Goal: Task Accomplishment & Management: Use online tool/utility

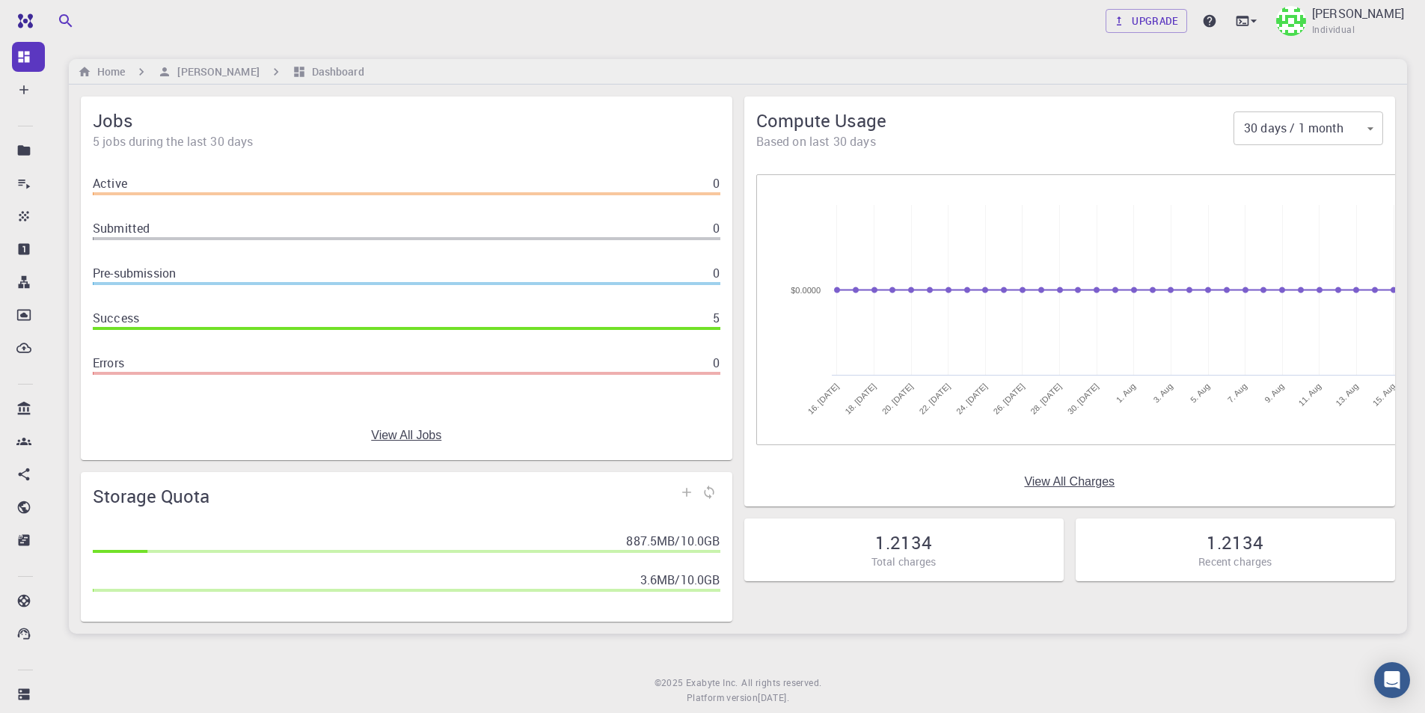
click at [429, 441] on link "View All Jobs" at bounding box center [406, 435] width 70 height 13
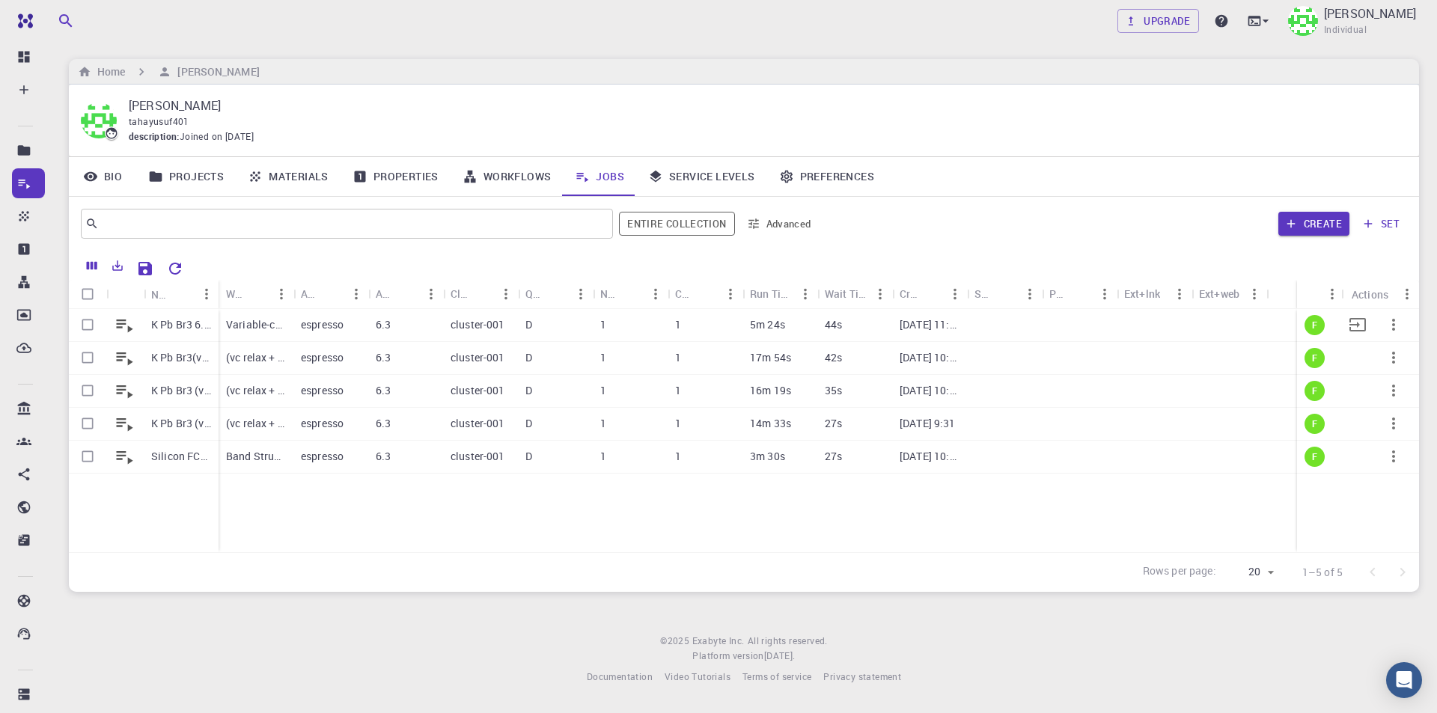
click at [159, 327] on p "K Pb Br3 6.3 PBE" at bounding box center [181, 324] width 60 height 15
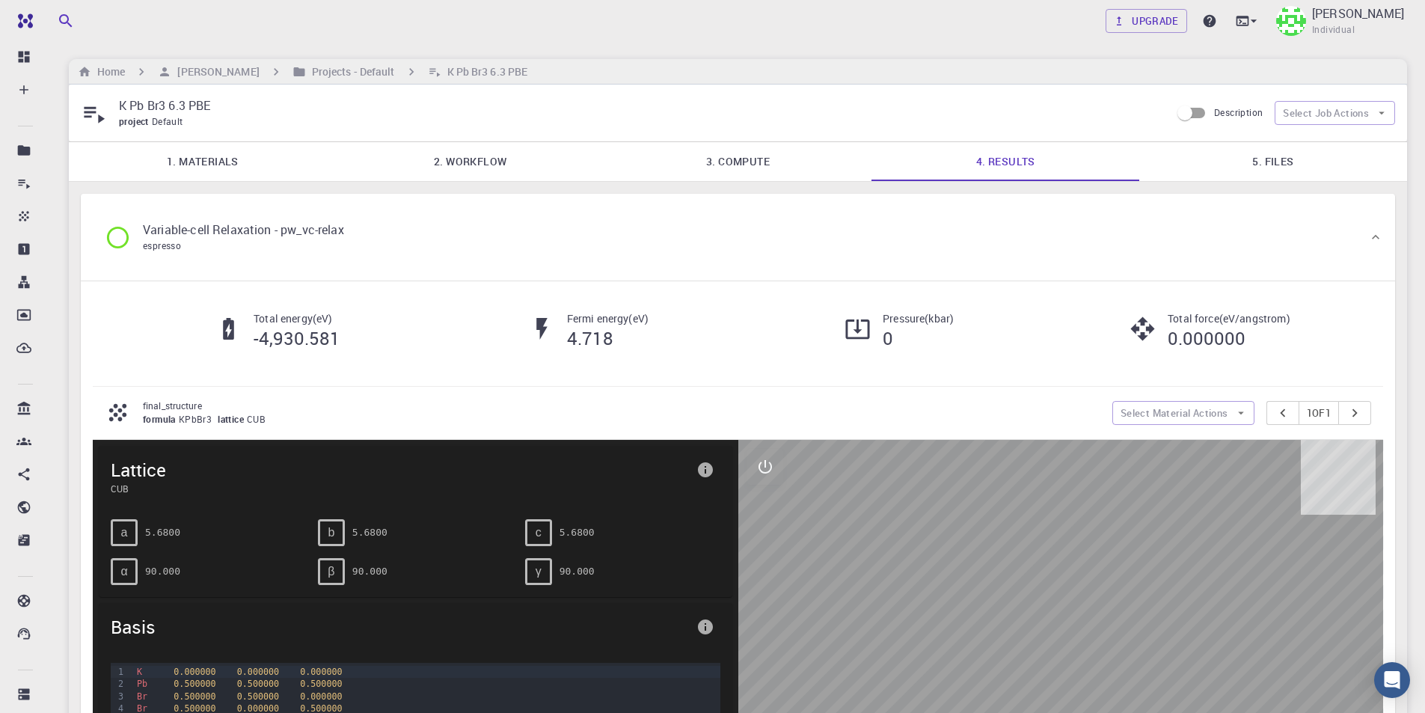
click at [472, 160] on link "2. Workflow" at bounding box center [471, 161] width 268 height 39
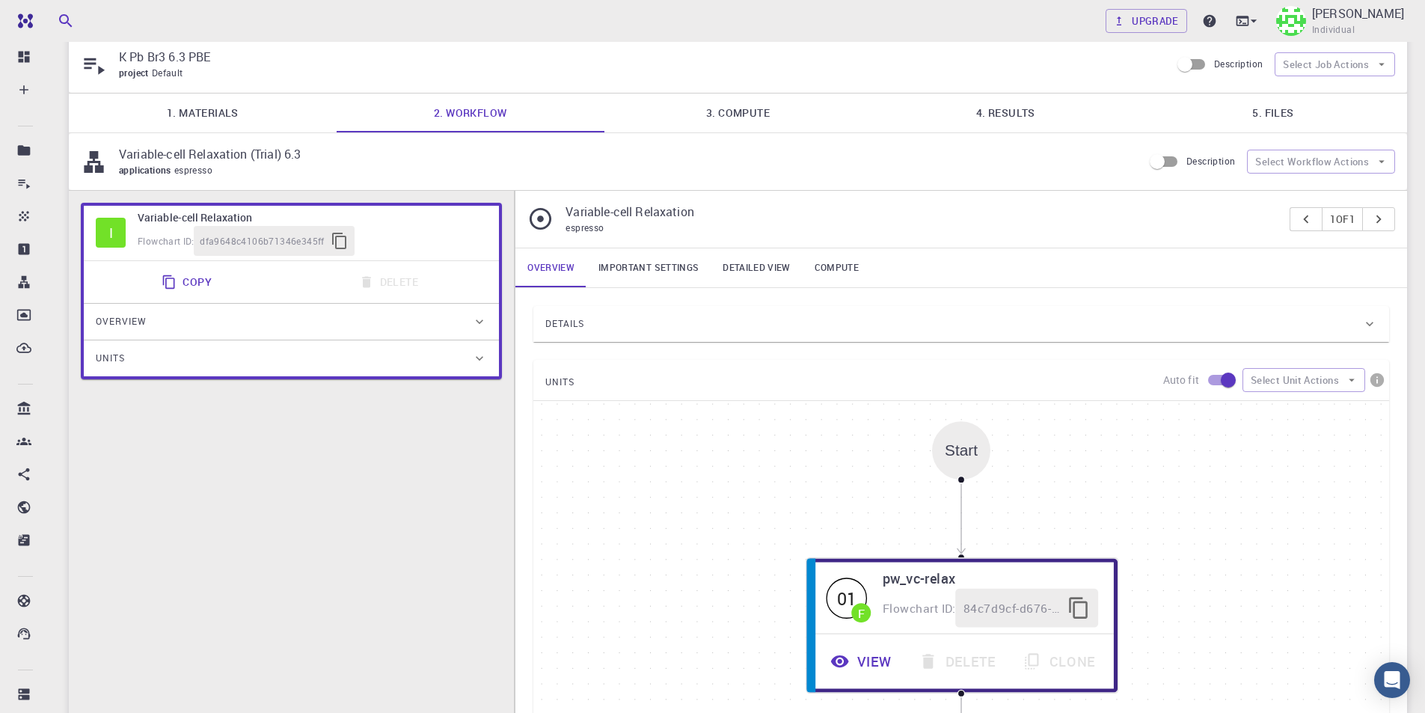
scroll to position [75, 0]
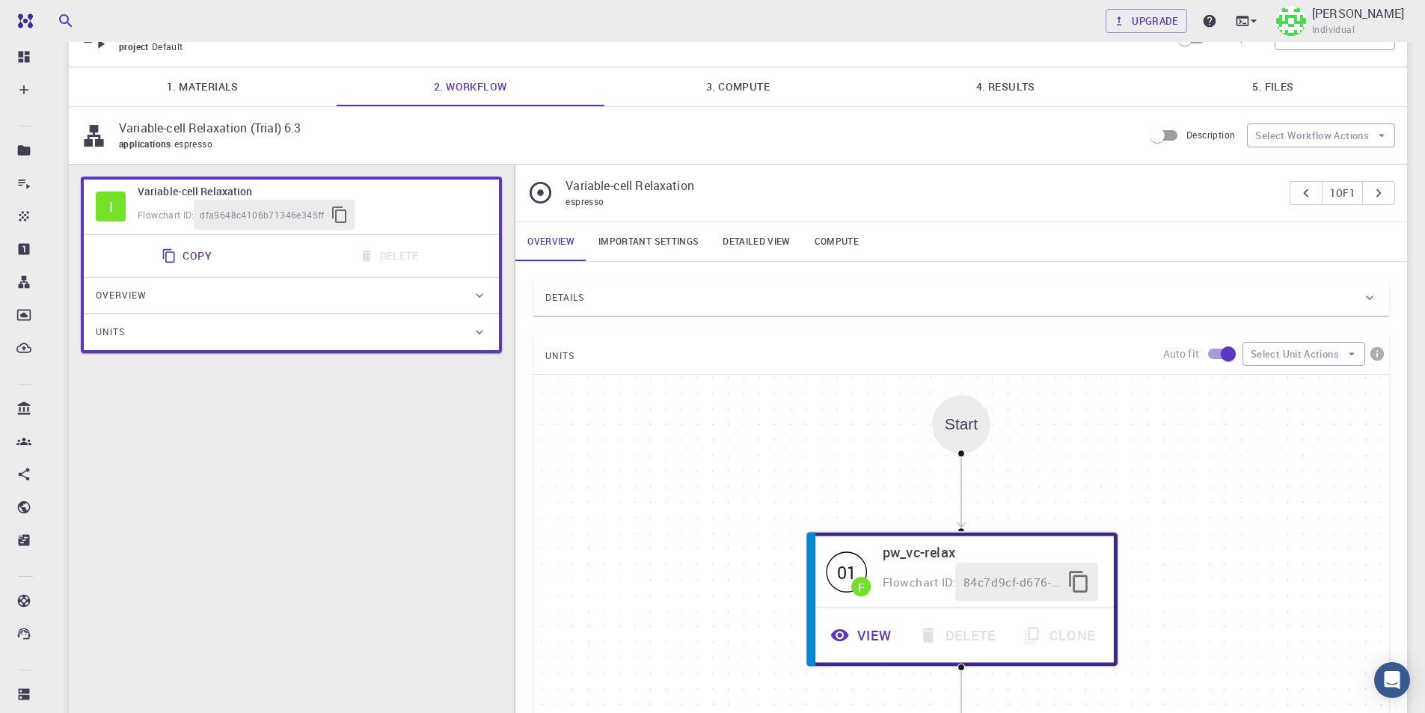
click at [696, 283] on div "Details" at bounding box center [961, 298] width 856 height 36
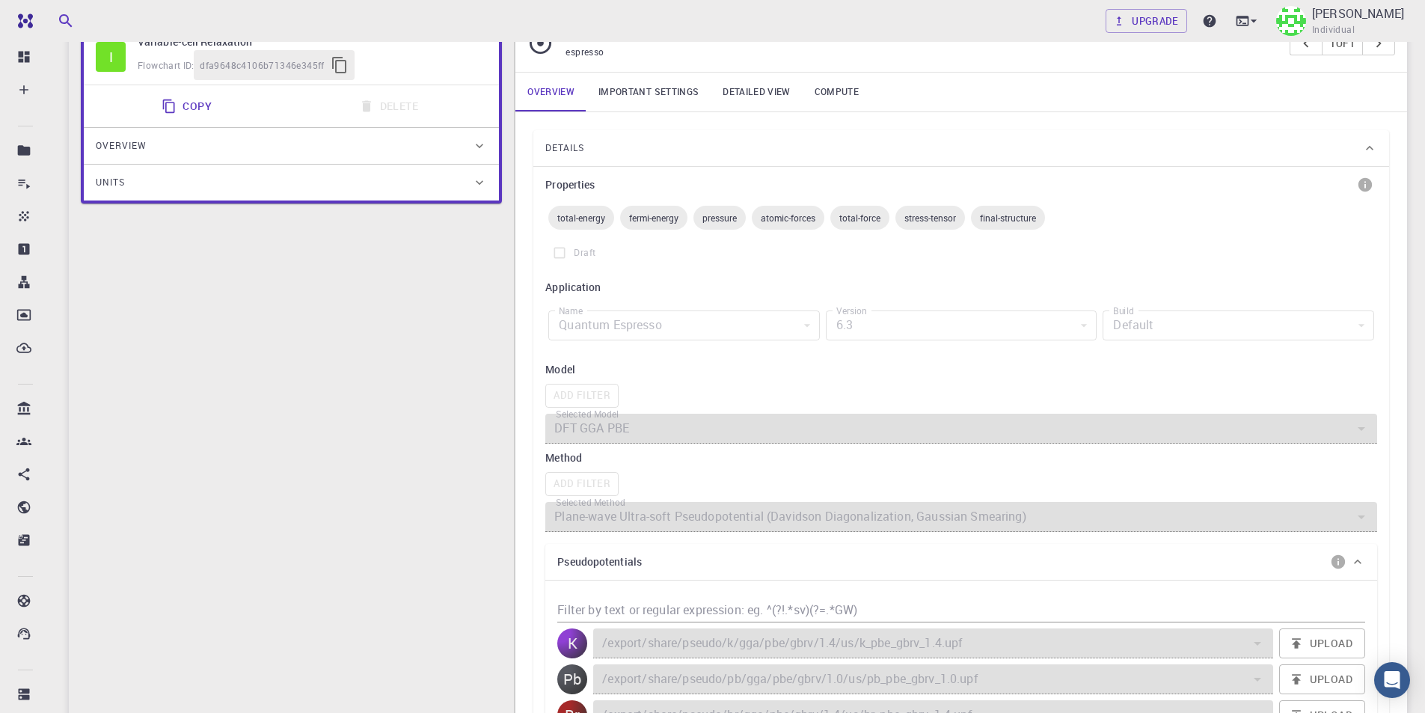
scroll to position [0, 0]
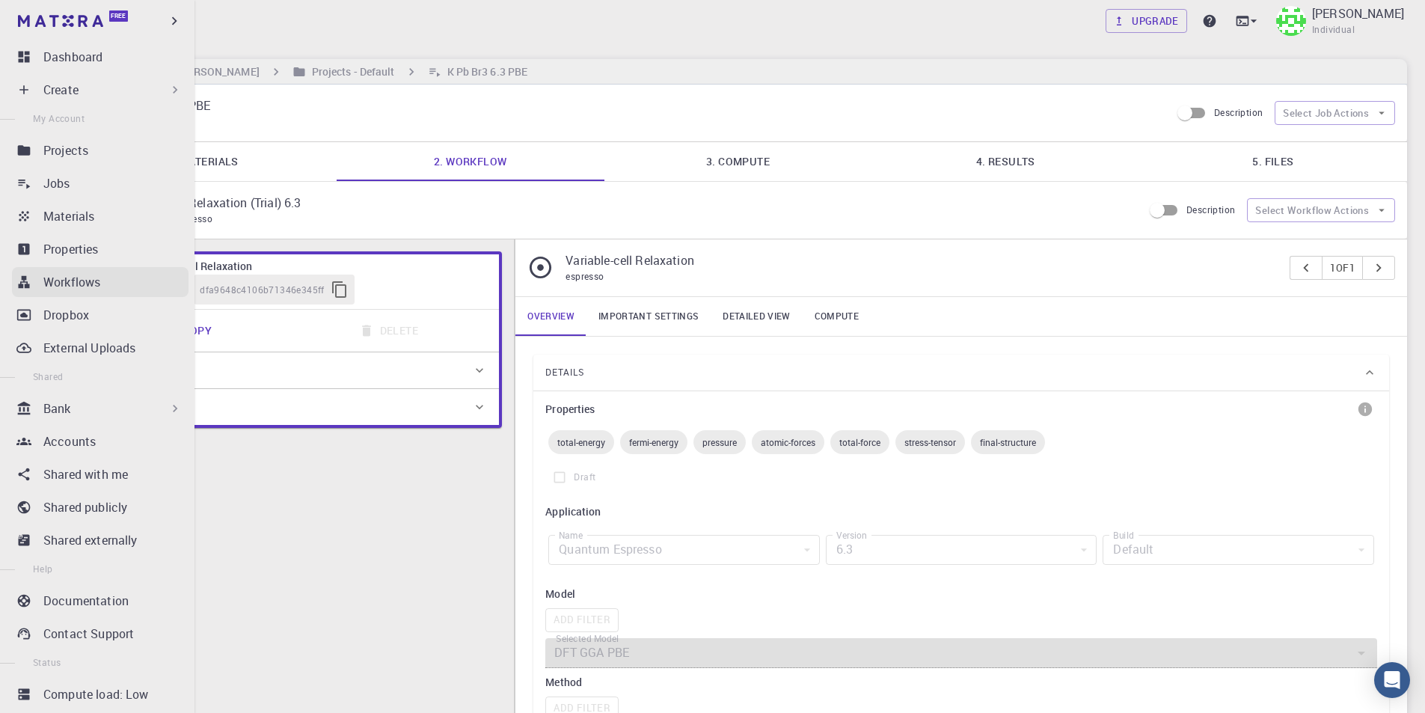
click at [85, 283] on p "Workflows" at bounding box center [71, 282] width 57 height 18
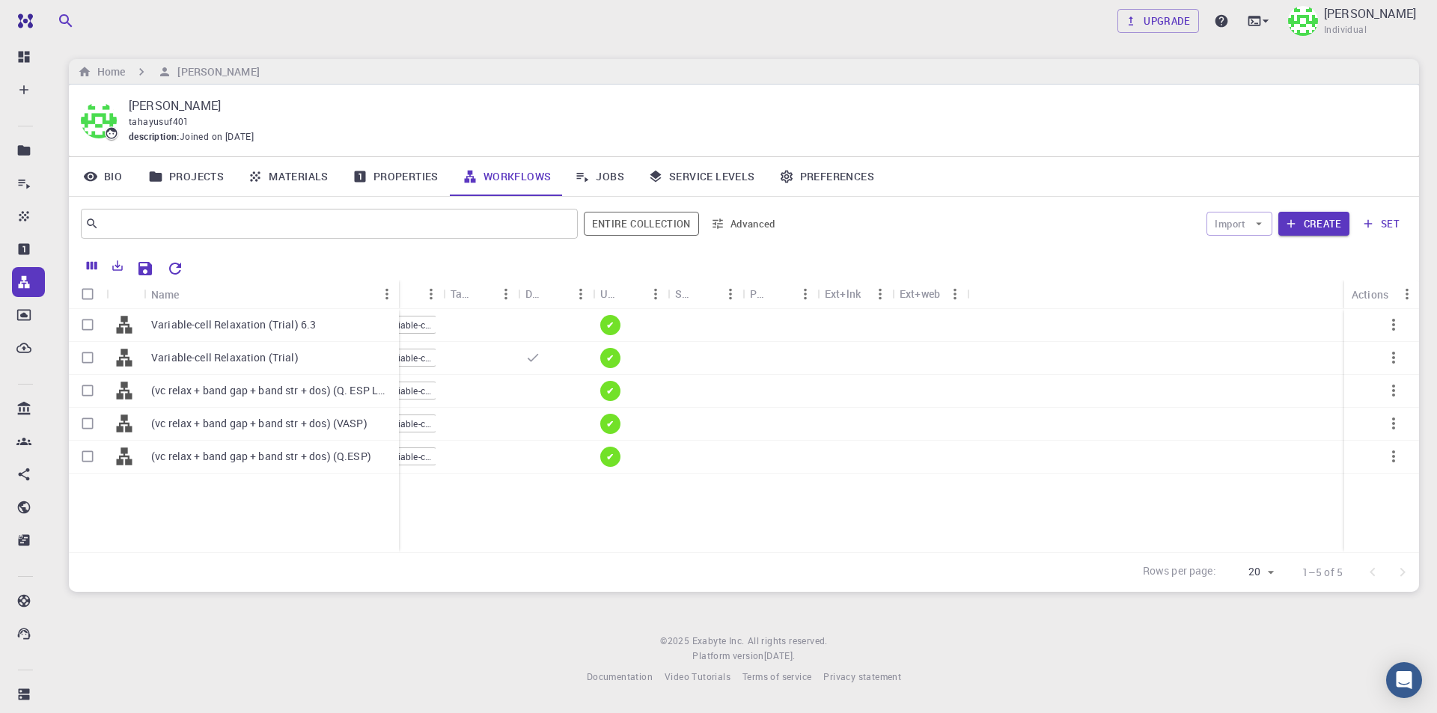
drag, startPoint x: 217, startPoint y: 287, endPoint x: 397, endPoint y: 283, distance: 180.4
click at [397, 283] on div "Name" at bounding box center [400, 294] width 15 height 29
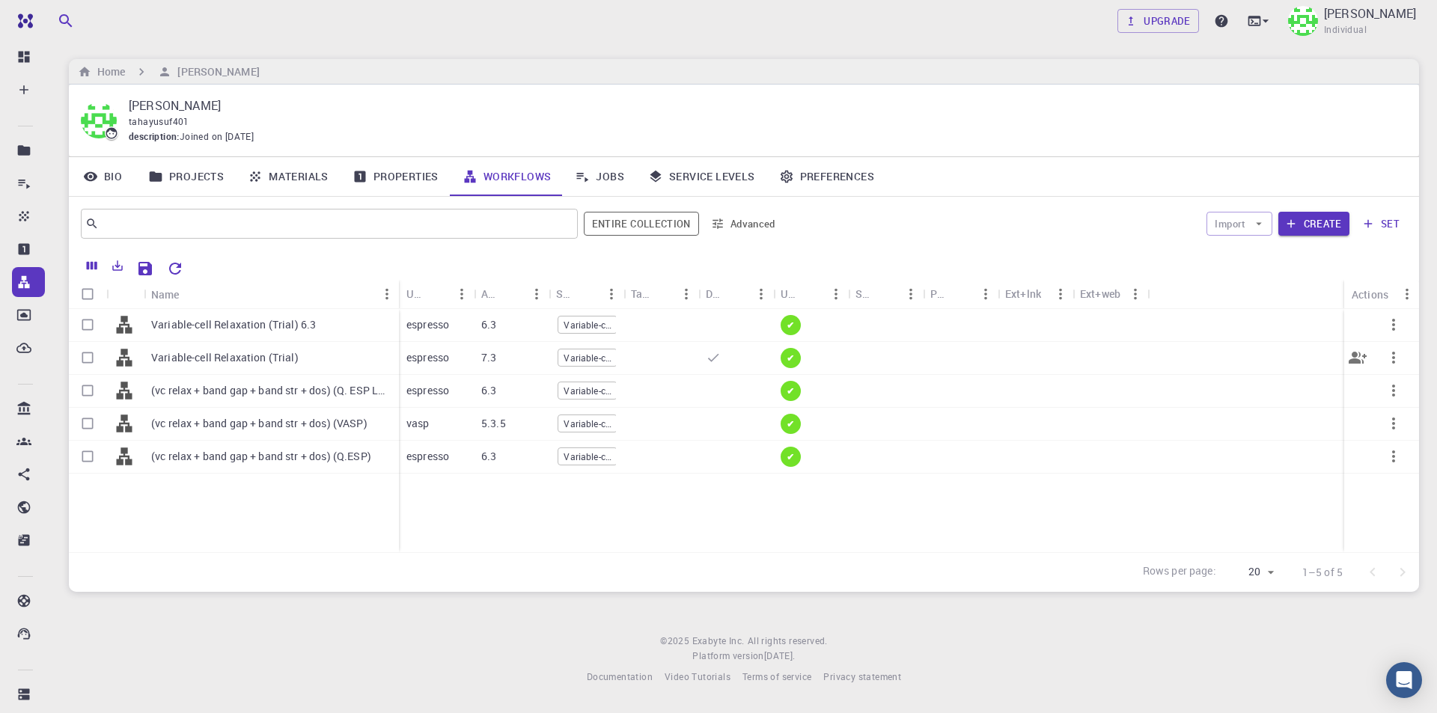
click at [88, 355] on input "Select row" at bounding box center [87, 357] width 28 height 28
checkbox input "true"
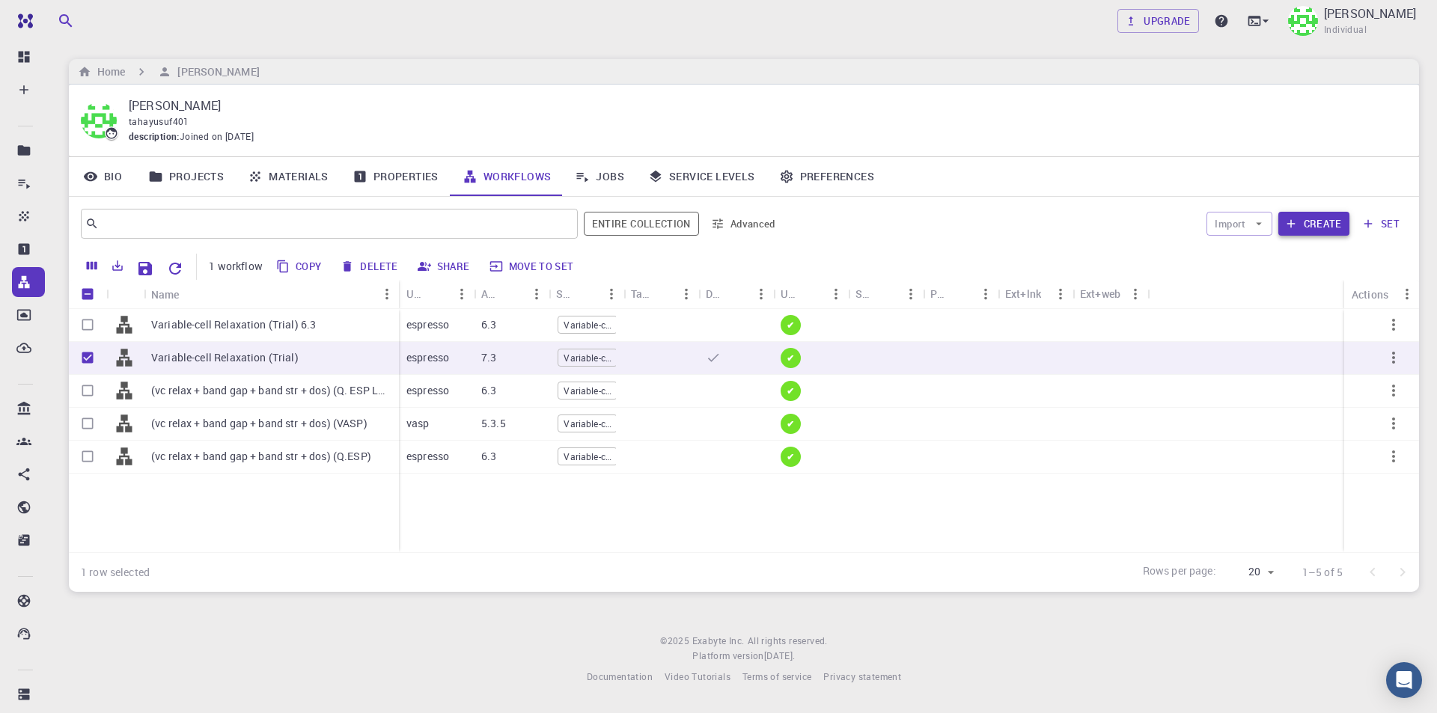
click at [1309, 223] on button "Create" at bounding box center [1313, 224] width 71 height 24
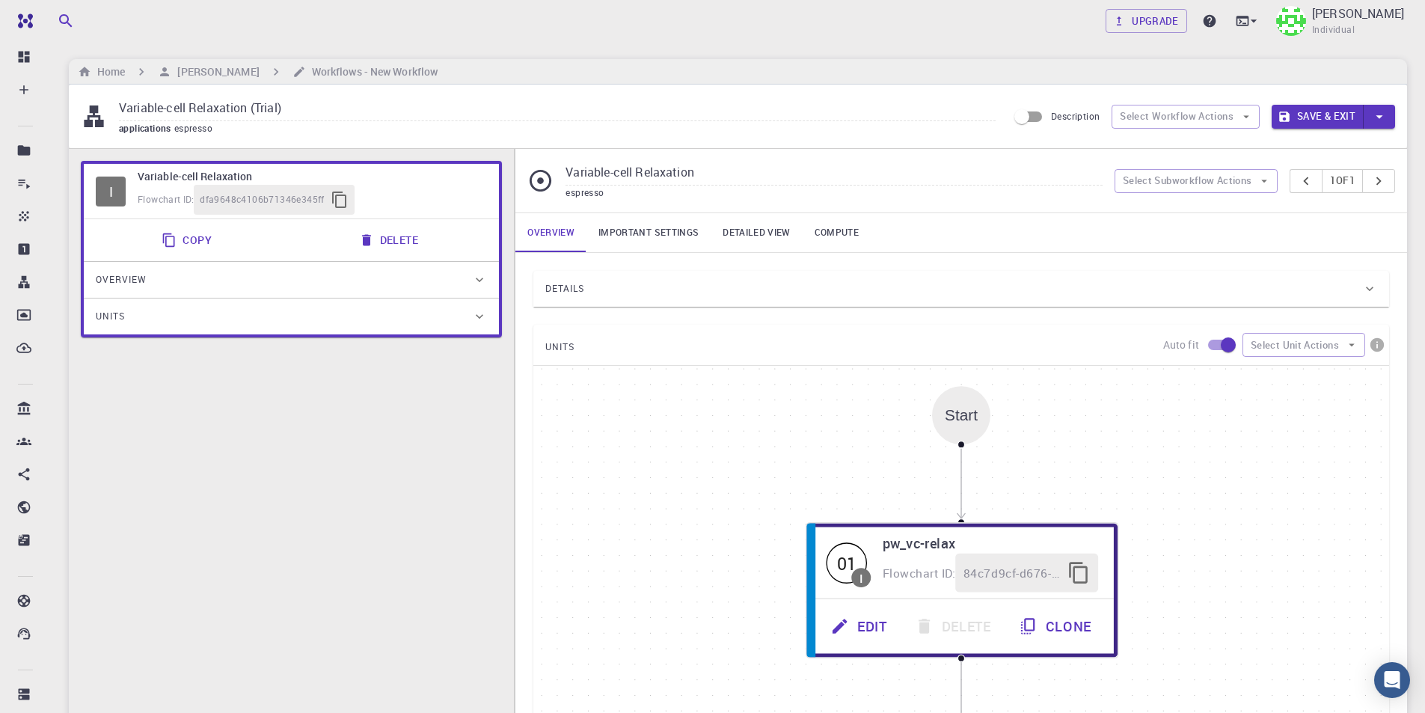
click at [655, 231] on link "Important settings" at bounding box center [649, 232] width 124 height 39
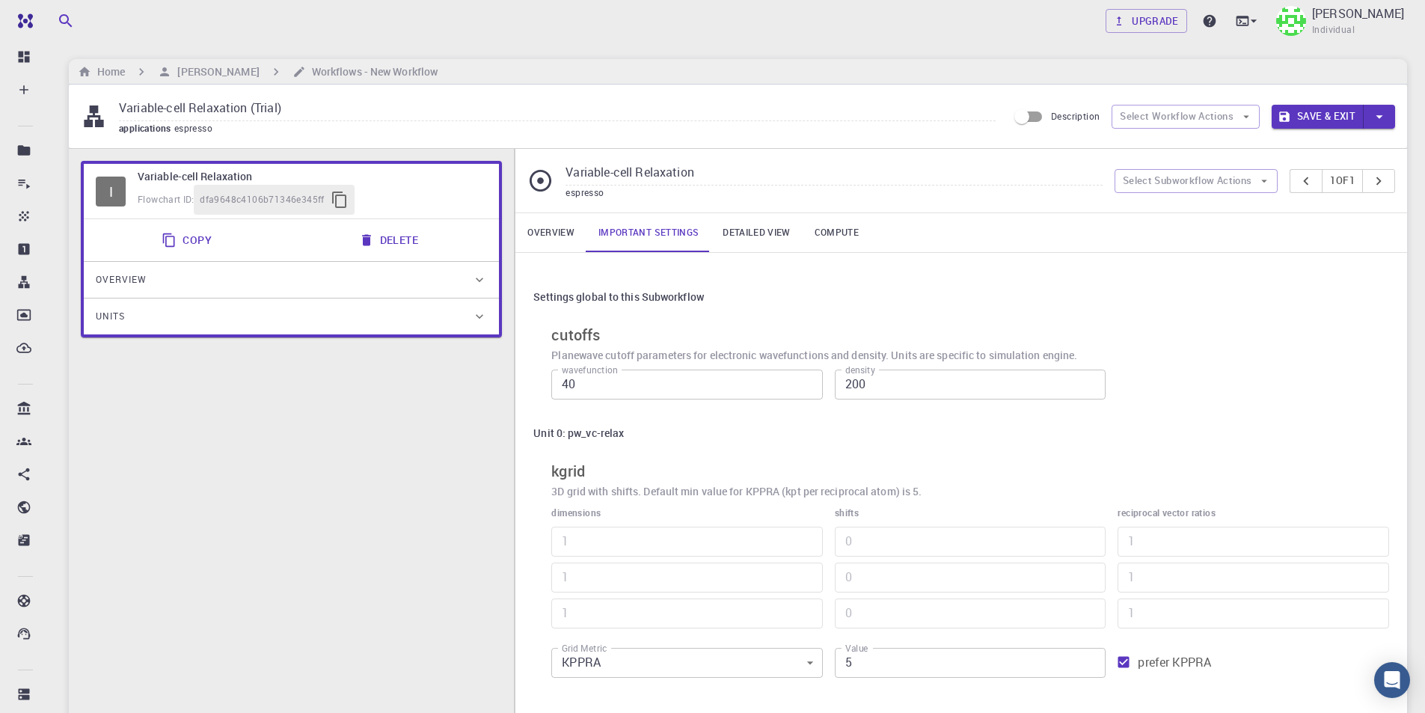
click at [557, 223] on link "Overview" at bounding box center [551, 232] width 71 height 39
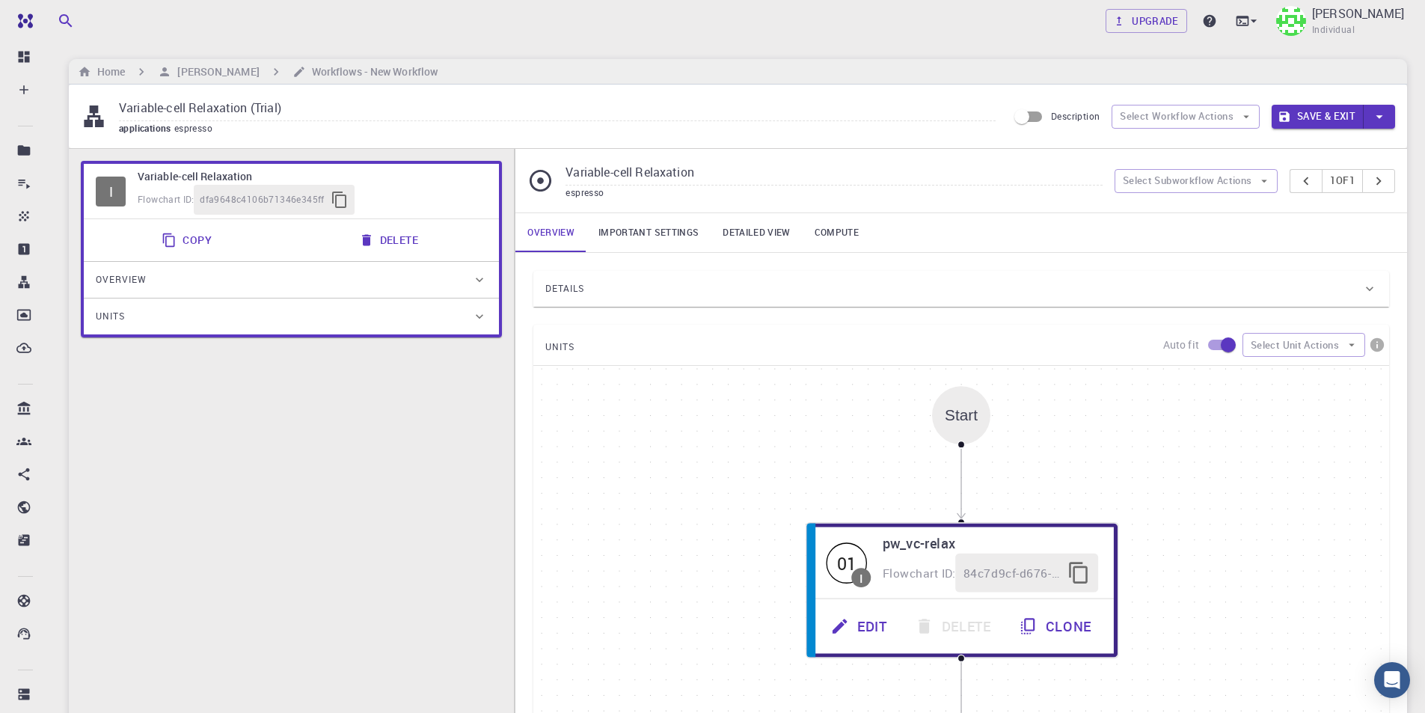
click at [792, 287] on div "Details" at bounding box center [953, 289] width 817 height 24
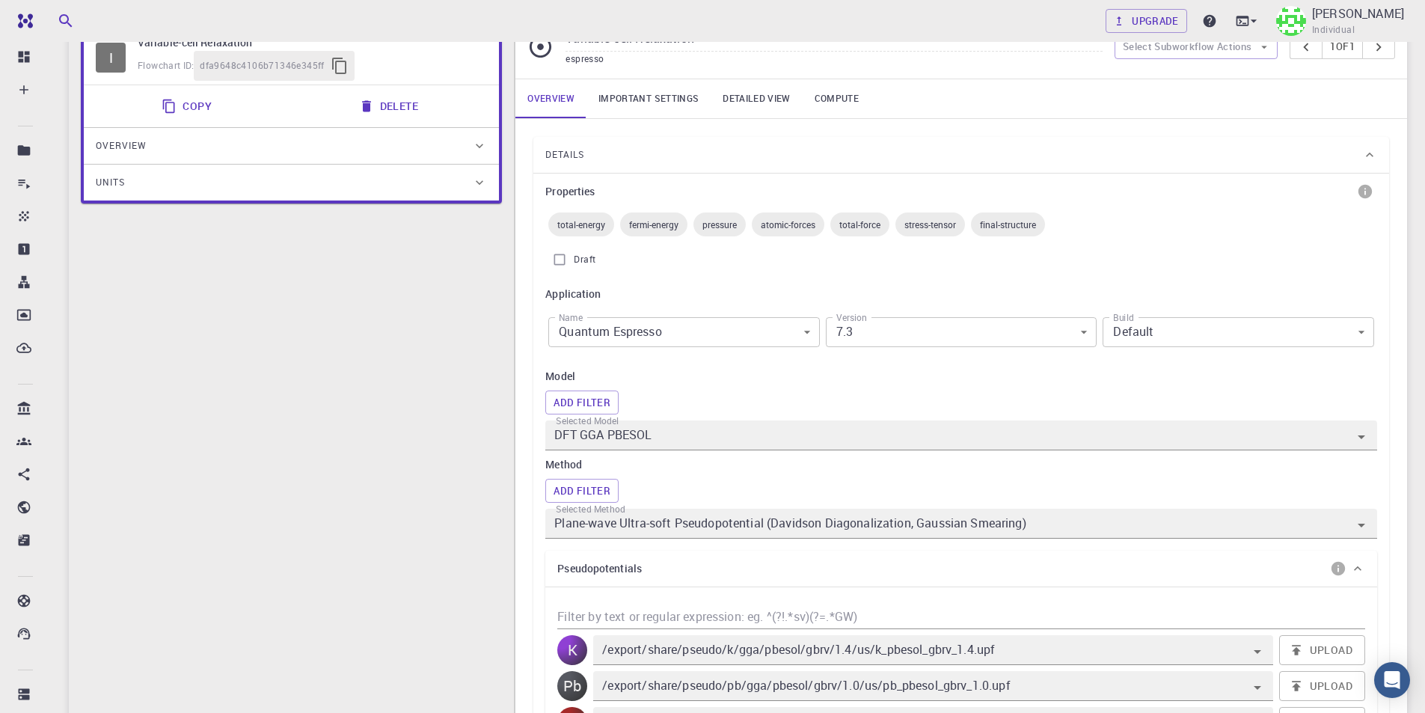
scroll to position [150, 0]
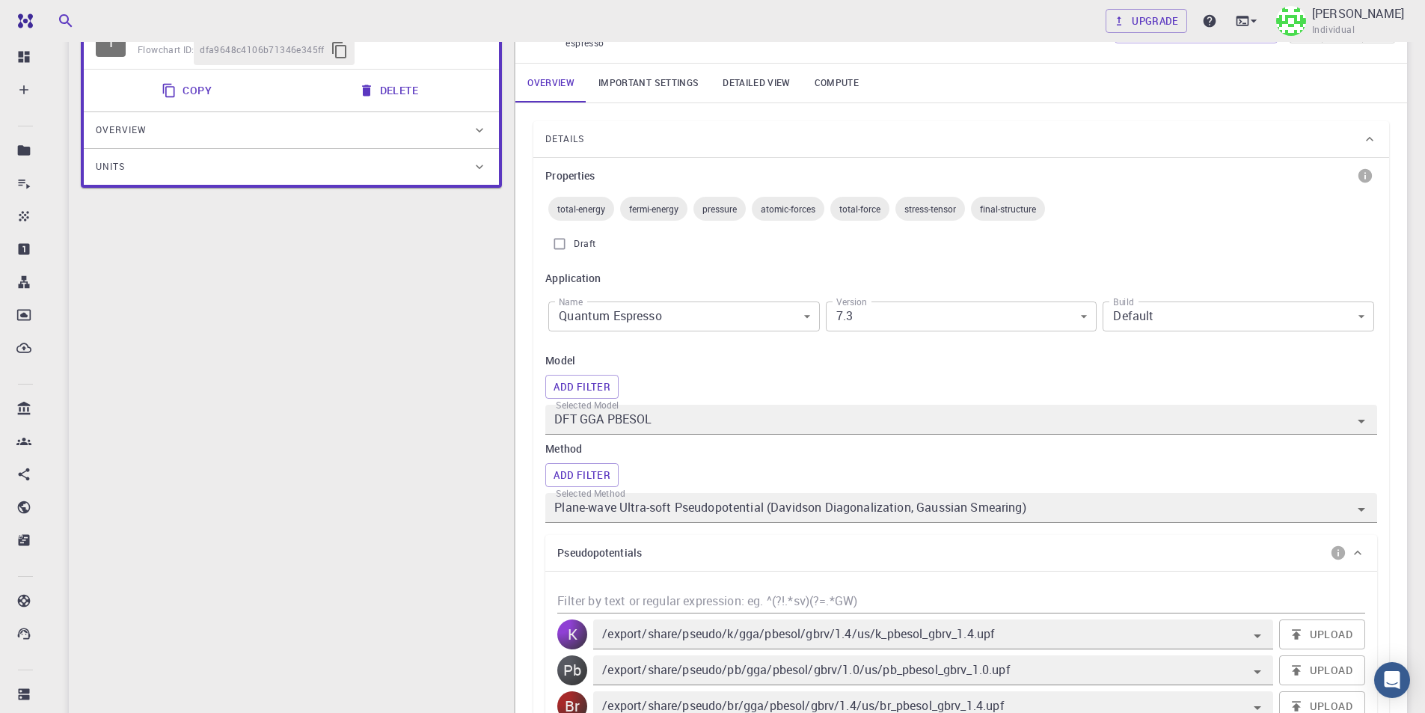
click at [889, 313] on body "Free Dashboard Create New Job New Material Create Material Upload File Import f…" at bounding box center [712, 672] width 1425 height 1645
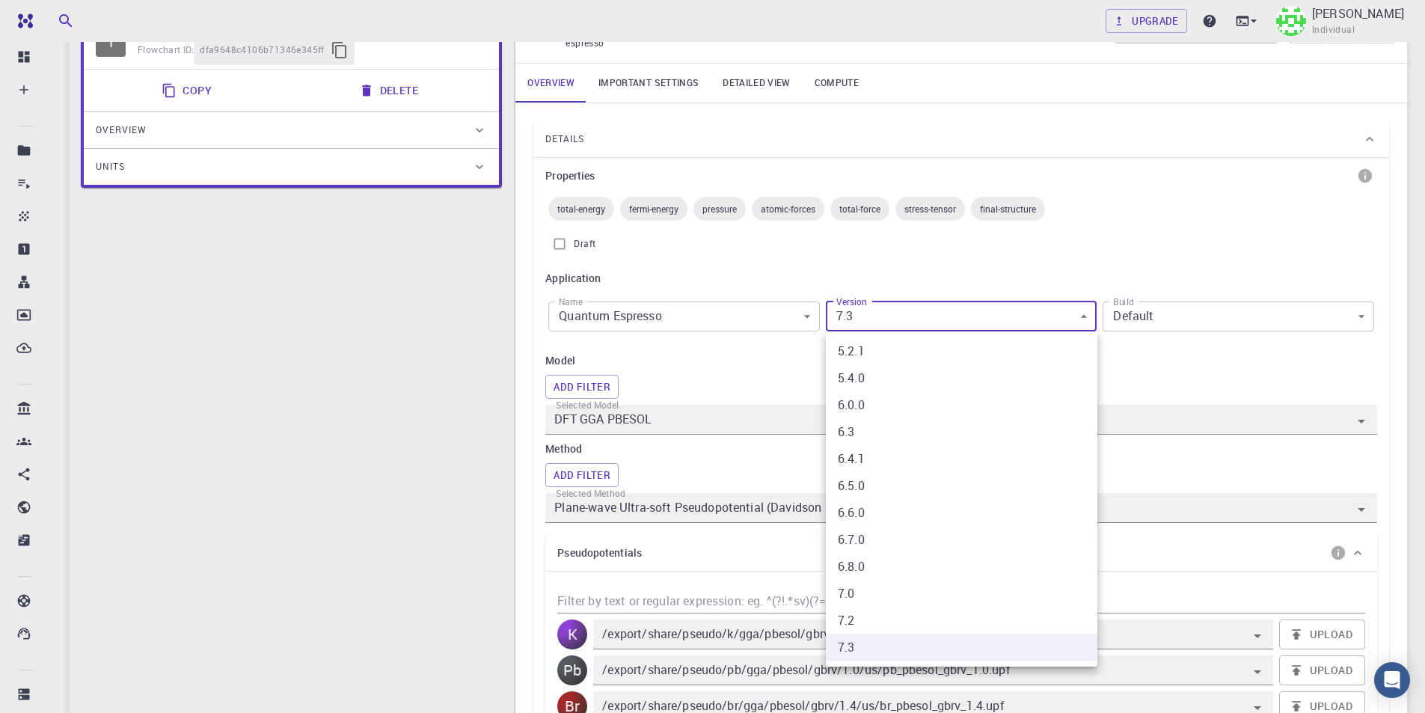
click at [875, 426] on li "6.3" at bounding box center [962, 431] width 272 height 27
type input "6.3"
type input "DFT GGA PBE"
type input "/export/share/pseudo/k/gga/pbe/gbrv/1.4/us/k_pbe_gbrv_1.4.upf"
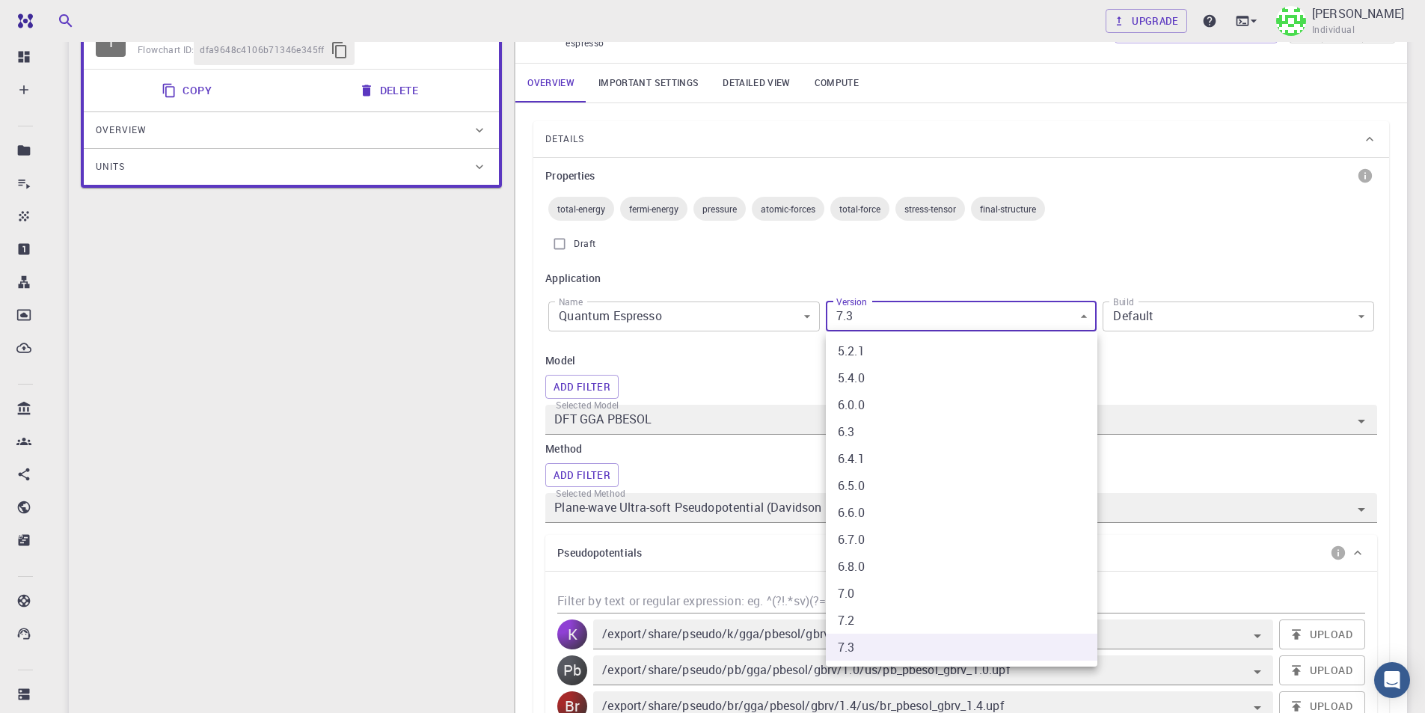
type input "/export/share/pseudo/pb/gga/pbe/gbrv/1.0/us/pb_pbe_gbrv_1.0.upf"
type input "/export/share/pseudo/br/gga/pbe/gbrv/1.4/us/br_pbe_gbrv_1.4.upf"
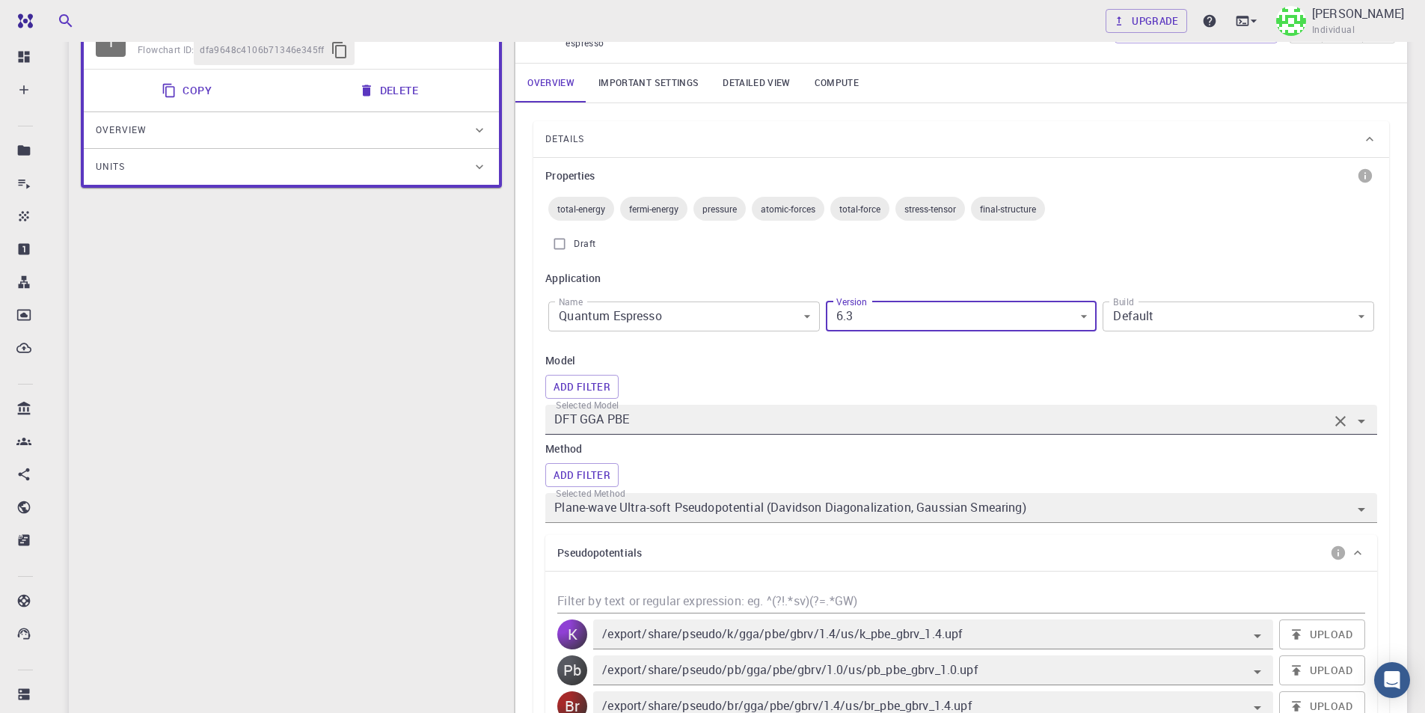
click at [914, 427] on input "DFT GGA PBE" at bounding box center [939, 419] width 777 height 21
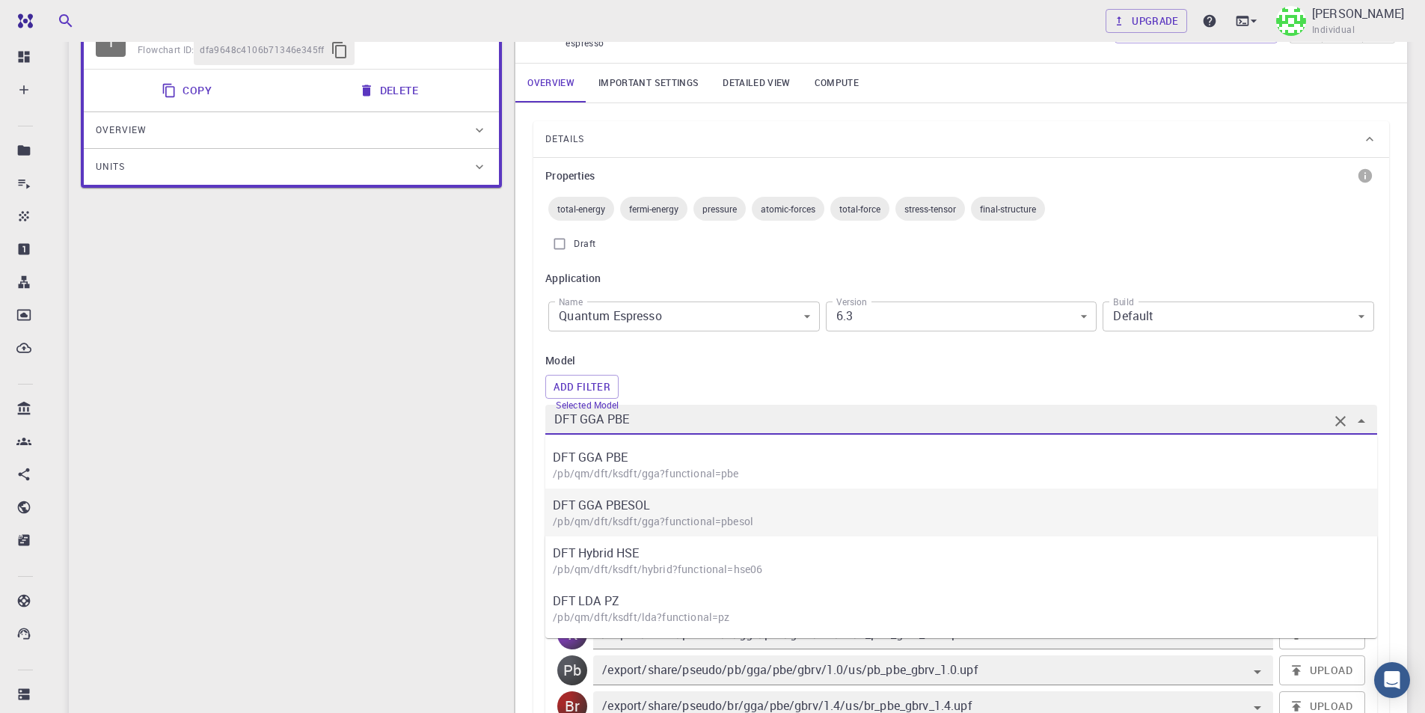
click at [854, 516] on p "/pb/qm/dft/ksdft/gga?functional=pbesol" at bounding box center [969, 521] width 832 height 15
type input "DFT GGA PBESOL"
type input "/export/share/pseudo/k/gga/pbesol/gbrv/1.4/us/k_pbesol_gbrv_1.4.upf"
type input "/export/share/pseudo/pb/gga/pbesol/gbrv/1.0/us/pb_pbesol_gbrv_1.0.upf"
type input "/export/share/pseudo/br/gga/pbesol/gbrv/1.4/us/br_pbesol_gbrv_1.4.upf"
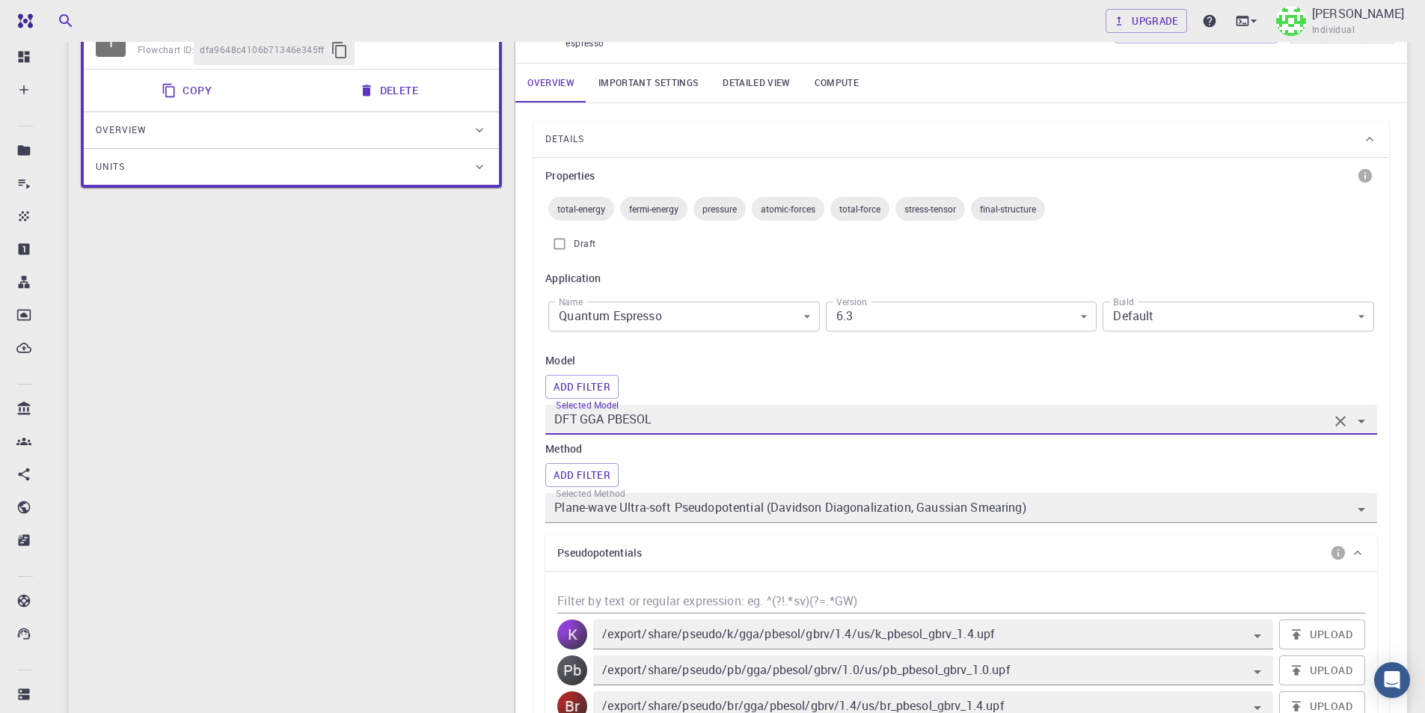
scroll to position [0, 0]
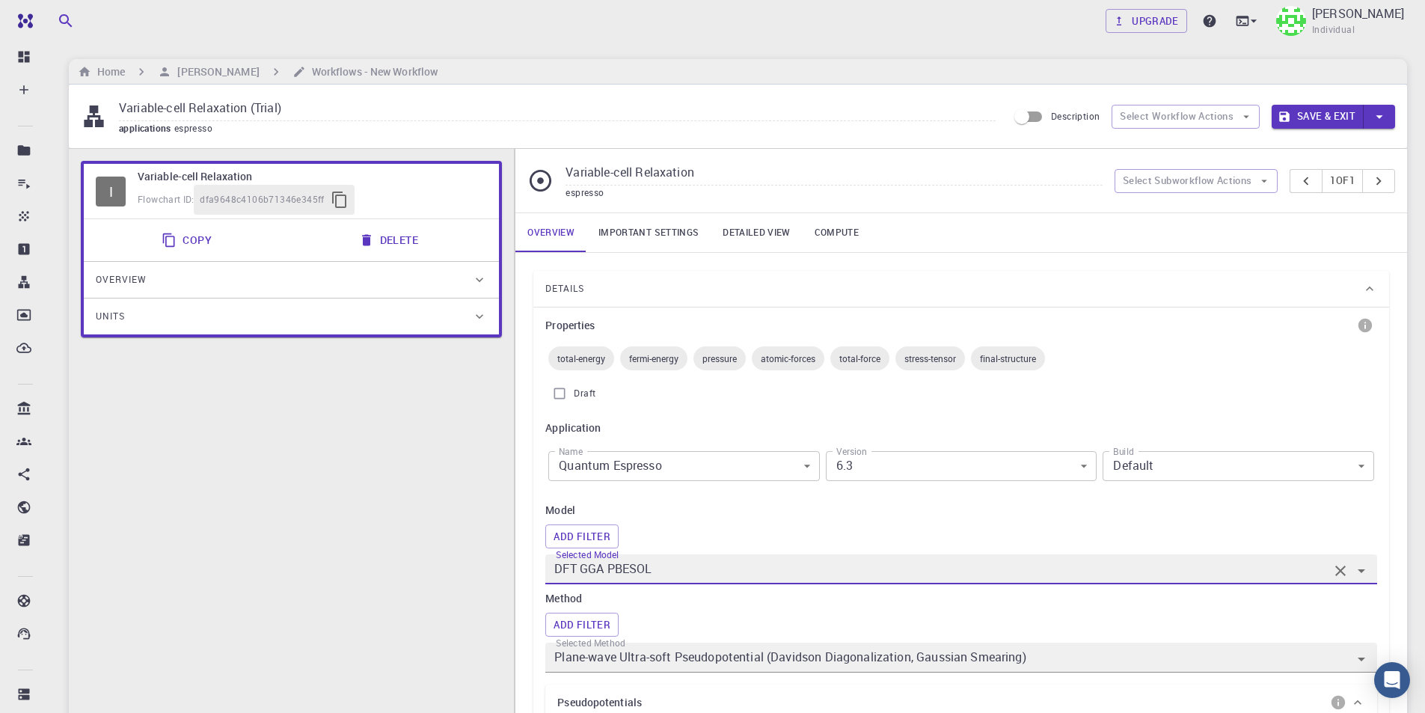
click at [278, 108] on input "Variable-cell Relaxation (Trial)" at bounding box center [557, 109] width 877 height 25
type input "Variable-cell Relaxation (Trial pbesol)"
click at [1318, 119] on button "Save & Exit" at bounding box center [1318, 117] width 92 height 24
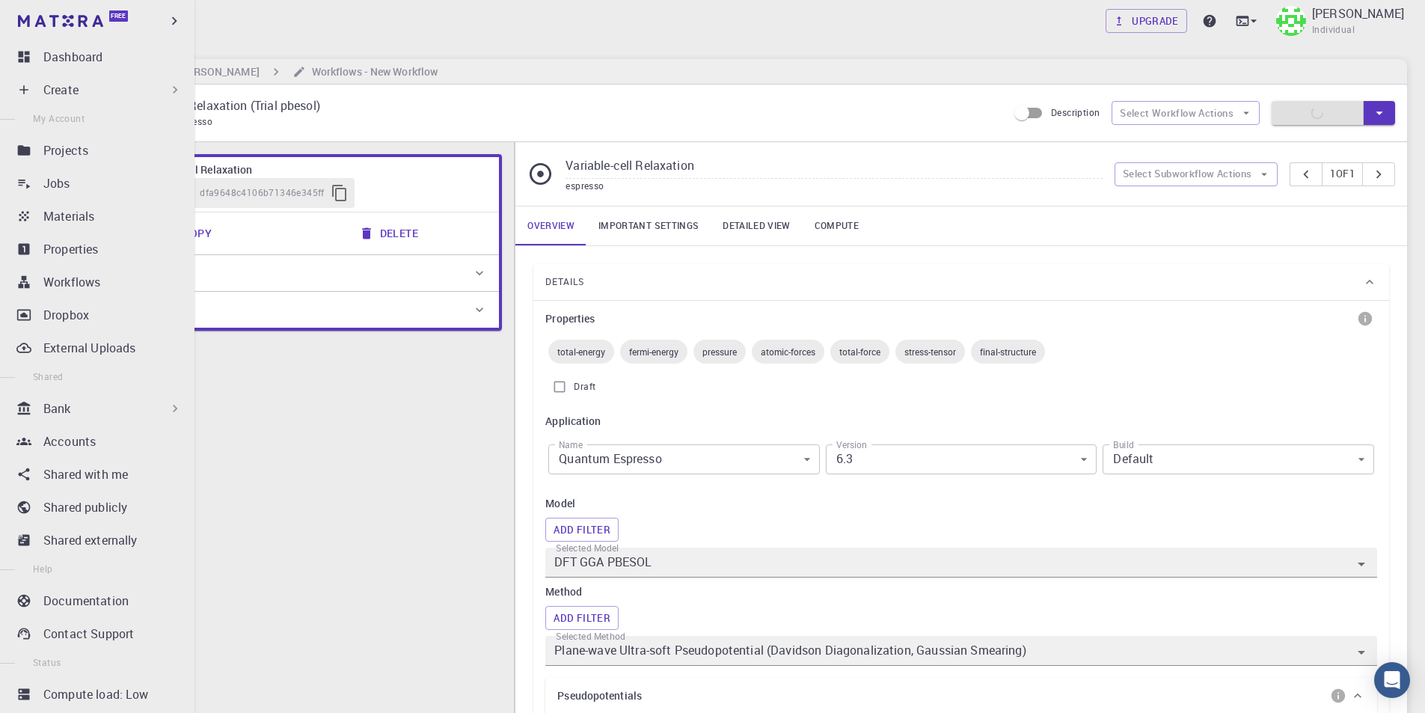
click at [82, 84] on div "Create" at bounding box center [112, 90] width 139 height 18
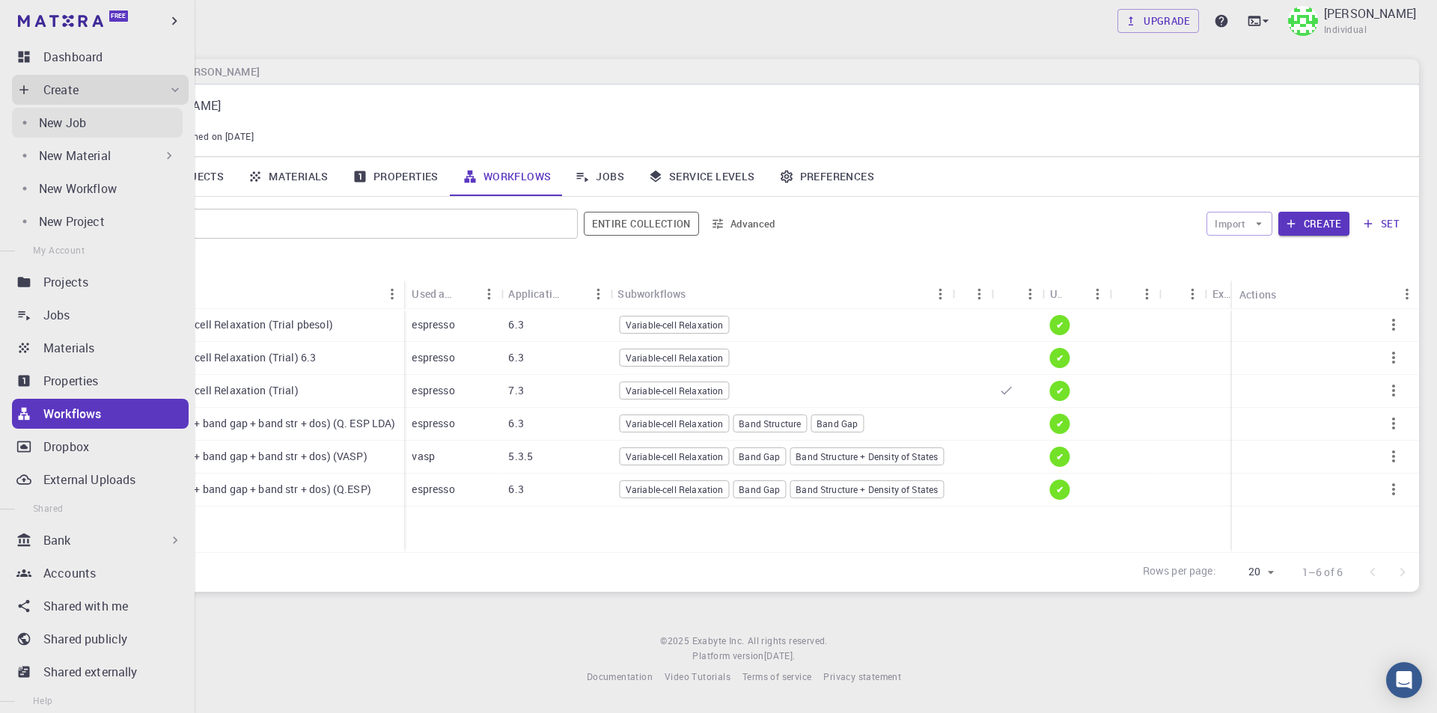
click at [67, 123] on p "New Job" at bounding box center [62, 123] width 47 height 18
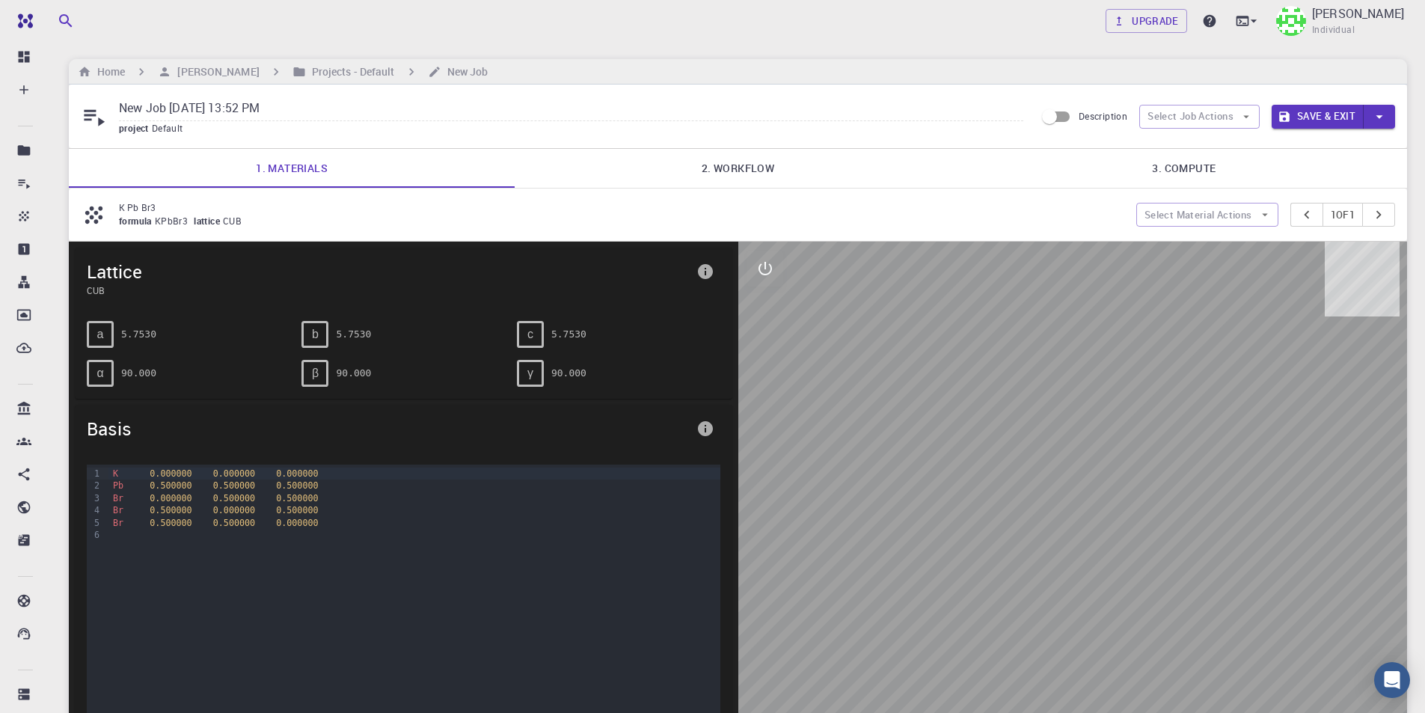
click at [747, 167] on link "2. Workflow" at bounding box center [738, 168] width 446 height 39
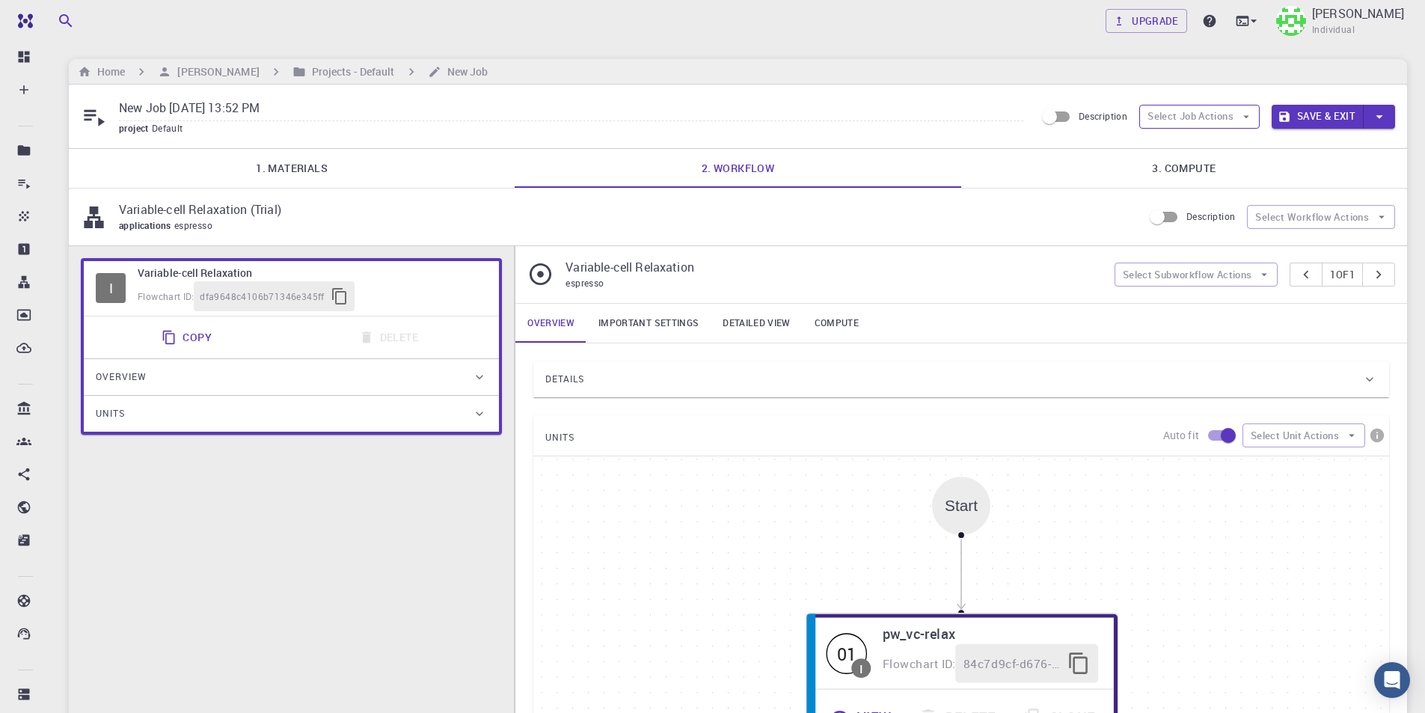
click at [1244, 116] on icon "button" at bounding box center [1247, 116] width 6 height 3
click at [1236, 188] on span "Select workflow" at bounding box center [1212, 194] width 70 height 15
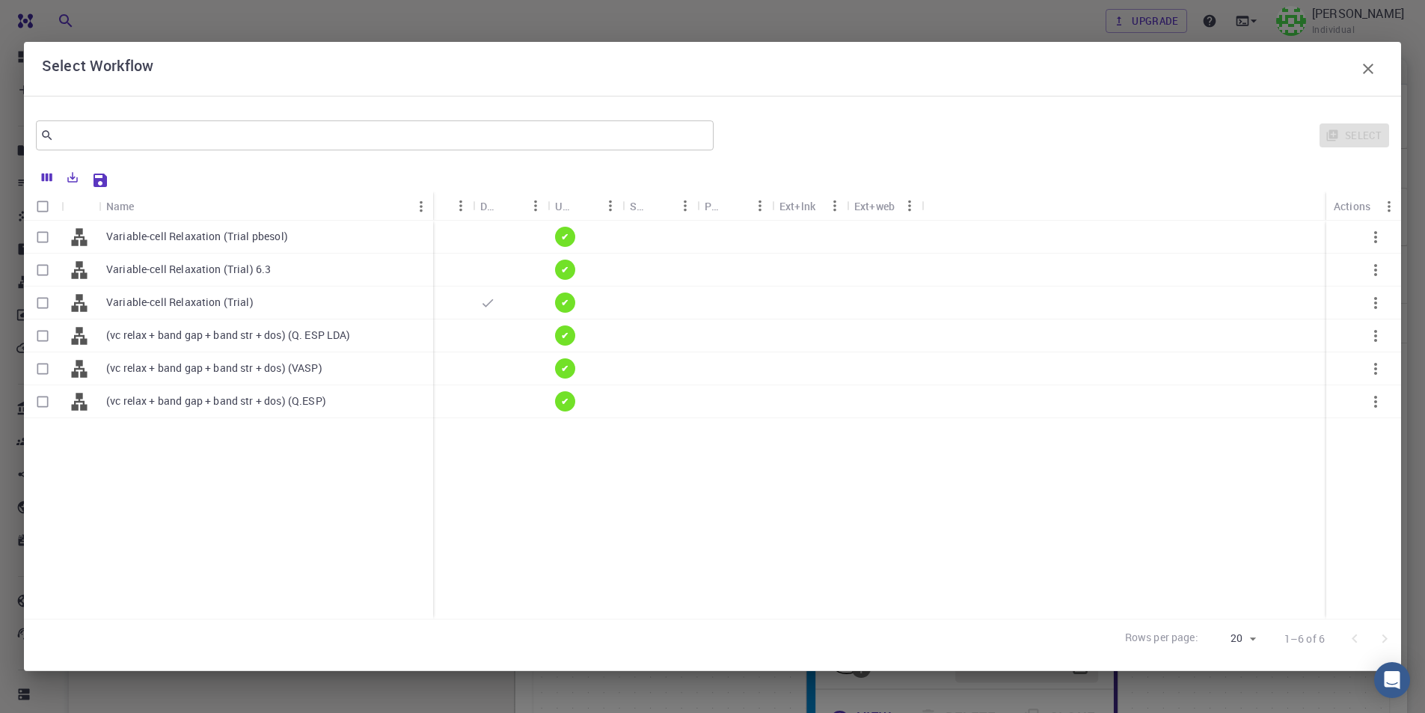
drag, startPoint x: 170, startPoint y: 205, endPoint x: 441, endPoint y: 205, distance: 271.6
click at [441, 205] on div "Name" at bounding box center [434, 206] width 15 height 29
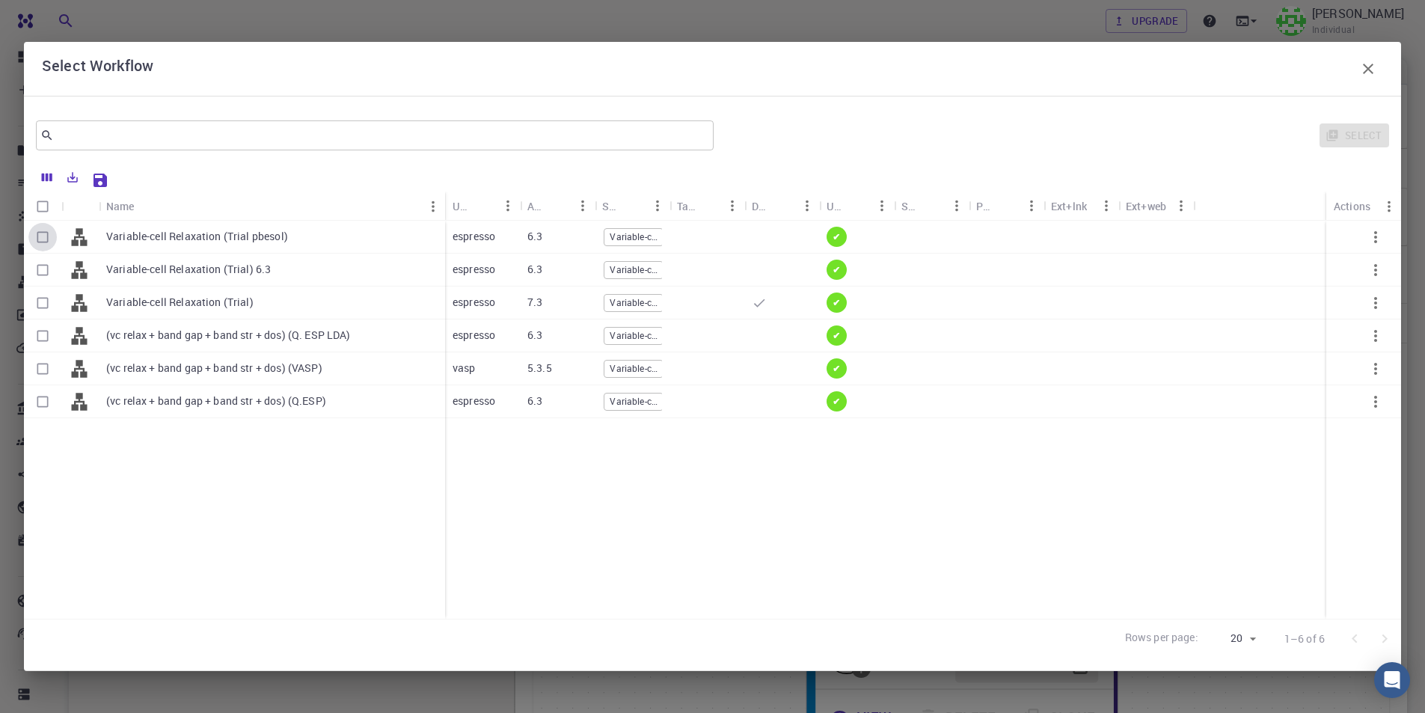
click at [40, 240] on input "Select row" at bounding box center [42, 237] width 28 height 28
checkbox input "true"
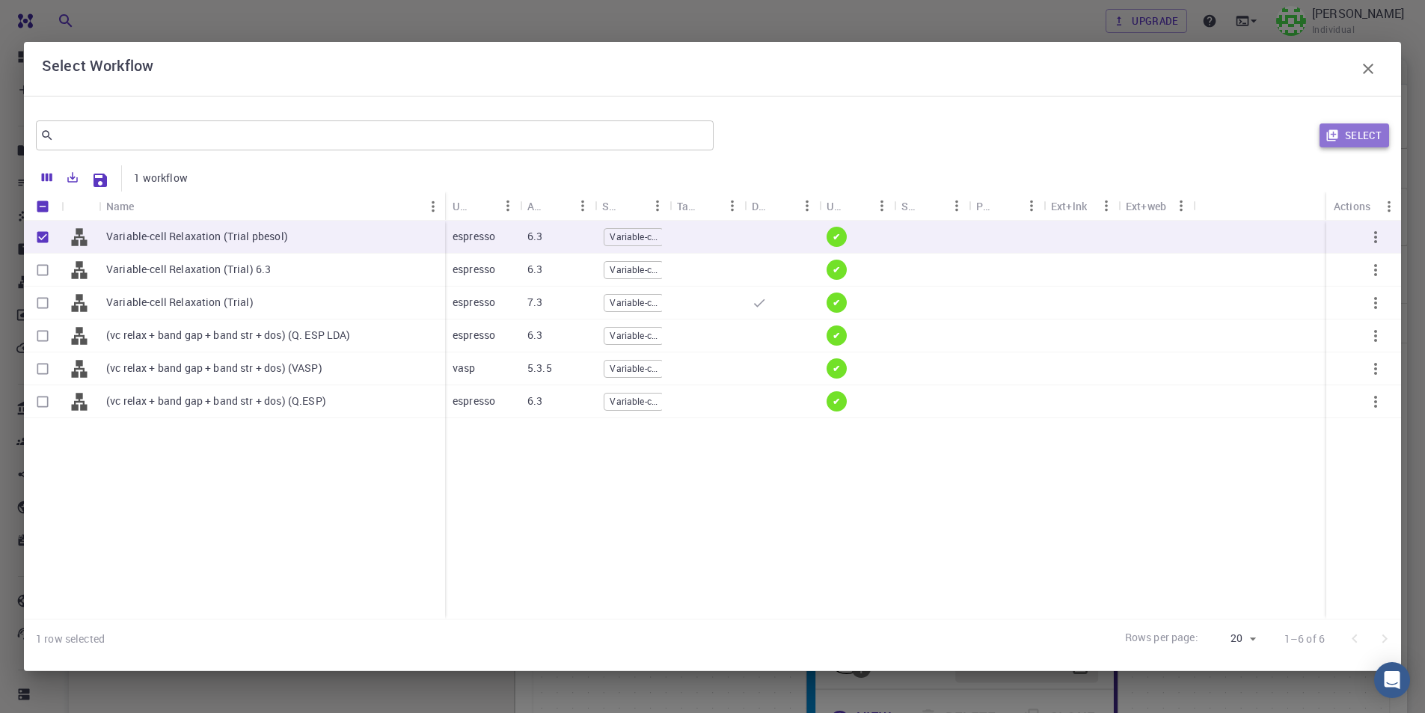
click at [1371, 134] on button "Select" at bounding box center [1355, 135] width 70 height 24
type input "6.3"
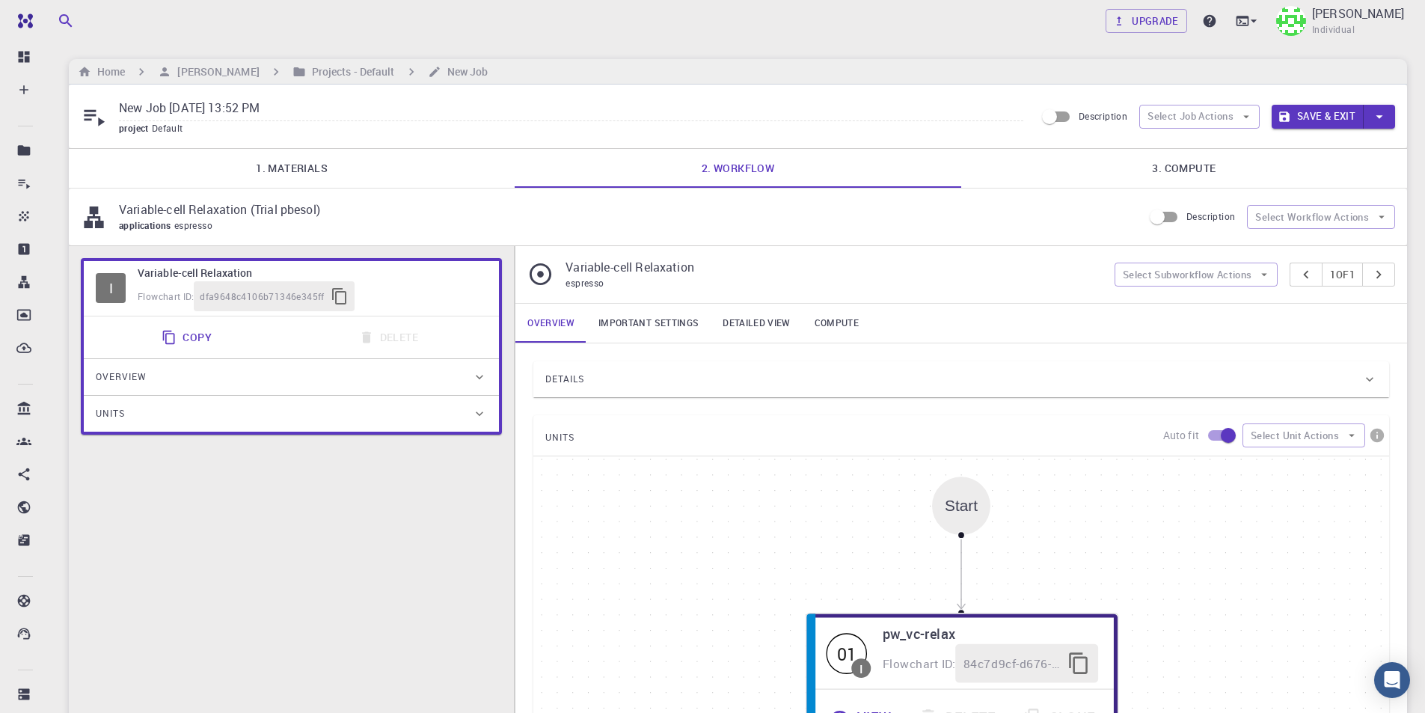
click at [636, 311] on link "Important settings" at bounding box center [649, 323] width 124 height 39
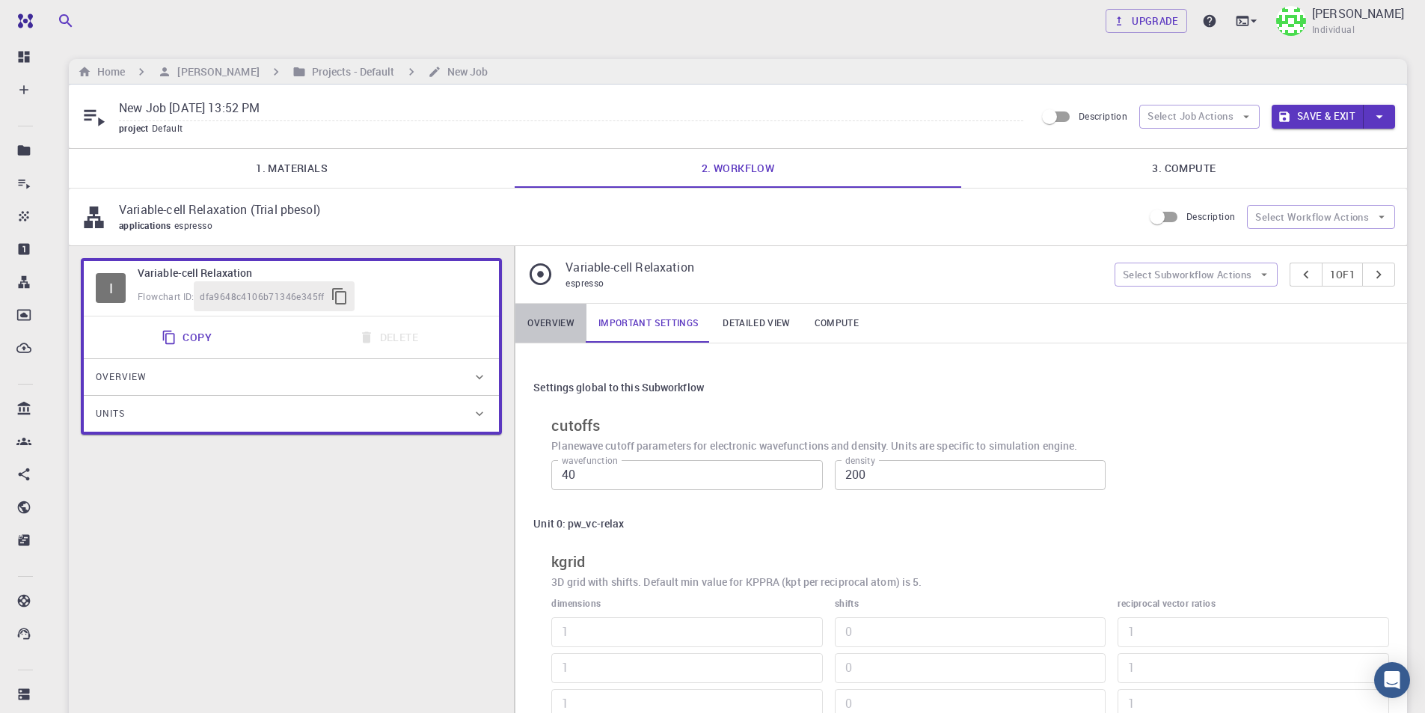
click at [559, 319] on link "Overview" at bounding box center [551, 323] width 71 height 39
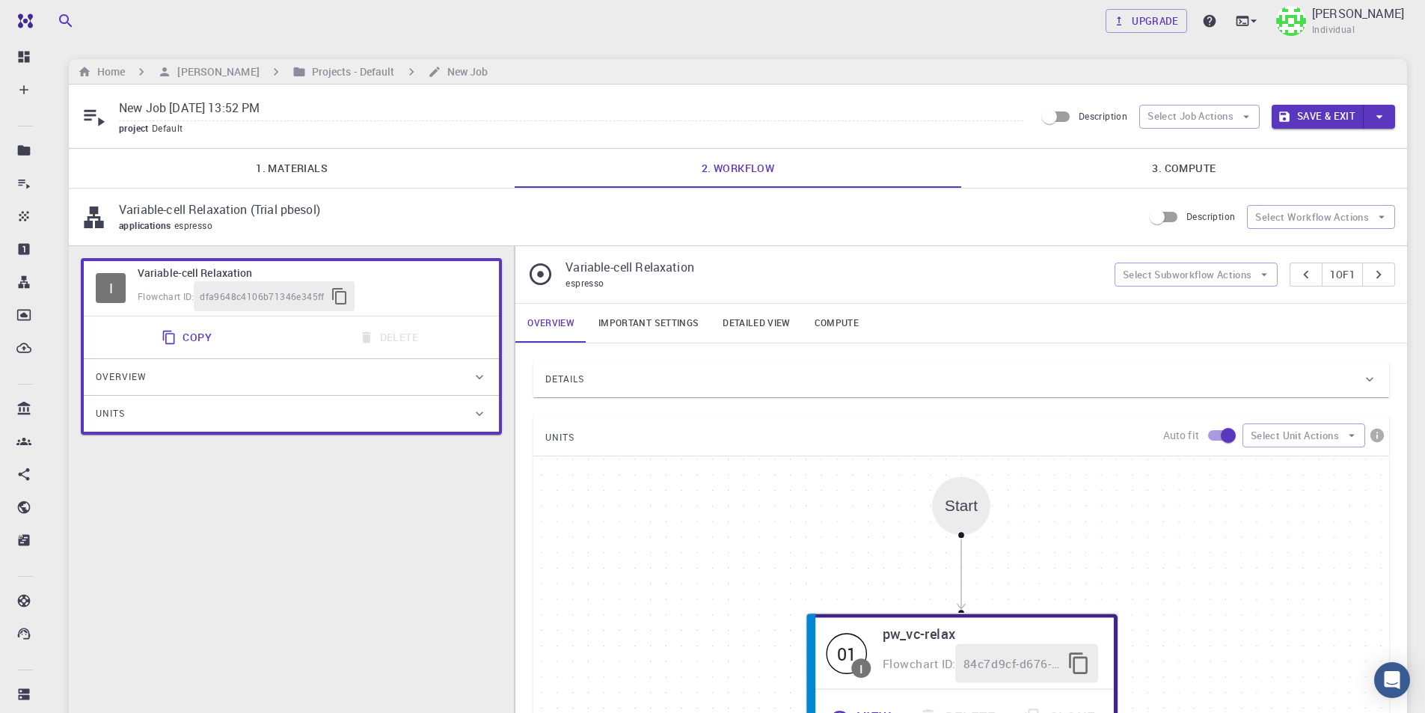
click at [741, 373] on div "Details" at bounding box center [953, 379] width 817 height 24
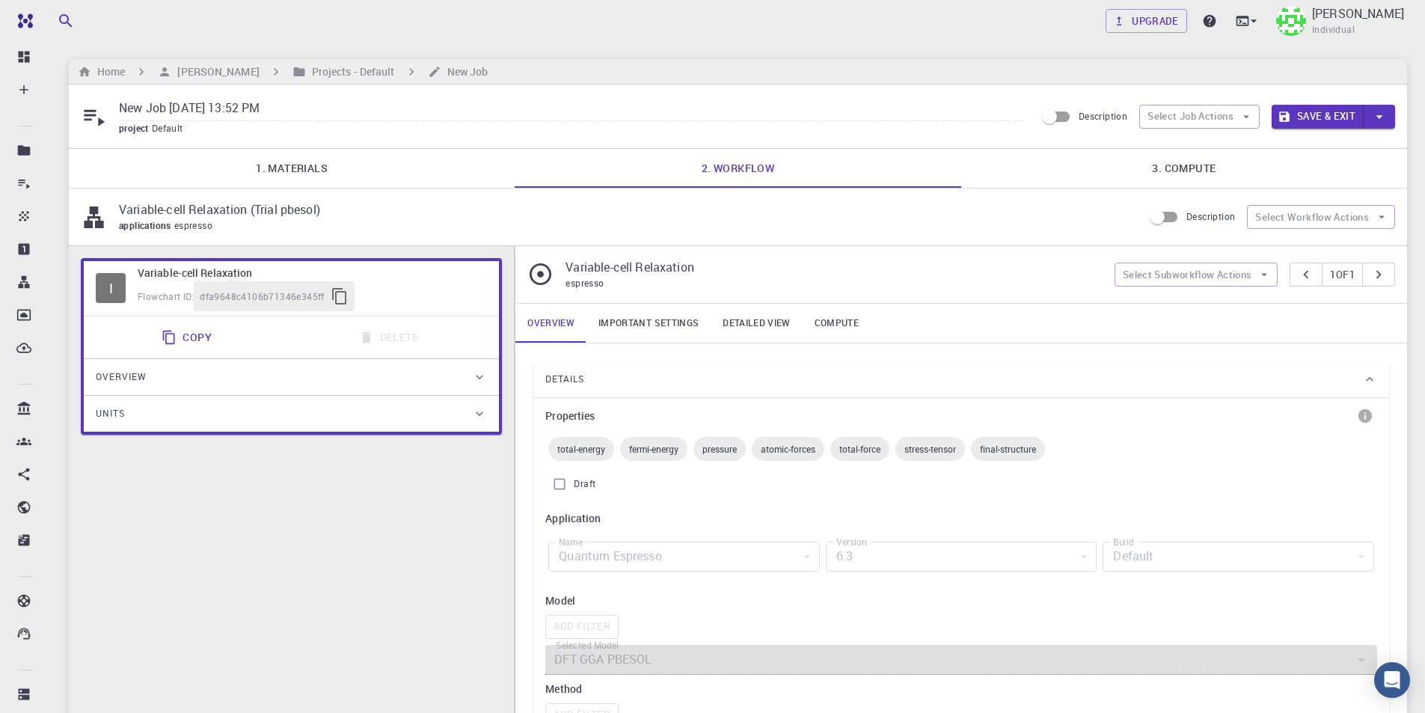
click at [1163, 162] on link "3. Compute" at bounding box center [1184, 168] width 446 height 39
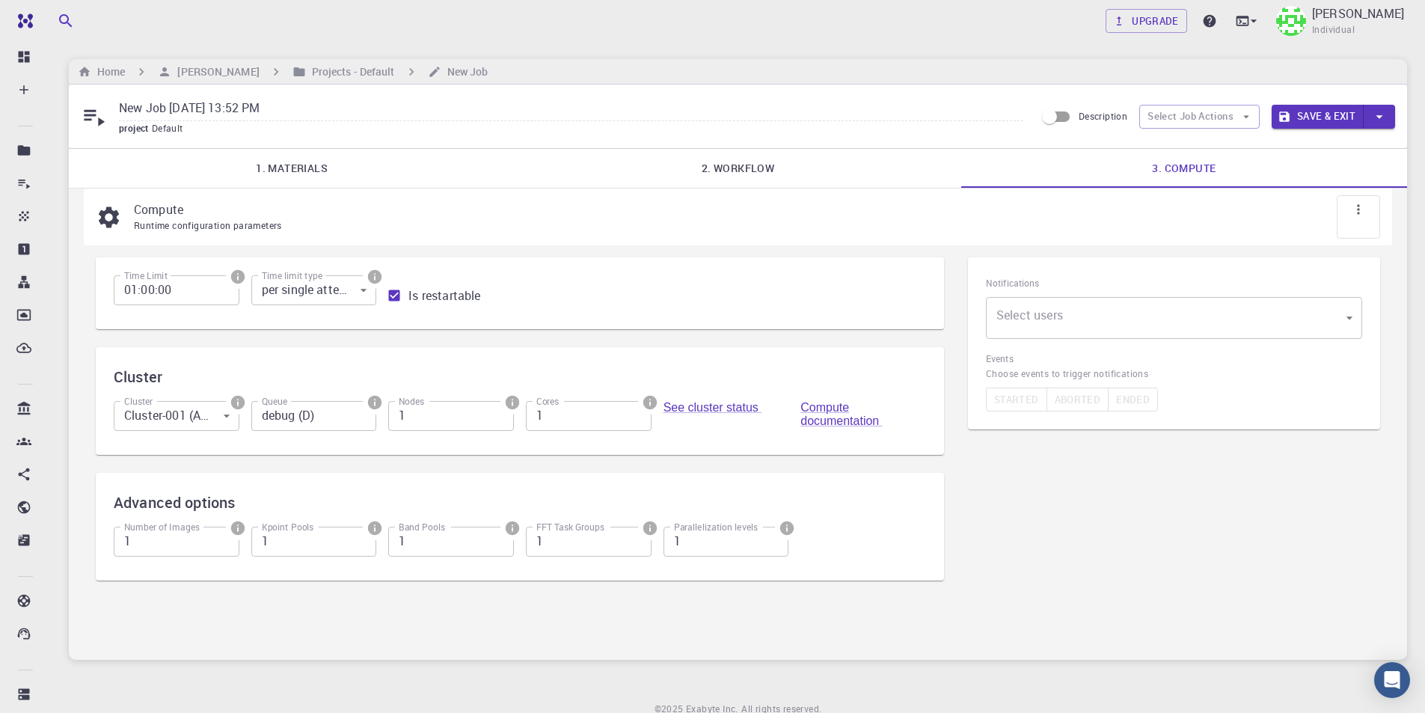
click at [1194, 308] on body "Free Dashboard Create New Job New Material Create Material Upload File Import f…" at bounding box center [712, 388] width 1425 height 776
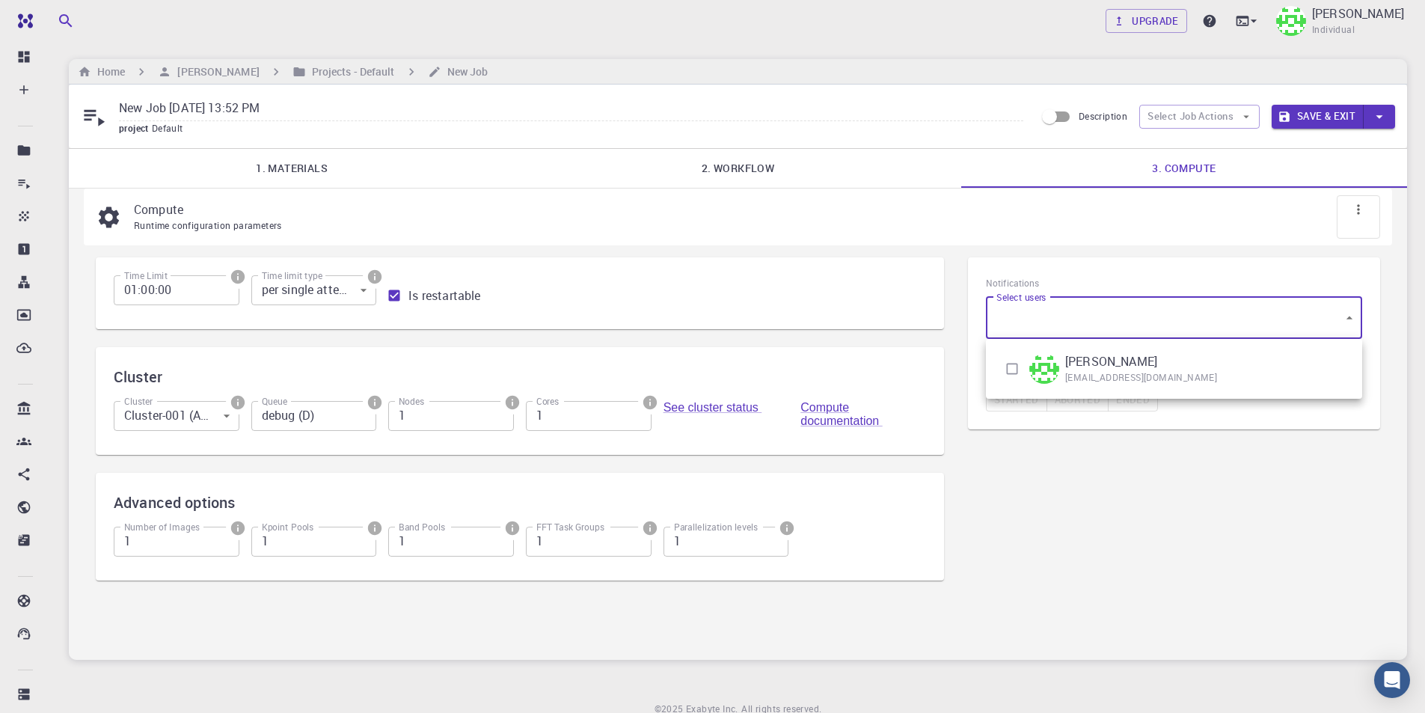
click at [1009, 370] on input "checkbox" at bounding box center [1012, 369] width 28 height 28
checkbox input "true"
type input "[object Object]"
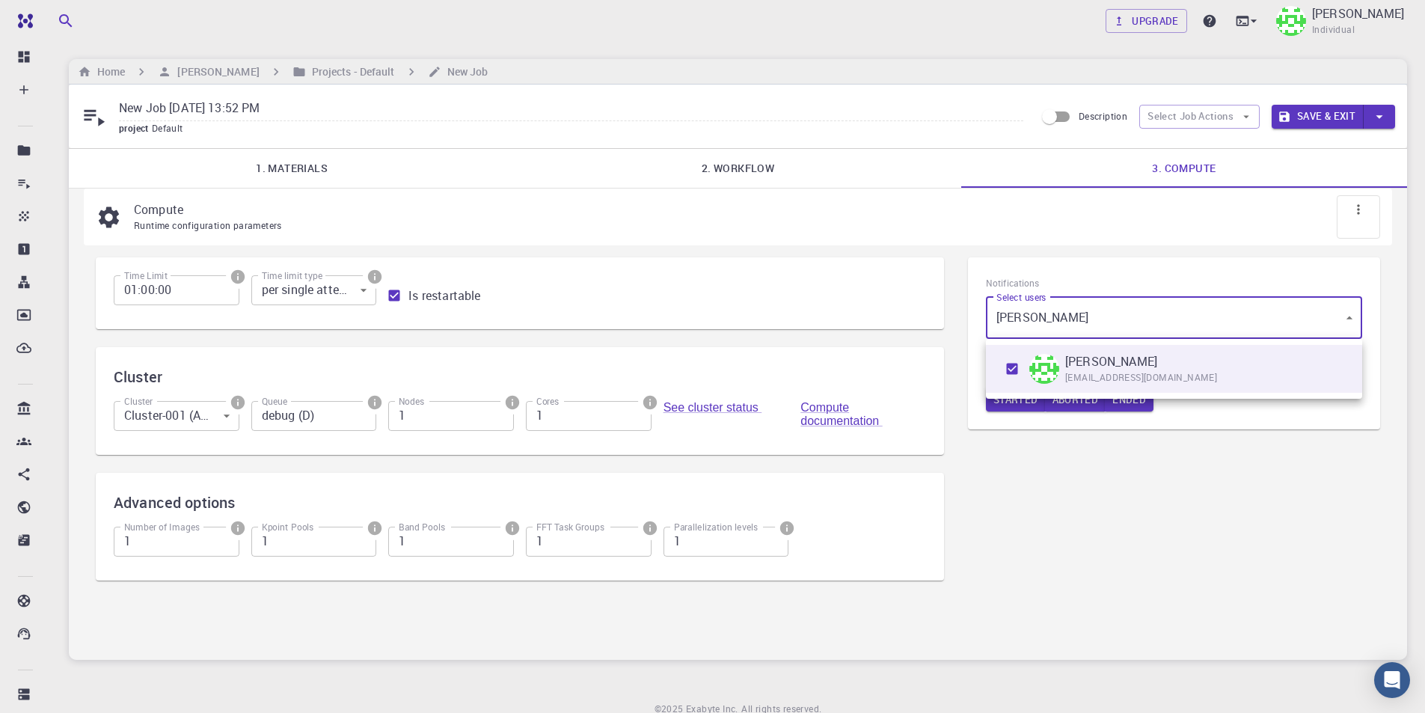
click at [1048, 459] on div at bounding box center [712, 356] width 1425 height 713
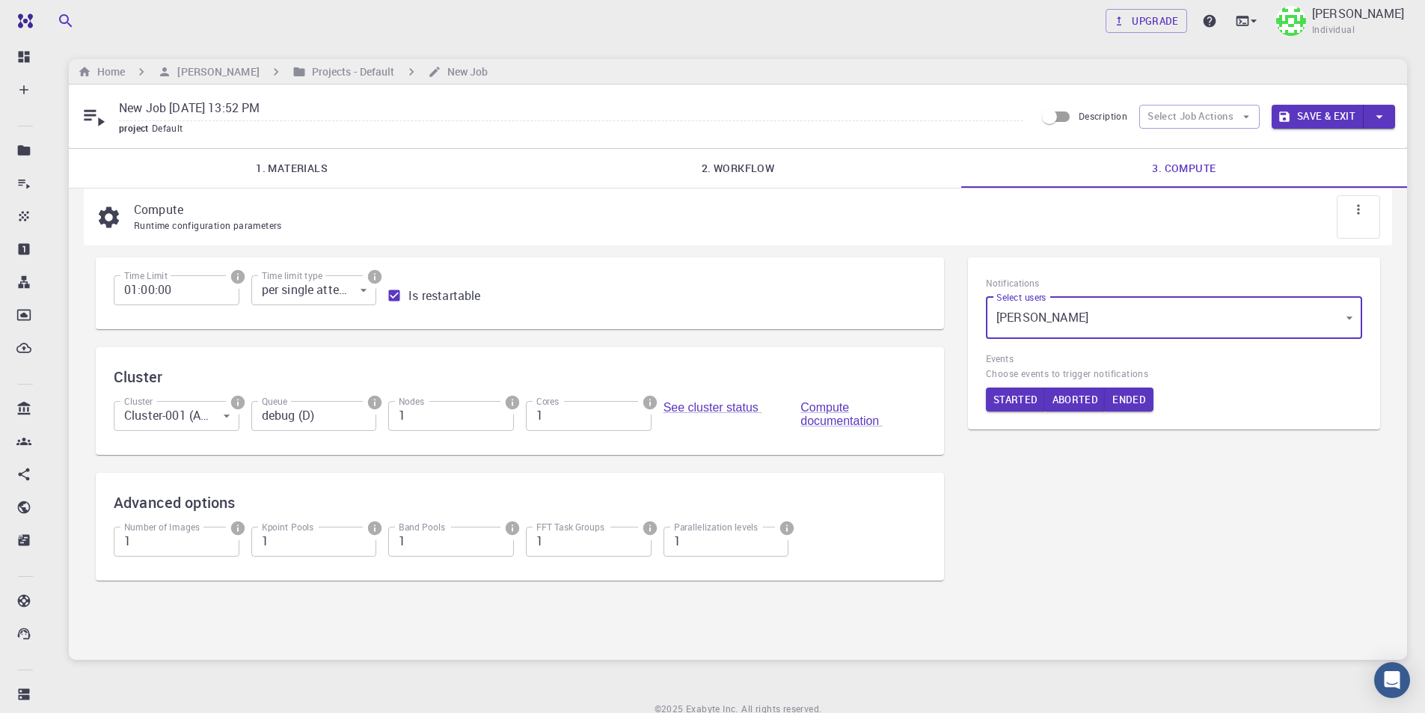
click at [1315, 120] on button "Save & Exit" at bounding box center [1318, 117] width 92 height 24
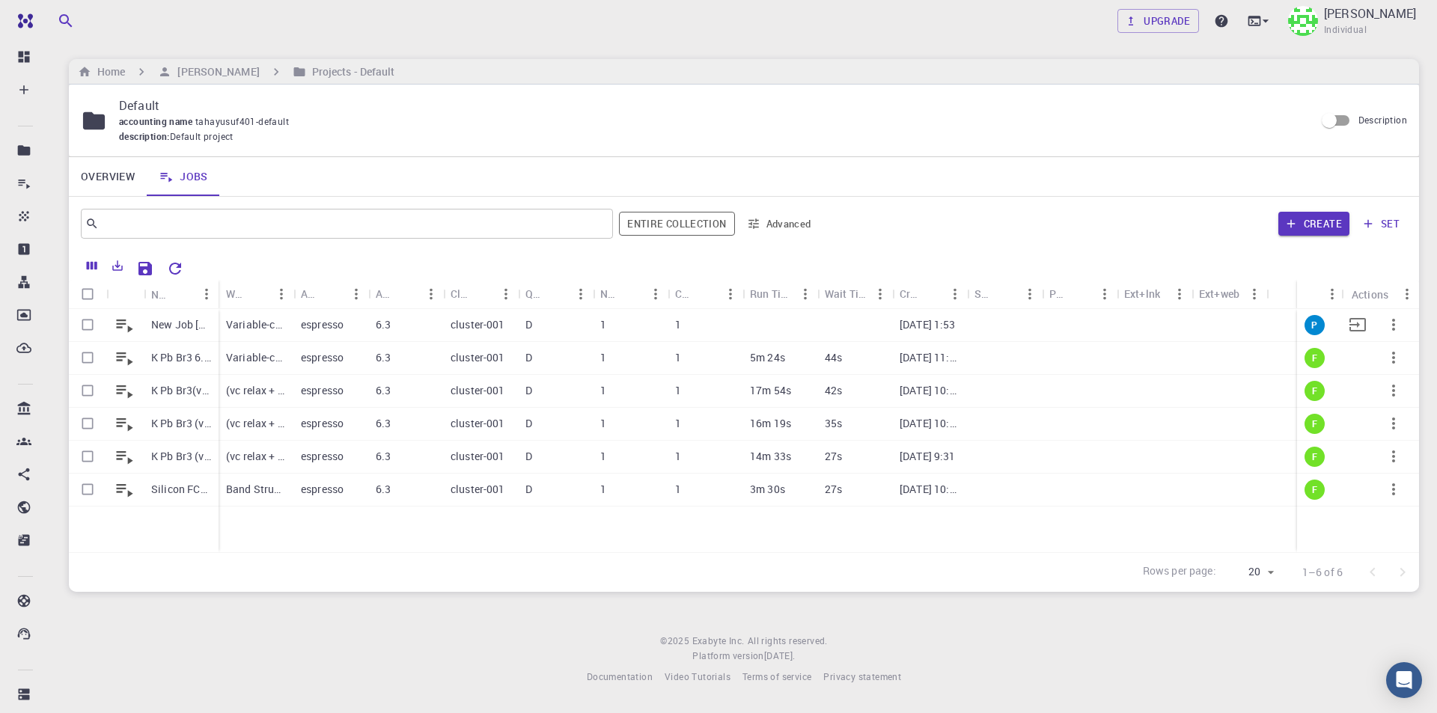
click at [1392, 319] on icon "button" at bounding box center [1393, 325] width 3 height 12
click at [1393, 407] on li "Run" at bounding box center [1381, 406] width 87 height 24
click at [91, 327] on input "Select row" at bounding box center [87, 325] width 28 height 28
checkbox input "true"
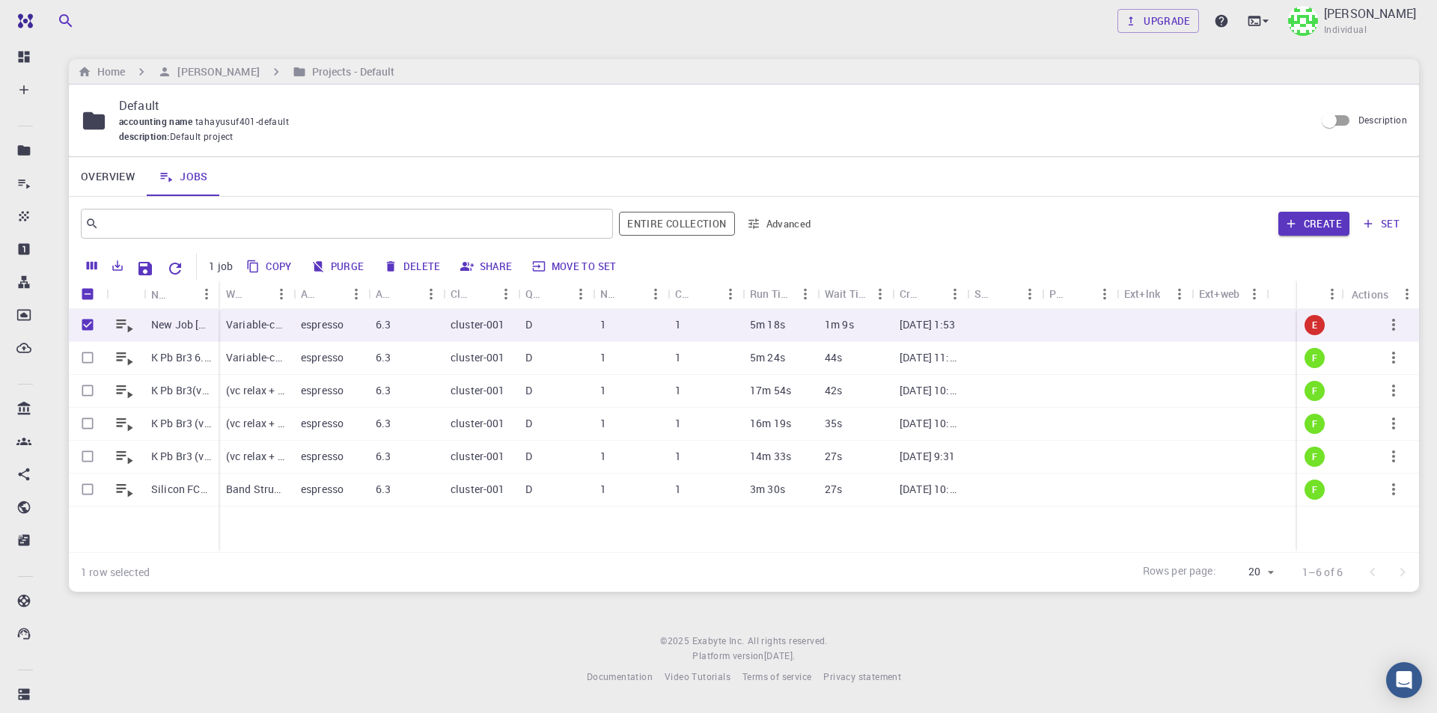
click at [423, 271] on button "Delete" at bounding box center [412, 266] width 67 height 24
checkbox input "false"
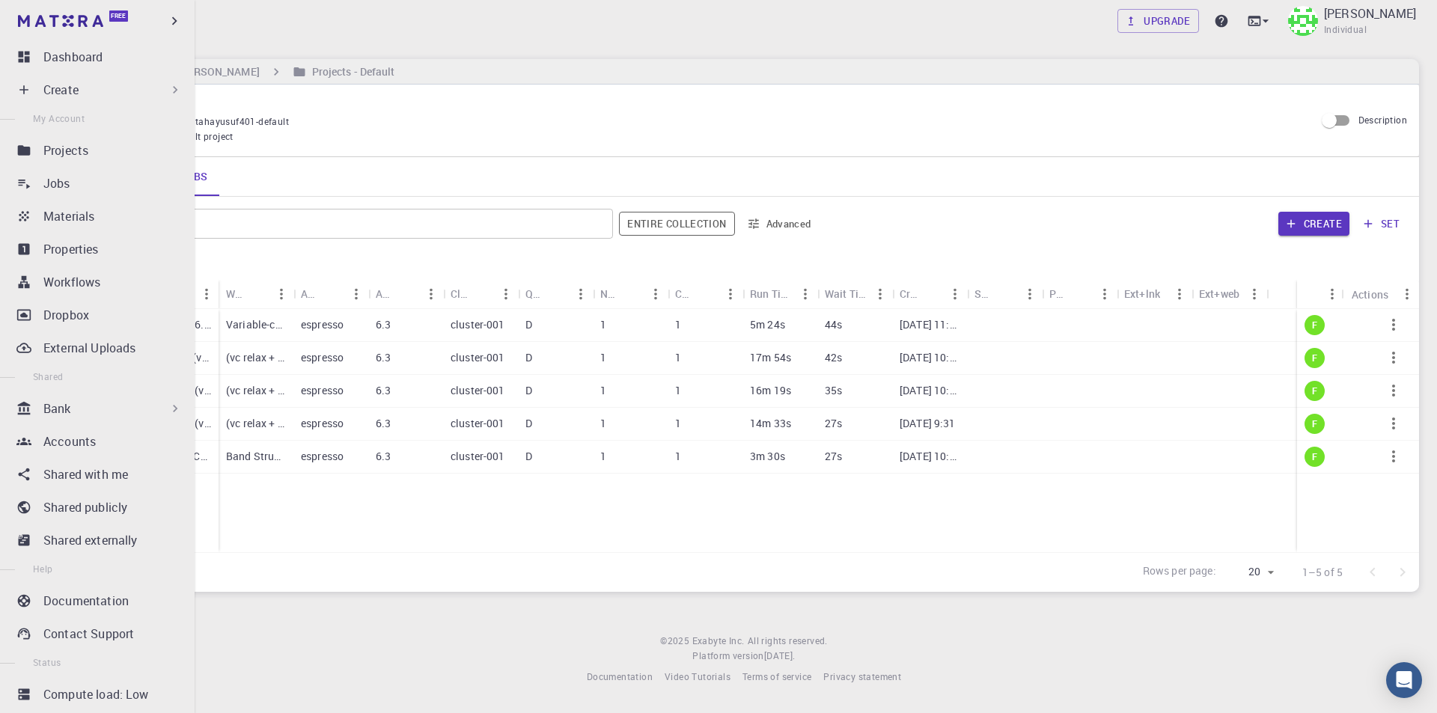
click at [107, 88] on div "Create" at bounding box center [112, 90] width 139 height 18
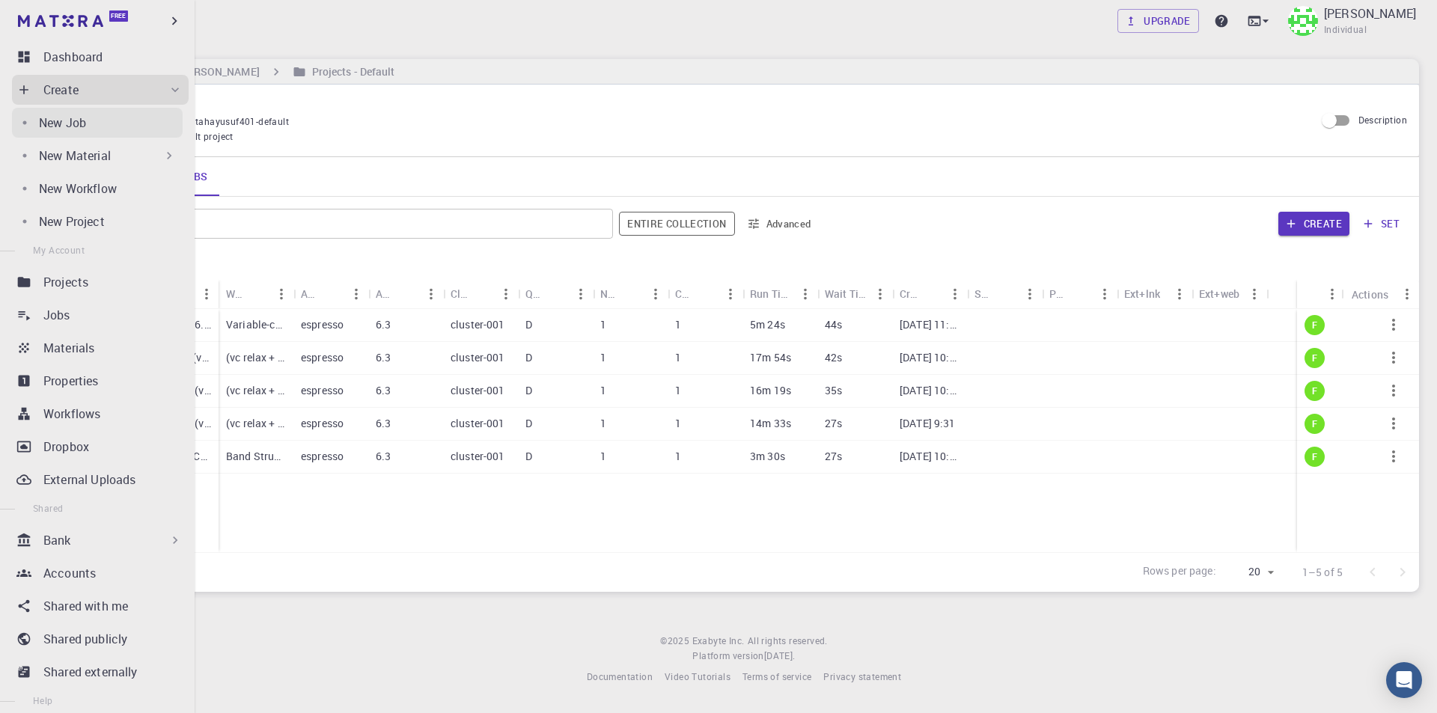
click at [88, 129] on div "New Job" at bounding box center [111, 123] width 144 height 18
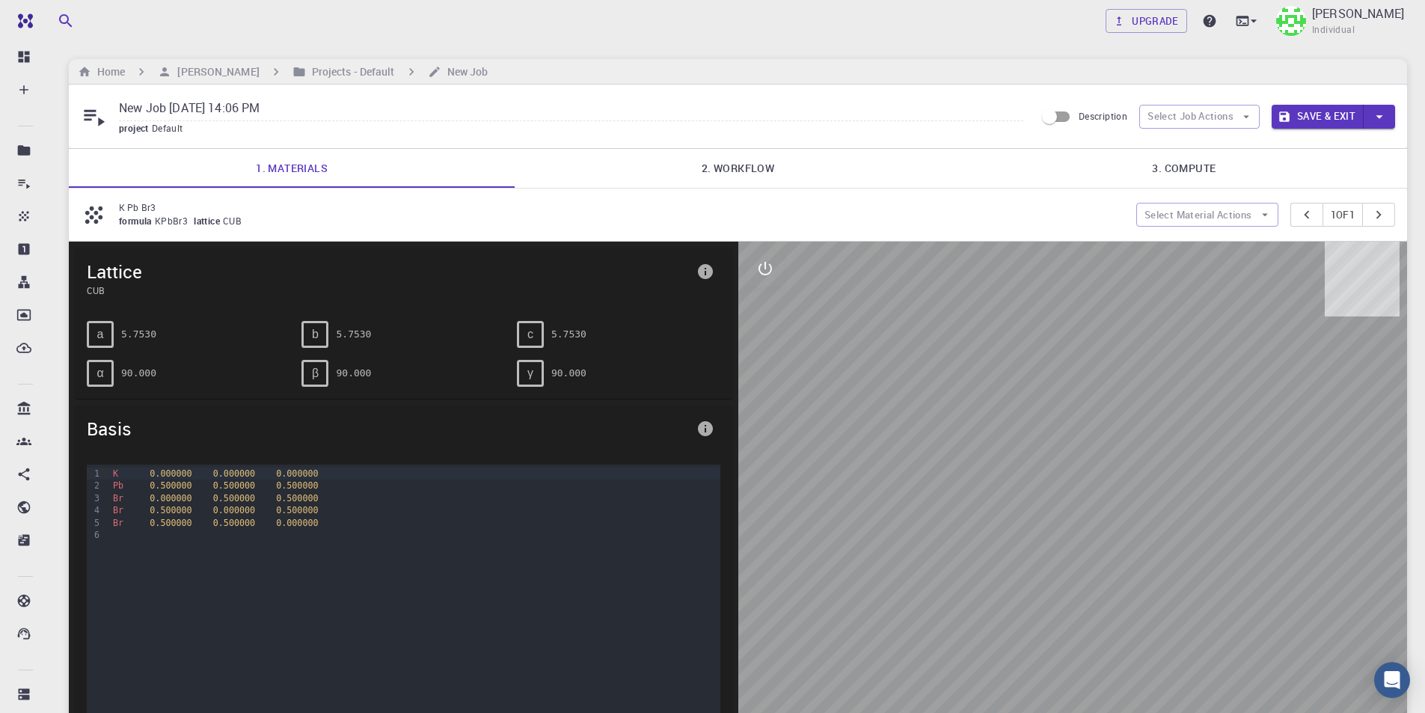
click at [724, 153] on link "2. Workflow" at bounding box center [738, 168] width 446 height 39
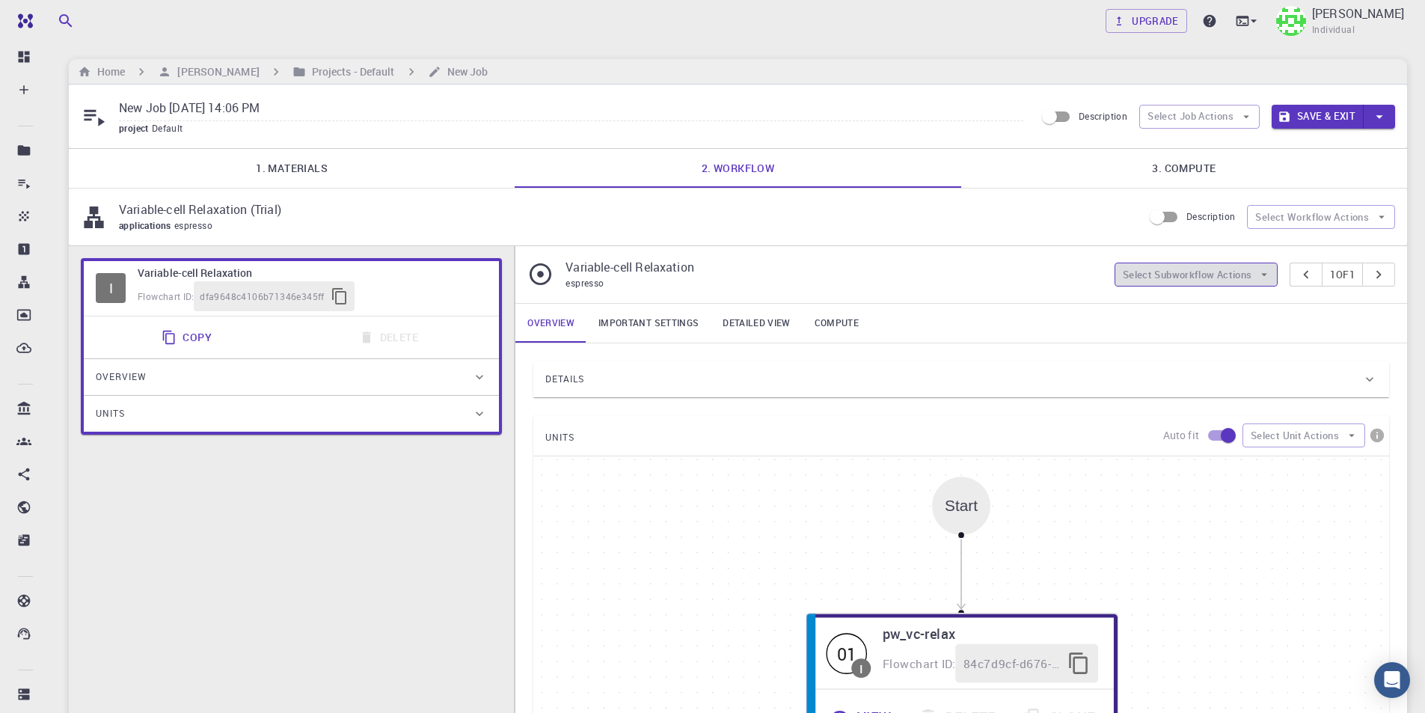
click at [1230, 277] on button "Select Subworkflow Actions" at bounding box center [1197, 275] width 164 height 24
click at [1232, 114] on button "Select Job Actions" at bounding box center [1200, 117] width 120 height 24
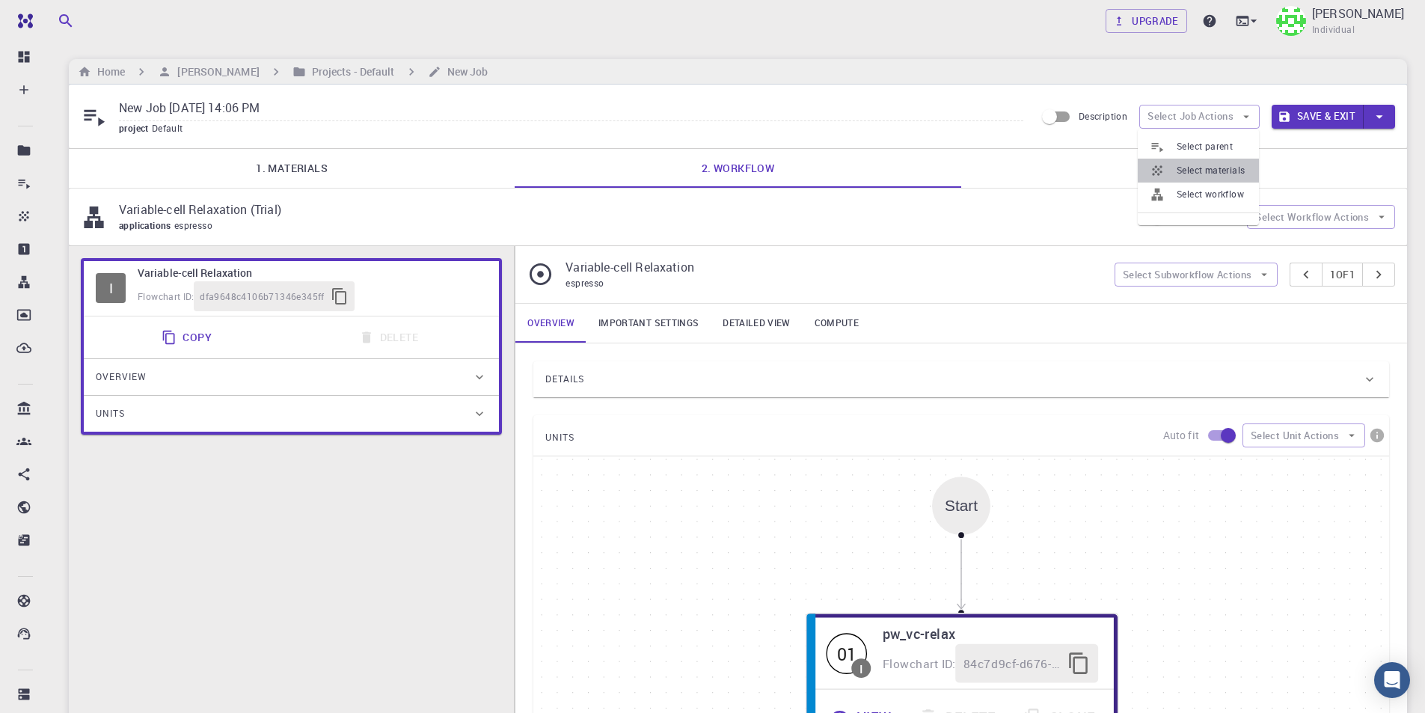
click at [1223, 168] on span "Select materials" at bounding box center [1212, 170] width 70 height 15
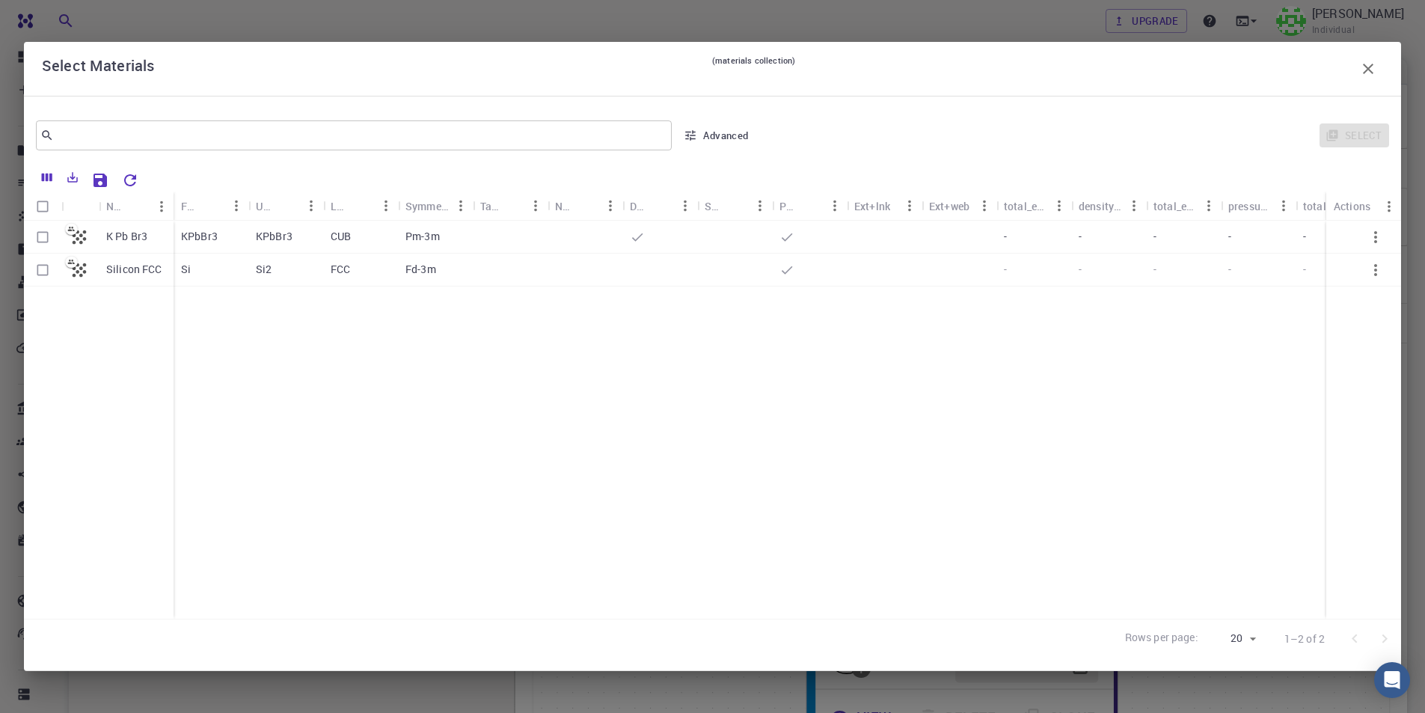
click at [1368, 69] on icon "button" at bounding box center [1368, 69] width 10 height 10
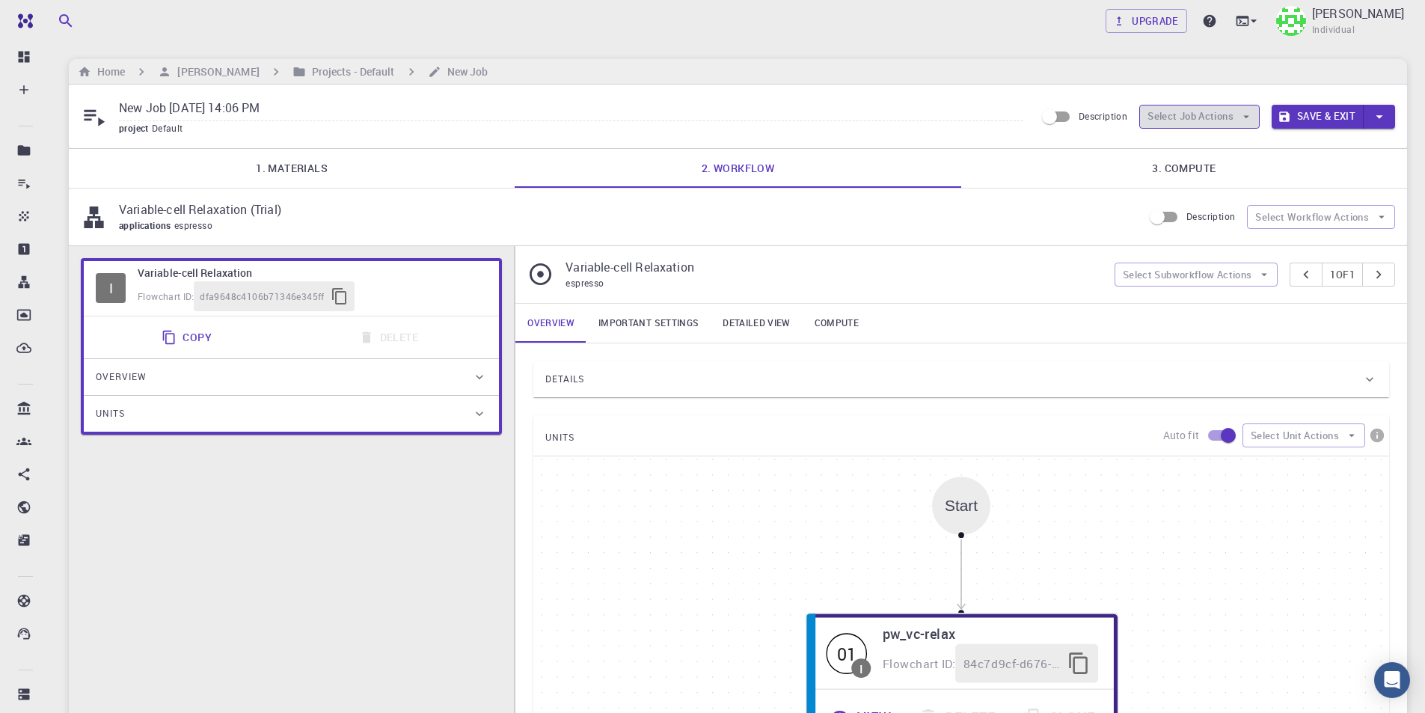
click at [1218, 114] on button "Select Job Actions" at bounding box center [1200, 117] width 120 height 24
click at [1227, 193] on span "Select workflow" at bounding box center [1212, 194] width 70 height 15
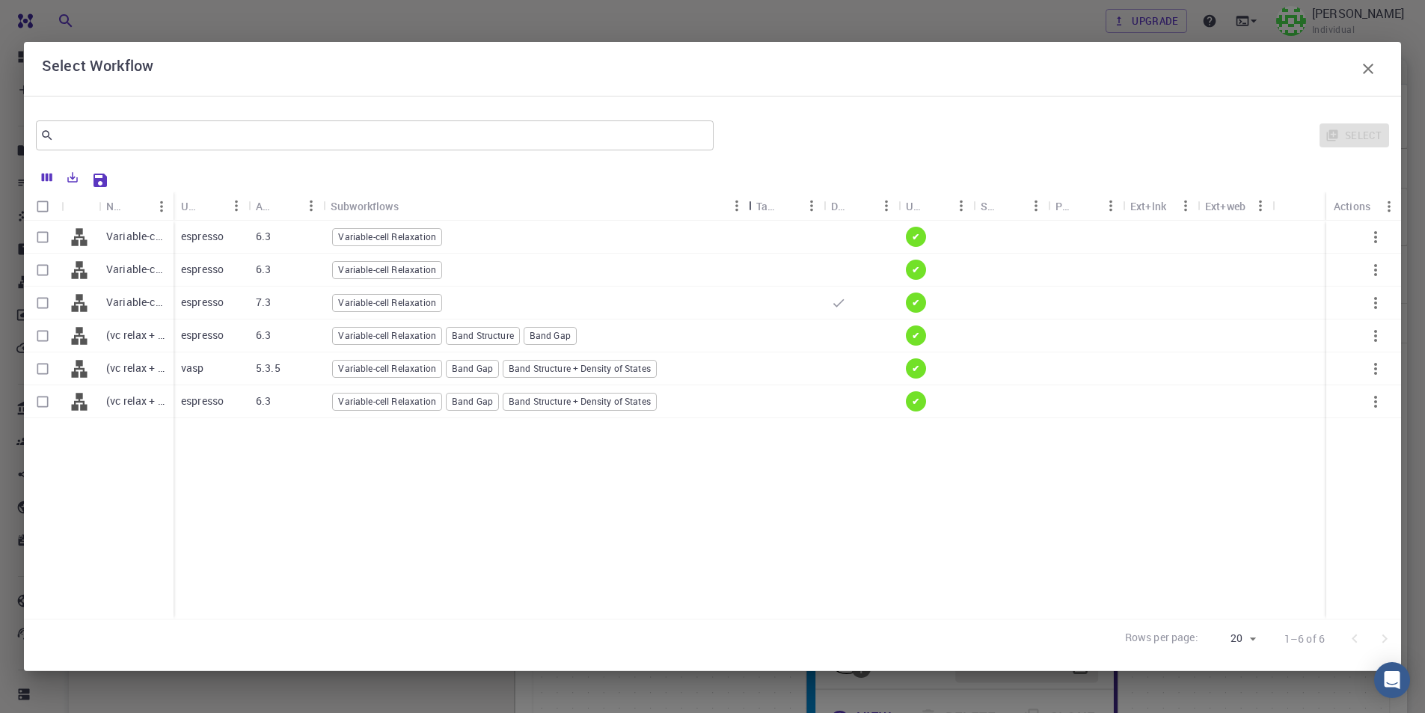
drag, startPoint x: 404, startPoint y: 198, endPoint x: 755, endPoint y: 195, distance: 350.9
click at [755, 195] on div "Subworkflows" at bounding box center [750, 206] width 15 height 29
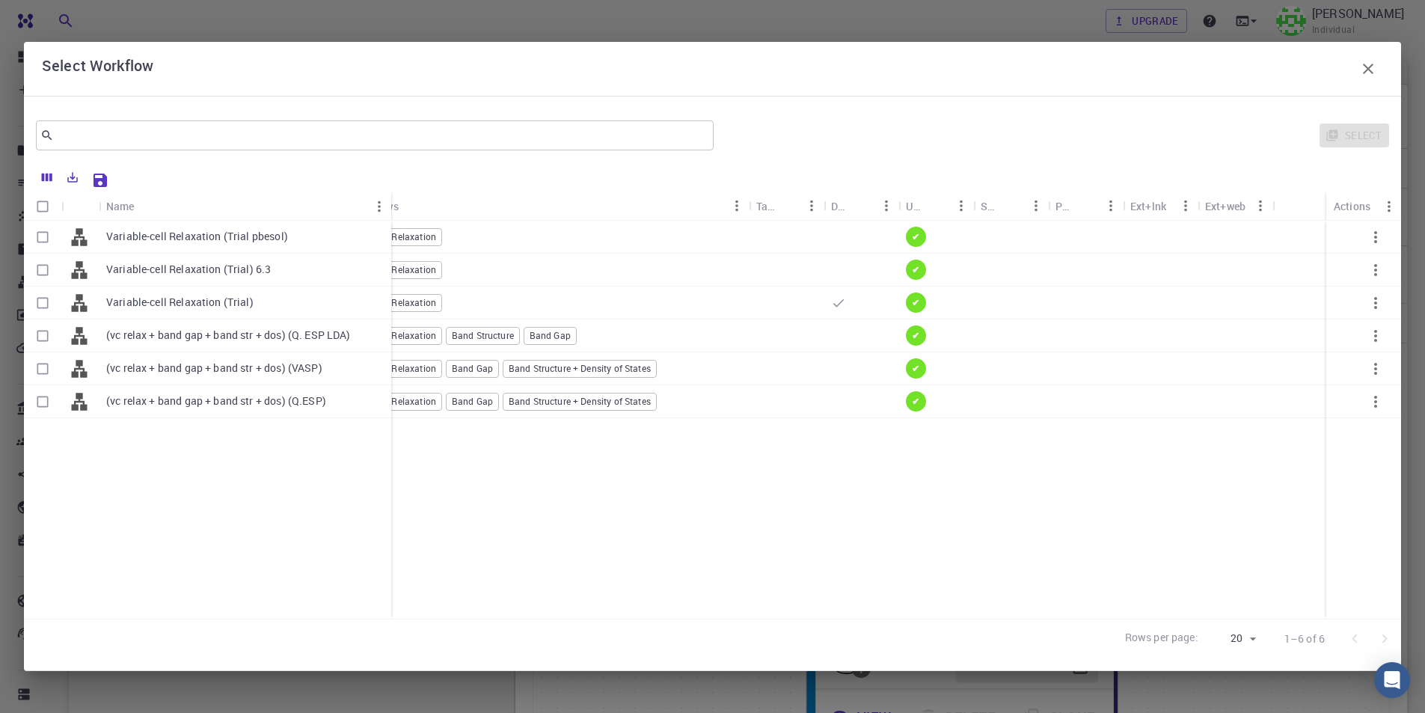
drag, startPoint x: 171, startPoint y: 192, endPoint x: 388, endPoint y: 191, distance: 217.7
click at [388, 191] on div "Name Used application Application Version Subworkflows Tags Default Up-to-date …" at bounding box center [712, 410] width 1377 height 496
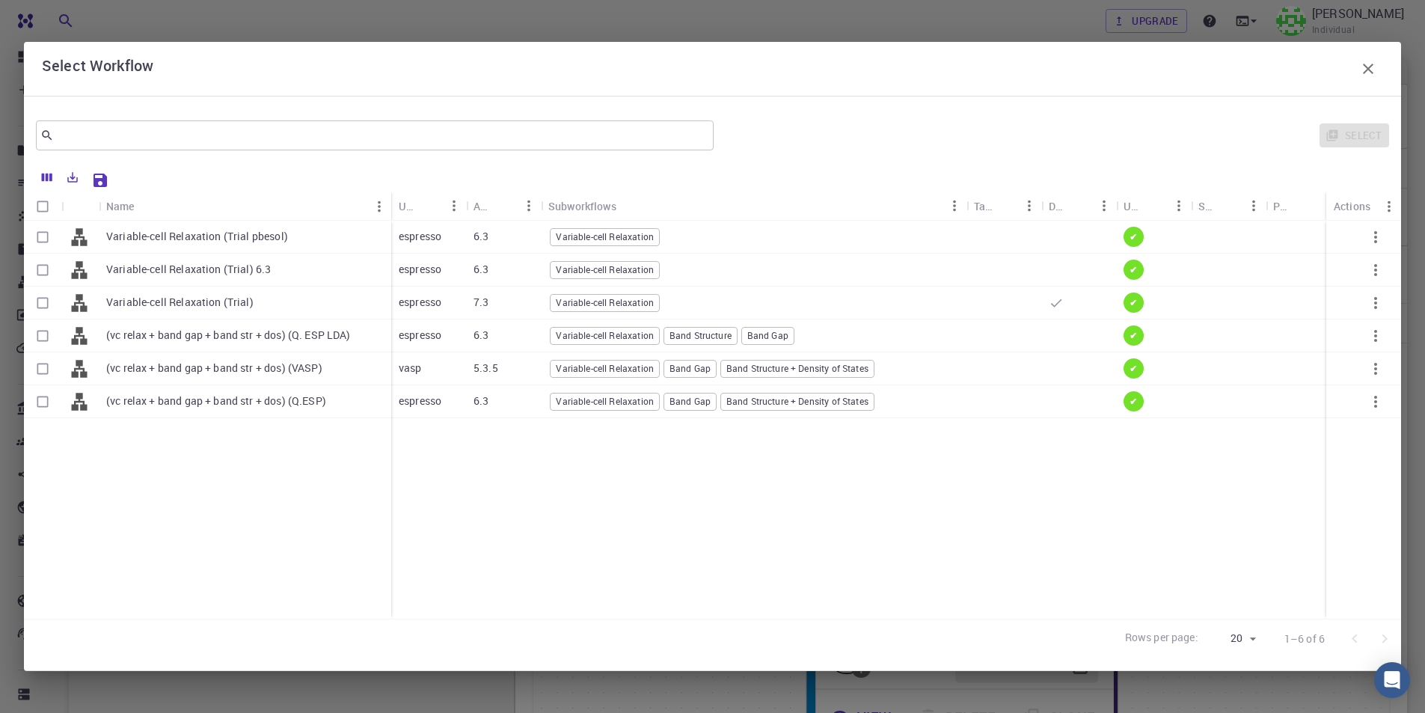
click at [40, 237] on input "Select row" at bounding box center [42, 237] width 28 height 28
checkbox input "true"
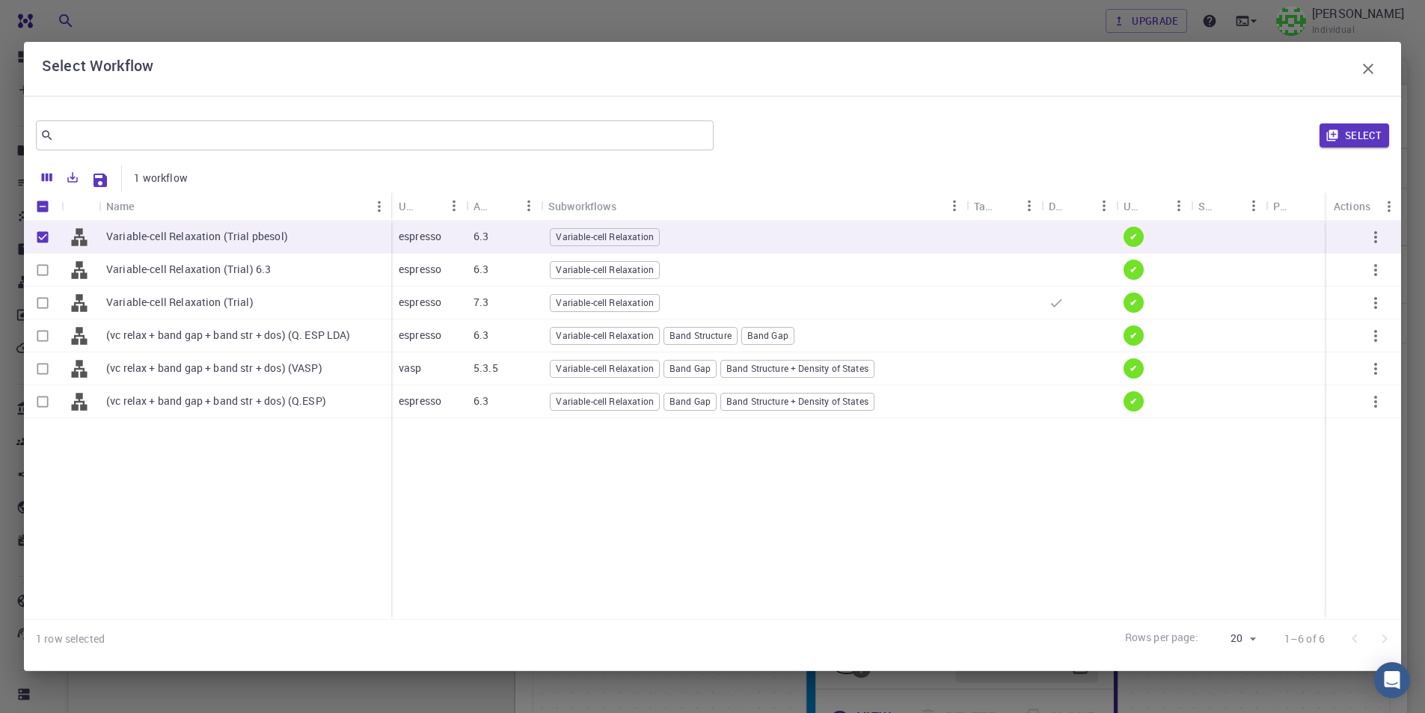
click at [1360, 126] on button "Select" at bounding box center [1355, 135] width 70 height 24
type input "6.3"
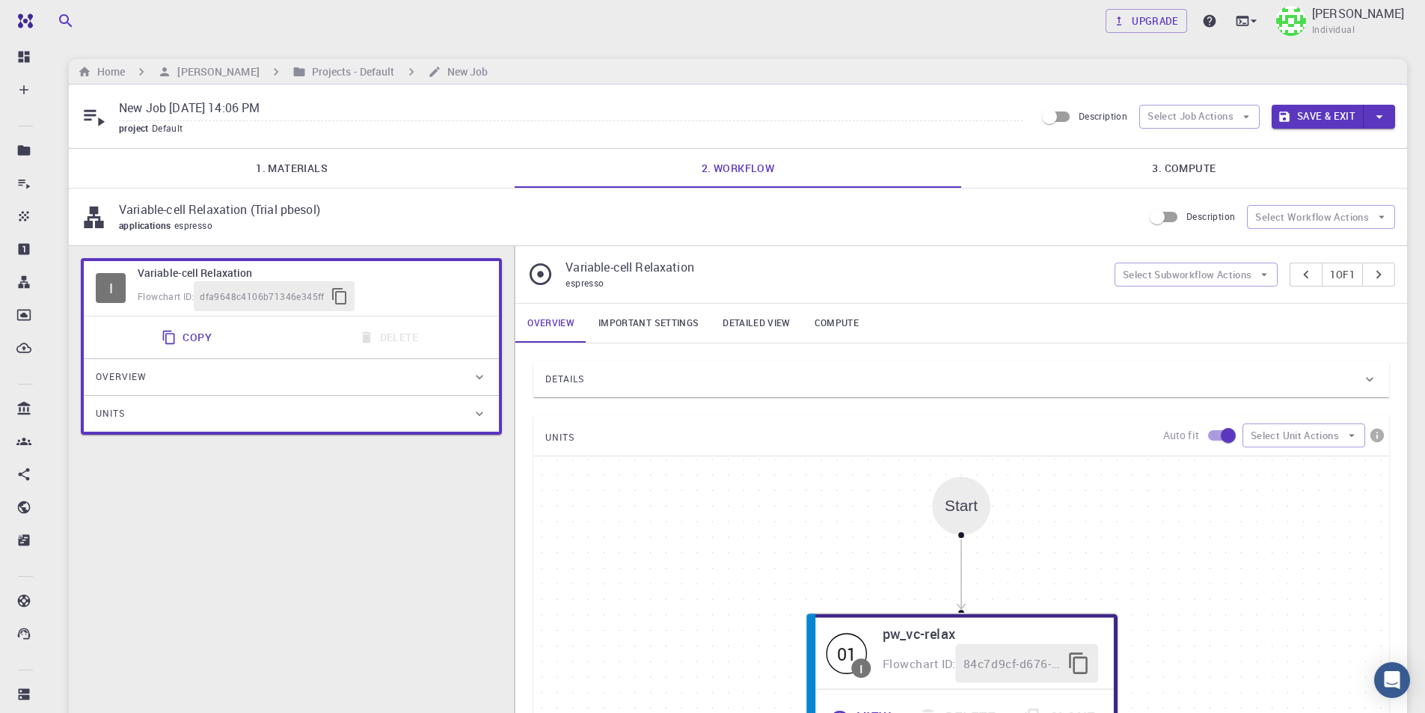
click at [1233, 165] on link "3. Compute" at bounding box center [1184, 168] width 446 height 39
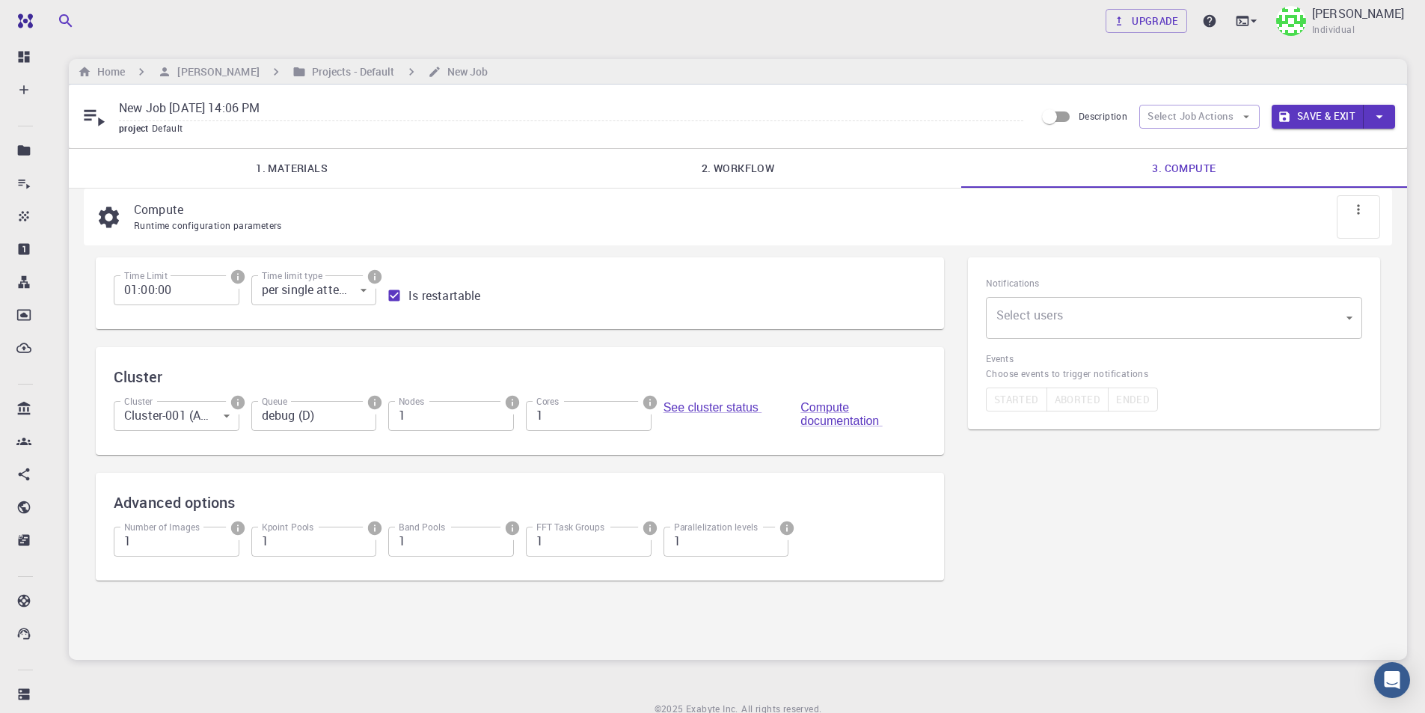
click at [1169, 320] on body "Free Dashboard Create New Job New Material Create Material Upload File Import f…" at bounding box center [712, 388] width 1425 height 776
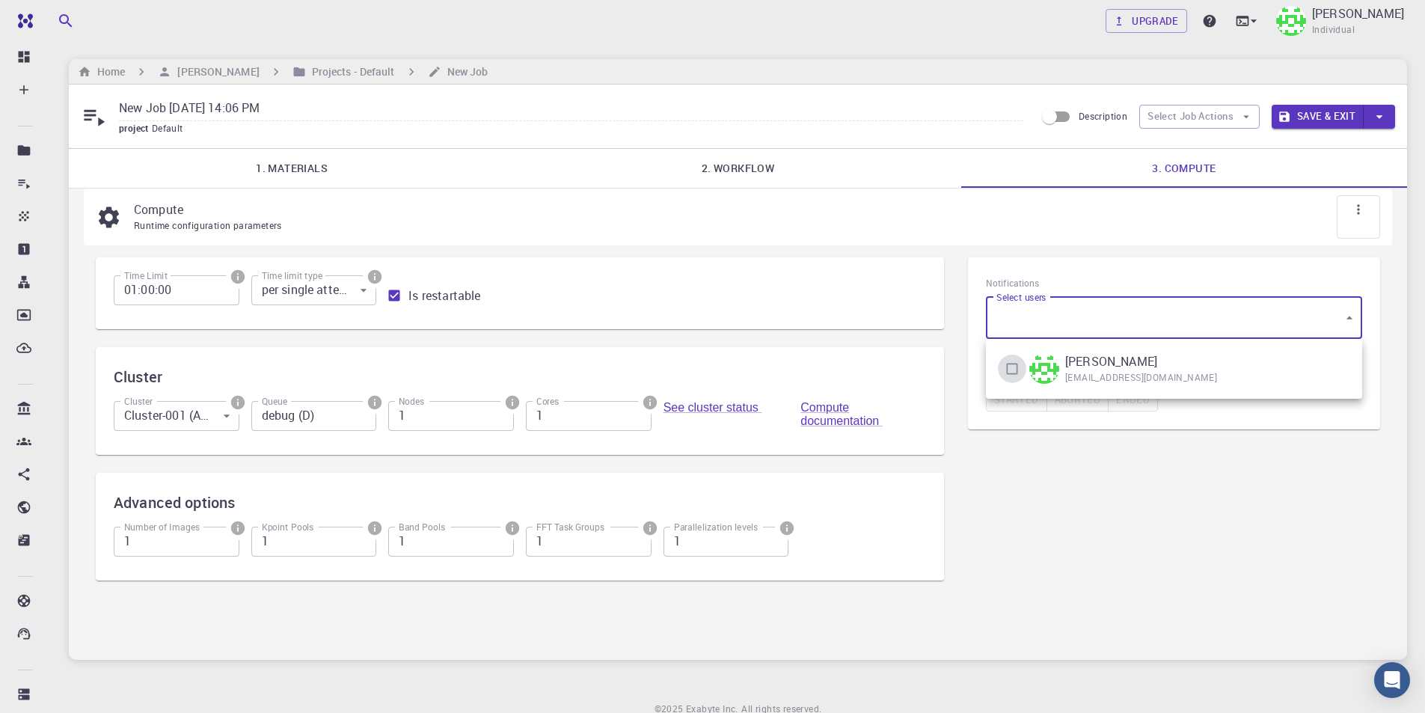
click at [1005, 365] on input "checkbox" at bounding box center [1012, 369] width 28 height 28
checkbox input "true"
type input "[object Object]"
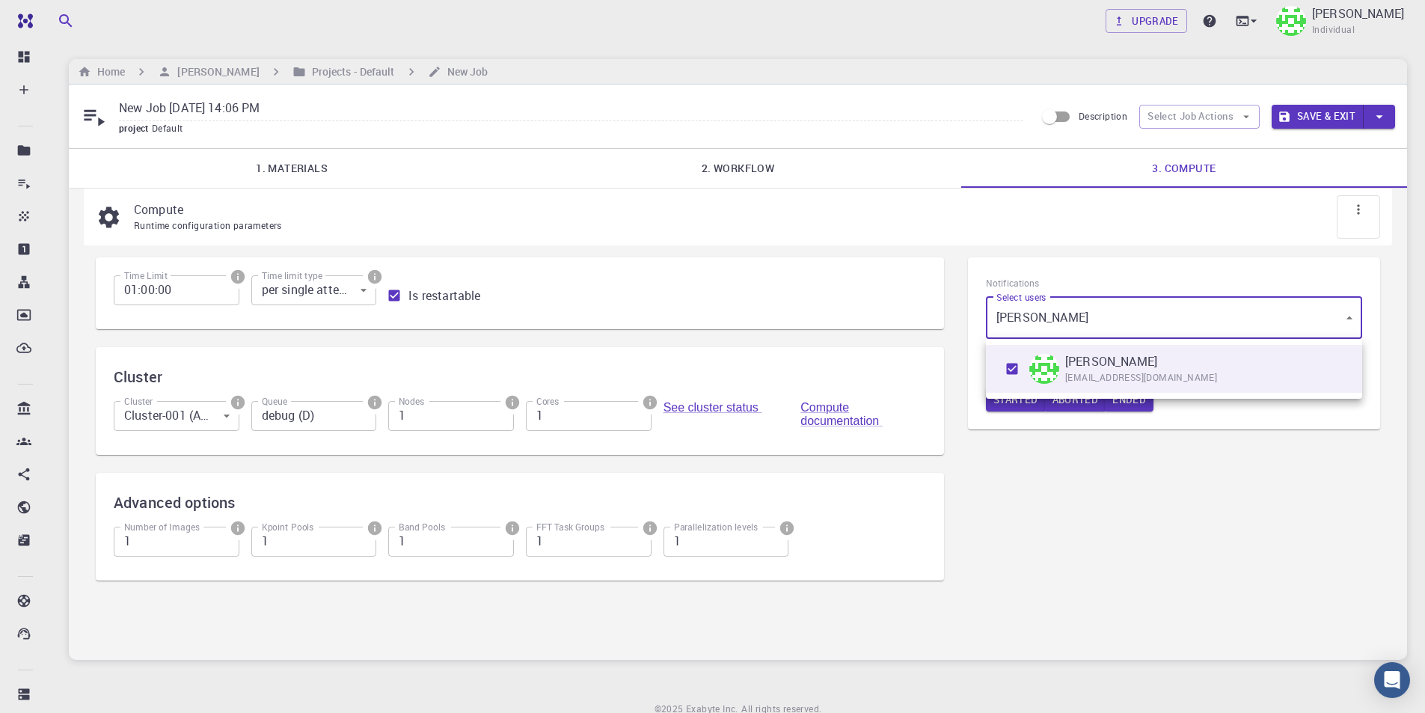
click at [1061, 463] on div at bounding box center [712, 356] width 1425 height 713
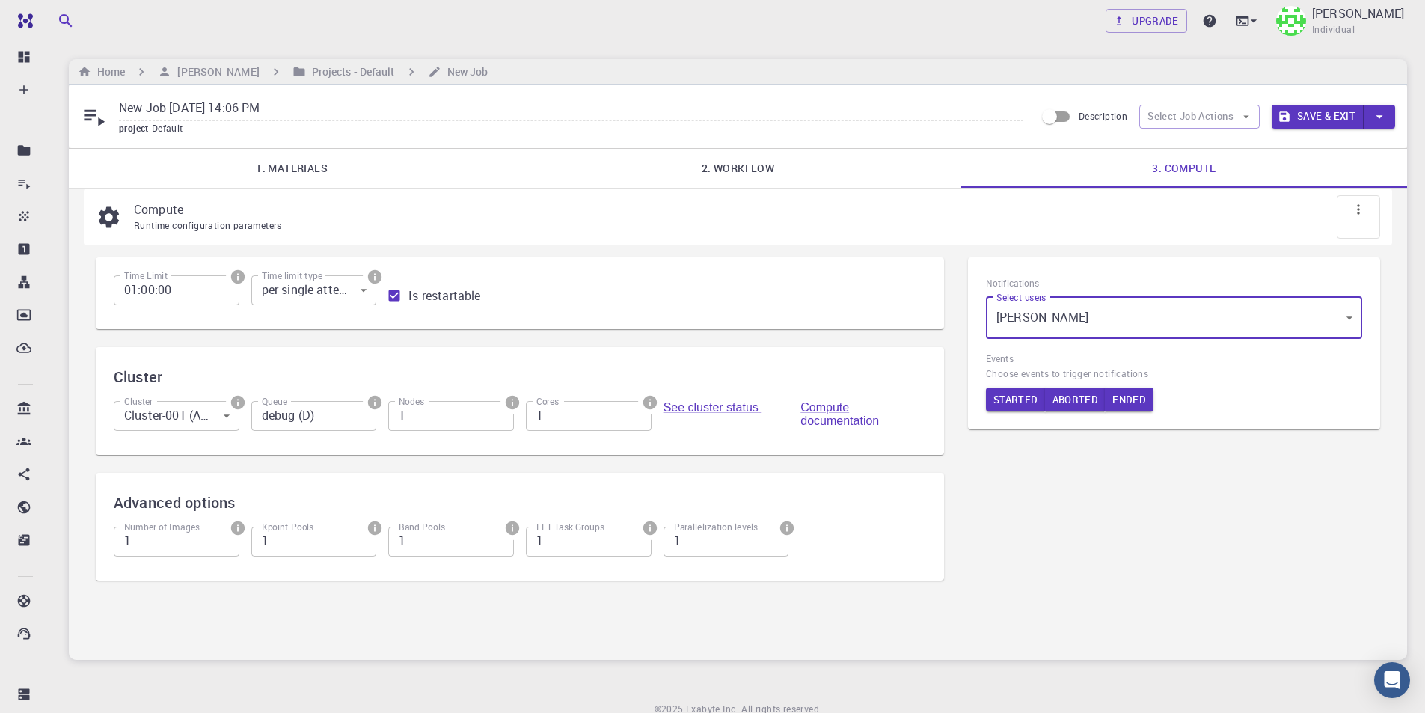
click at [1312, 114] on button "Save & Exit" at bounding box center [1318, 117] width 92 height 24
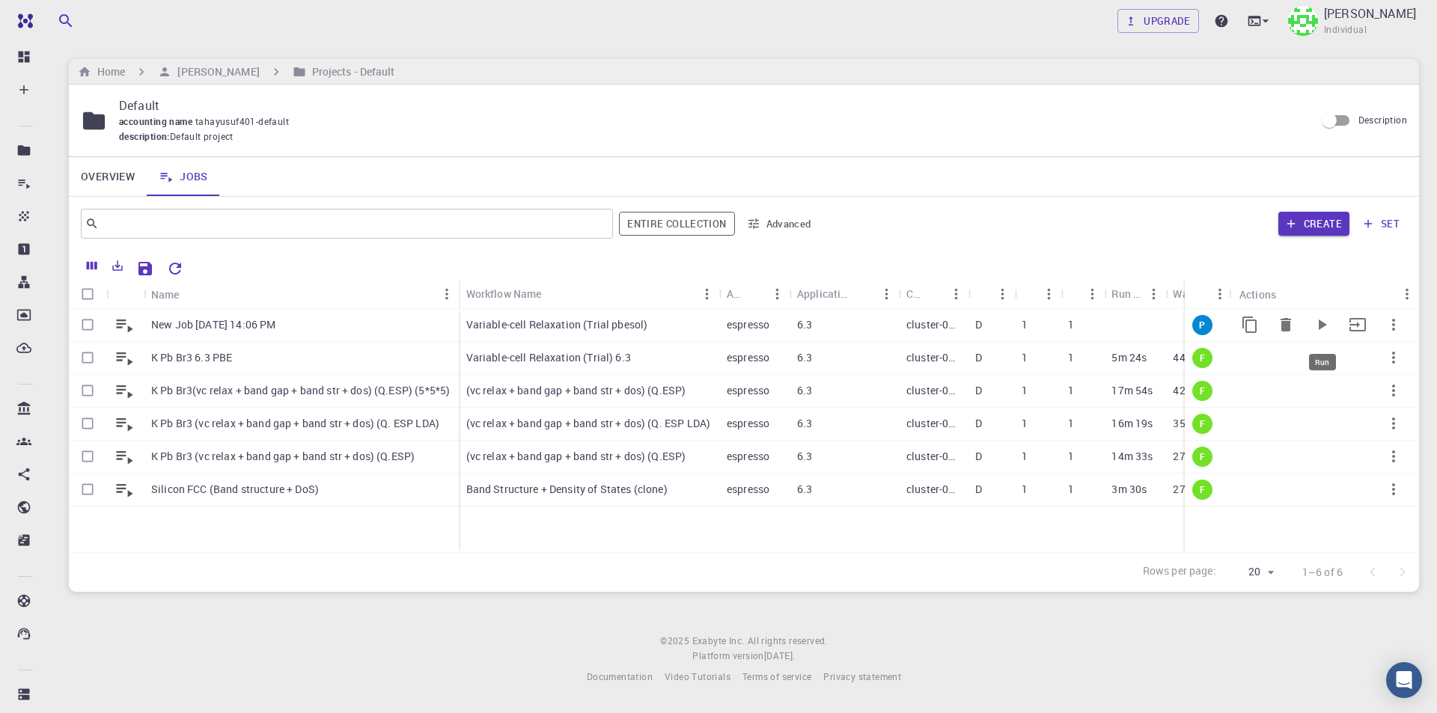
click at [1324, 322] on icon "Run" at bounding box center [1321, 325] width 18 height 18
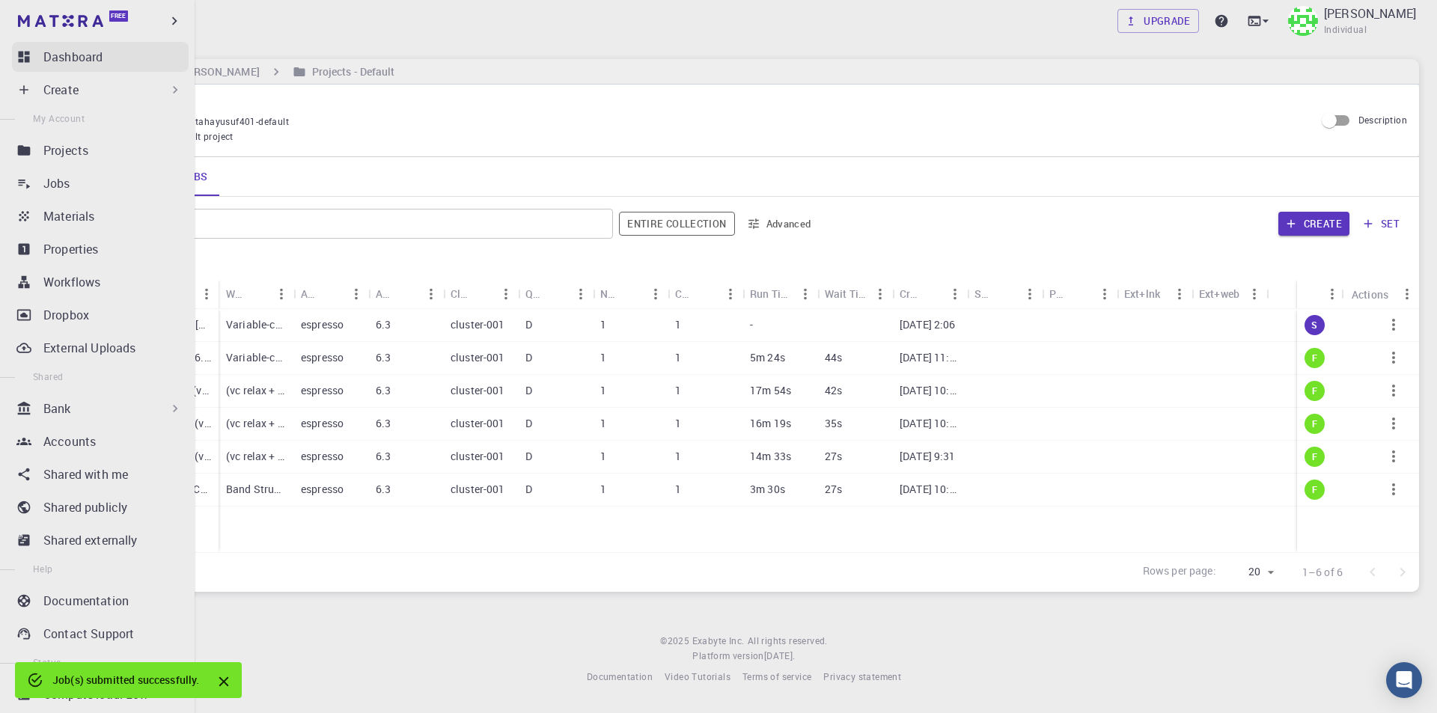
click at [76, 52] on p "Dashboard" at bounding box center [72, 57] width 59 height 18
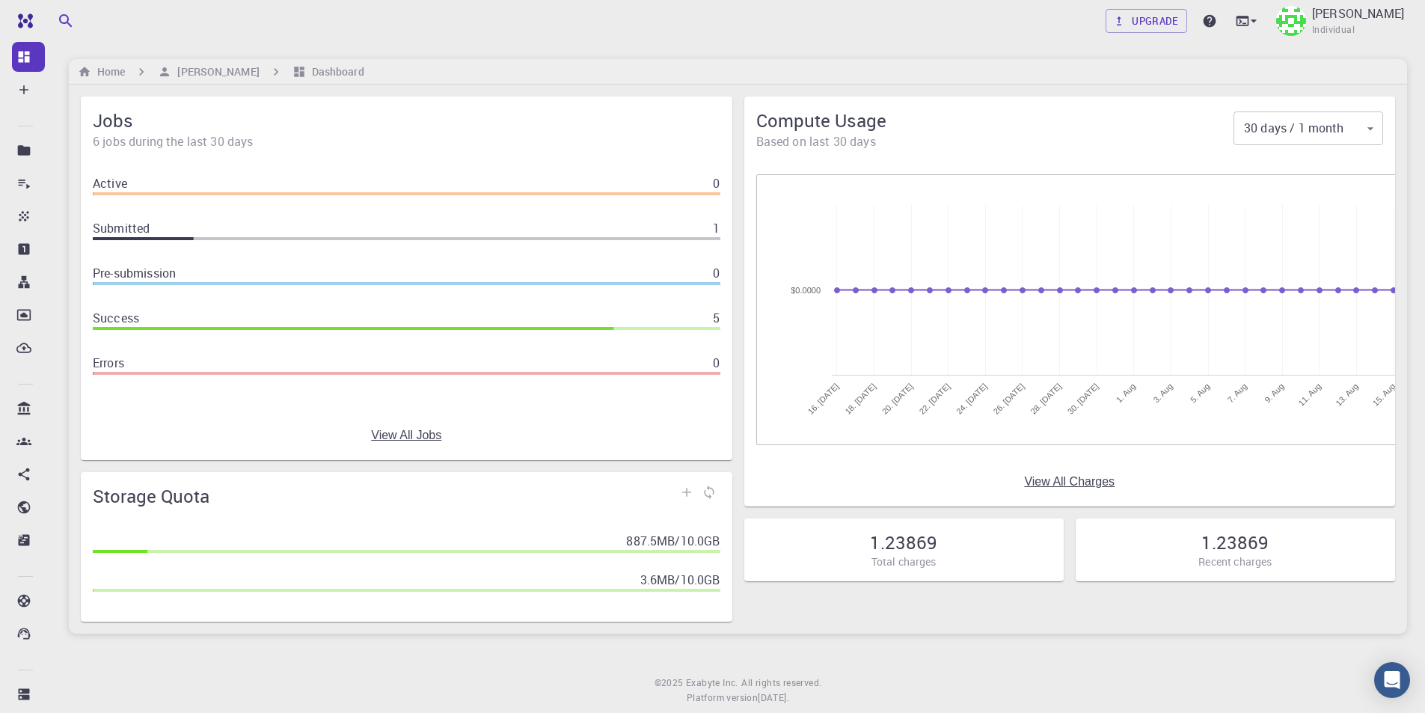
click at [1078, 488] on link "View All Charges" at bounding box center [1069, 481] width 91 height 13
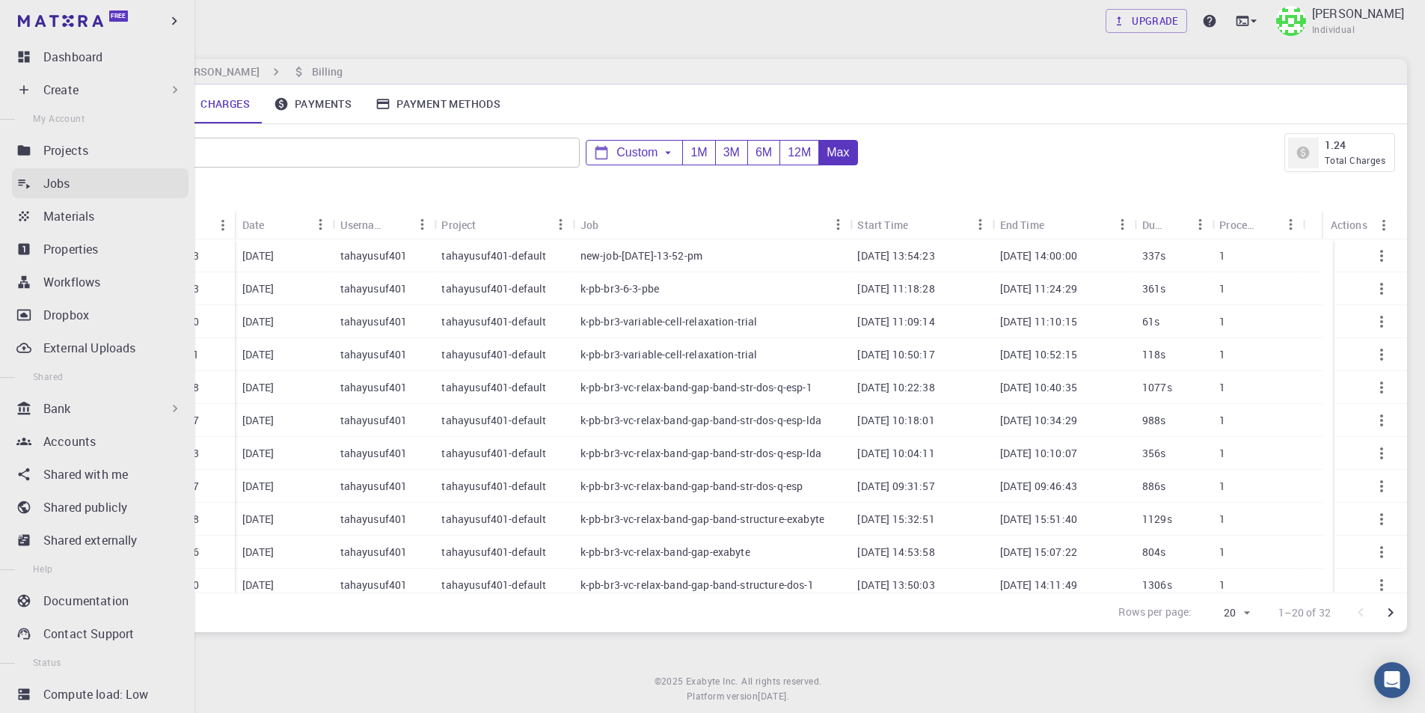
click at [70, 183] on p "Jobs" at bounding box center [56, 183] width 27 height 18
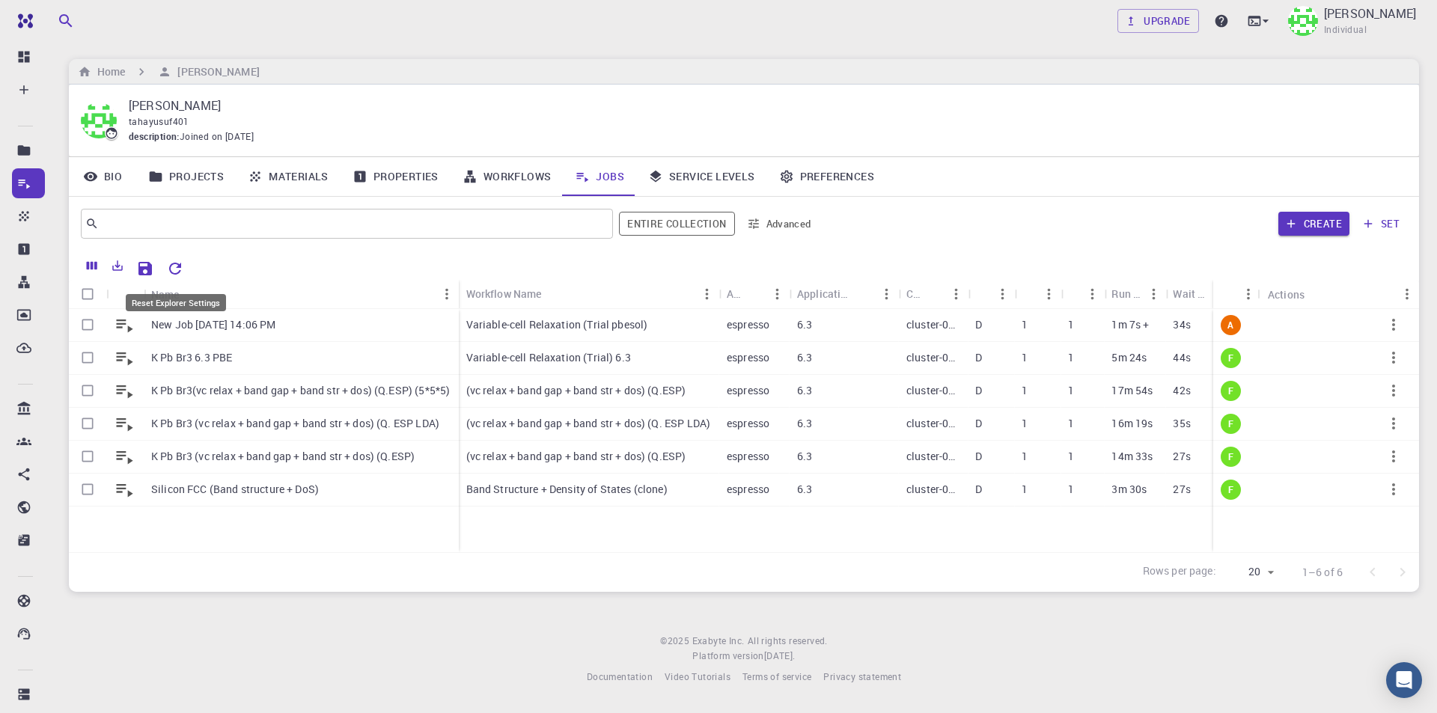
click at [175, 267] on icon "Reset Explorer Settings" at bounding box center [175, 269] width 18 height 18
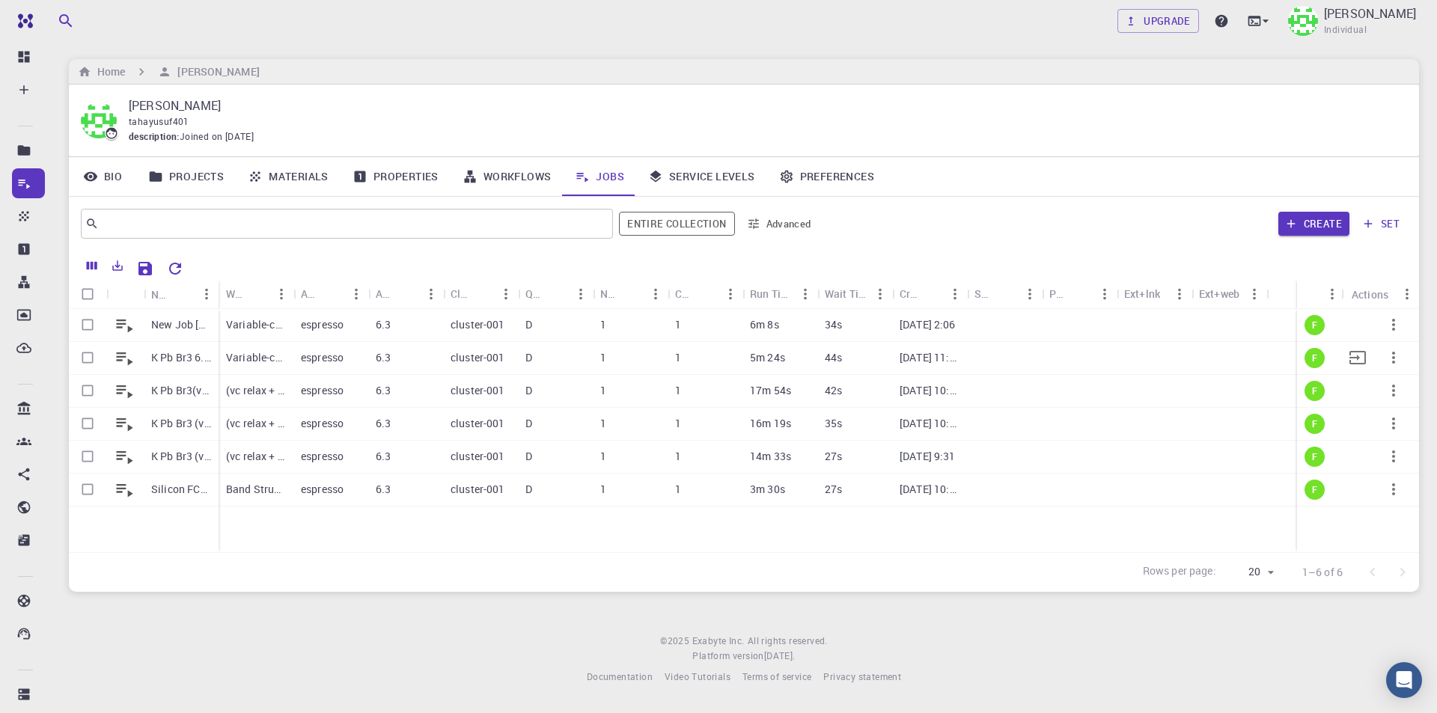
click at [248, 358] on p "Variable-cell Relaxation (Trial) 6.3" at bounding box center [256, 357] width 60 height 15
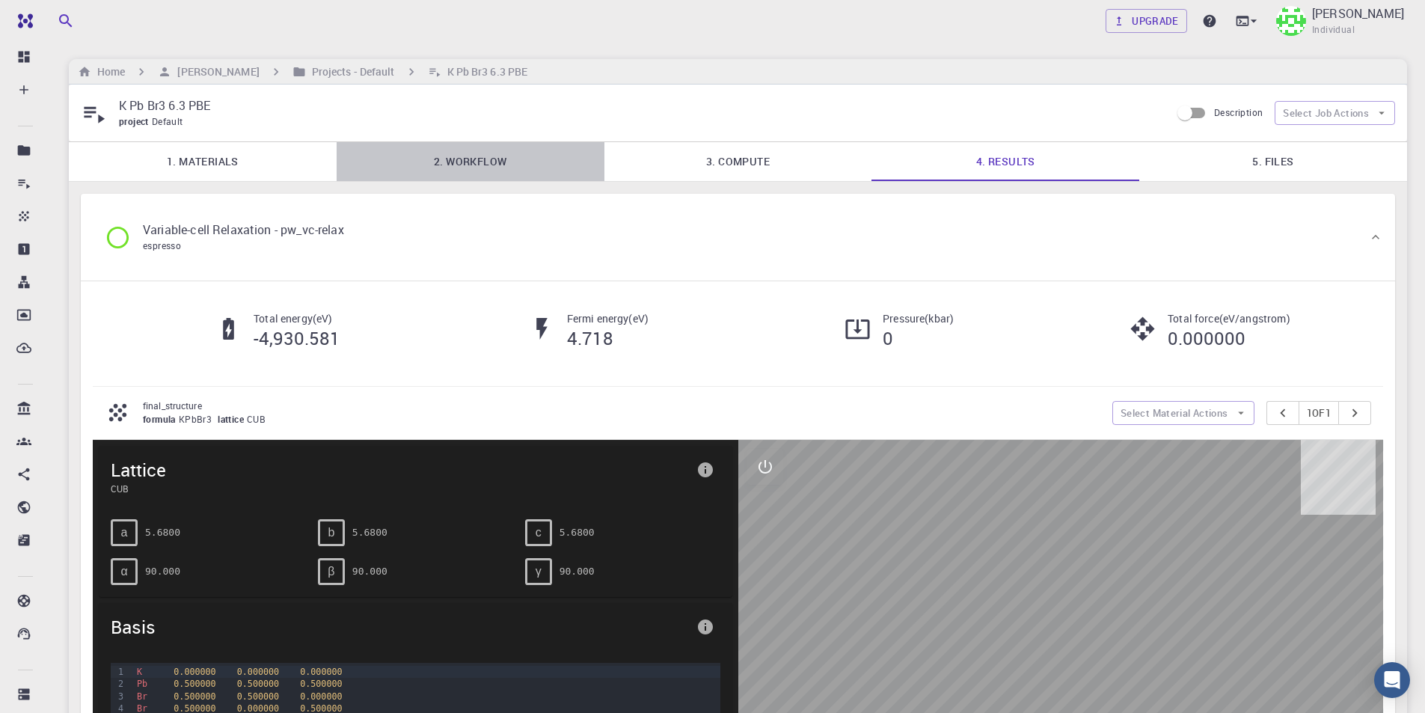
click at [472, 162] on link "2. Workflow" at bounding box center [471, 161] width 268 height 39
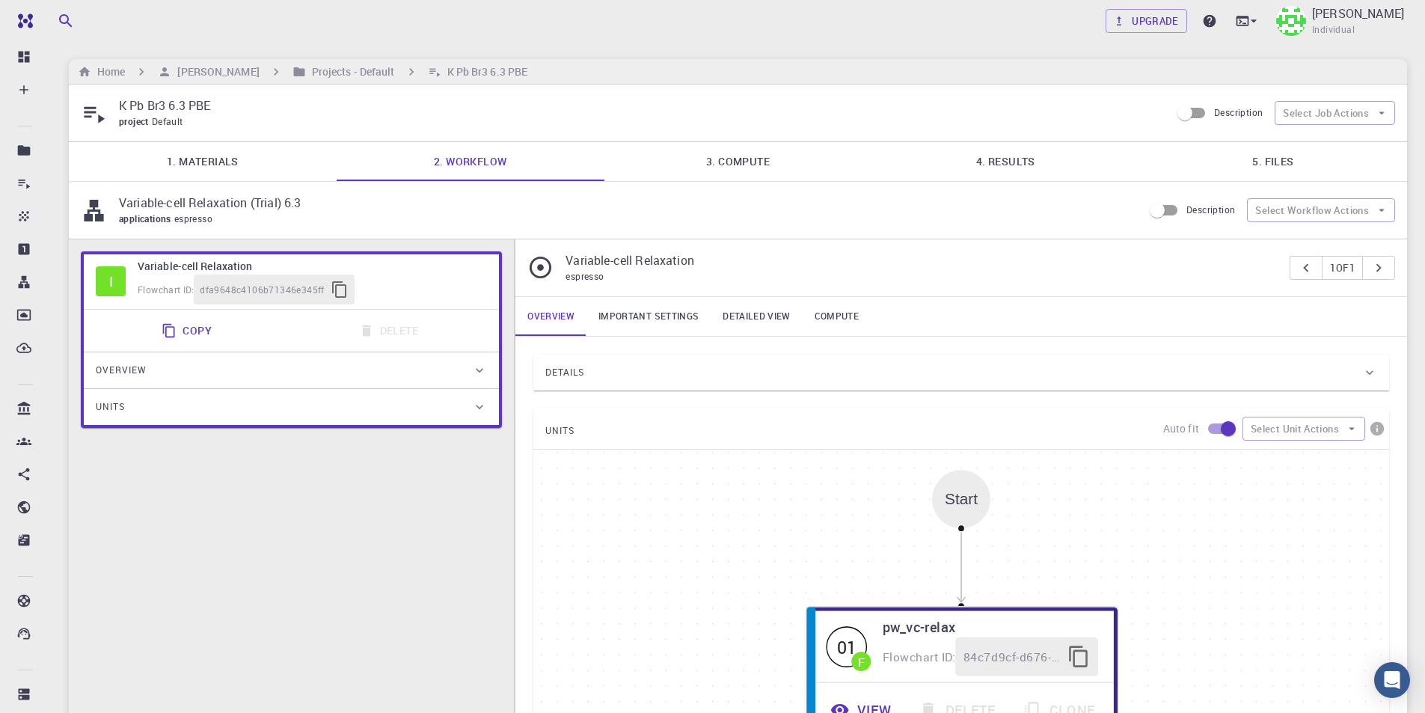
click at [756, 163] on link "3. Compute" at bounding box center [739, 161] width 268 height 39
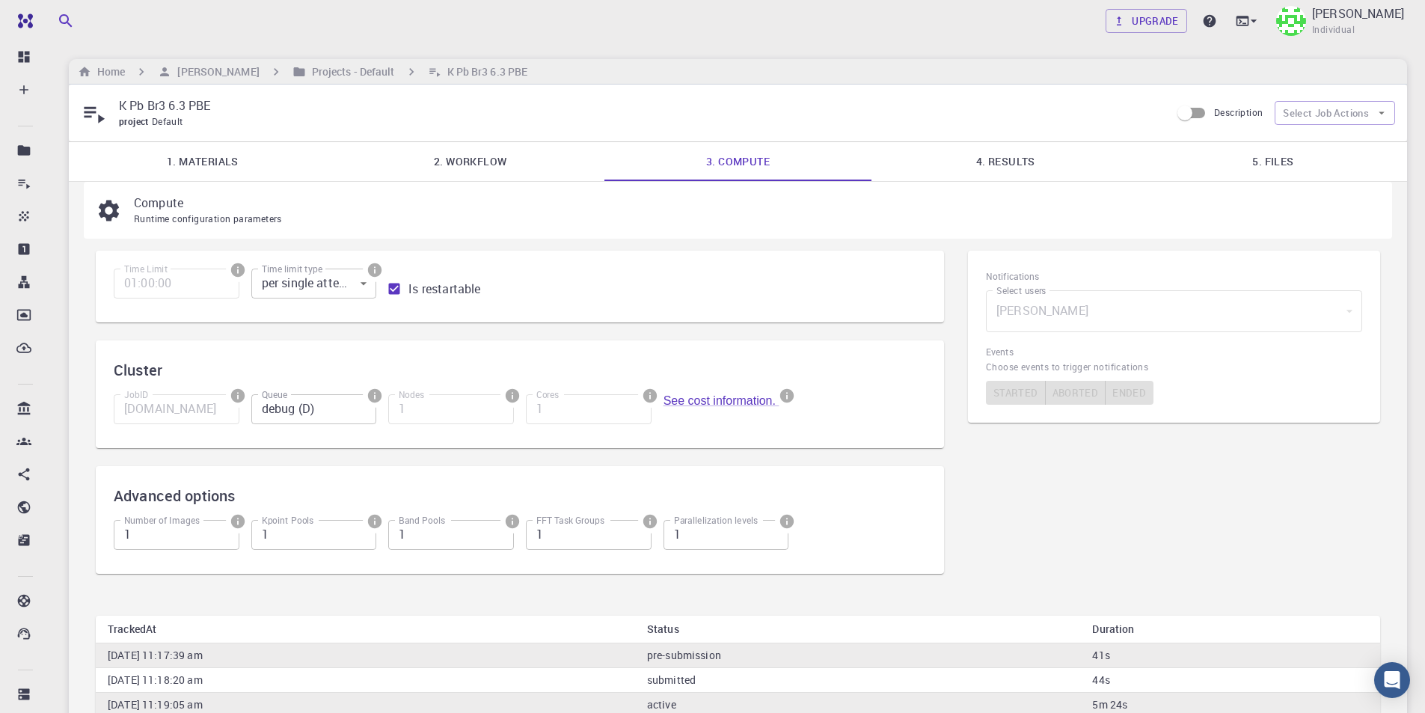
click at [1048, 159] on link "4. Results" at bounding box center [1006, 161] width 268 height 39
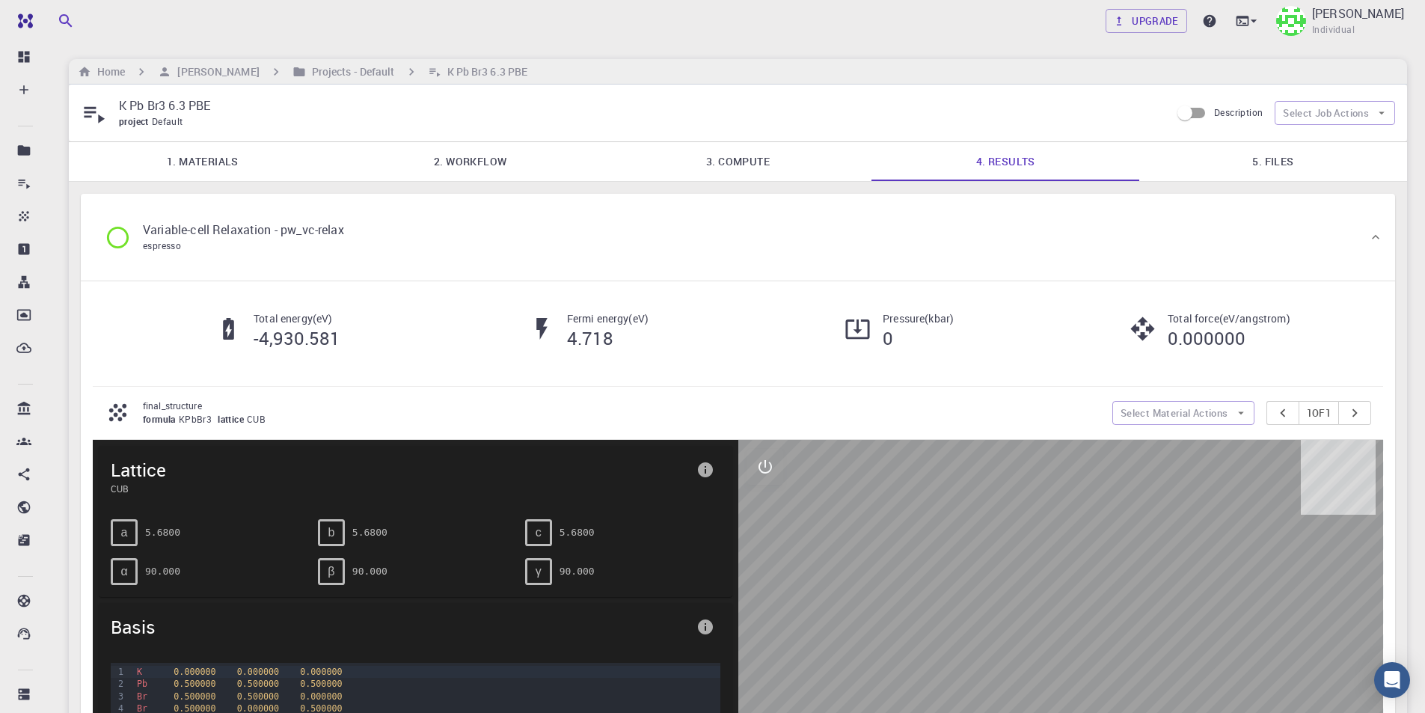
click at [474, 167] on link "2. Workflow" at bounding box center [471, 161] width 268 height 39
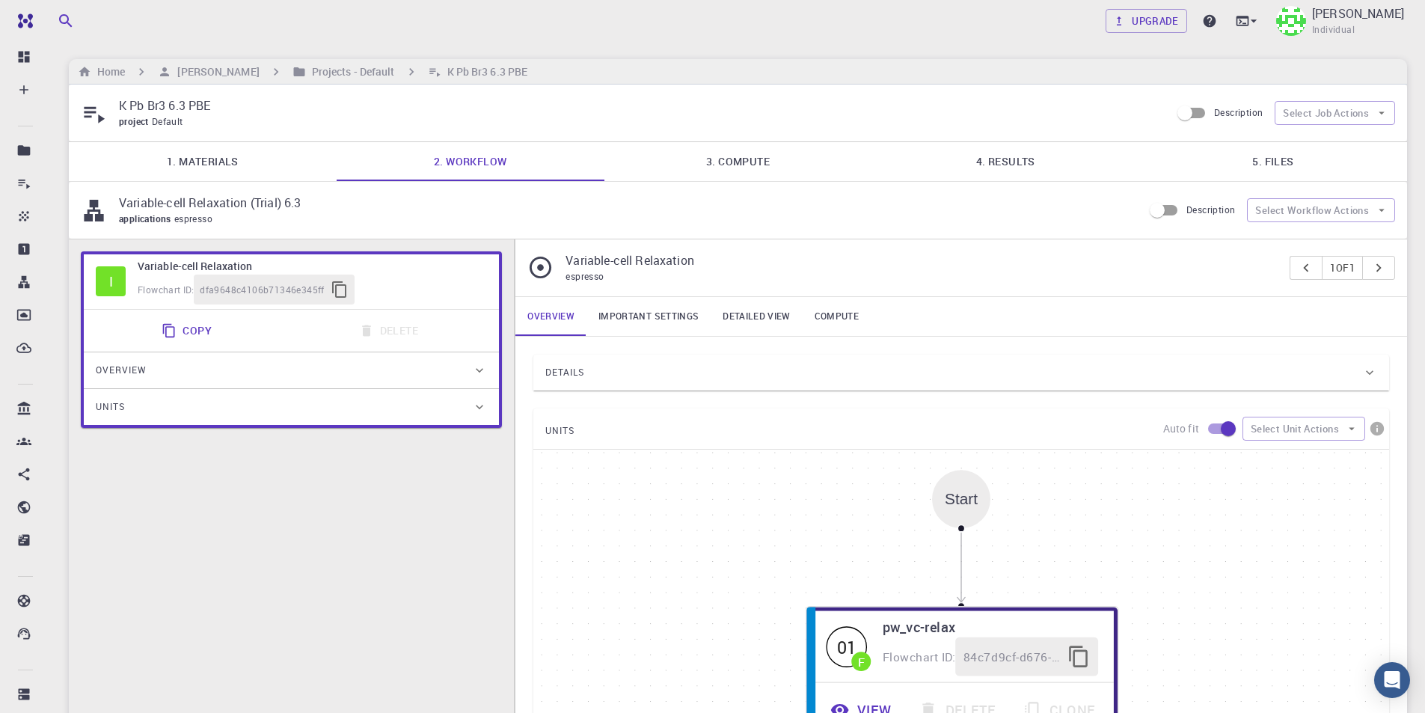
click at [635, 318] on link "Important settings" at bounding box center [649, 316] width 124 height 39
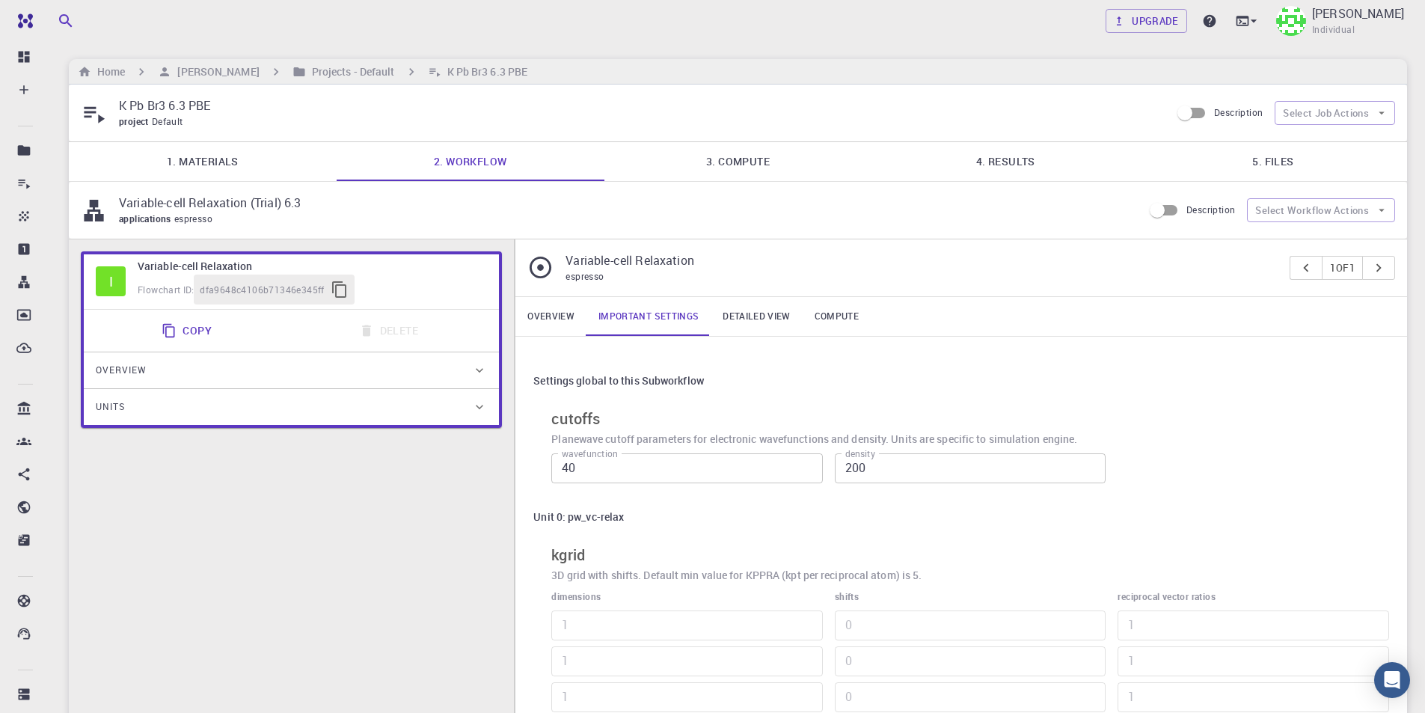
click at [572, 313] on link "Overview" at bounding box center [551, 316] width 71 height 39
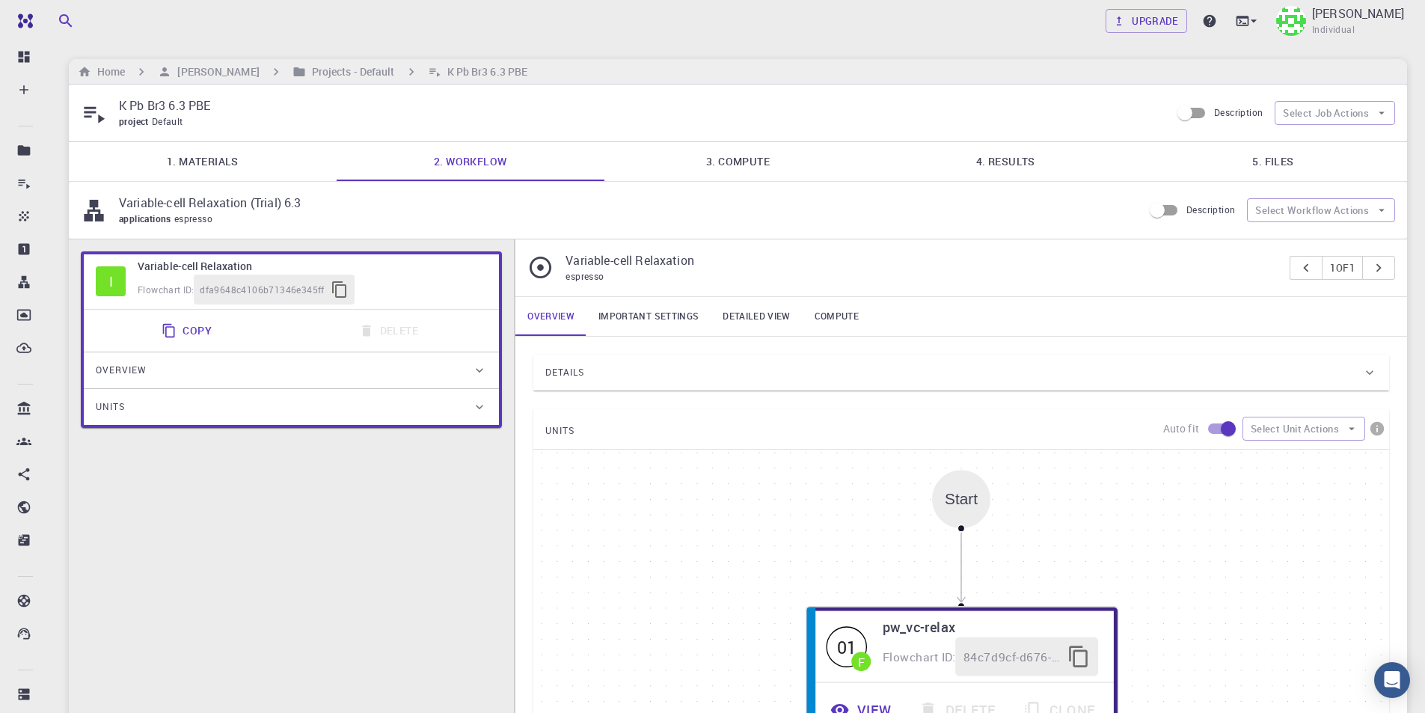
click at [810, 367] on div "Details" at bounding box center [953, 373] width 817 height 24
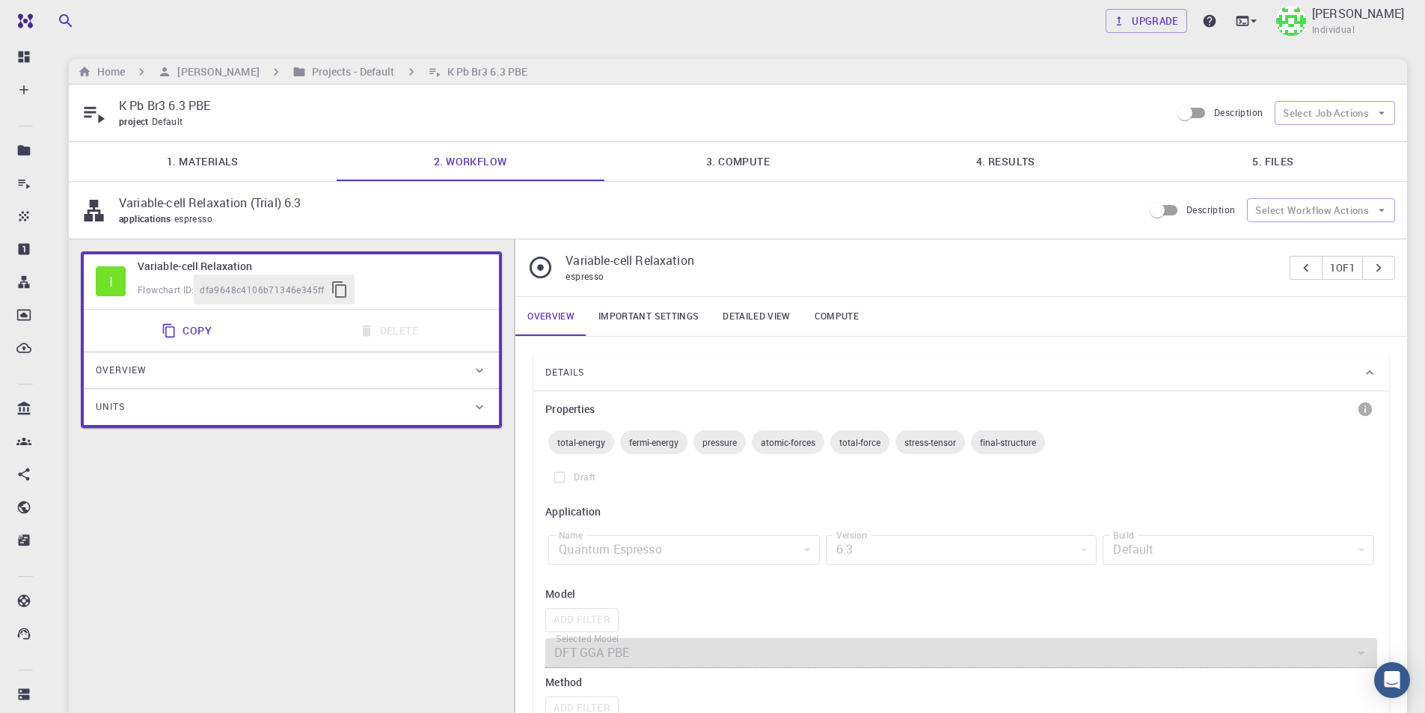
scroll to position [150, 0]
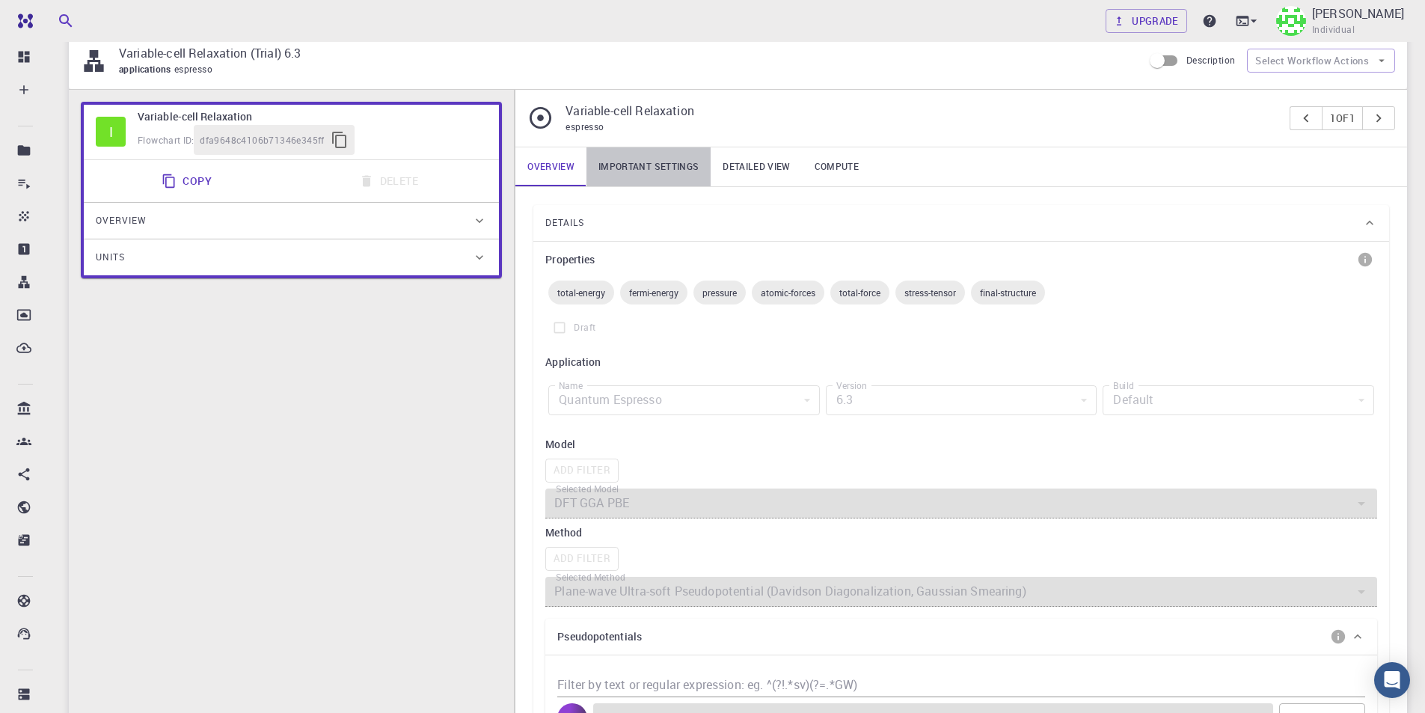
click at [670, 160] on link "Important settings" at bounding box center [649, 166] width 124 height 39
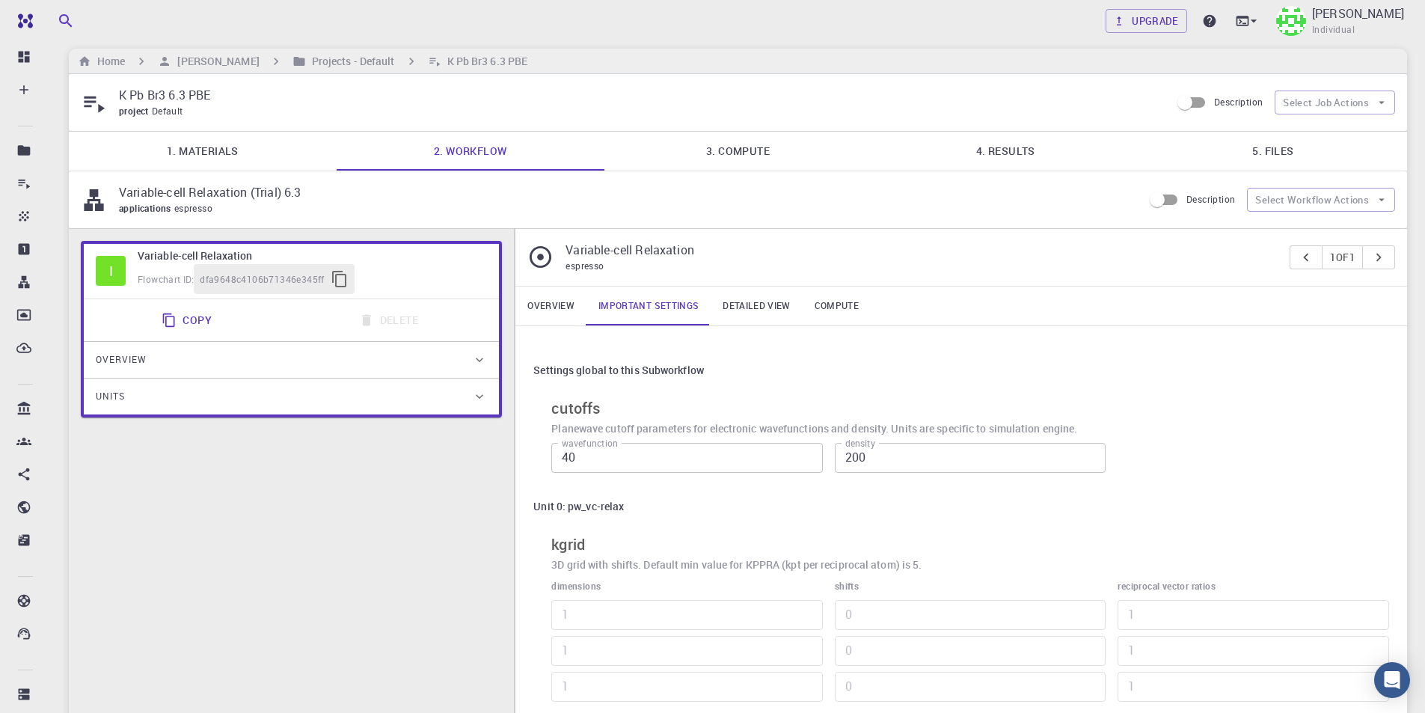
scroll to position [0, 0]
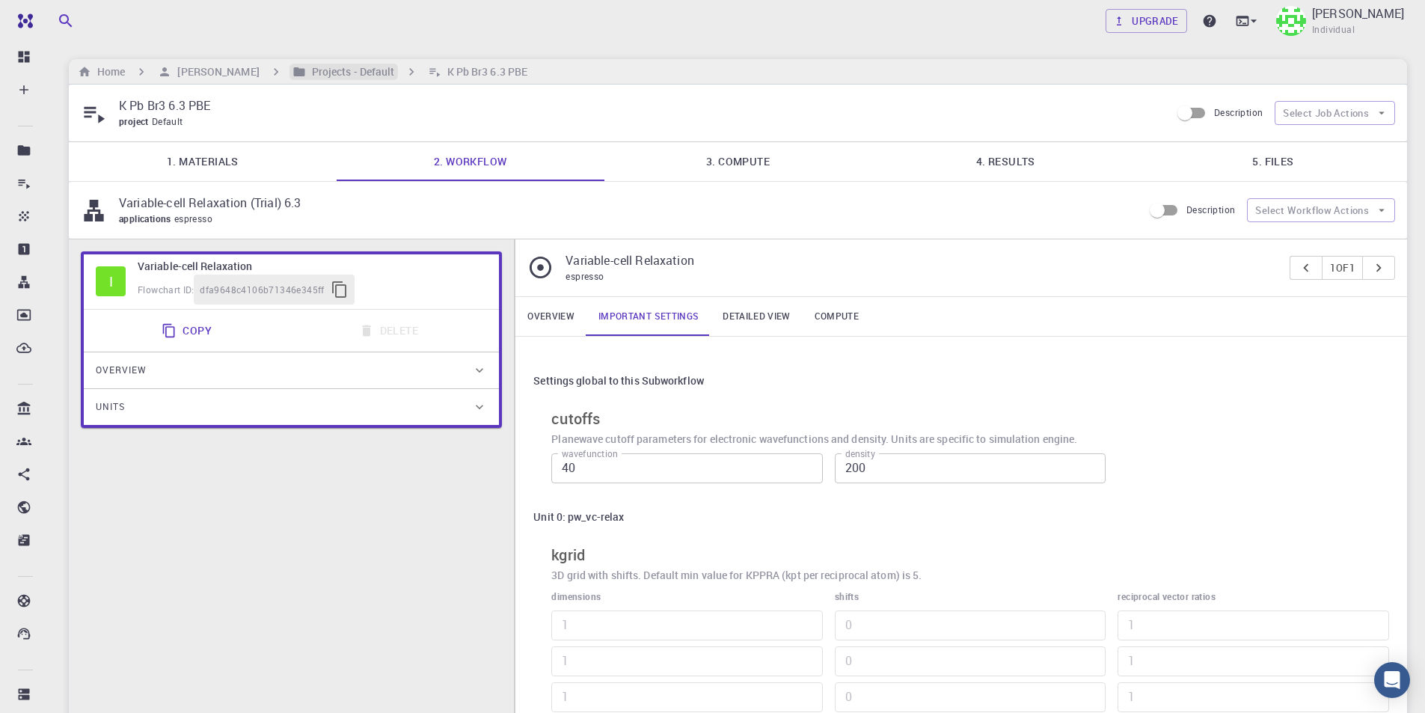
click at [316, 71] on h6 "Projects - Default" at bounding box center [350, 72] width 89 height 16
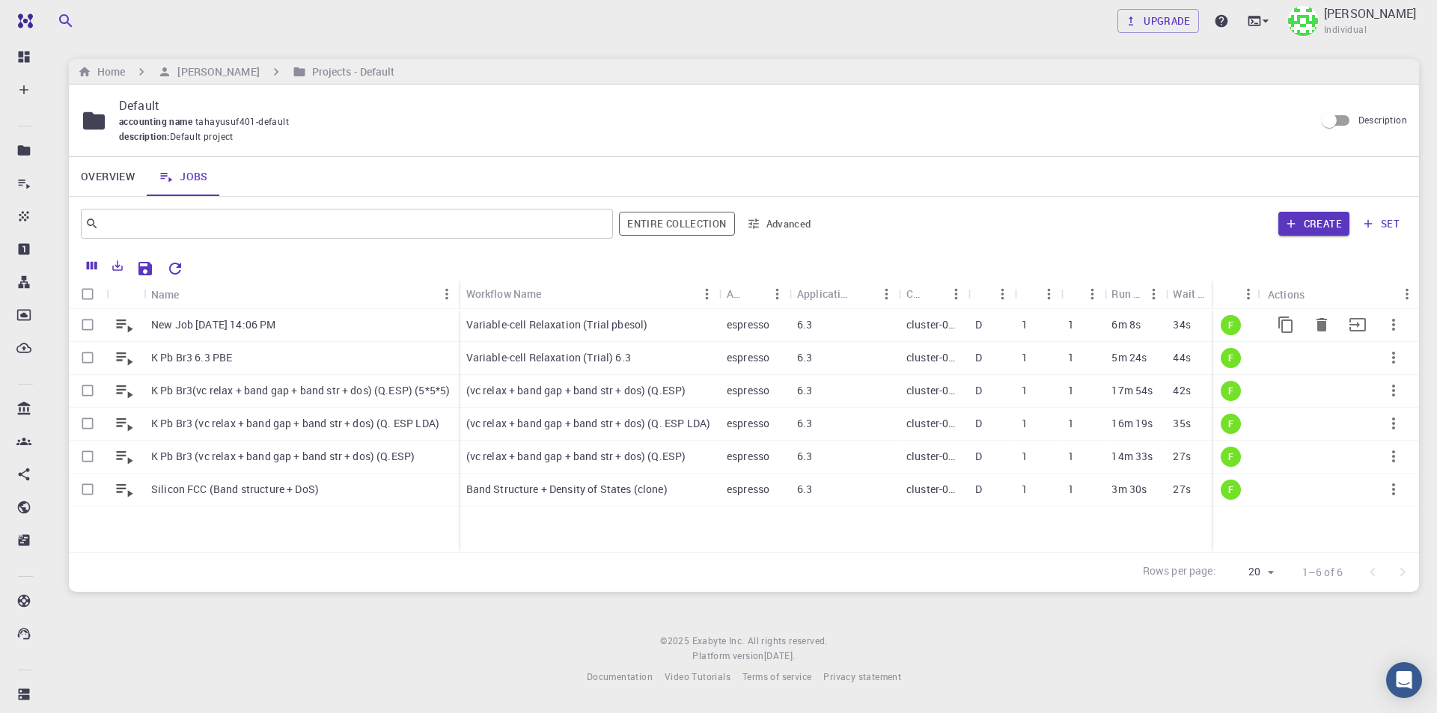
click at [525, 328] on p "Variable-cell Relaxation (Trial pbesol)" at bounding box center [557, 324] width 182 height 15
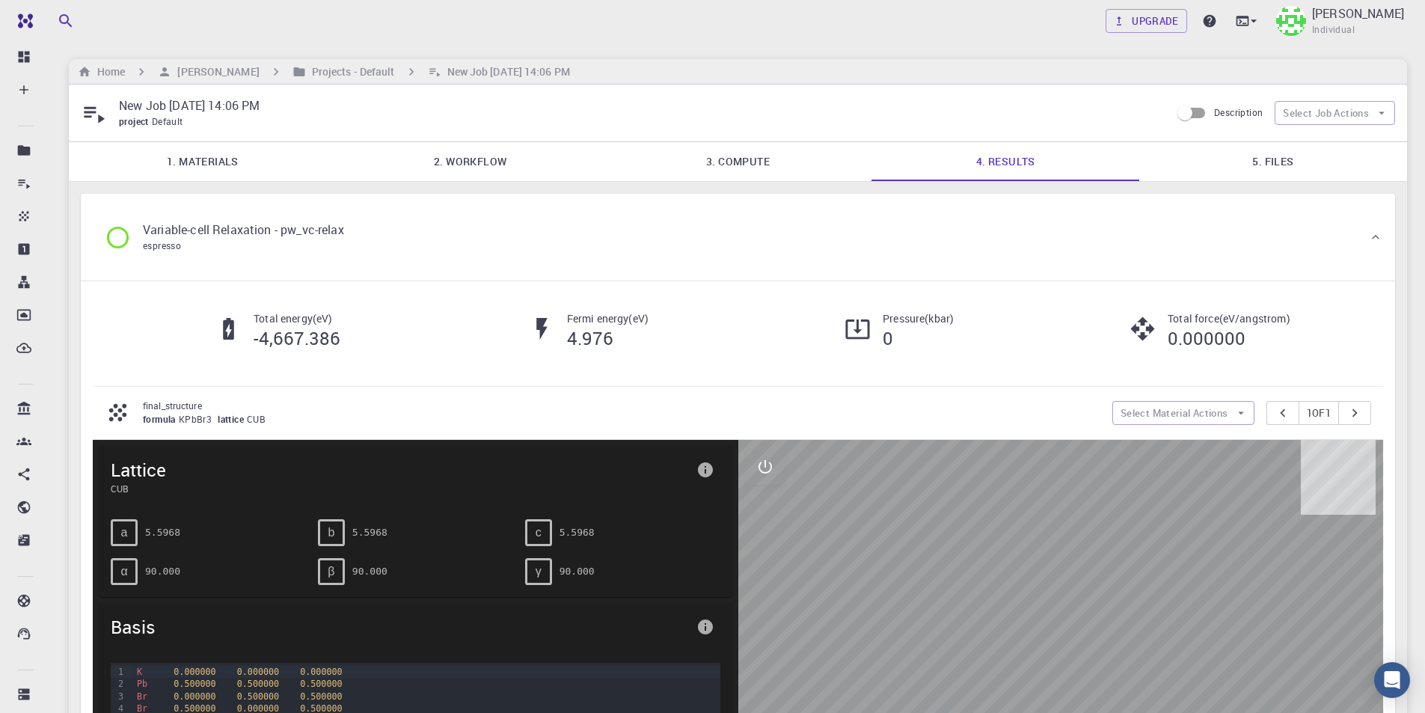
click at [482, 153] on link "2. Workflow" at bounding box center [471, 161] width 268 height 39
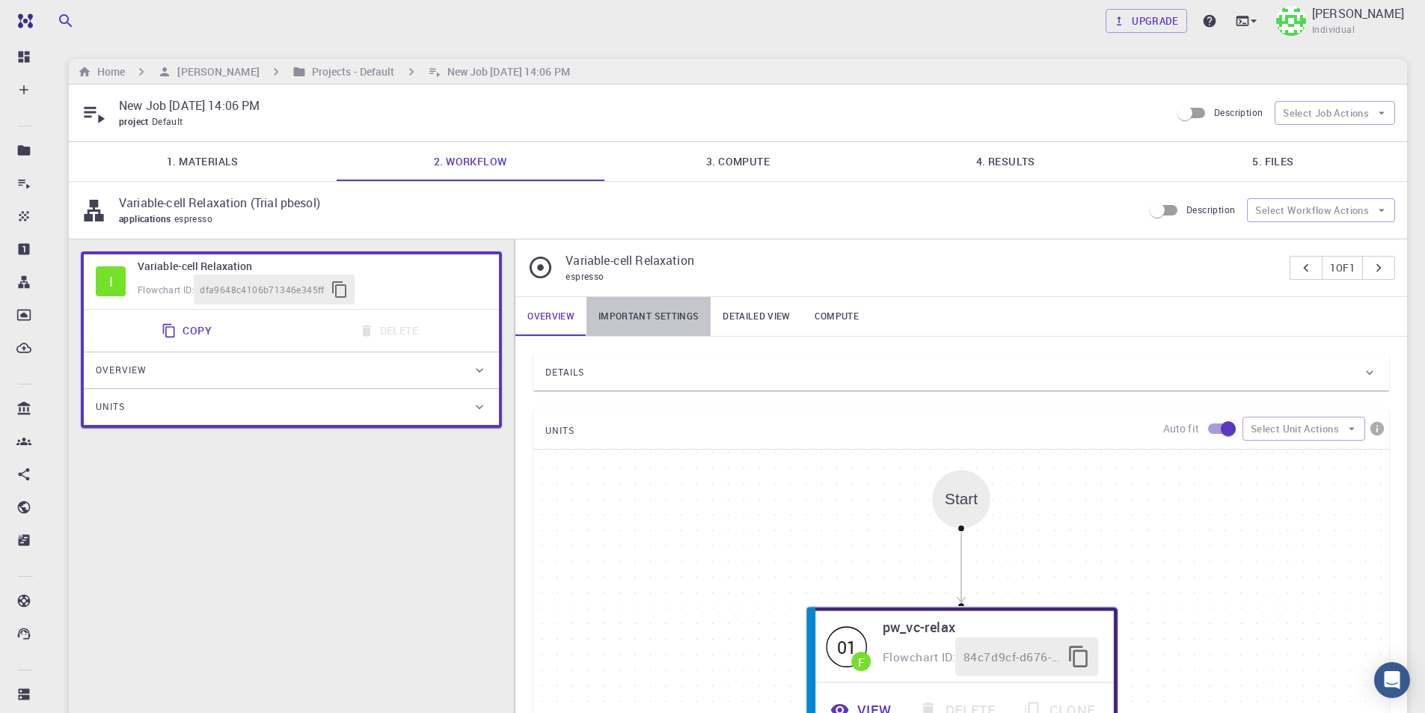
click at [670, 322] on link "Important settings" at bounding box center [649, 316] width 124 height 39
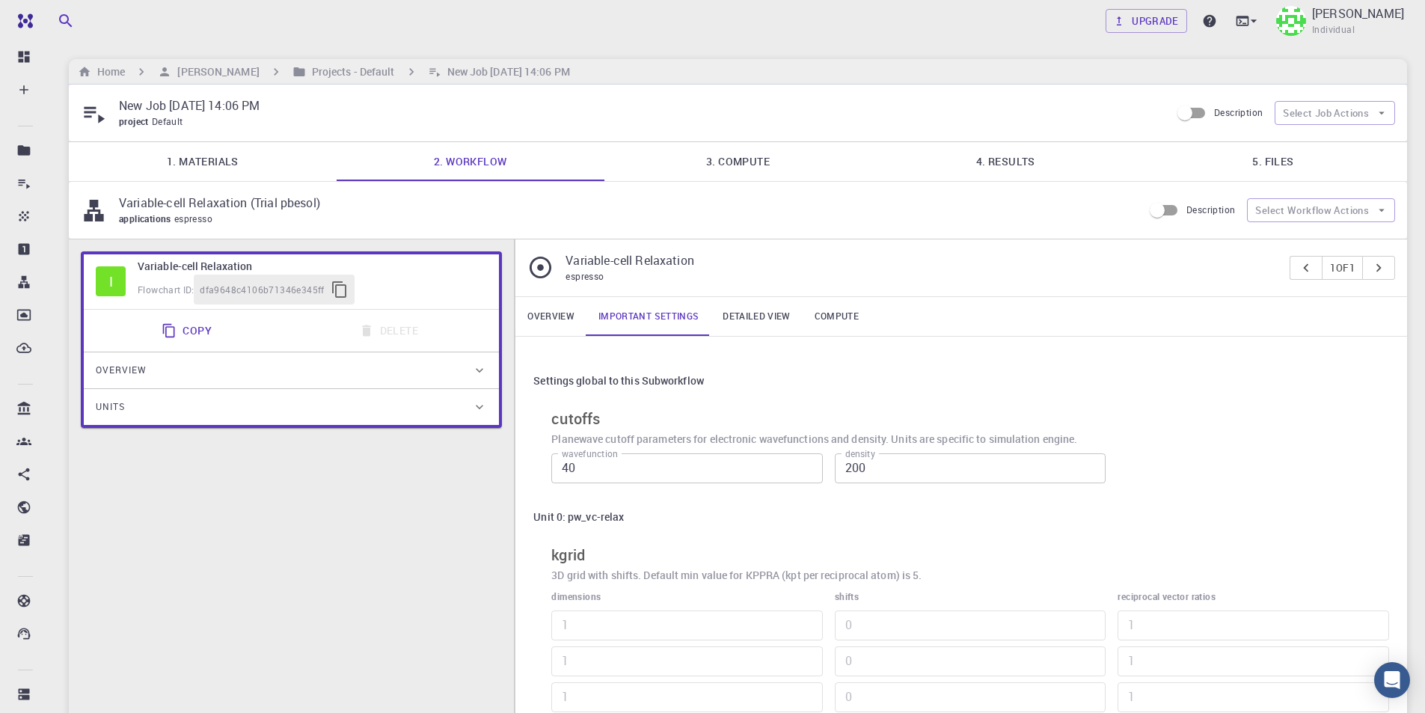
click at [583, 312] on link "Overview" at bounding box center [551, 316] width 71 height 39
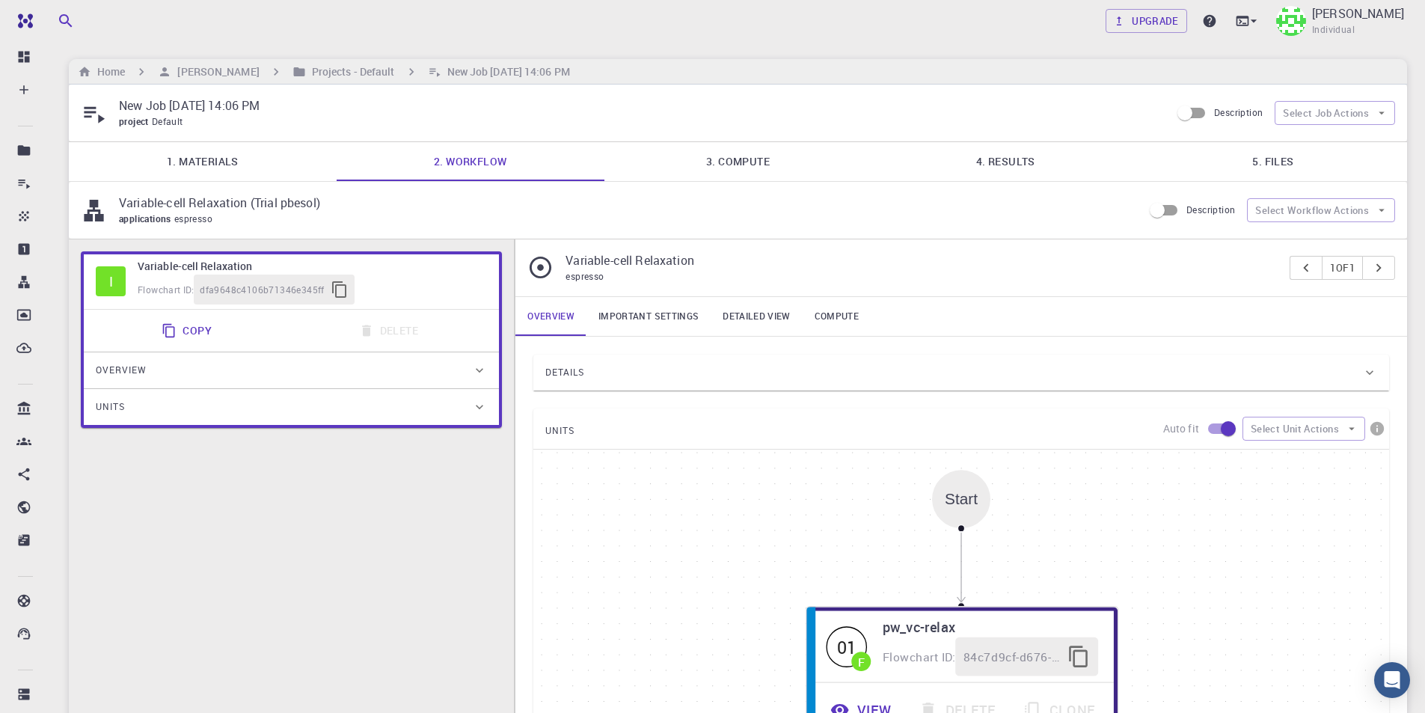
click at [637, 373] on div "Details" at bounding box center [953, 373] width 817 height 24
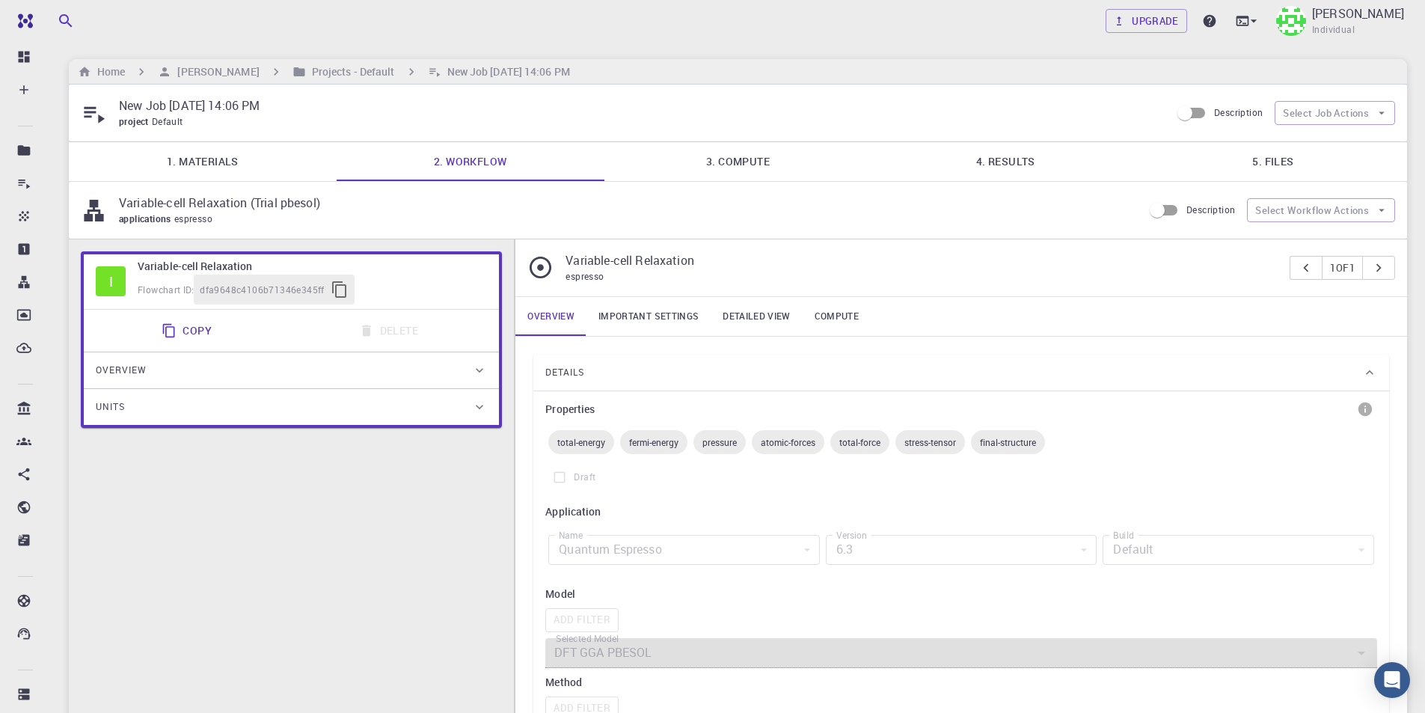
click at [1030, 159] on link "4. Results" at bounding box center [1006, 161] width 268 height 39
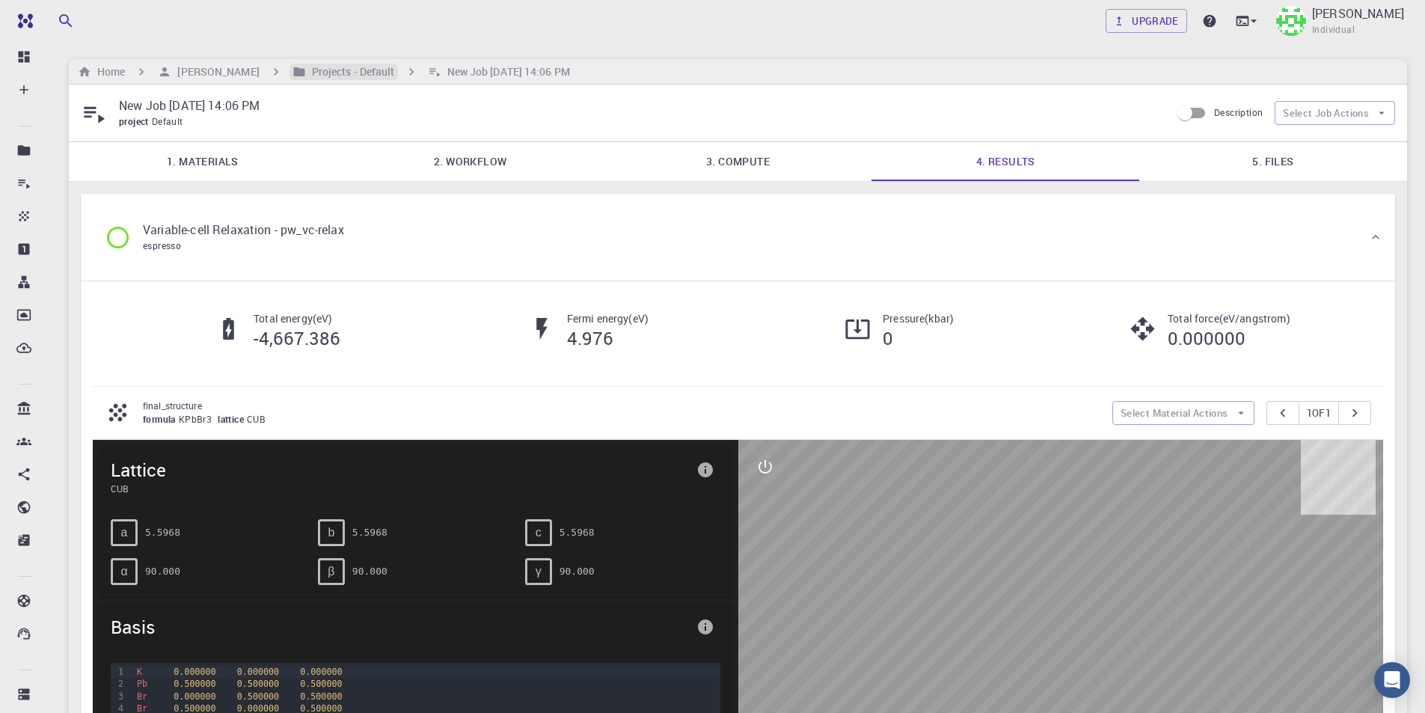
click at [306, 70] on h6 "Projects - Default" at bounding box center [350, 72] width 89 height 16
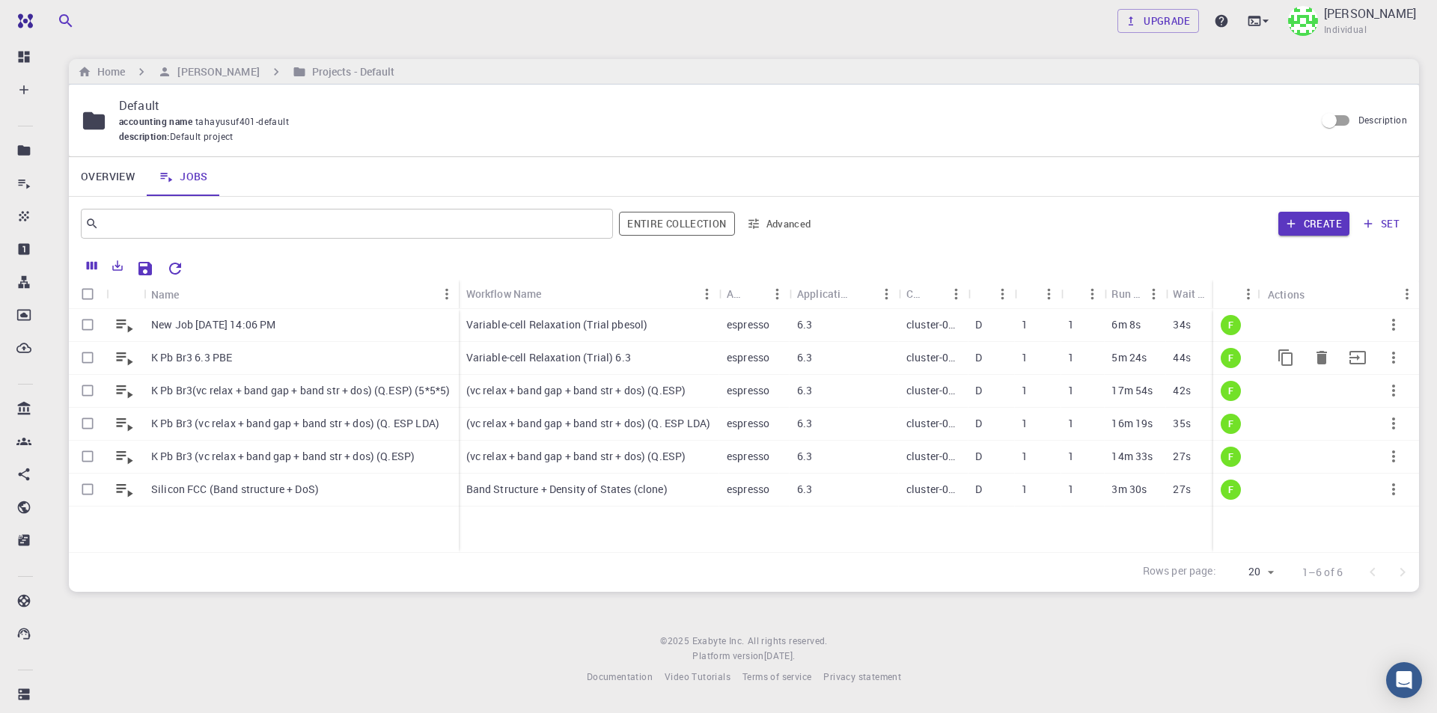
click at [583, 358] on p "Variable-cell Relaxation (Trial) 6.3" at bounding box center [548, 357] width 165 height 15
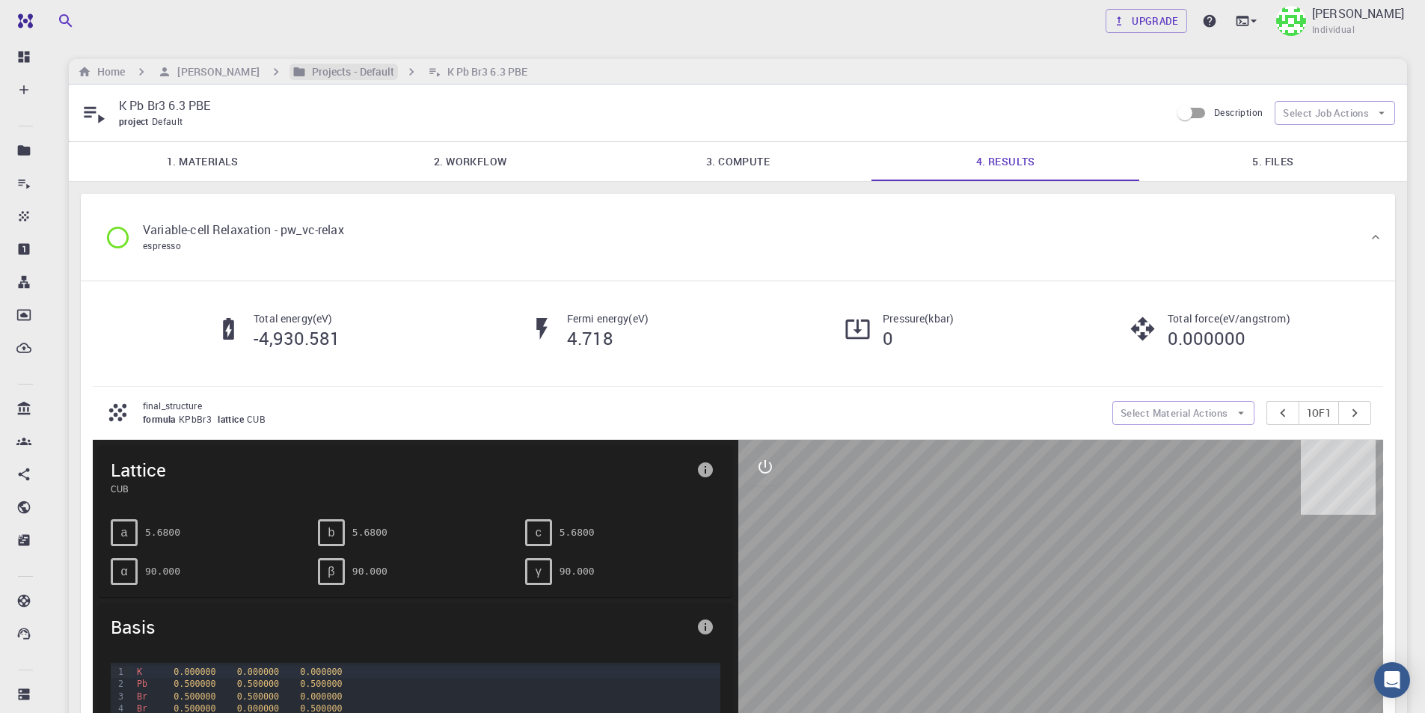
click at [316, 74] on h6 "Projects - Default" at bounding box center [350, 72] width 89 height 16
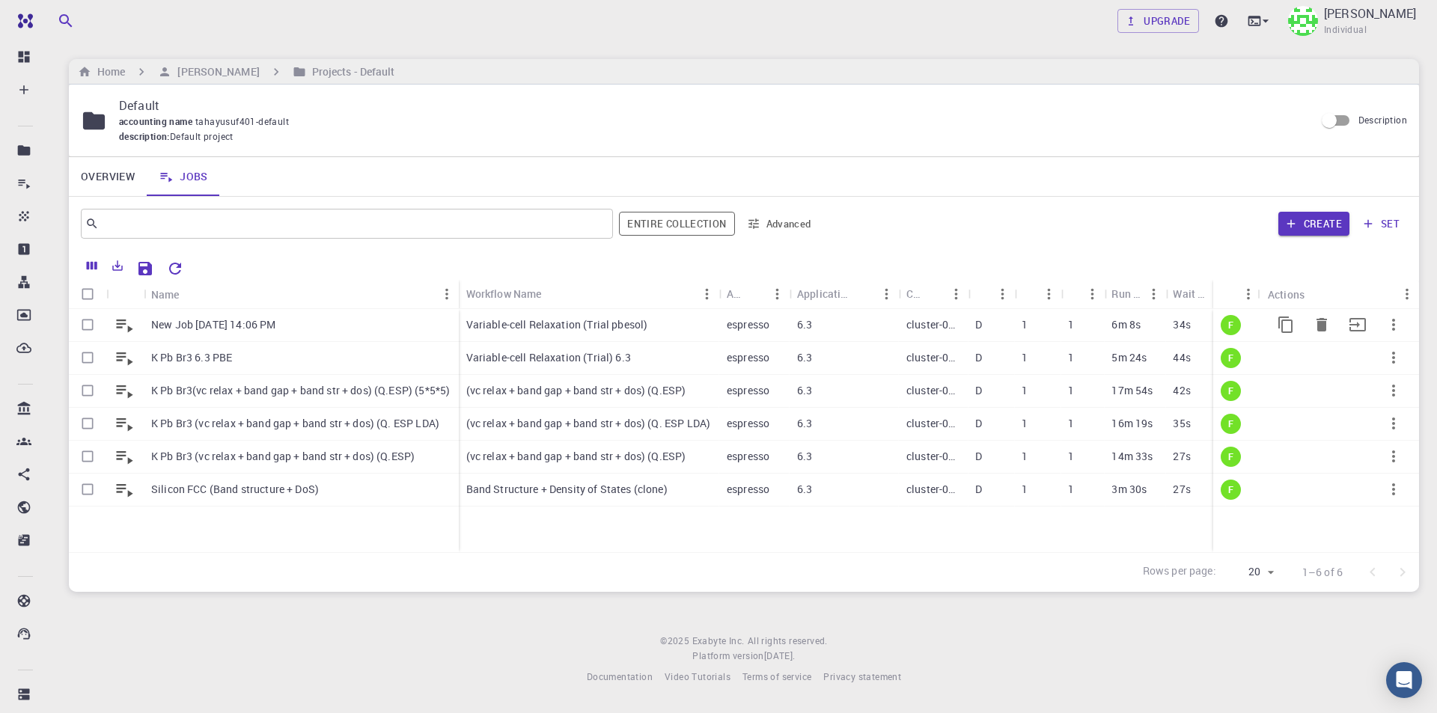
click at [584, 319] on p "Variable-cell Relaxation (Trial pbesol)" at bounding box center [557, 324] width 182 height 15
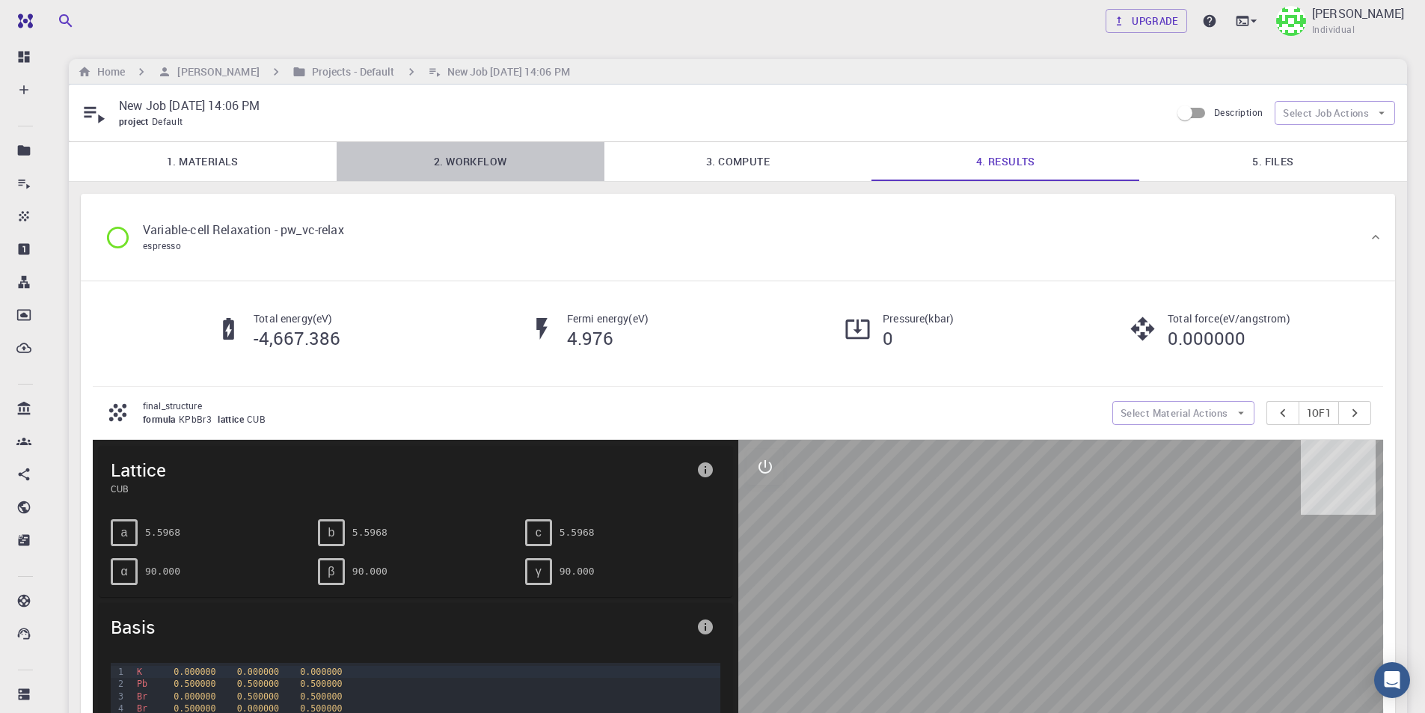
click at [486, 163] on link "2. Workflow" at bounding box center [471, 161] width 268 height 39
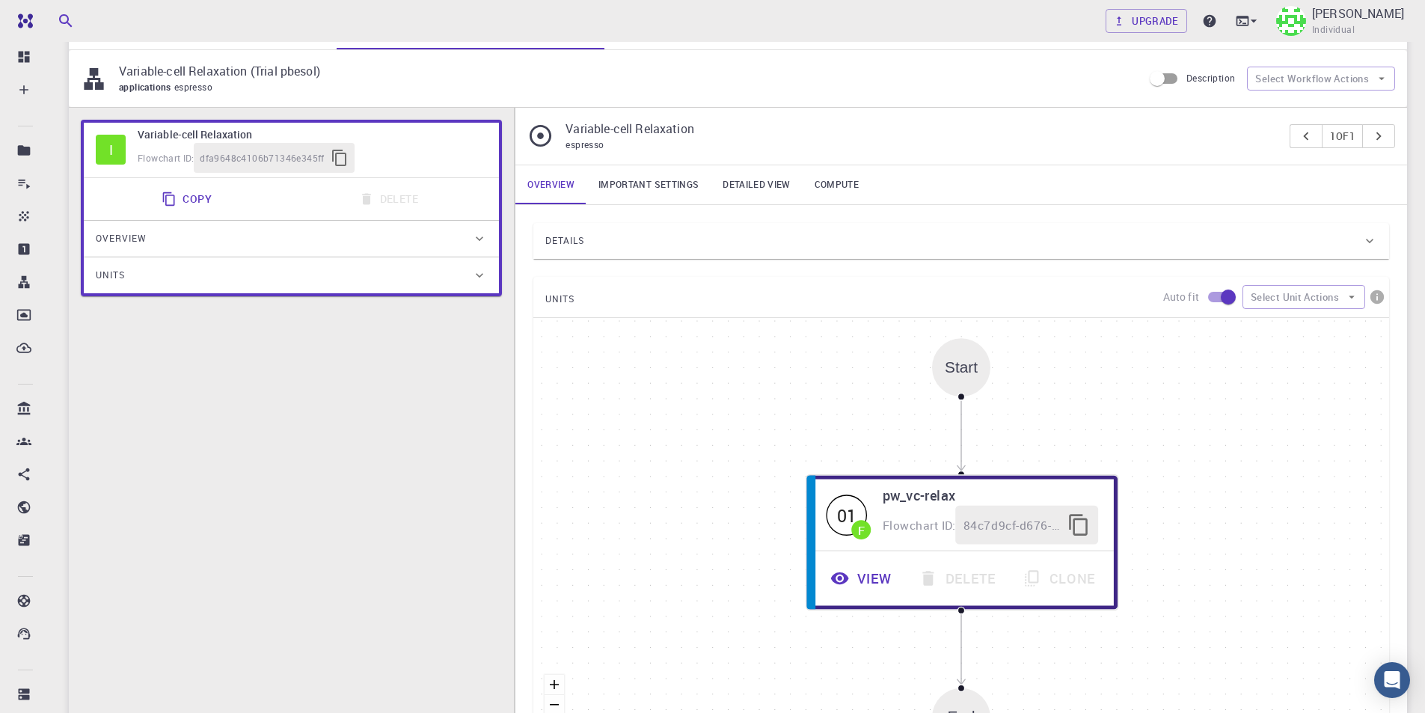
scroll to position [150, 0]
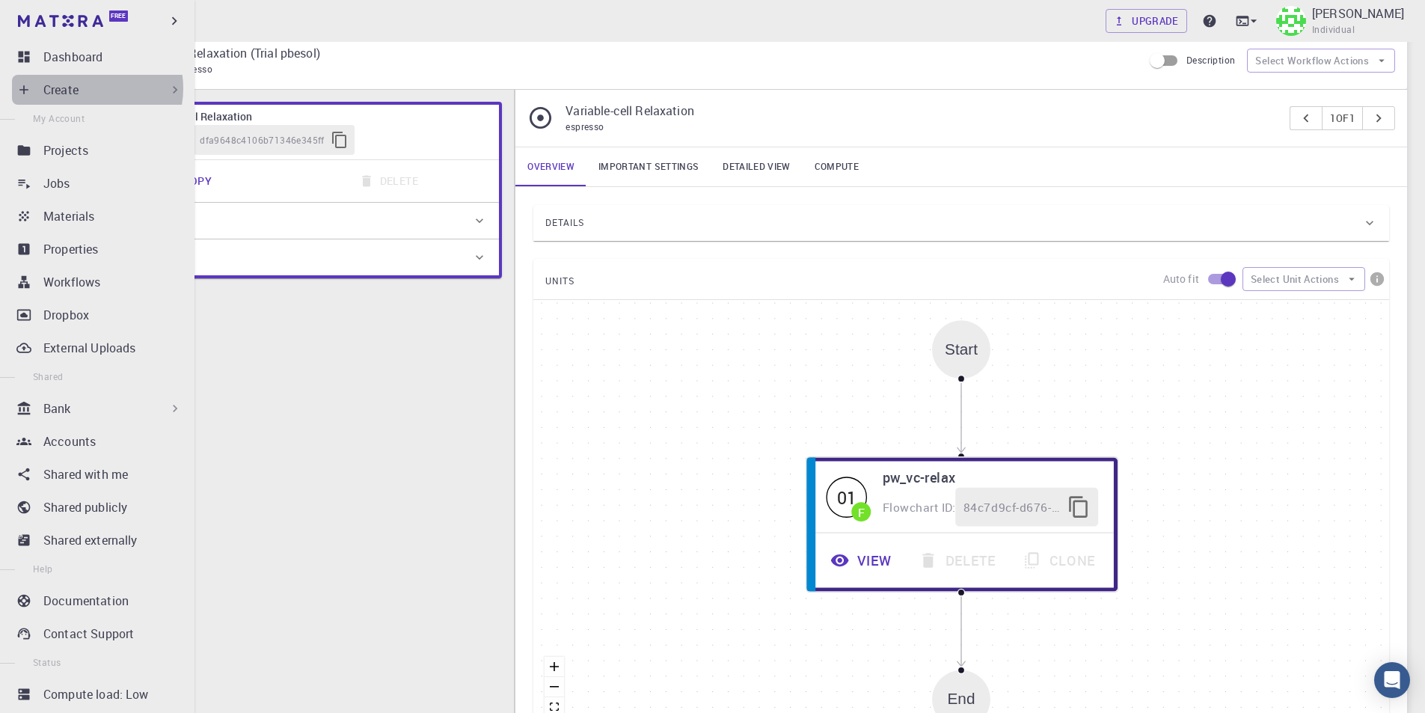
click at [85, 88] on div "Create" at bounding box center [112, 90] width 139 height 18
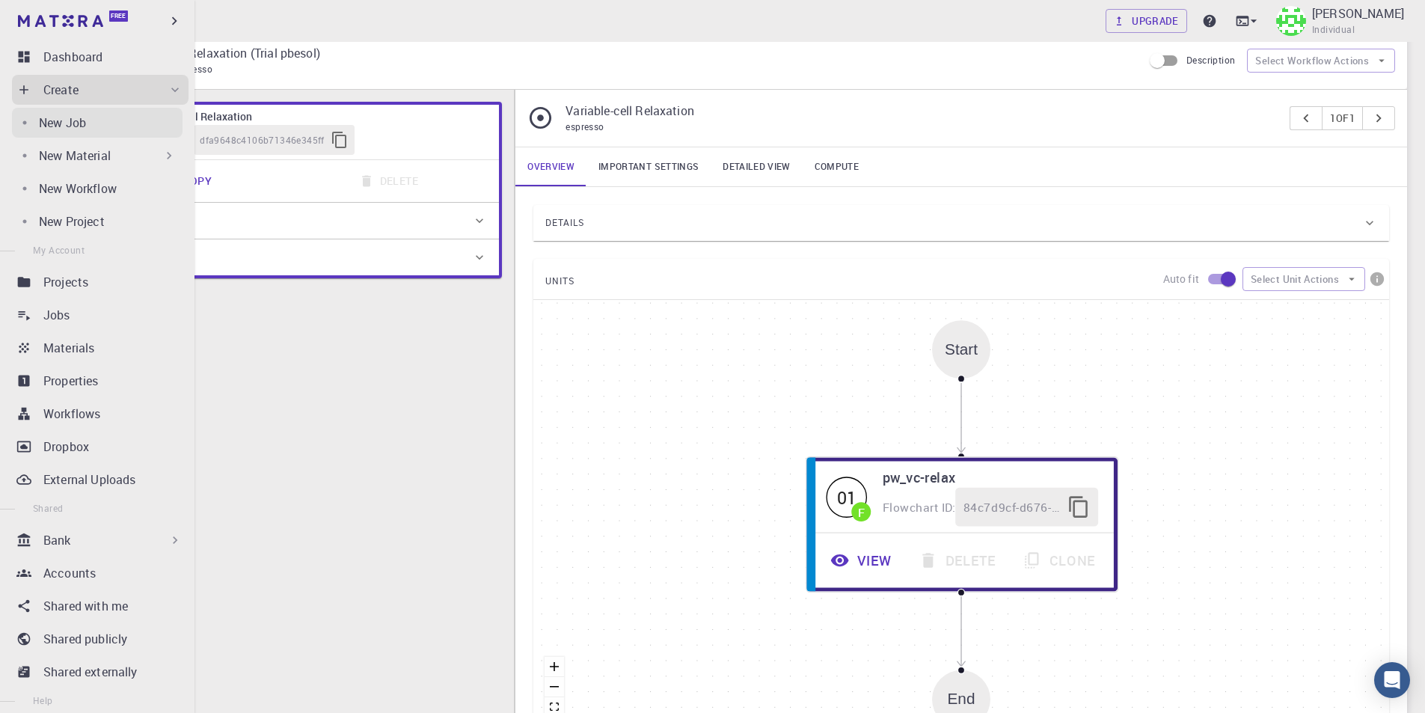
click at [77, 127] on p "New Job" at bounding box center [62, 123] width 47 height 18
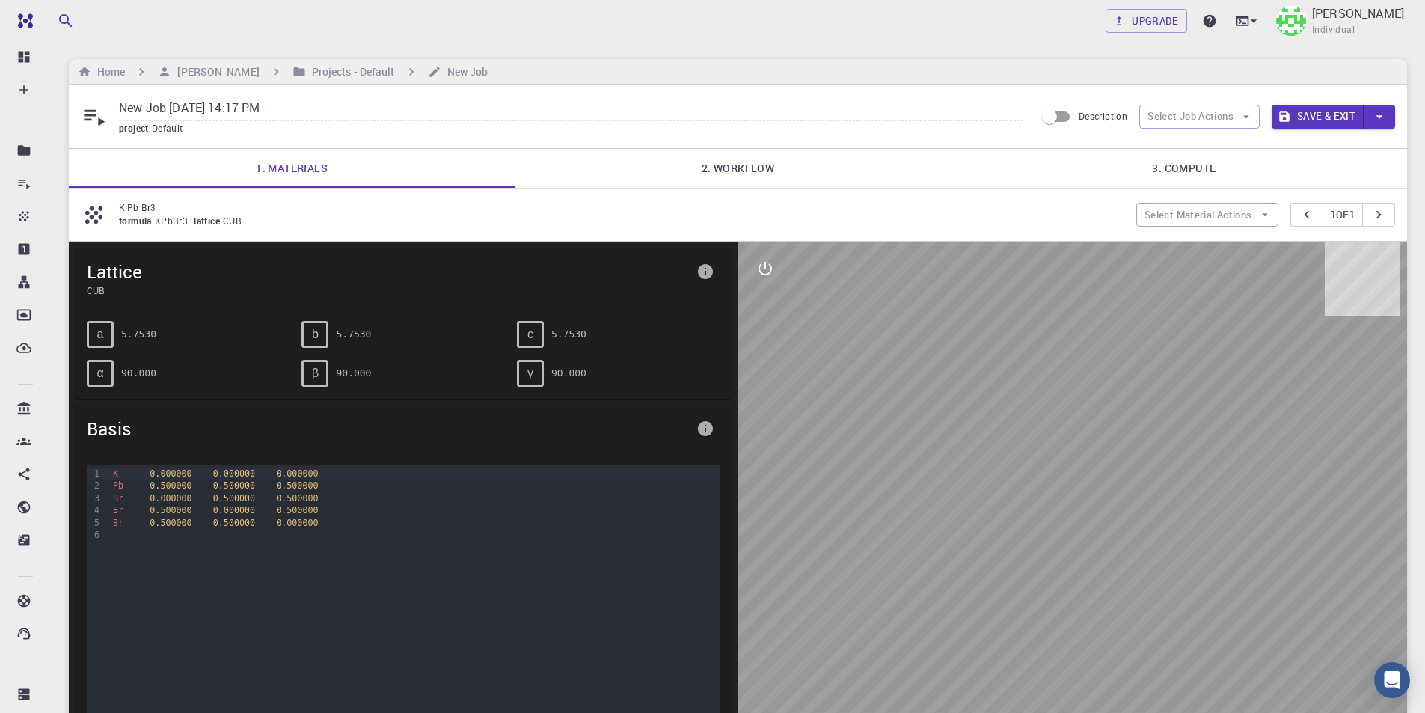
click at [786, 170] on link "2. Workflow" at bounding box center [738, 168] width 446 height 39
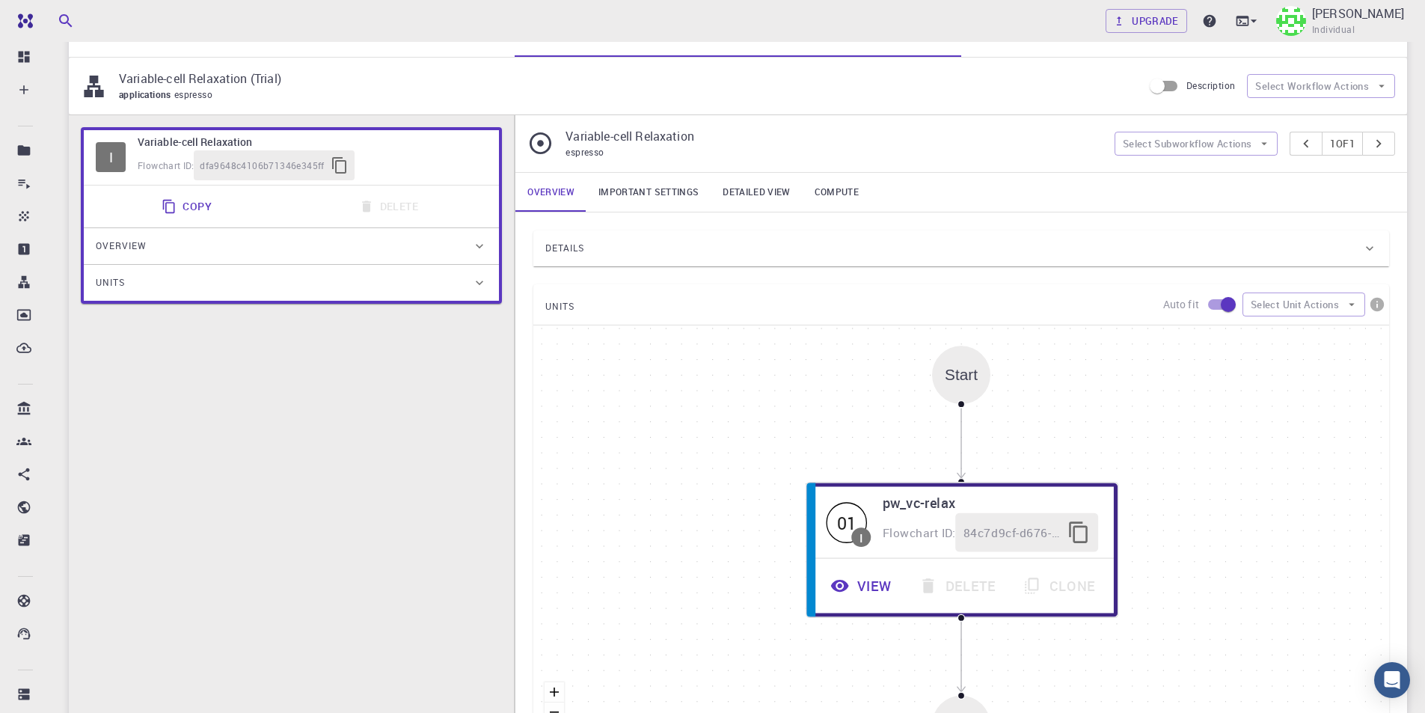
scroll to position [150, 0]
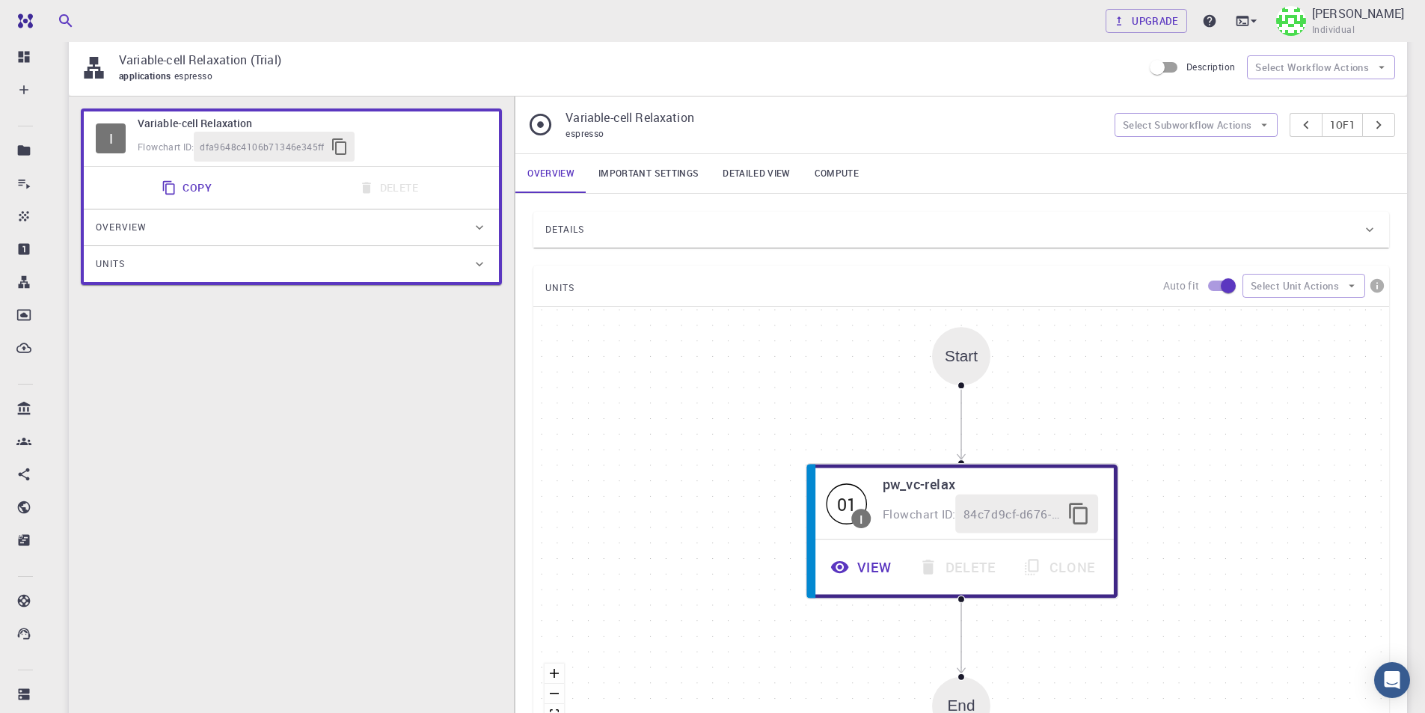
click at [664, 181] on link "Important settings" at bounding box center [649, 173] width 124 height 39
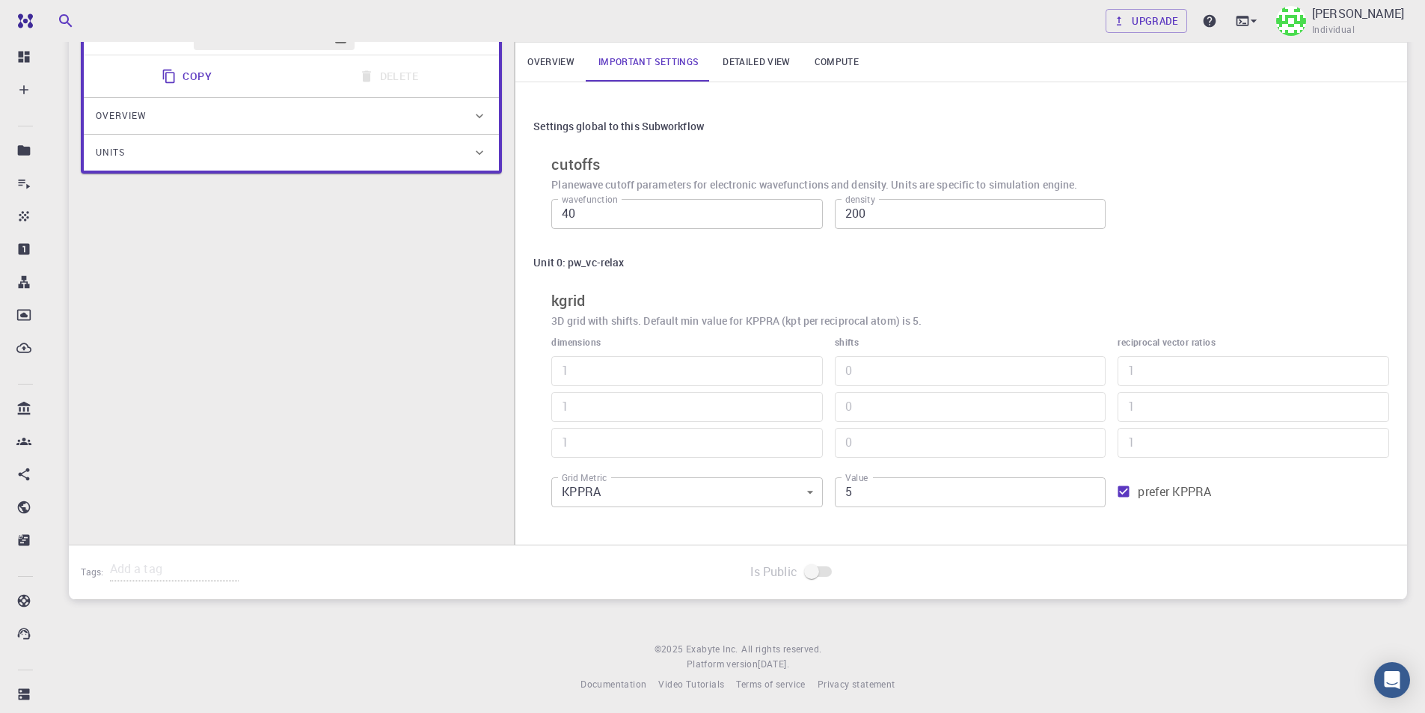
scroll to position [264, 0]
click at [1125, 492] on input "prefer KPPRA" at bounding box center [1124, 488] width 28 height 28
checkbox input "false"
click at [539, 373] on div "dimensions 1 ​ 1 ​ 1 ​" at bounding box center [681, 387] width 284 height 135
type input "5"
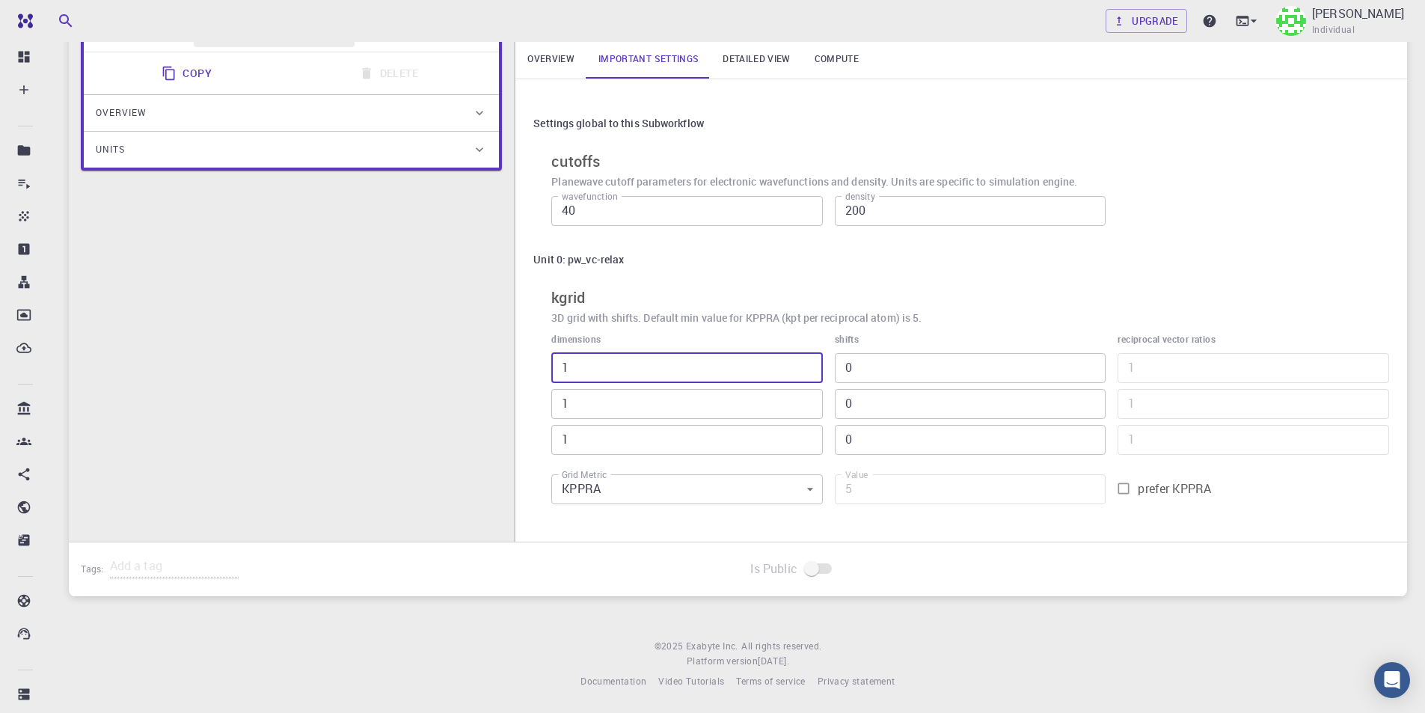
type input "25"
type input "5"
drag, startPoint x: 583, startPoint y: 406, endPoint x: 505, endPoint y: 406, distance: 77.8
click at [505, 406] on div "I Variable-cell Relaxation Flowchart ID: dfa9648c4106b71346e345ff Copy Delete O…" at bounding box center [738, 262] width 1339 height 560
type input "5"
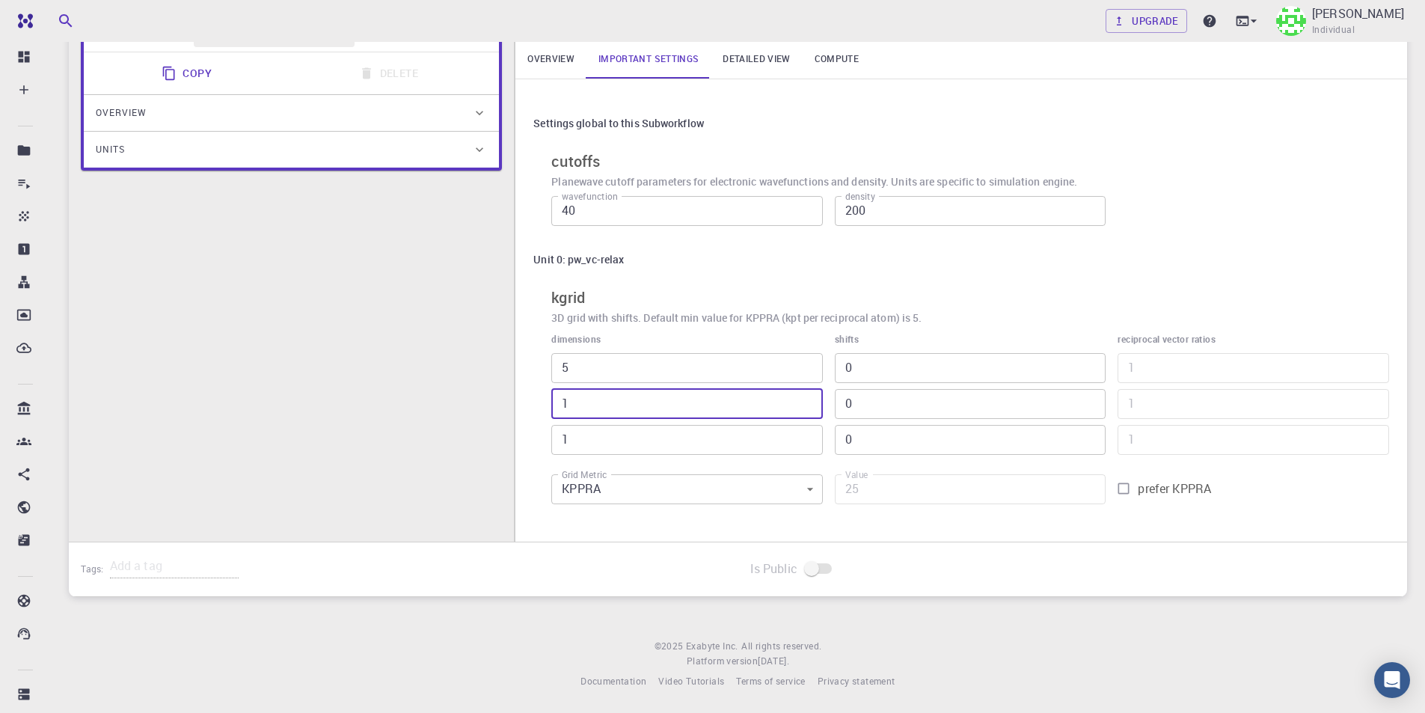
type input "125"
type input "5"
drag, startPoint x: 578, startPoint y: 434, endPoint x: 531, endPoint y: 438, distance: 47.3
click at [531, 438] on div "Settings global to this Subworkflow cutoffs Planewave cutoff parameters for ele…" at bounding box center [962, 310] width 892 height 462
type input "5"
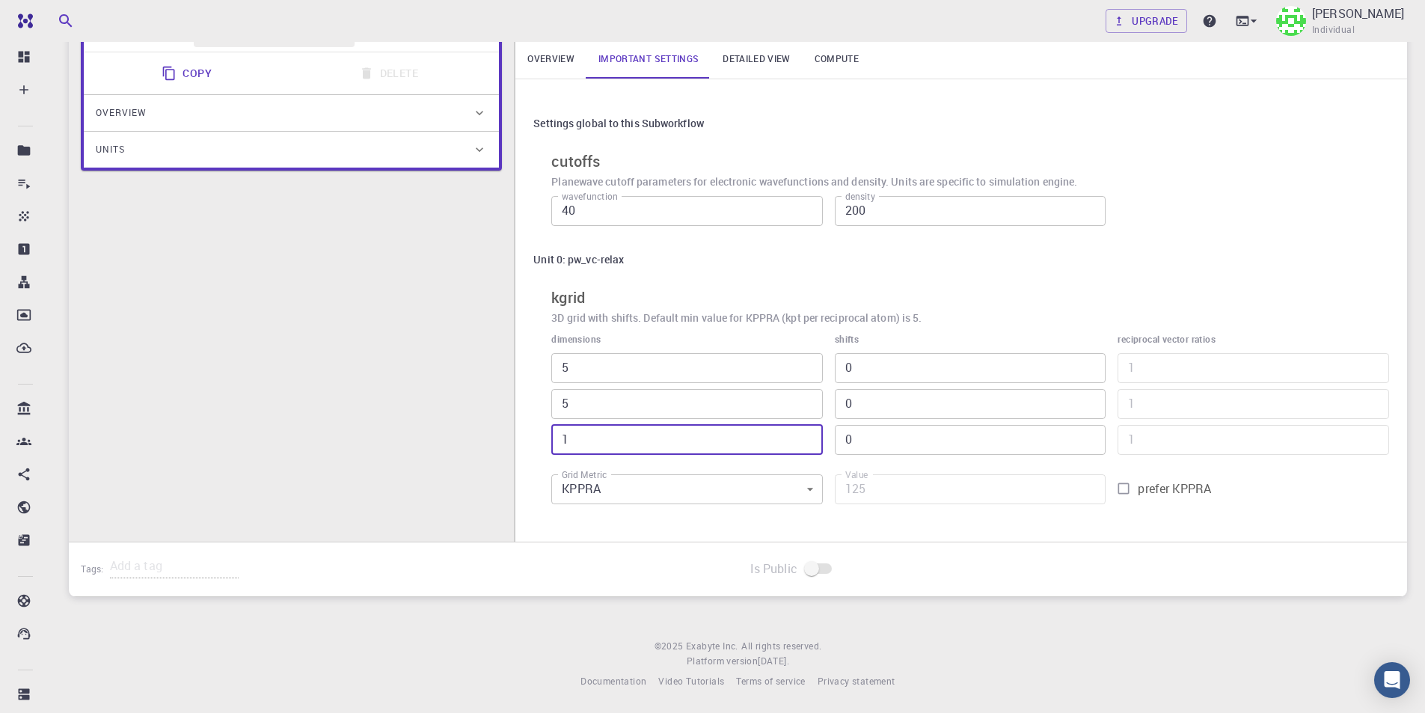
type input "625"
type input "6"
type input "750"
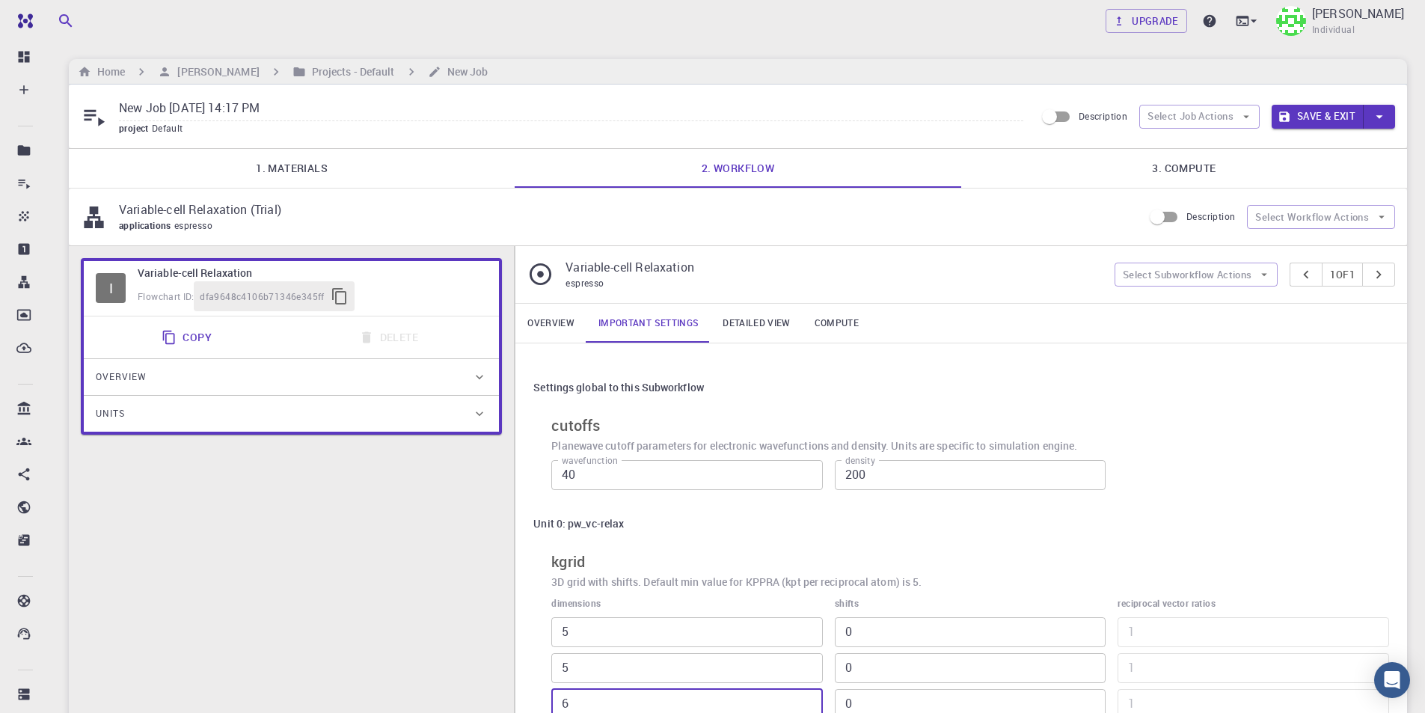
type input "6"
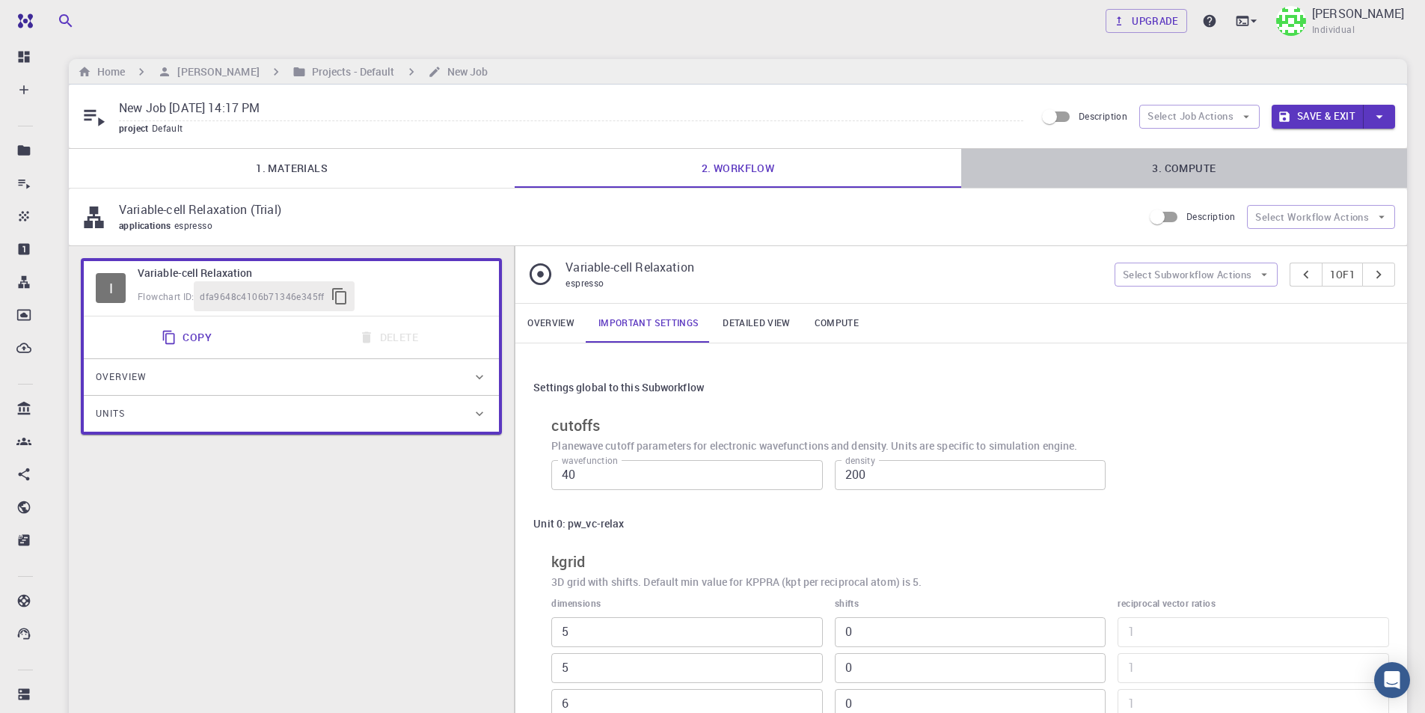
click at [1120, 171] on link "3. Compute" at bounding box center [1184, 168] width 446 height 39
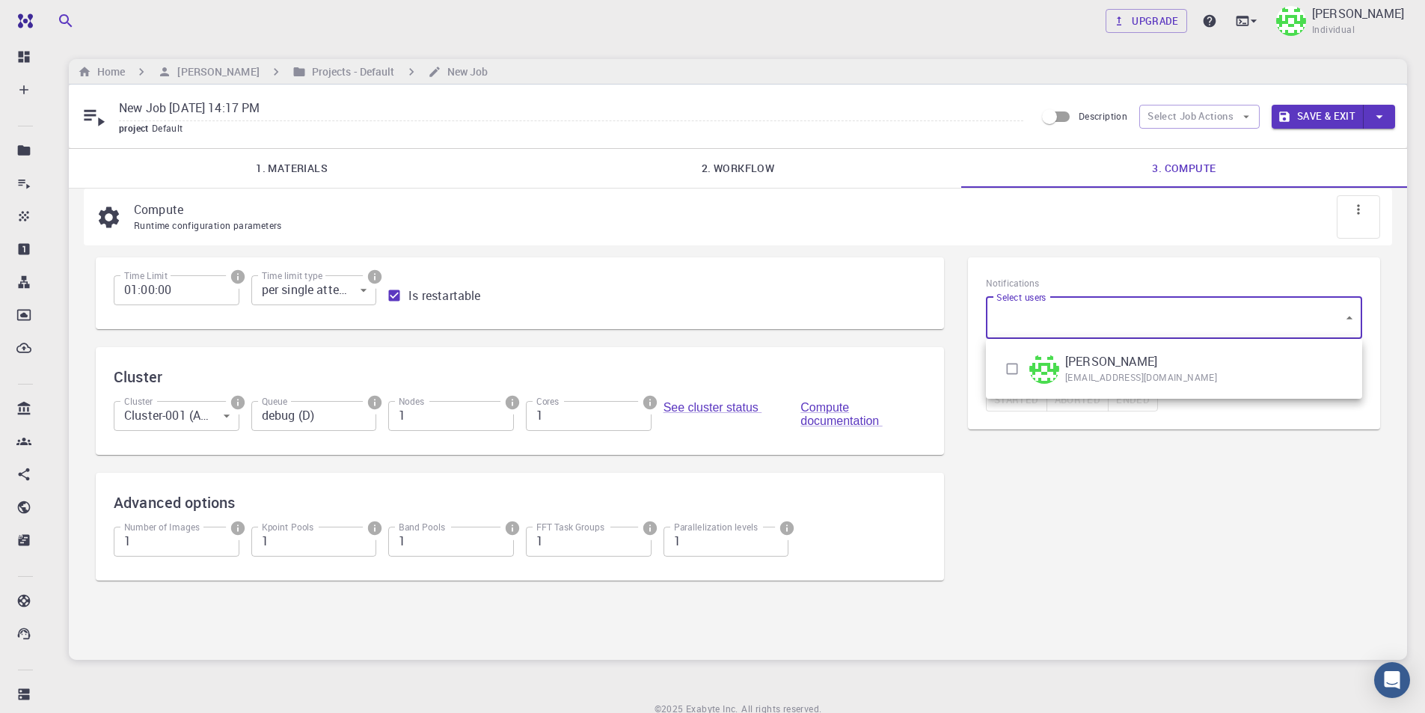
click at [1145, 313] on body "Free Dashboard Create New Job New Material Create Material Upload File Import f…" at bounding box center [712, 388] width 1425 height 776
click at [1019, 371] on input "checkbox" at bounding box center [1012, 369] width 28 height 28
checkbox input "true"
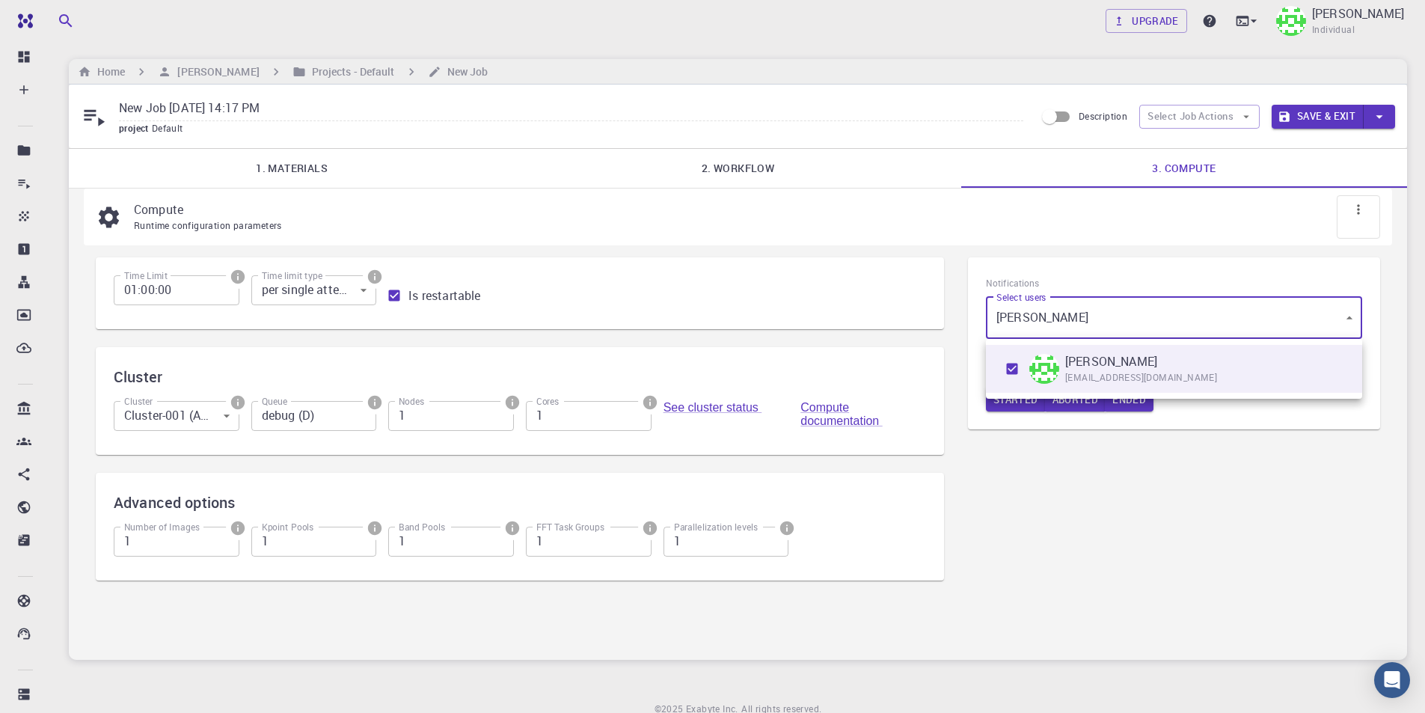
type input "[object Object]"
click at [792, 213] on div at bounding box center [712, 356] width 1425 height 713
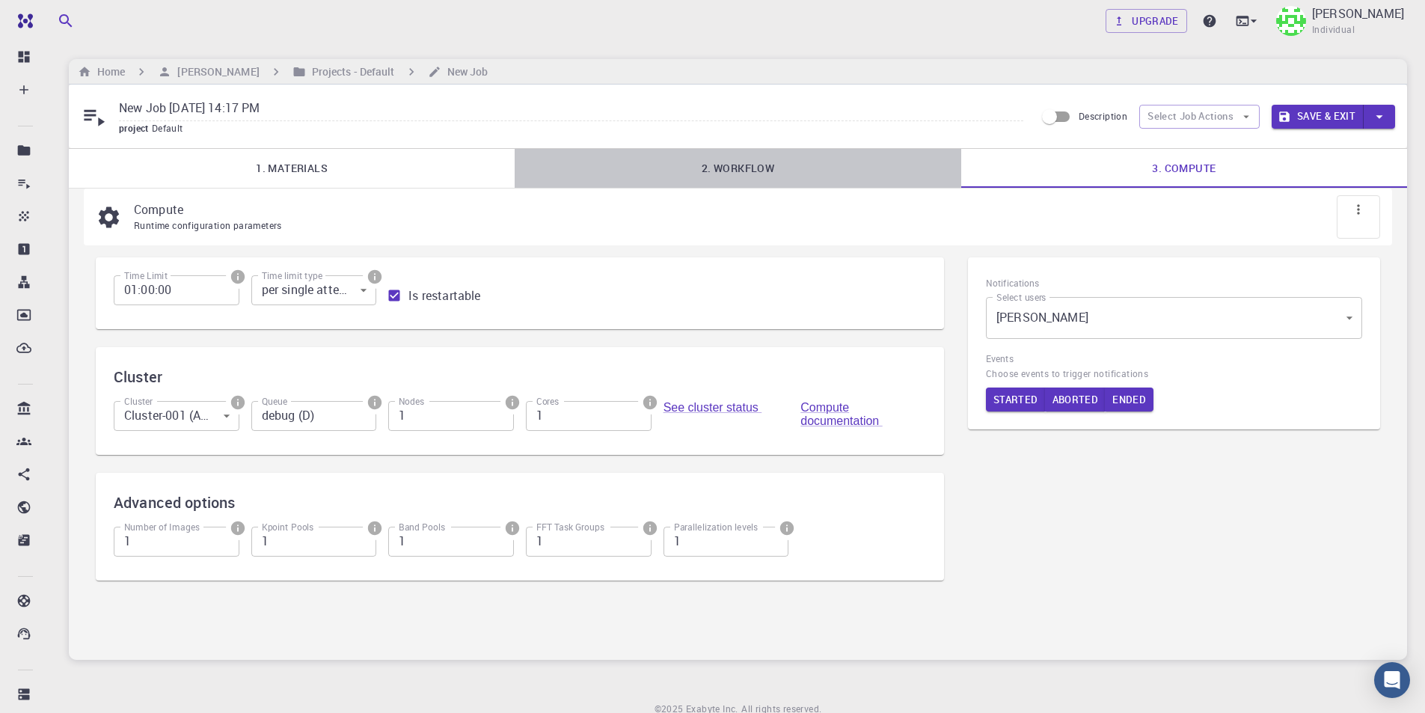
click at [716, 170] on link "2. Workflow" at bounding box center [738, 168] width 446 height 39
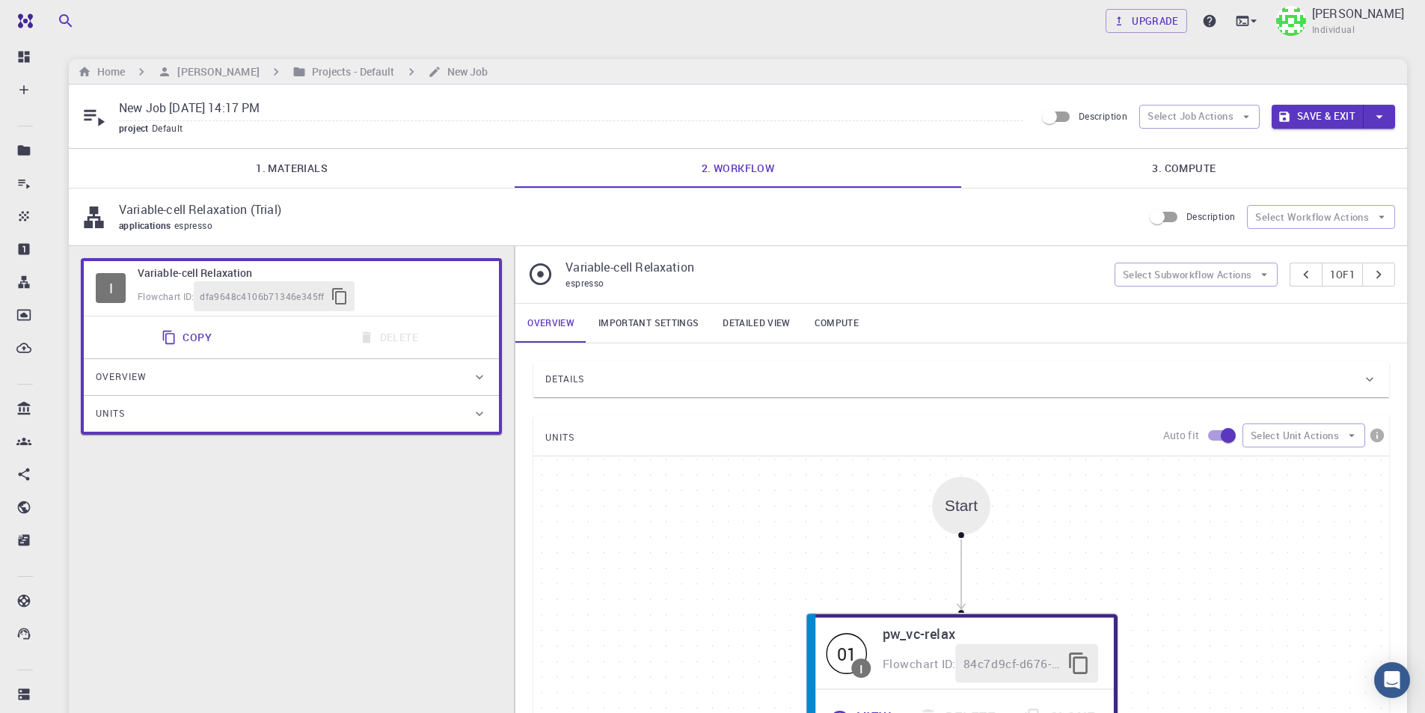
click at [662, 323] on link "Important settings" at bounding box center [649, 323] width 124 height 39
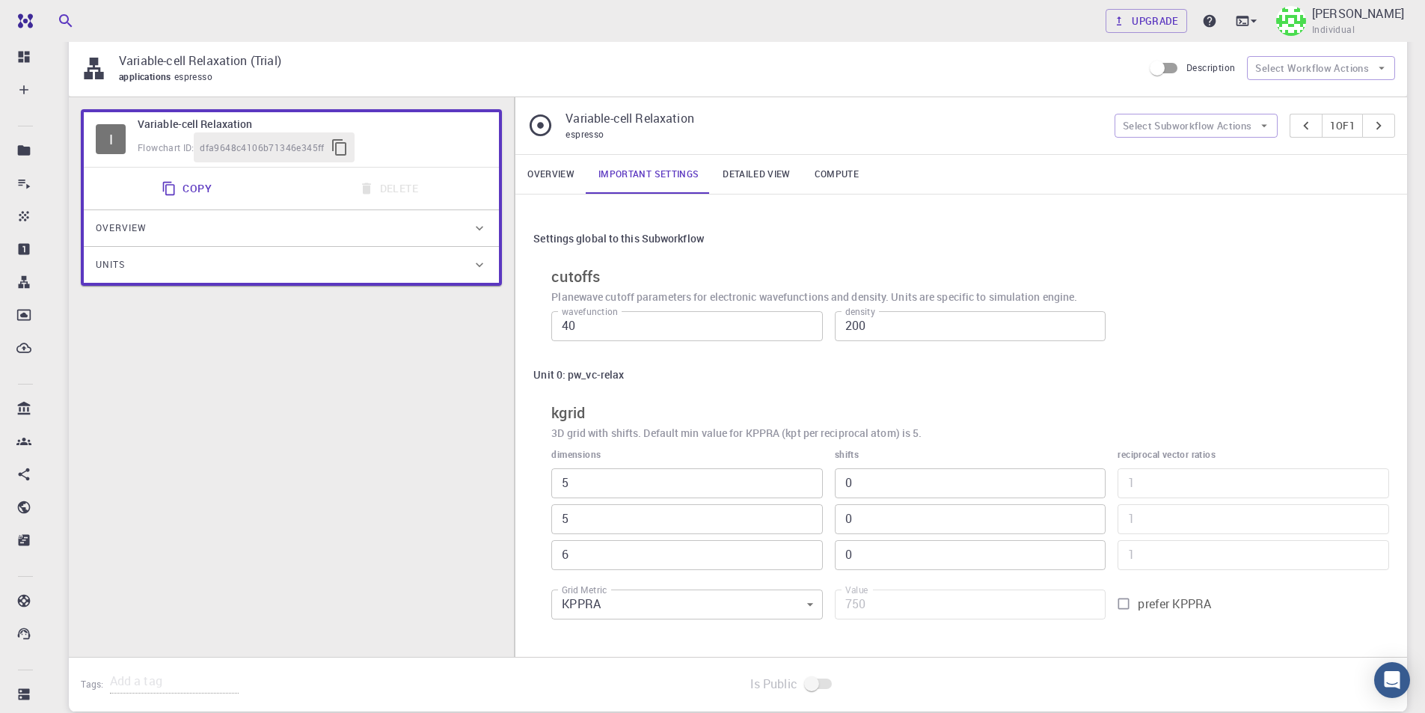
scroll to position [150, 0]
click at [569, 166] on link "Overview" at bounding box center [551, 173] width 71 height 39
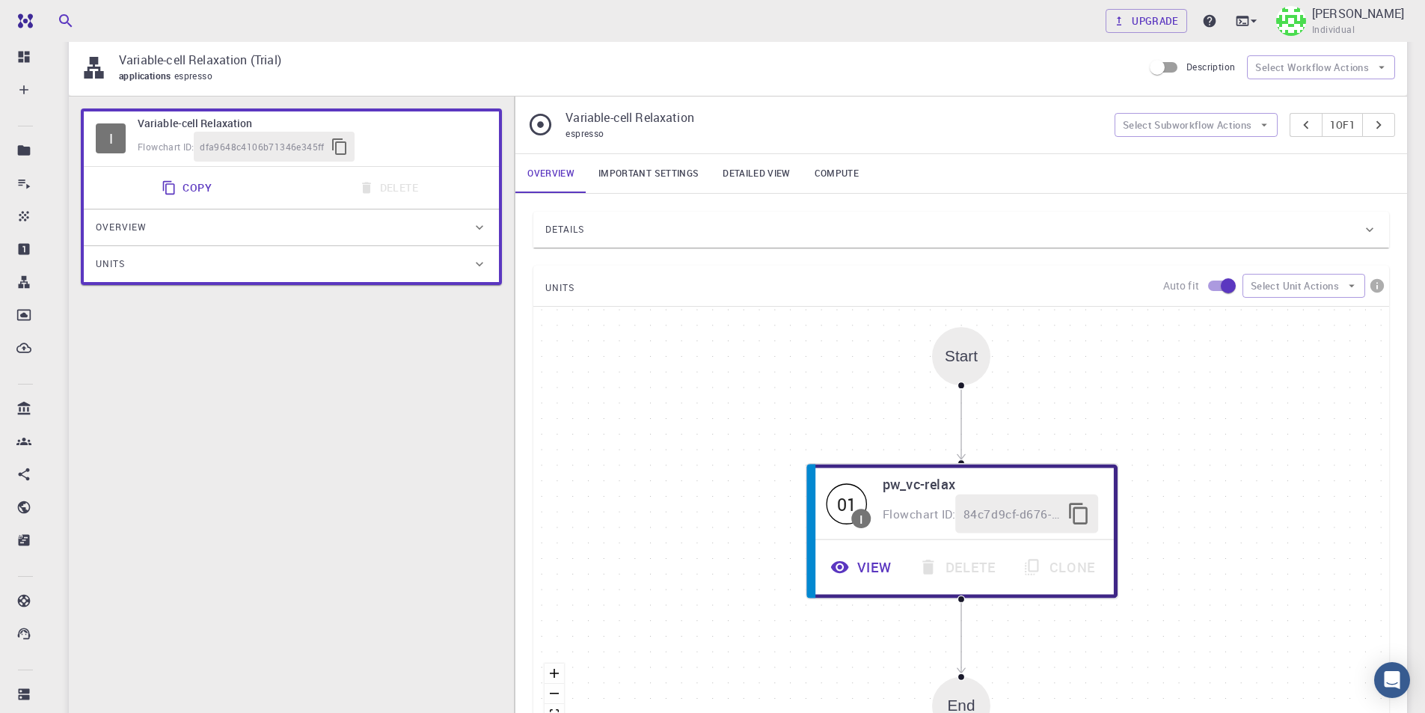
click at [691, 238] on div "Details" at bounding box center [953, 230] width 817 height 24
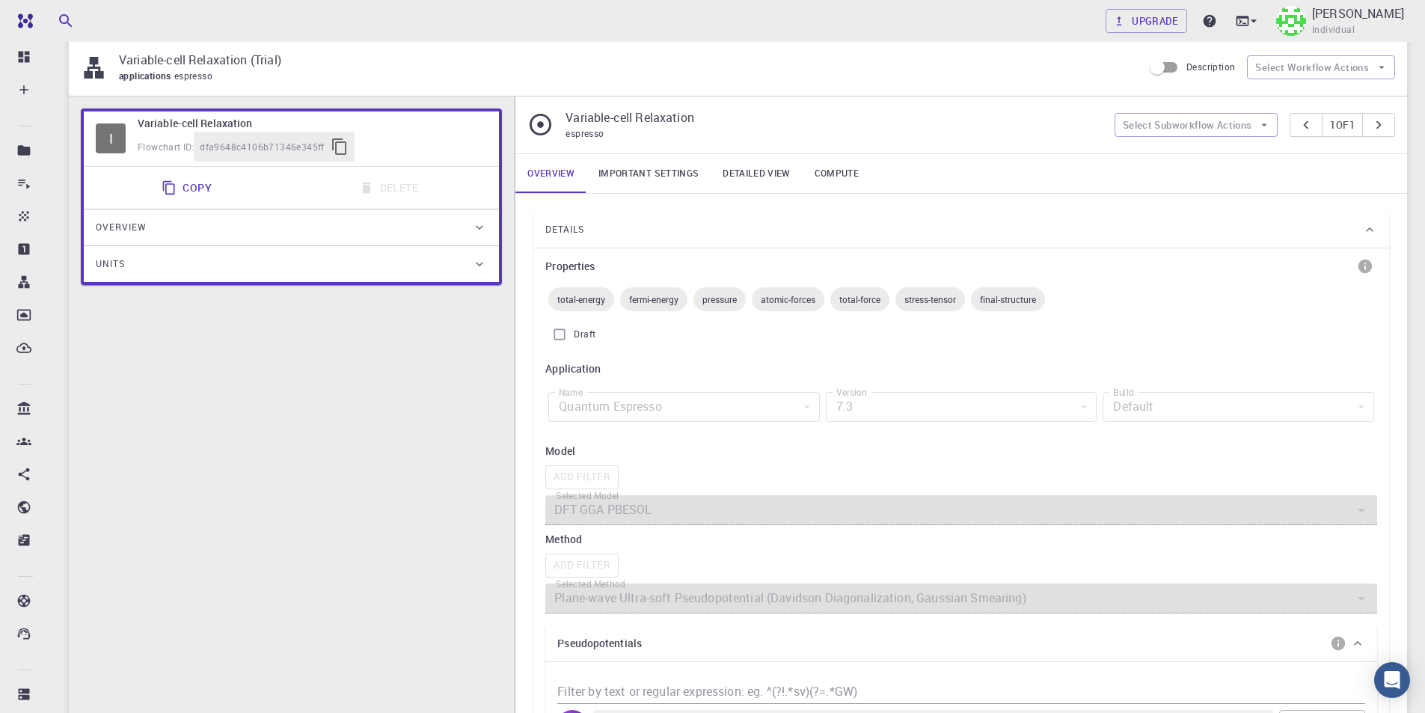
click at [691, 238] on div "Details" at bounding box center [953, 230] width 817 height 24
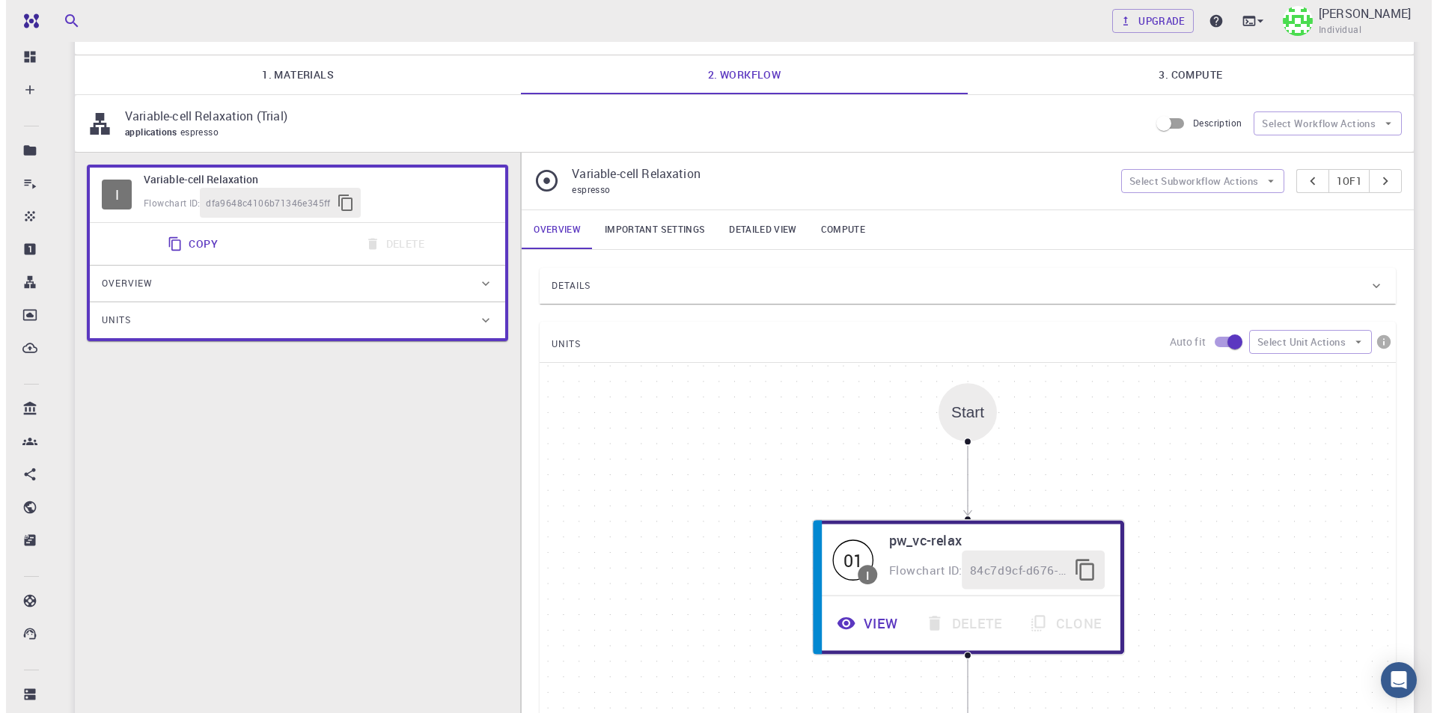
scroll to position [0, 0]
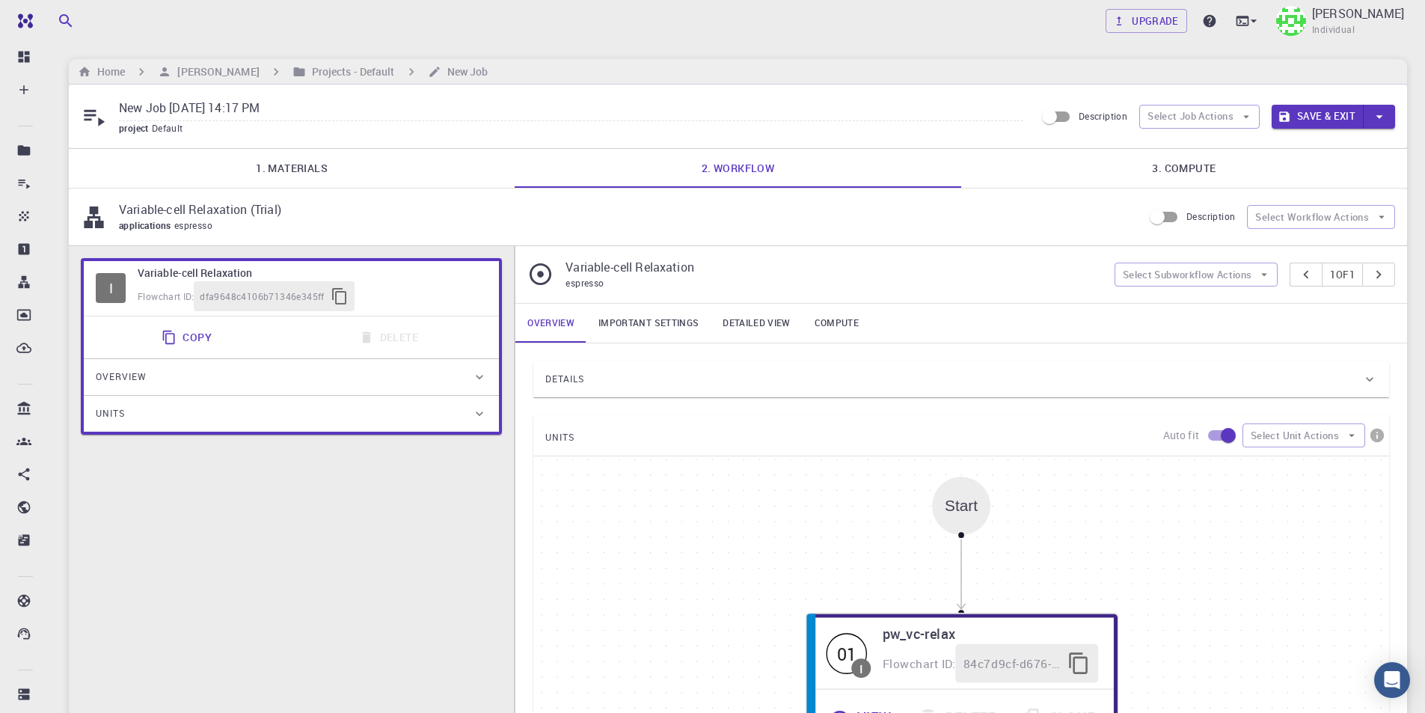
click at [1198, 171] on link "3. Compute" at bounding box center [1184, 168] width 446 height 39
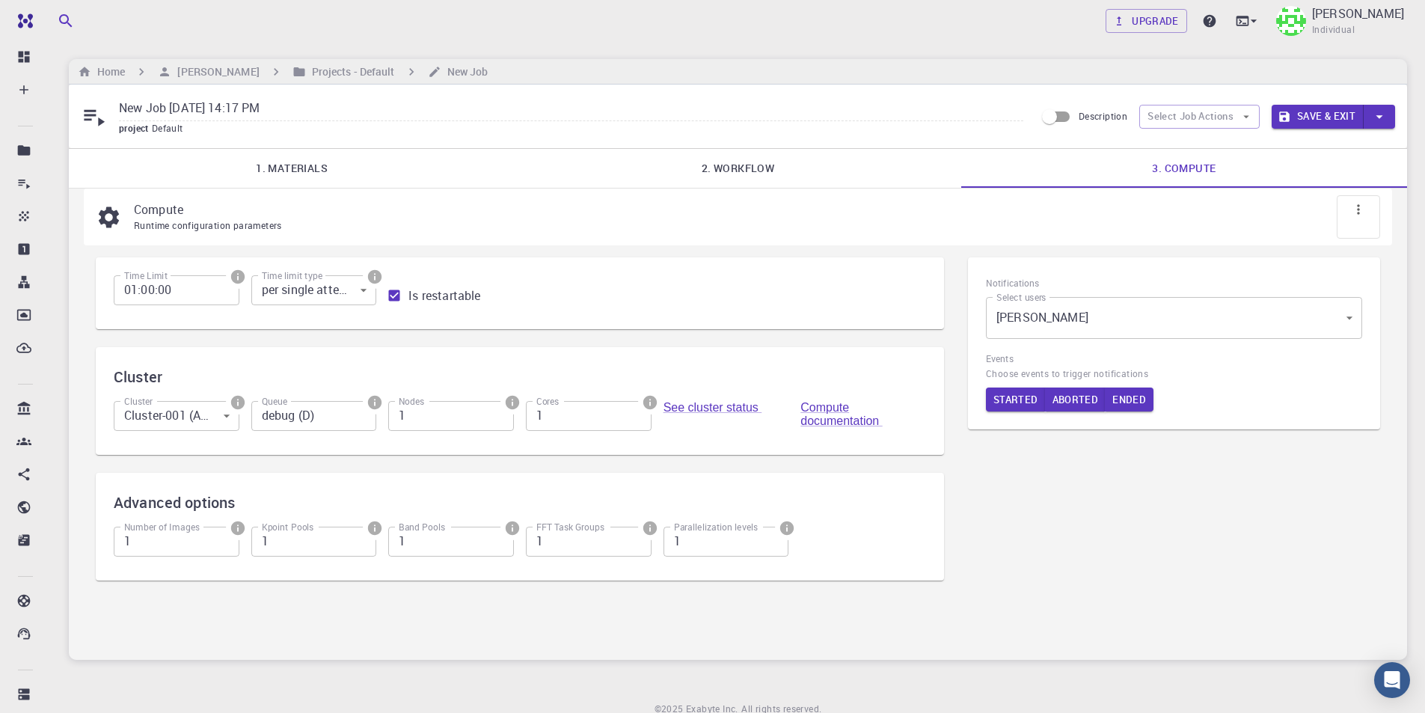
drag, startPoint x: 409, startPoint y: 112, endPoint x: 68, endPoint y: 109, distance: 341.2
click at [68, 109] on div "Upgrade [PERSON_NAME] Individual Home [PERSON_NAME] Projects - Default New Job …" at bounding box center [738, 388] width 1374 height 776
type input "pbesol 5*5*5"
click at [1312, 118] on button "Save & Exit" at bounding box center [1318, 117] width 92 height 24
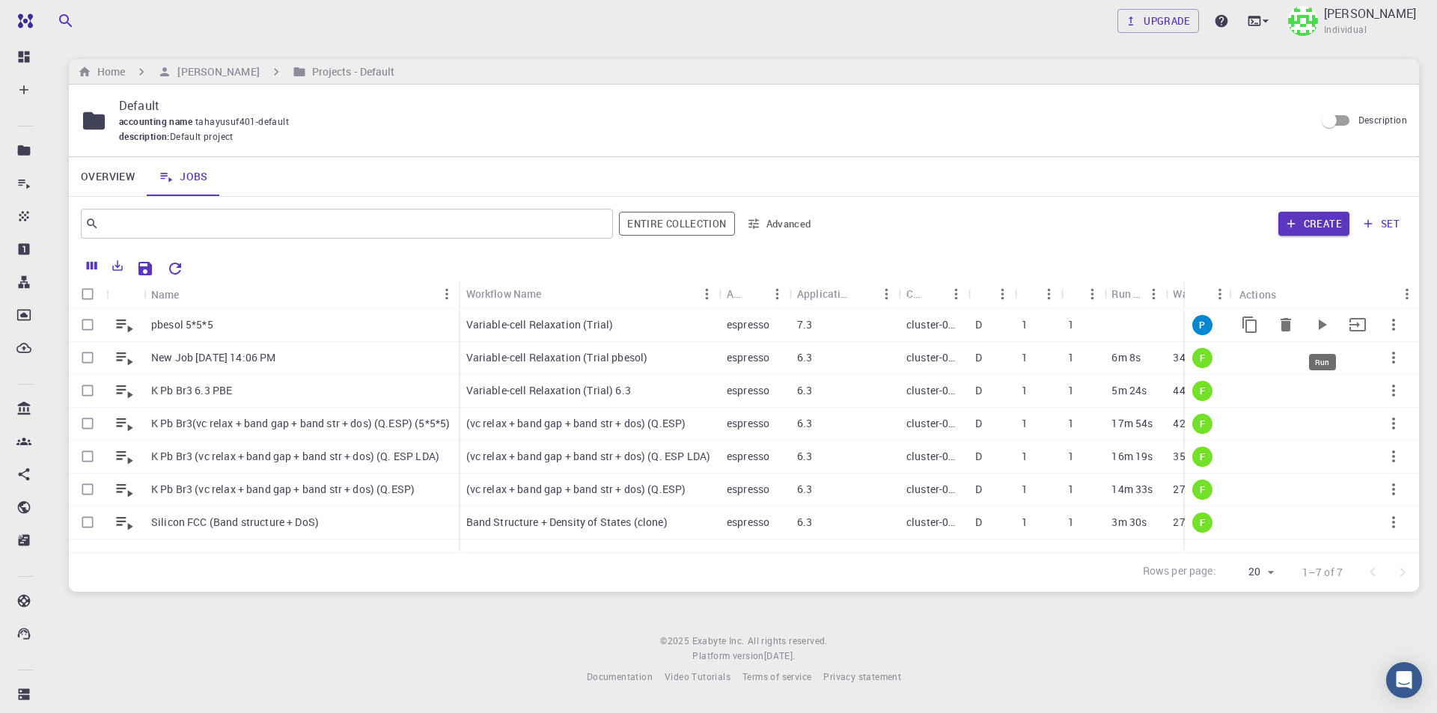
click at [1323, 325] on icon "Run" at bounding box center [1322, 324] width 8 height 10
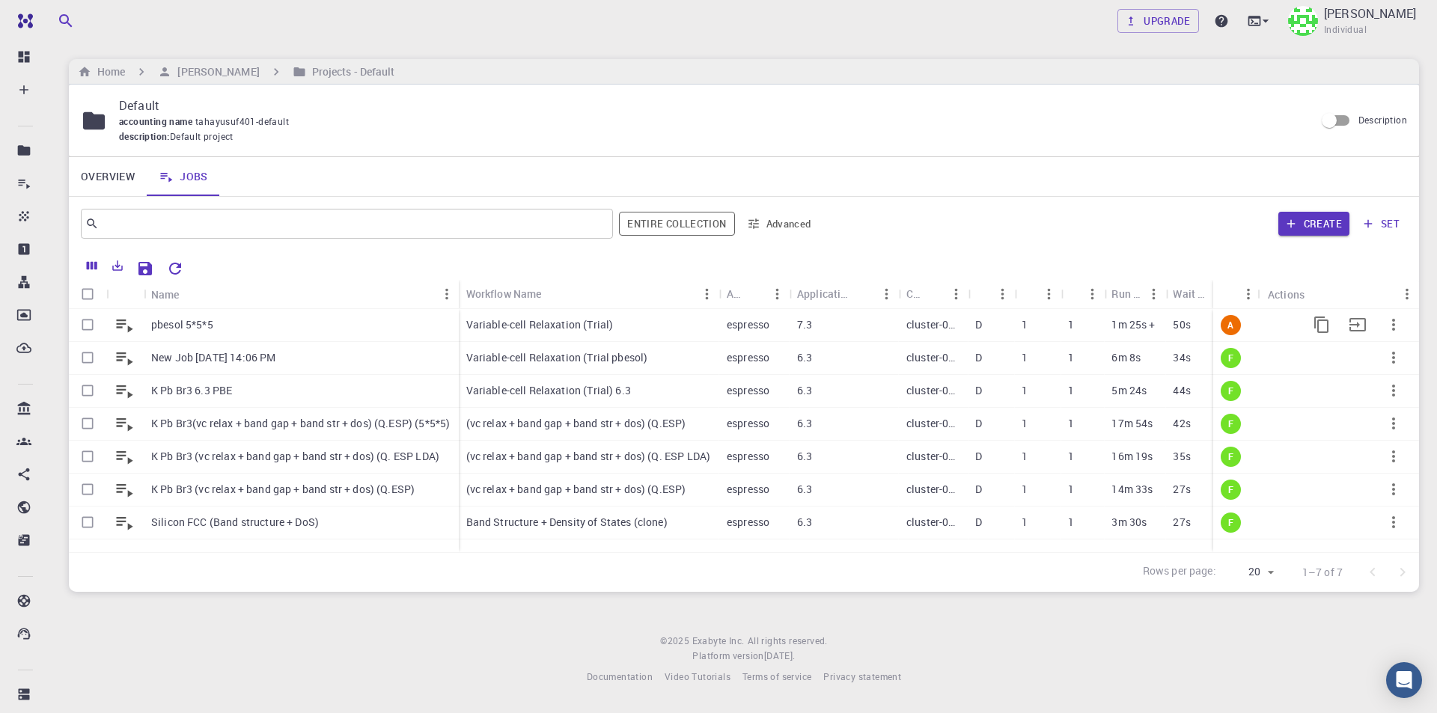
click at [222, 324] on div "pbesol 5*5*5" at bounding box center [301, 325] width 315 height 33
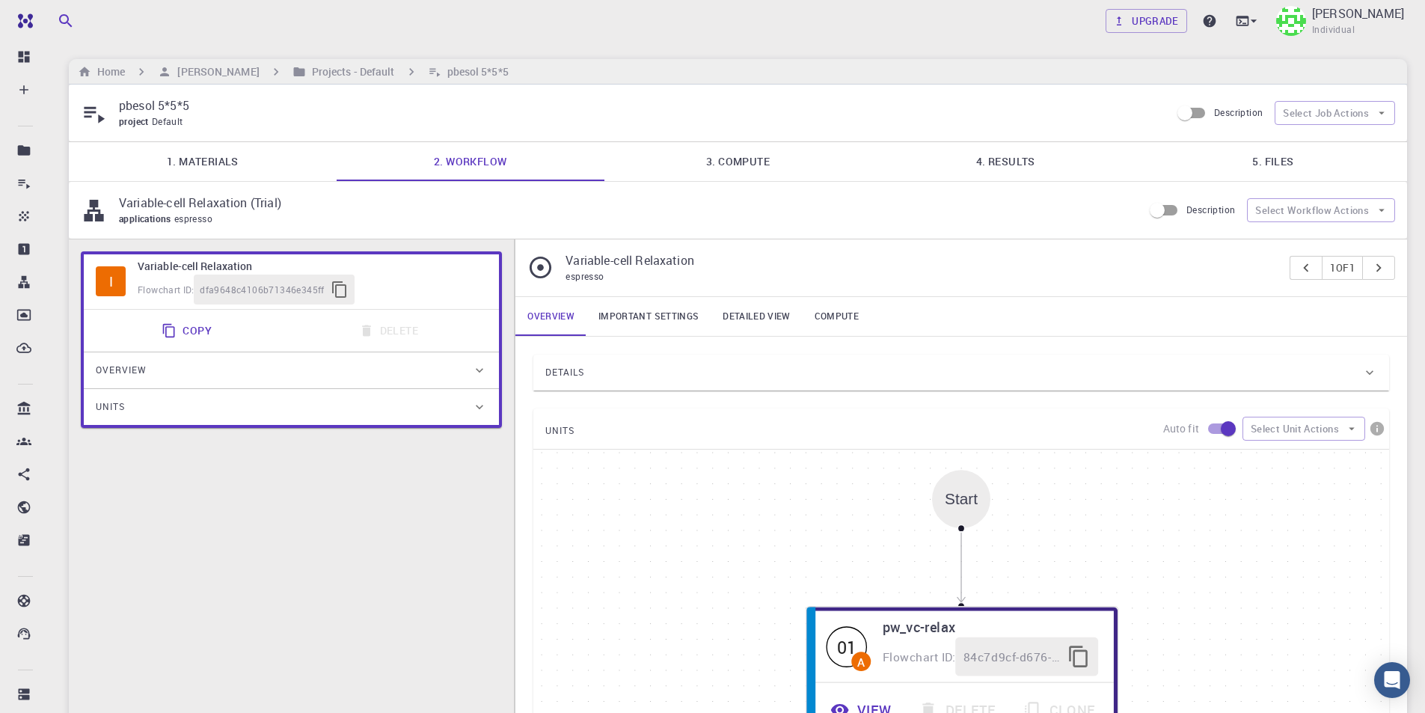
type input "/export/share/pseudo/k/gga/pbesol/gbrv/1.4/us/k_pbesol_gbrv_1.4.upf"
type input "/export/share/pseudo/pb/gga/pbesol/gbrv/1.0/us/pb_pbesol_gbrv_1.0.upf"
type input "/export/share/pseudo/br/gga/pbesol/gbrv/1.4/us/br_pbesol_gbrv_1.4.upf"
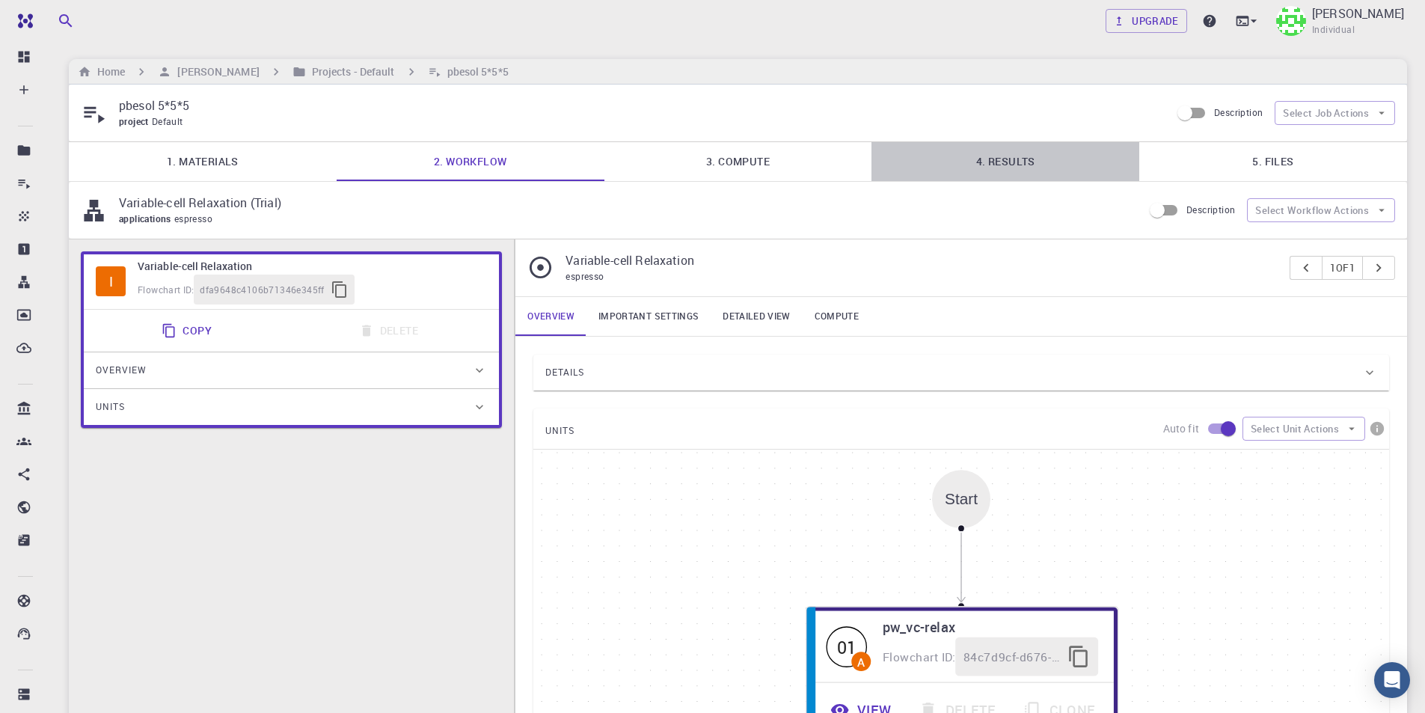
click at [1033, 159] on link "4. Results" at bounding box center [1006, 161] width 268 height 39
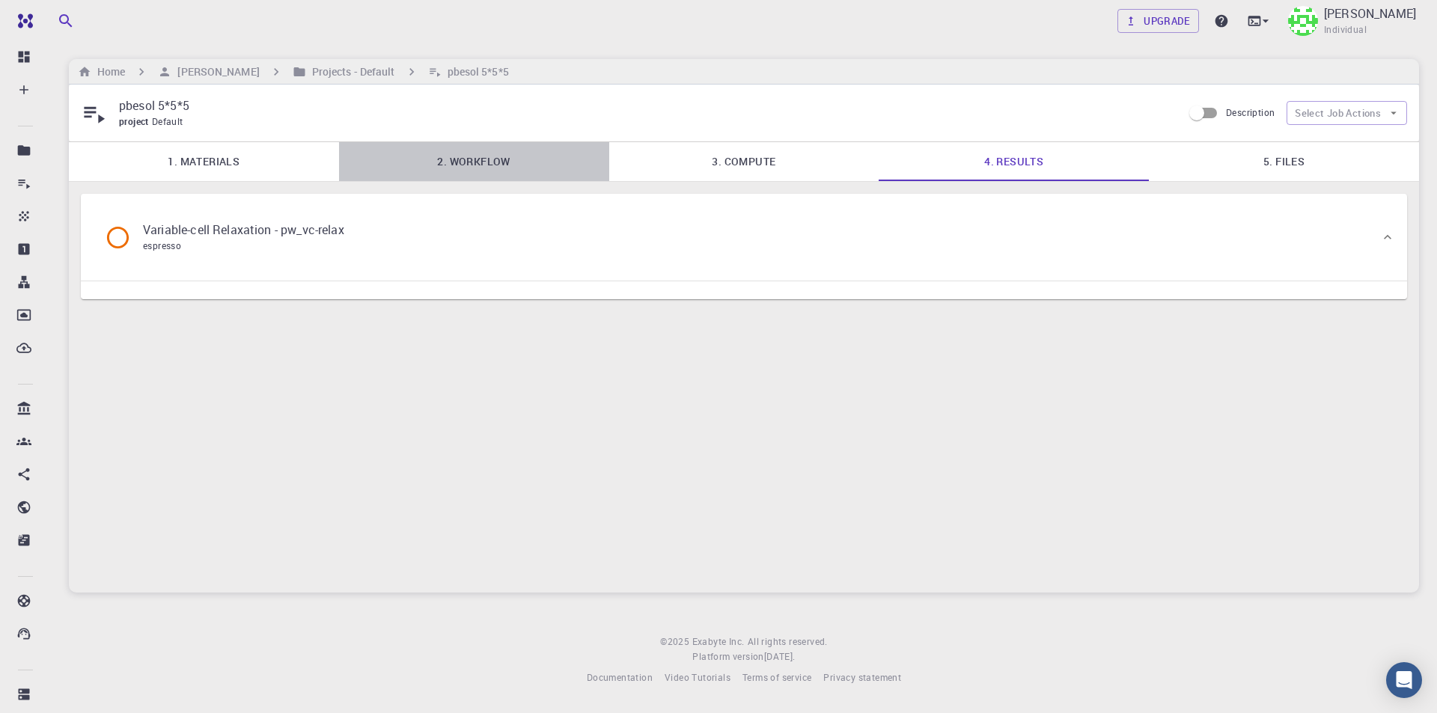
click at [456, 156] on link "2. Workflow" at bounding box center [474, 161] width 270 height 39
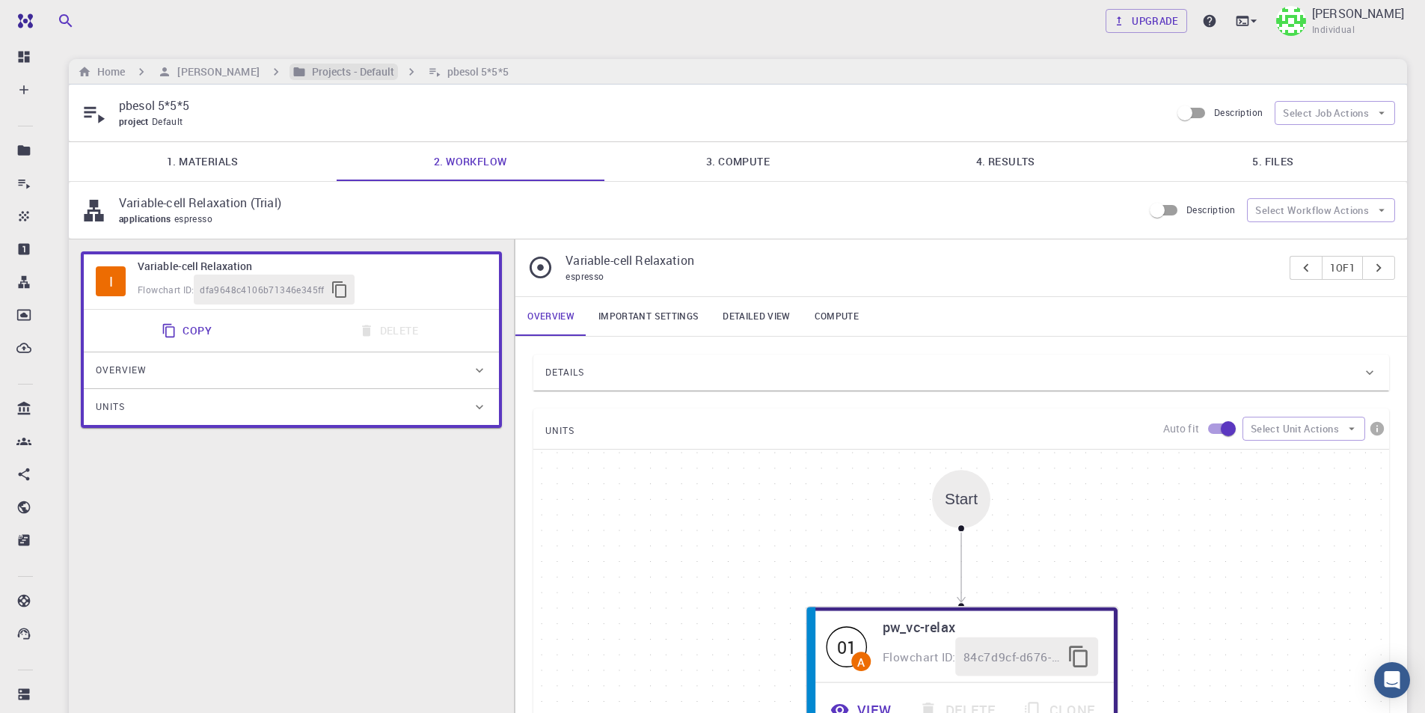
click at [339, 69] on h6 "Projects - Default" at bounding box center [350, 72] width 89 height 16
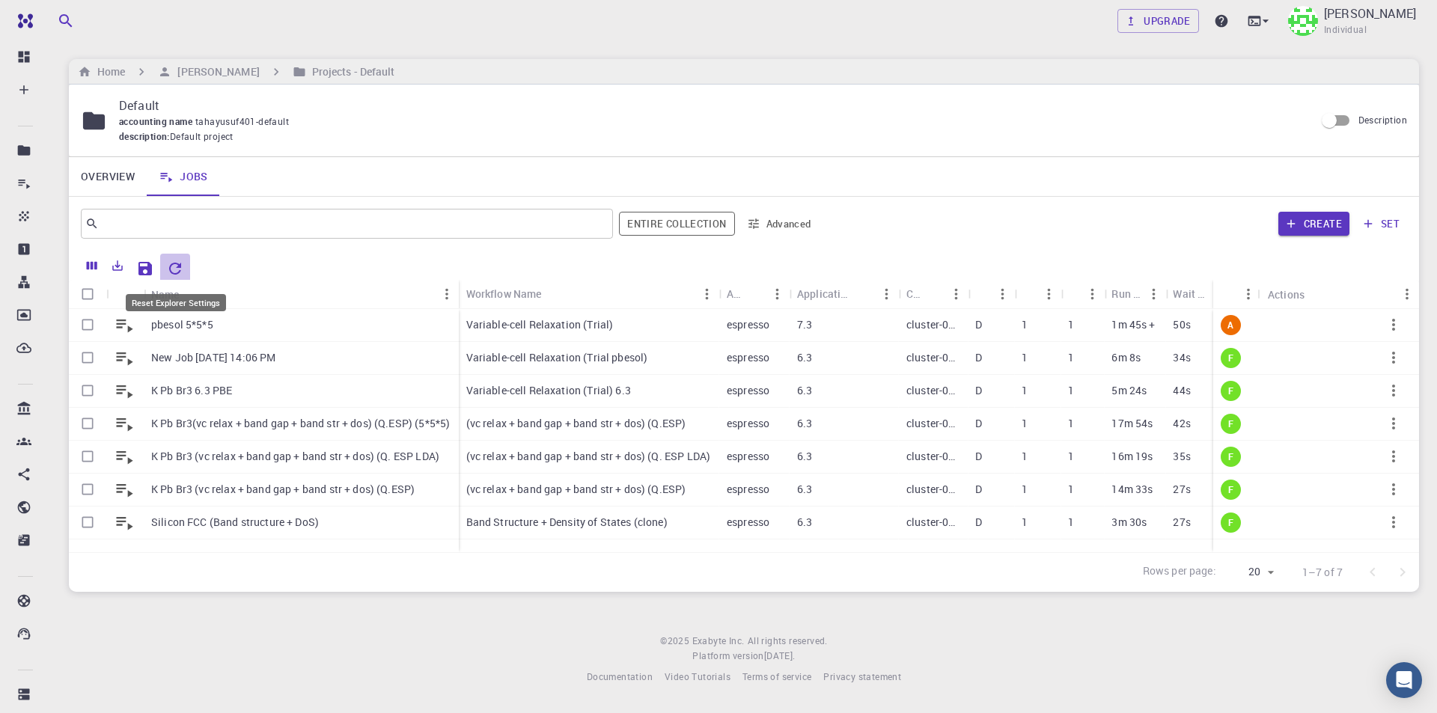
click at [174, 269] on icon "Reset Explorer Settings" at bounding box center [175, 269] width 18 height 18
click at [573, 328] on p "Variable-cell Relaxation (Trial)" at bounding box center [539, 324] width 147 height 15
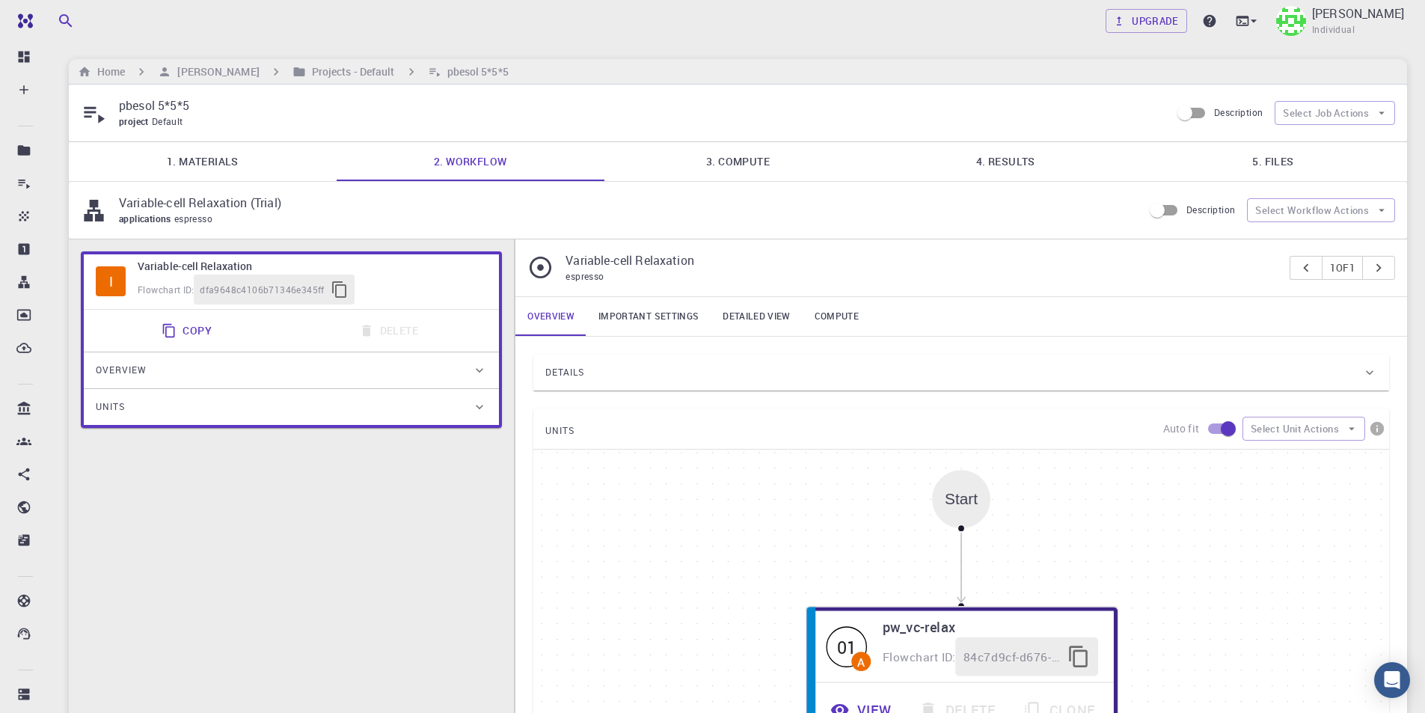
click at [668, 367] on div "Details" at bounding box center [953, 373] width 817 height 24
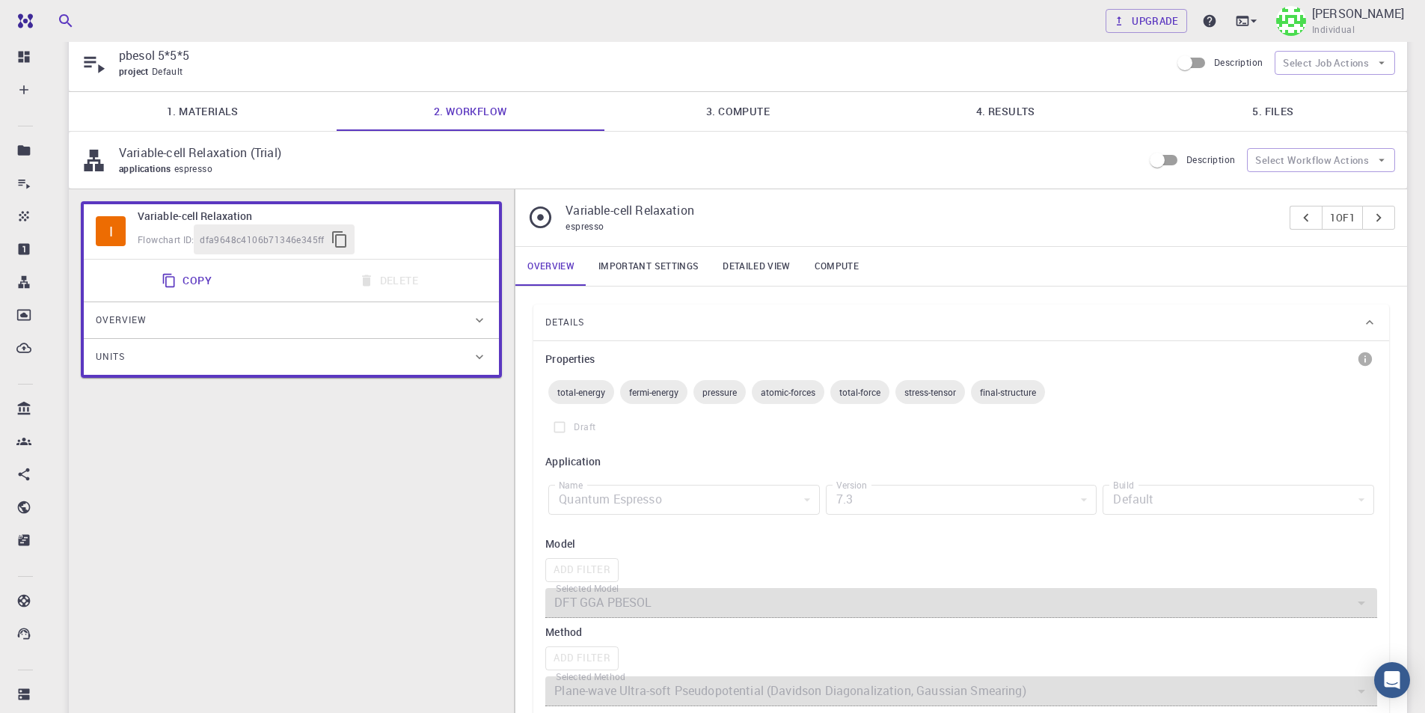
scroll to position [75, 0]
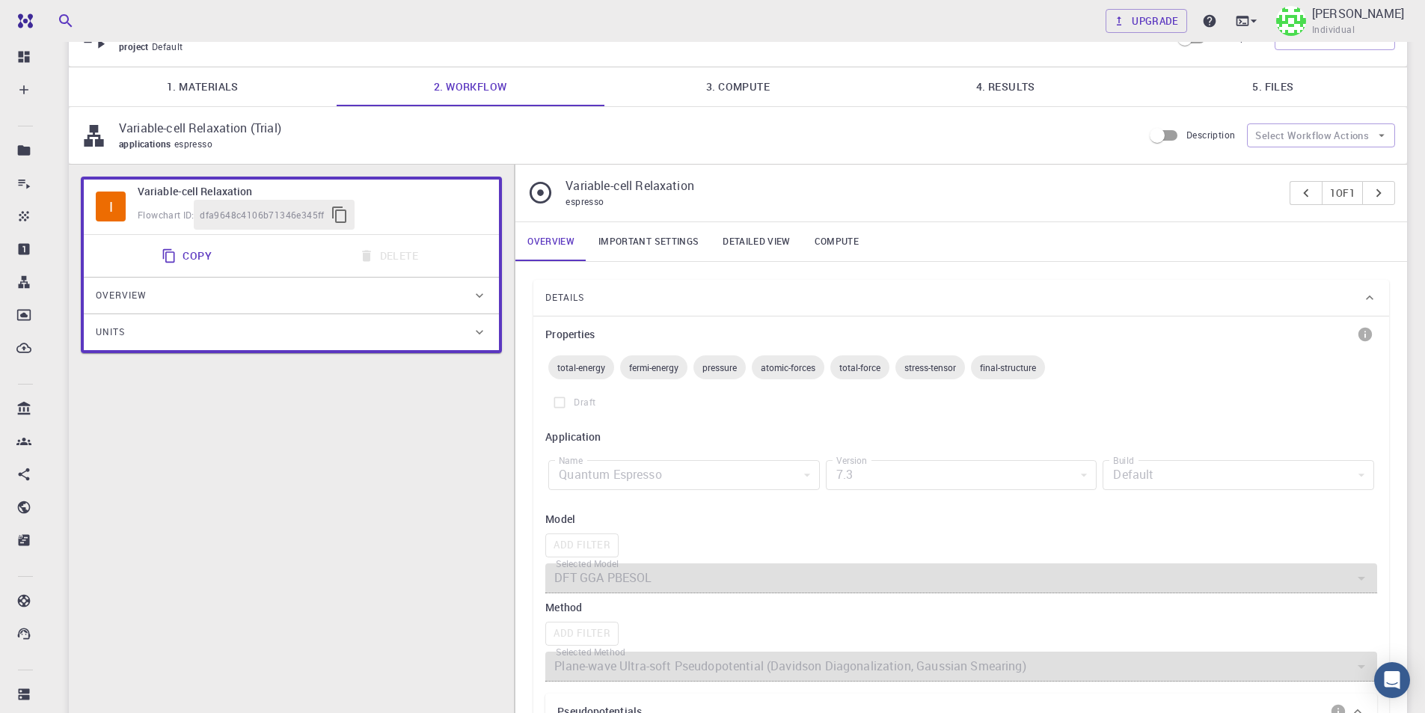
click at [660, 236] on link "Important settings" at bounding box center [649, 241] width 124 height 39
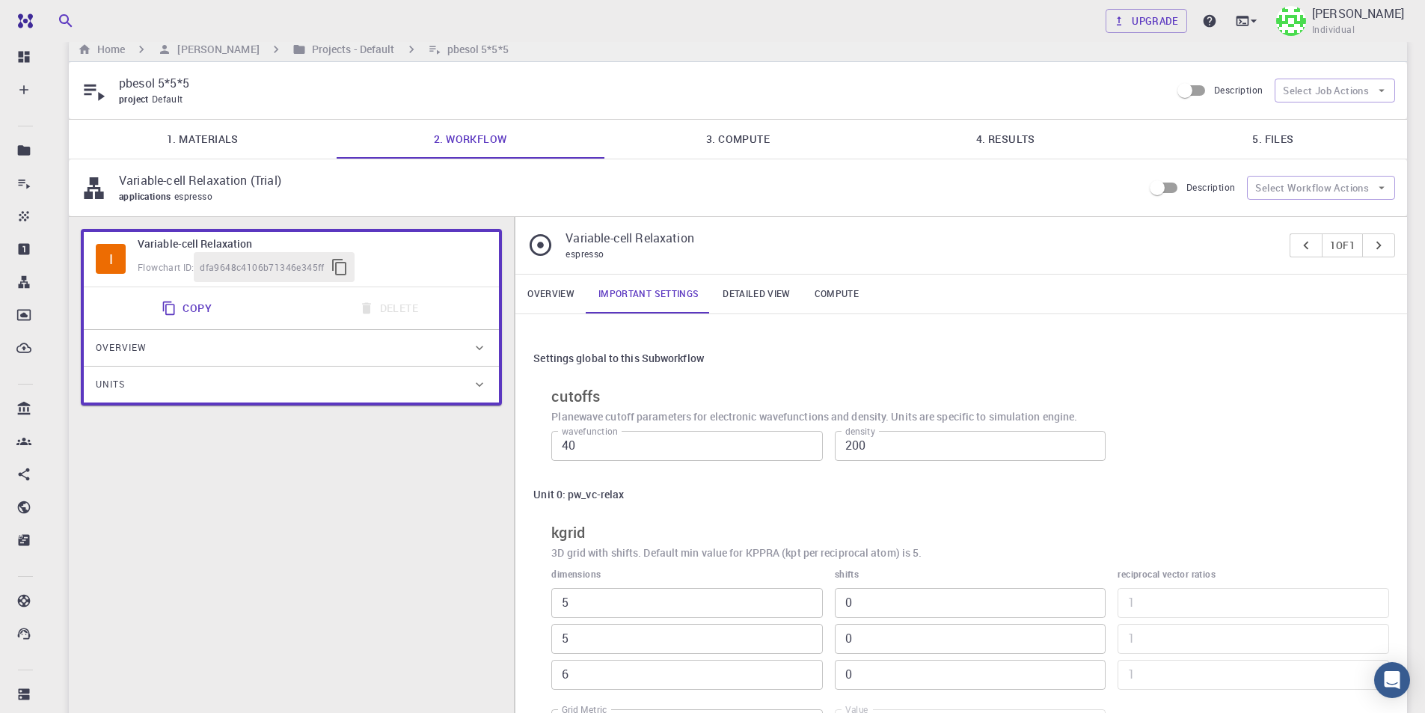
scroll to position [0, 0]
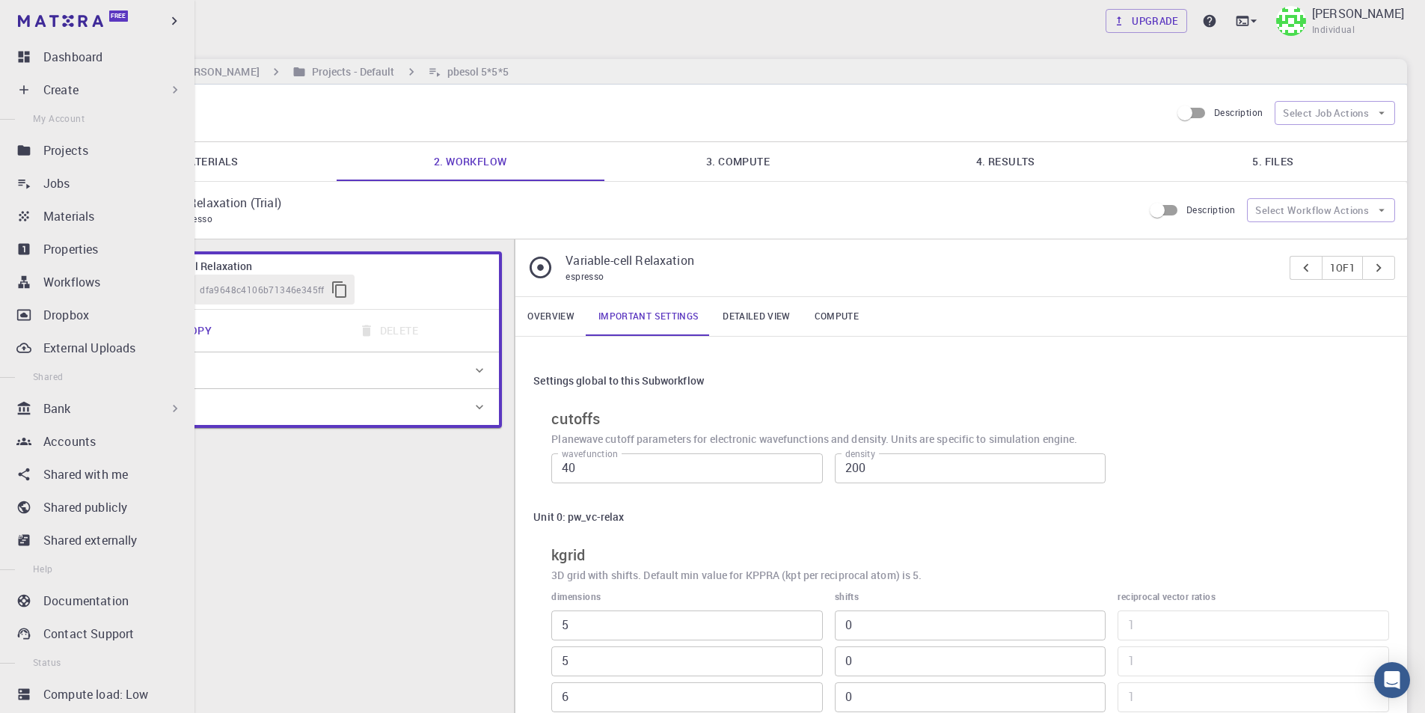
click at [93, 88] on div "Create" at bounding box center [112, 90] width 139 height 18
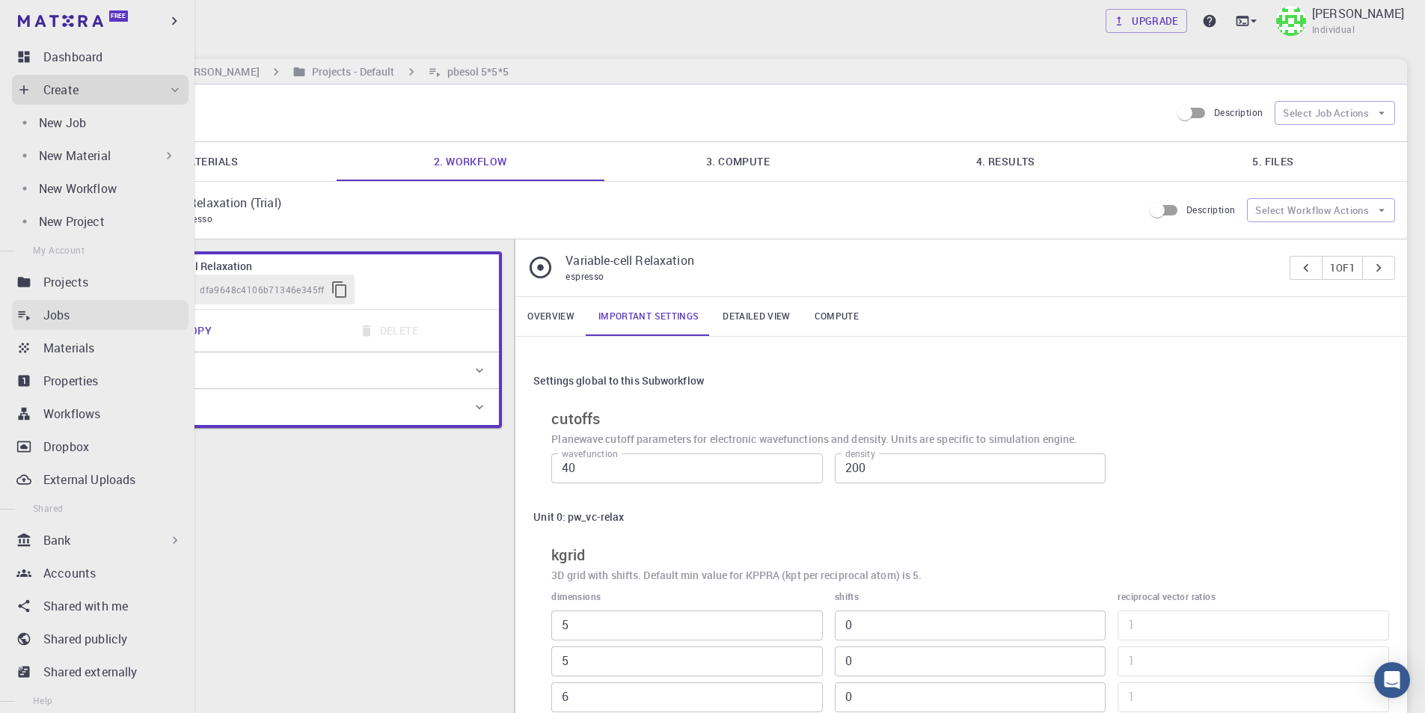
click at [94, 321] on div "Jobs" at bounding box center [115, 315] width 145 height 18
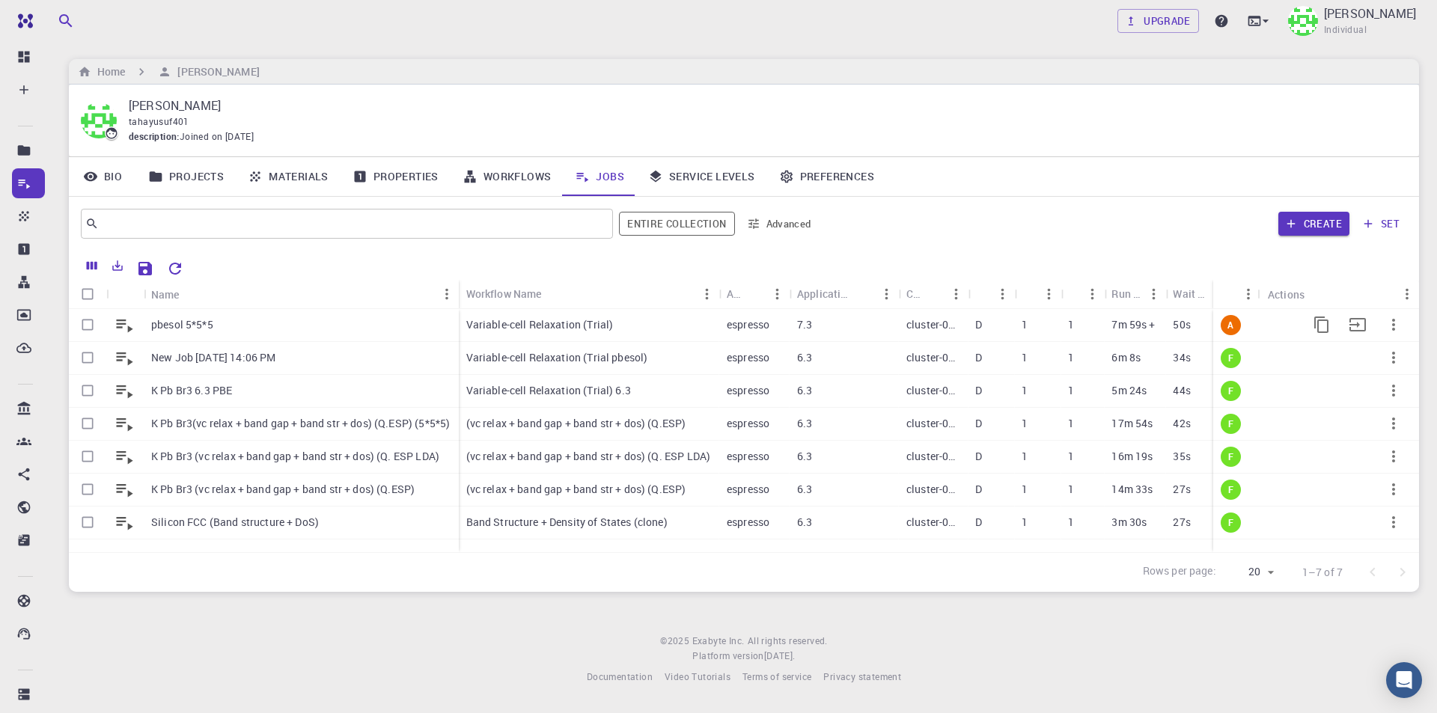
click at [1397, 329] on icon "button" at bounding box center [1393, 325] width 18 height 18
click at [1380, 394] on span "Terminate" at bounding box center [1390, 392] width 43 height 15
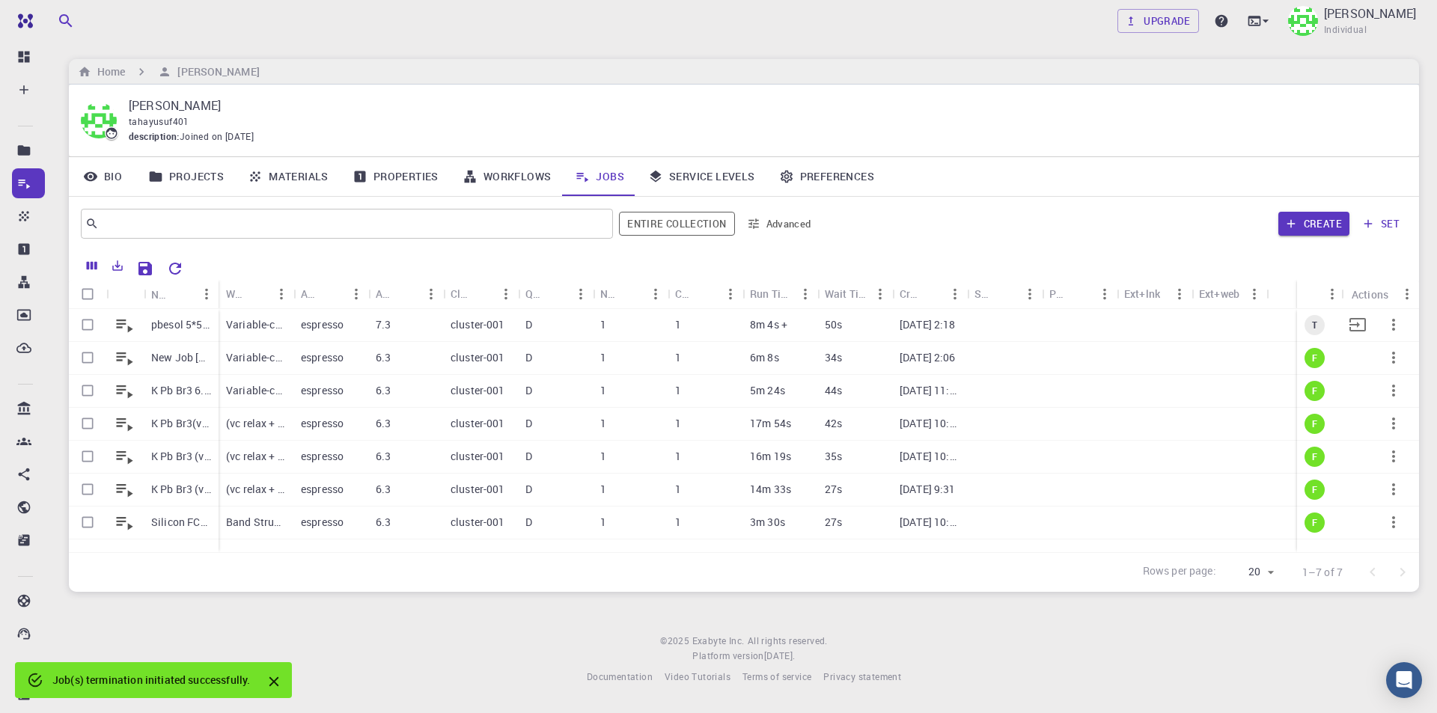
click at [90, 325] on input "Select row" at bounding box center [87, 325] width 28 height 28
checkbox input "true"
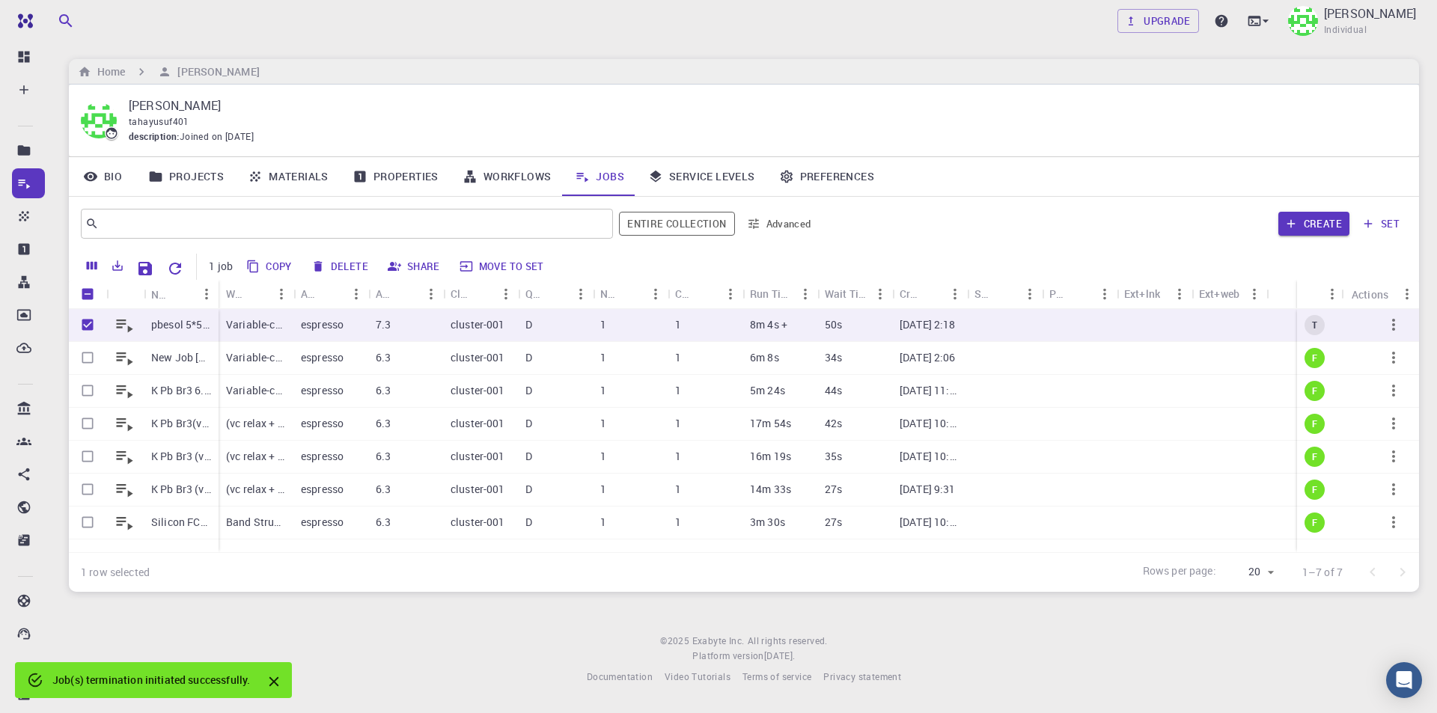
click at [334, 261] on button "Delete" at bounding box center [340, 266] width 67 height 24
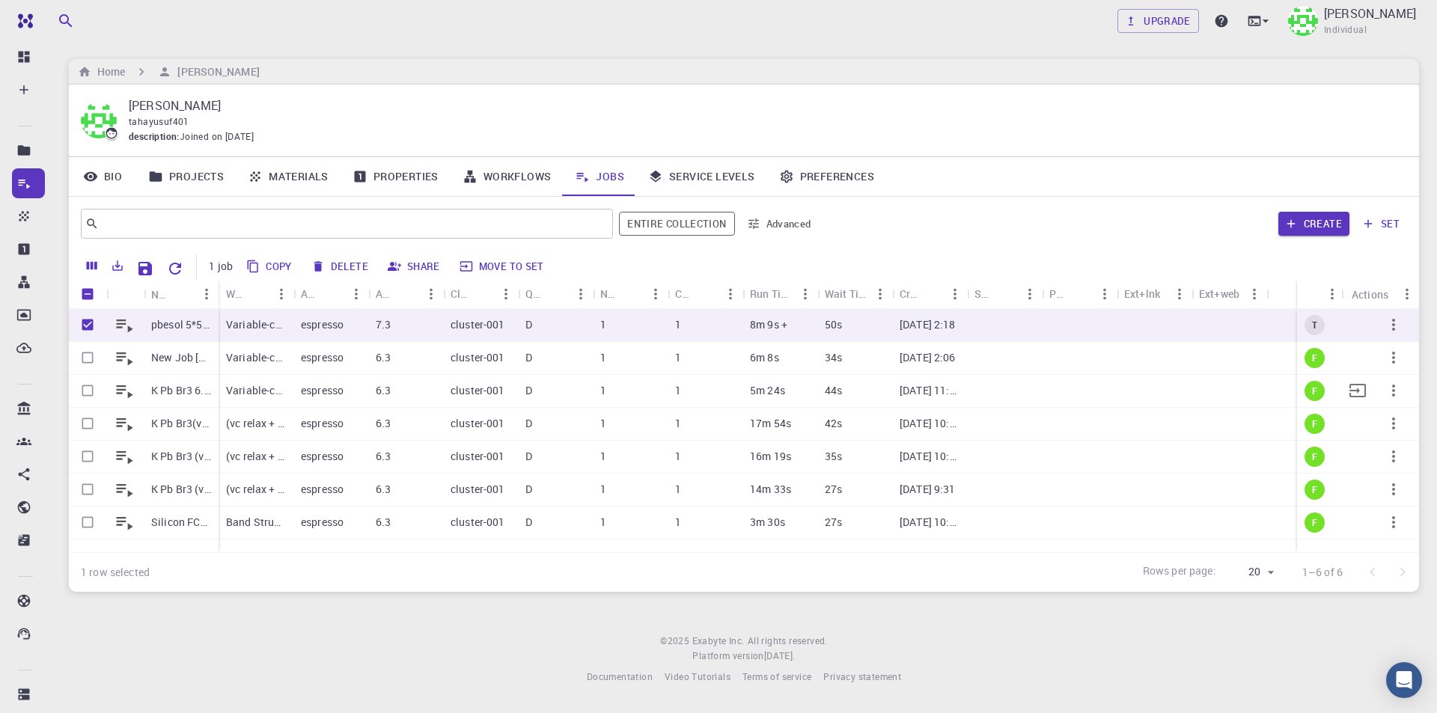
checkbox input "false"
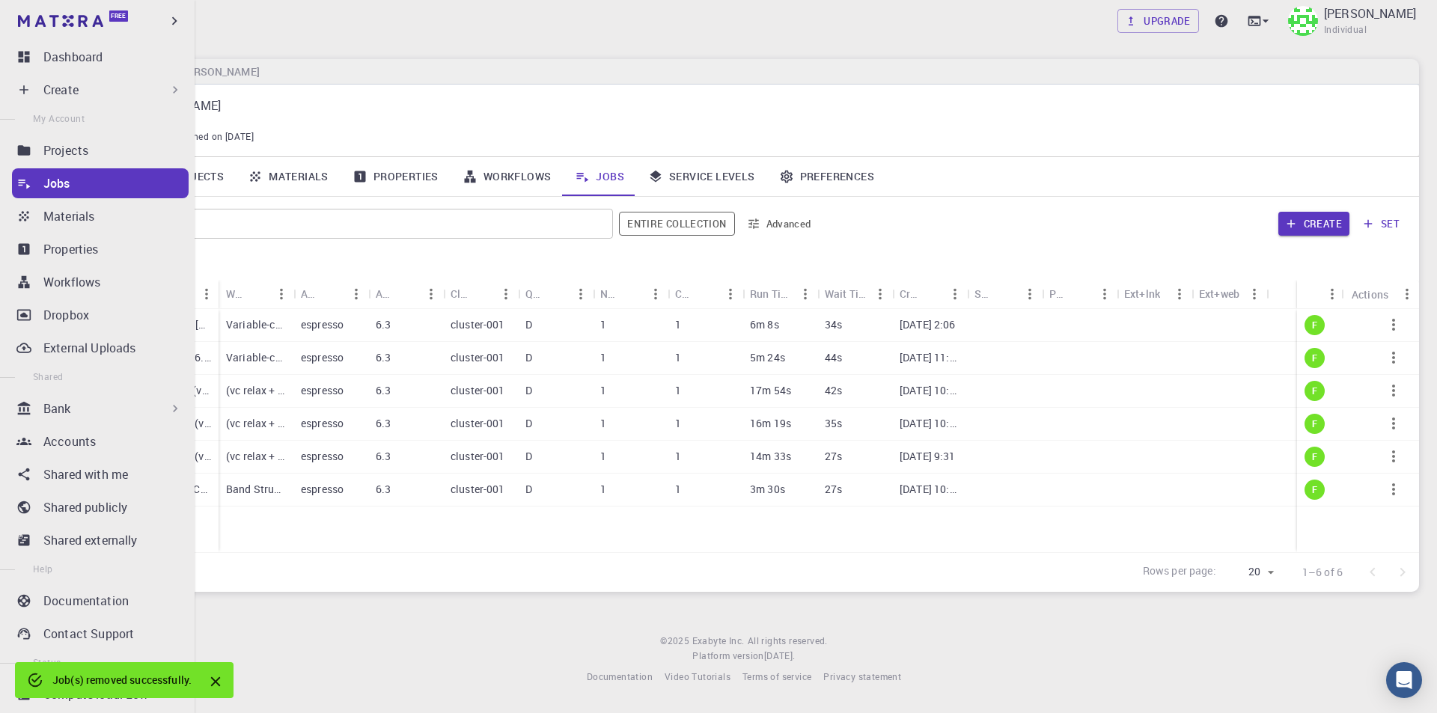
click at [114, 91] on div "Create" at bounding box center [112, 90] width 139 height 18
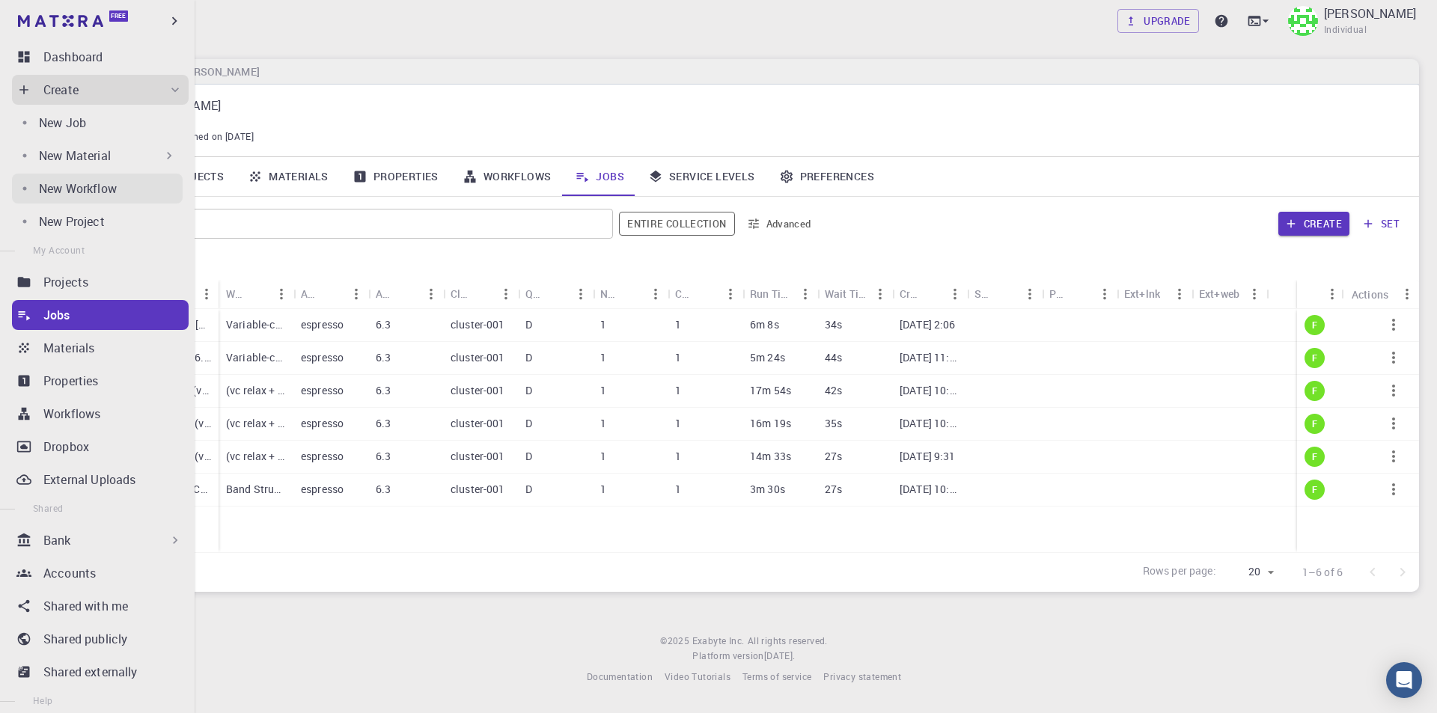
click at [101, 184] on p "New Workflow" at bounding box center [78, 189] width 78 height 18
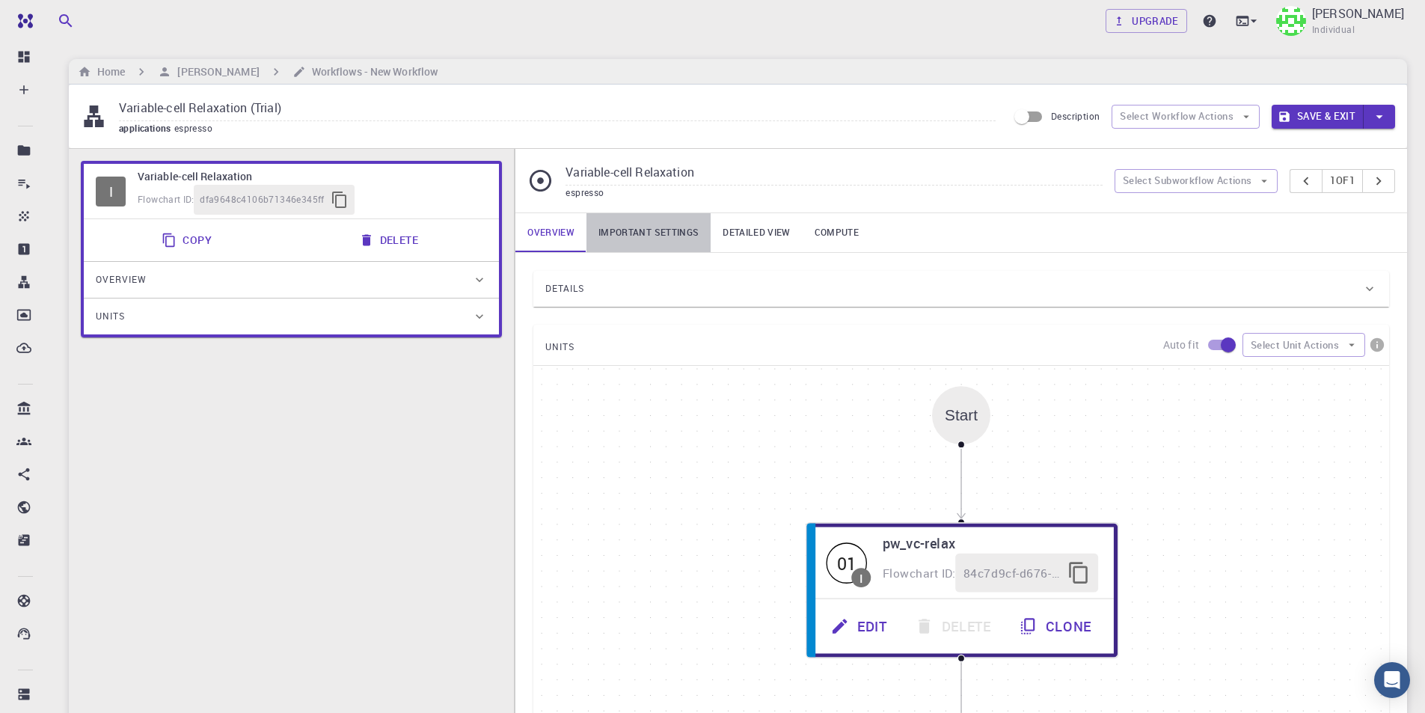
click at [649, 228] on link "Important settings" at bounding box center [649, 232] width 124 height 39
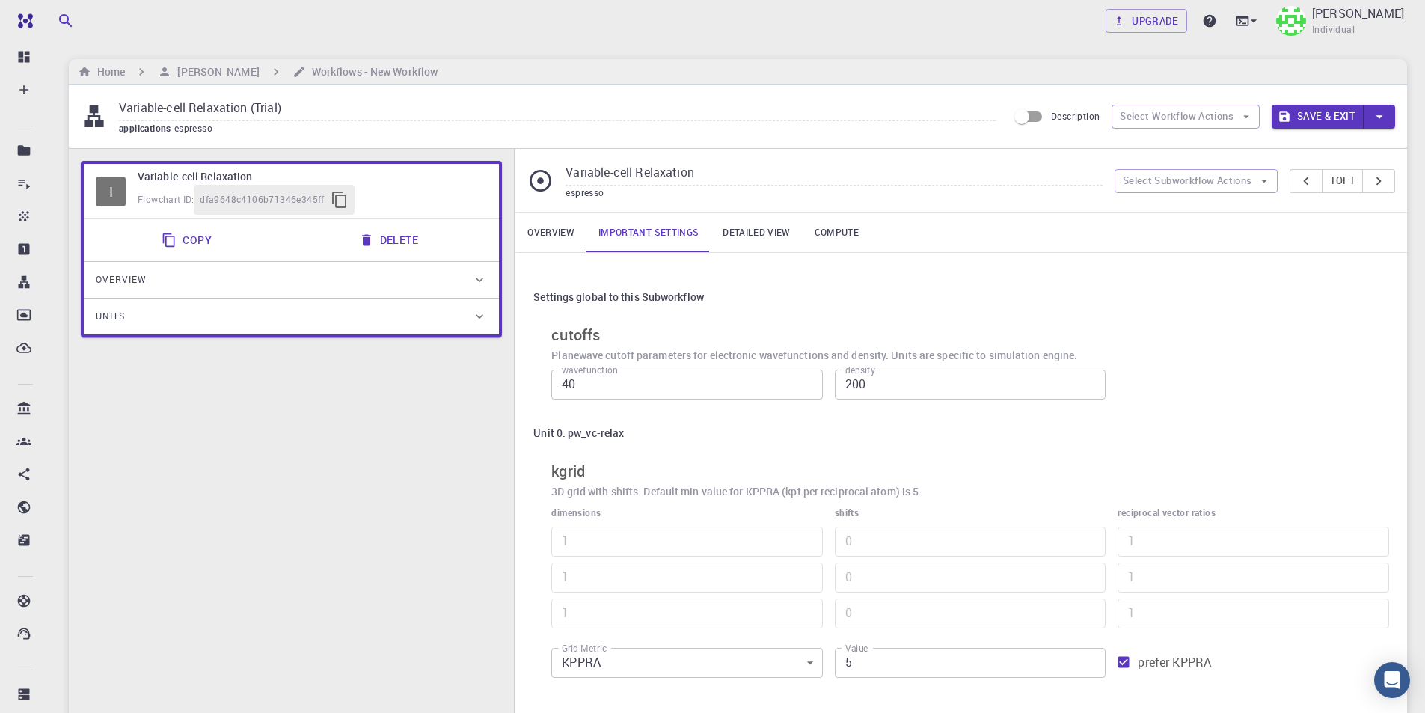
click at [563, 228] on link "Overview" at bounding box center [551, 232] width 71 height 39
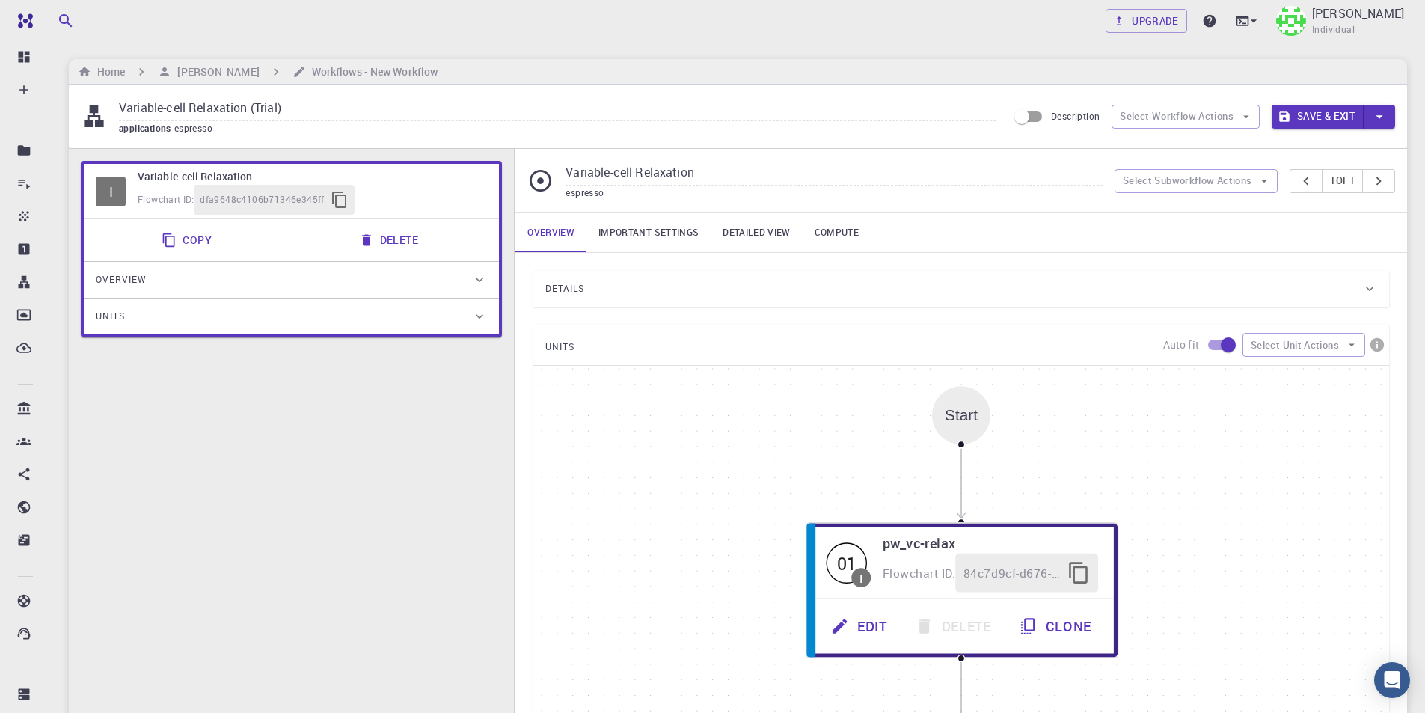
click at [706, 299] on div "Details" at bounding box center [953, 289] width 817 height 24
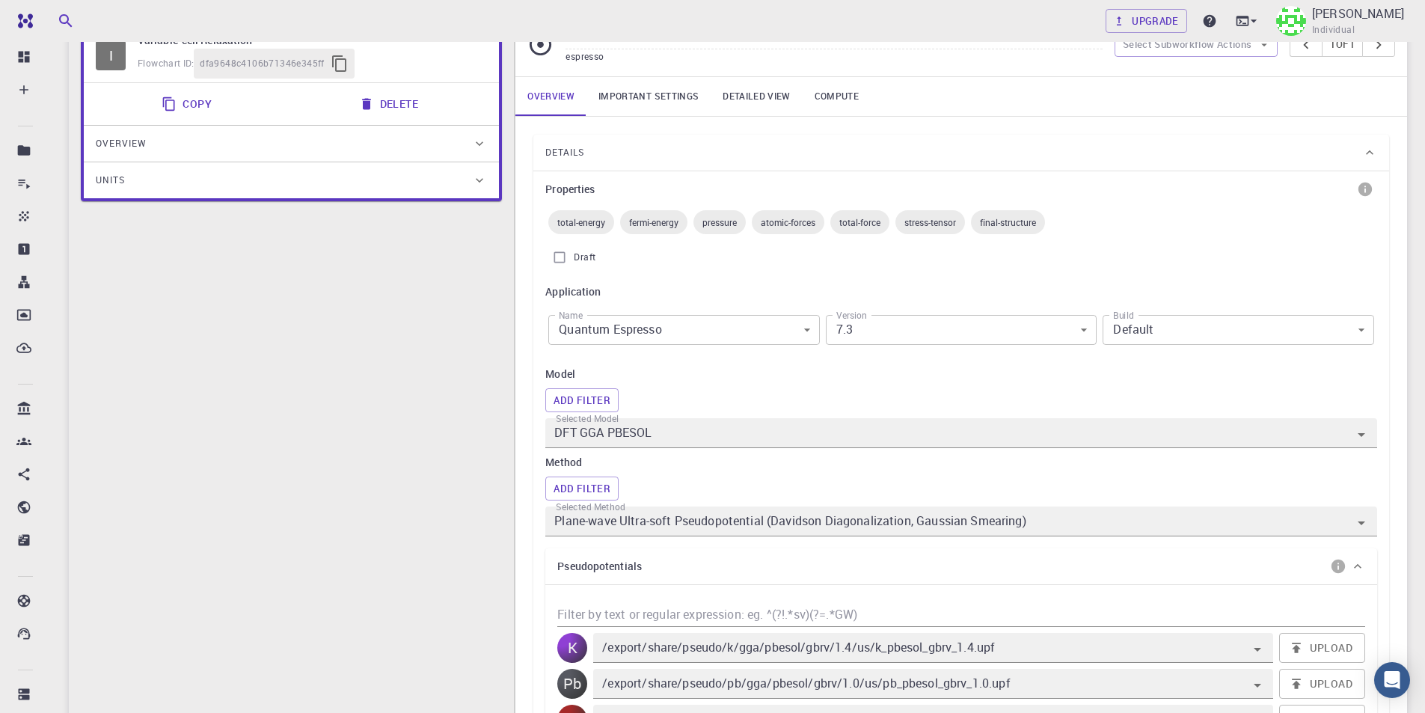
scroll to position [150, 0]
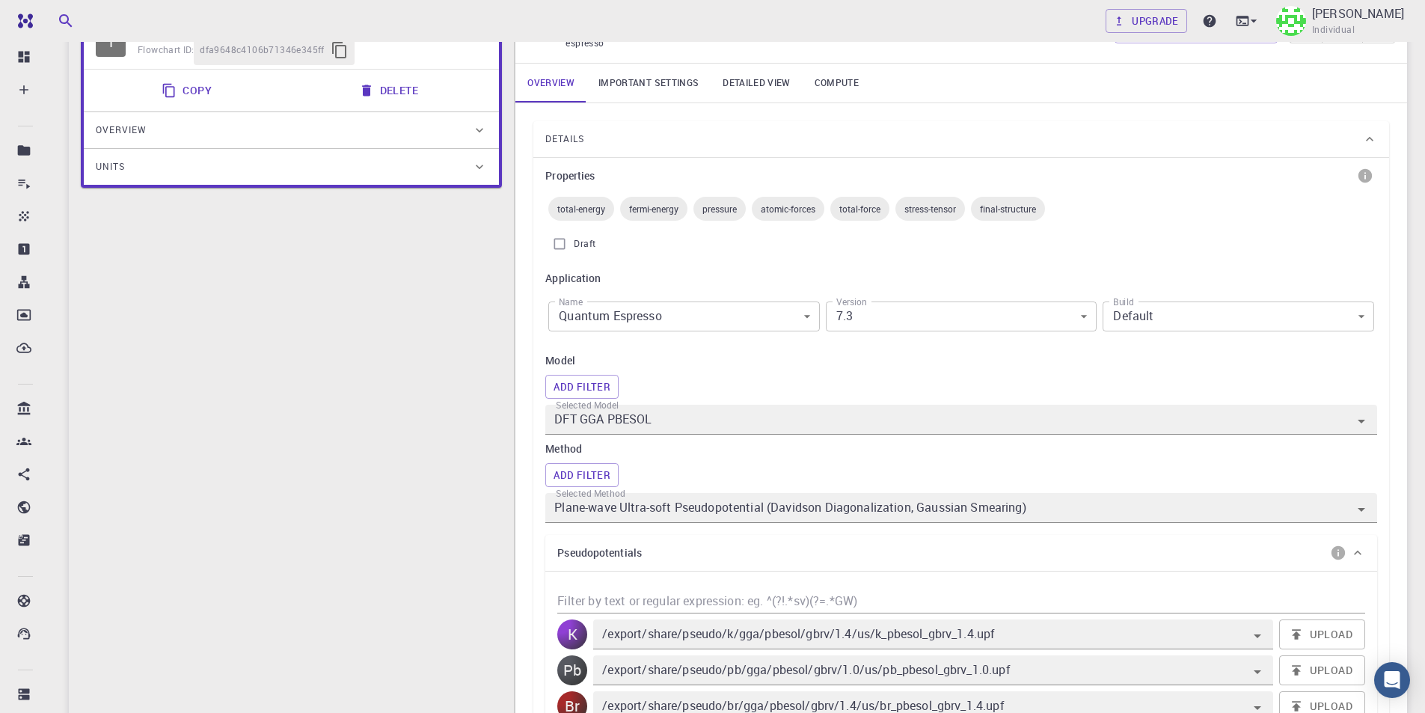
click at [905, 324] on body "Free Dashboard Create New Job New Material Create Material Upload File Import f…" at bounding box center [712, 672] width 1425 height 1645
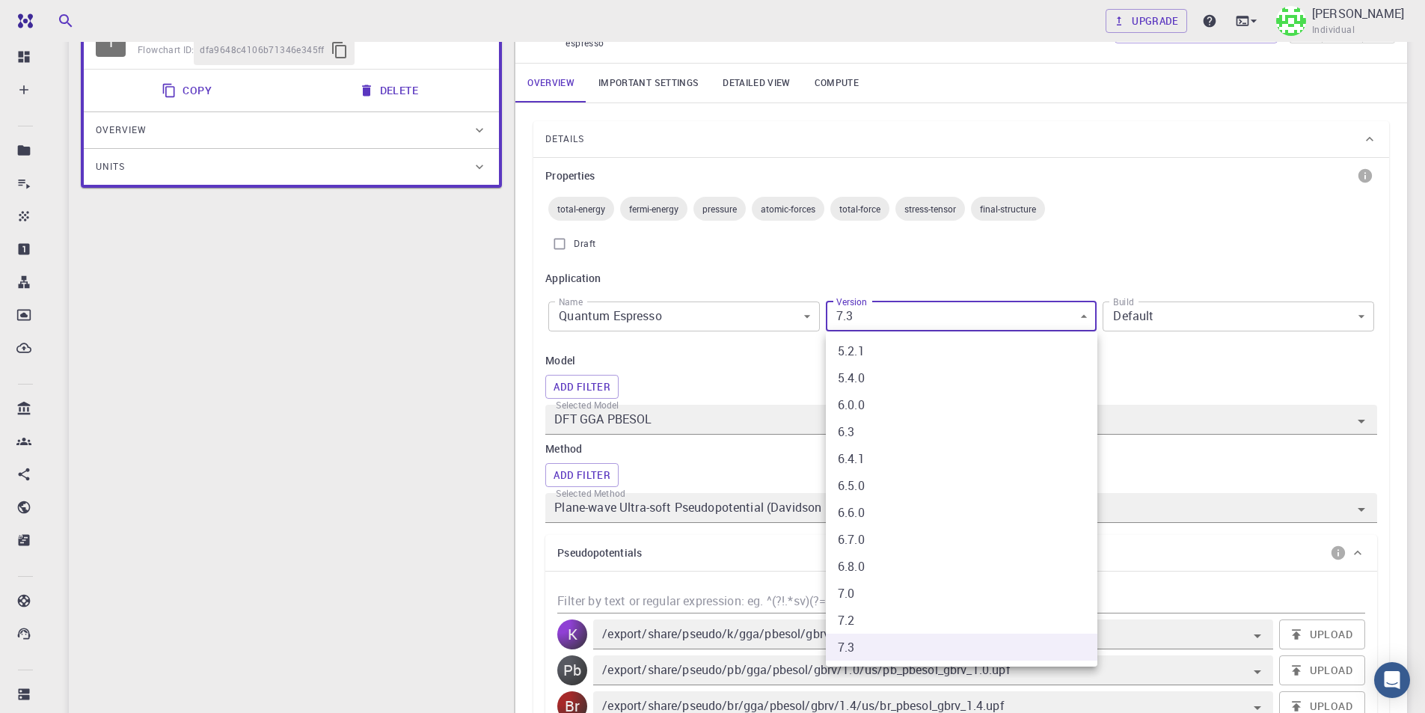
click at [881, 433] on li "6.3" at bounding box center [962, 431] width 272 height 27
type input "6.3"
type input "DFT GGA PBE"
type input "/export/share/pseudo/k/gga/pbe/gbrv/1.4/us/k_pbe_gbrv_1.4.upf"
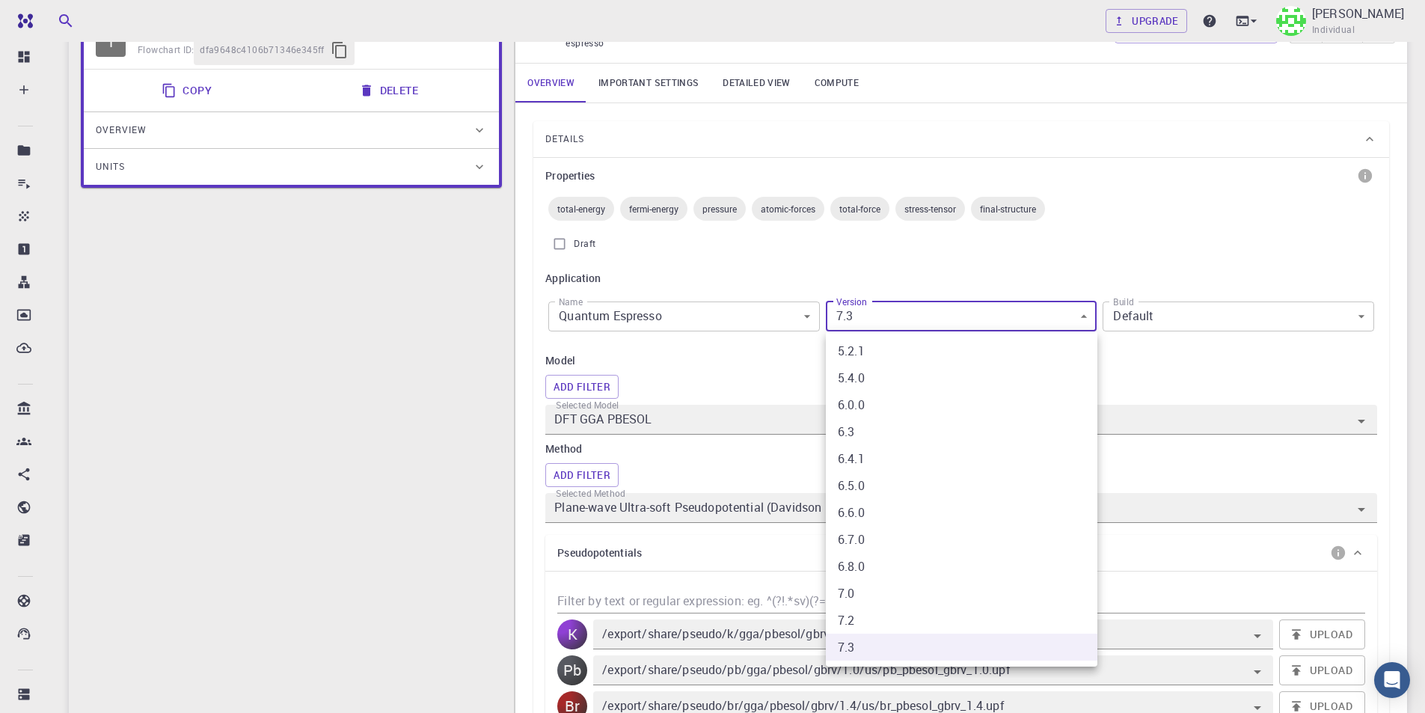
type input "/export/share/pseudo/pb/gga/pbe/gbrv/1.0/us/pb_pbe_gbrv_1.0.upf"
type input "/export/share/pseudo/br/gga/pbe/gbrv/1.4/us/br_pbe_gbrv_1.4.upf"
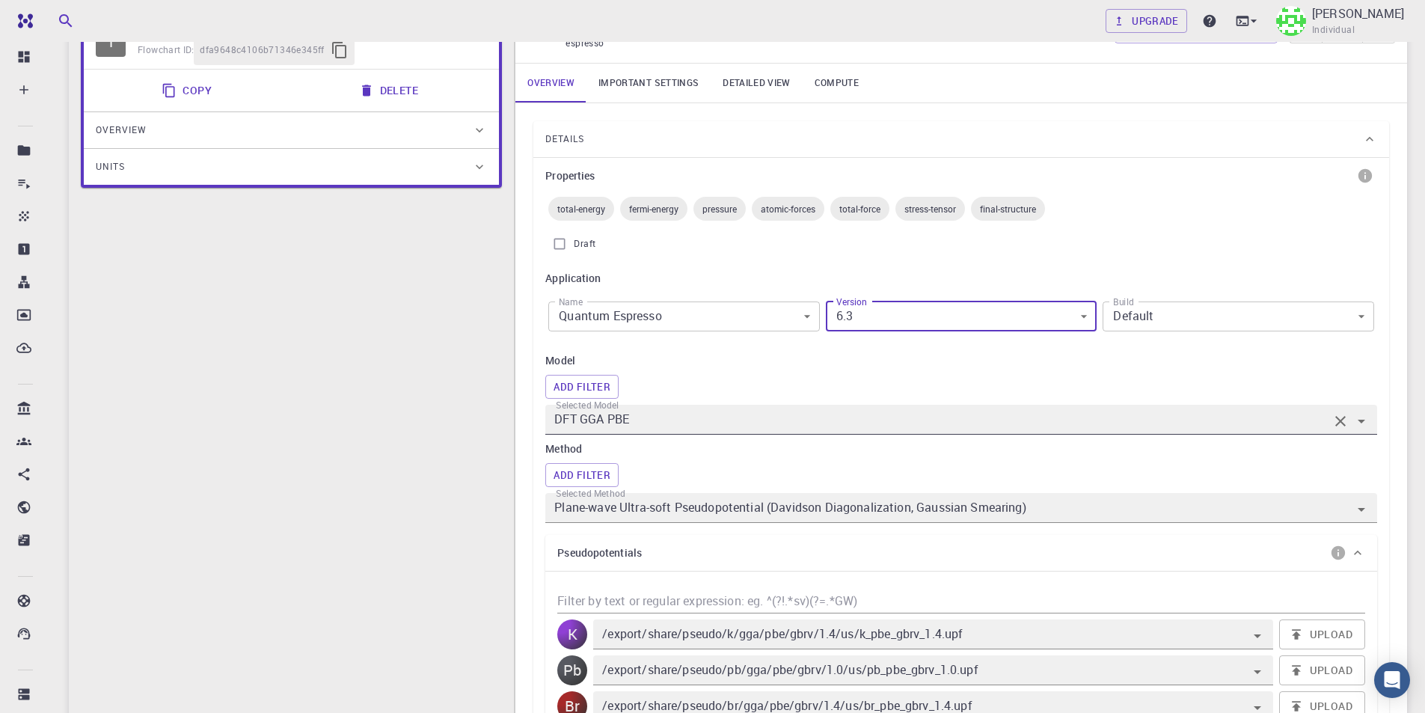
click at [777, 432] on div "DFT GGA PBE" at bounding box center [961, 420] width 832 height 30
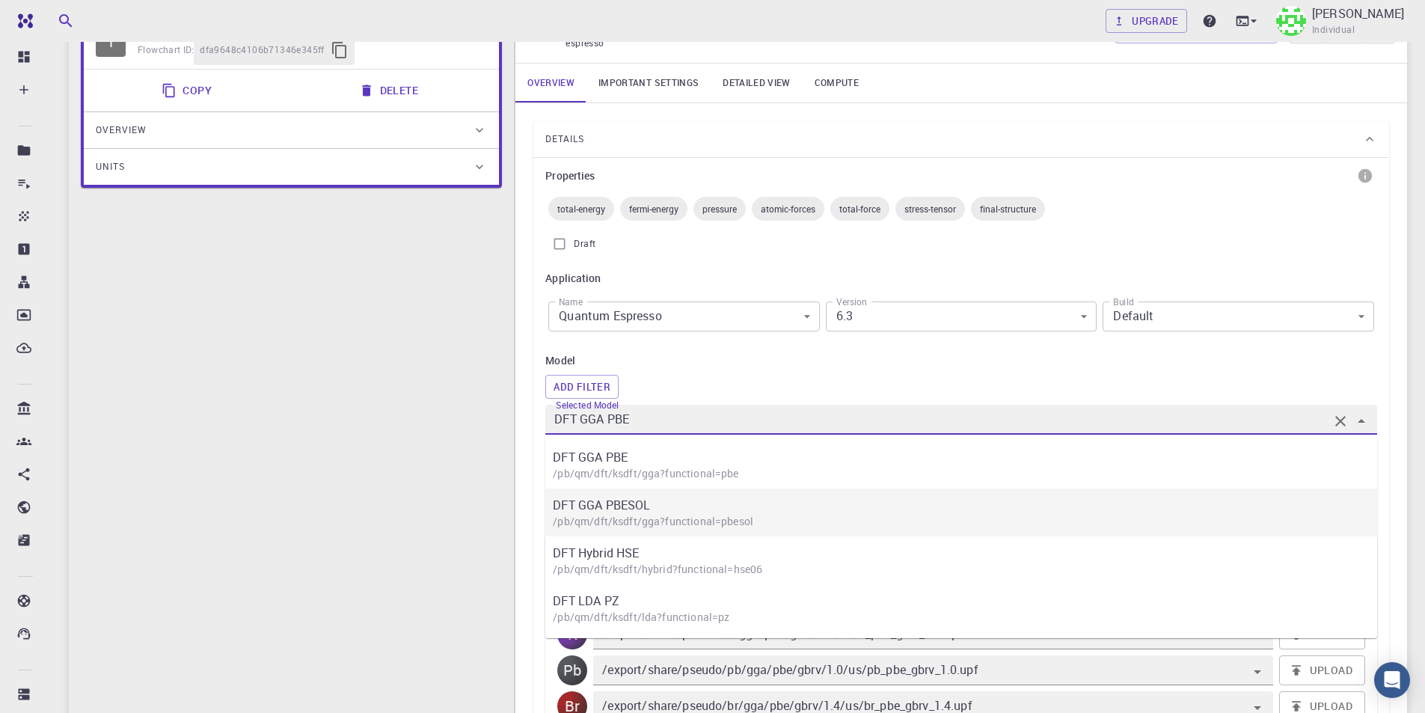
click at [727, 511] on p "DFT GGA PBESOL" at bounding box center [969, 505] width 832 height 18
type input "DFT GGA PBESOL"
type input "/export/share/pseudo/k/gga/pbesol/gbrv/1.4/us/k_pbesol_gbrv_1.4.upf"
type input "/export/share/pseudo/pb/gga/pbesol/gbrv/1.0/us/pb_pbesol_gbrv_1.0.upf"
type input "/export/share/pseudo/br/gga/pbesol/gbrv/1.4/us/br_pbesol_gbrv_1.4.upf"
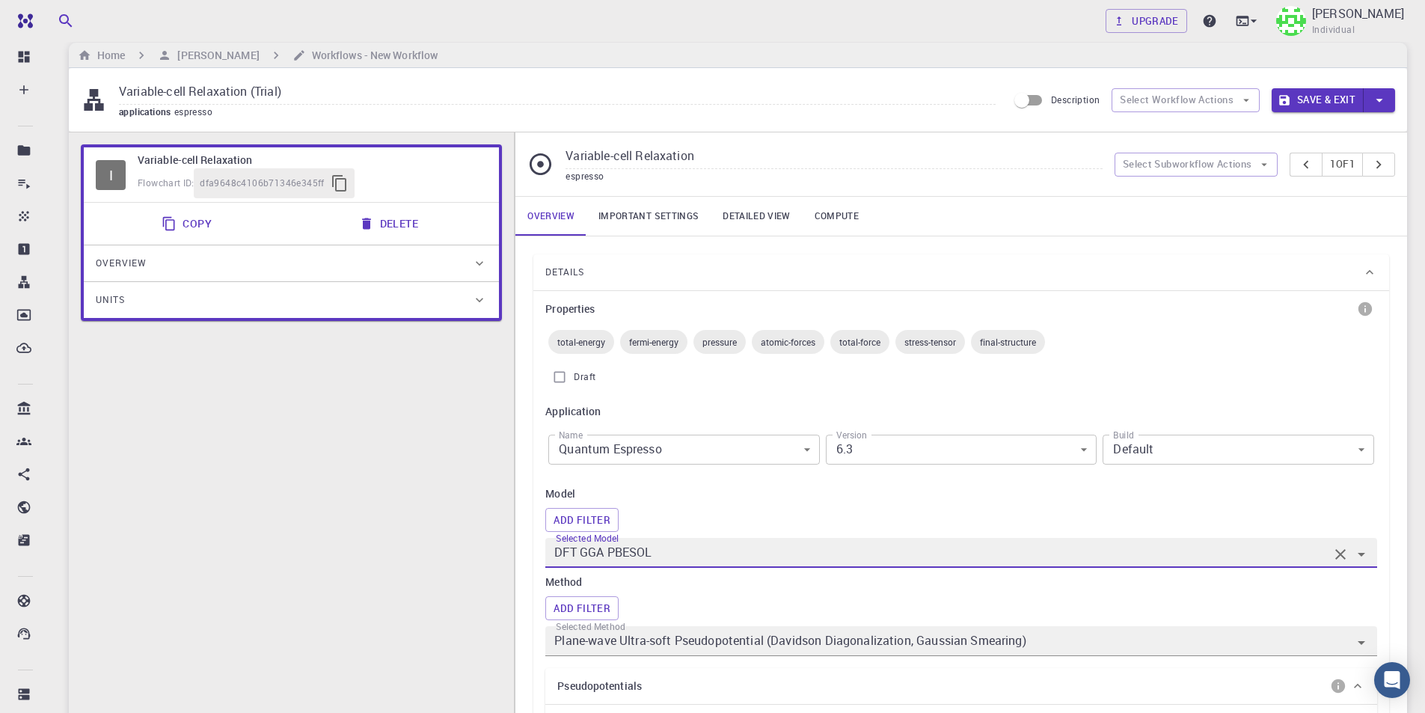
scroll to position [0, 0]
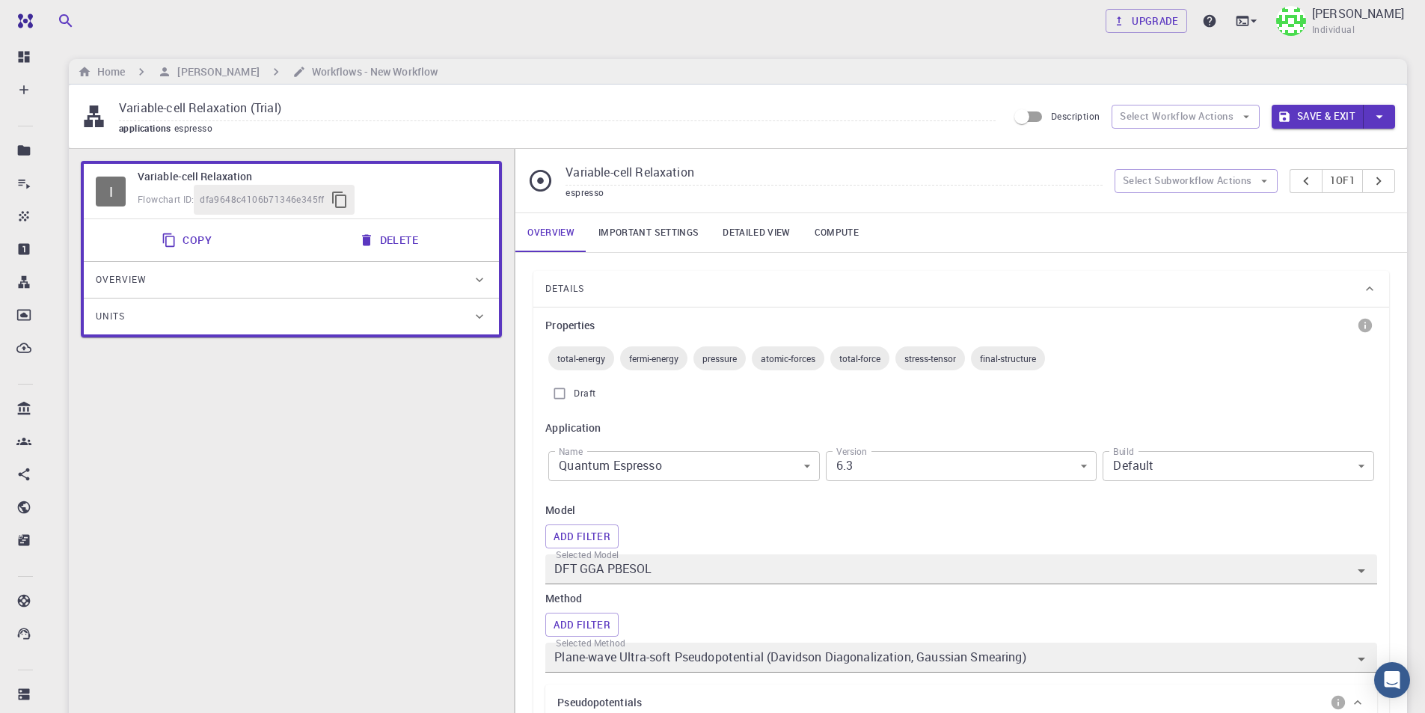
click at [724, 171] on input "Variable-cell Relaxation" at bounding box center [834, 173] width 536 height 25
type input "Variable-cell Relaxation pbsol"
click at [1312, 117] on button "Save & Exit" at bounding box center [1318, 117] width 92 height 24
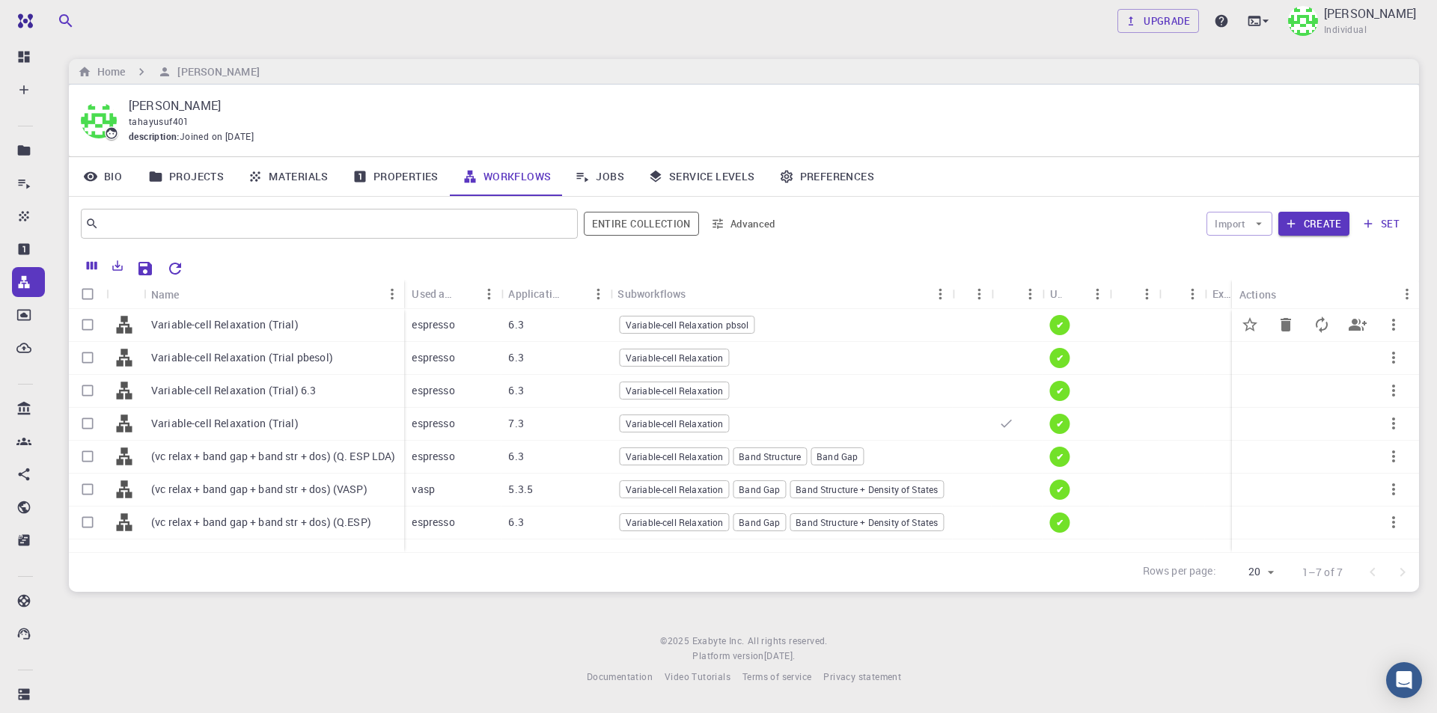
click at [1389, 319] on icon "button" at bounding box center [1393, 325] width 18 height 18
click at [1397, 358] on span "Set default" at bounding box center [1388, 357] width 46 height 15
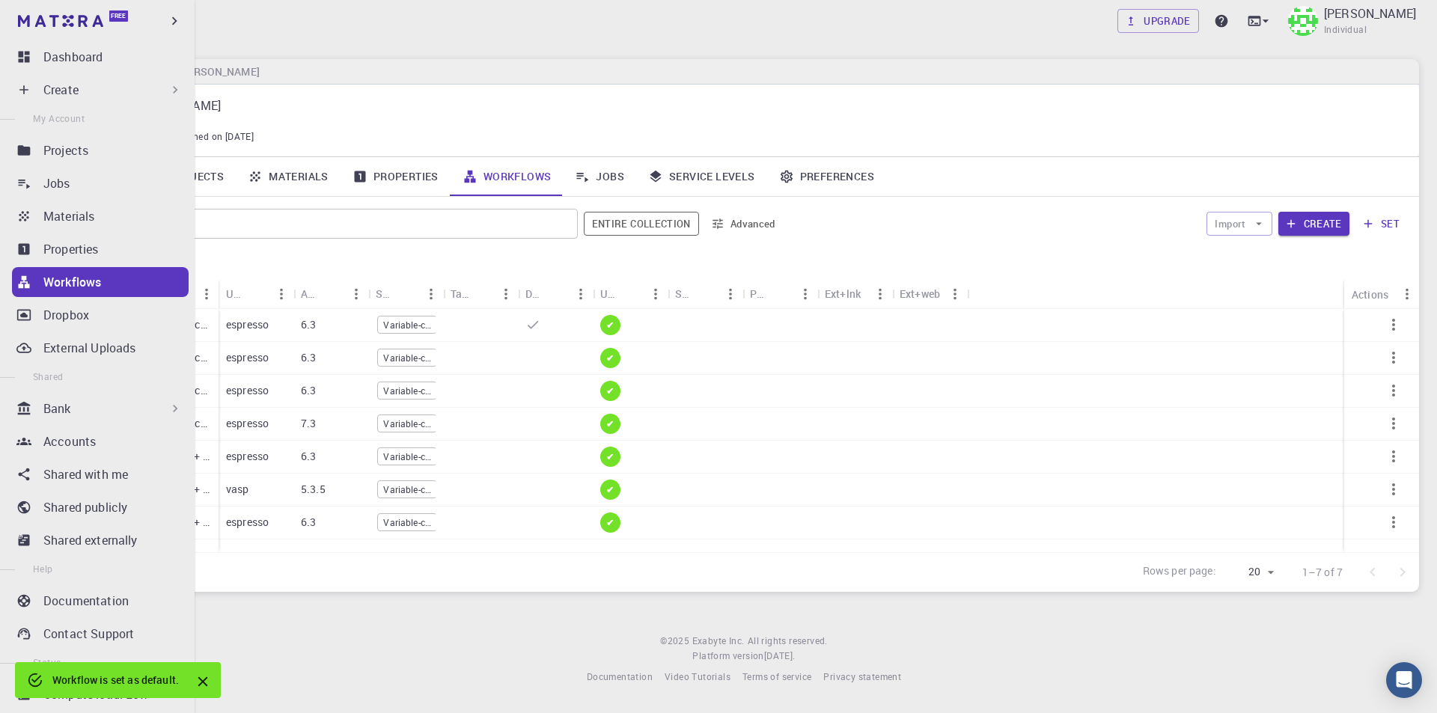
click at [67, 90] on p "Create" at bounding box center [60, 90] width 35 height 18
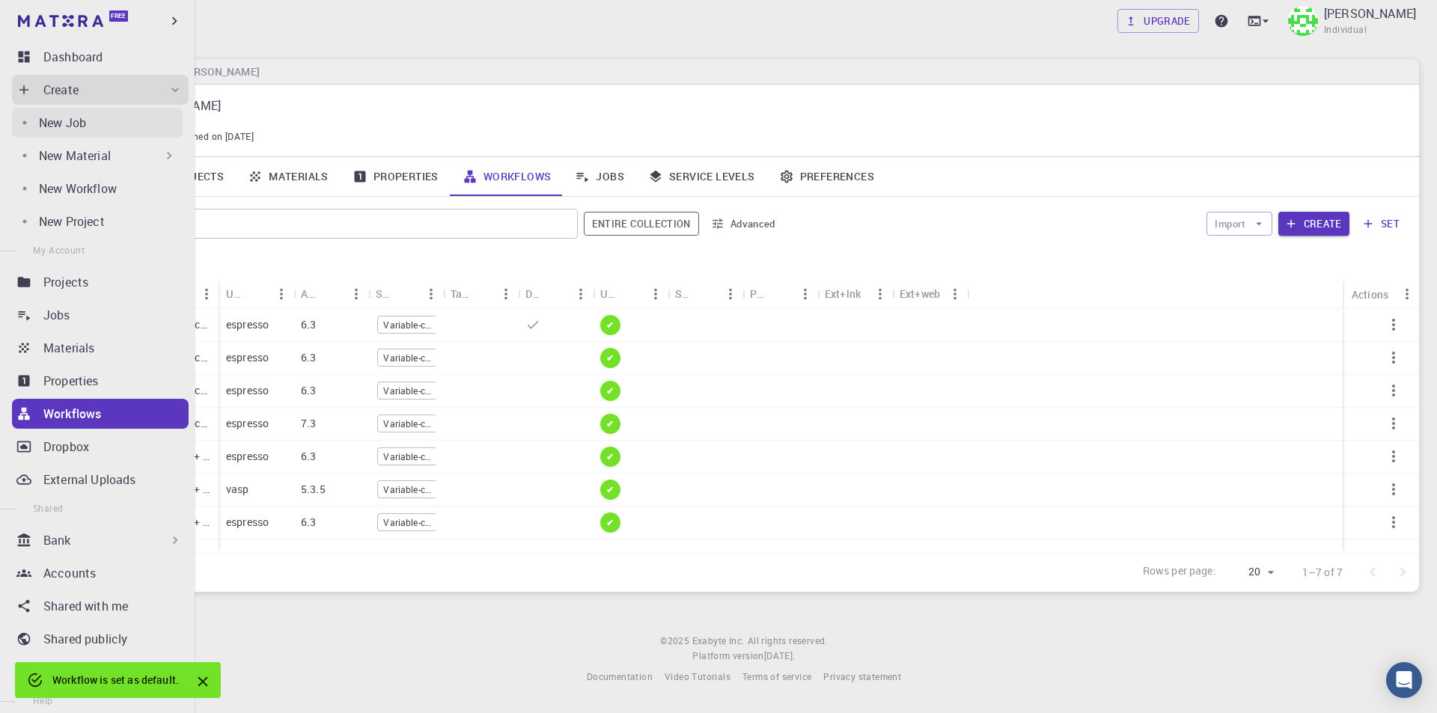
drag, startPoint x: 82, startPoint y: 118, endPoint x: 112, endPoint y: 136, distance: 35.5
click at [82, 117] on p "New Job" at bounding box center [62, 123] width 47 height 18
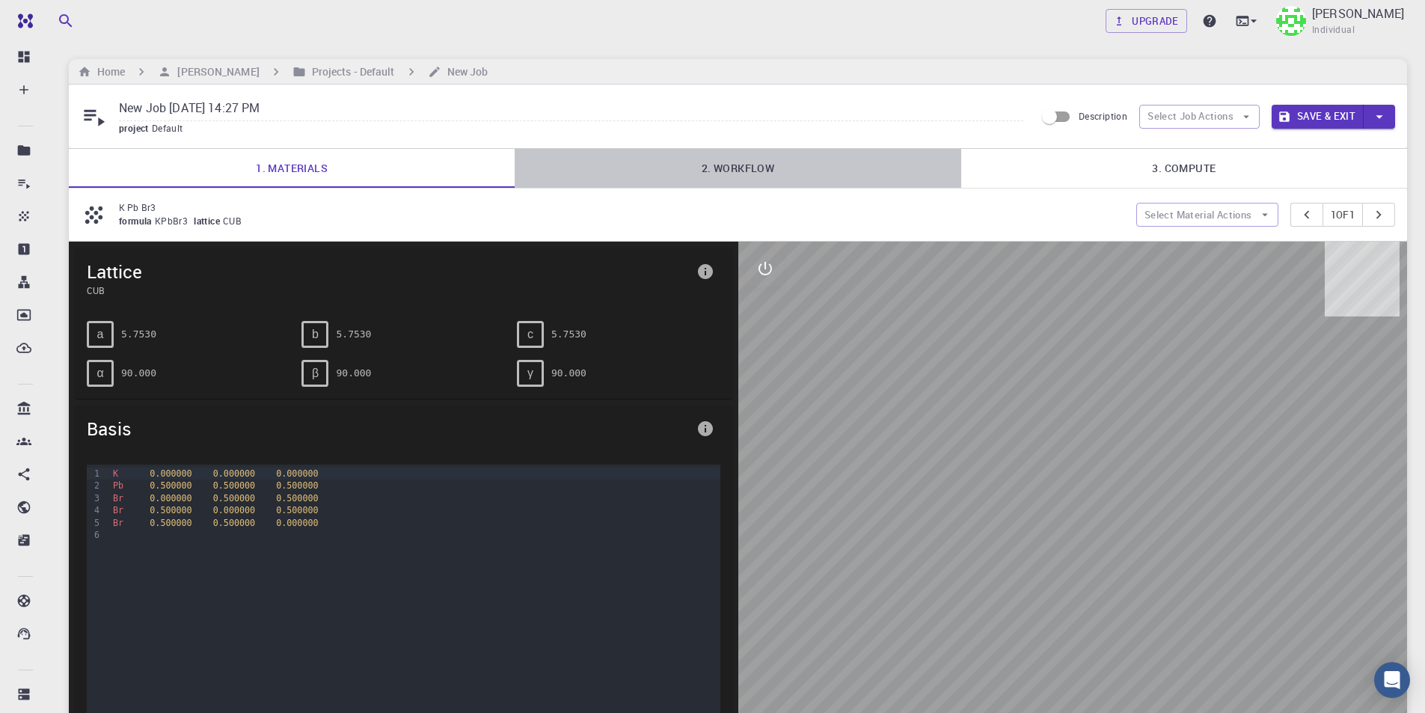
click at [739, 174] on link "2. Workflow" at bounding box center [738, 168] width 446 height 39
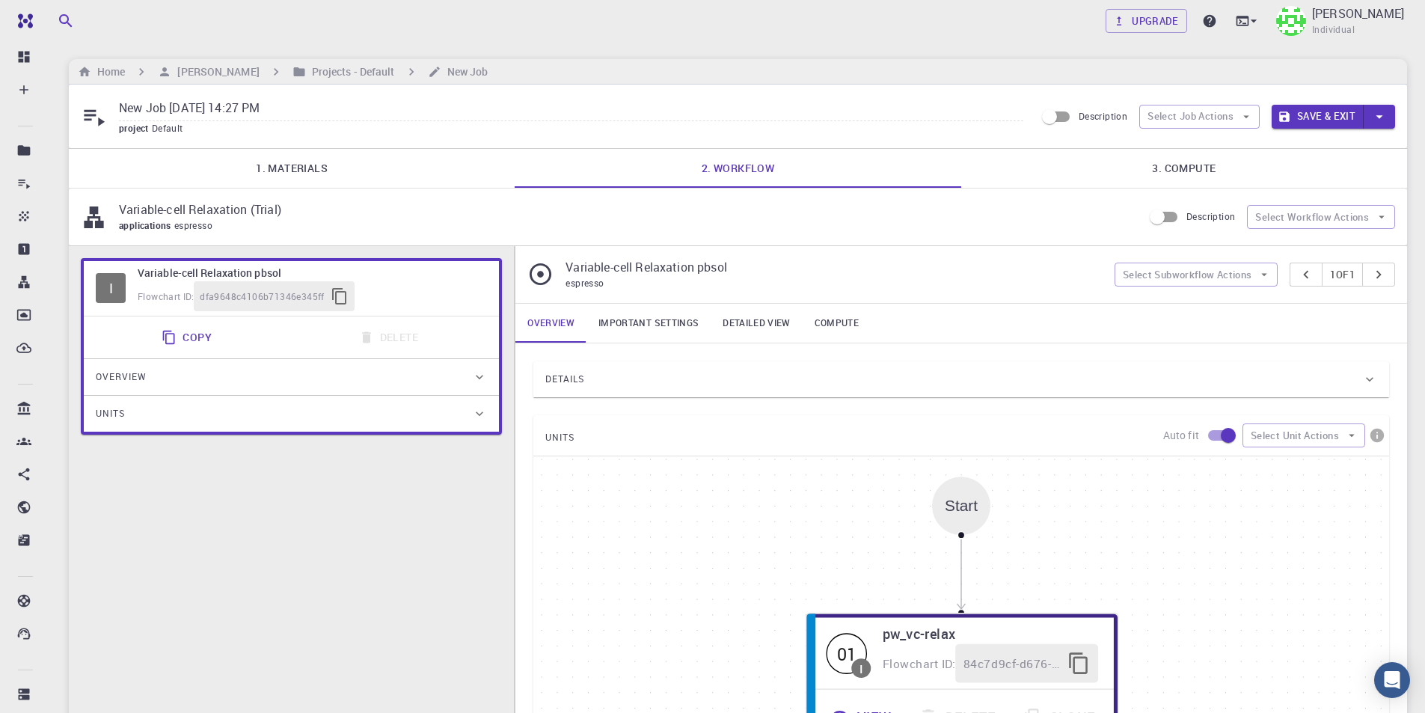
click at [640, 373] on div "Details" at bounding box center [953, 379] width 817 height 24
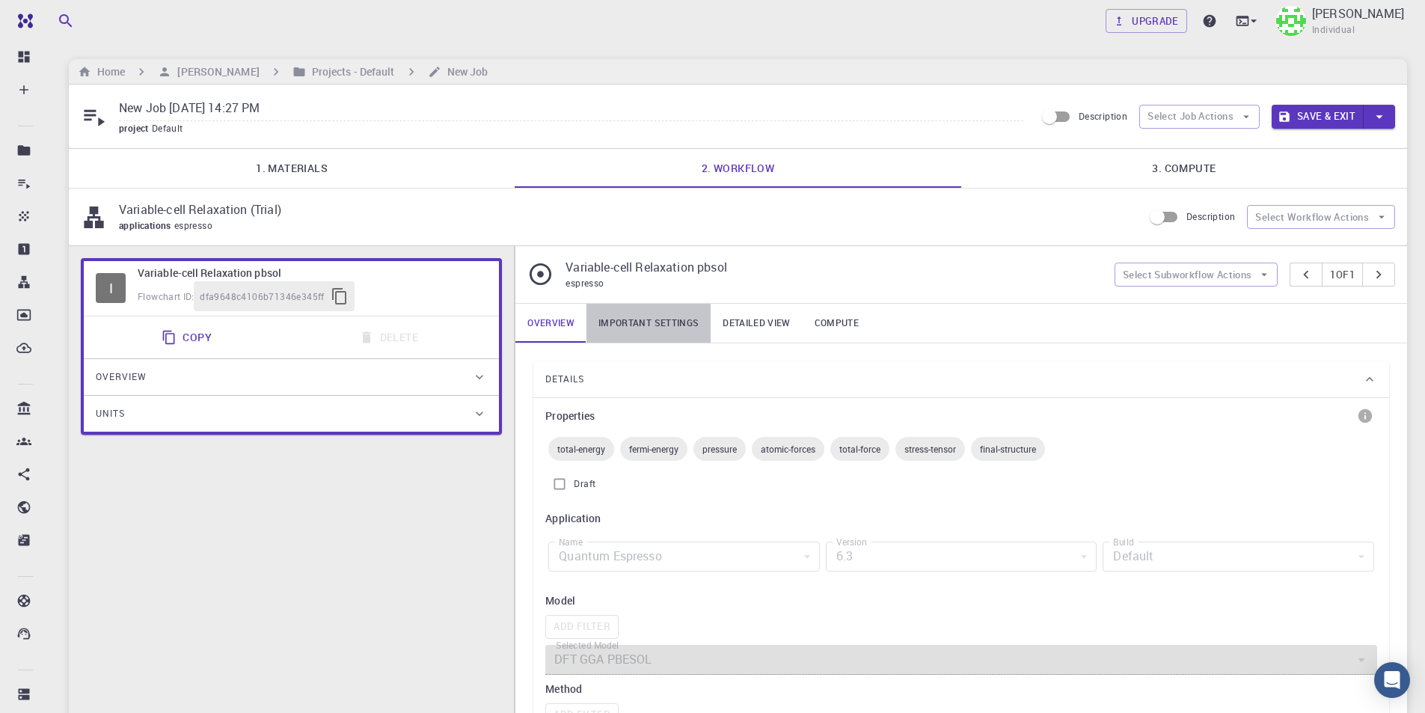
click at [659, 319] on link "Important settings" at bounding box center [649, 323] width 124 height 39
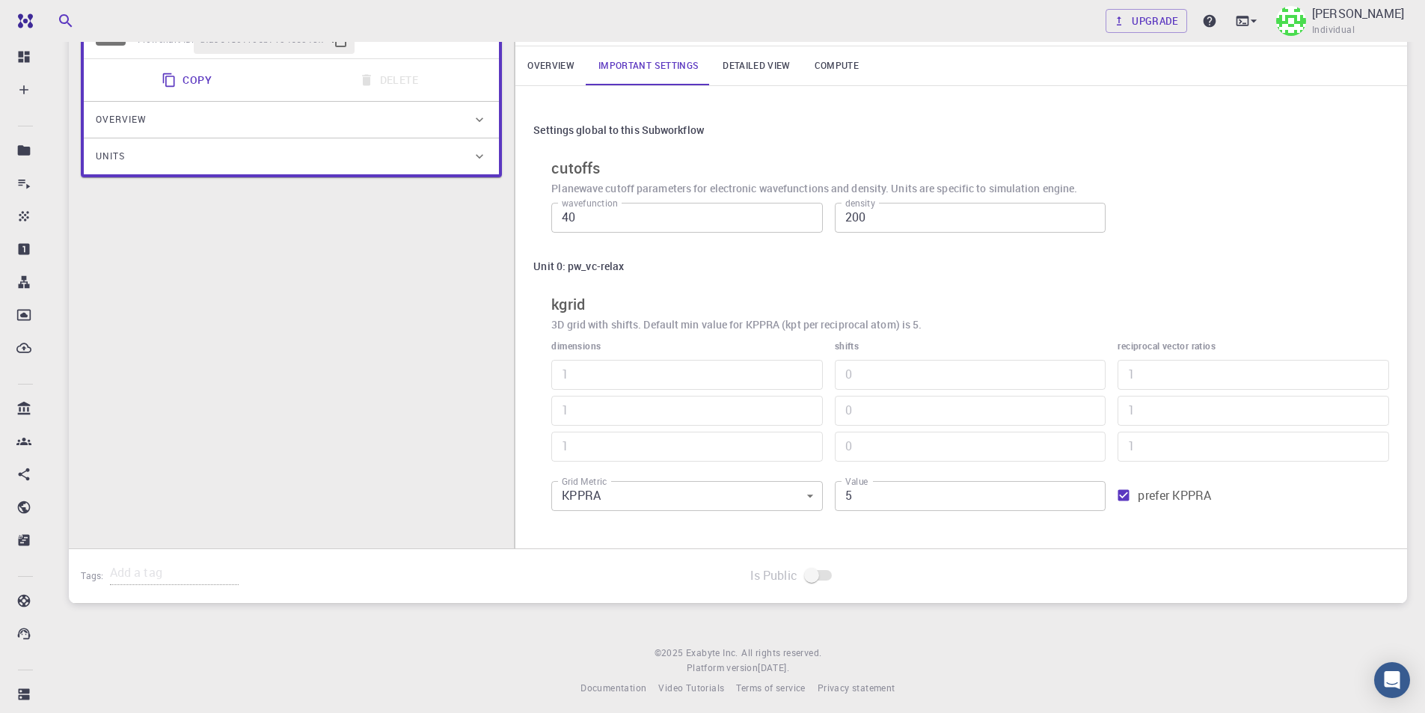
scroll to position [264, 0]
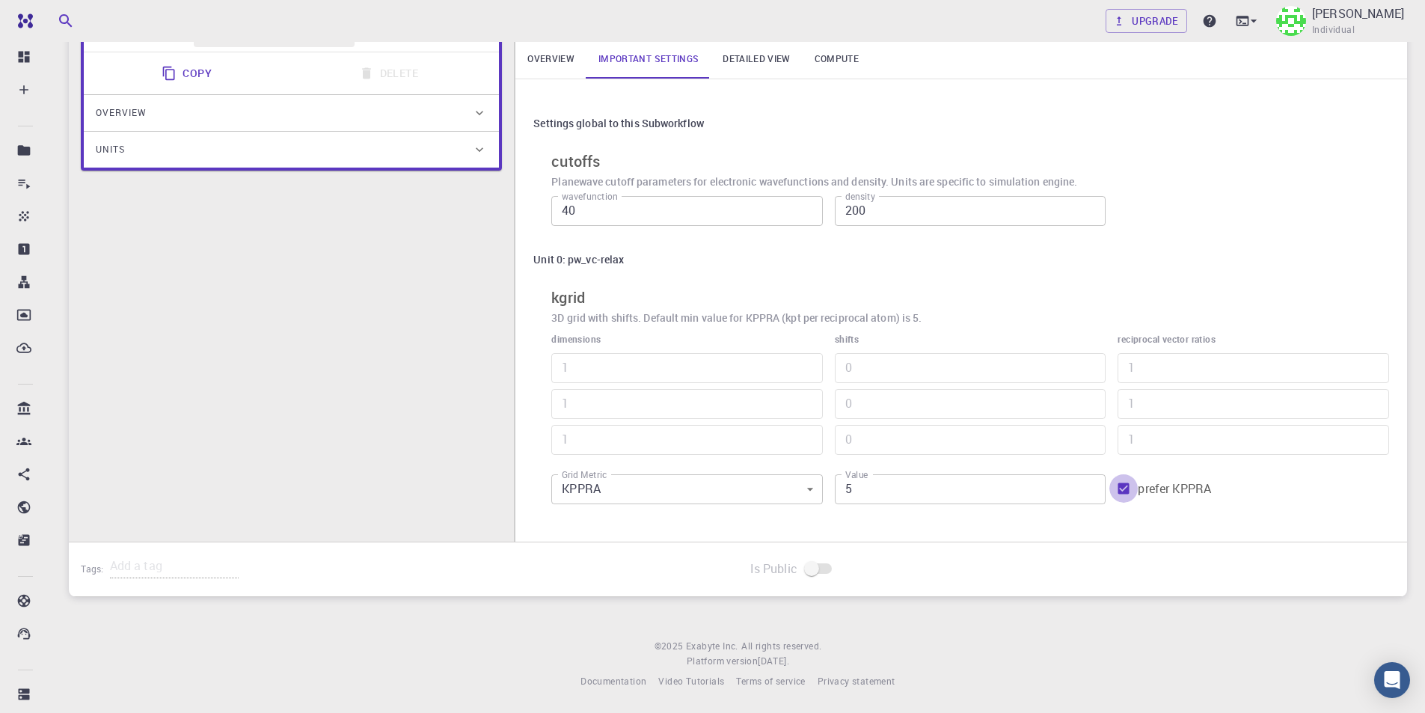
drag, startPoint x: 1124, startPoint y: 489, endPoint x: 1004, endPoint y: 467, distance: 121.8
click at [1122, 489] on input "prefer KPPRA" at bounding box center [1124, 488] width 28 height 28
checkbox input "false"
drag, startPoint x: 605, startPoint y: 369, endPoint x: 525, endPoint y: 364, distance: 79.5
click at [525, 364] on div "Settings global to this Subworkflow cutoffs Planewave cutoff parameters for ele…" at bounding box center [962, 310] width 892 height 462
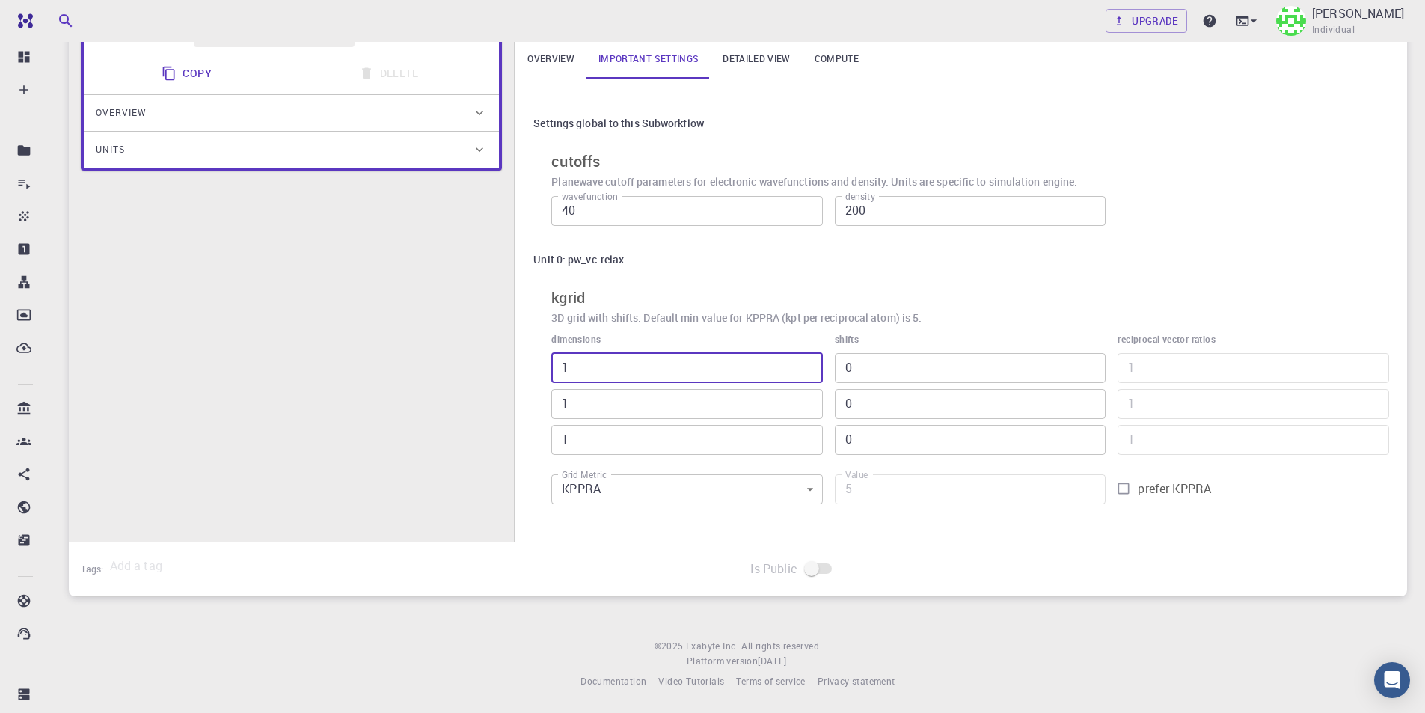
type input "5"
type input "25"
type input "5"
drag, startPoint x: 612, startPoint y: 409, endPoint x: 539, endPoint y: 407, distance: 73.3
click at [539, 407] on div "Unit 0: pw_vc-relax kgrid 3D grid with shifts. Default min value for KPPRA (kpt…" at bounding box center [961, 378] width 856 height 266
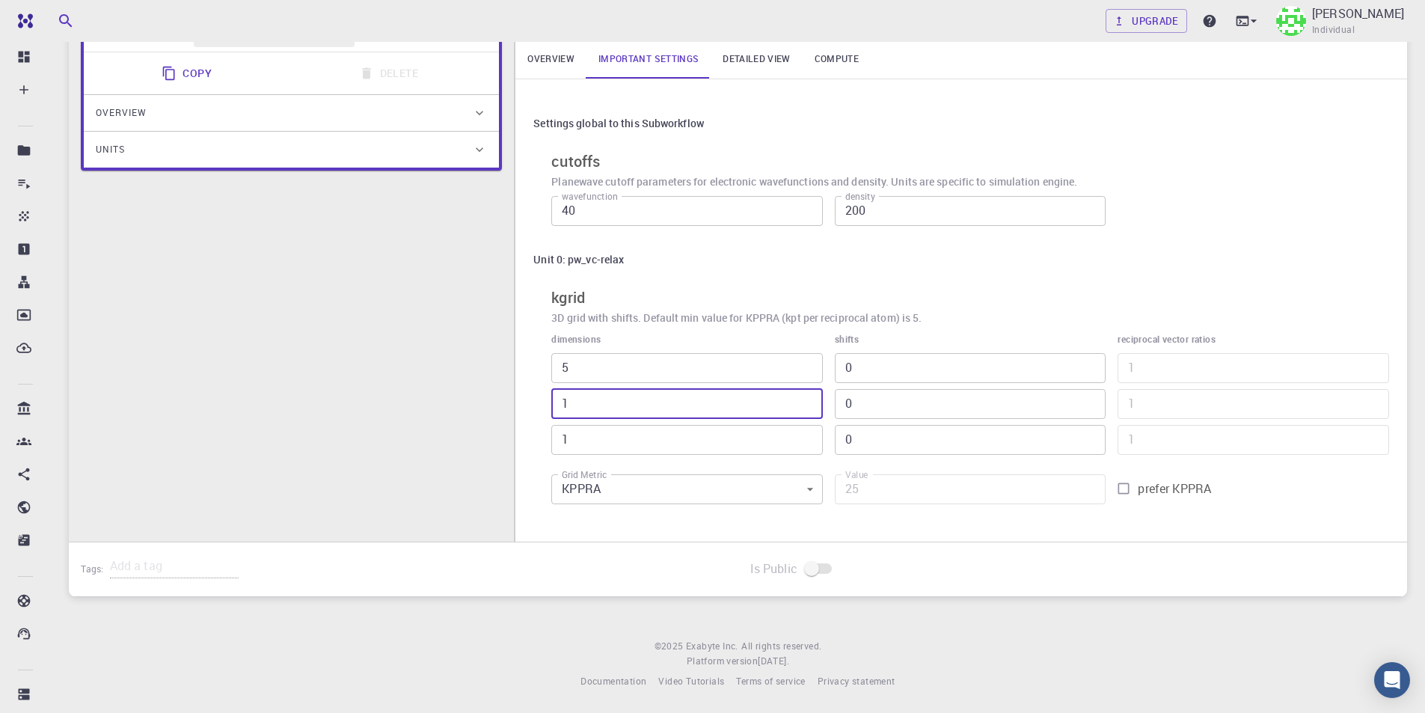
type input "5"
type input "125"
type input "5"
drag, startPoint x: 608, startPoint y: 441, endPoint x: 533, endPoint y: 441, distance: 74.8
click at [533, 441] on div "Settings global to this Subworkflow cutoffs Planewave cutoff parameters for ele…" at bounding box center [962, 310] width 892 height 462
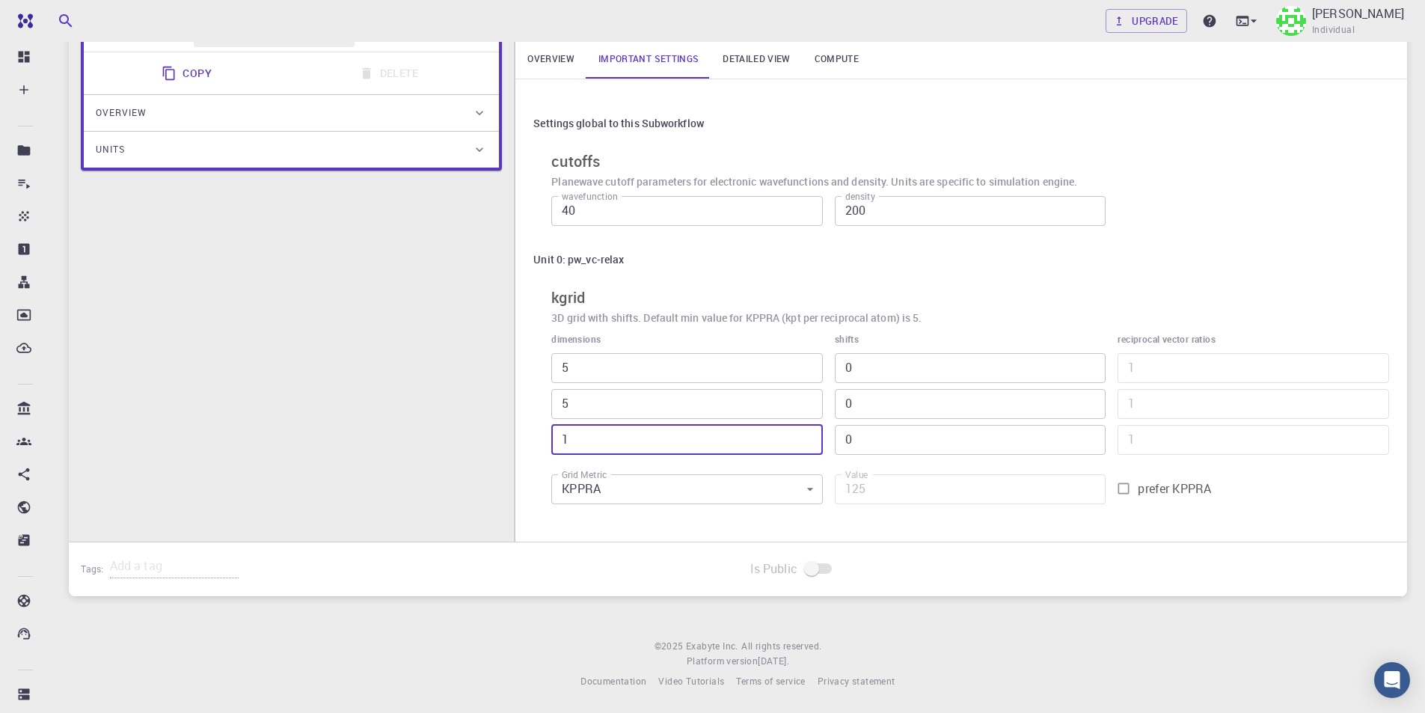
type input "5"
type input "625"
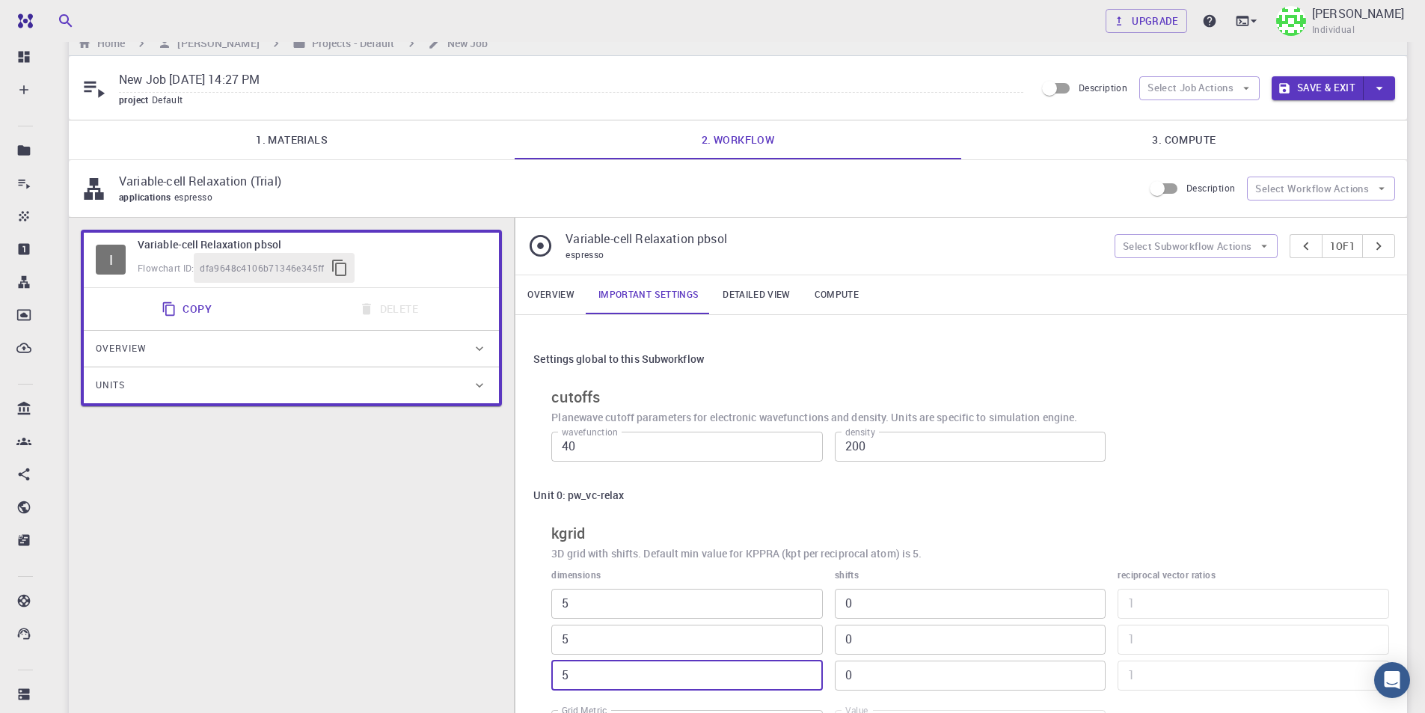
scroll to position [0, 0]
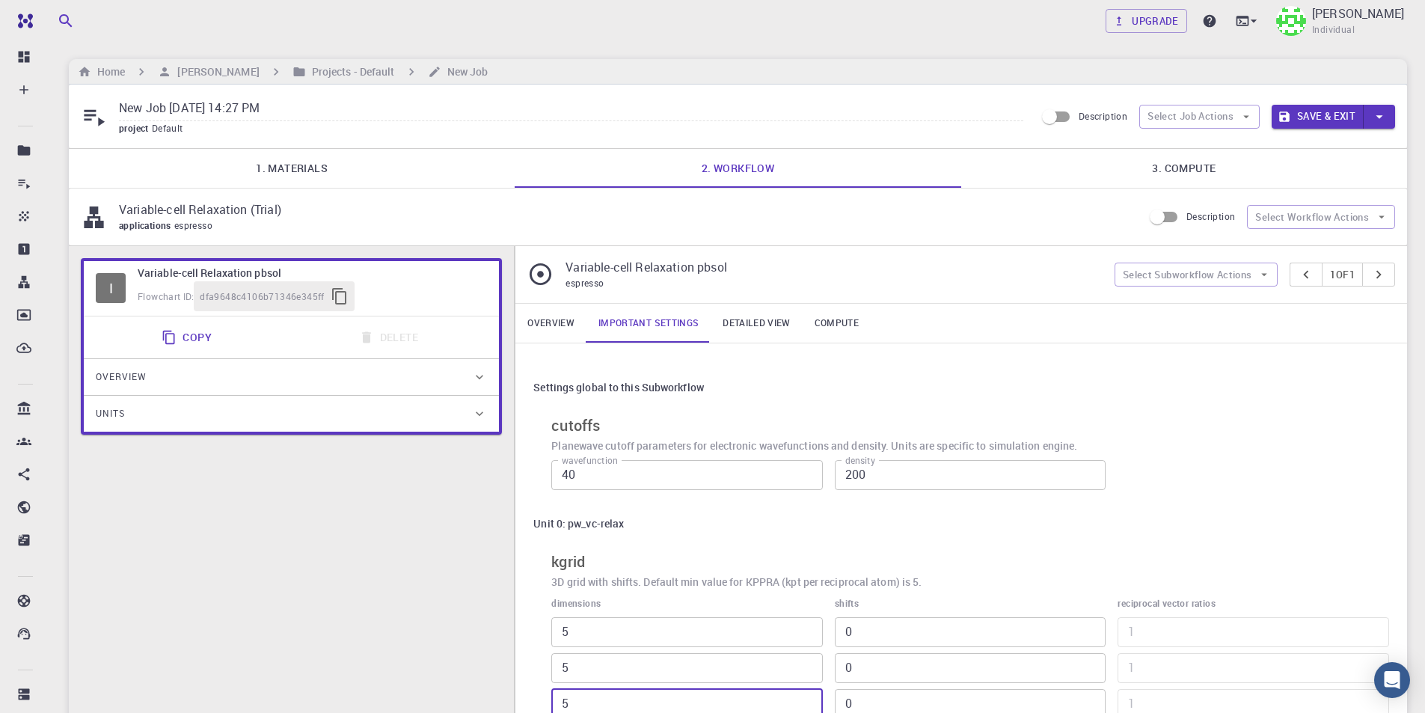
type input "5"
click at [314, 105] on input "New Job Aug 15, 2025, 14:27 PM" at bounding box center [571, 109] width 905 height 25
click at [1107, 160] on link "3. Compute" at bounding box center [1184, 168] width 446 height 39
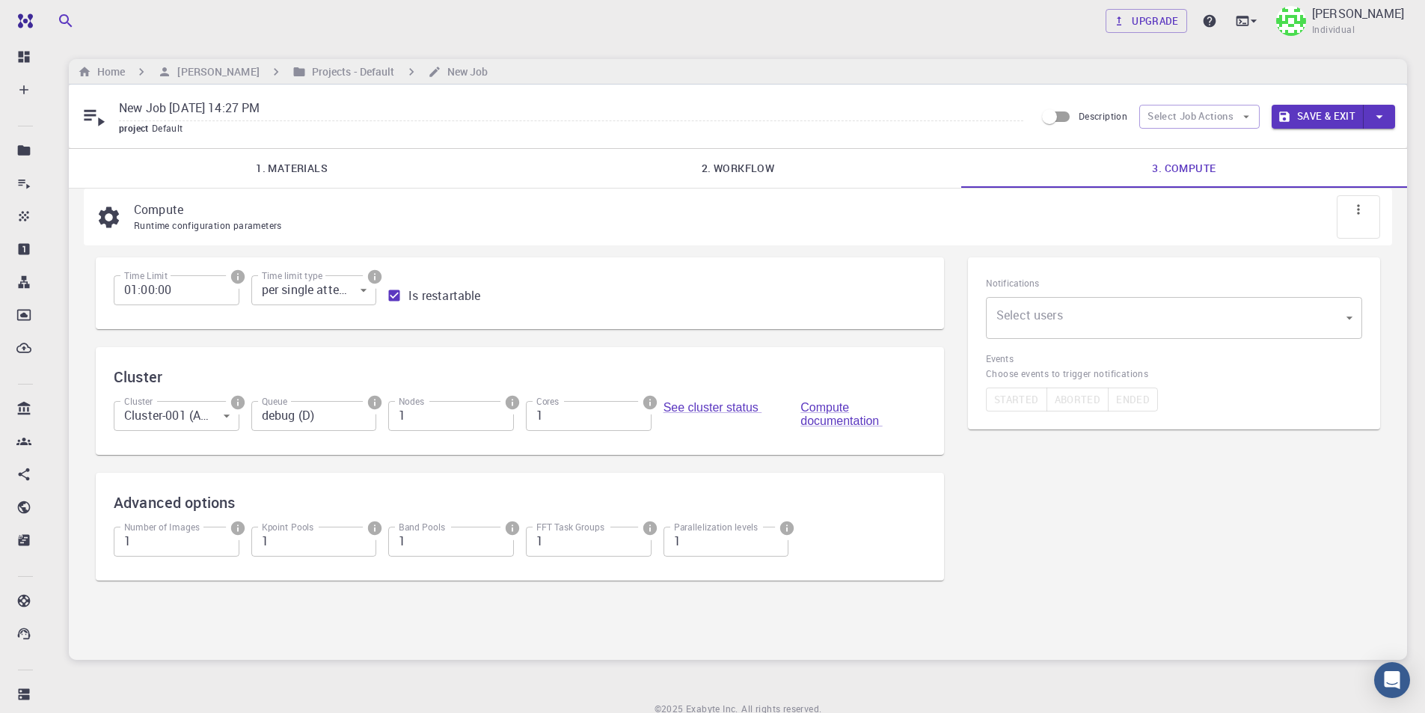
click at [1128, 318] on body "Free Dashboard Create New Job New Material Create Material Upload File Import f…" at bounding box center [712, 388] width 1425 height 776
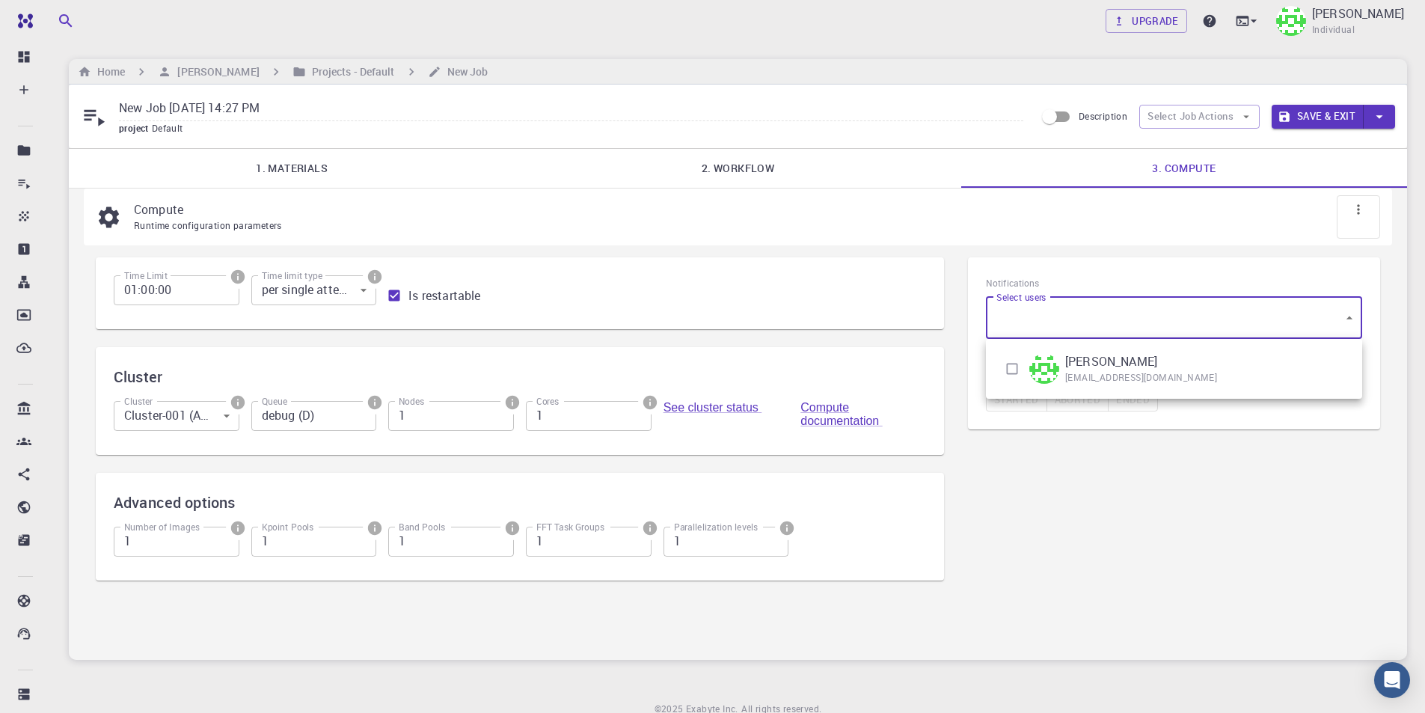
click at [1013, 372] on input "checkbox" at bounding box center [1012, 369] width 28 height 28
checkbox input "true"
type input "[object Object]"
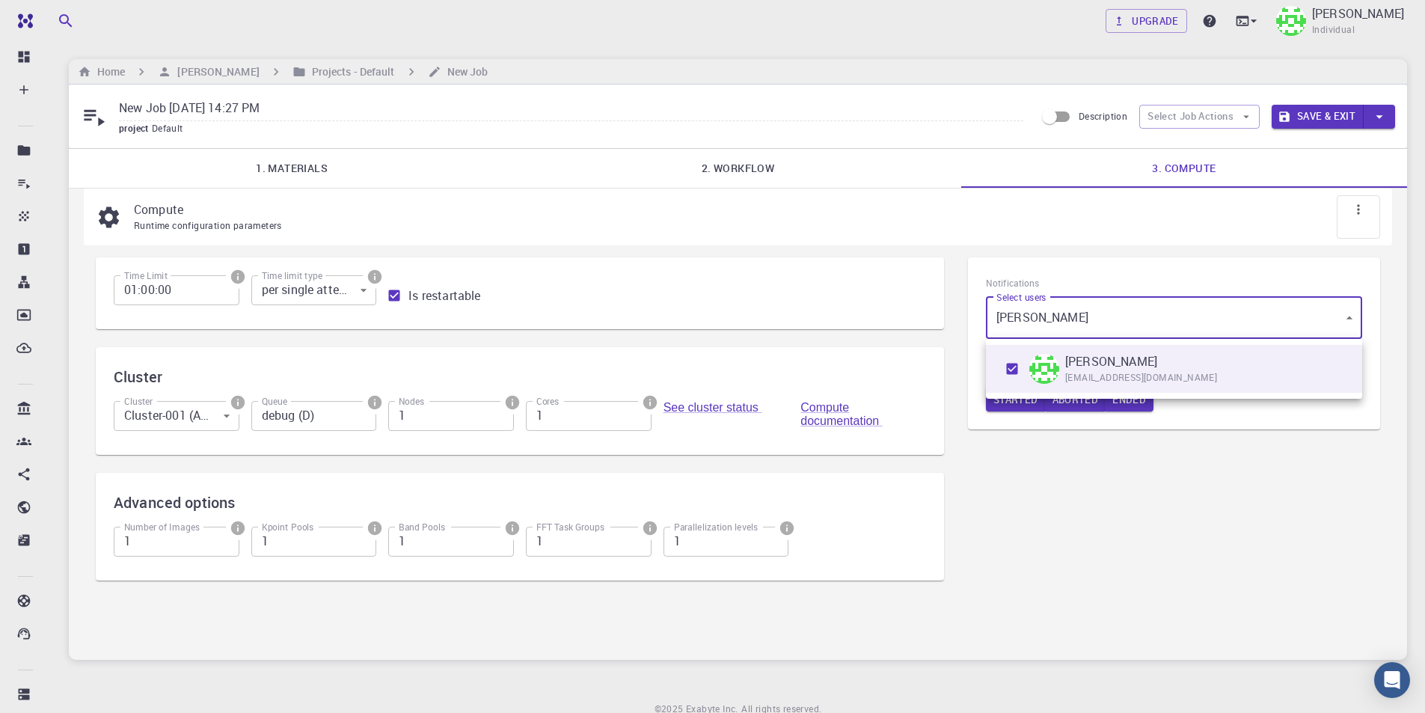
click at [1060, 468] on div at bounding box center [712, 356] width 1425 height 713
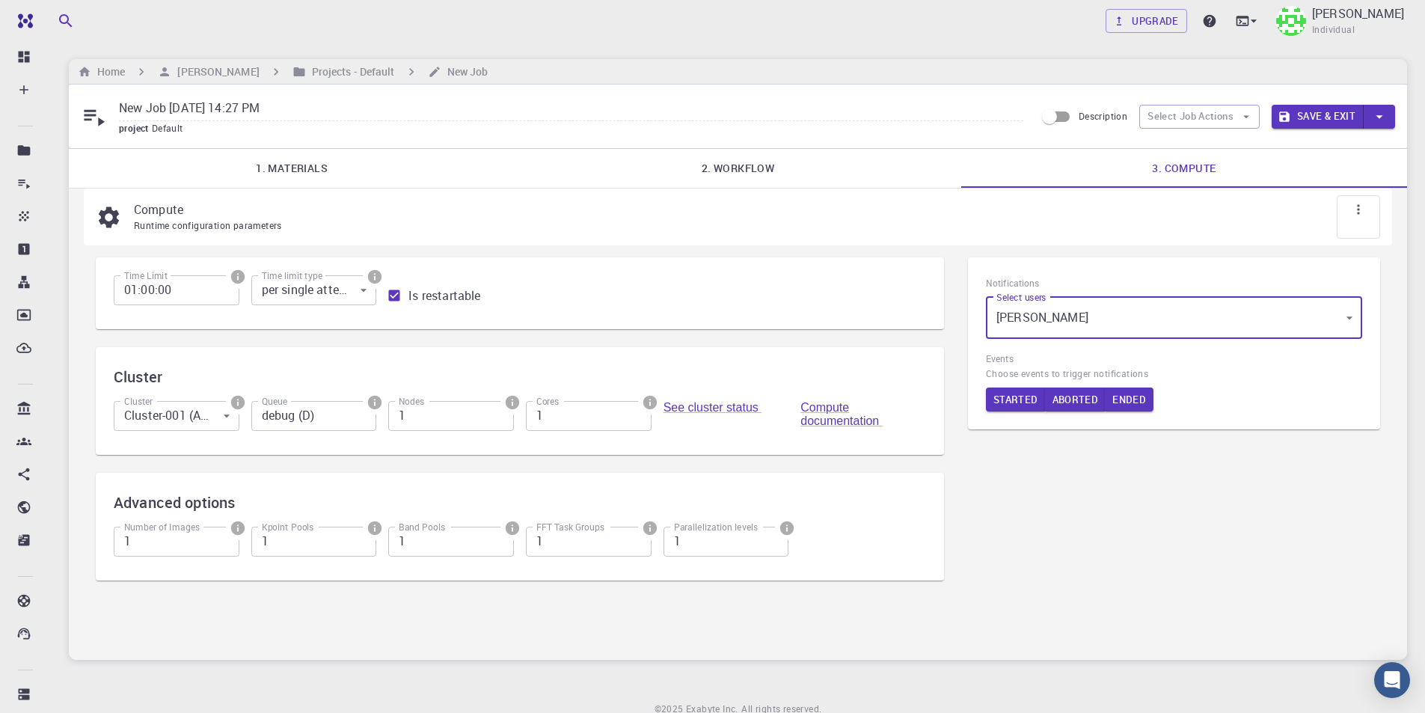
click at [1349, 119] on button "Save & Exit" at bounding box center [1318, 117] width 92 height 24
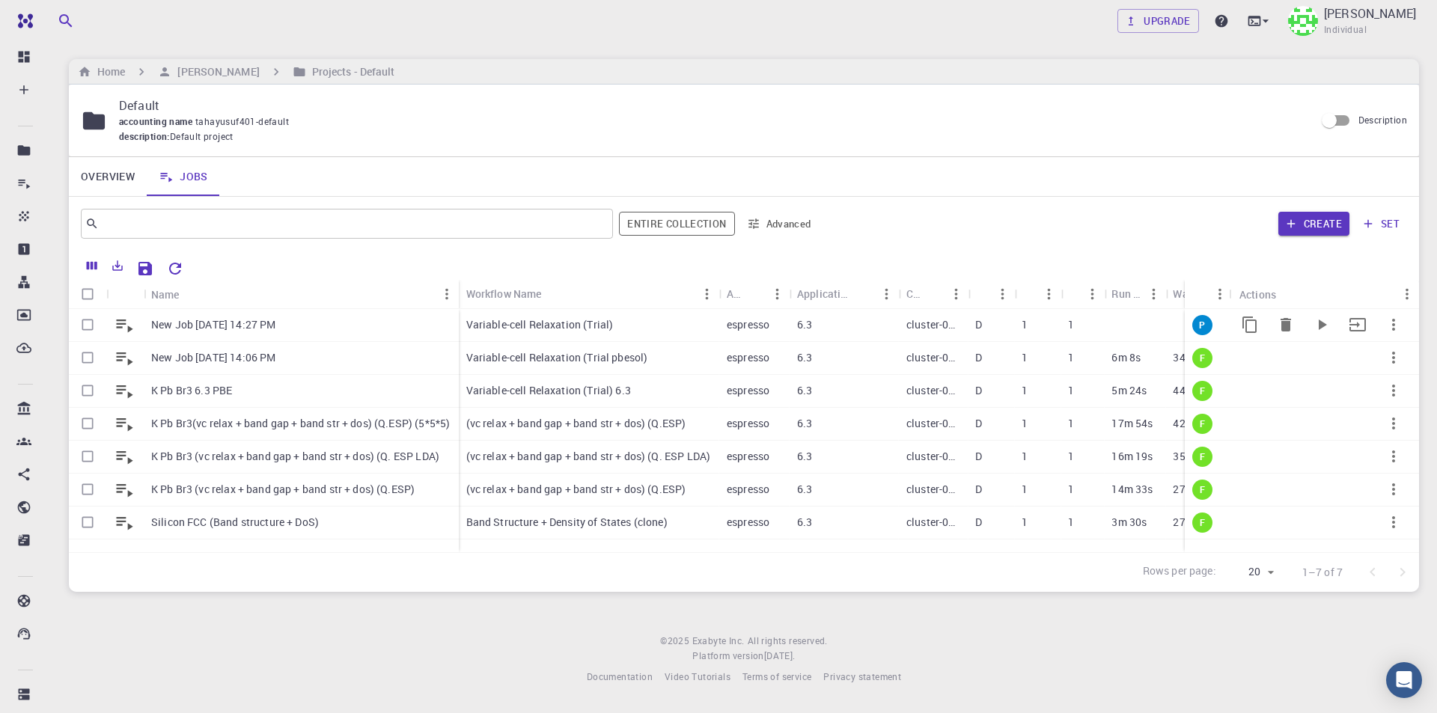
click at [1318, 318] on icon "Run" at bounding box center [1321, 325] width 18 height 18
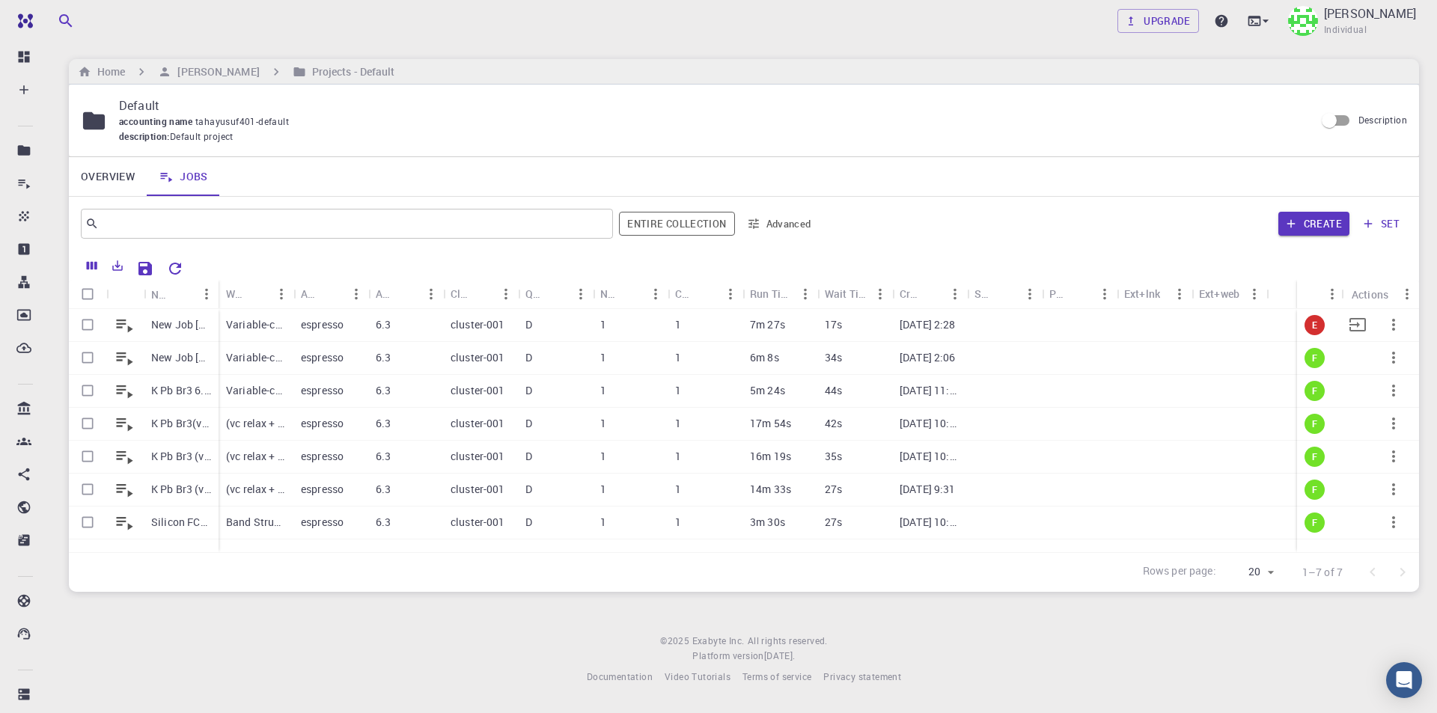
click at [203, 330] on p "New Job Aug 15, 2025, 14:27 PM" at bounding box center [181, 324] width 60 height 15
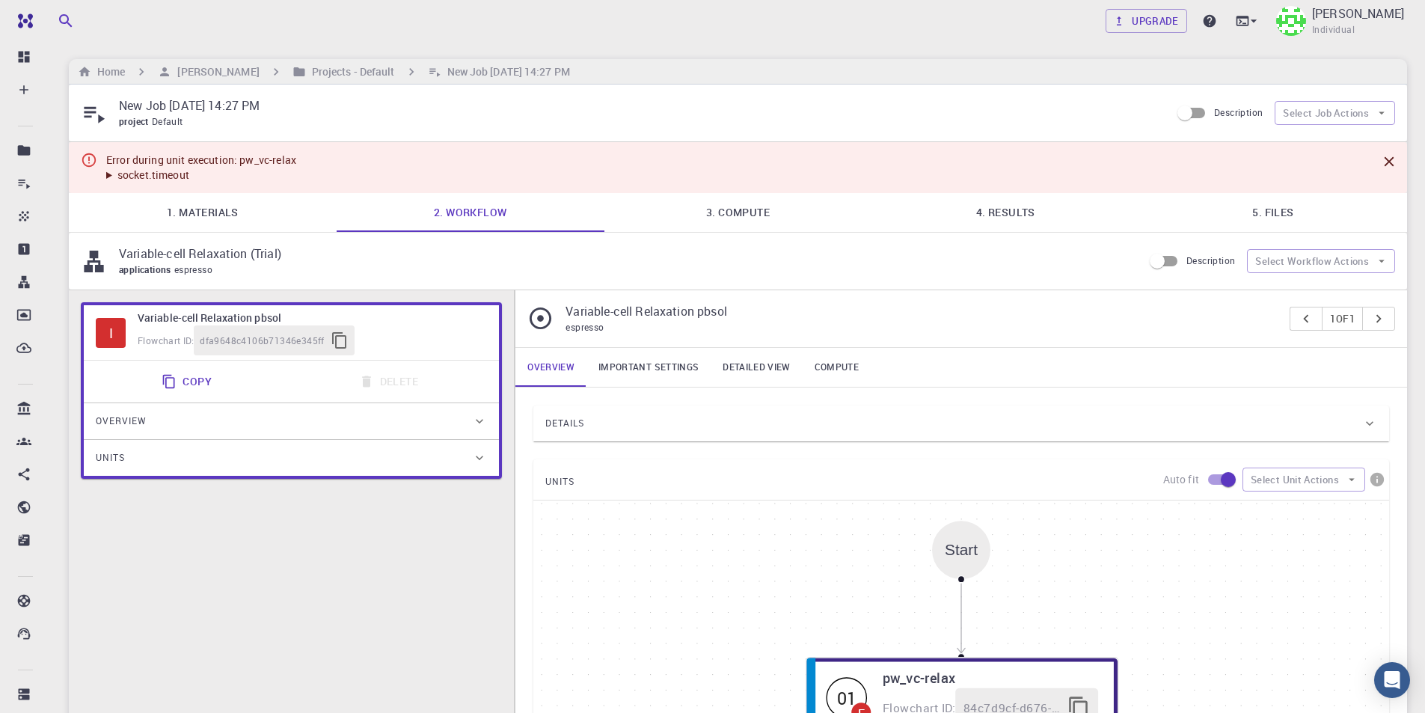
click at [1384, 165] on icon "Close" at bounding box center [1389, 161] width 16 height 16
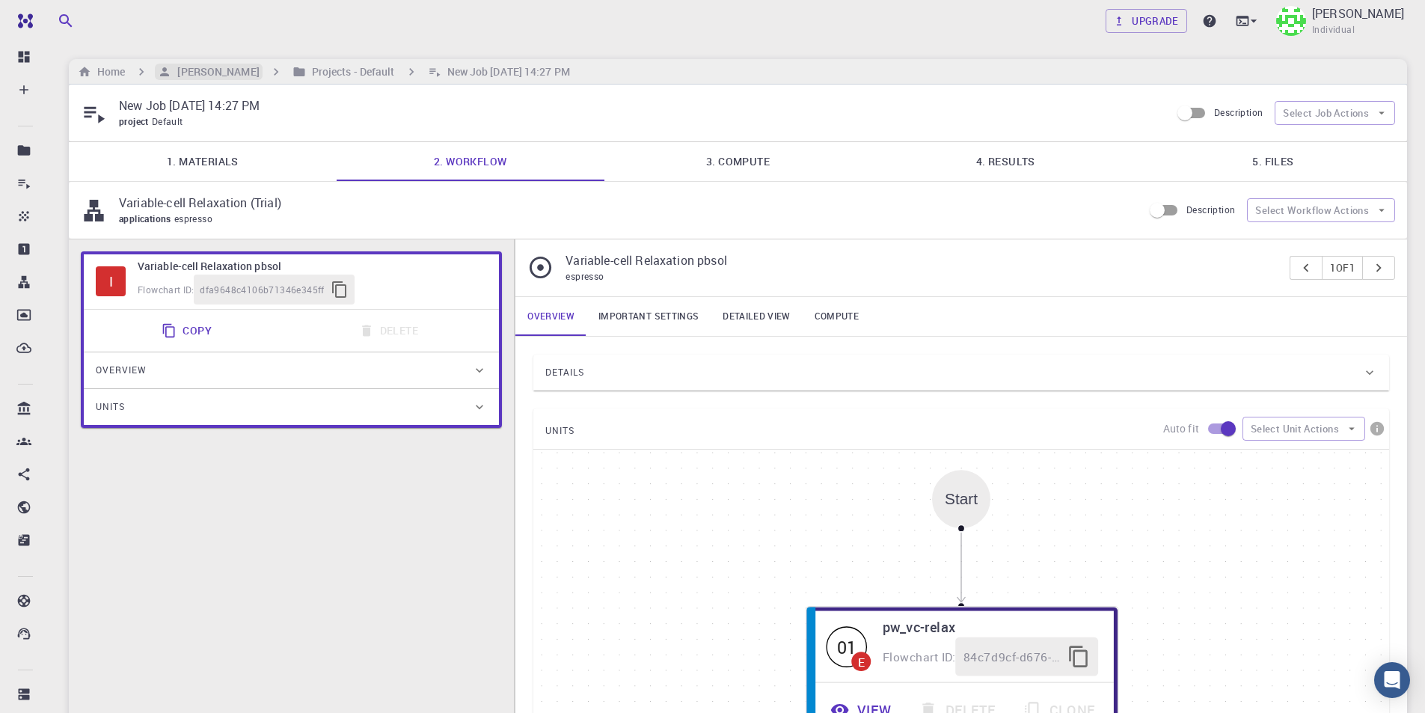
click at [204, 67] on h6 "[PERSON_NAME]" at bounding box center [215, 72] width 88 height 16
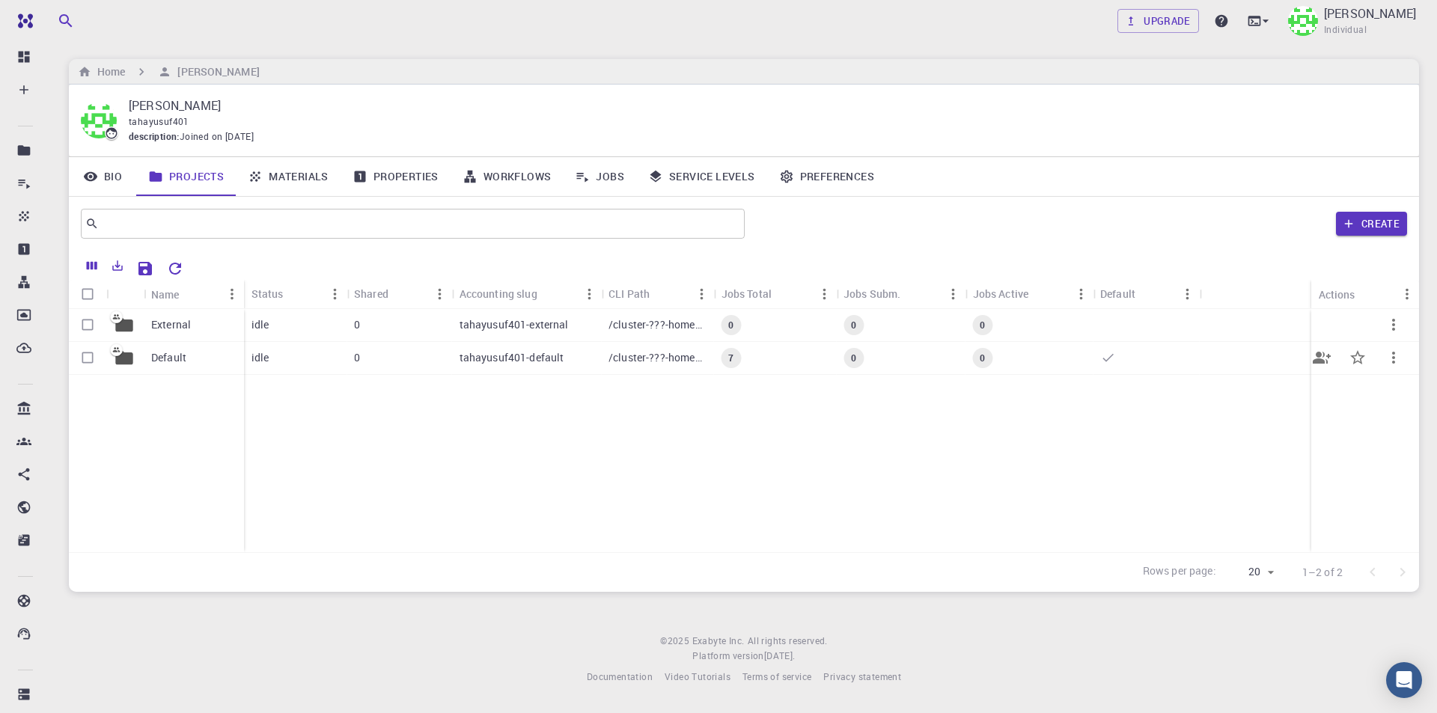
click at [172, 359] on p "Default" at bounding box center [168, 357] width 35 height 15
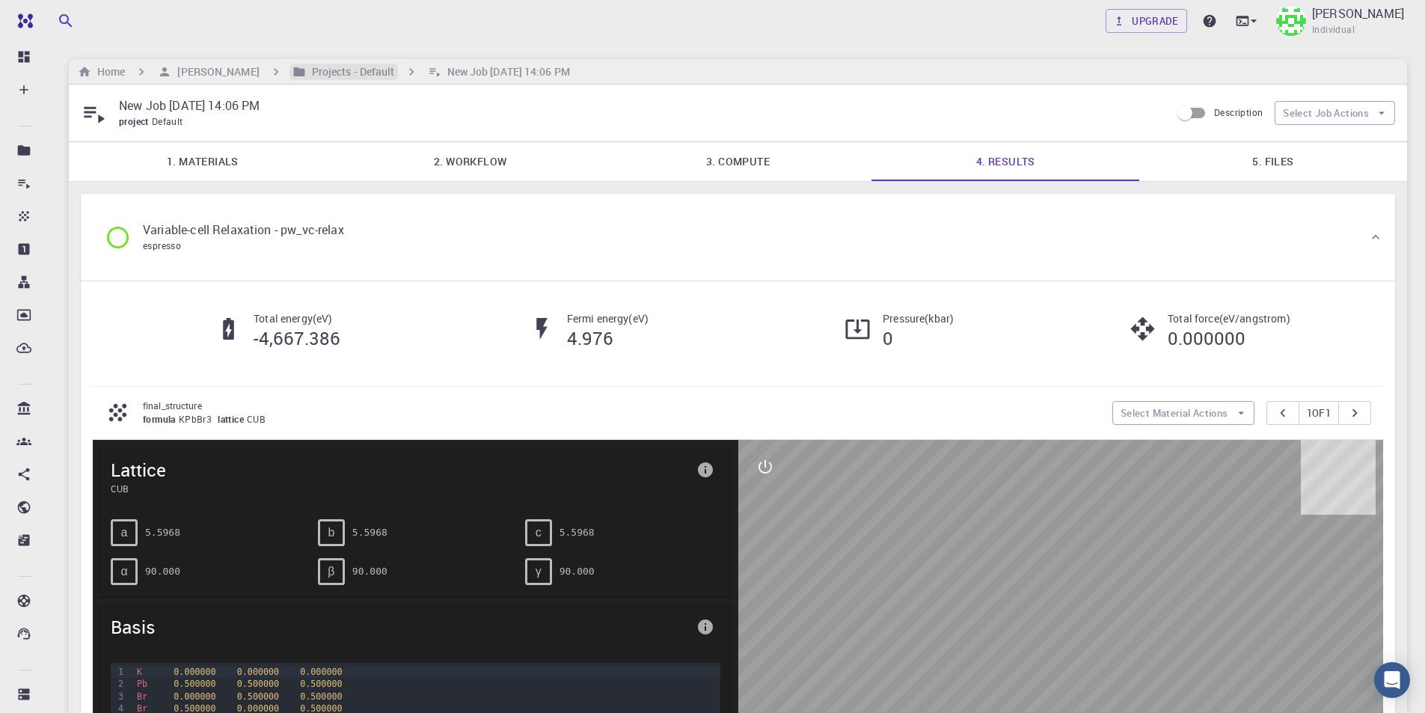
click at [306, 70] on h6 "Projects - Default" at bounding box center [350, 72] width 89 height 16
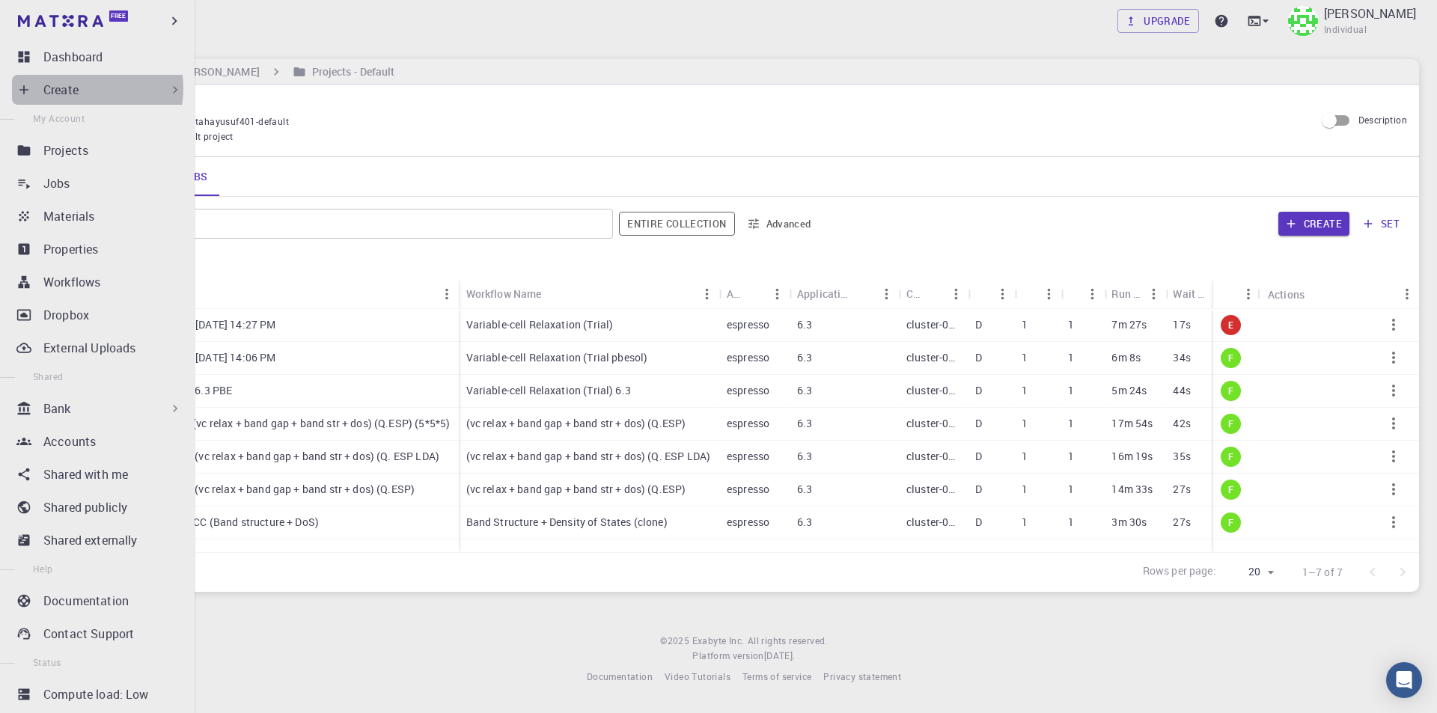
click at [78, 88] on p "Create" at bounding box center [60, 90] width 35 height 18
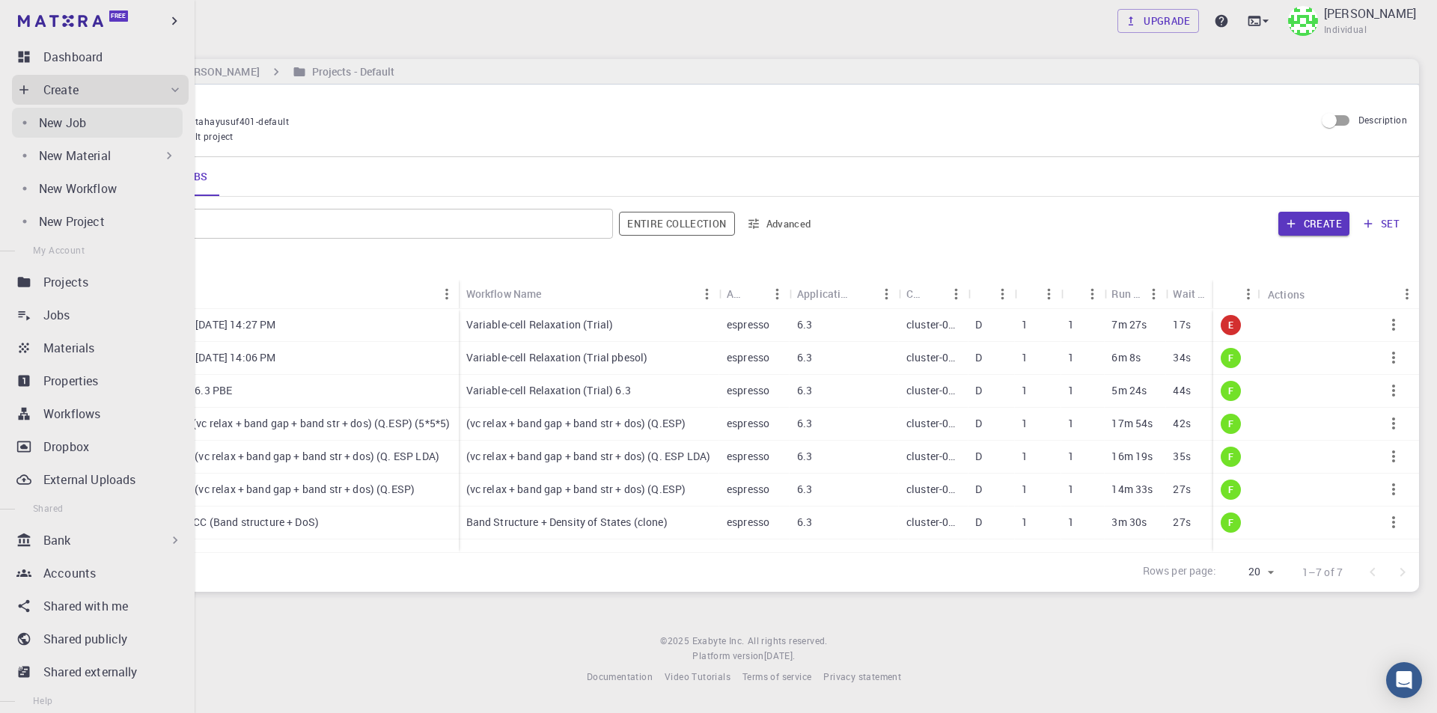
click at [75, 123] on p "New Job" at bounding box center [62, 123] width 47 height 18
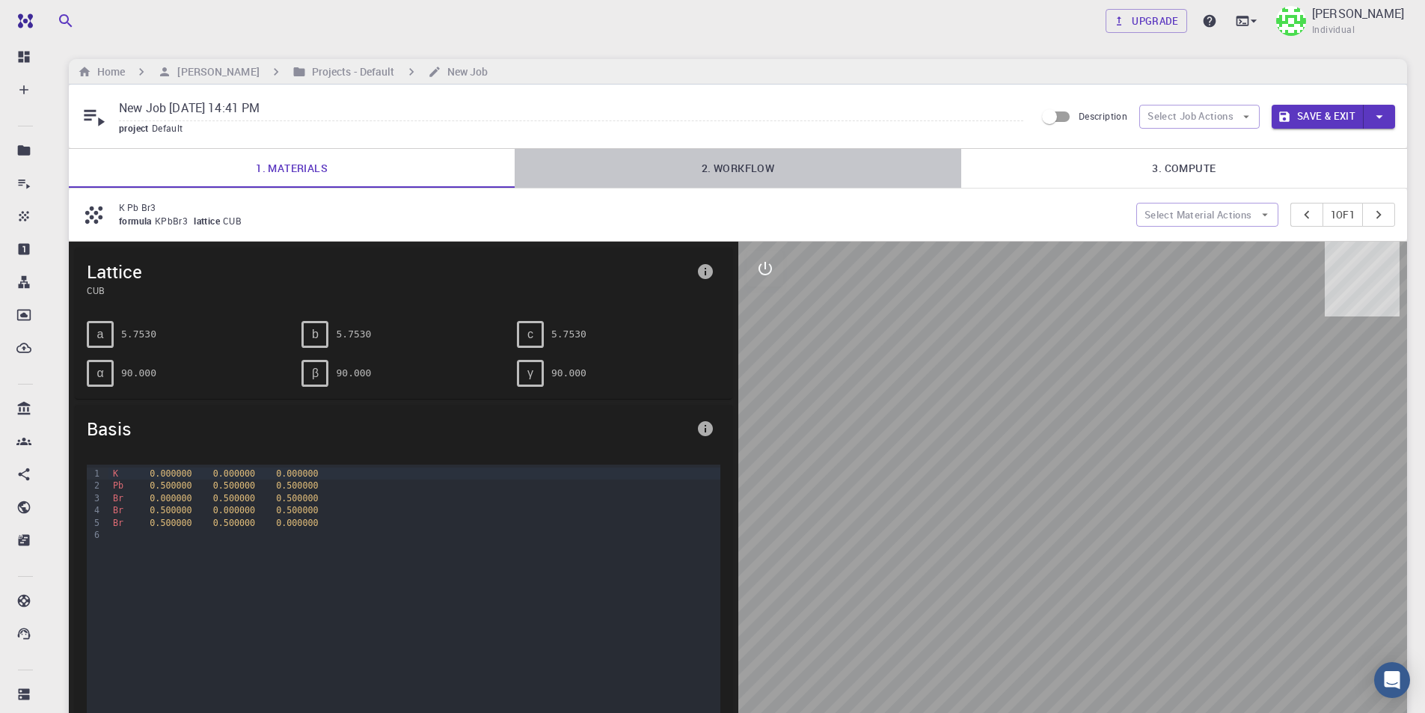
click at [725, 163] on link "2. Workflow" at bounding box center [738, 168] width 446 height 39
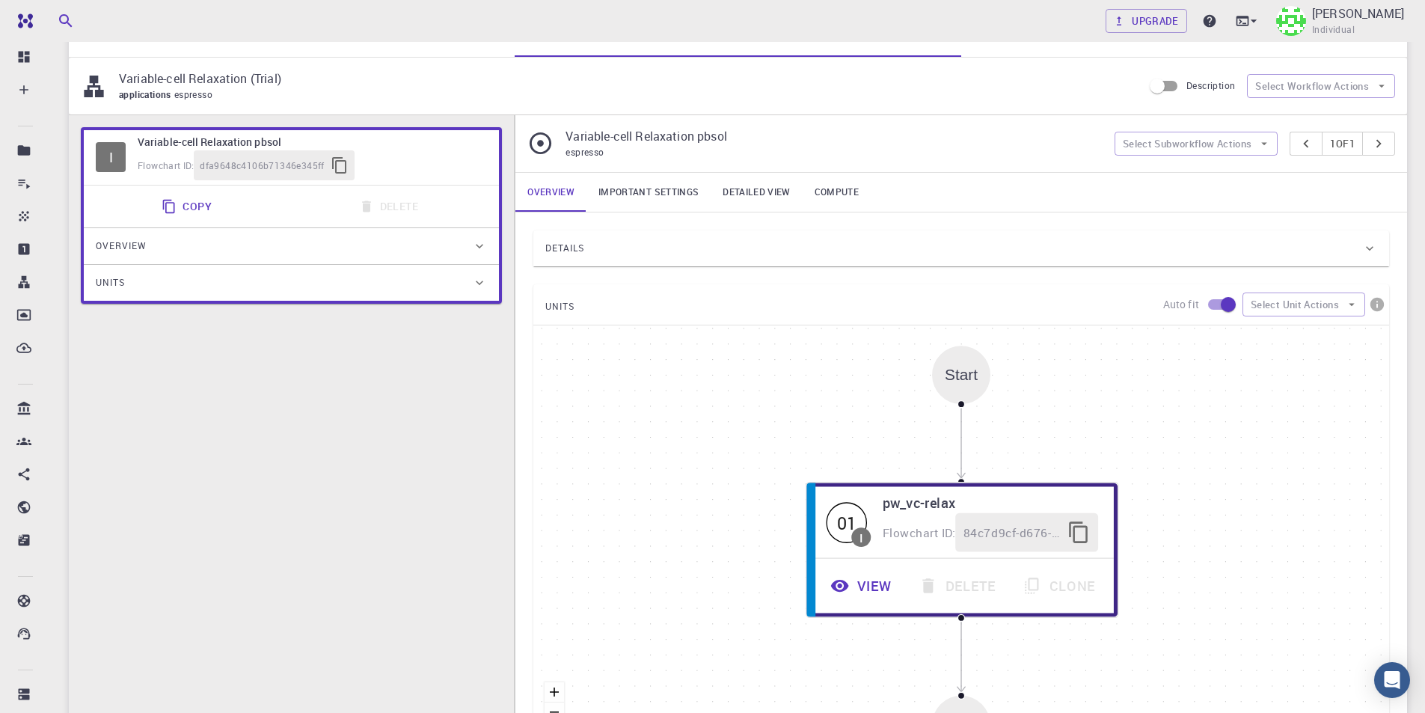
scroll to position [150, 0]
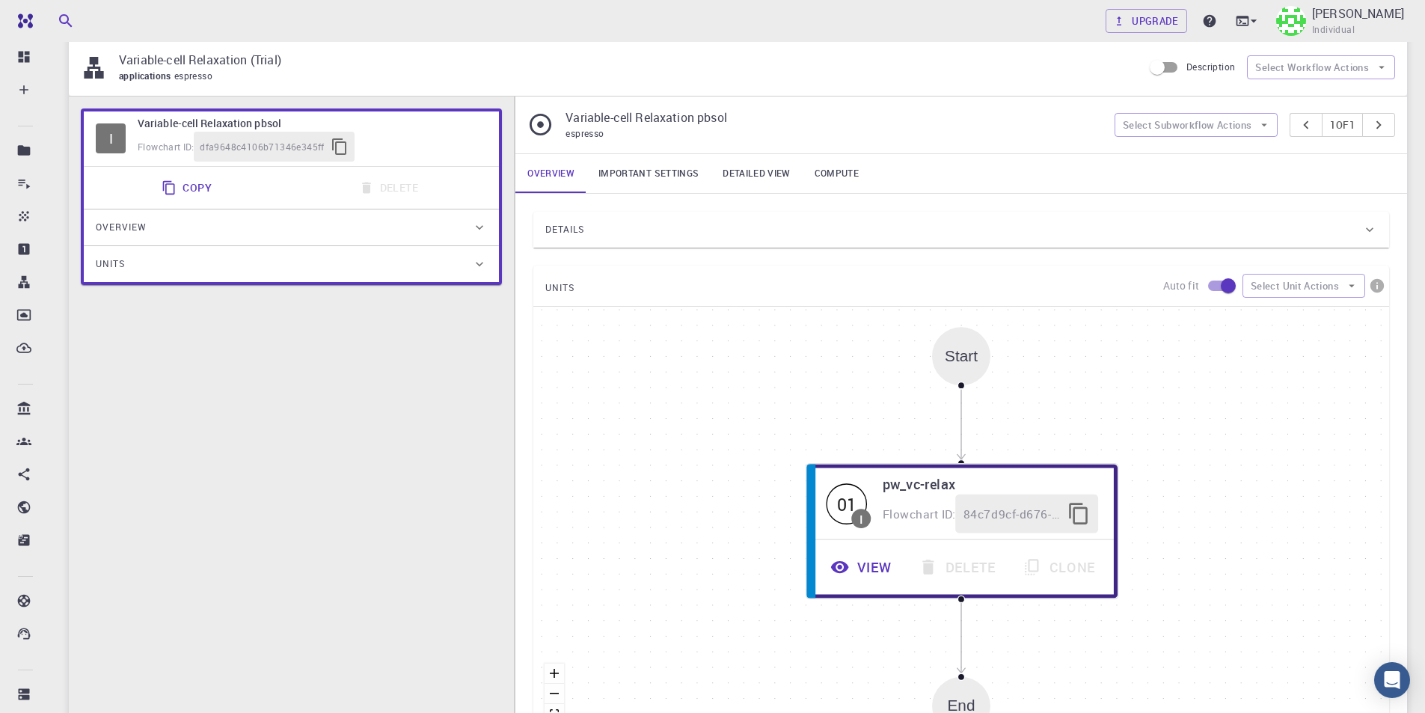
click at [682, 212] on div "Details" at bounding box center [961, 230] width 856 height 36
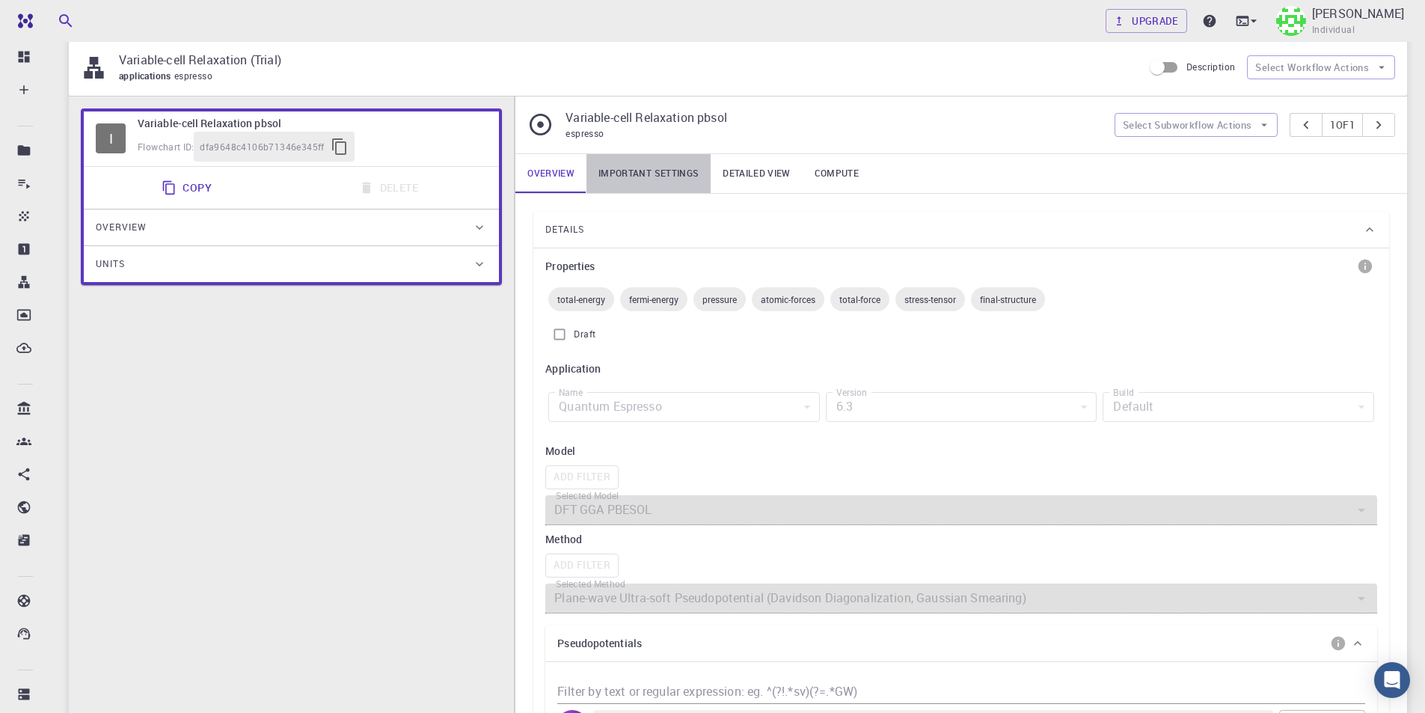
click at [683, 168] on link "Important settings" at bounding box center [649, 173] width 124 height 39
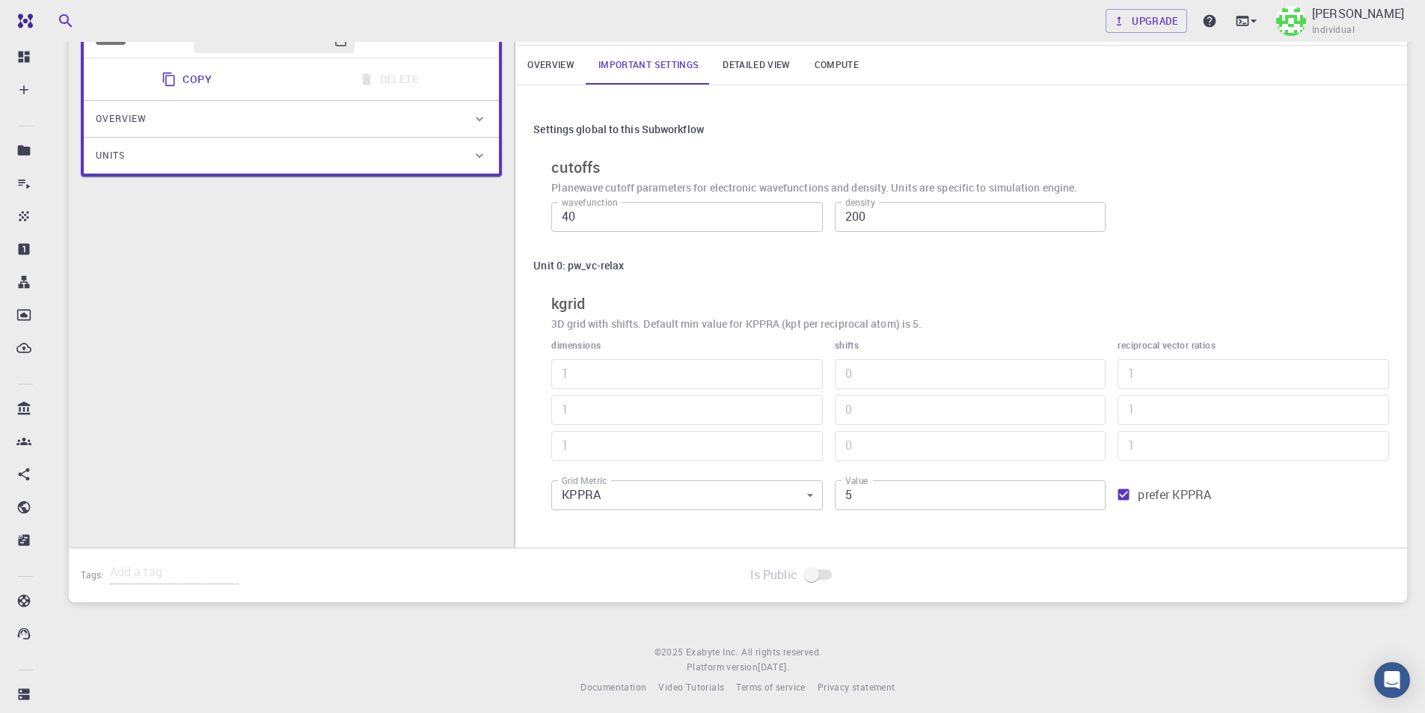
scroll to position [264, 0]
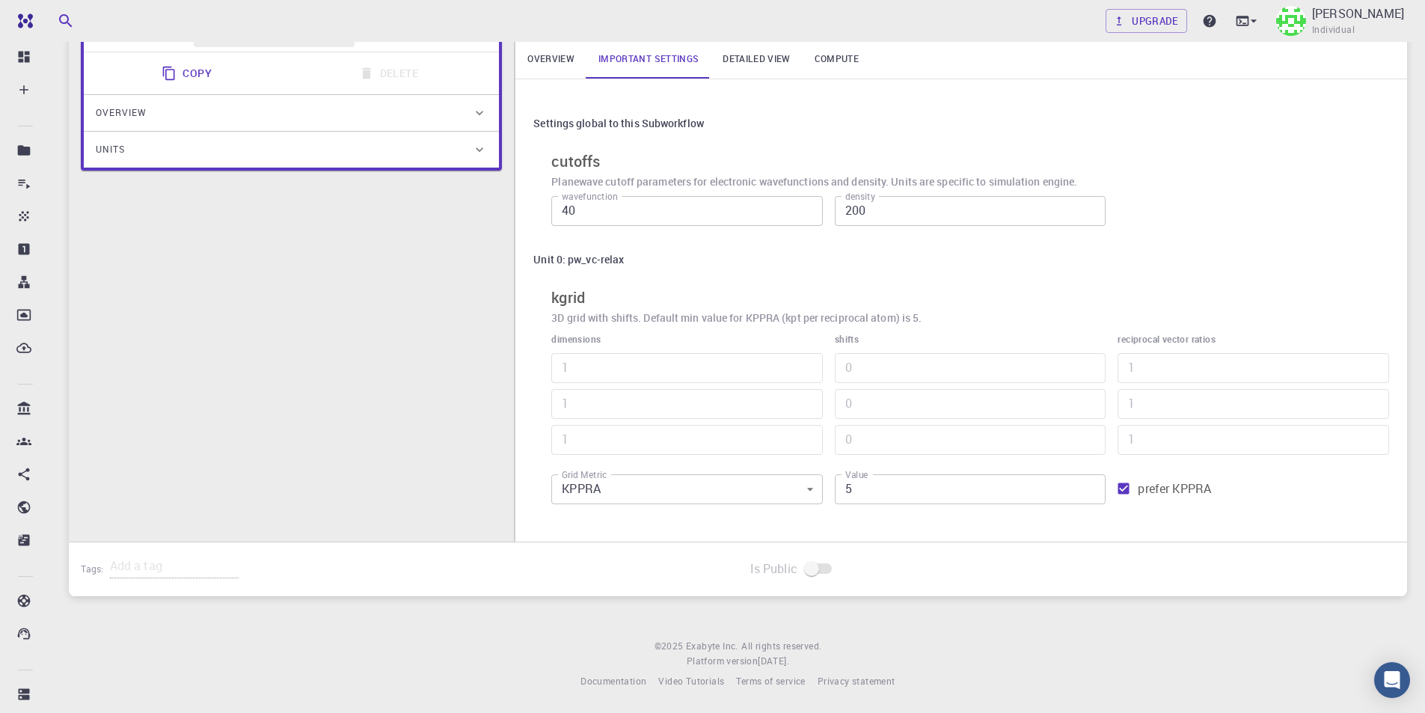
click at [1127, 492] on input "prefer KPPRA" at bounding box center [1124, 488] width 28 height 28
checkbox input "false"
drag, startPoint x: 602, startPoint y: 364, endPoint x: 545, endPoint y: 364, distance: 56.9
click at [545, 364] on div "dimensions 1 ​ 1 ​ 1 ​" at bounding box center [681, 387] width 284 height 135
type input "5"
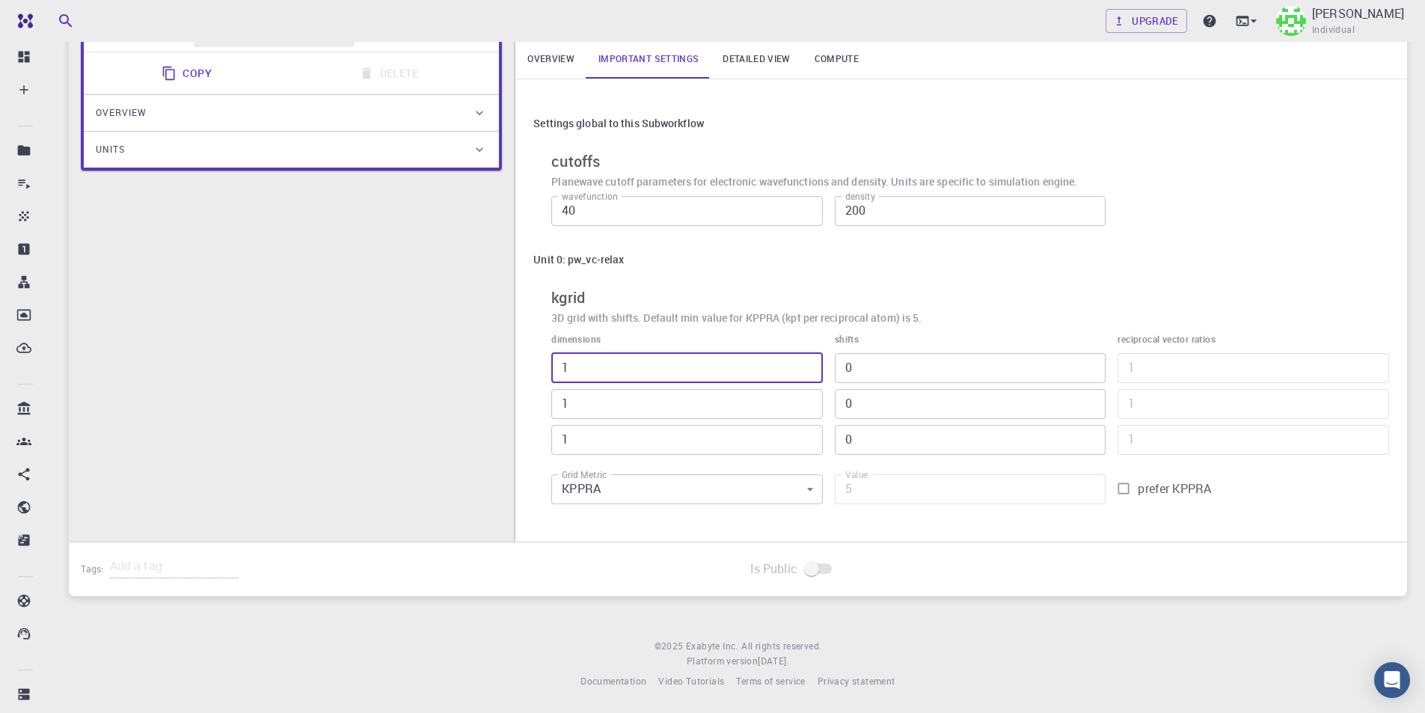
type input "25"
type input "5"
drag, startPoint x: 583, startPoint y: 403, endPoint x: 516, endPoint y: 406, distance: 67.4
click at [516, 406] on div "Settings global to this Subworkflow cutoffs Planewave cutoff parameters for ele…" at bounding box center [962, 310] width 892 height 462
type input "5"
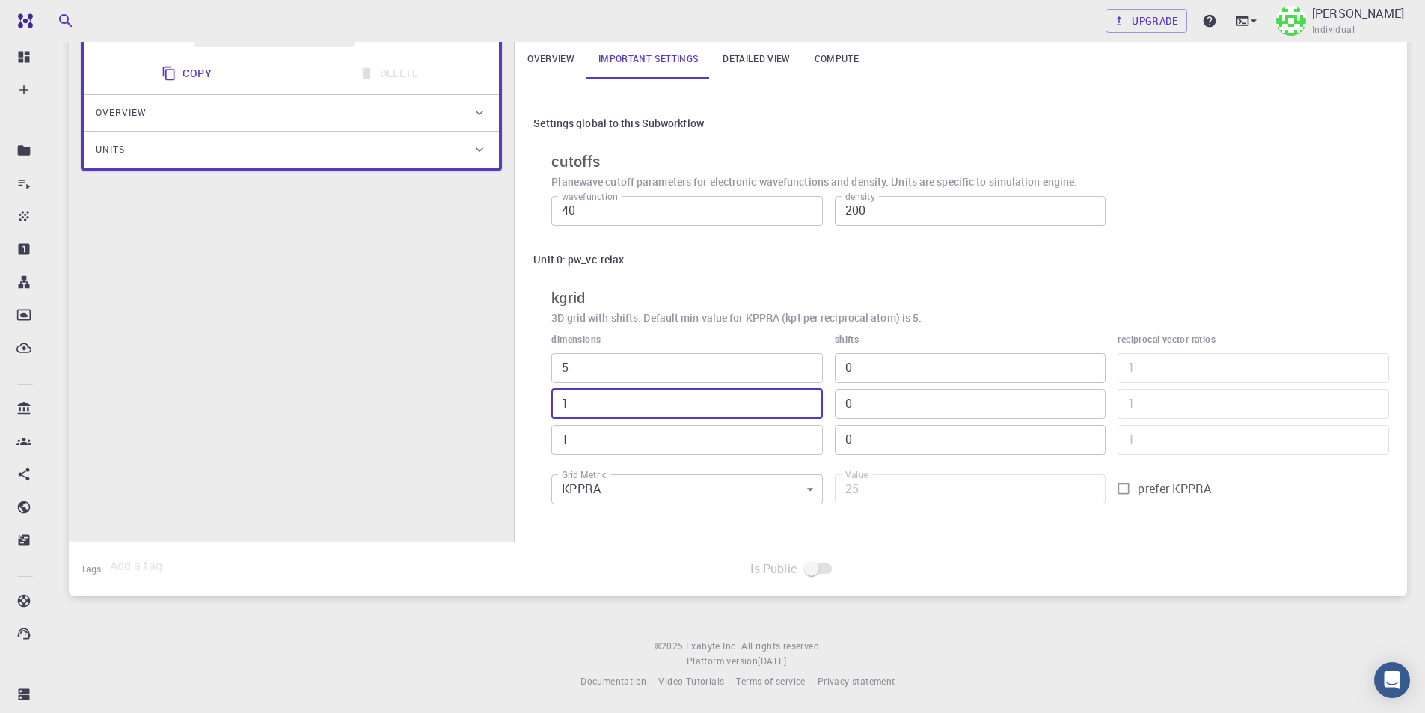
type input "125"
type input "5"
drag, startPoint x: 585, startPoint y: 429, endPoint x: 547, endPoint y: 429, distance: 38.2
click at [547, 429] on div "dimensions 5 ​ 5 ​ 1 ​" at bounding box center [681, 387] width 284 height 135
type input "5"
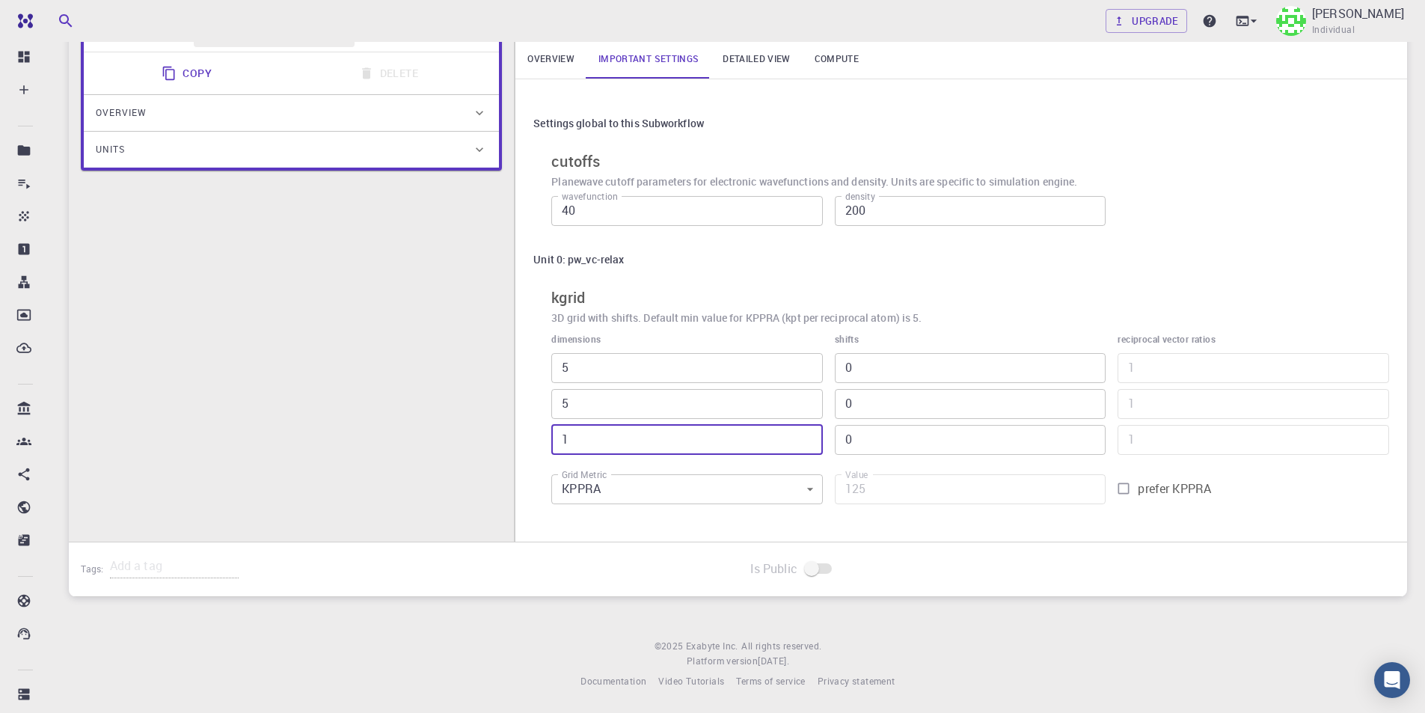
type input "625"
type input "5"
click at [1124, 488] on input "prefer KPPRA" at bounding box center [1124, 488] width 28 height 28
click at [1122, 489] on input "prefer KPPRA" at bounding box center [1124, 488] width 28 height 28
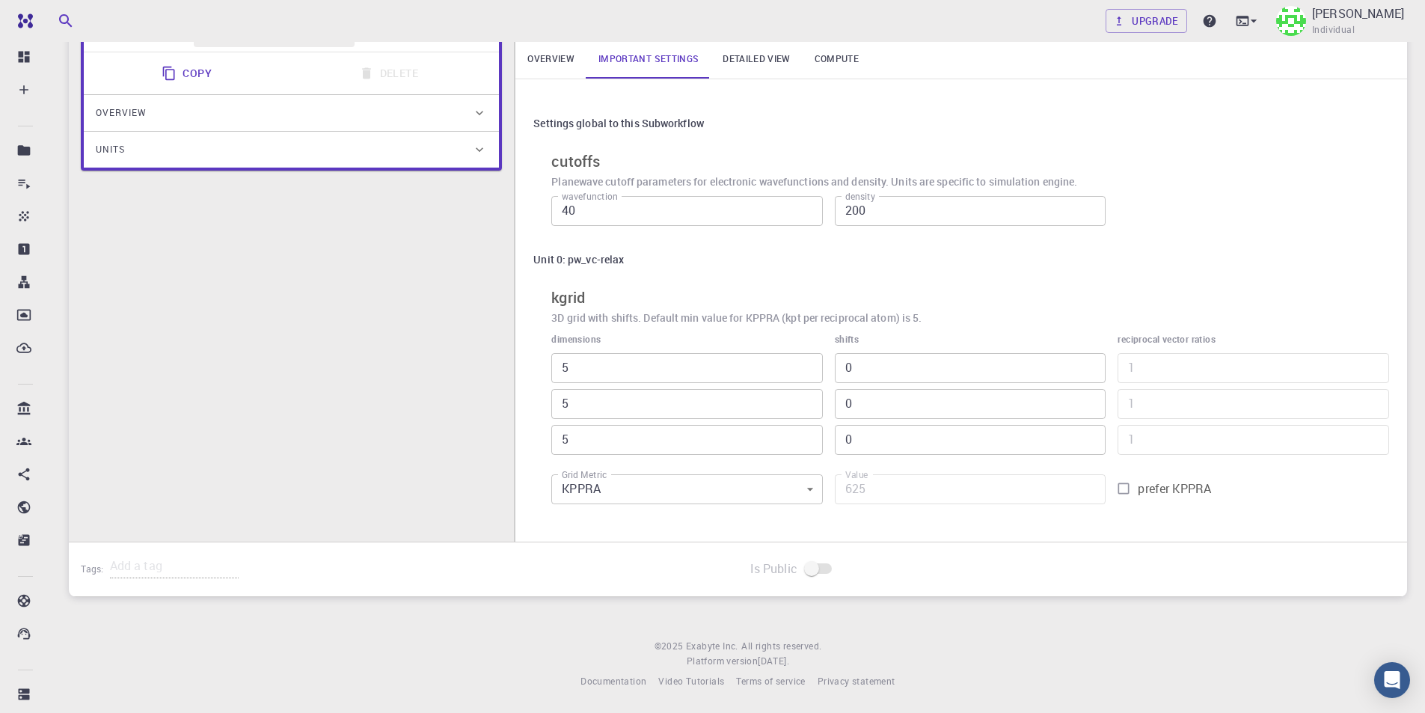
checkbox input "true"
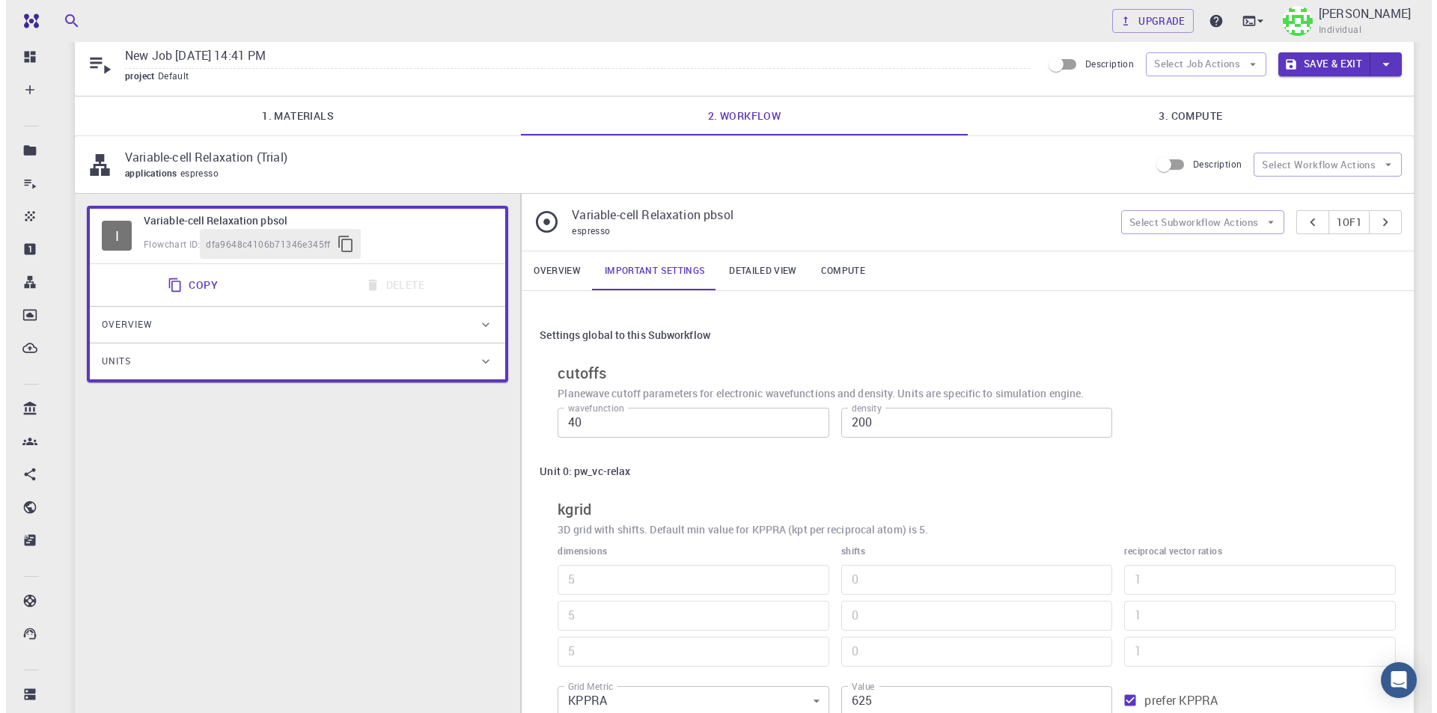
scroll to position [0, 0]
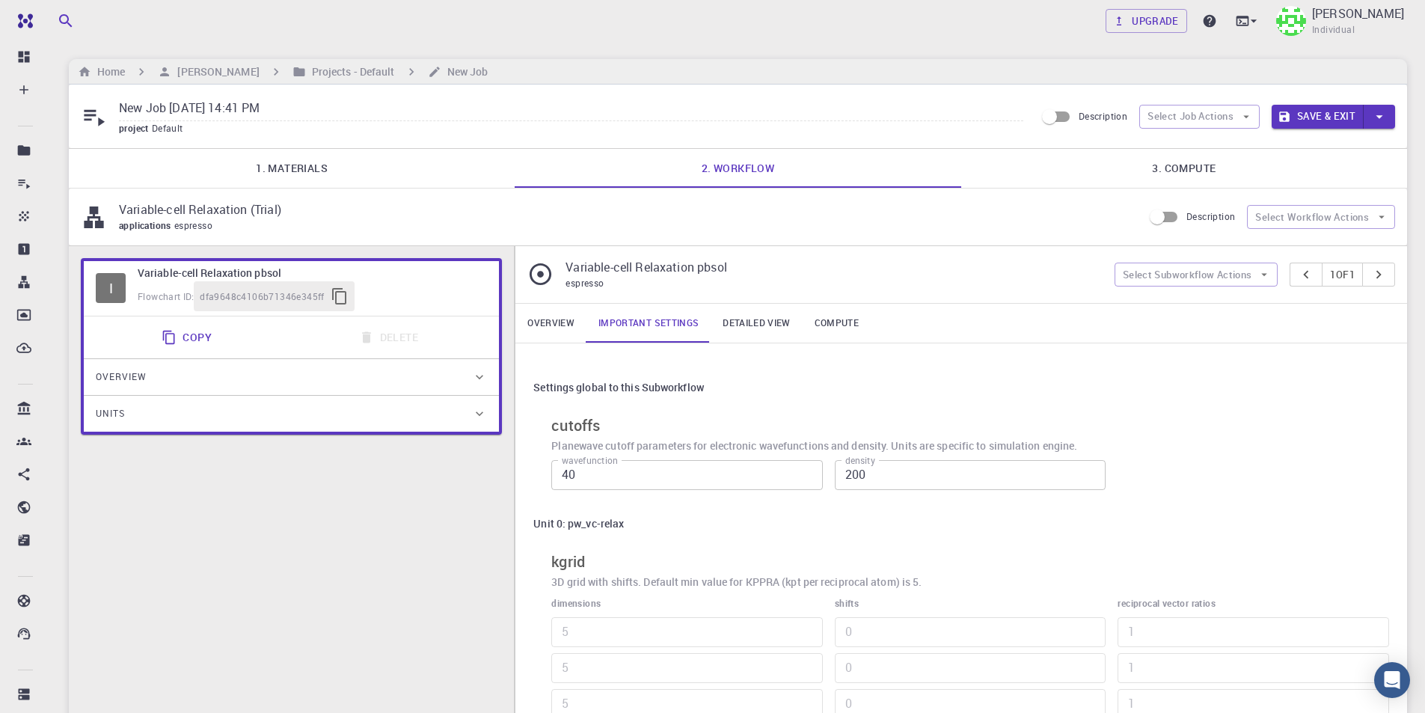
click at [1303, 168] on link "3. Compute" at bounding box center [1184, 168] width 446 height 39
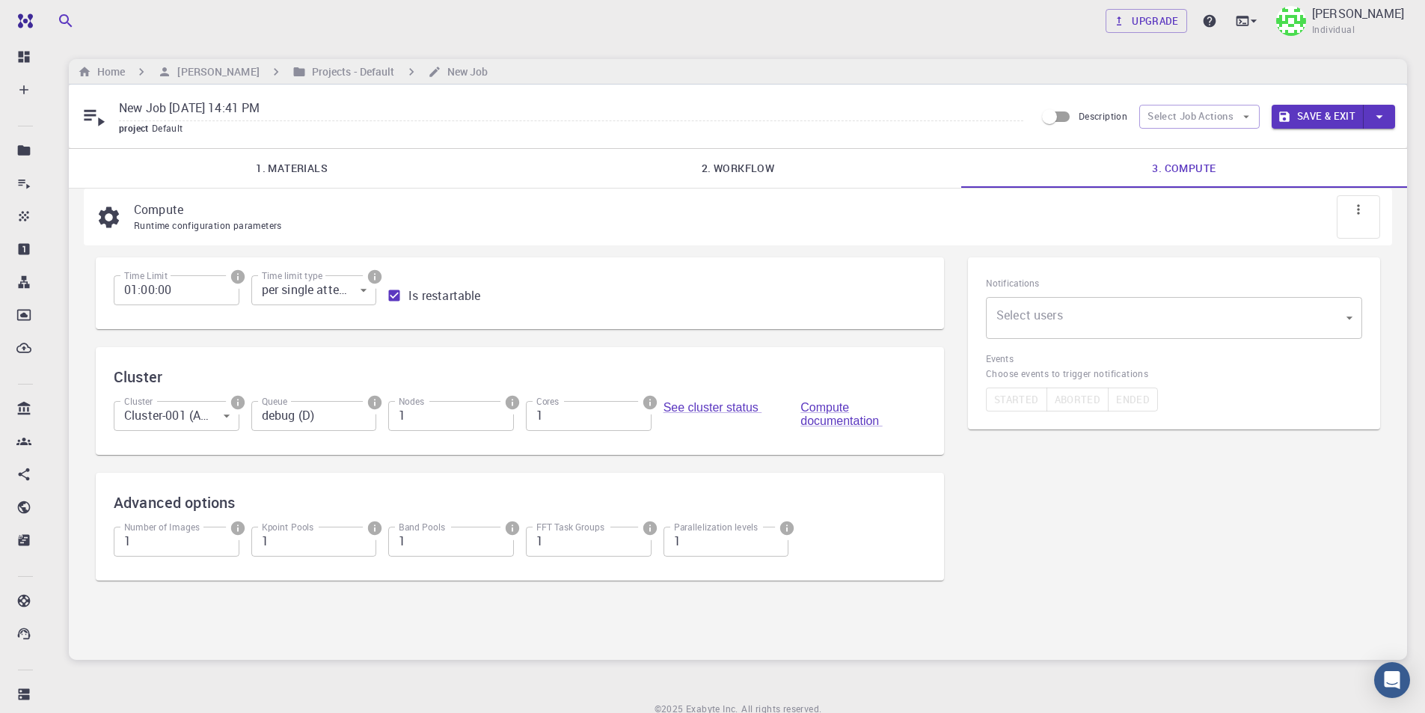
click at [1179, 317] on body "Free Dashboard Create New Job New Material Create Material Upload File Import f…" at bounding box center [712, 388] width 1425 height 776
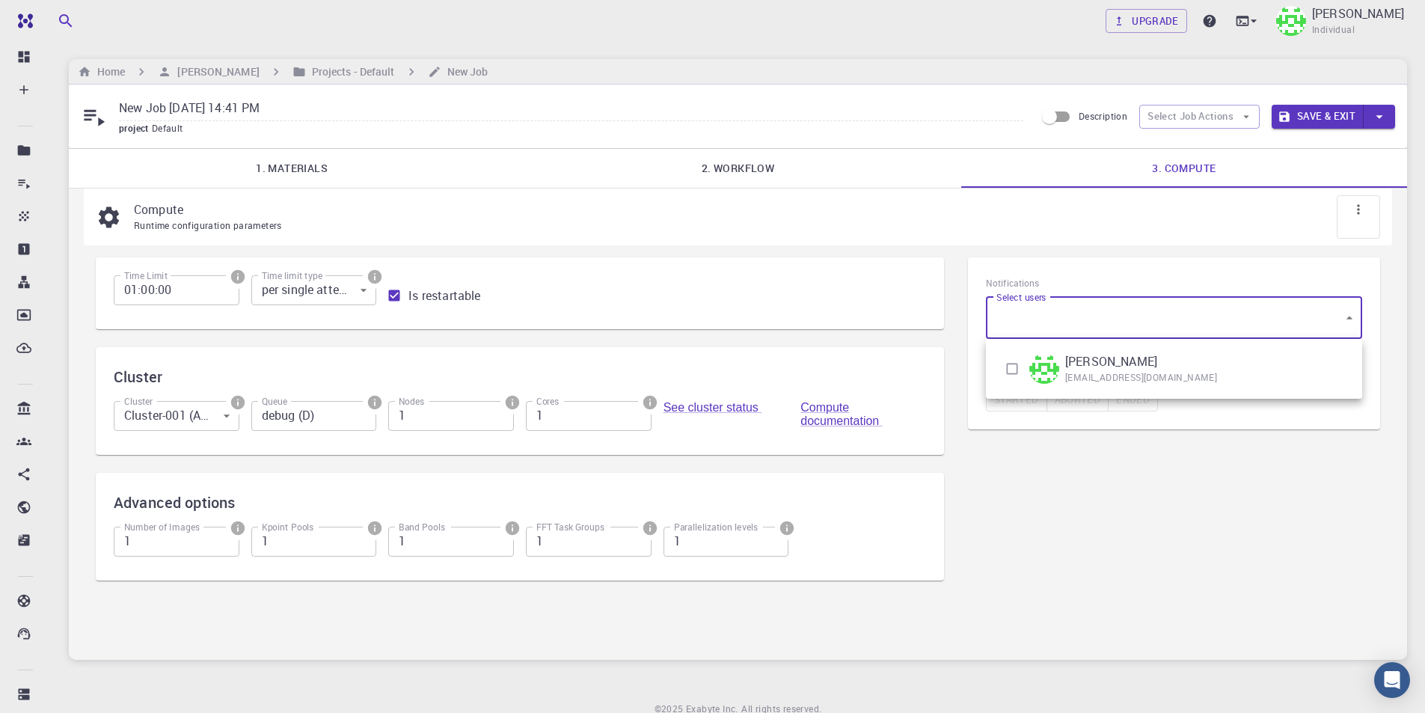
click at [1015, 370] on input "checkbox" at bounding box center [1012, 369] width 28 height 28
checkbox input "true"
type input "[object Object]"
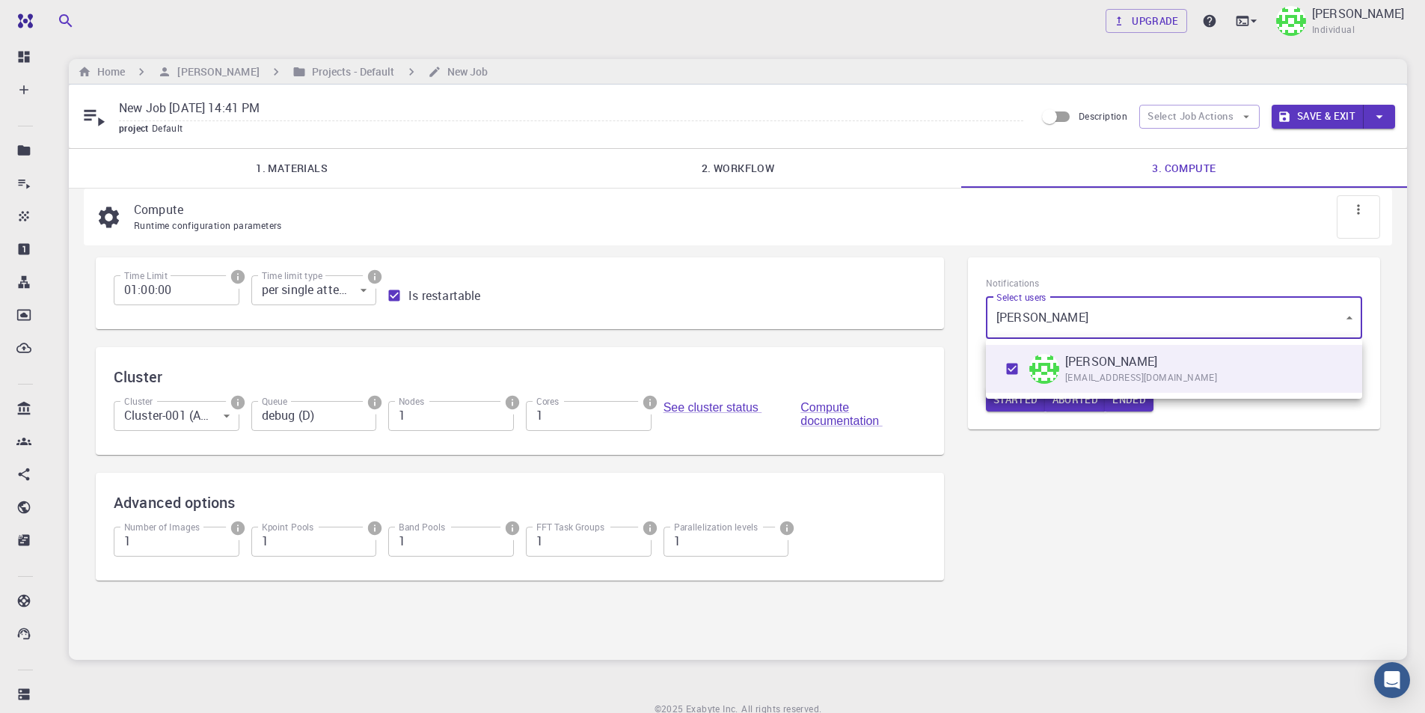
click at [1047, 456] on div at bounding box center [712, 356] width 1425 height 713
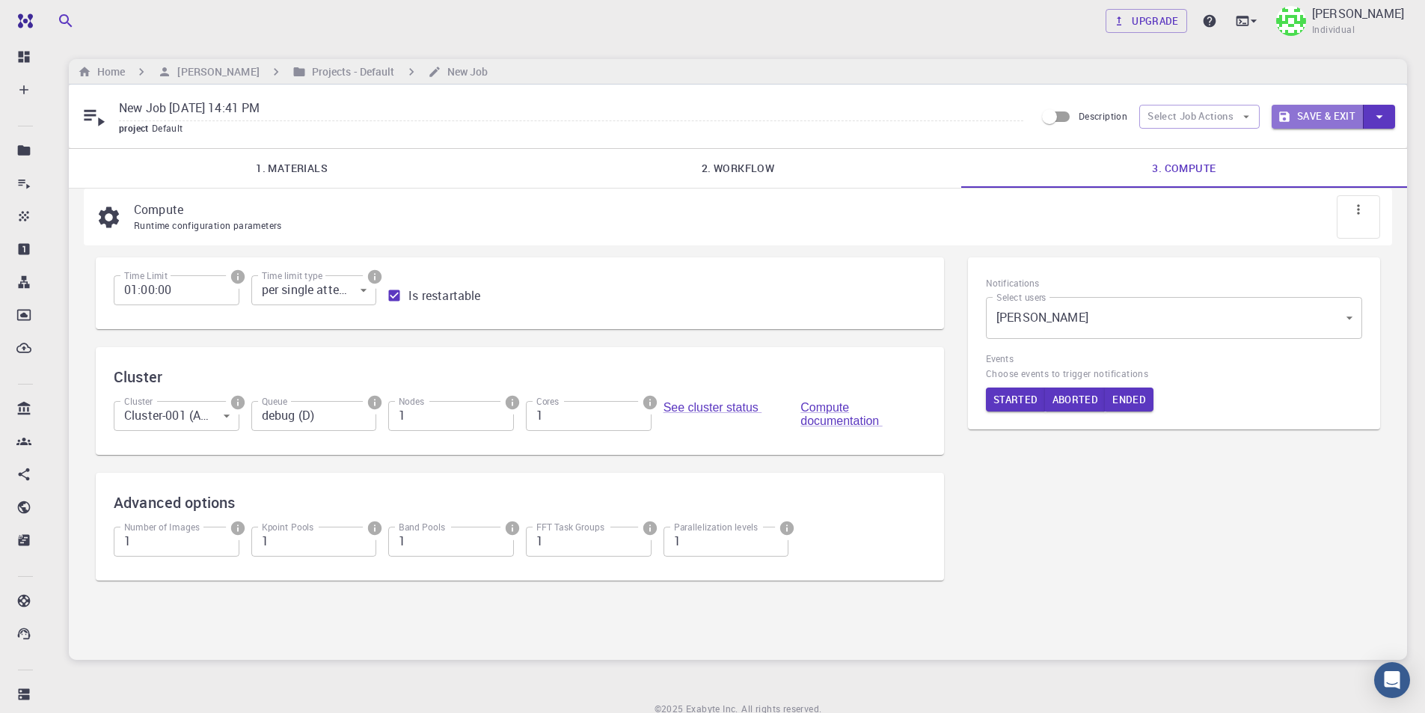
click at [1330, 119] on button "Save & Exit" at bounding box center [1318, 117] width 92 height 24
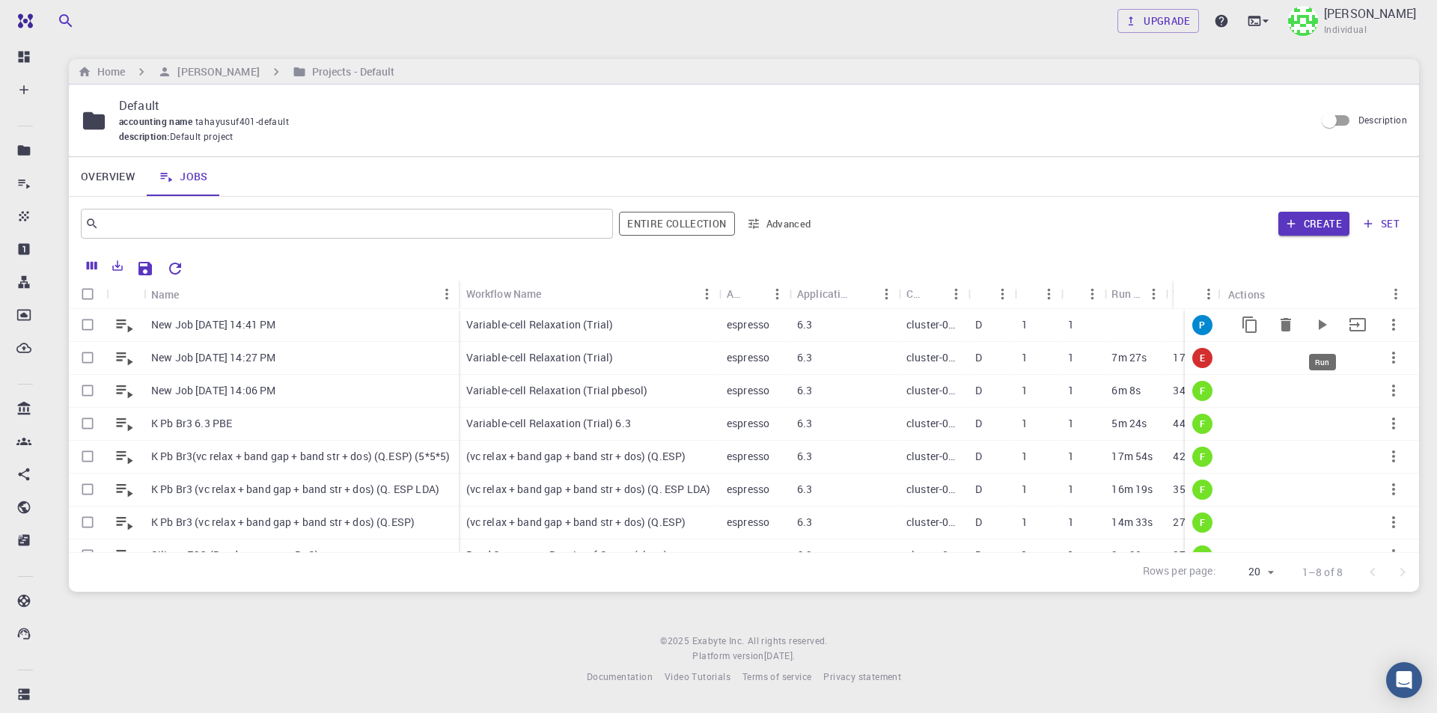
click at [1318, 326] on icon "Run" at bounding box center [1322, 324] width 8 height 10
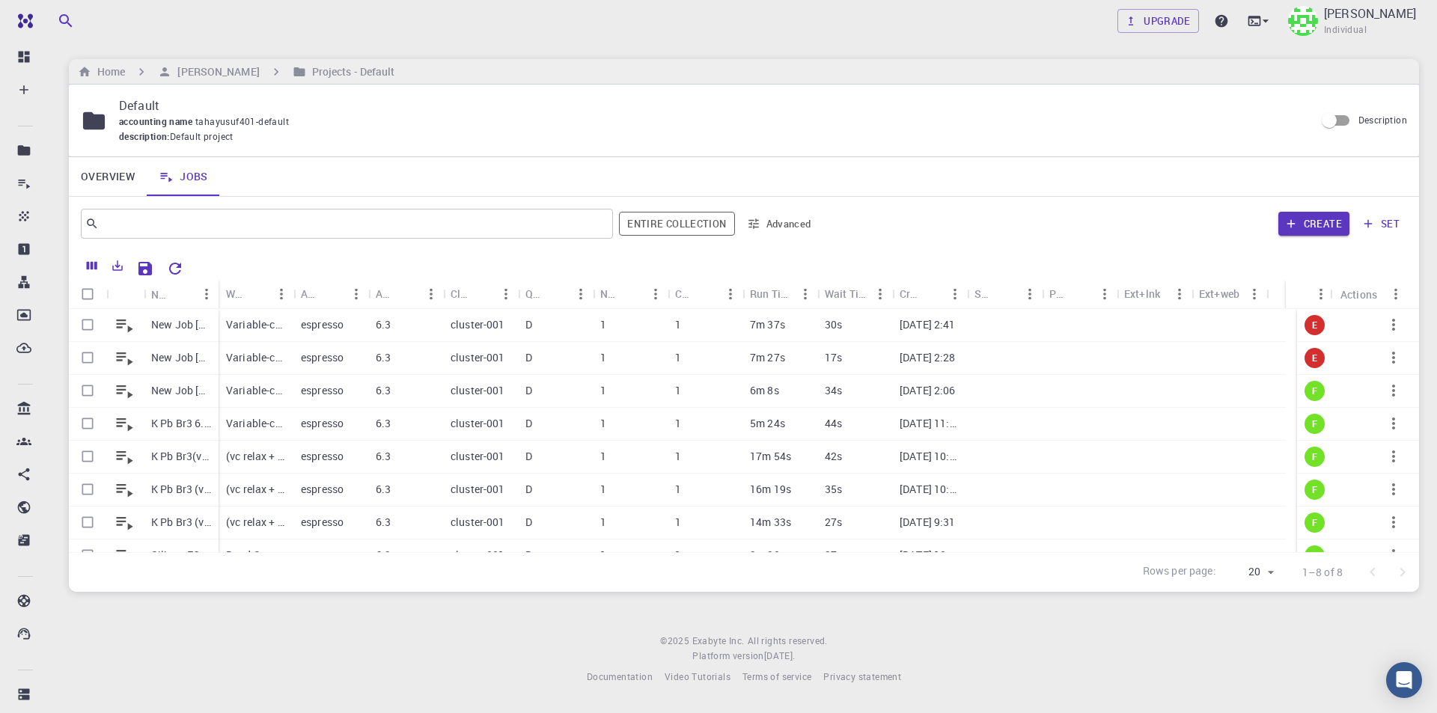
click at [1050, 177] on div "Overview Jobs" at bounding box center [744, 176] width 1350 height 39
click at [1025, 202] on div "​ Entire collection Advanced Create set" at bounding box center [744, 224] width 1350 height 54
click at [785, 322] on p "7m 37s" at bounding box center [767, 324] width 35 height 15
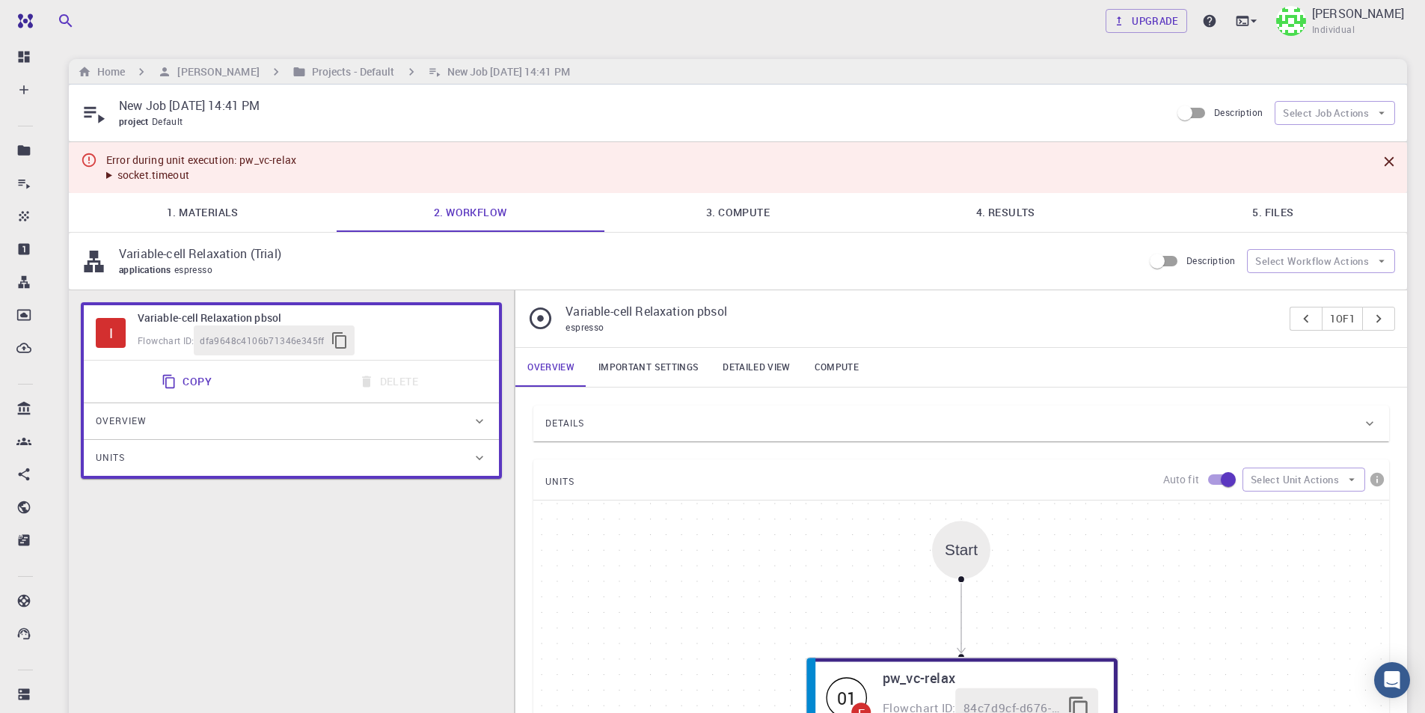
click at [1025, 212] on link "4. Results" at bounding box center [1006, 212] width 268 height 39
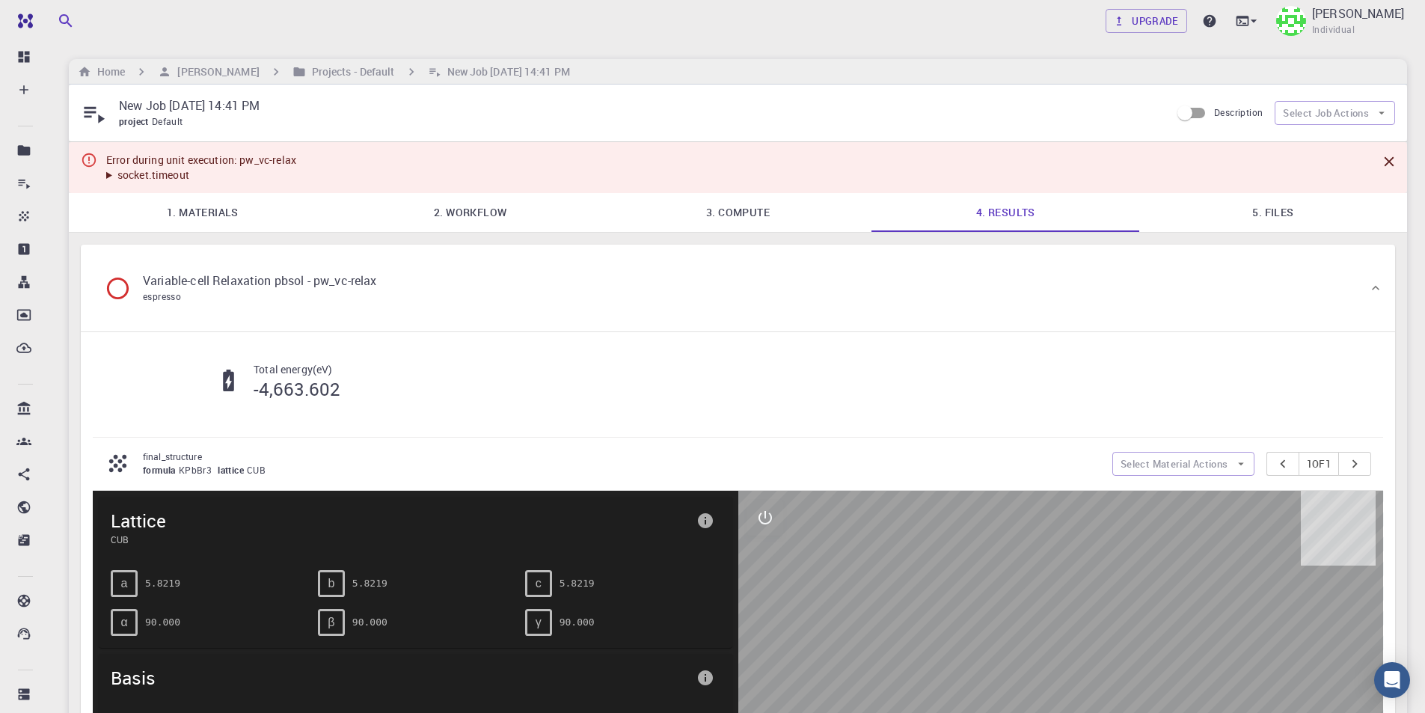
click at [475, 213] on link "2. Workflow" at bounding box center [471, 212] width 268 height 39
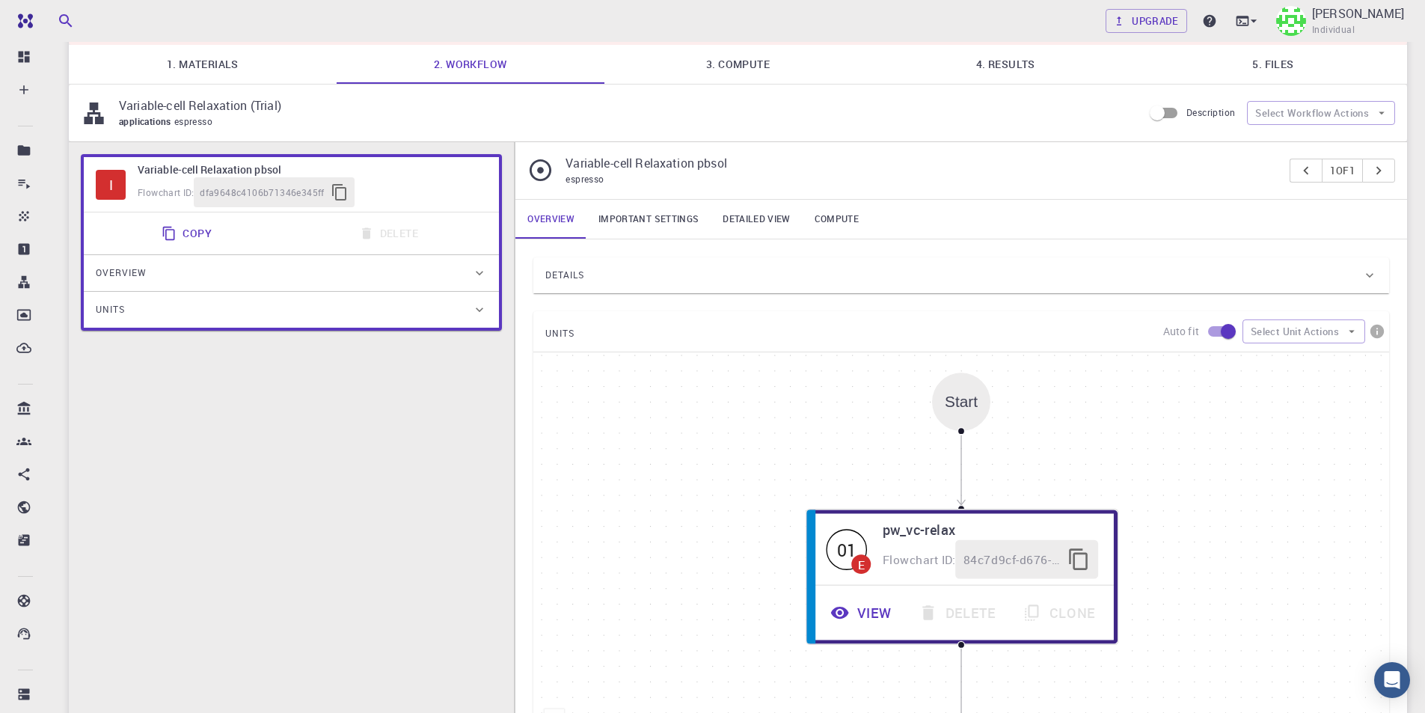
scroll to position [150, 0]
click at [663, 207] on link "Important settings" at bounding box center [649, 217] width 124 height 39
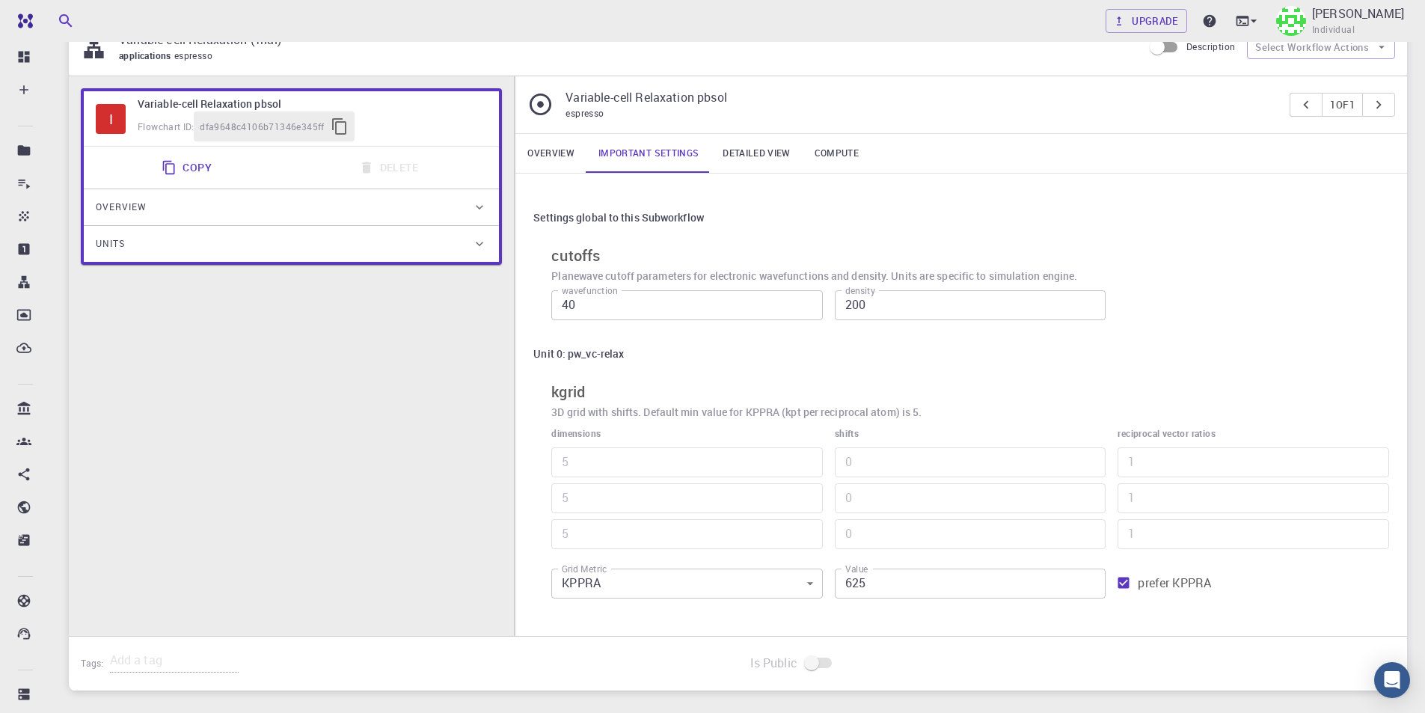
scroll to position [299, 0]
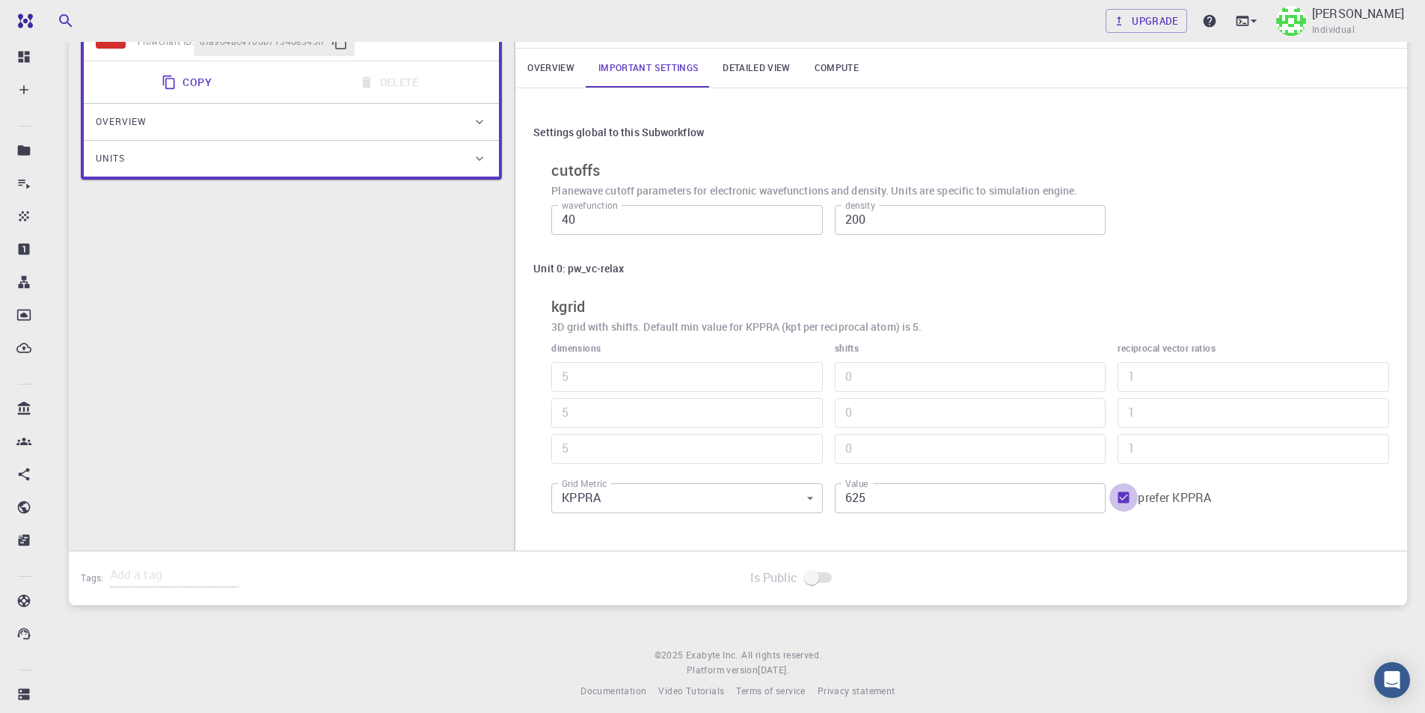
click at [1118, 497] on input "prefer KPPRA" at bounding box center [1124, 497] width 28 height 28
checkbox input "false"
drag, startPoint x: 583, startPoint y: 376, endPoint x: 503, endPoint y: 377, distance: 80.1
click at [503, 377] on div "I Variable-cell Relaxation pbsol Flowchart ID: dfa9648c4106b71346e345ff Copy De…" at bounding box center [738, 271] width 1339 height 560
type input "1"
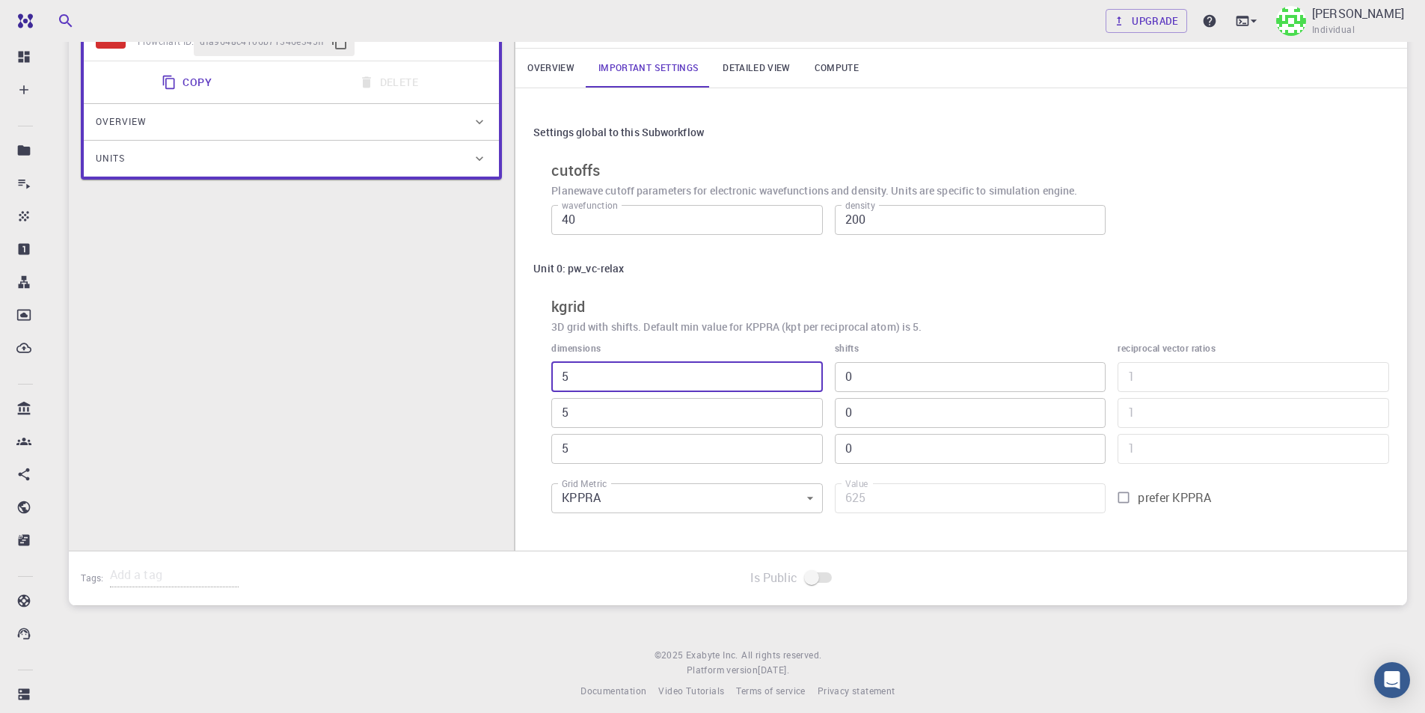
type input "125"
type input "1"
drag, startPoint x: 585, startPoint y: 405, endPoint x: 519, endPoint y: 408, distance: 65.9
click at [519, 408] on div "Settings global to this Subworkflow cutoffs Planewave cutoff parameters for ele…" at bounding box center [962, 319] width 892 height 462
type input "1"
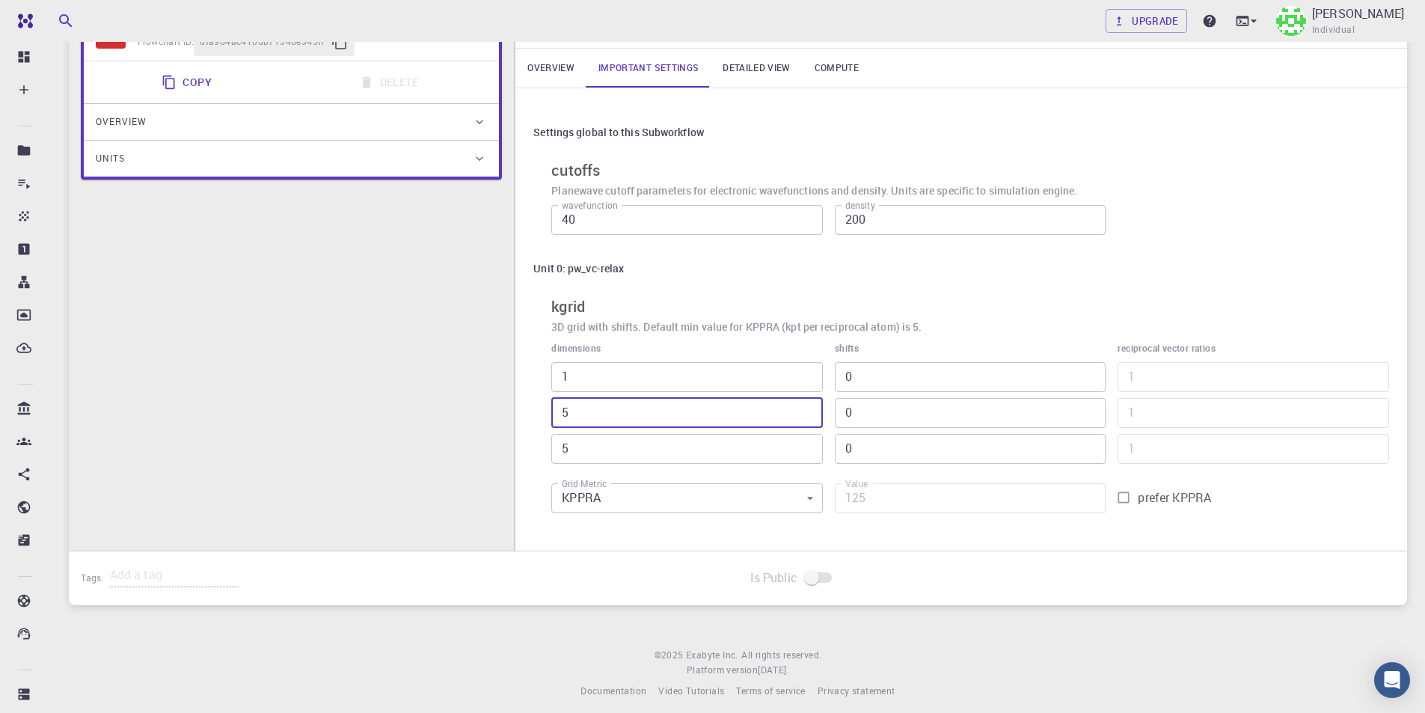
type input "25"
type input "1"
drag, startPoint x: 576, startPoint y: 444, endPoint x: 541, endPoint y: 451, distance: 36.0
click at [541, 451] on div "dimensions 1 ​ 1 ​ 5 ​" at bounding box center [681, 396] width 284 height 135
type input "1"
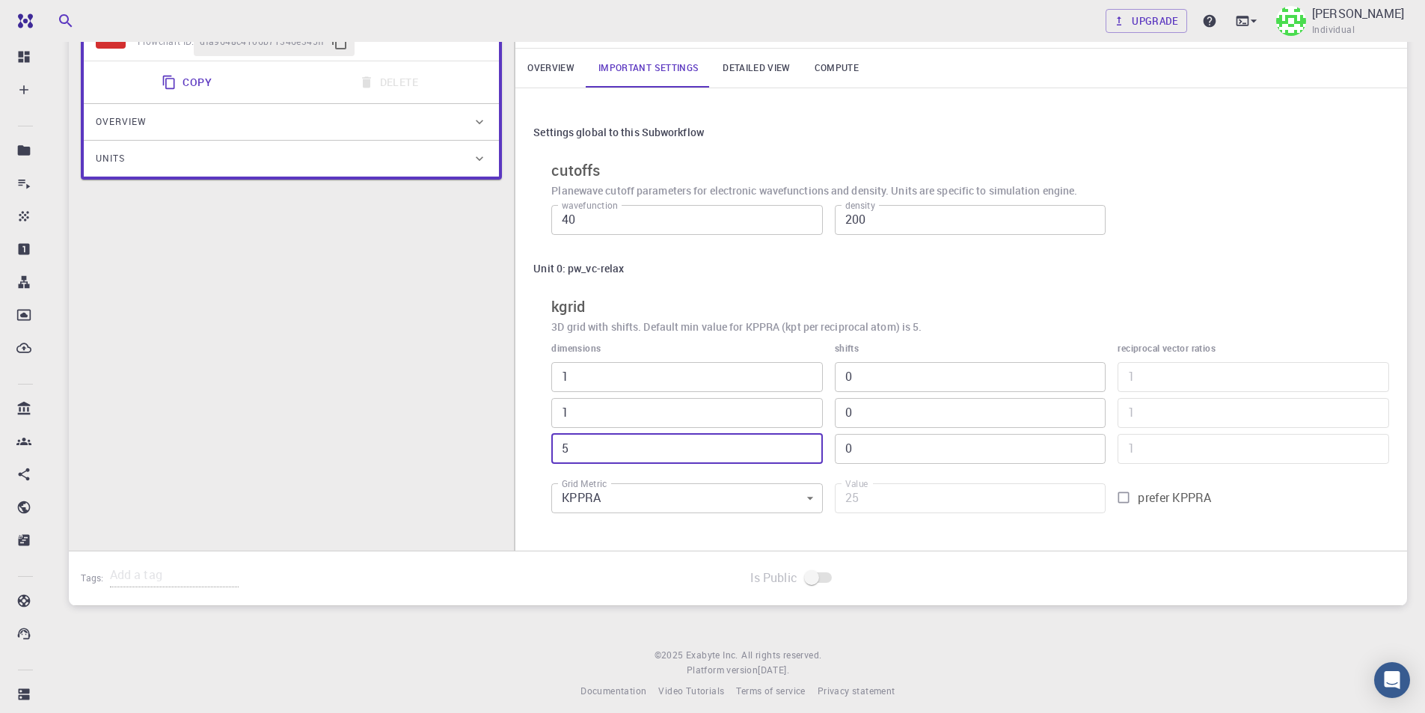
type input "5"
type input "1"
click at [1132, 498] on input "prefer KPPRA" at bounding box center [1124, 497] width 28 height 28
checkbox input "true"
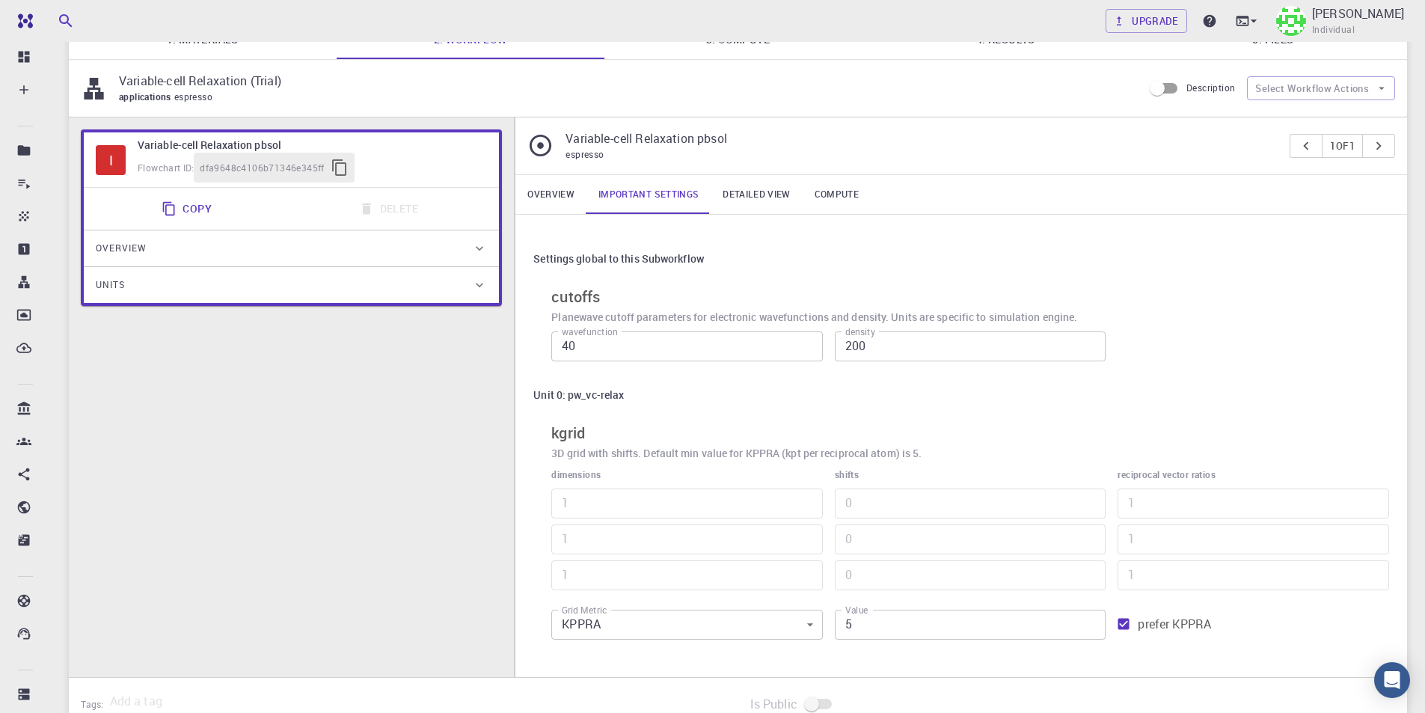
scroll to position [150, 0]
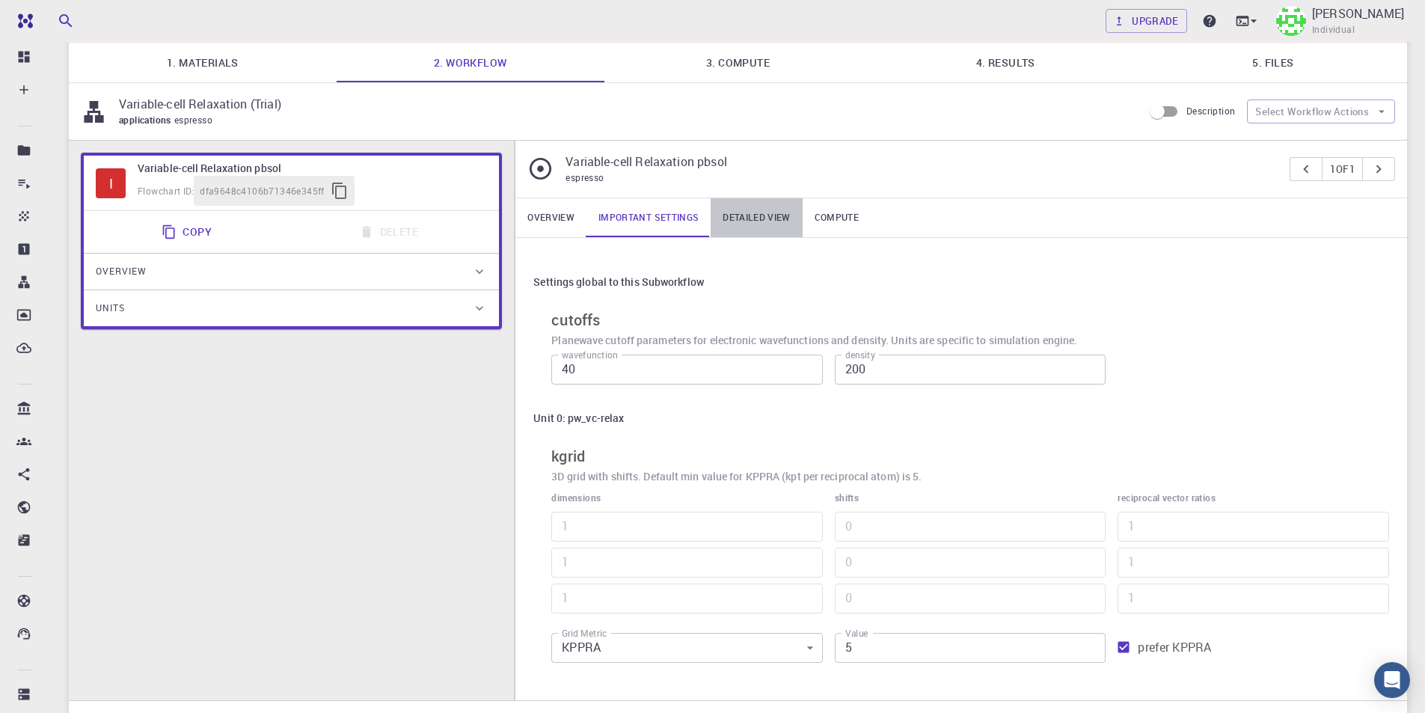
click at [765, 225] on link "Detailed view" at bounding box center [756, 217] width 91 height 39
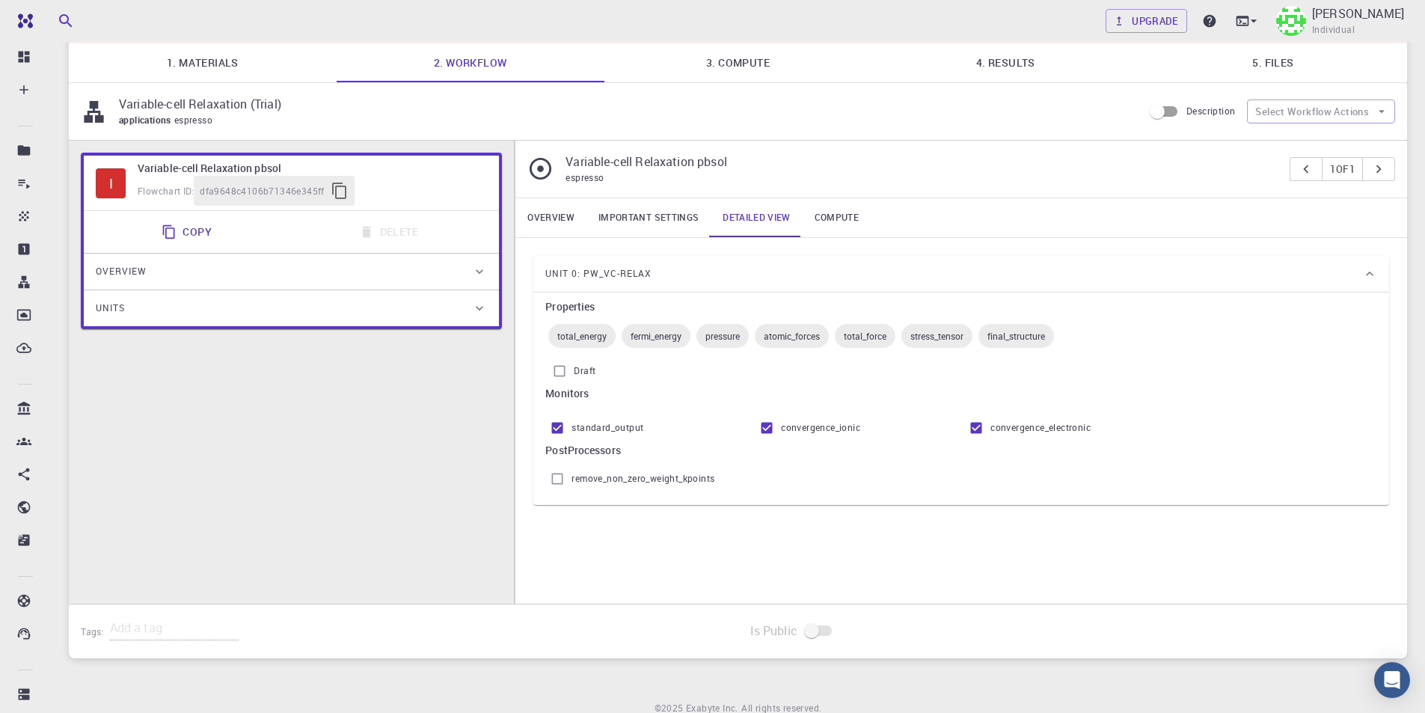
click at [679, 222] on link "Important settings" at bounding box center [649, 217] width 124 height 39
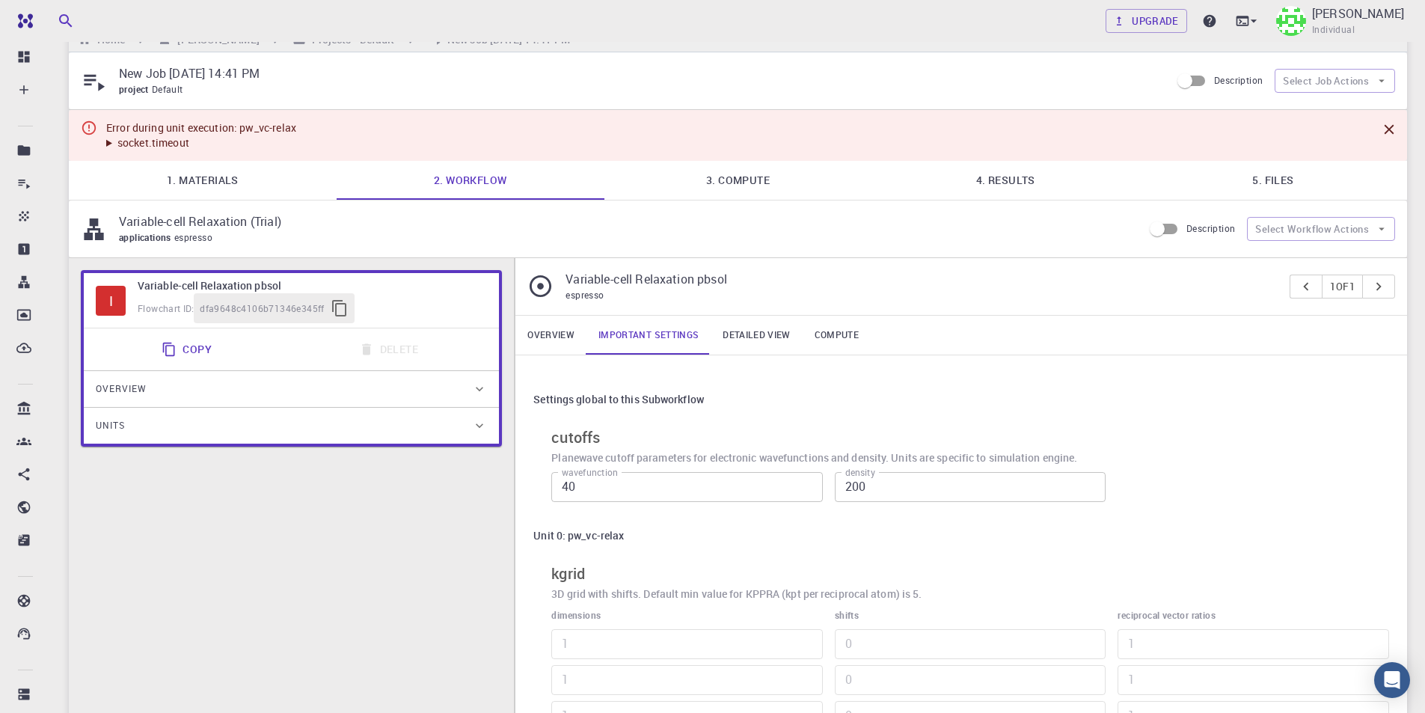
scroll to position [0, 0]
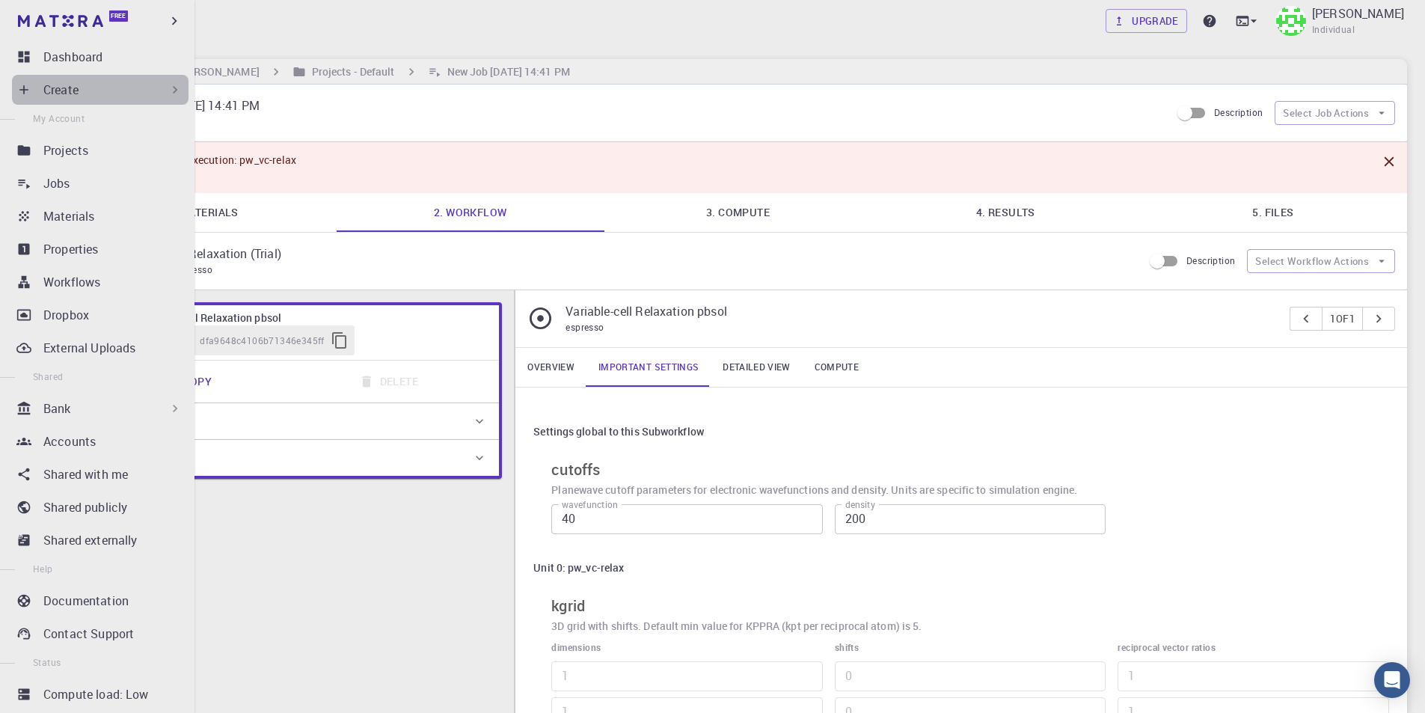
click at [101, 90] on div "Create" at bounding box center [112, 90] width 139 height 18
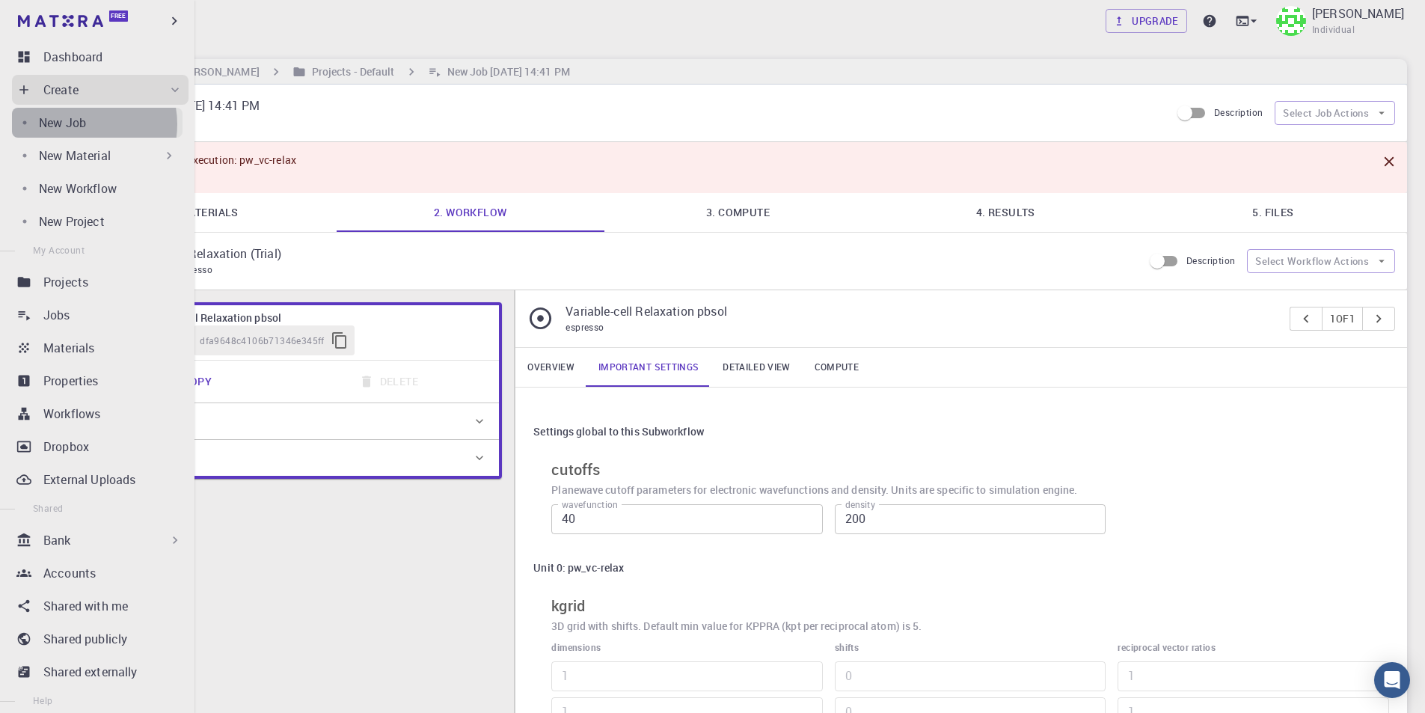
click at [79, 124] on p "New Job" at bounding box center [62, 123] width 47 height 18
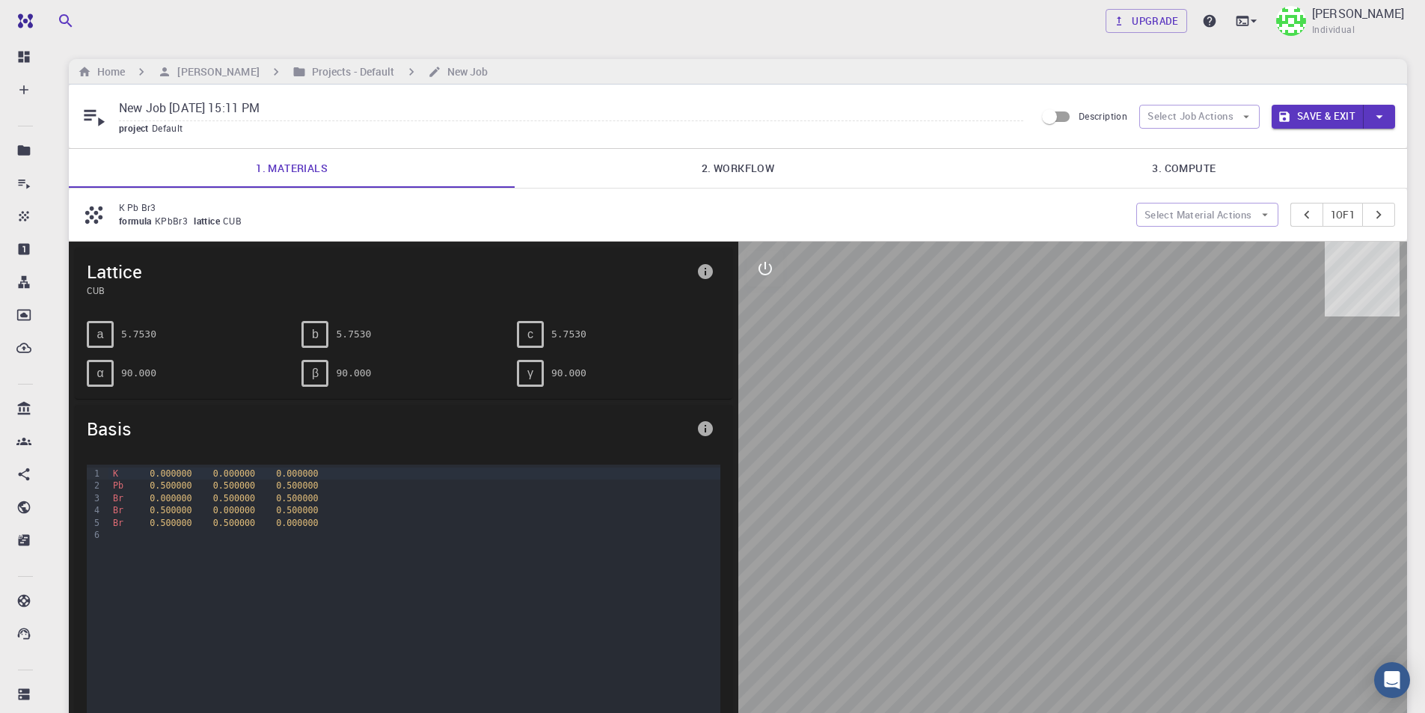
click at [709, 160] on link "2. Workflow" at bounding box center [738, 168] width 446 height 39
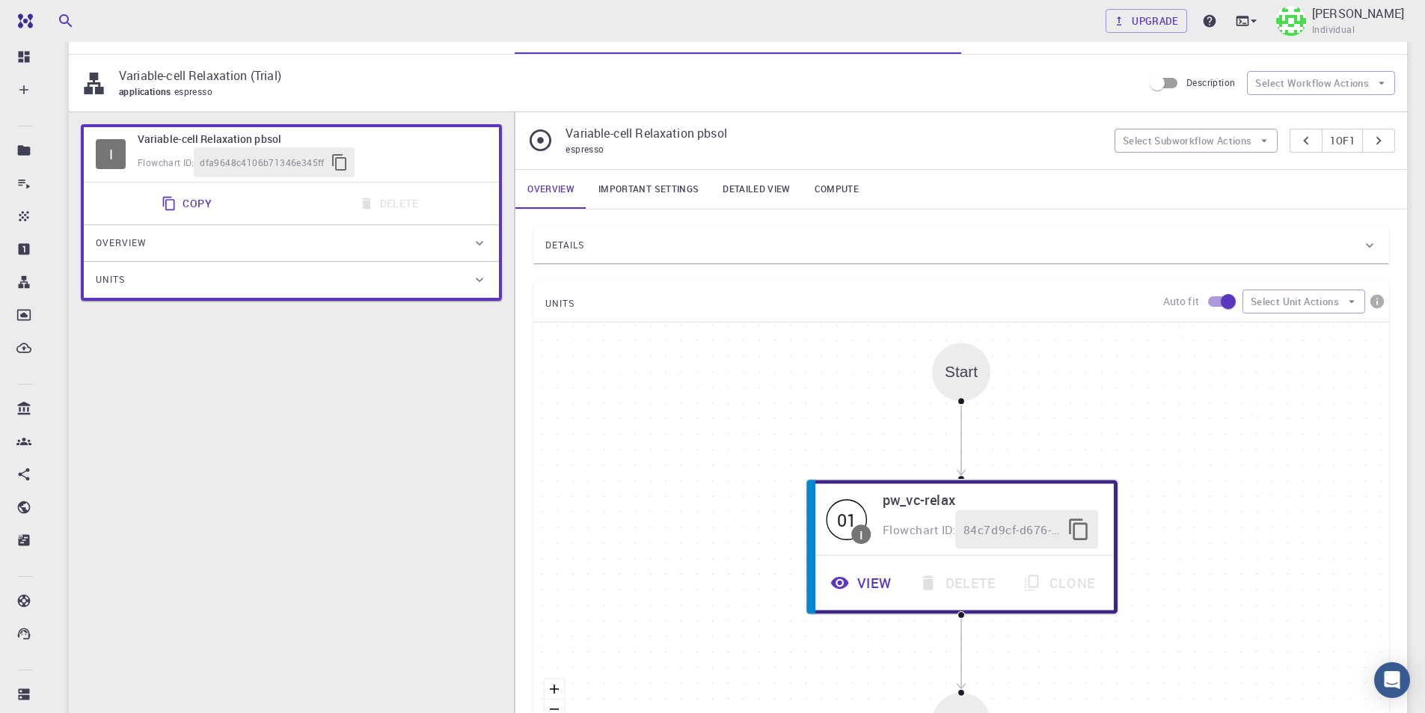
scroll to position [150, 0]
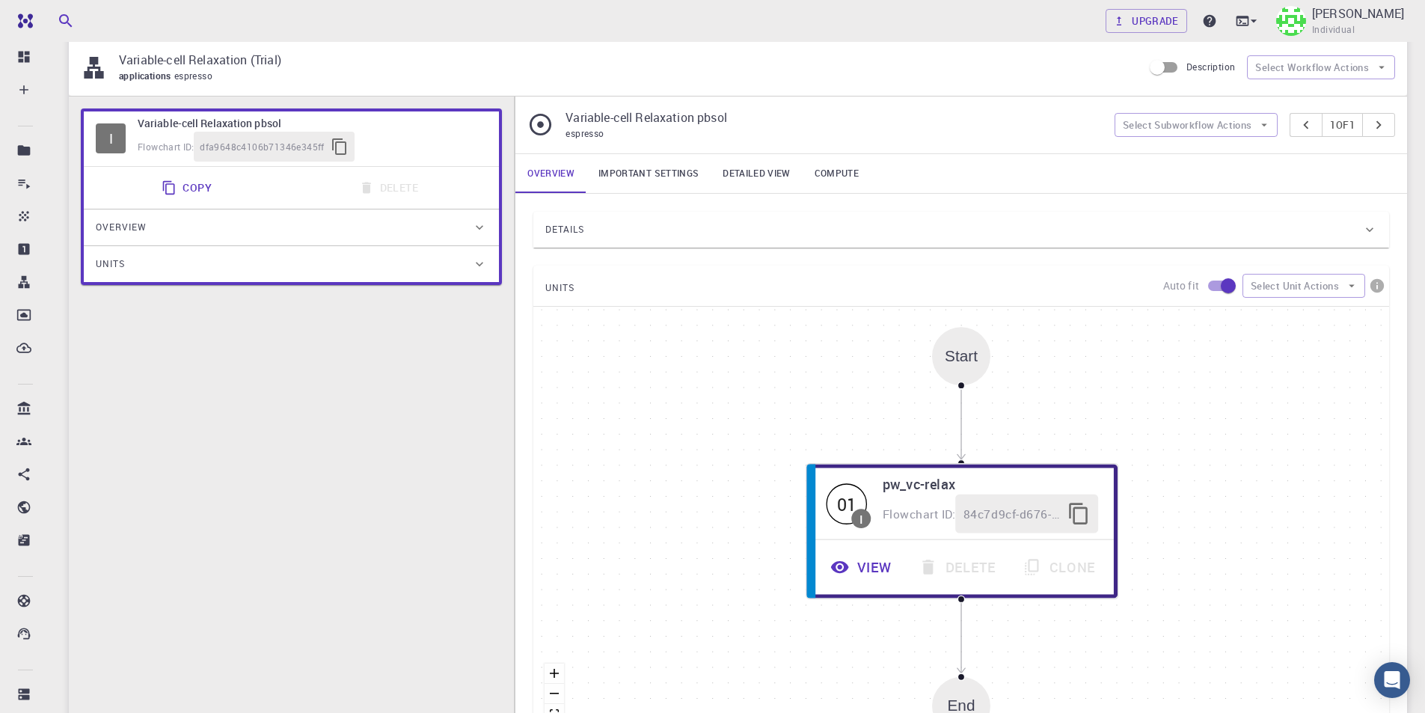
click at [679, 224] on div "Details" at bounding box center [953, 230] width 817 height 24
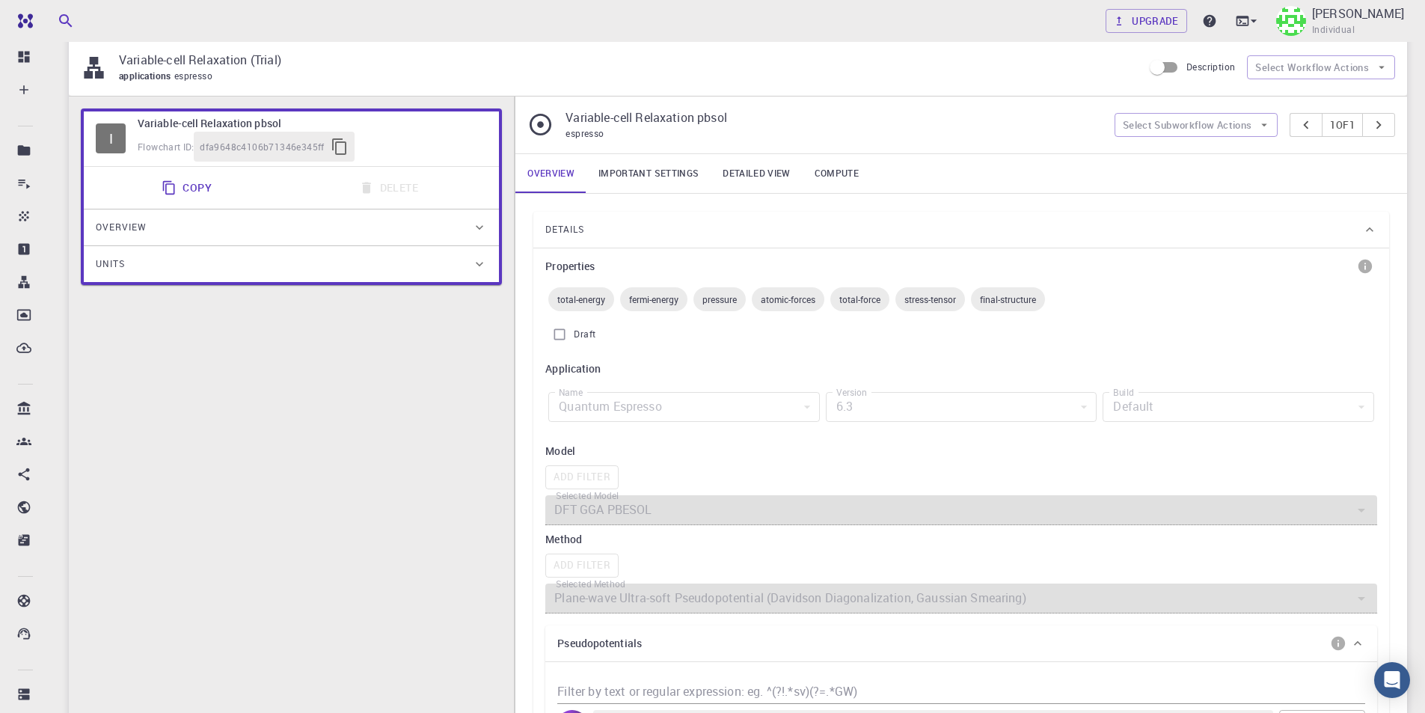
click at [661, 179] on link "Important settings" at bounding box center [649, 173] width 124 height 39
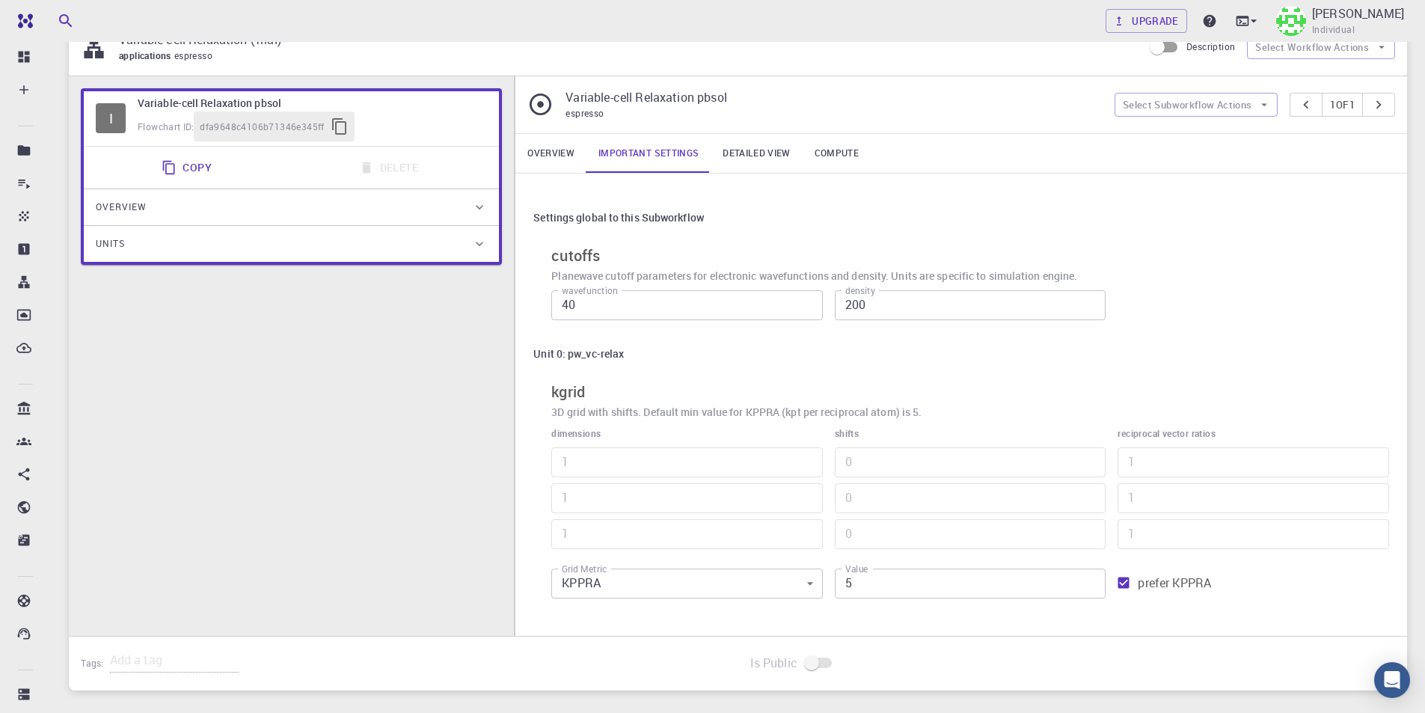
scroll to position [0, 0]
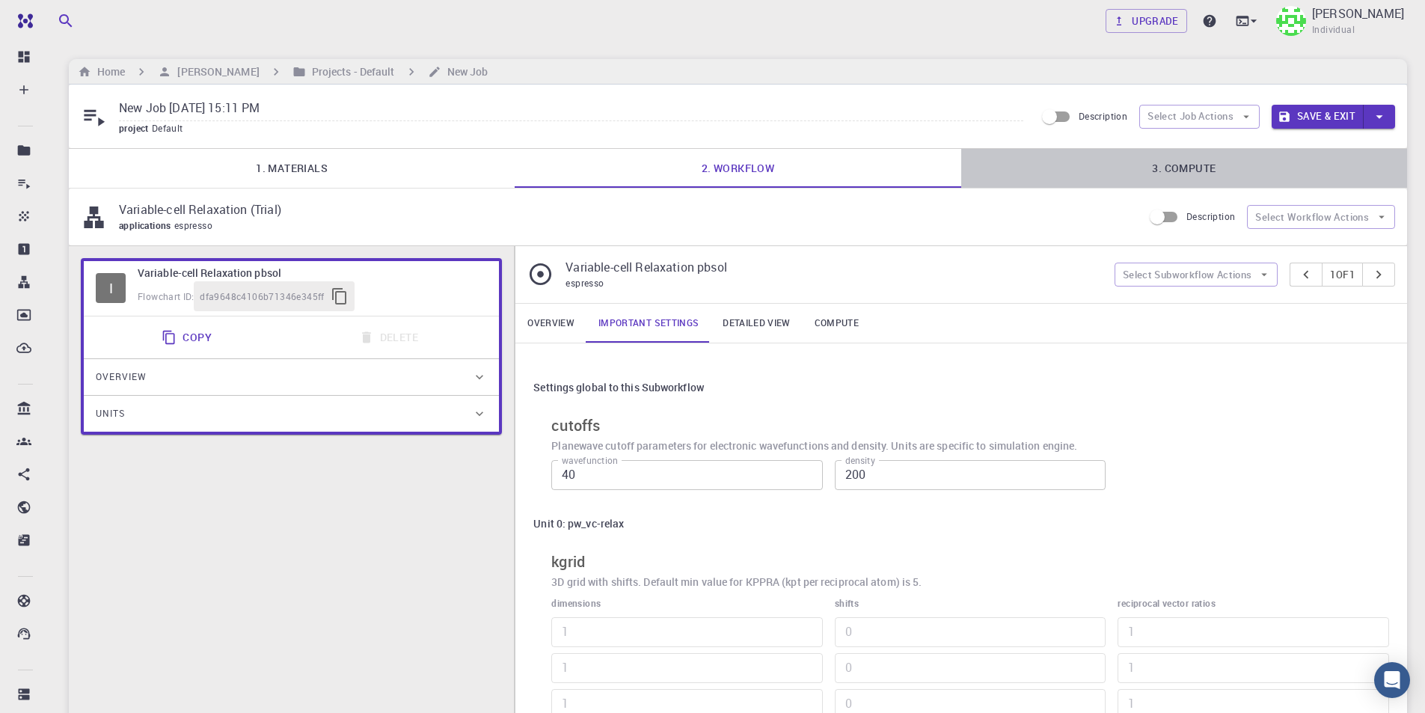
click at [1187, 173] on link "3. Compute" at bounding box center [1184, 168] width 446 height 39
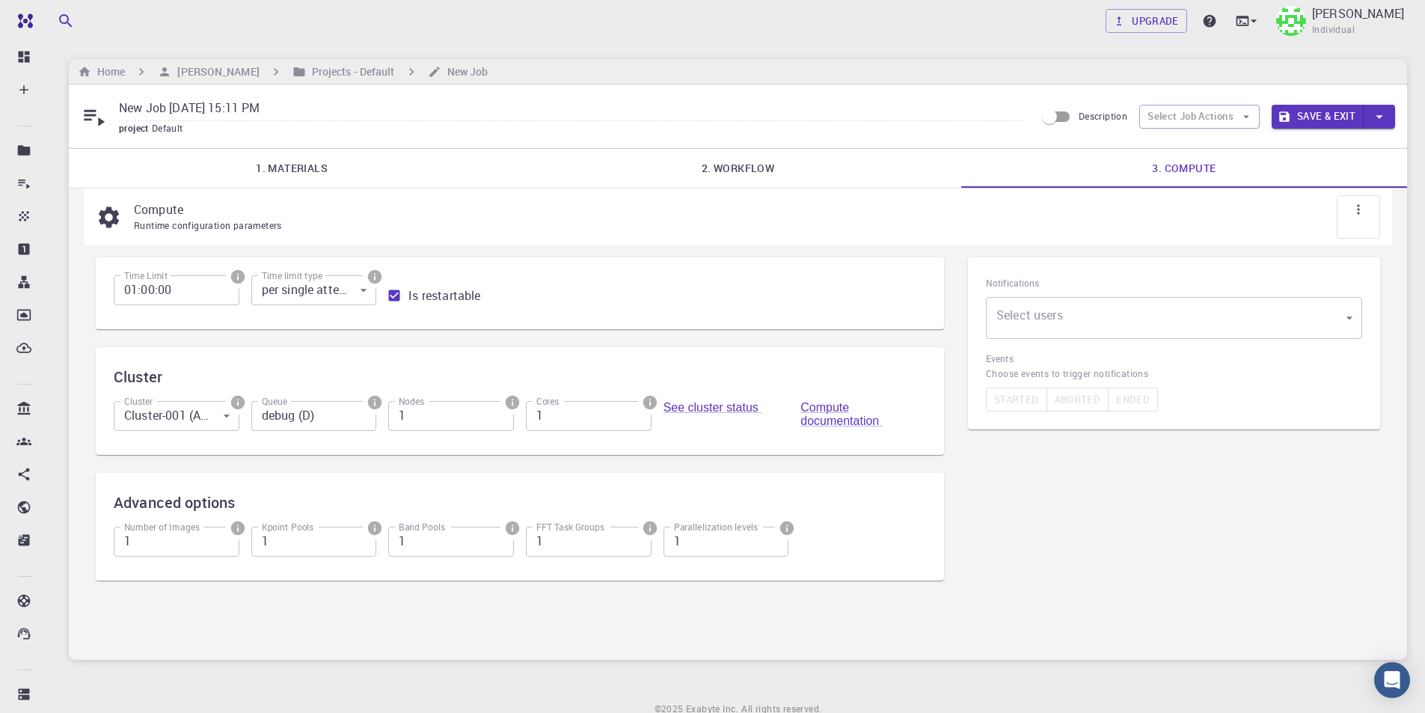
click at [1165, 310] on body "Free Dashboard Create New Job New Material Create Material Upload File Import f…" at bounding box center [712, 388] width 1425 height 776
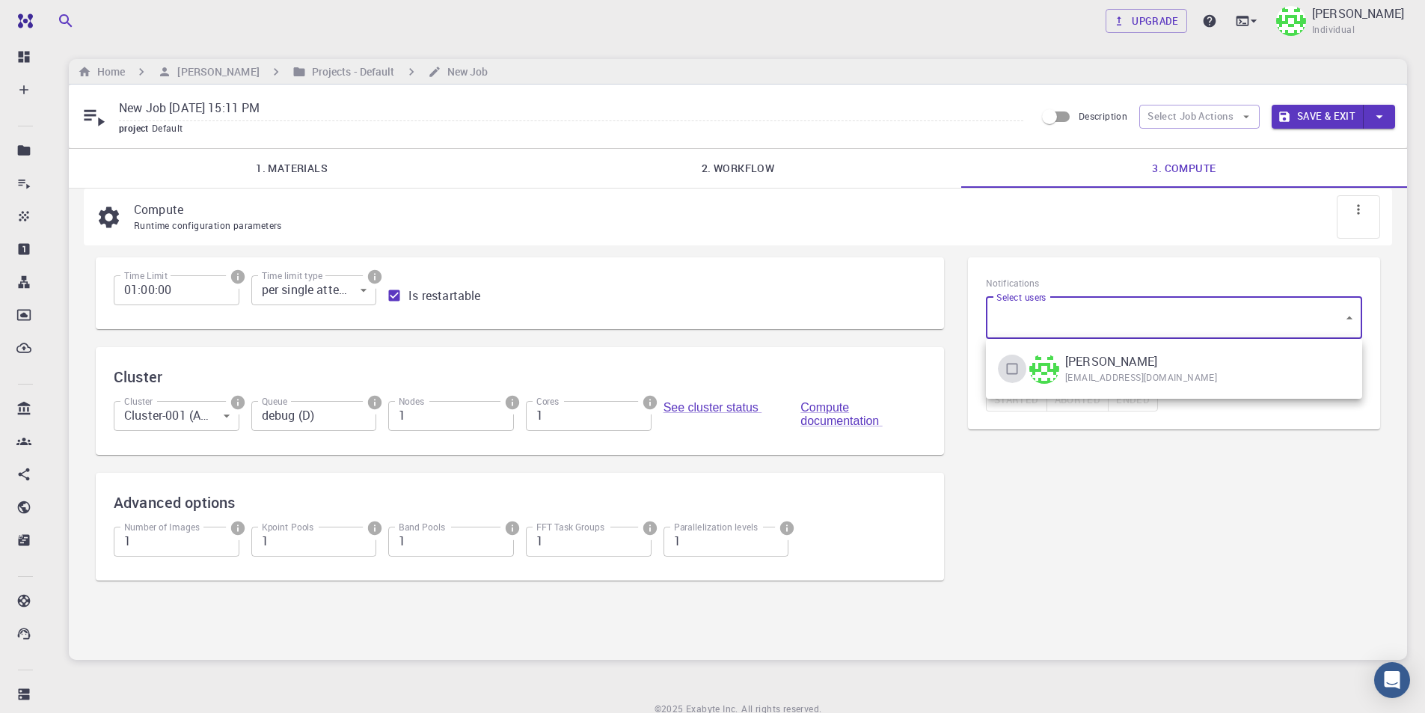
click at [1020, 365] on input "checkbox" at bounding box center [1012, 369] width 28 height 28
checkbox input "true"
type input "[object Object]"
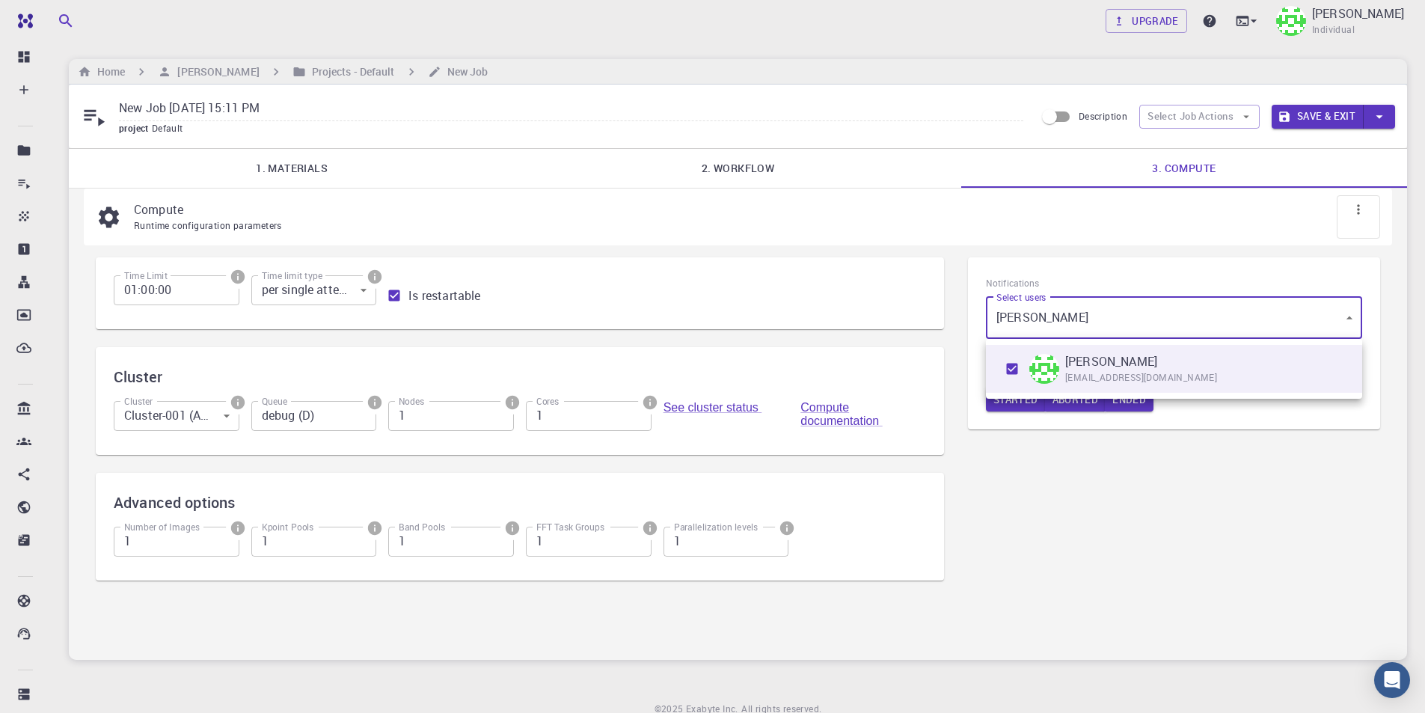
click at [1092, 510] on div at bounding box center [712, 356] width 1425 height 713
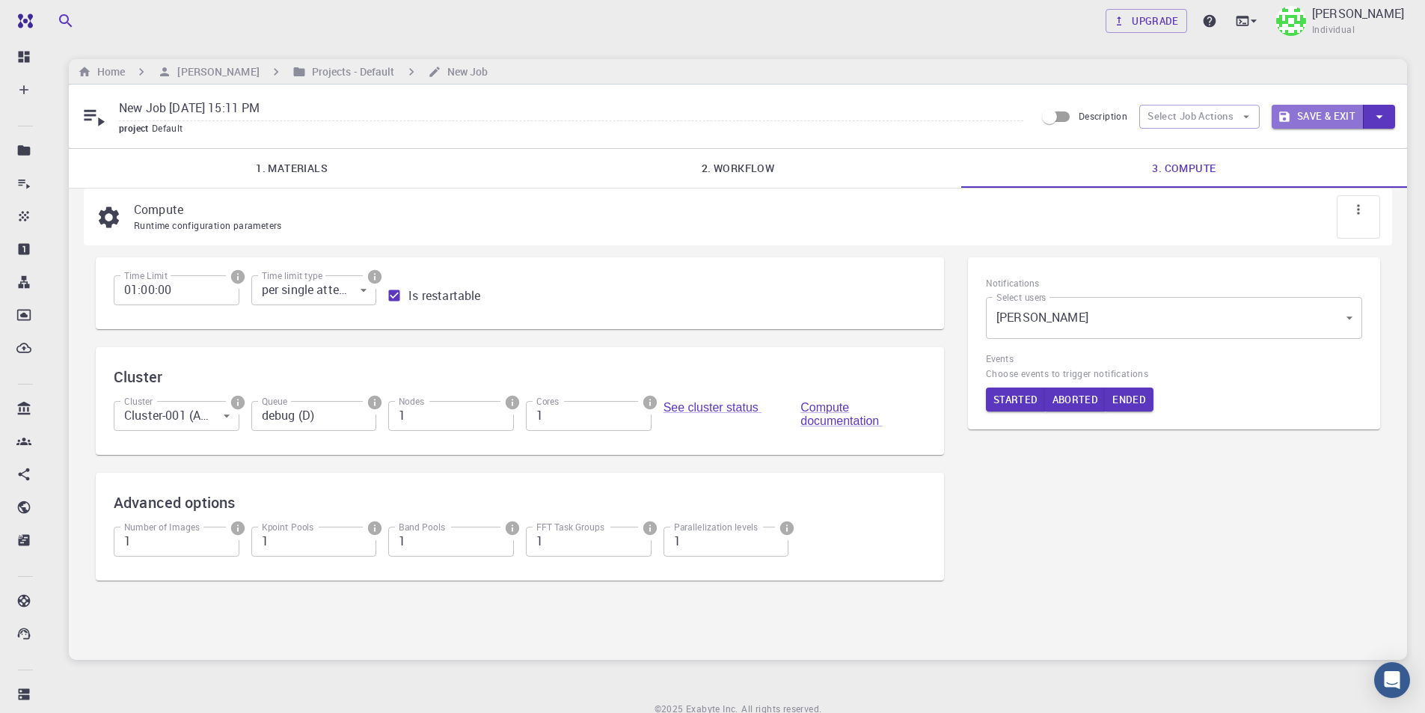
click at [1309, 120] on button "Save & Exit" at bounding box center [1318, 117] width 92 height 24
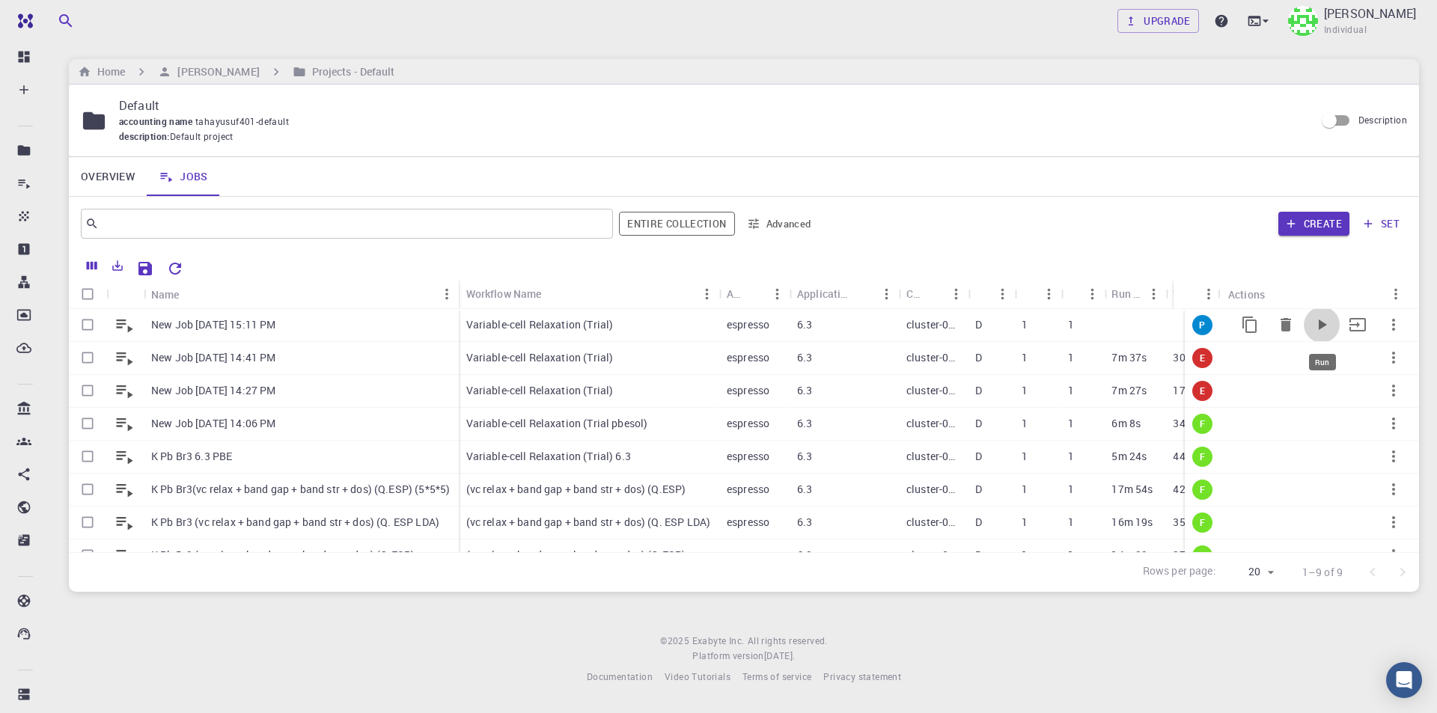
click at [1318, 325] on icon "Run" at bounding box center [1322, 324] width 8 height 10
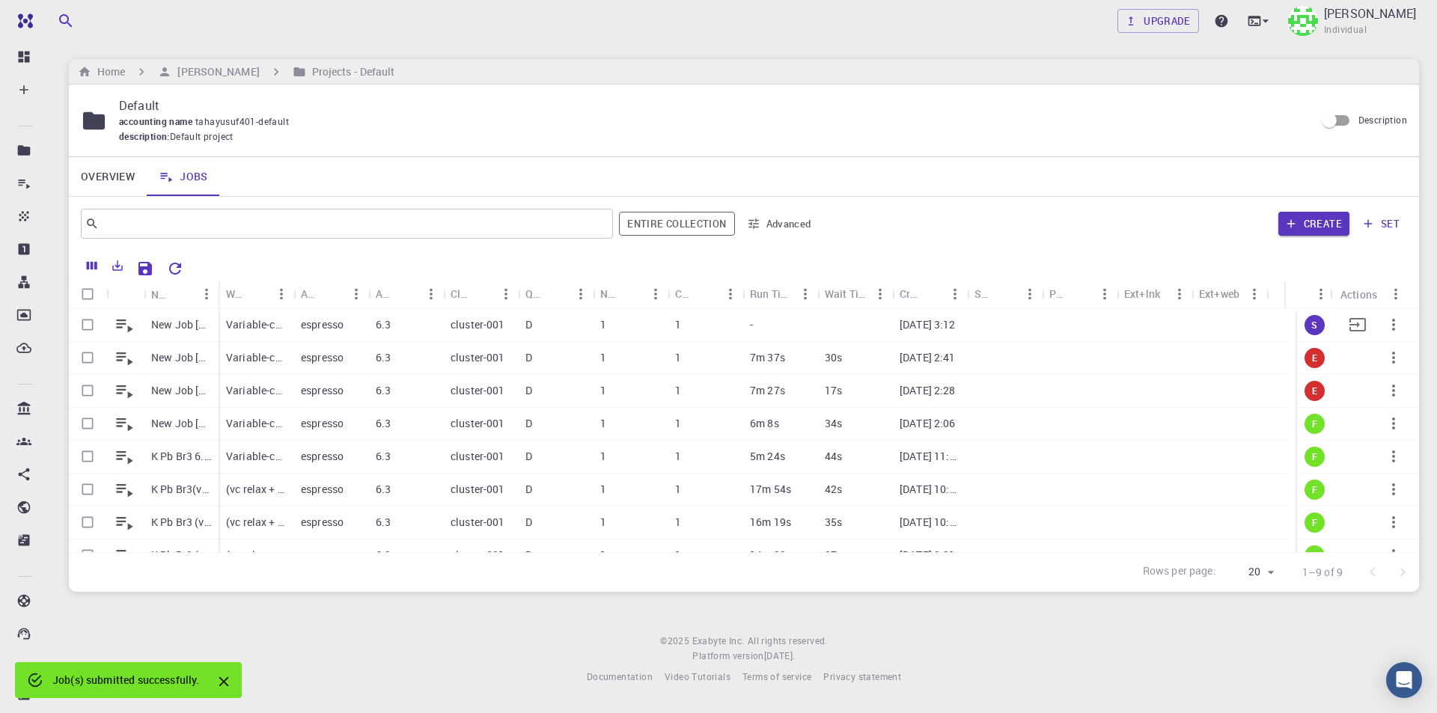
click at [248, 329] on p "Variable-cell Relaxation (Trial)" at bounding box center [256, 324] width 60 height 15
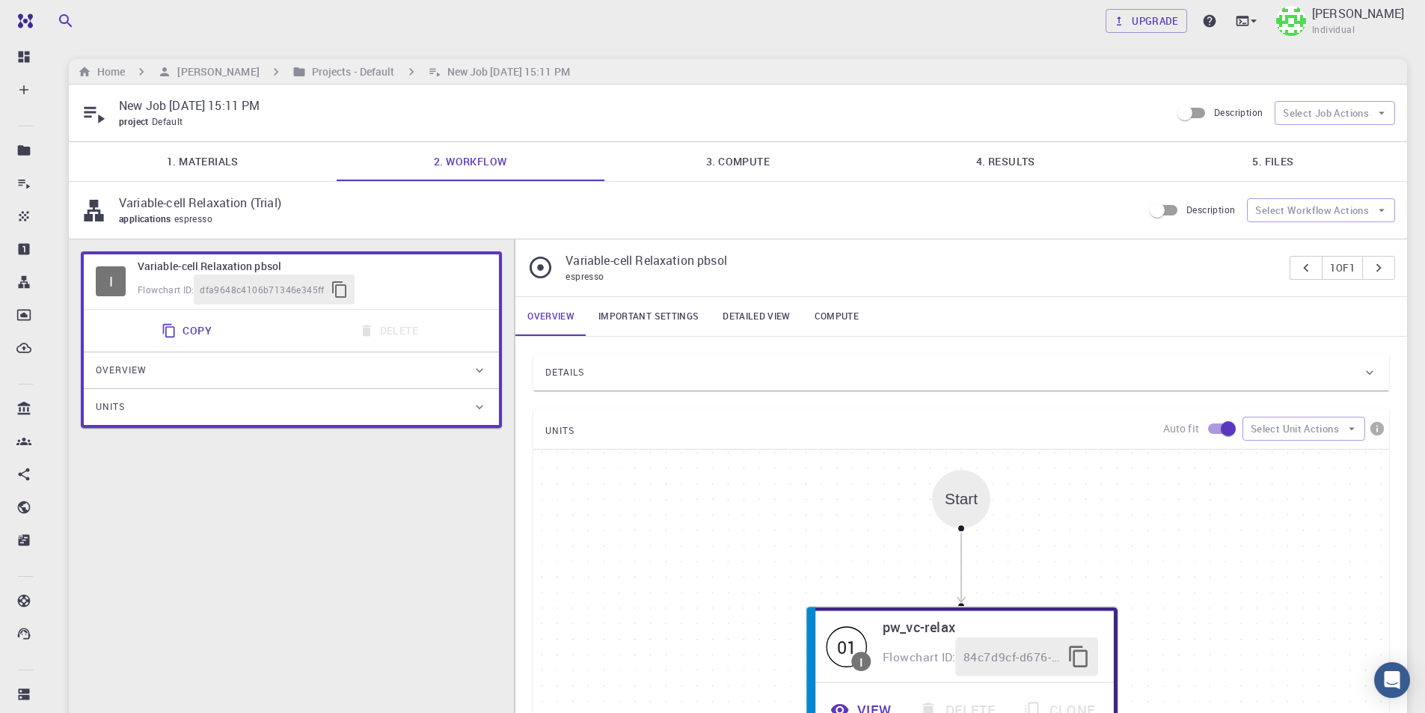
click at [660, 322] on link "Important settings" at bounding box center [649, 316] width 124 height 39
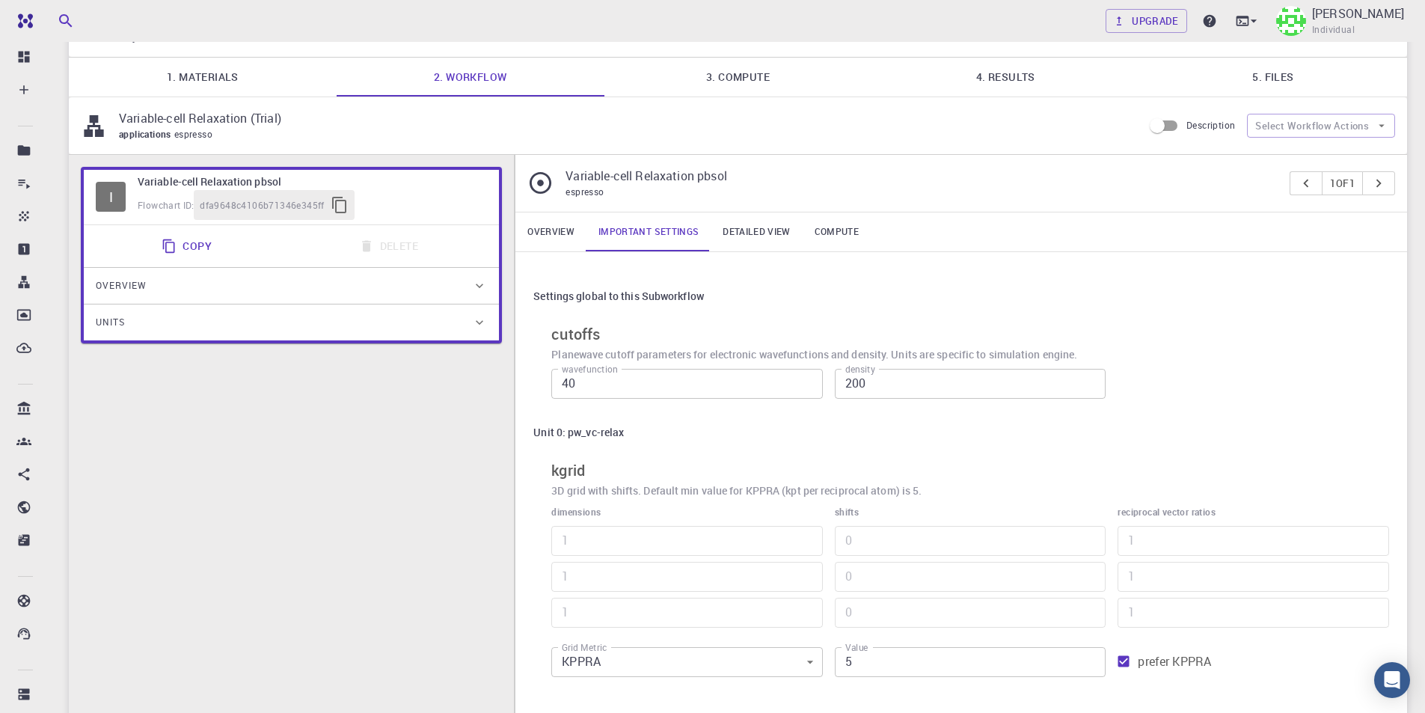
scroll to position [75, 0]
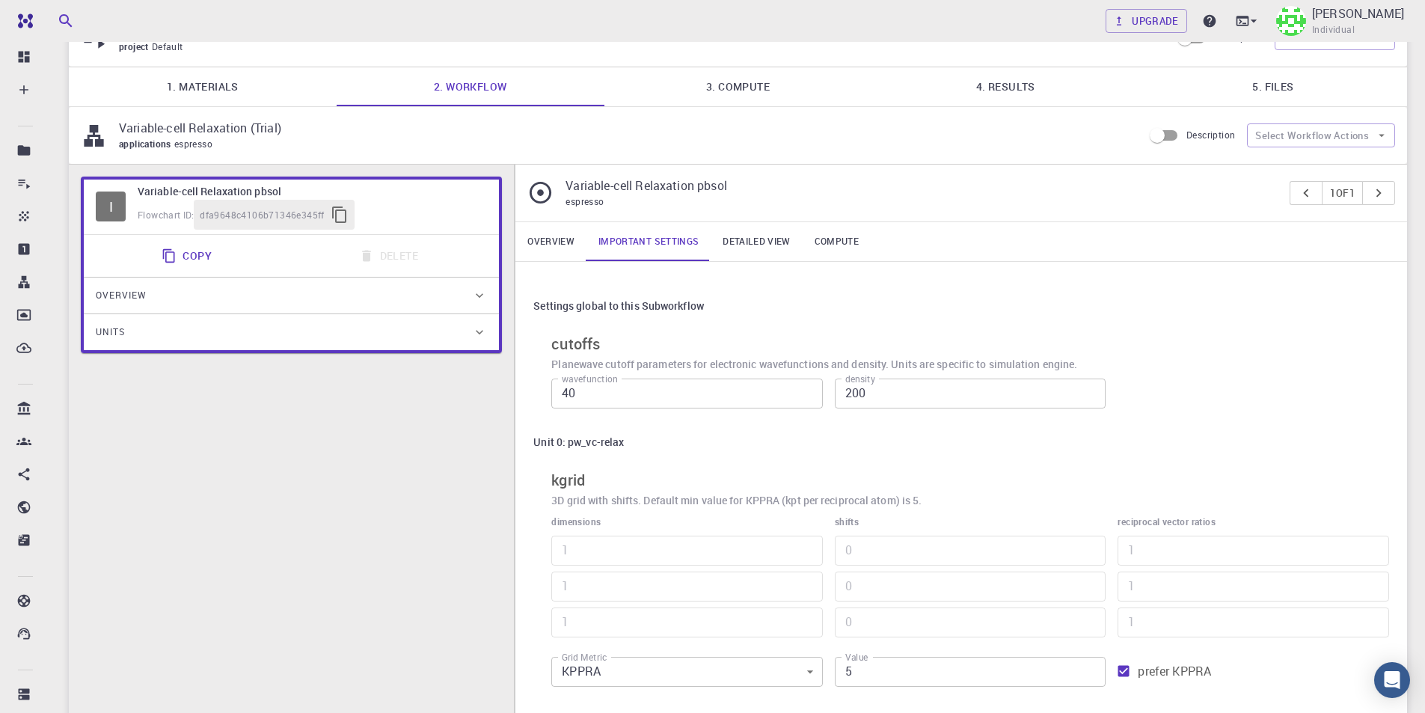
click at [553, 227] on link "Overview" at bounding box center [551, 241] width 71 height 39
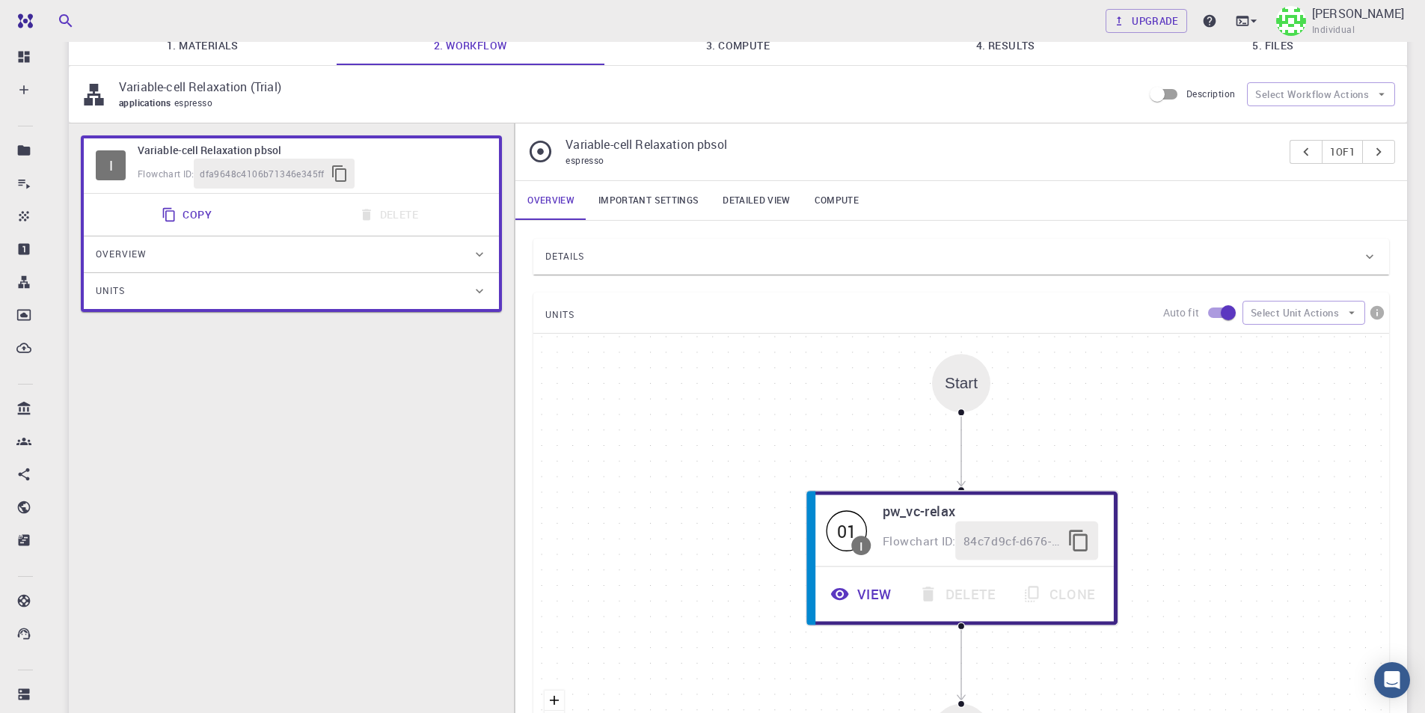
scroll to position [150, 0]
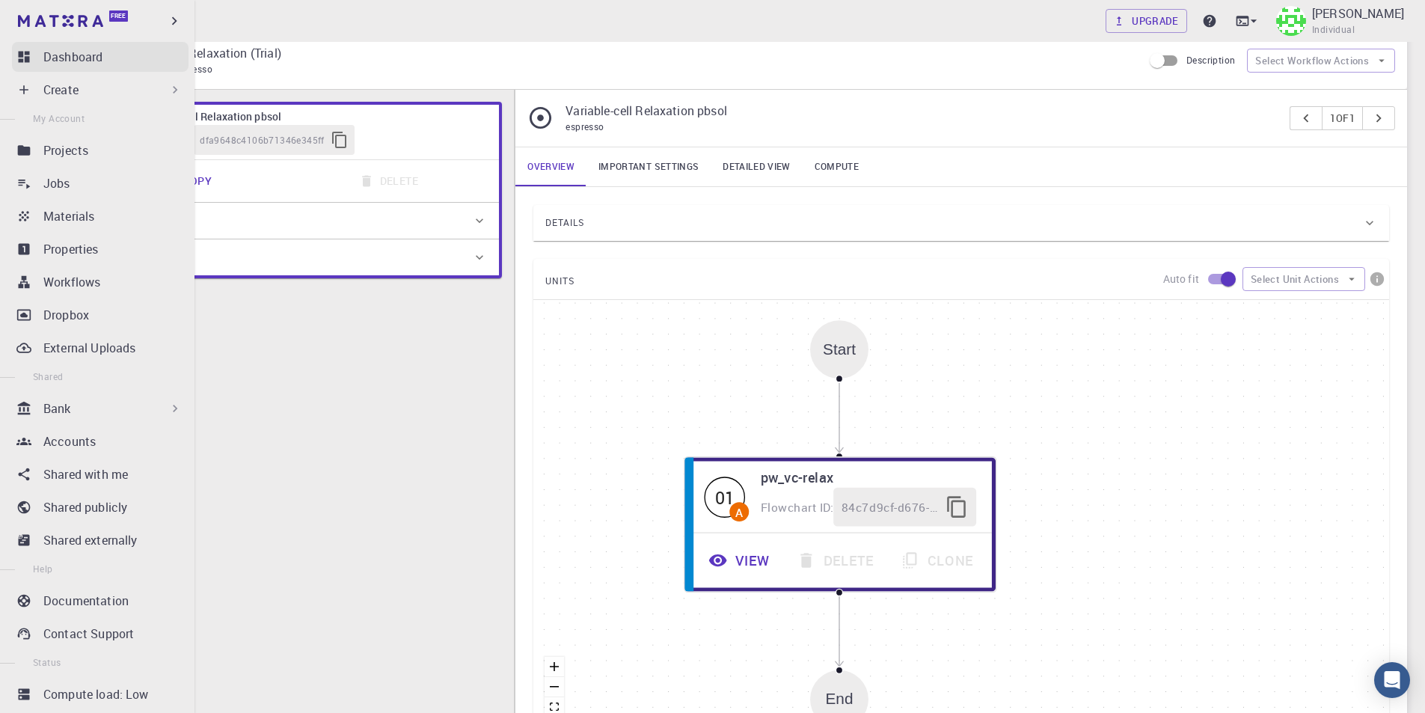
click at [63, 61] on p "Dashboard" at bounding box center [72, 57] width 59 height 18
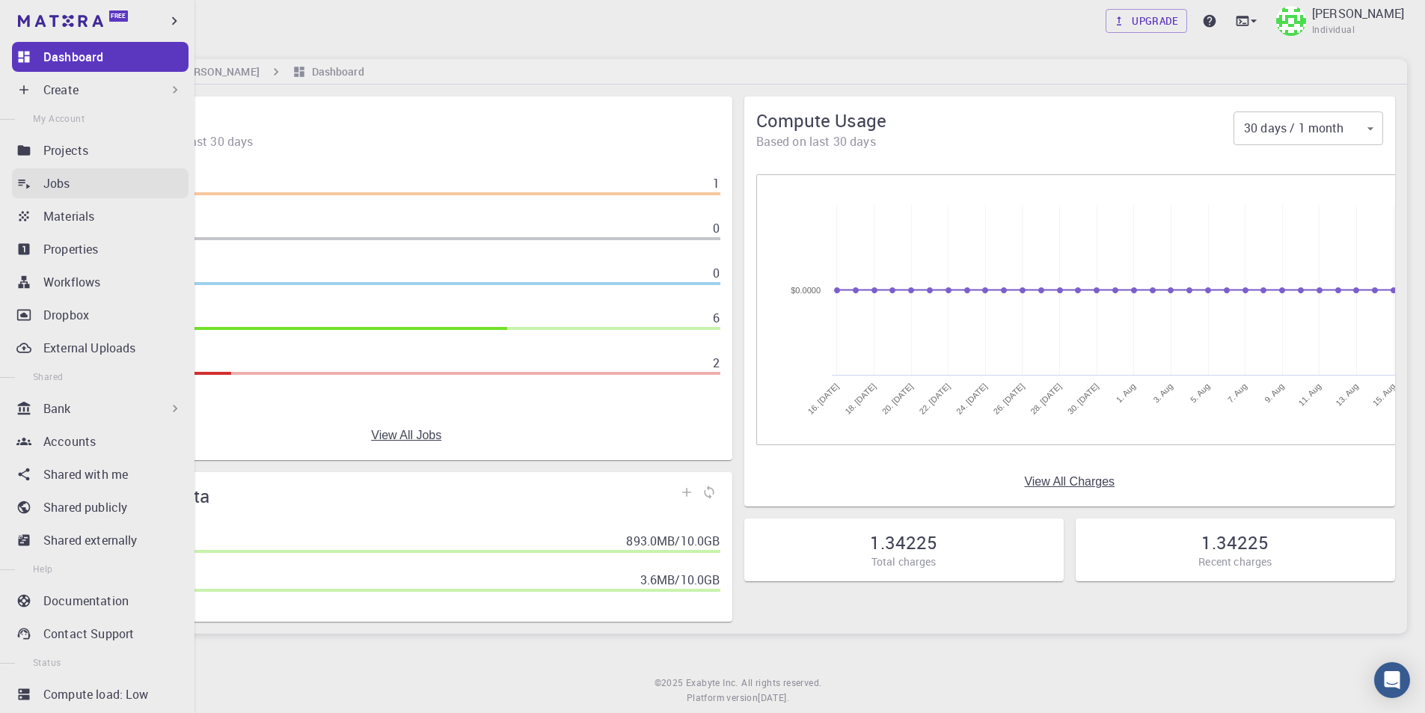
click at [81, 188] on div "Jobs" at bounding box center [115, 183] width 145 height 18
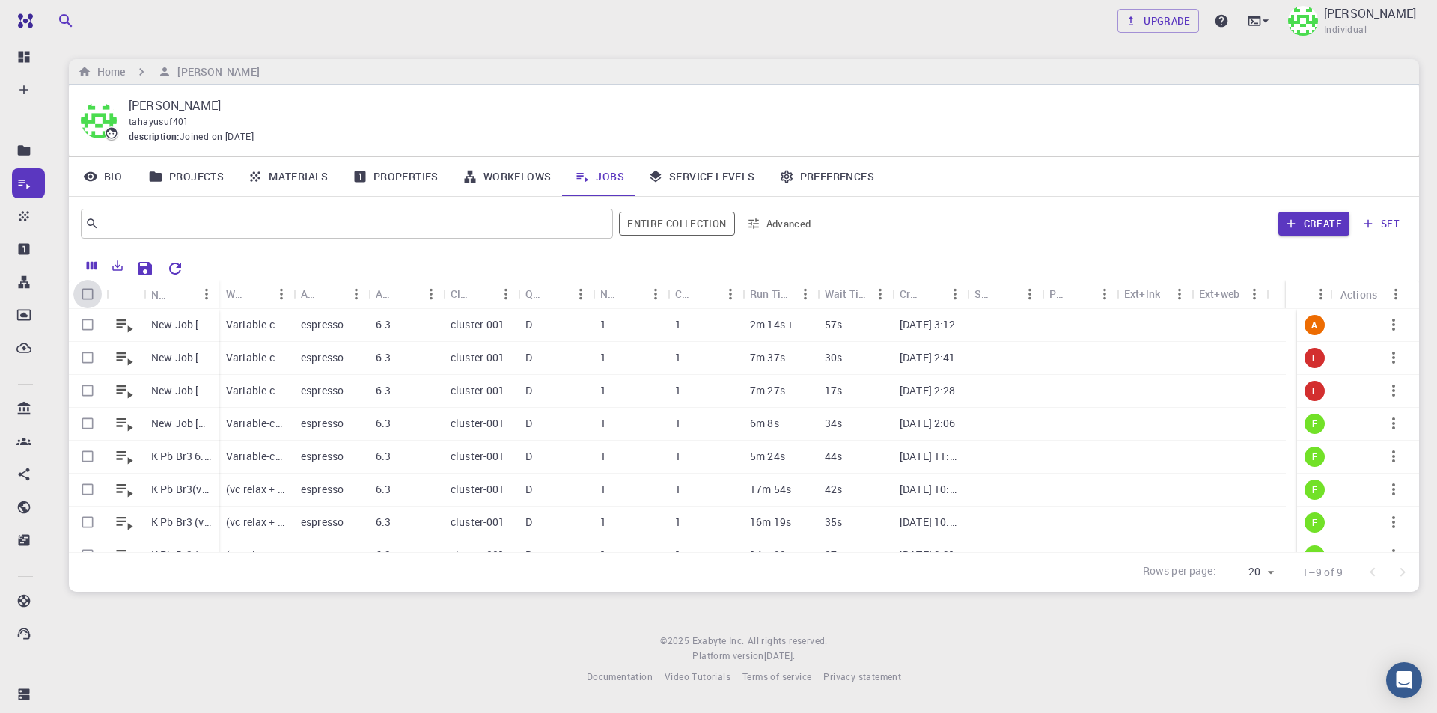
click at [85, 290] on input "Select all rows" at bounding box center [87, 294] width 28 height 28
checkbox input "true"
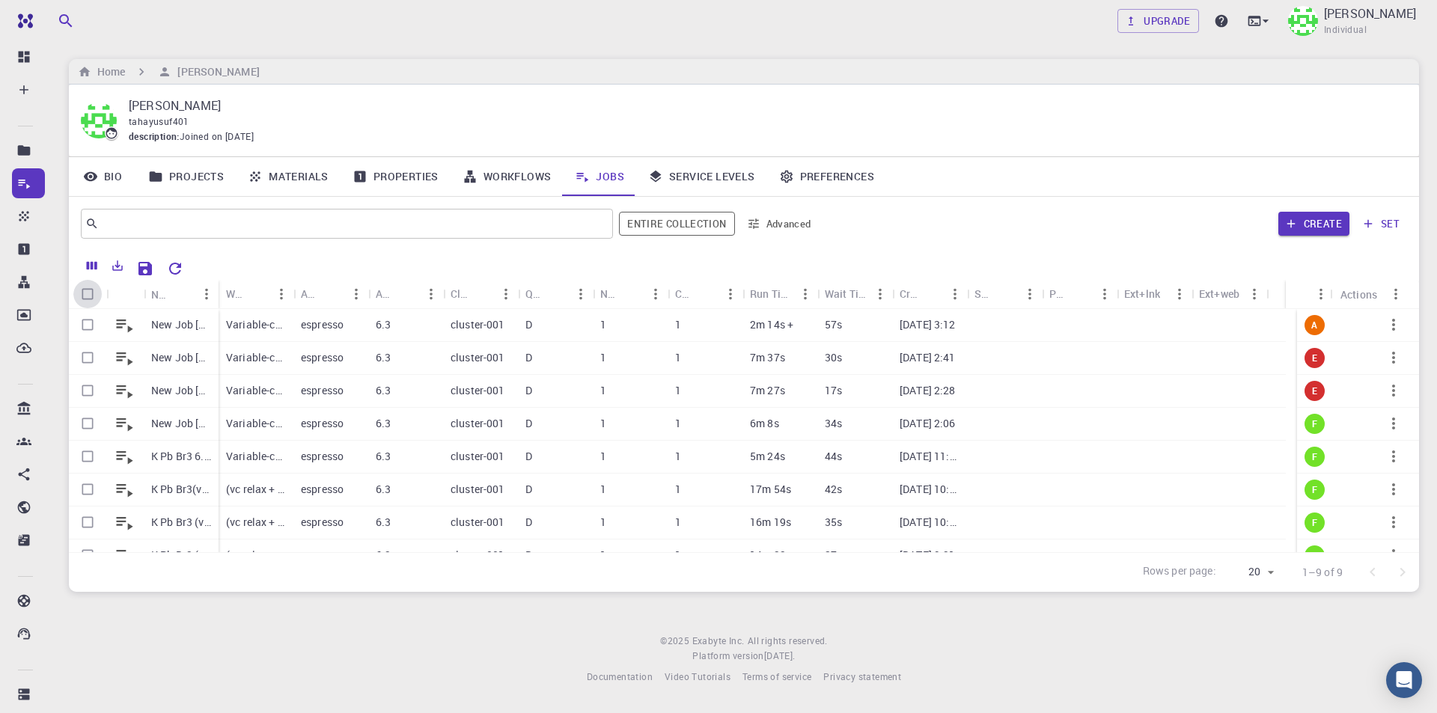
checkbox input "true"
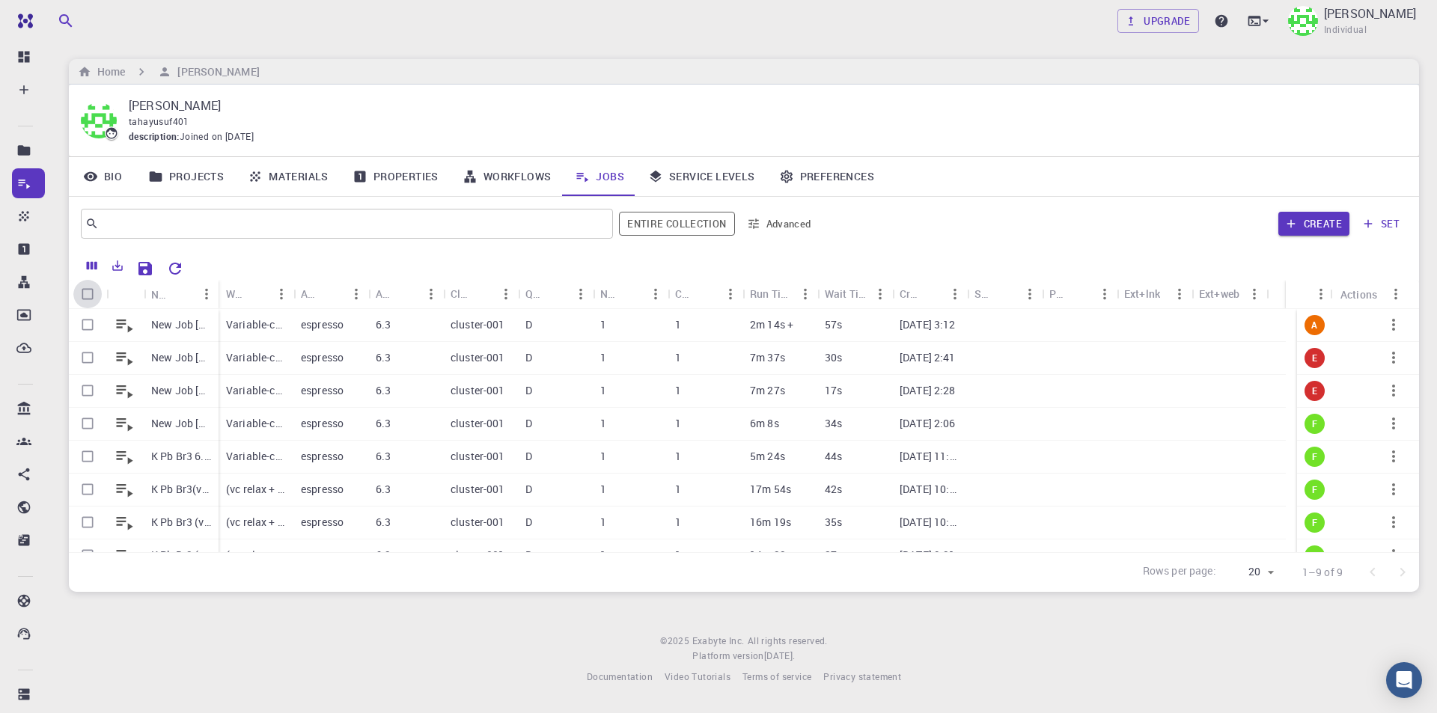
checkbox input "true"
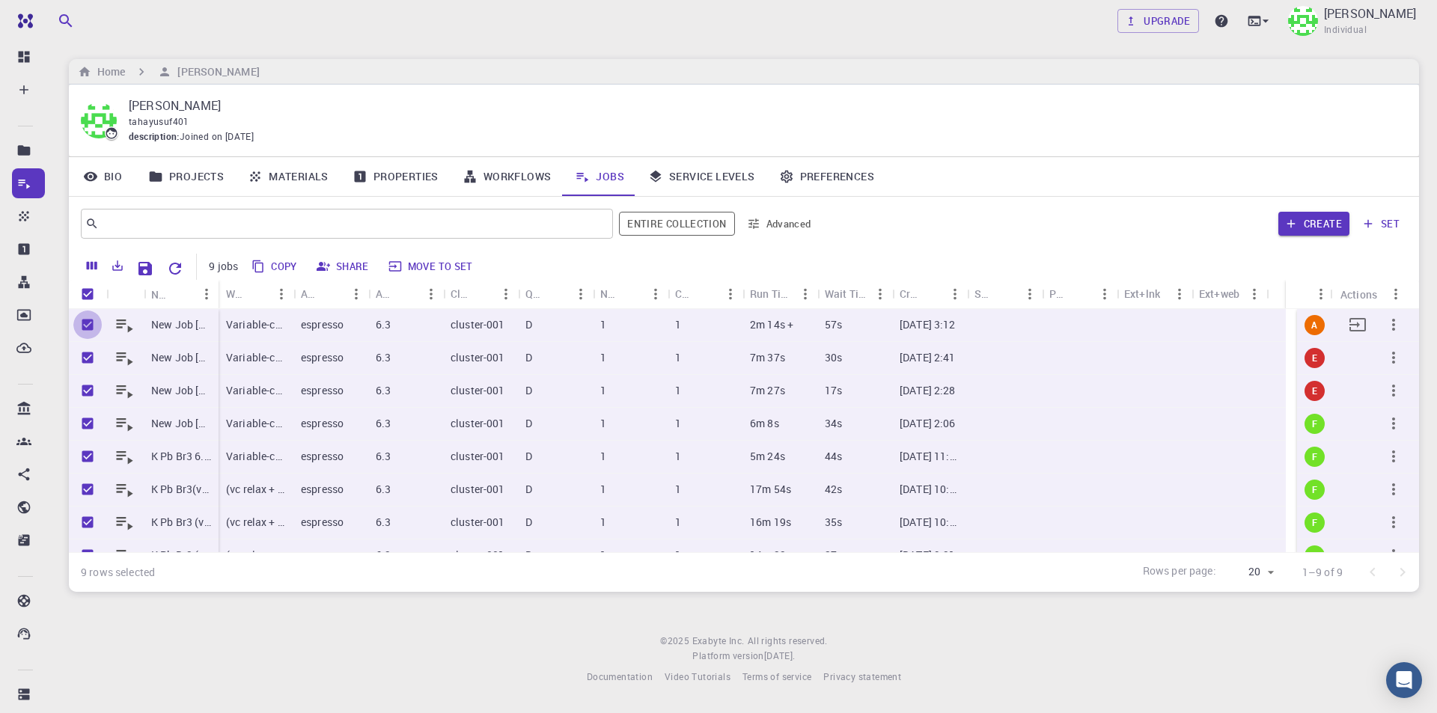
click at [88, 323] on input "Unselect row" at bounding box center [87, 325] width 28 height 28
checkbox input "false"
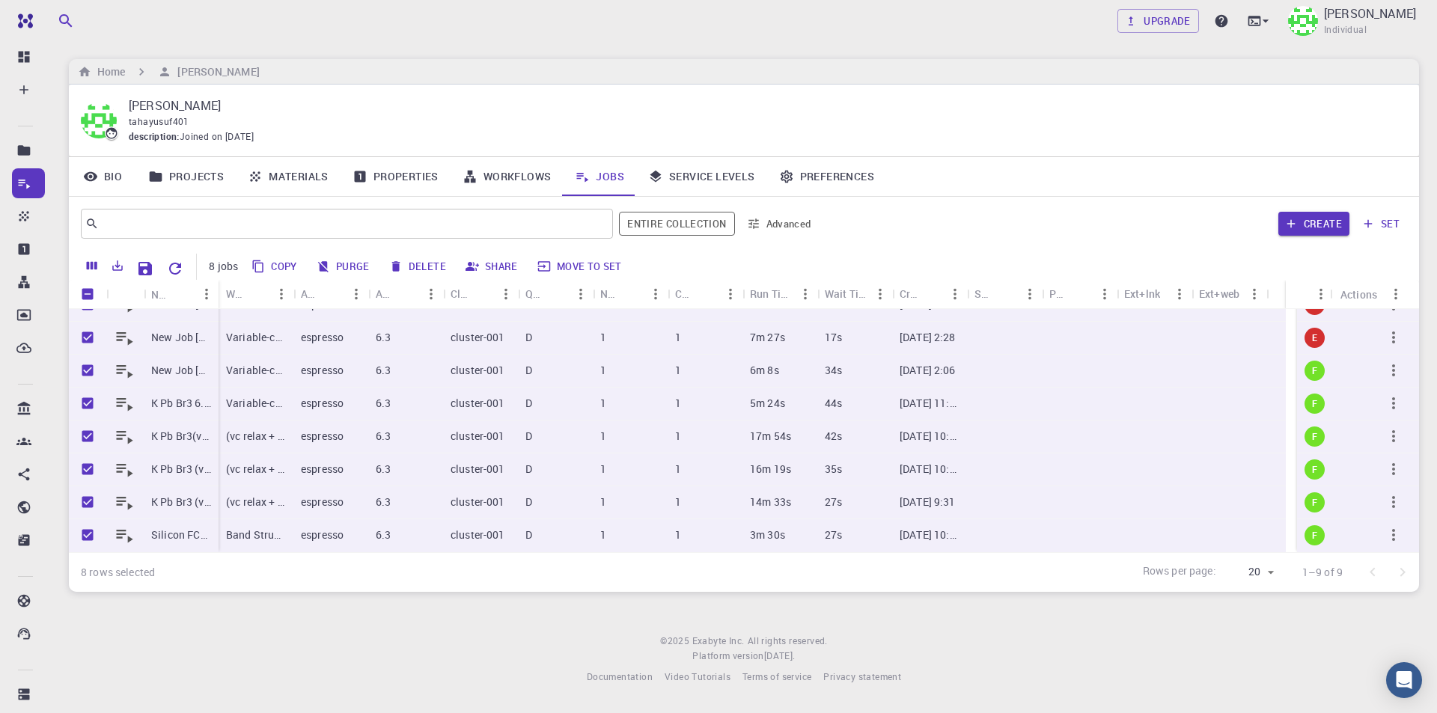
click at [420, 267] on button "Delete" at bounding box center [418, 266] width 67 height 24
checkbox input "false"
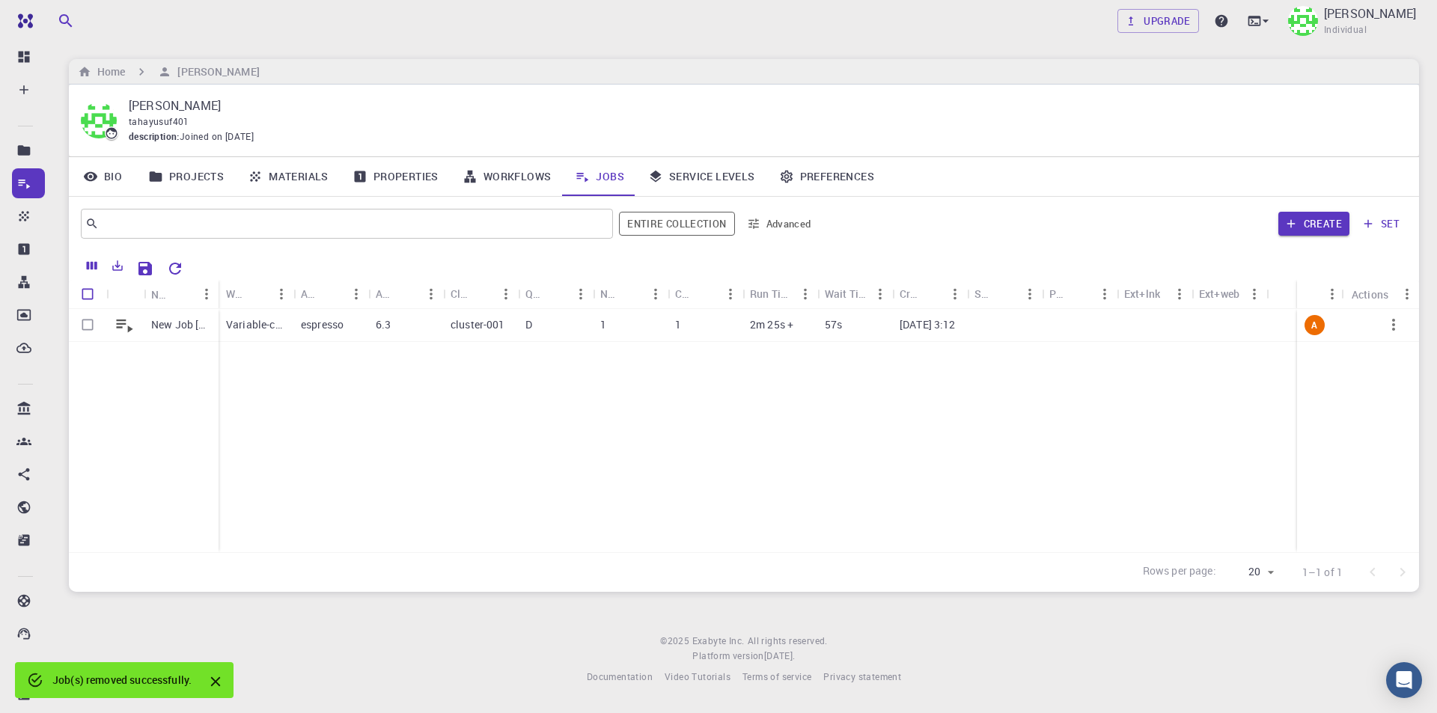
scroll to position [0, 0]
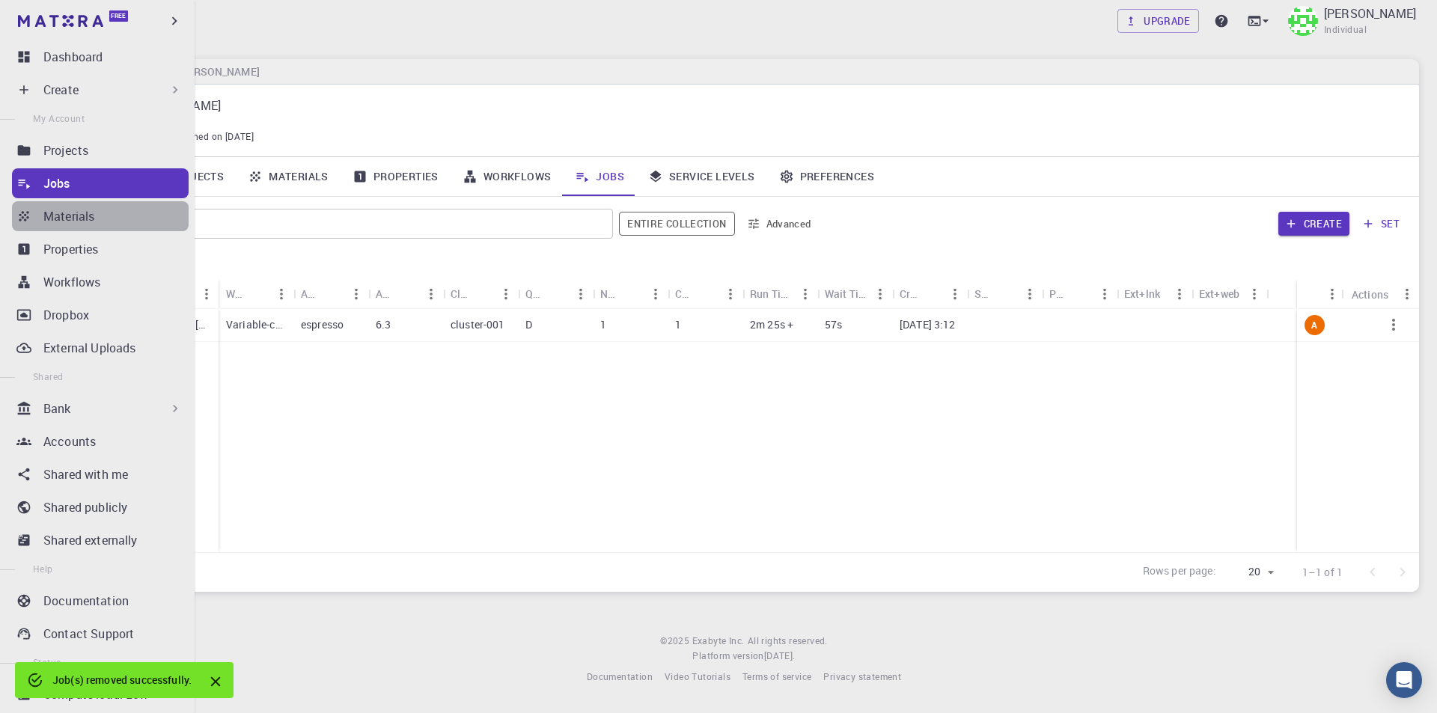
click at [105, 209] on div "Materials" at bounding box center [115, 216] width 145 height 18
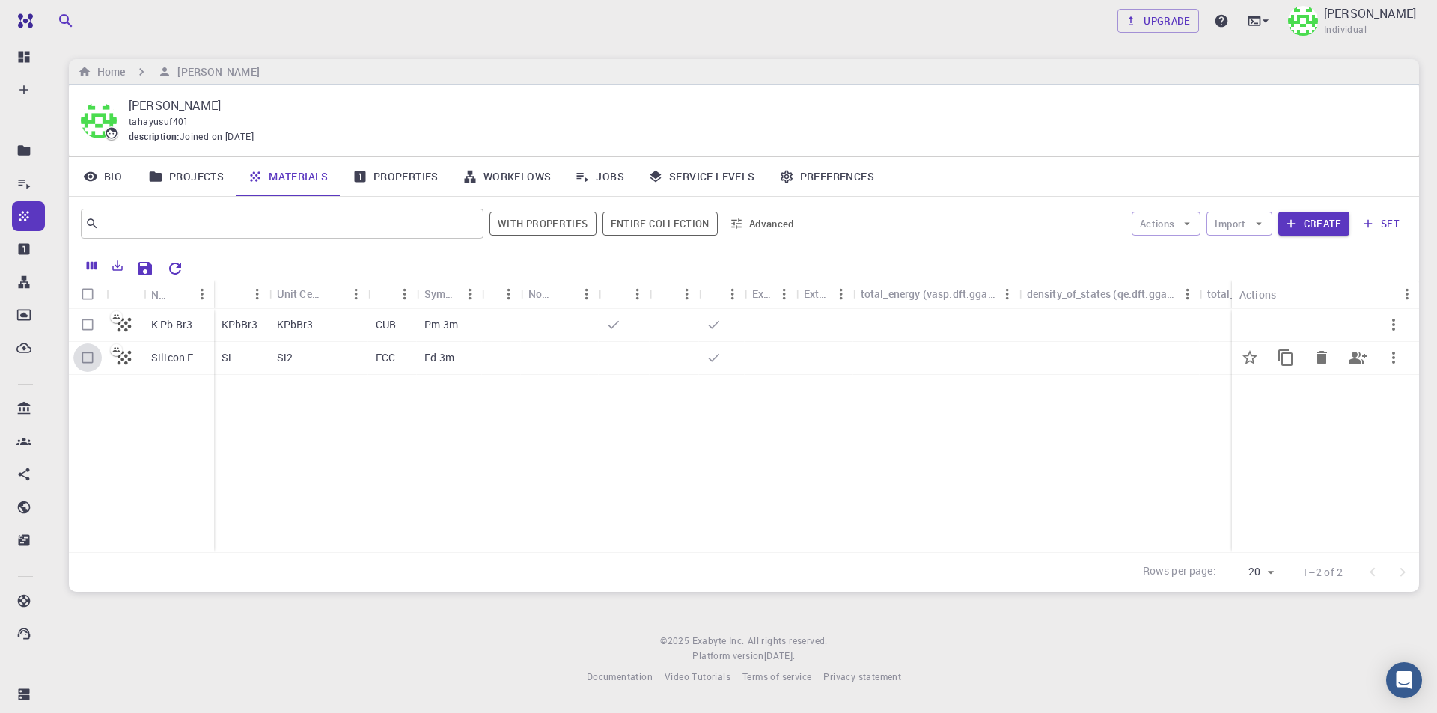
click at [91, 356] on input "Select row" at bounding box center [87, 357] width 28 height 28
checkbox input "true"
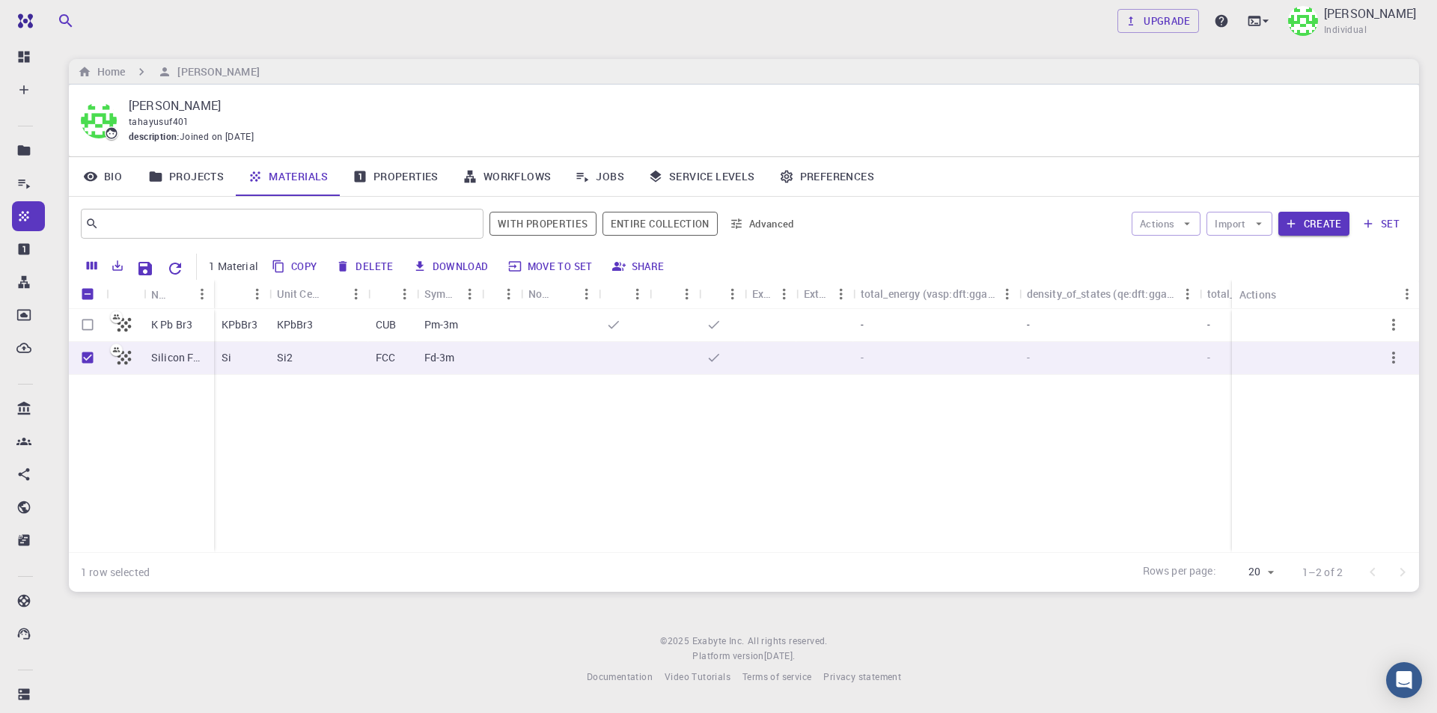
click at [359, 265] on button "Delete" at bounding box center [364, 266] width 67 height 24
checkbox input "false"
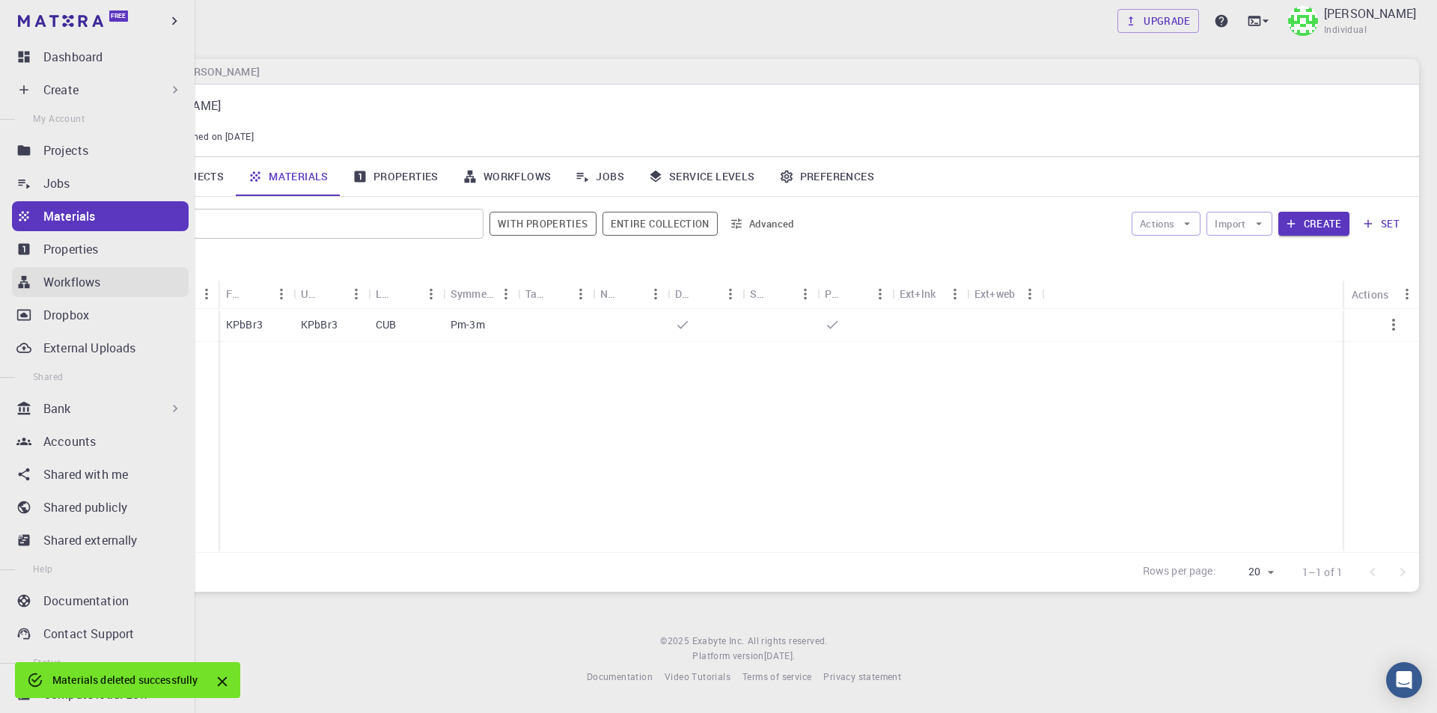
click at [79, 282] on p "Workflows" at bounding box center [71, 282] width 57 height 18
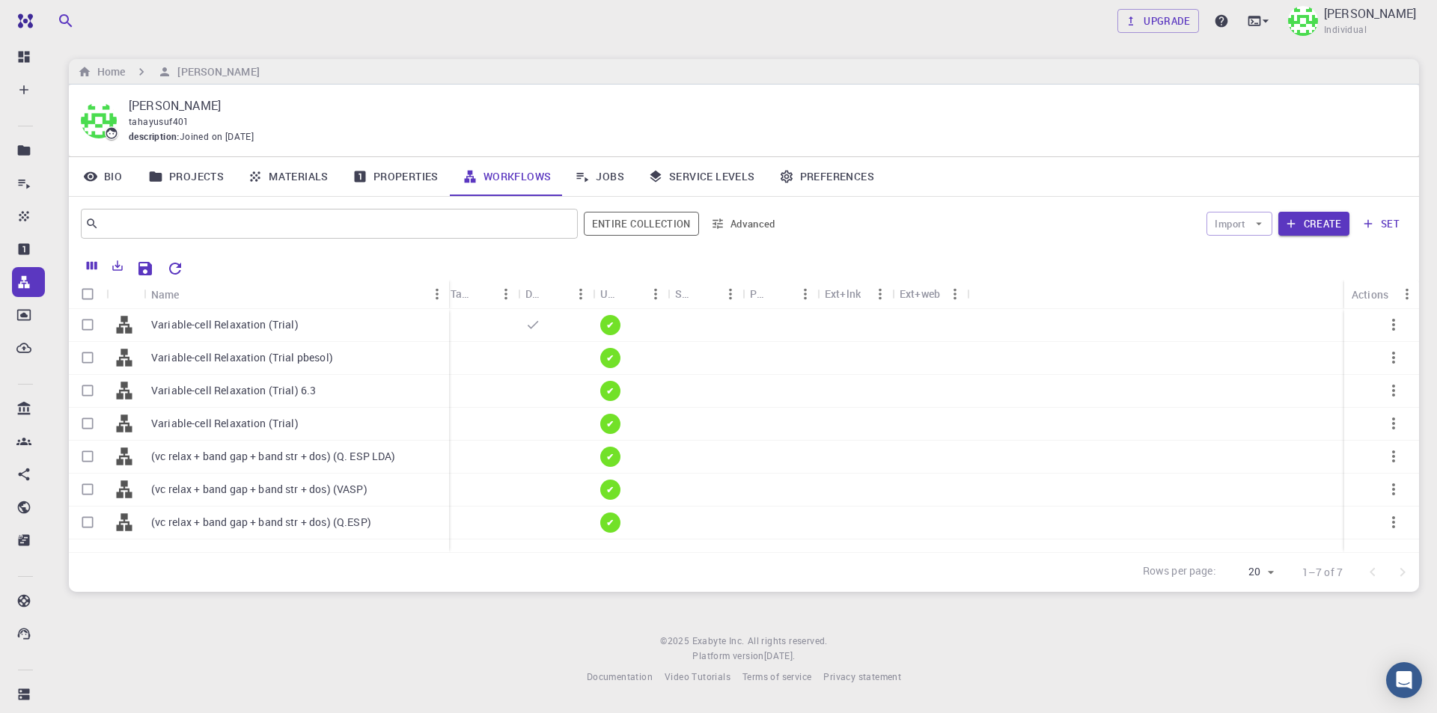
drag, startPoint x: 275, startPoint y: 290, endPoint x: 446, endPoint y: 291, distance: 170.6
click at [446, 291] on div "Name" at bounding box center [450, 294] width 15 height 29
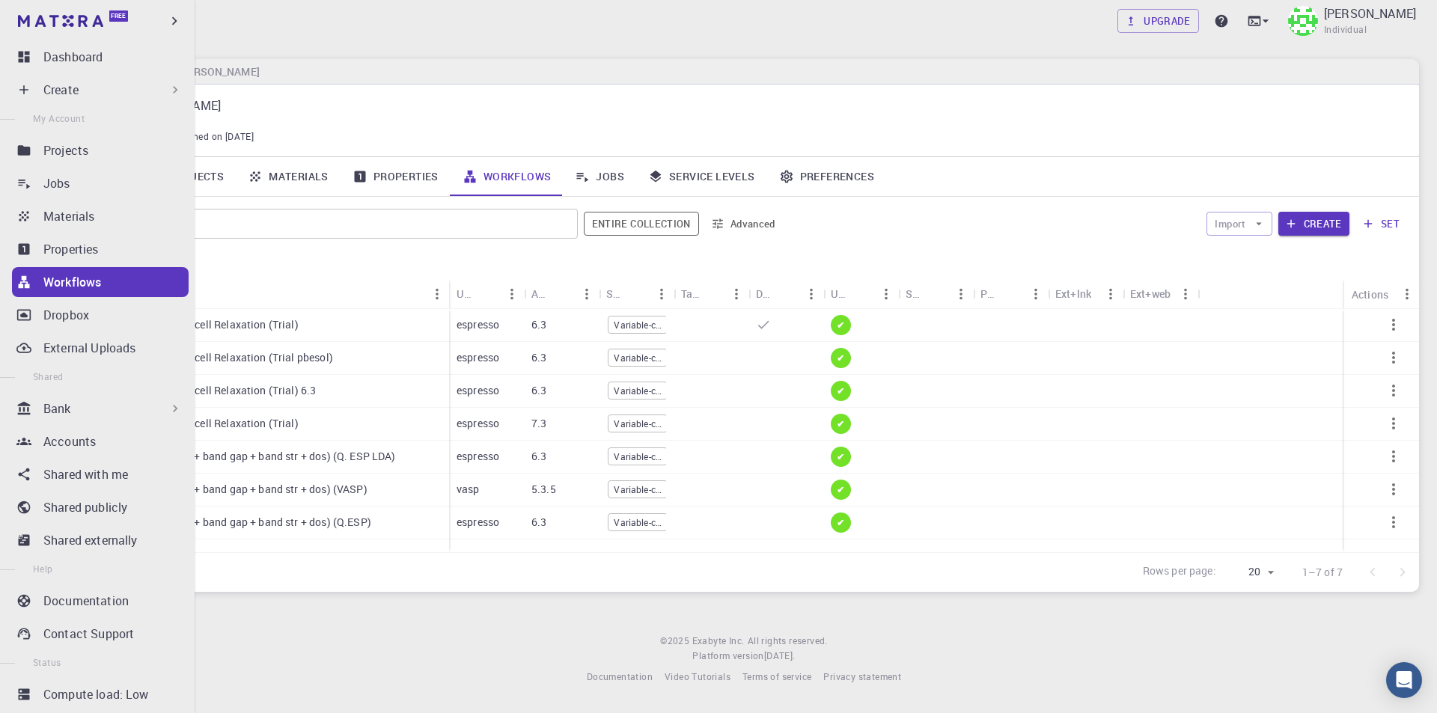
click at [58, 410] on p "Bank" at bounding box center [57, 409] width 28 height 18
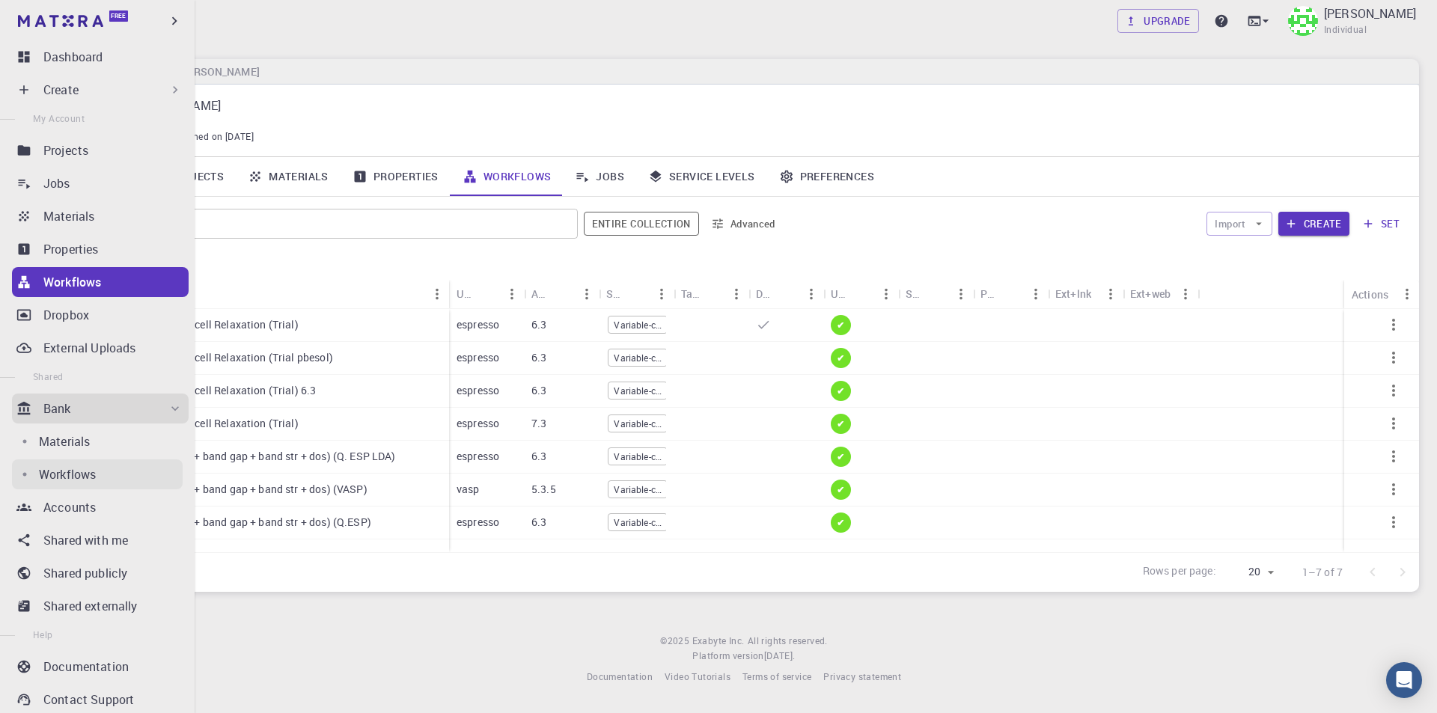
click at [100, 465] on div "Workflows" at bounding box center [111, 474] width 144 height 18
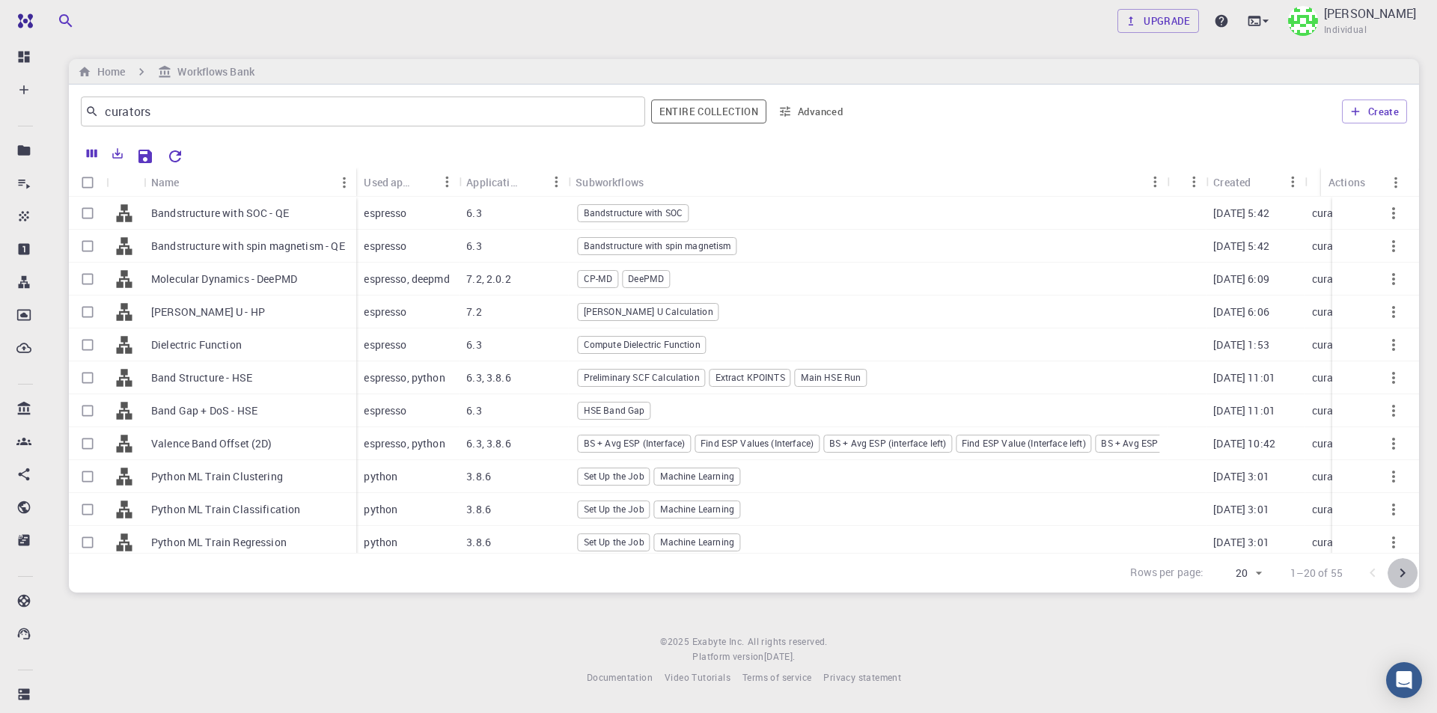
click at [1400, 568] on icon "Go to next page" at bounding box center [1402, 573] width 18 height 18
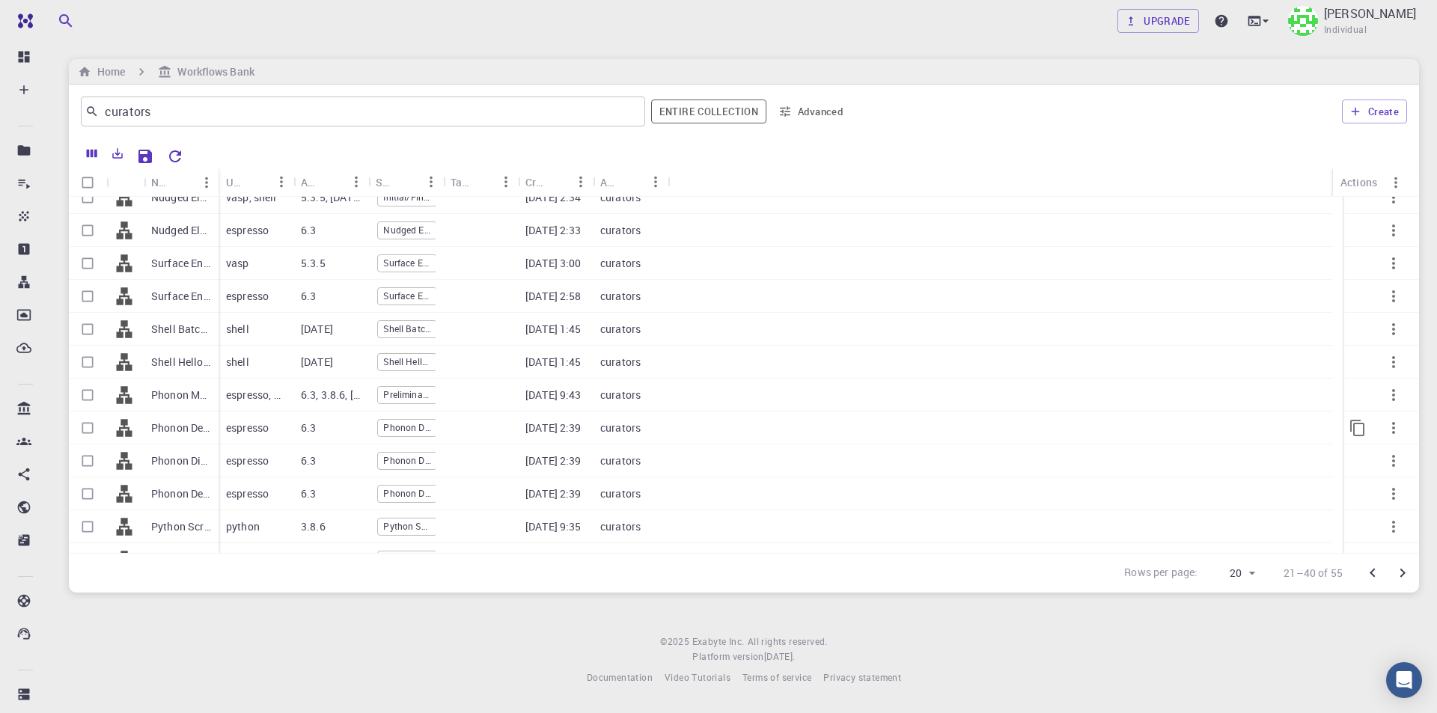
scroll to position [75, 0]
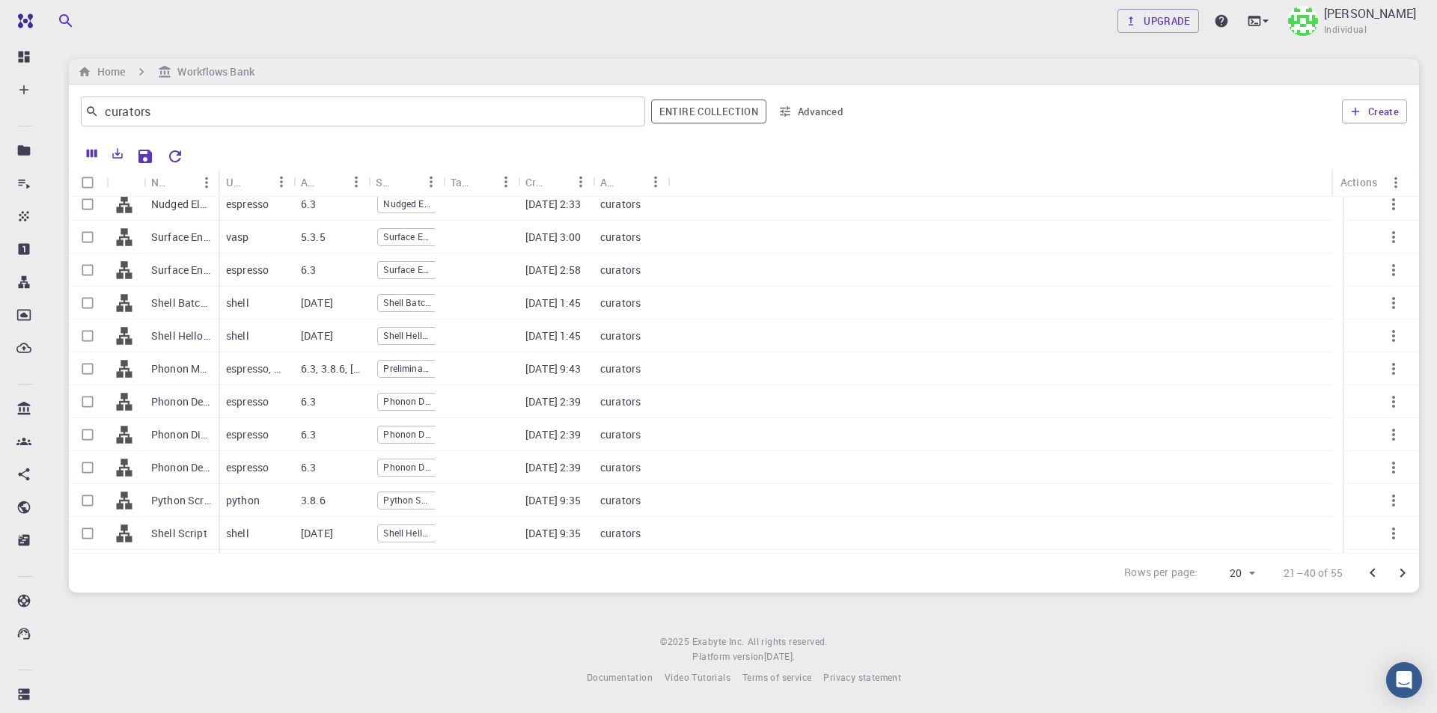
click at [1401, 569] on icon "Go to next page" at bounding box center [1402, 573] width 5 height 9
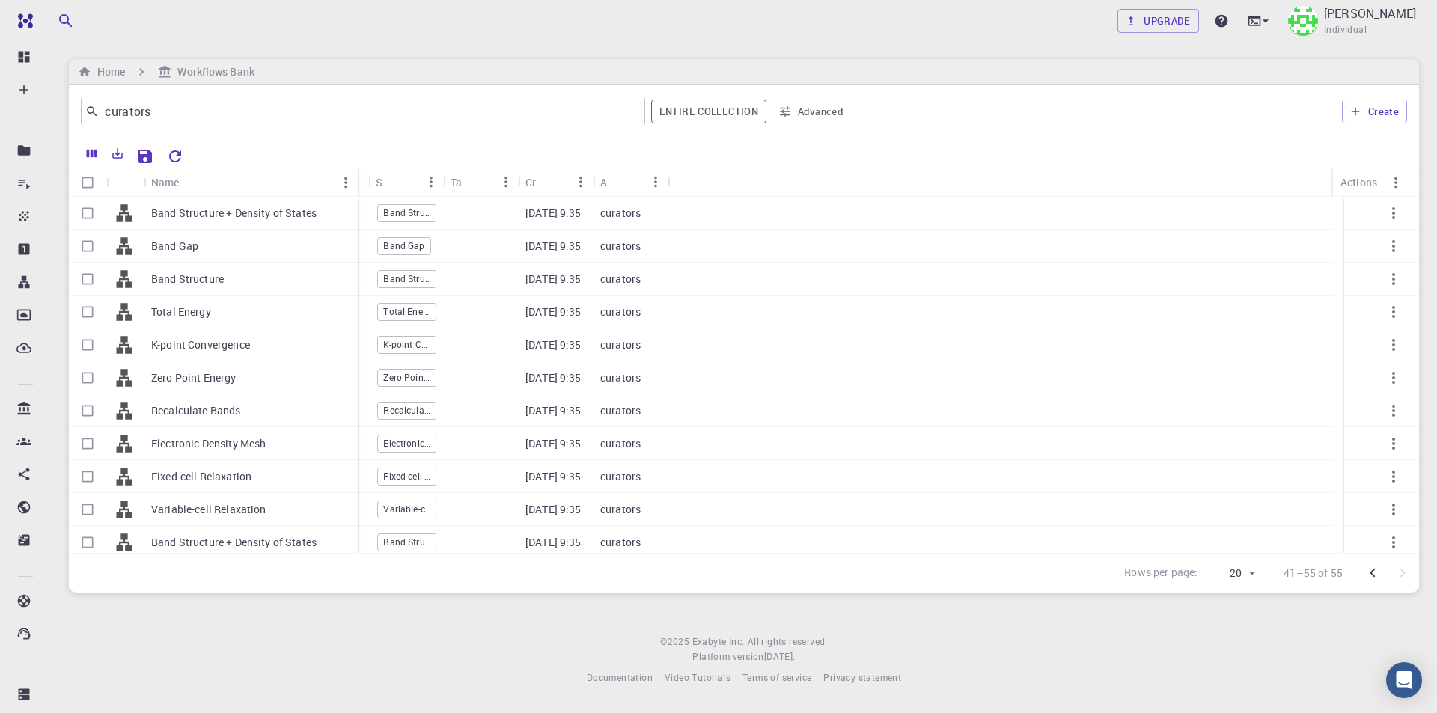
drag, startPoint x: 215, startPoint y: 174, endPoint x: 355, endPoint y: 180, distance: 139.3
click at [355, 180] on div "Name" at bounding box center [359, 182] width 15 height 29
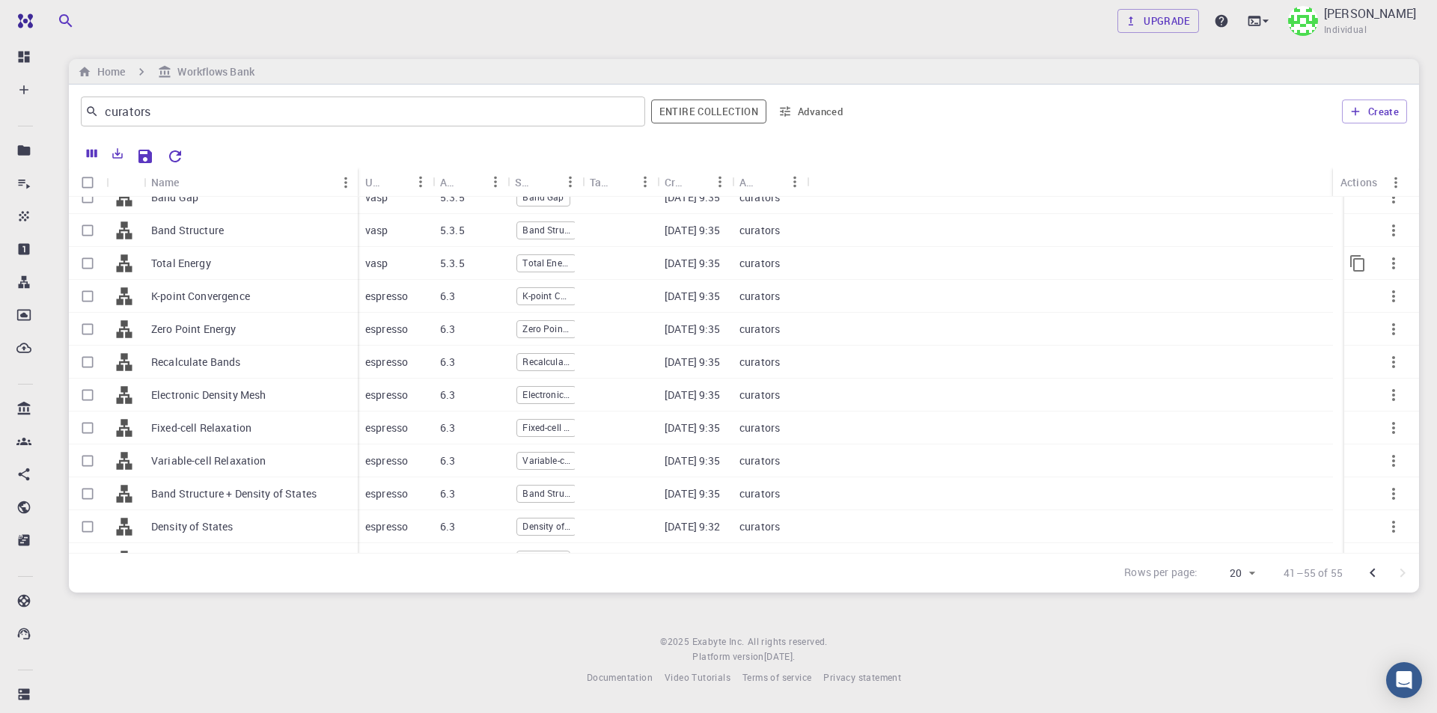
scroll to position [75, 0]
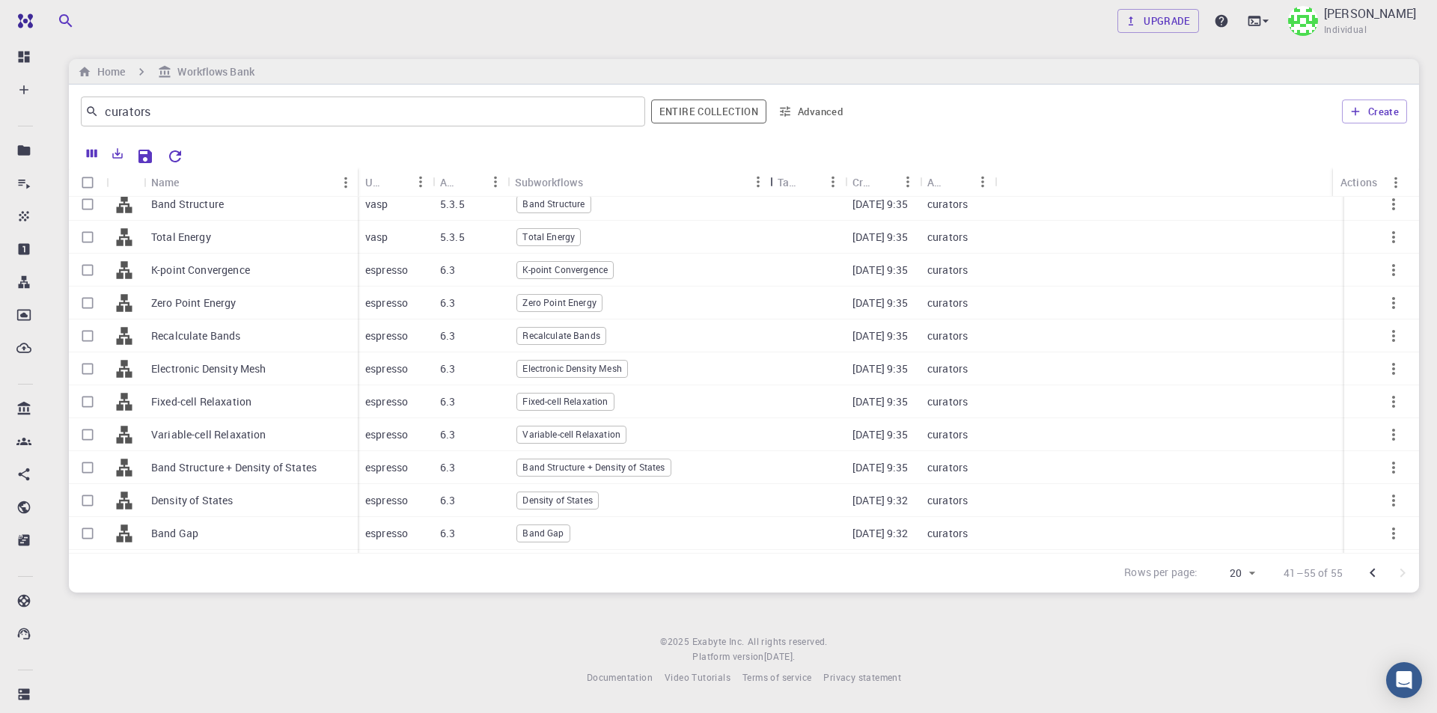
drag, startPoint x: 581, startPoint y: 180, endPoint x: 769, endPoint y: 181, distance: 187.8
click at [769, 181] on div "Subworkflows" at bounding box center [771, 182] width 15 height 29
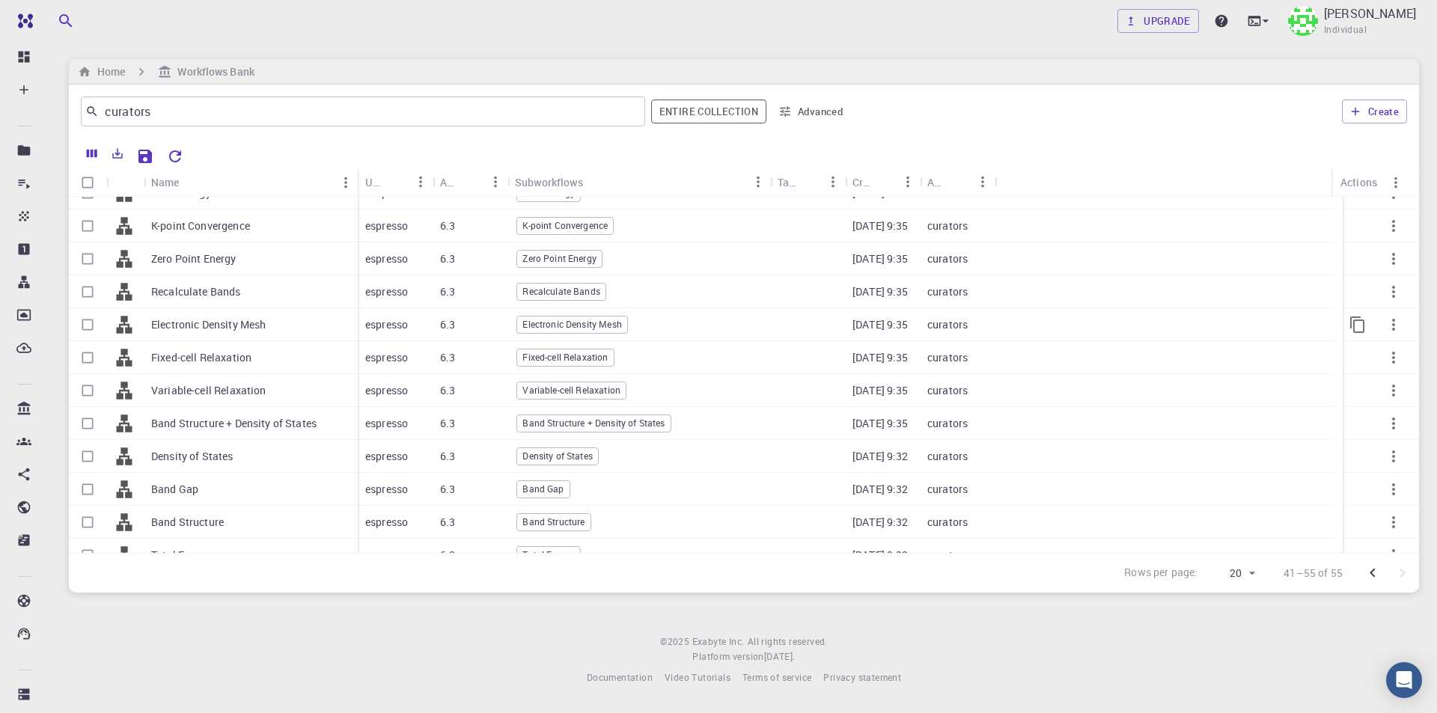
scroll to position [138, 0]
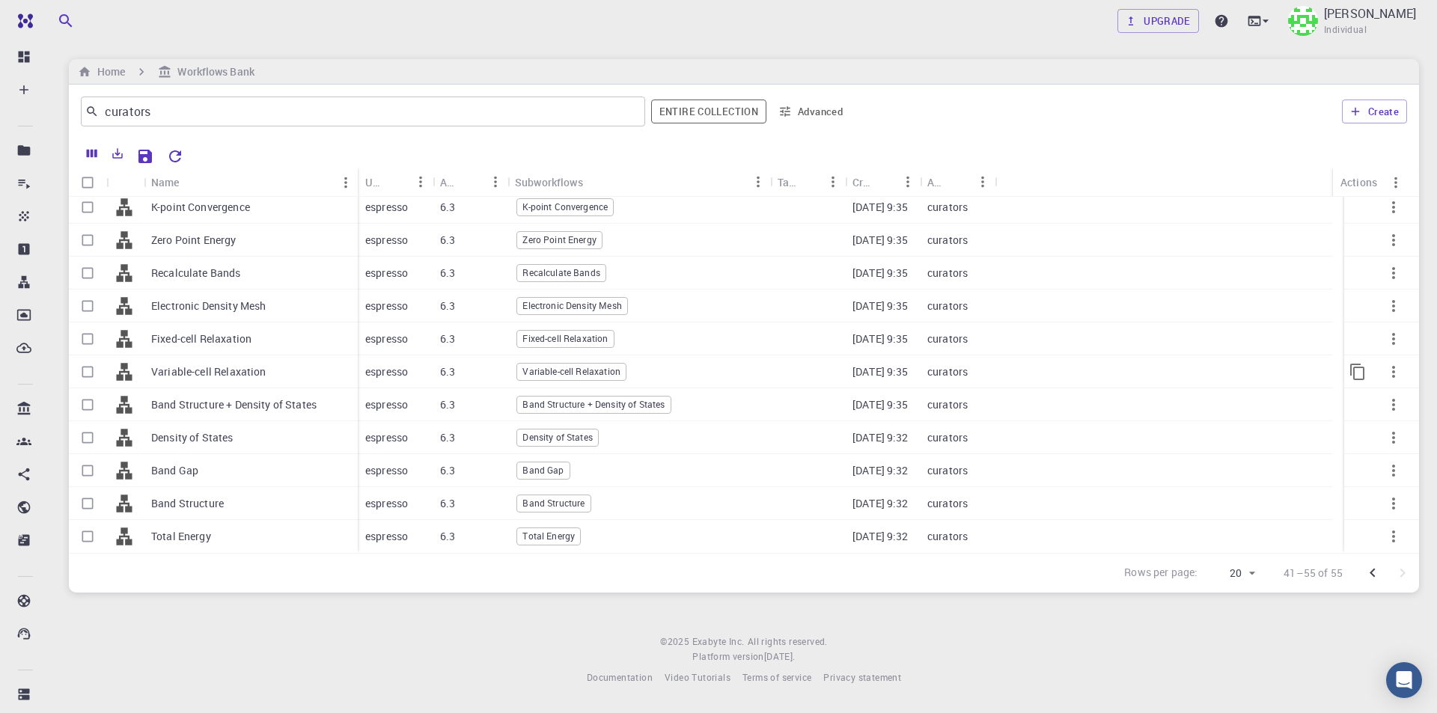
click at [91, 373] on input "Select row" at bounding box center [87, 372] width 28 height 28
checkbox input "true"
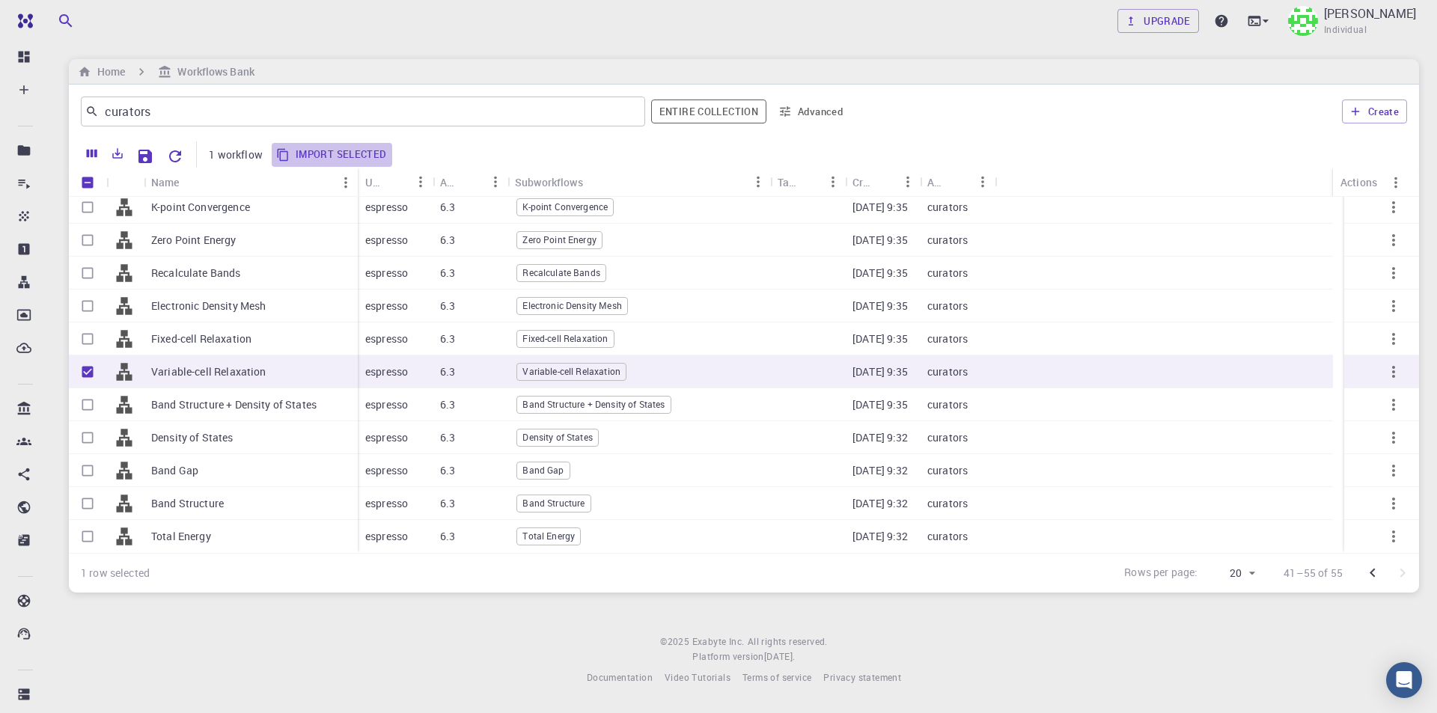
click at [357, 152] on button "Import selected" at bounding box center [332, 155] width 121 height 24
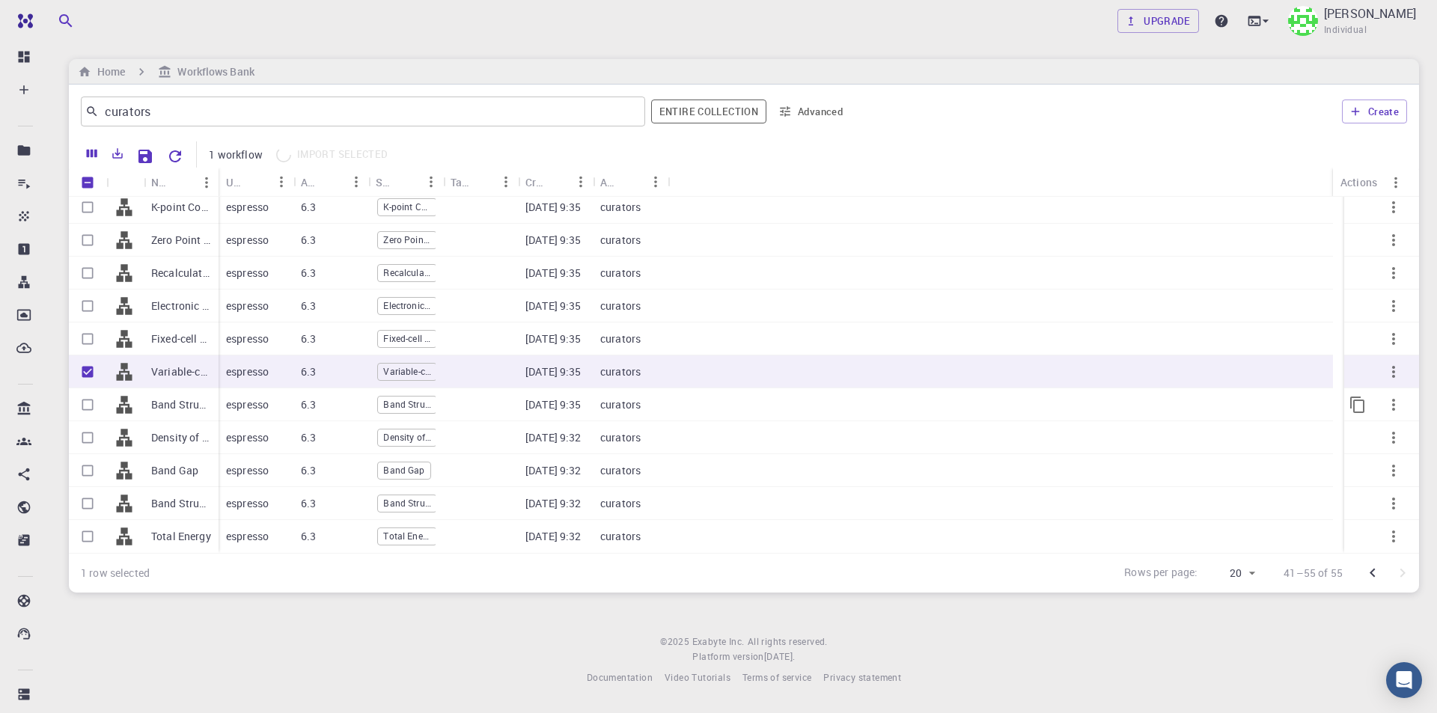
checkbox input "false"
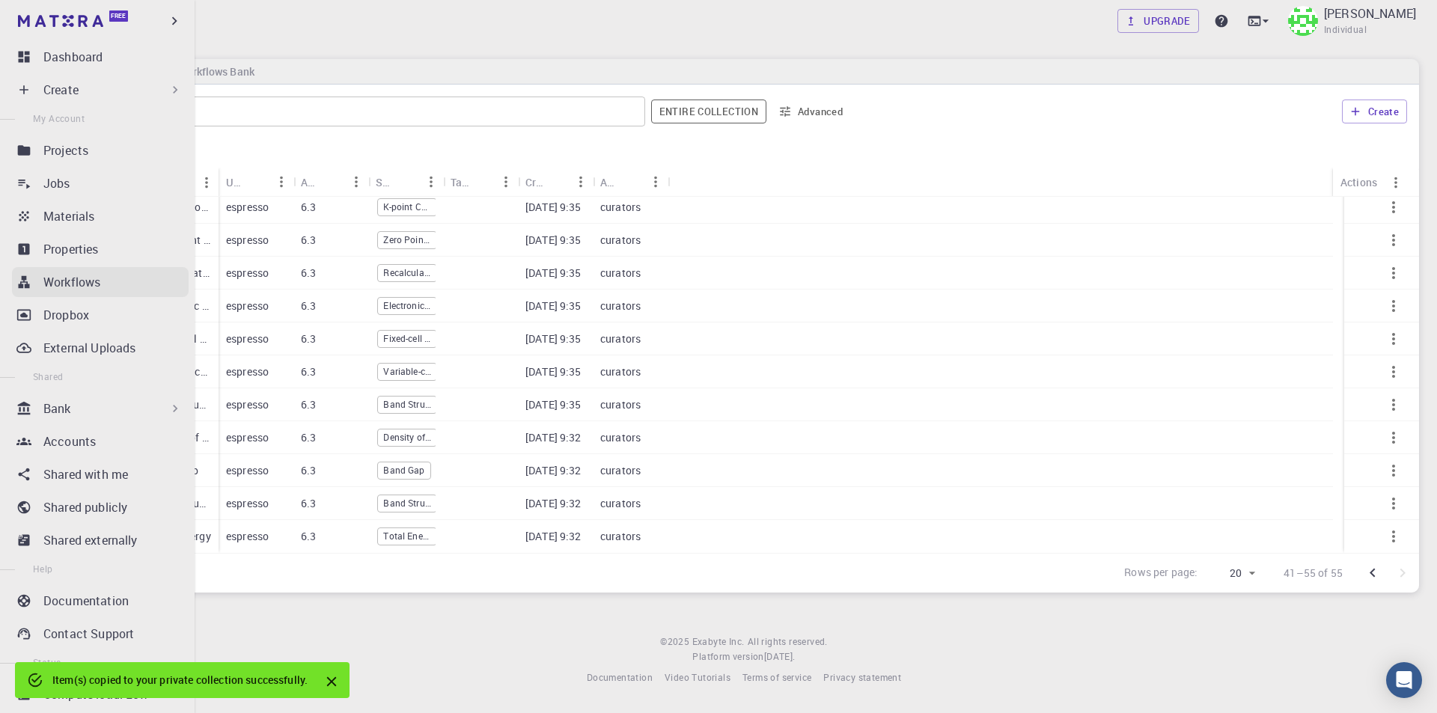
click at [94, 283] on p "Workflows" at bounding box center [71, 282] width 57 height 18
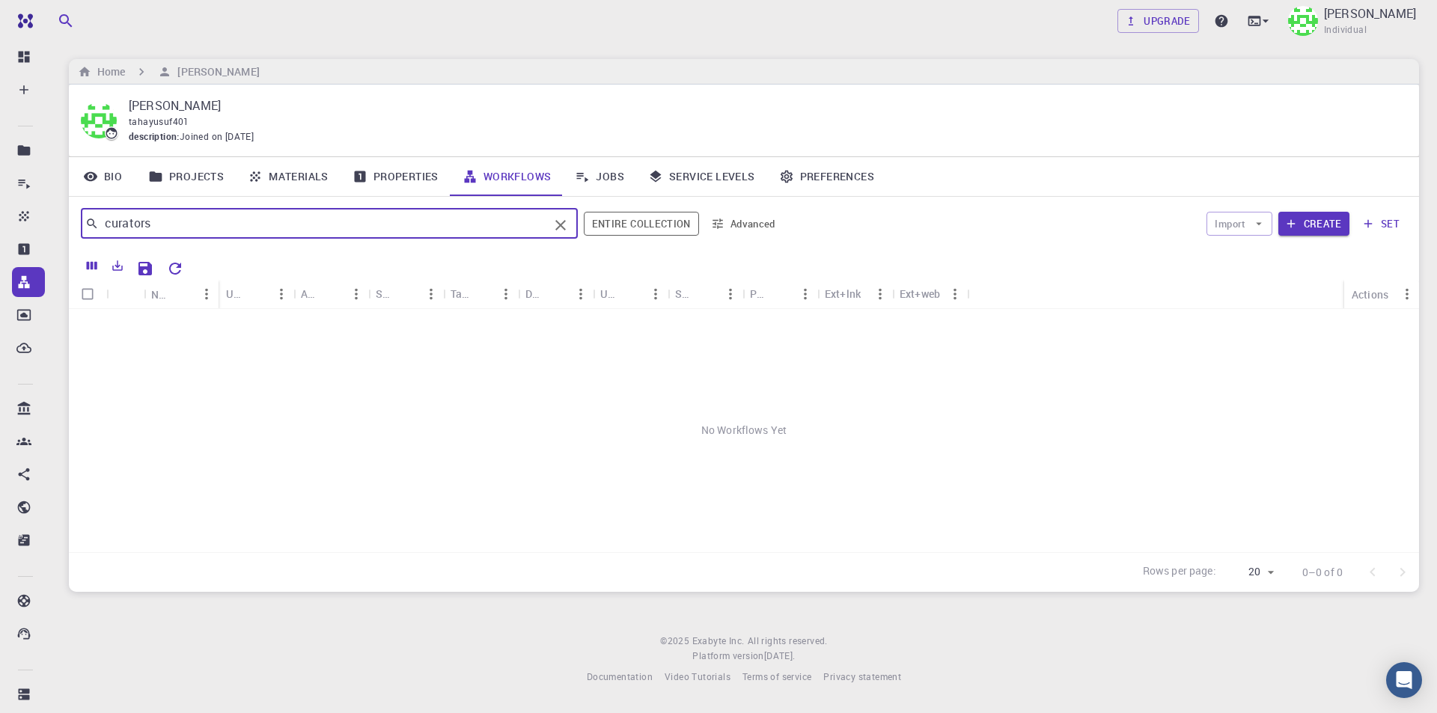
drag, startPoint x: 156, startPoint y: 228, endPoint x: 61, endPoint y: 226, distance: 95.0
click at [61, 226] on div "Upgrade Taha Yusuf Individual Home Taha Yusuf Taha Yusuf tahayusuf401 descripti…" at bounding box center [744, 354] width 1386 height 709
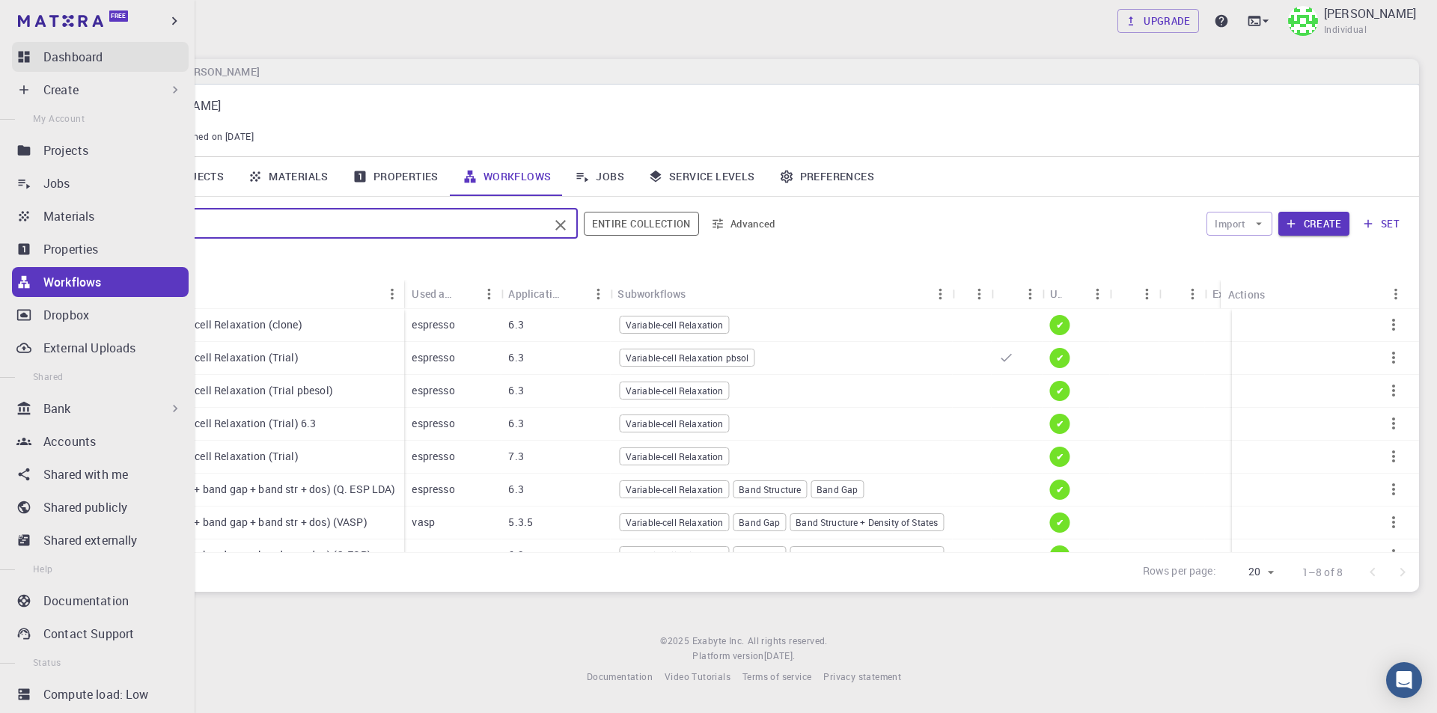
click at [89, 59] on p "Dashboard" at bounding box center [72, 57] width 59 height 18
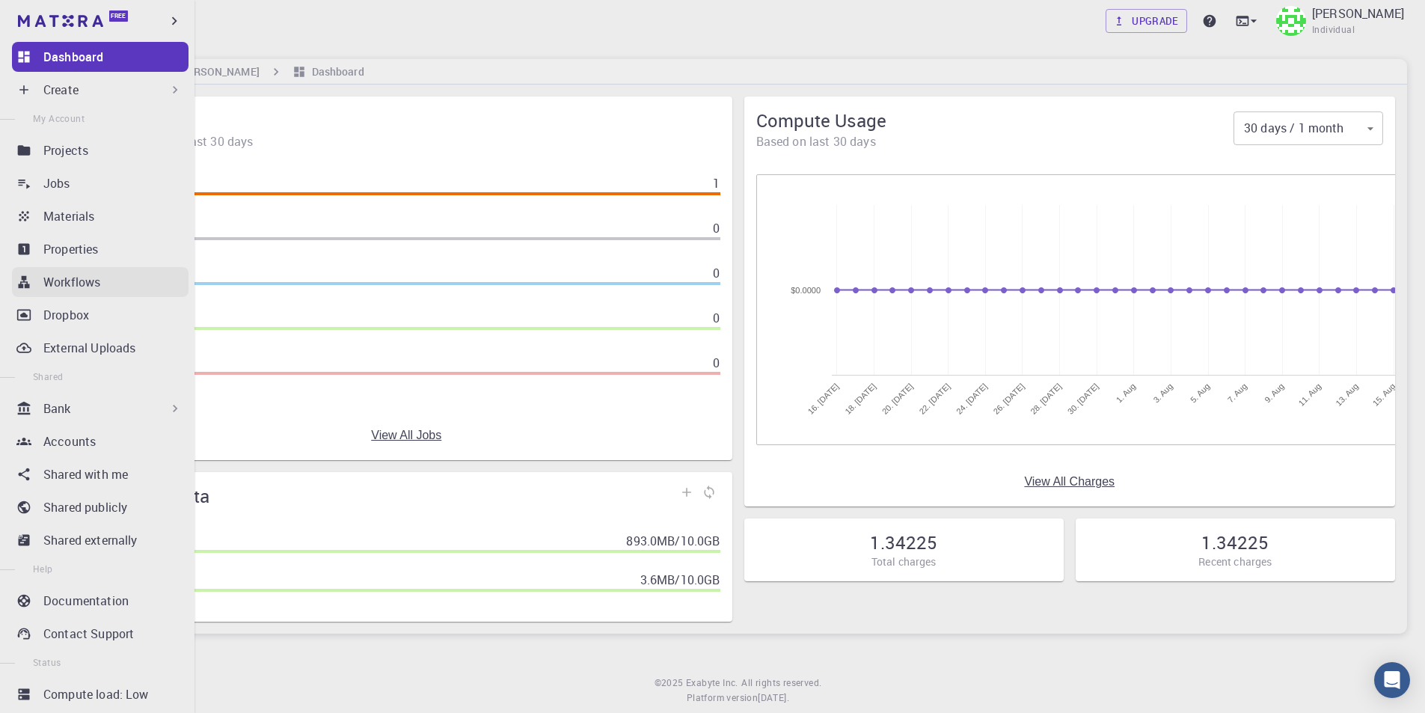
click at [69, 285] on p "Workflows" at bounding box center [71, 282] width 57 height 18
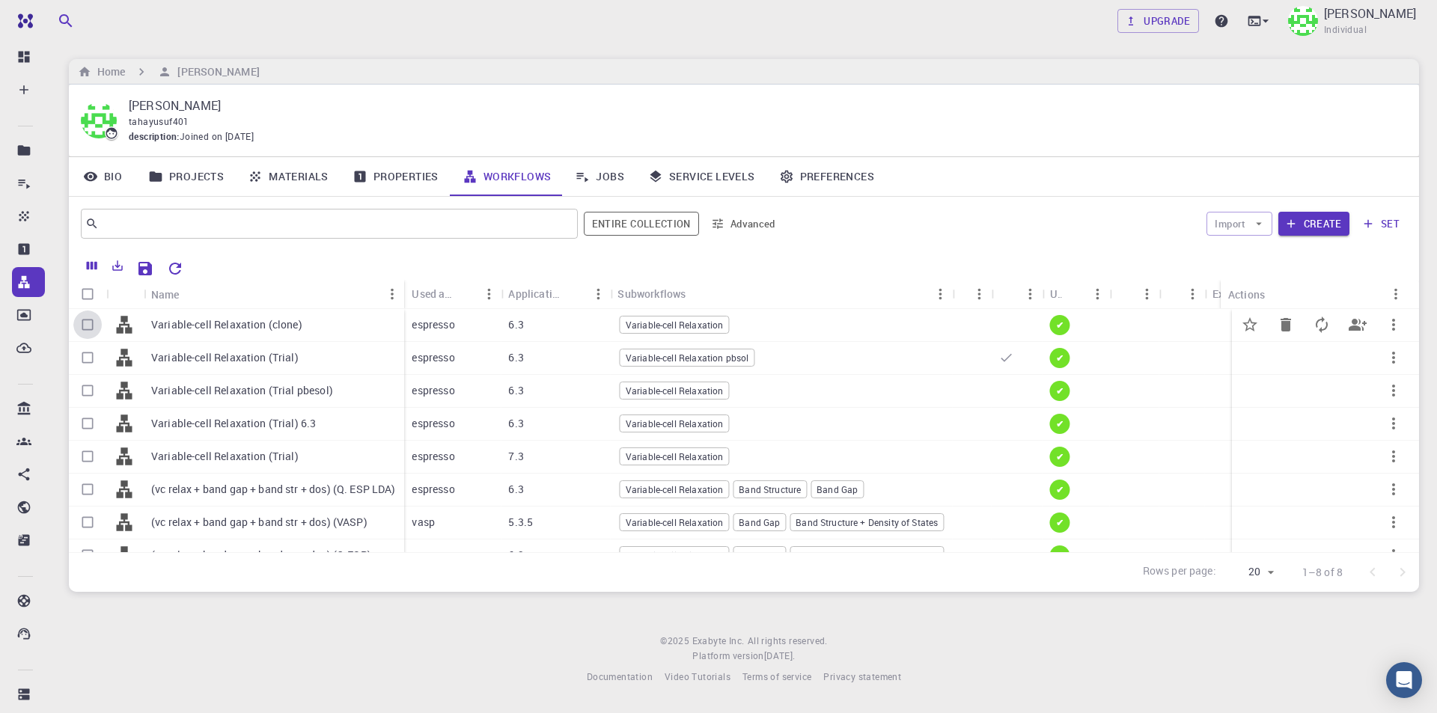
click at [89, 327] on input "Select row" at bounding box center [87, 325] width 28 height 28
checkbox input "true"
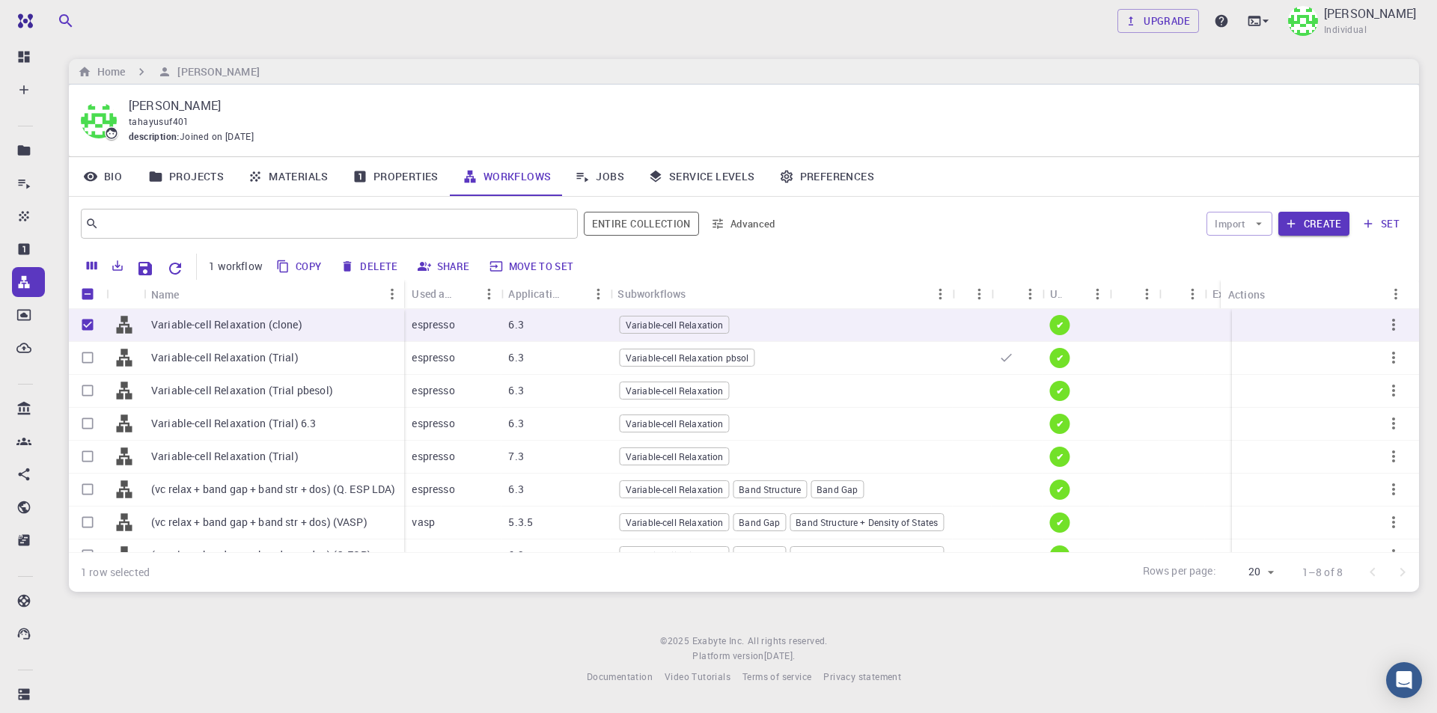
click at [374, 264] on button "Delete" at bounding box center [369, 266] width 67 height 24
checkbox input "false"
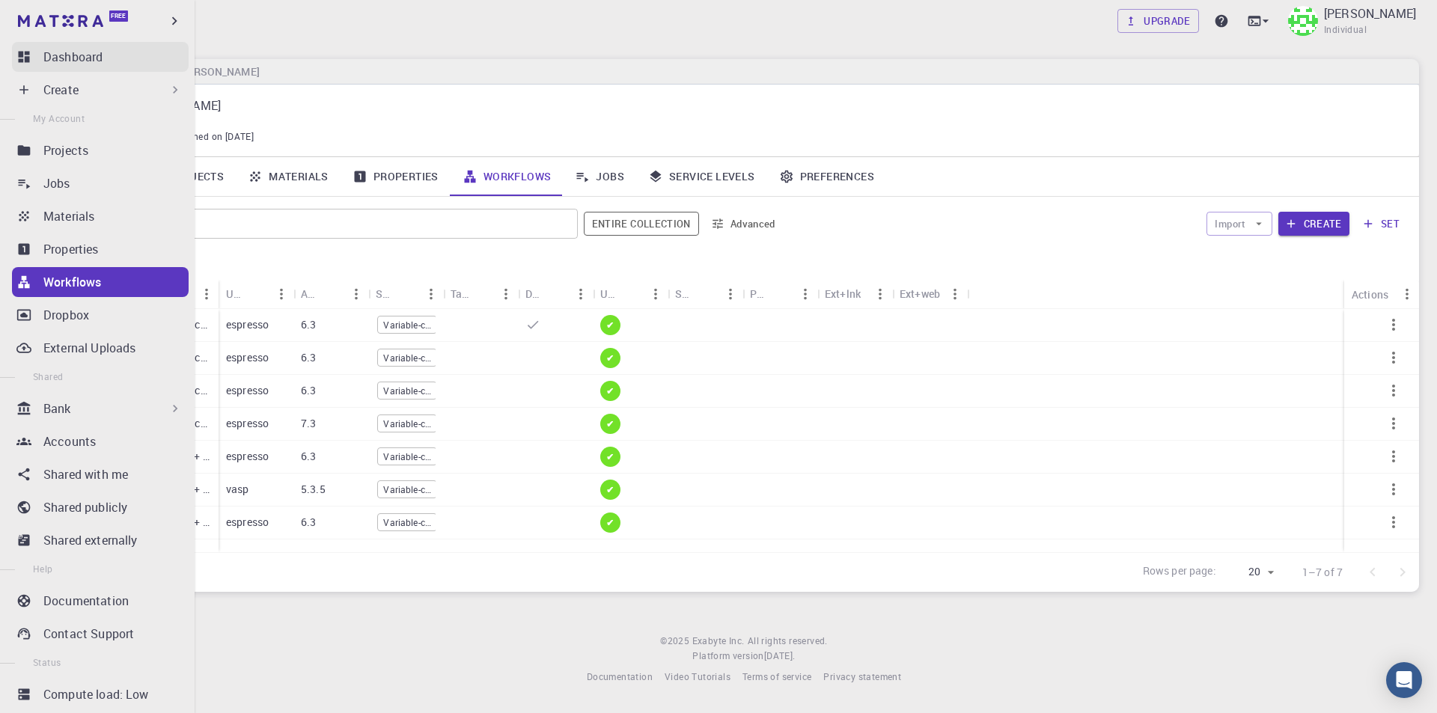
click at [121, 58] on div "Dashboard" at bounding box center [115, 57] width 145 height 18
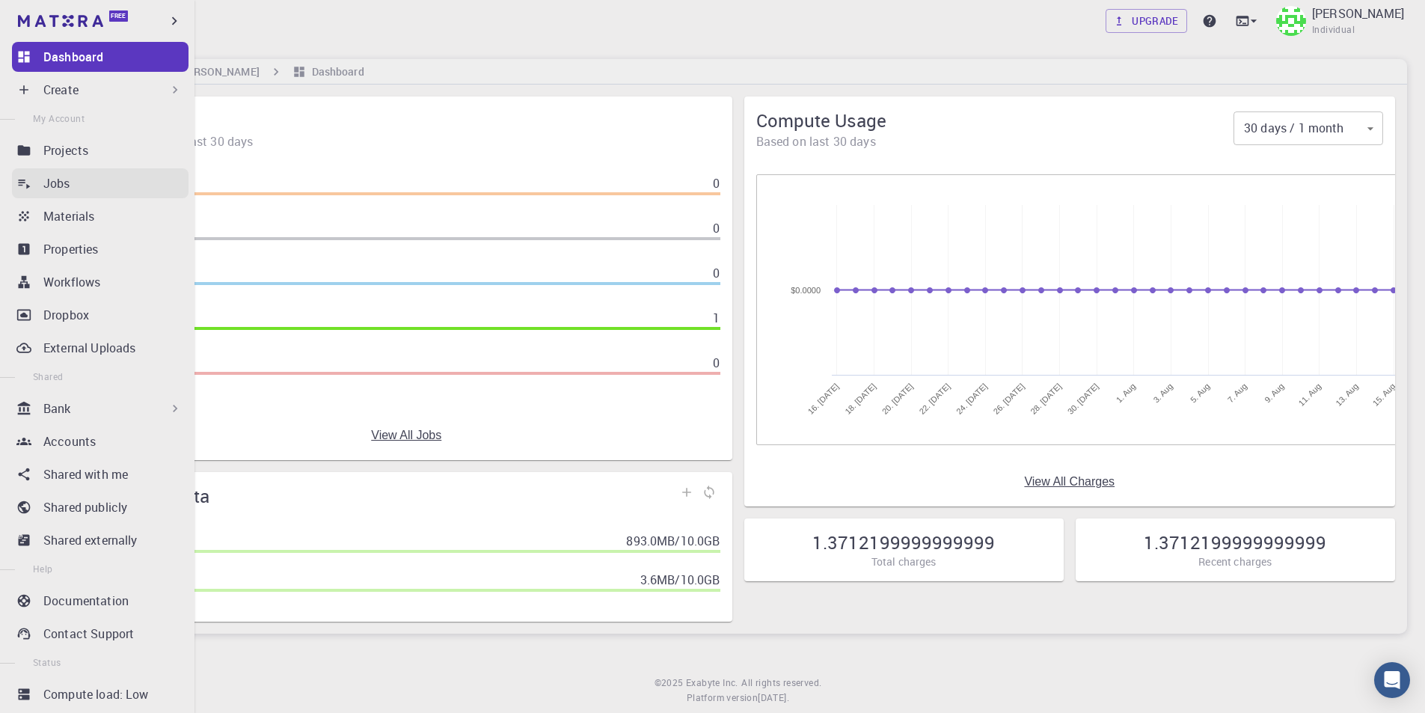
click at [91, 191] on div "Jobs" at bounding box center [115, 183] width 145 height 18
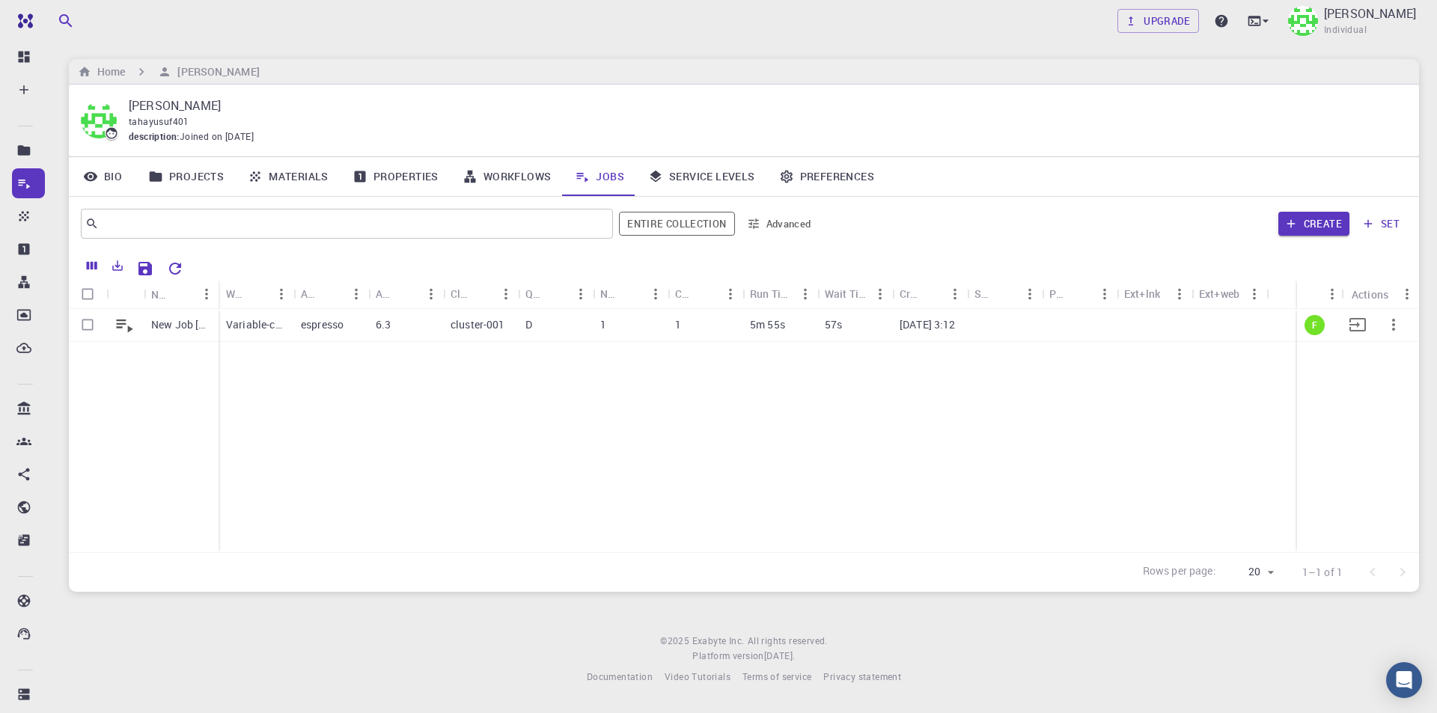
click at [202, 324] on p "New Job Aug 15, 2025, 15:11 PM" at bounding box center [181, 324] width 60 height 15
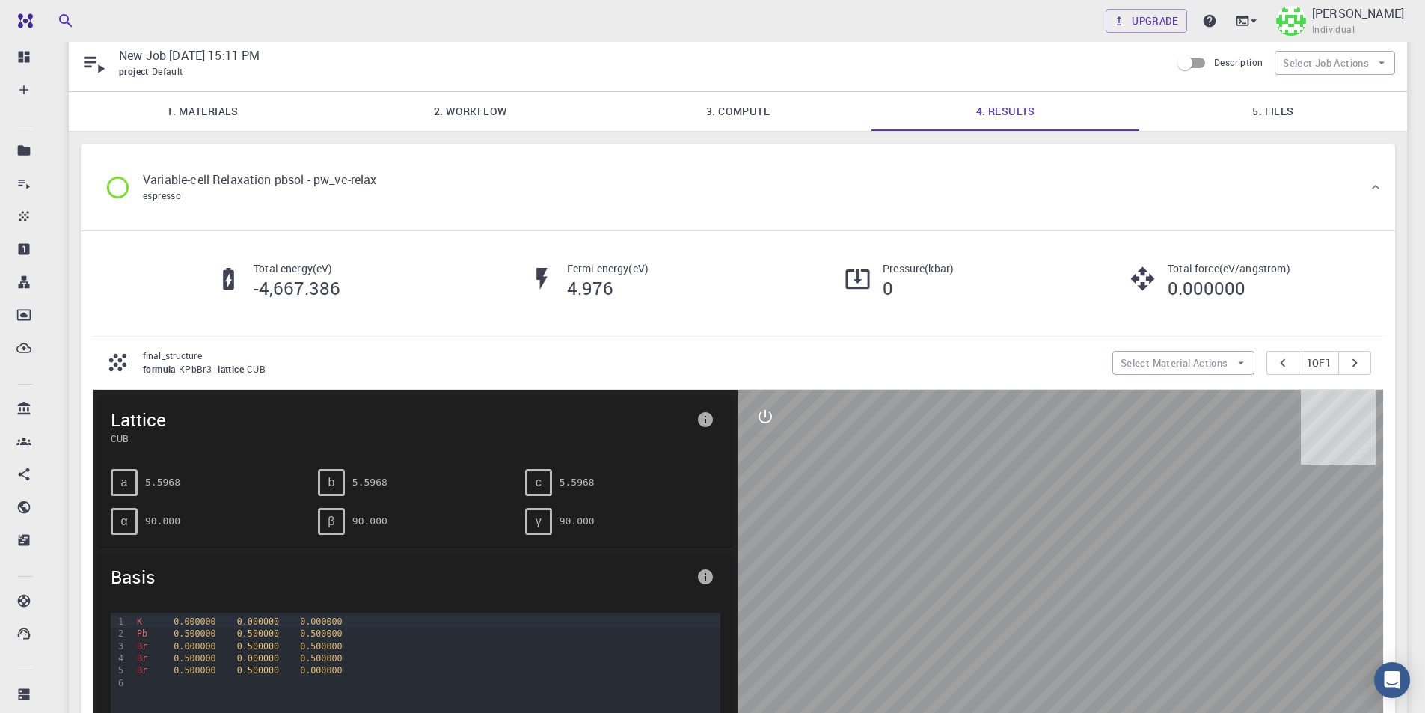
scroll to position [75, 0]
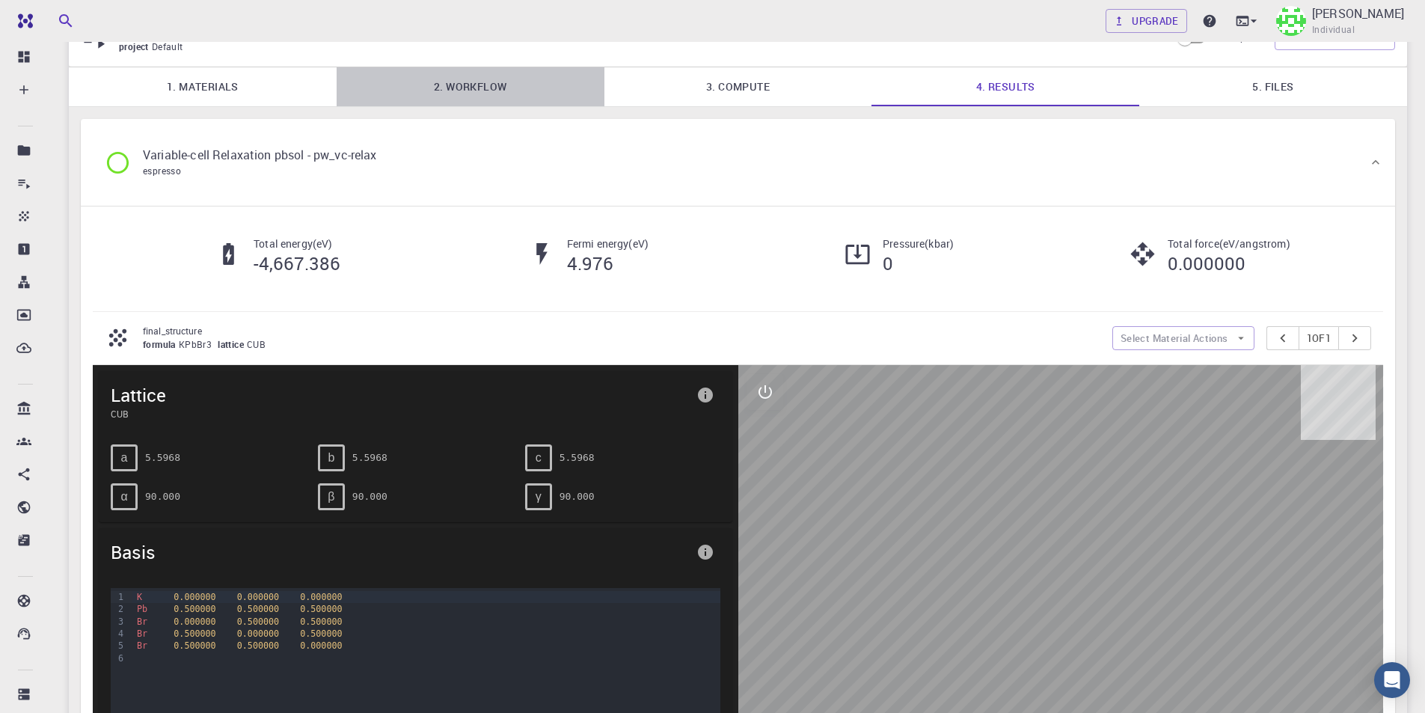
click at [447, 79] on link "2. Workflow" at bounding box center [471, 86] width 268 height 39
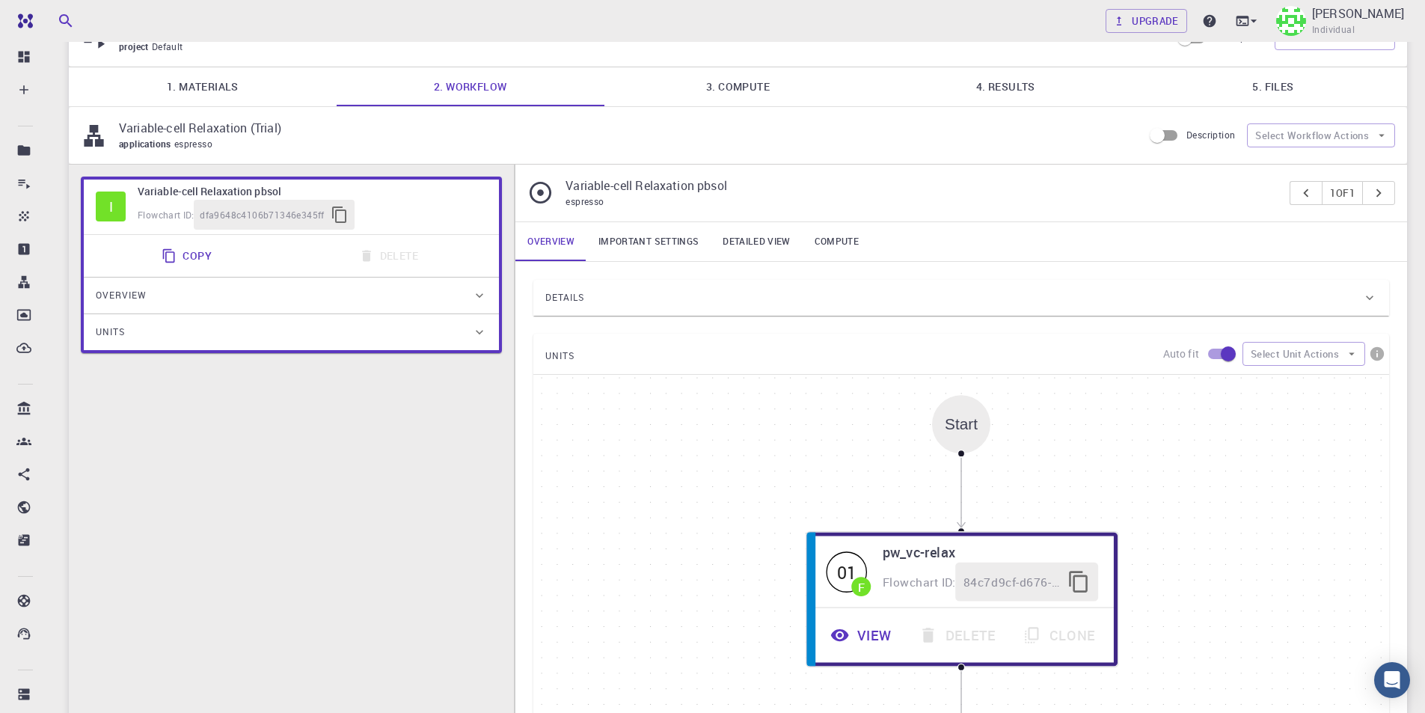
click at [636, 233] on link "Important settings" at bounding box center [649, 241] width 124 height 39
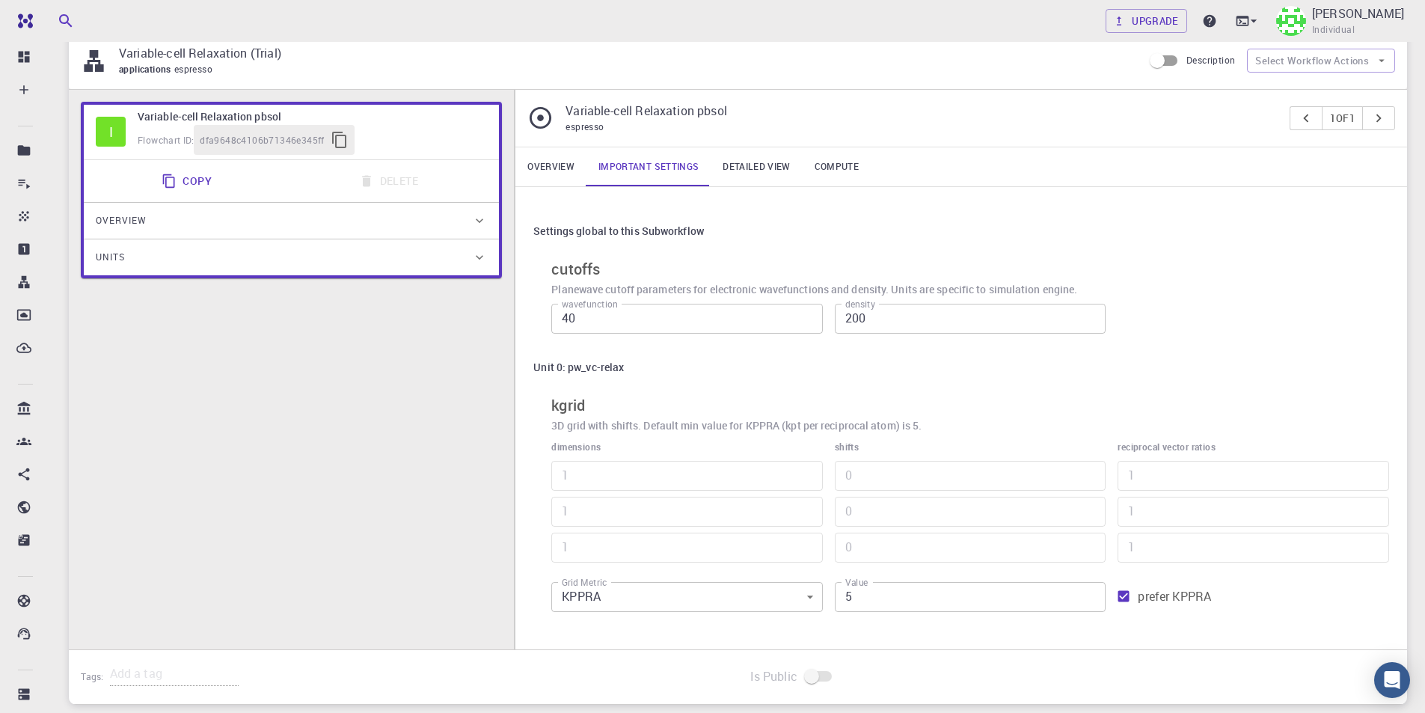
scroll to position [224, 0]
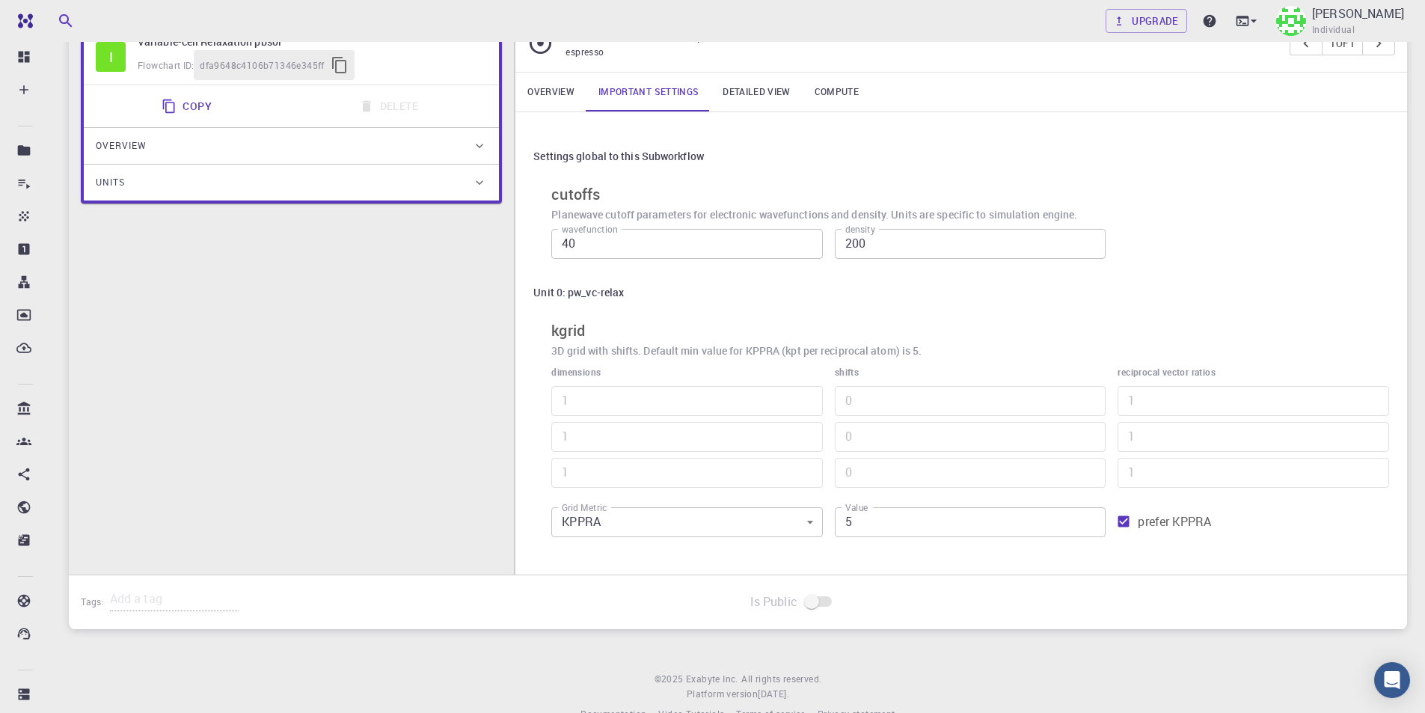
click at [970, 527] on input "5" at bounding box center [971, 522] width 272 height 30
click at [988, 324] on h6 "kgrid" at bounding box center [970, 331] width 838 height 24
click at [1123, 520] on input "prefer KPPRA" at bounding box center [1124, 521] width 28 height 28
checkbox input "false"
drag, startPoint x: 614, startPoint y: 402, endPoint x: 555, endPoint y: 402, distance: 58.4
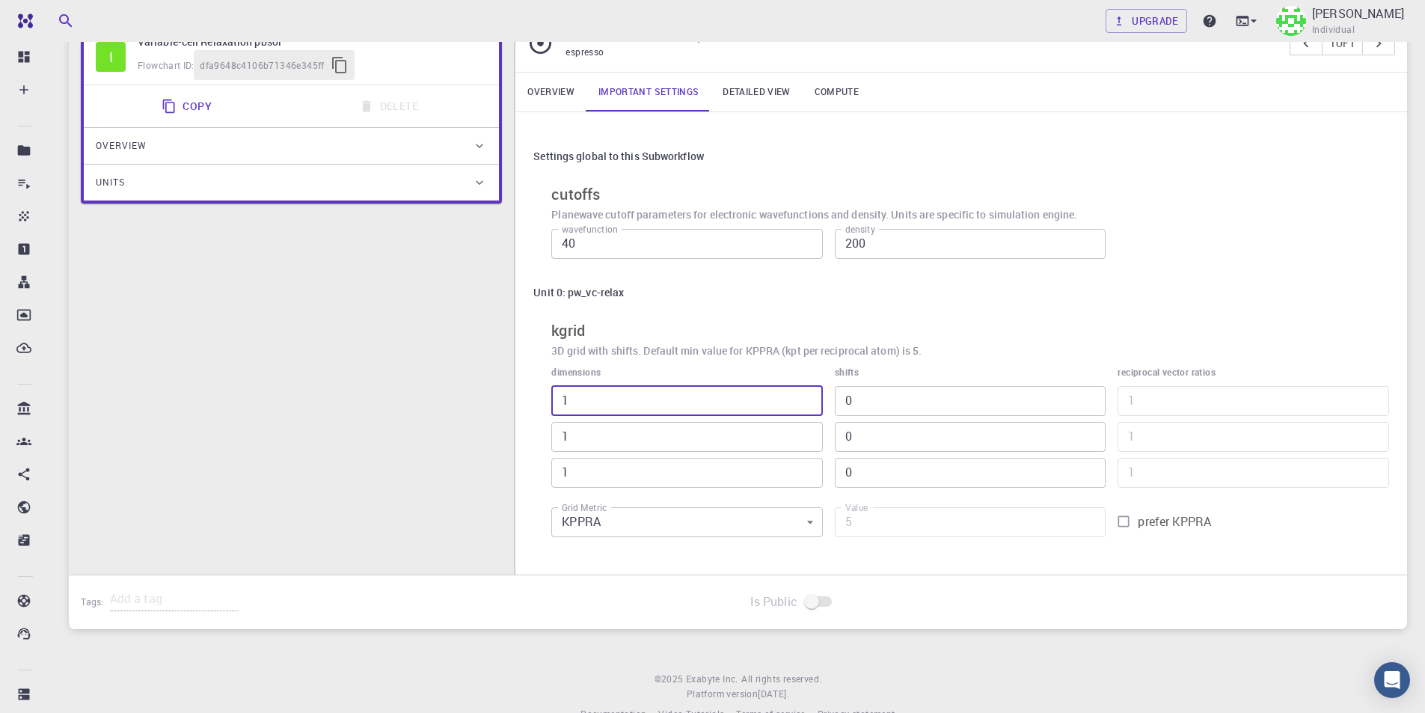
click at [555, 402] on input "1" at bounding box center [687, 401] width 272 height 30
click at [1207, 299] on div "Unit 0: pw_vc-relax" at bounding box center [961, 292] width 856 height 28
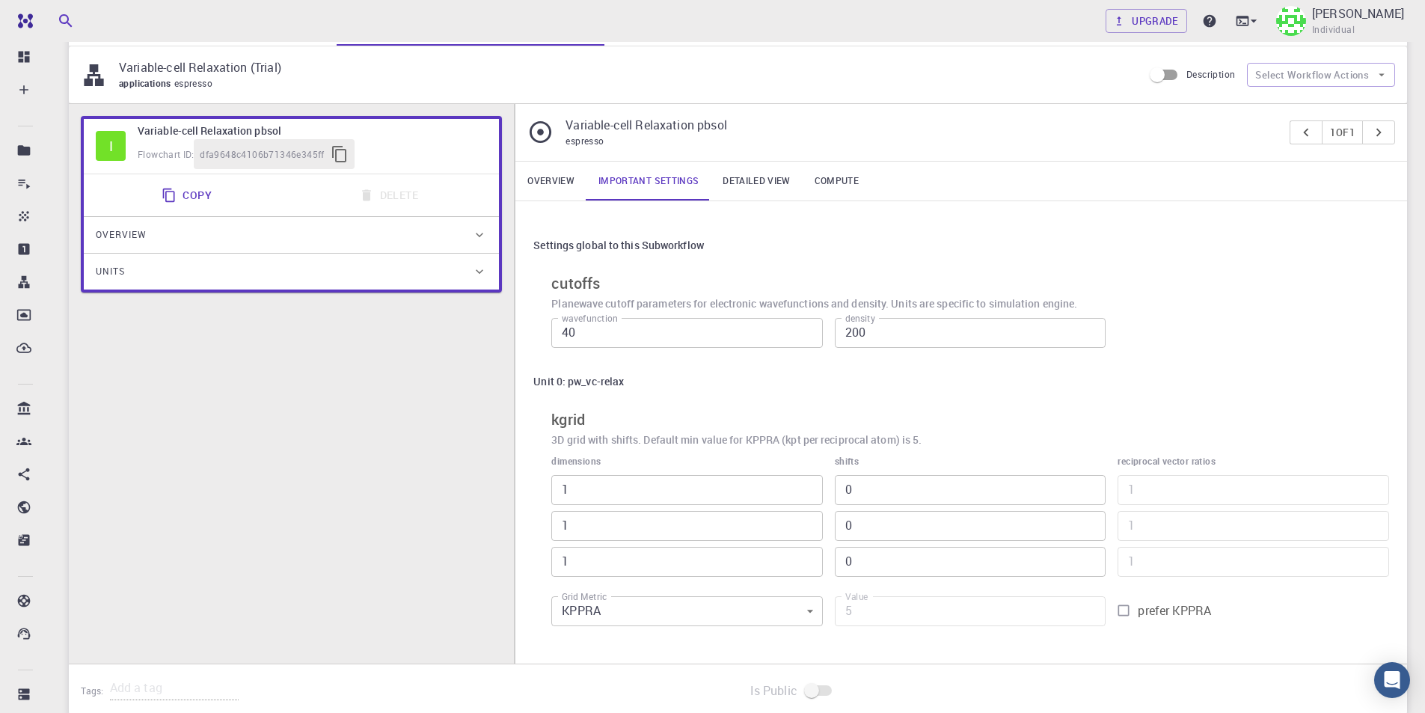
scroll to position [0, 0]
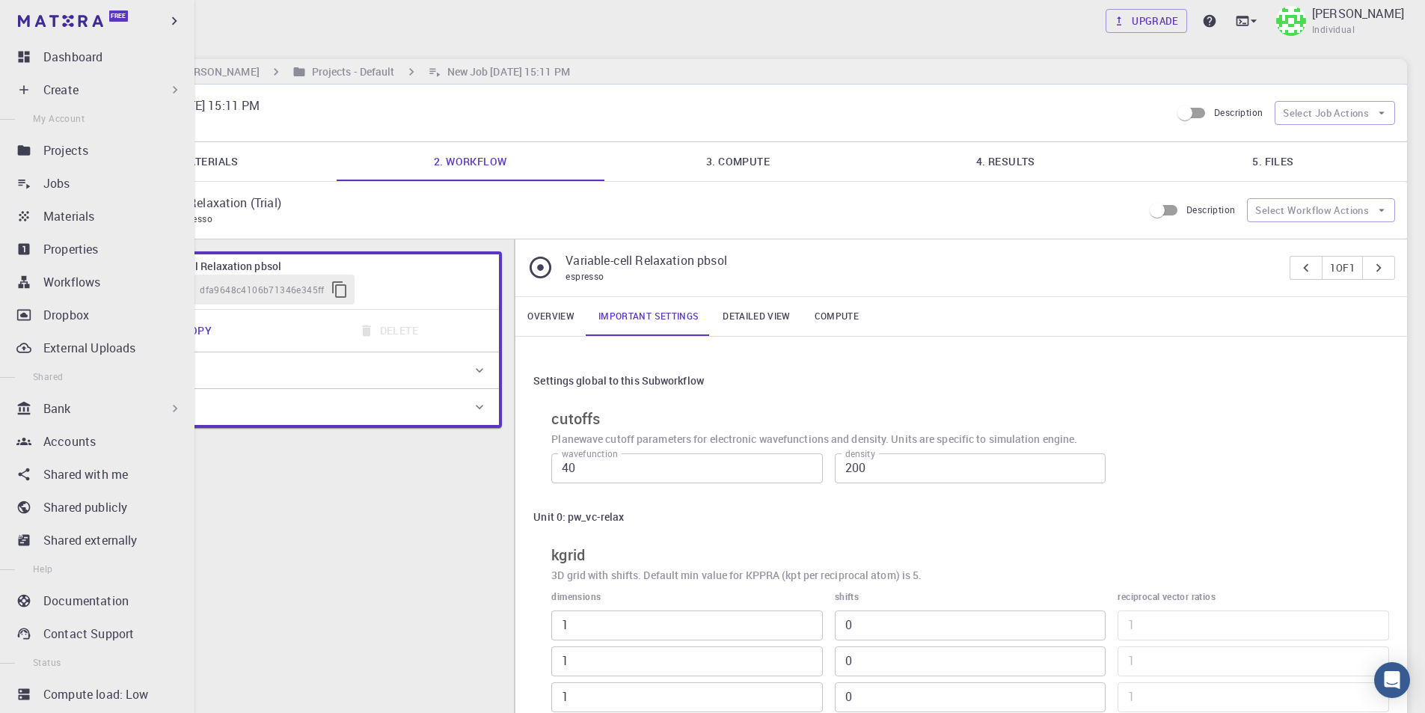
click at [64, 98] on p "Create" at bounding box center [60, 90] width 35 height 18
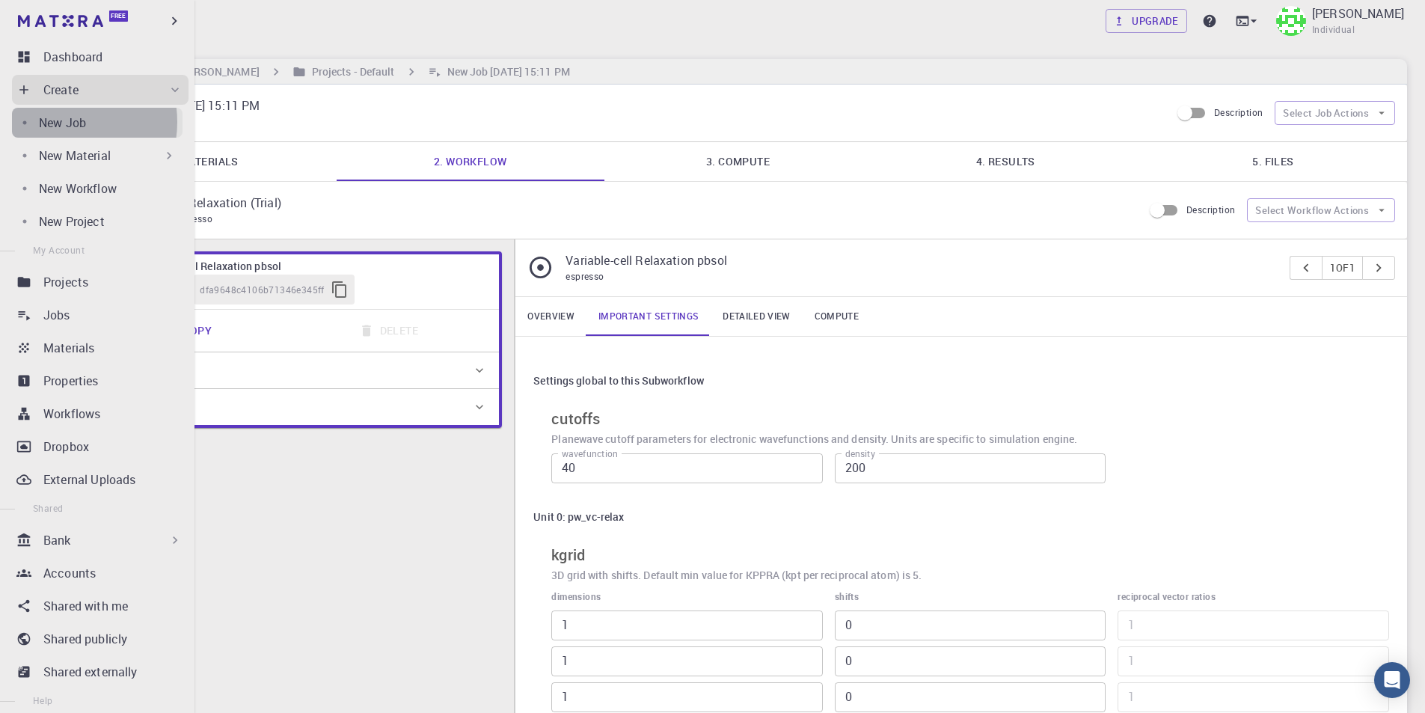
click at [66, 122] on p "New Job" at bounding box center [62, 123] width 47 height 18
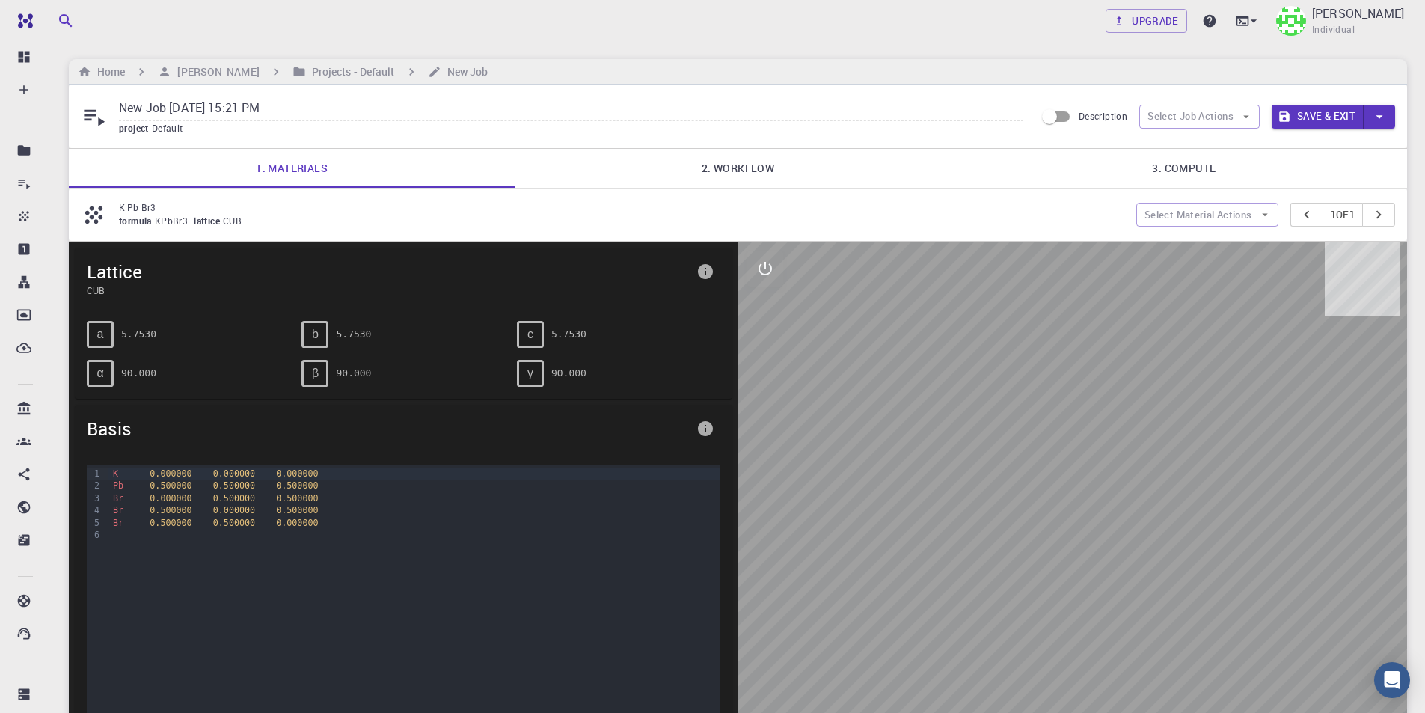
click at [743, 181] on link "2. Workflow" at bounding box center [738, 168] width 446 height 39
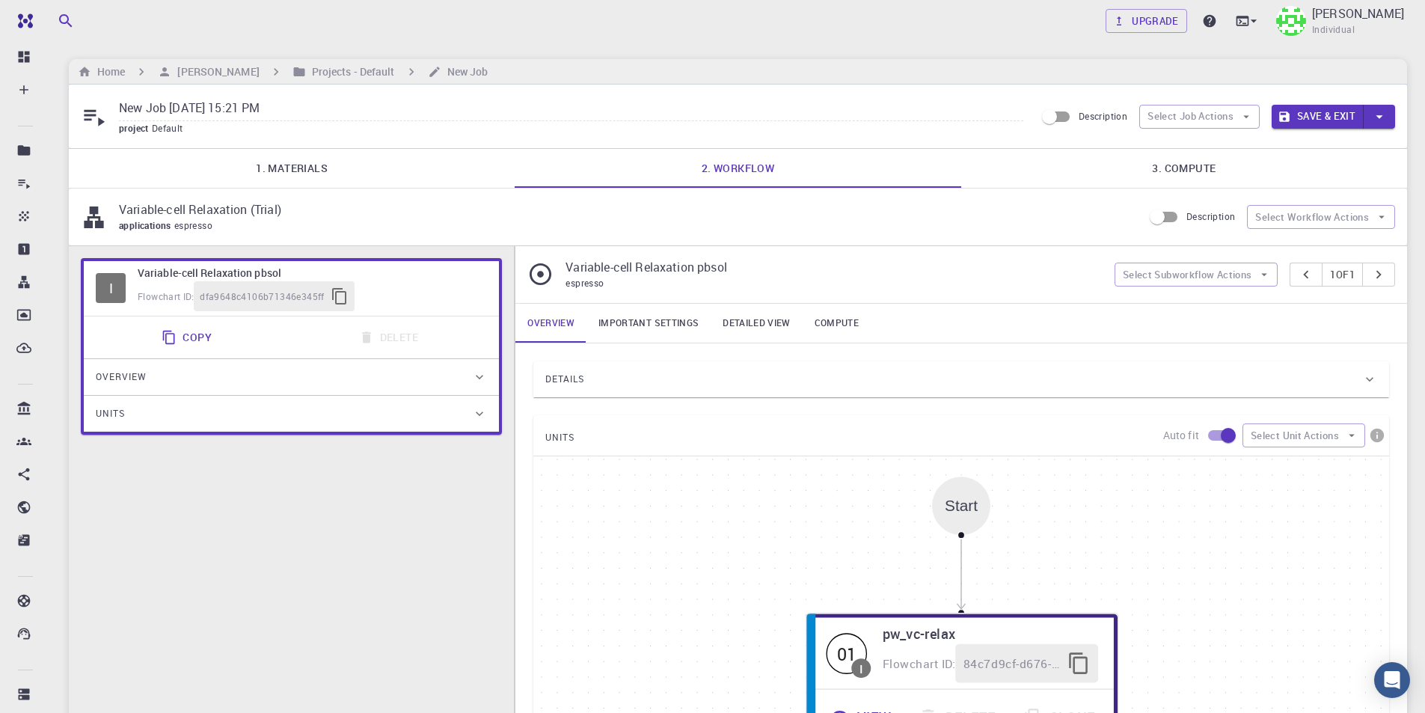
scroll to position [75, 0]
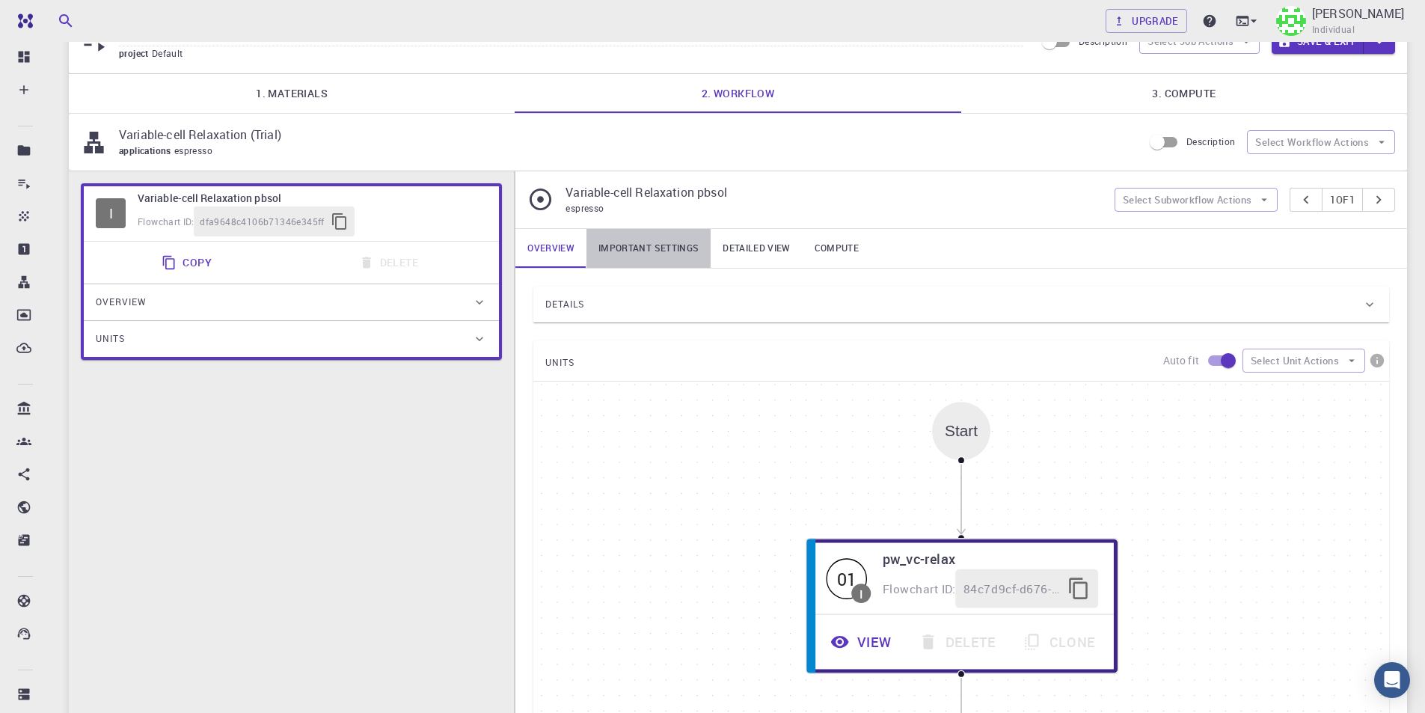
click at [663, 261] on link "Important settings" at bounding box center [649, 248] width 124 height 39
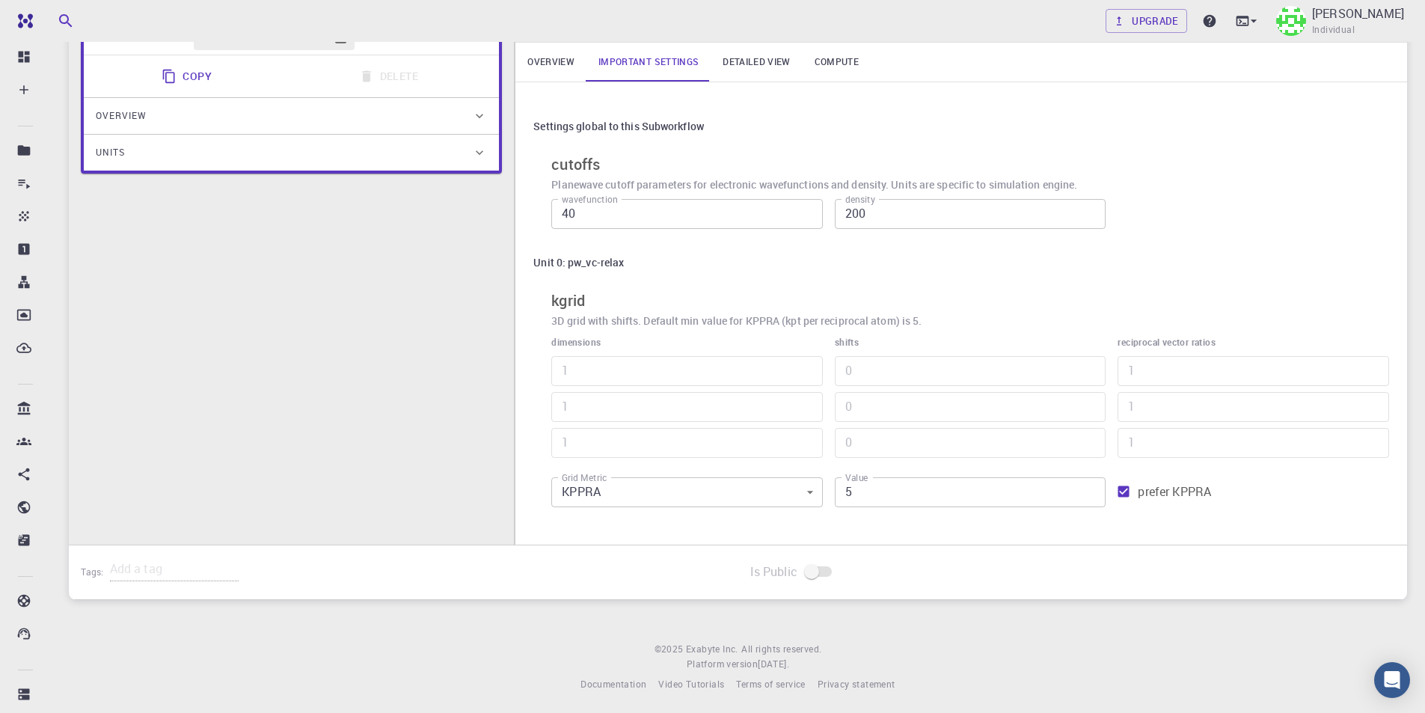
scroll to position [264, 0]
click at [876, 491] on input "5" at bounding box center [971, 489] width 272 height 30
type input "5"
type input "3"
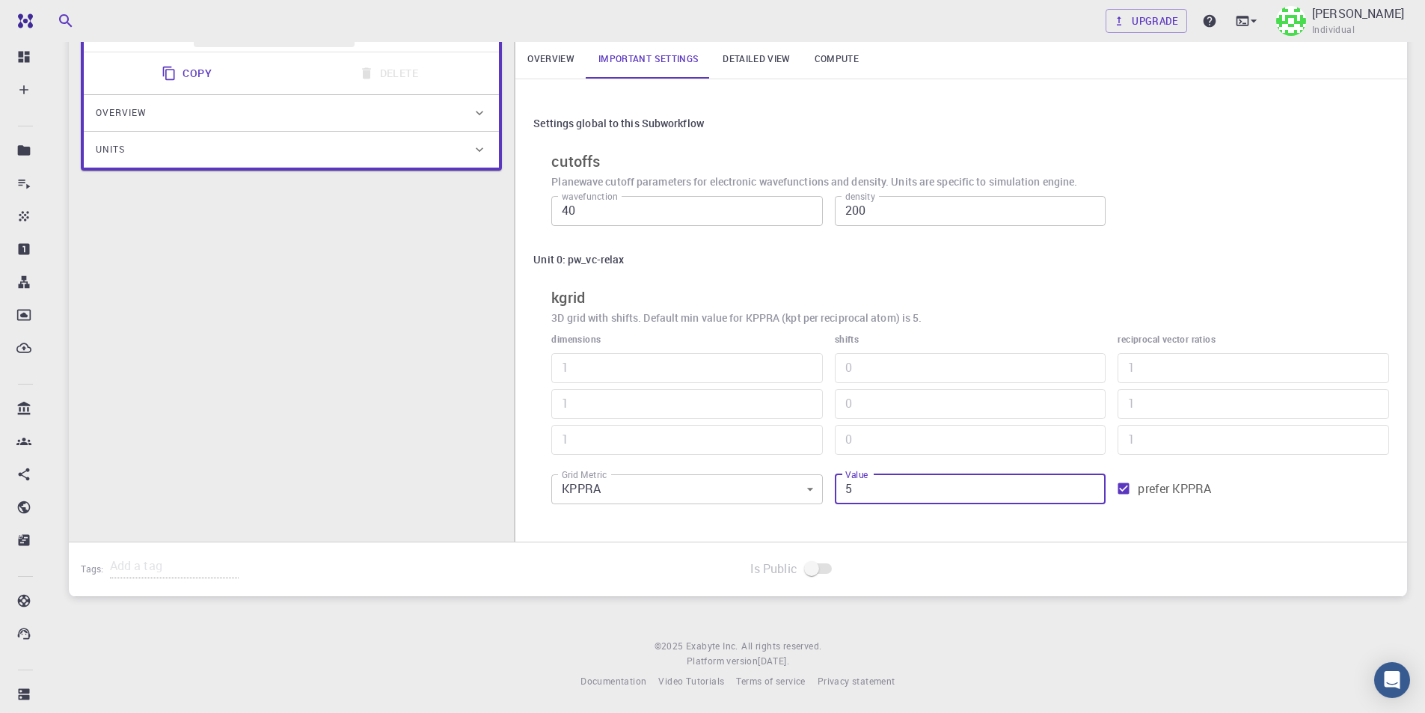
type input "3"
type input "512"
type input "5"
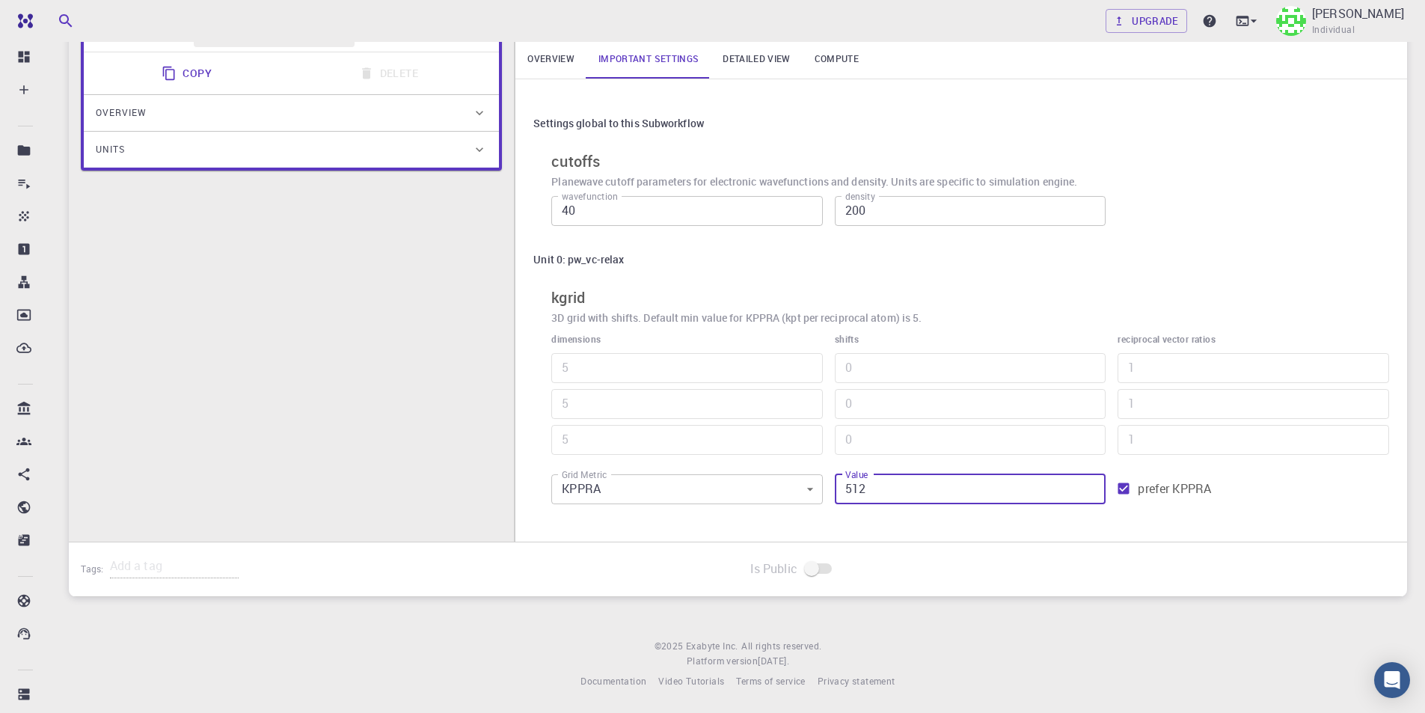
type input "5125"
type input "11"
type input "5"
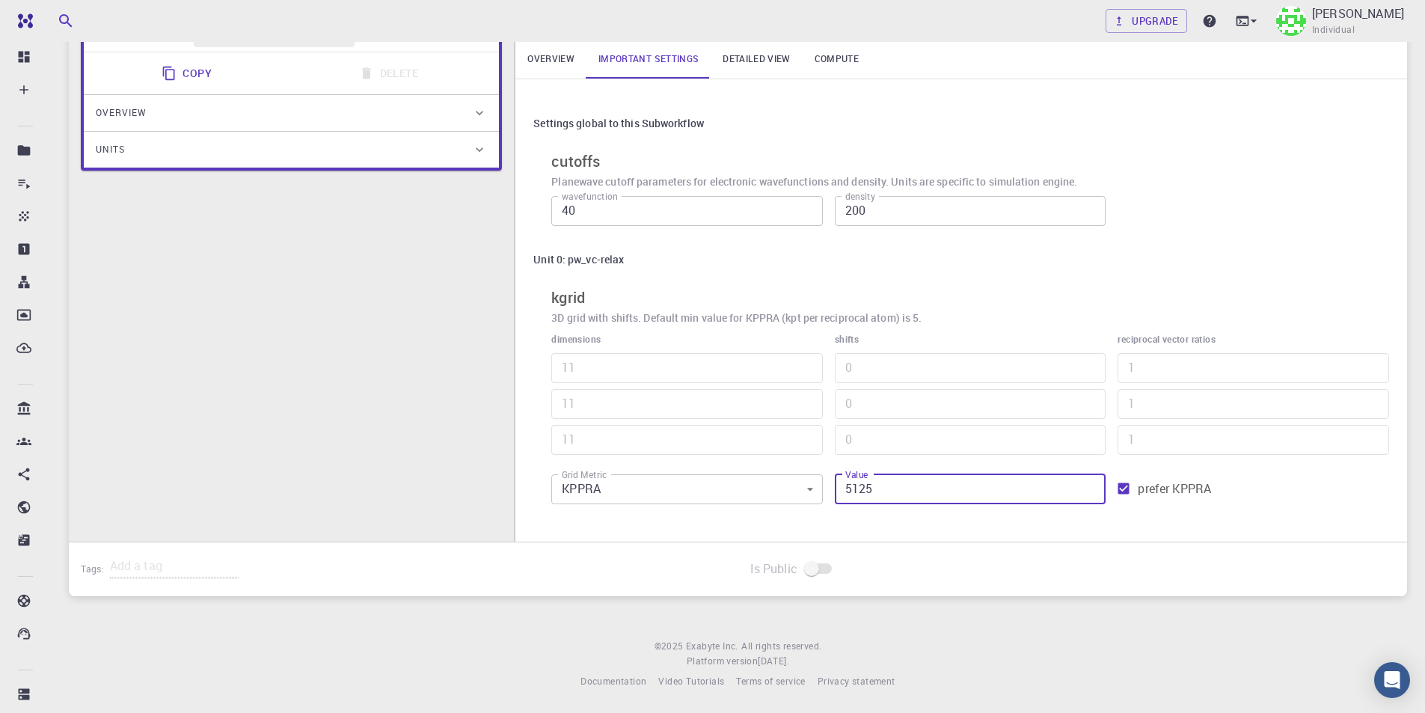
type input "5"
type input "51"
type input "3"
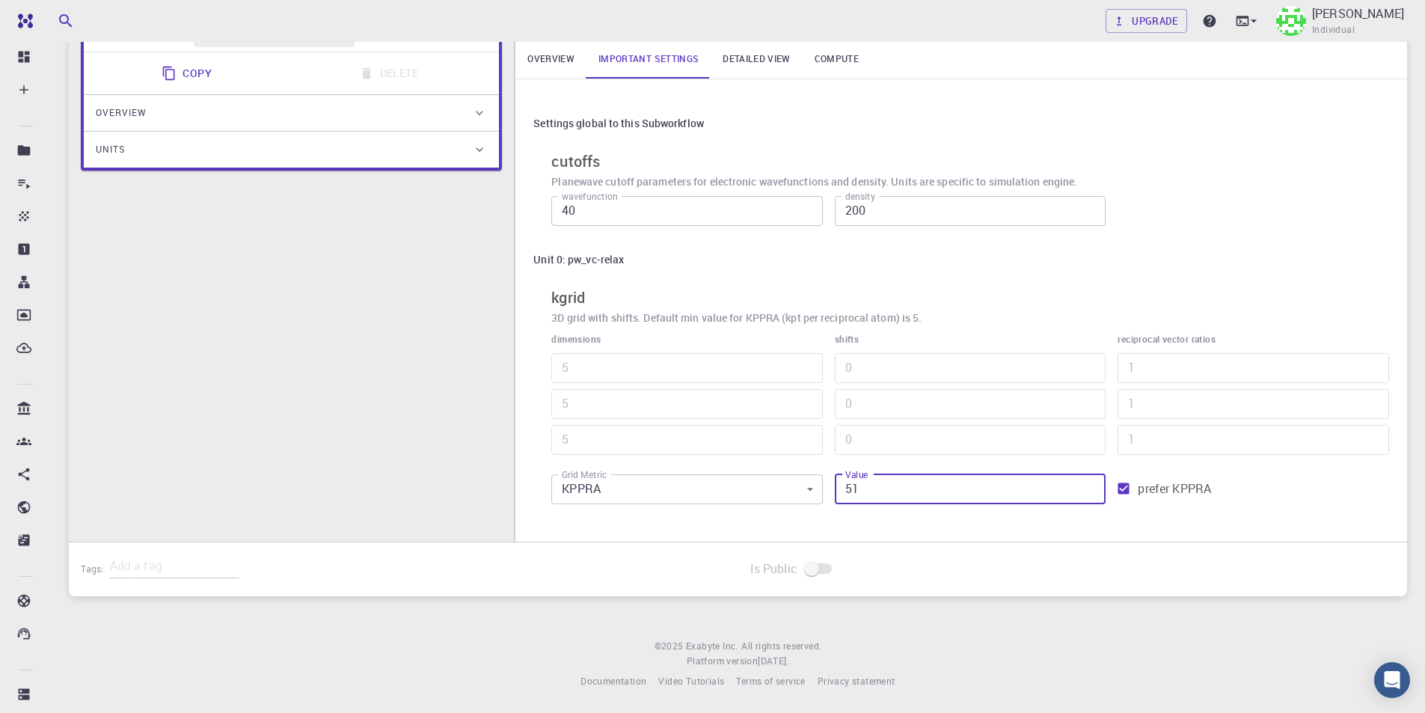
type input "3"
type input "5"
type input "1"
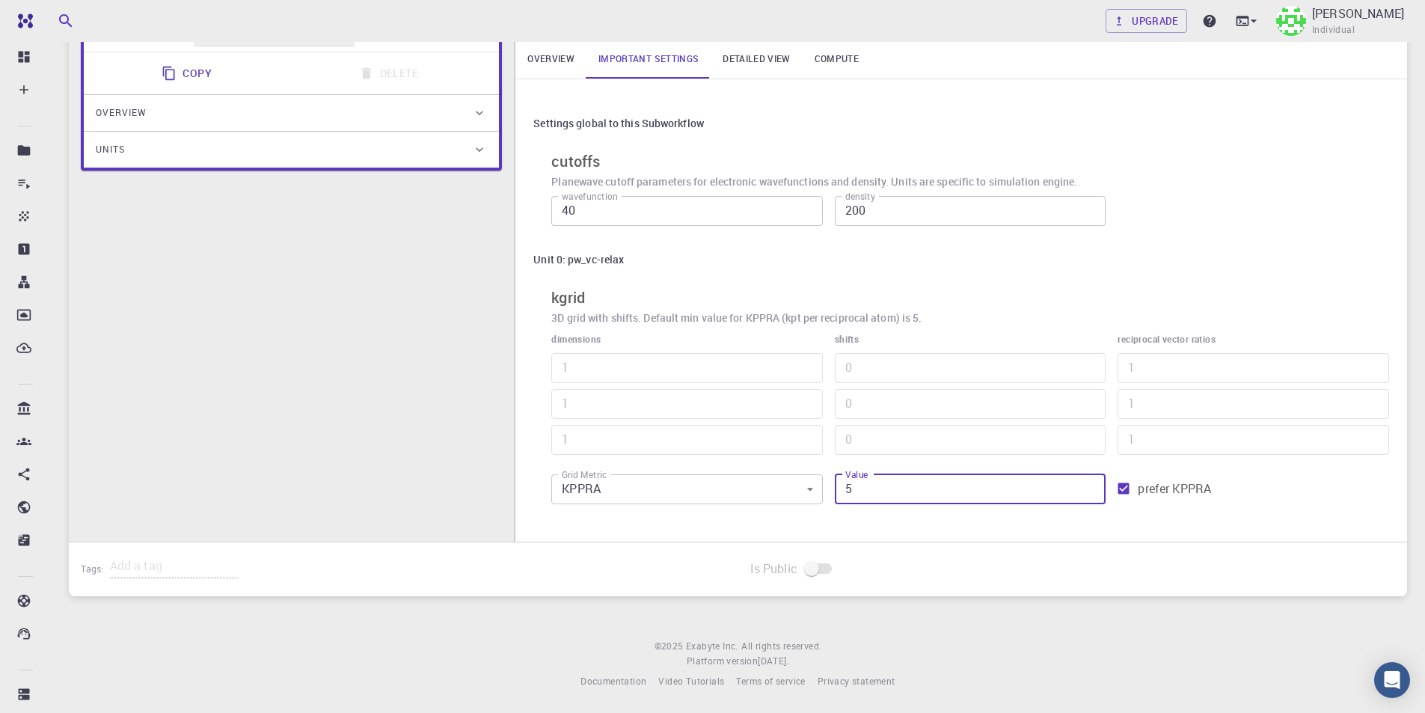
type input "51"
type input "3"
type input "1"
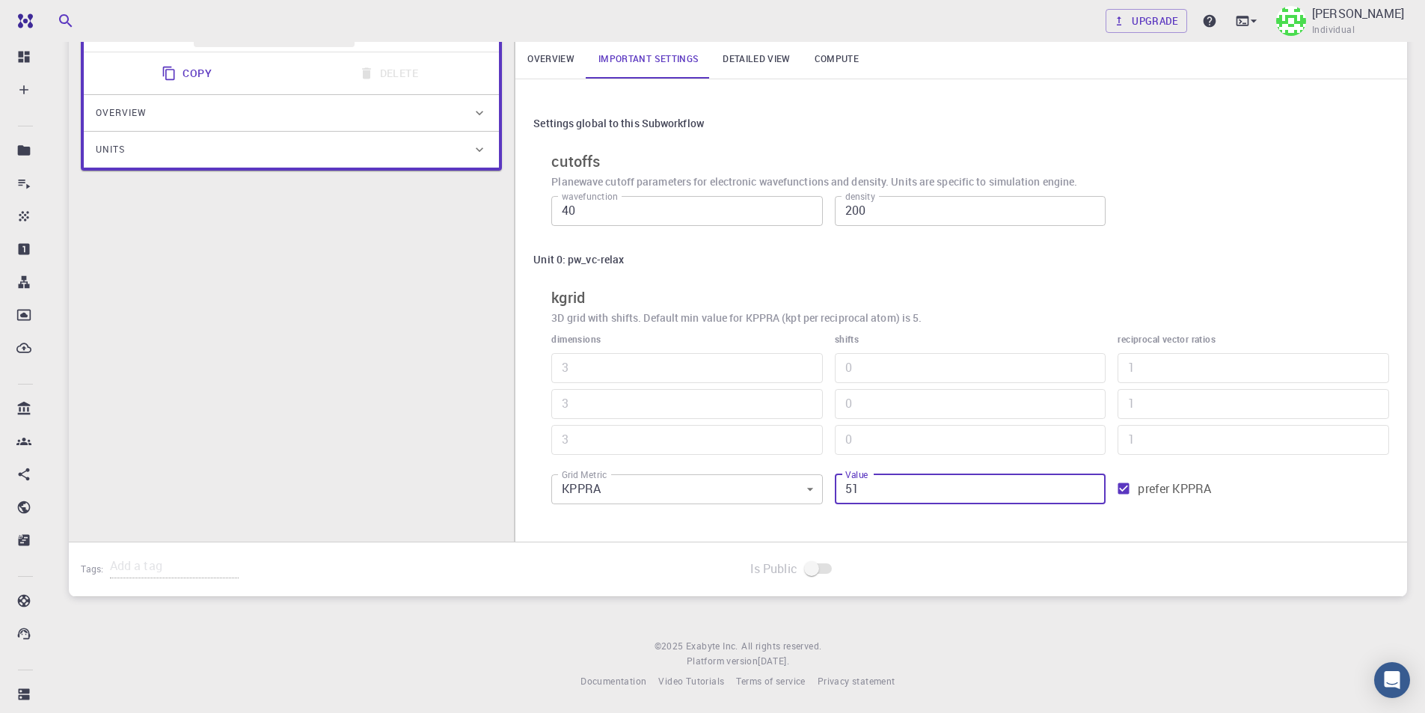
type input "1"
click at [845, 492] on input "5" at bounding box center [971, 489] width 272 height 30
type input "15"
type input "2"
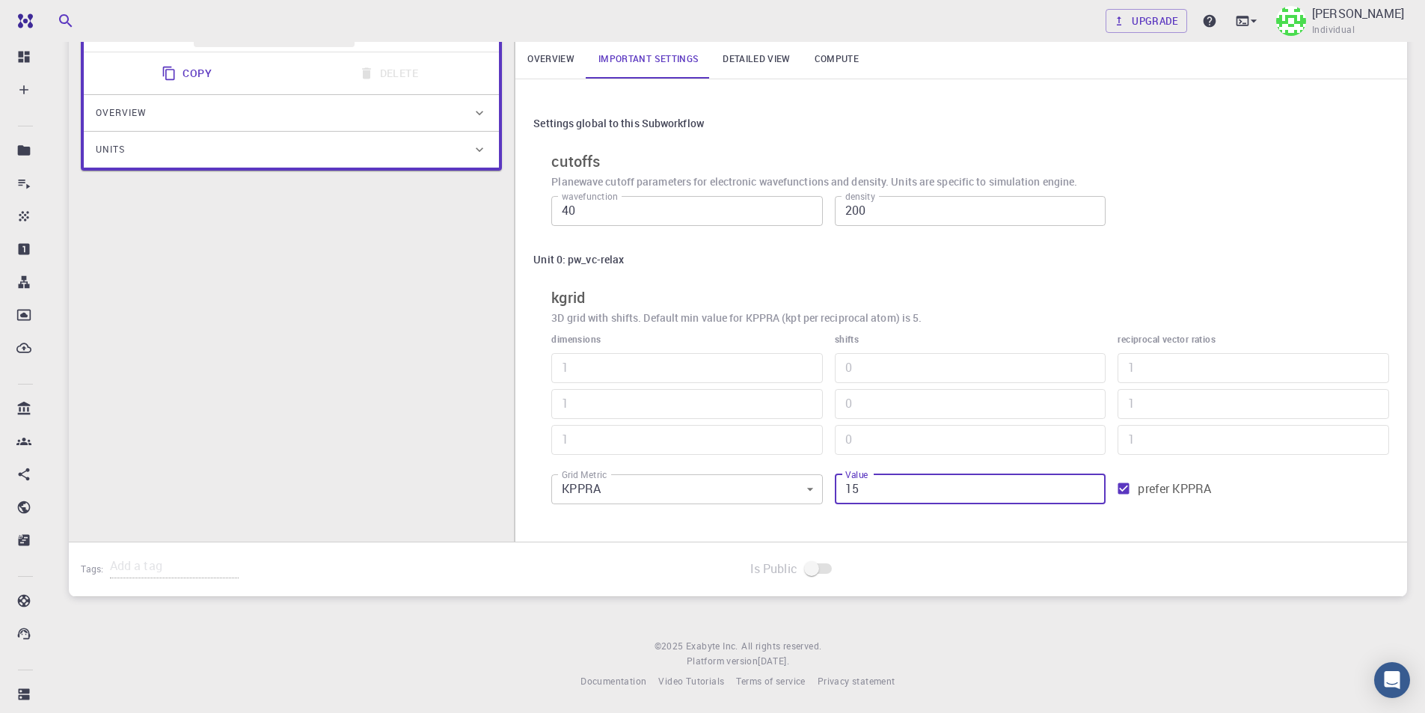
type input "2"
type input "125"
type input "3"
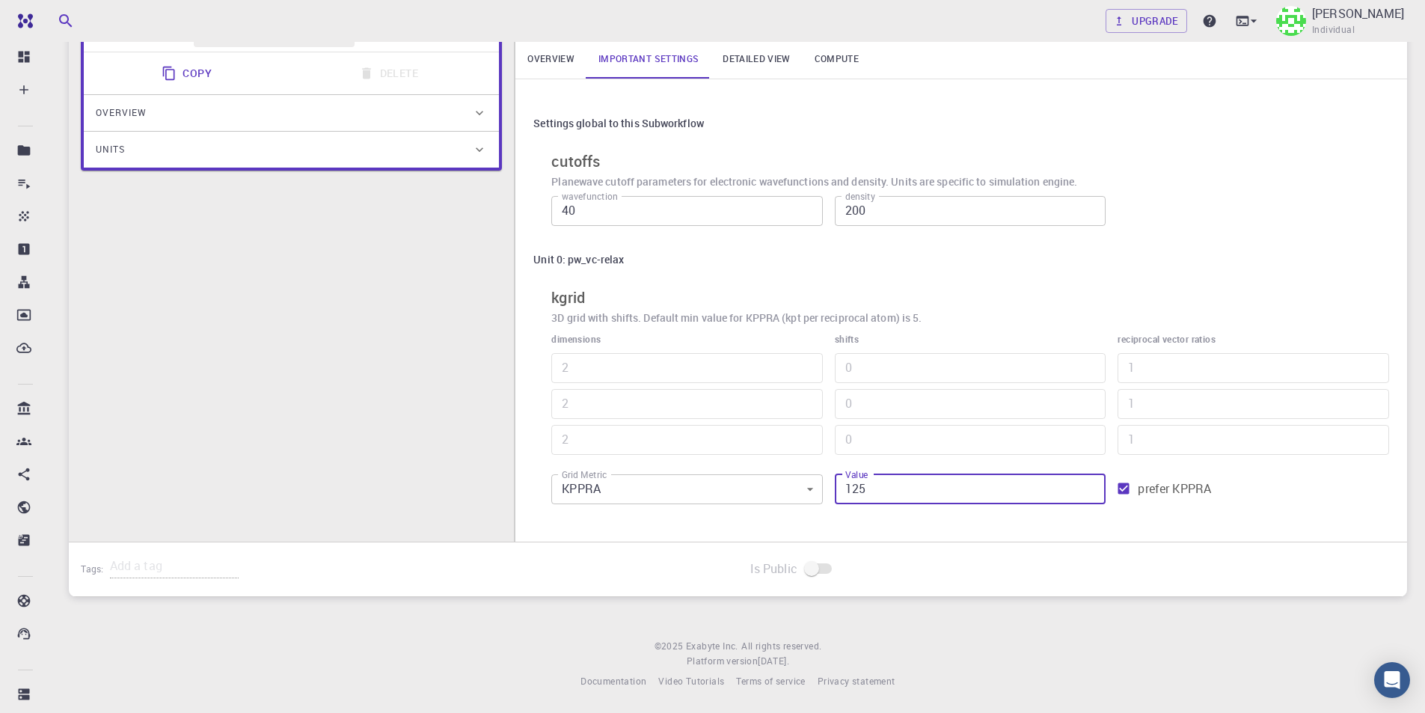
type input "3"
click at [1214, 518] on div "Settings global to this Subworkflow cutoffs Planewave cutoff parameters for ele…" at bounding box center [962, 310] width 892 height 462
click at [950, 490] on input "125" at bounding box center [971, 489] width 272 height 30
drag, startPoint x: 936, startPoint y: 498, endPoint x: 811, endPoint y: 495, distance: 125.0
click at [811, 495] on div "dimensions 3 ​ 3 ​ 3 ​ shifts 0 ​ 0 ​ 0 ​ reciprocal vector ratios 1 ​ 1 ​ 1 ​ …" at bounding box center [964, 416] width 850 height 192
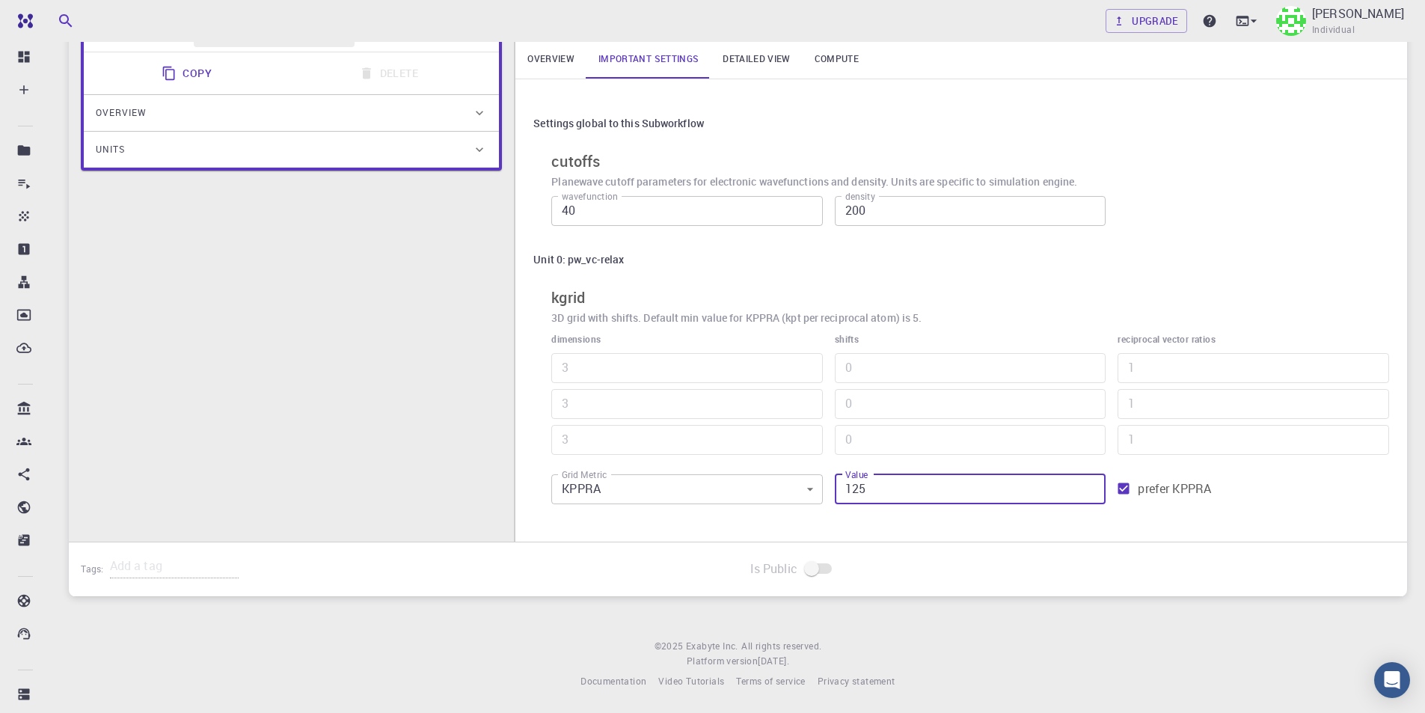
type input "6"
type input "2"
type input "62"
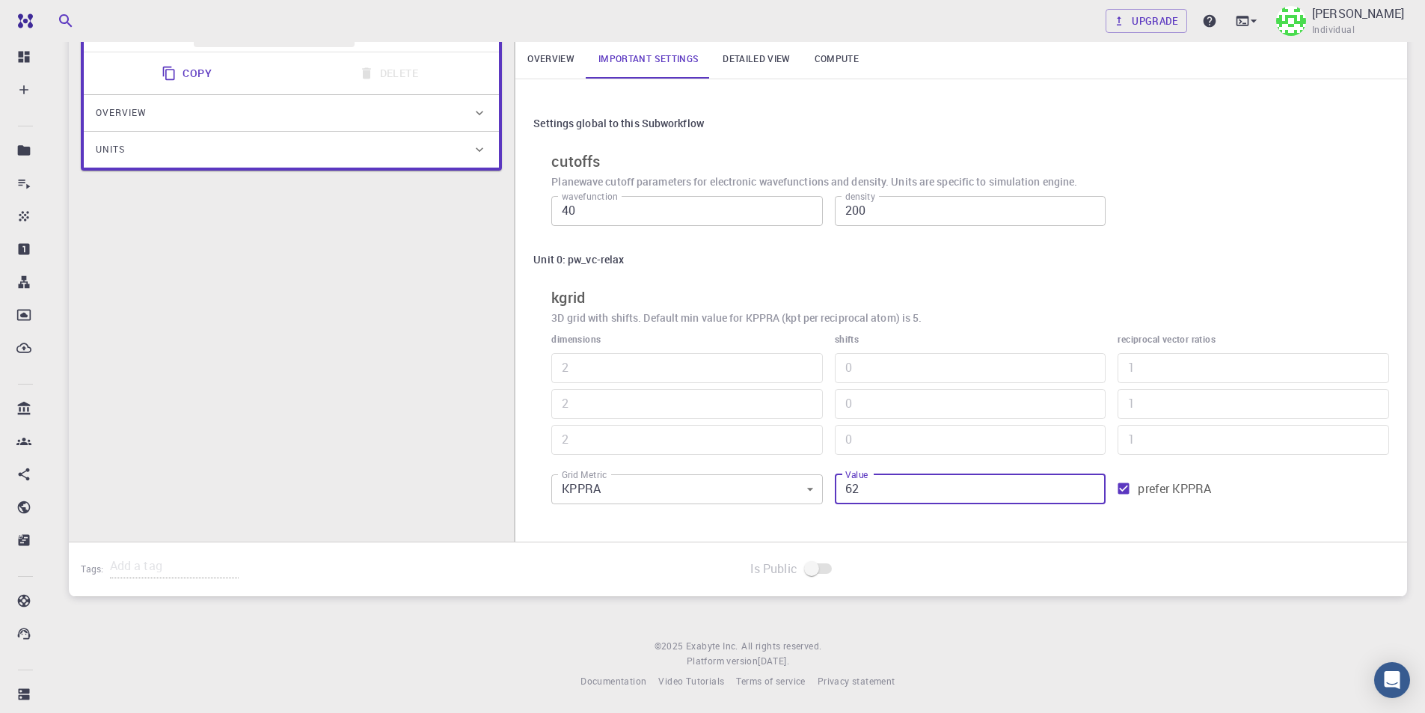
type input "3"
type input "625"
type input "5"
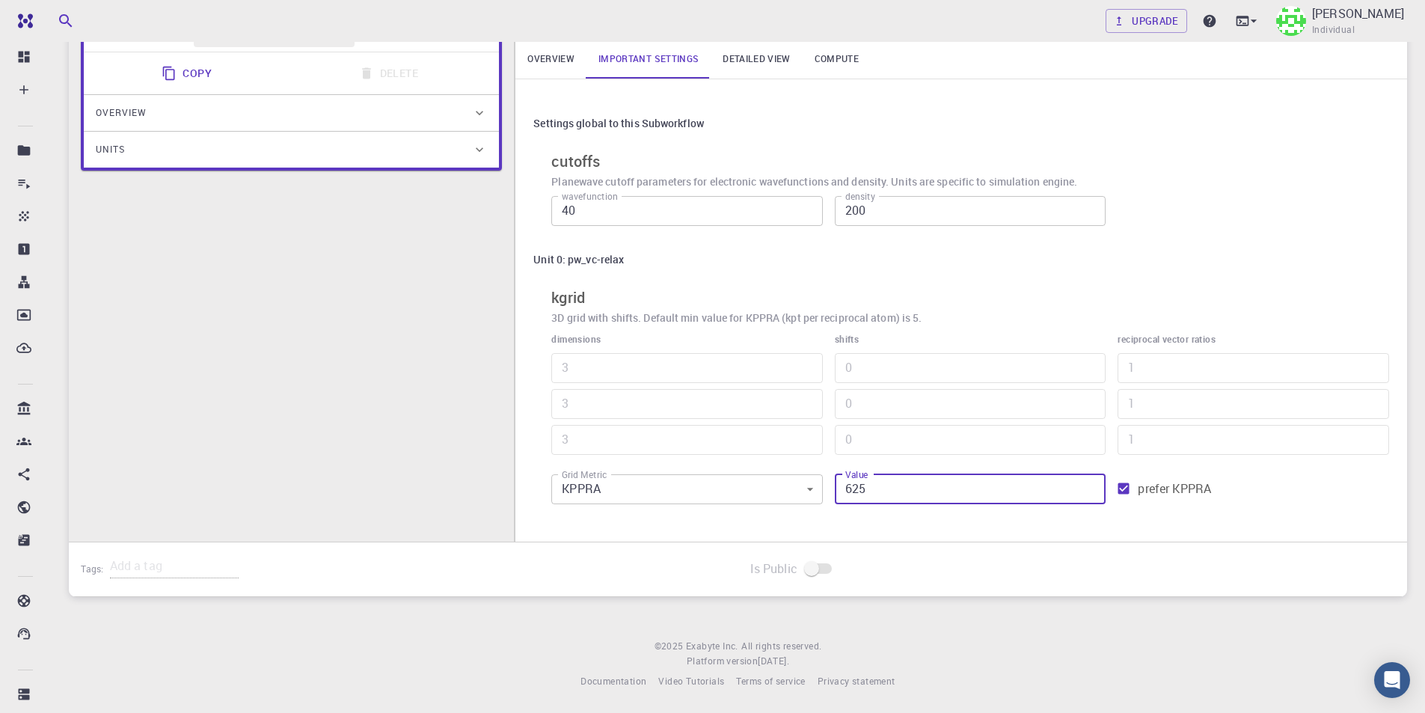
type input "5"
type input "625"
click at [1201, 532] on div "Settings global to this Subworkflow cutoffs Planewave cutoff parameters for ele…" at bounding box center [962, 310] width 892 height 462
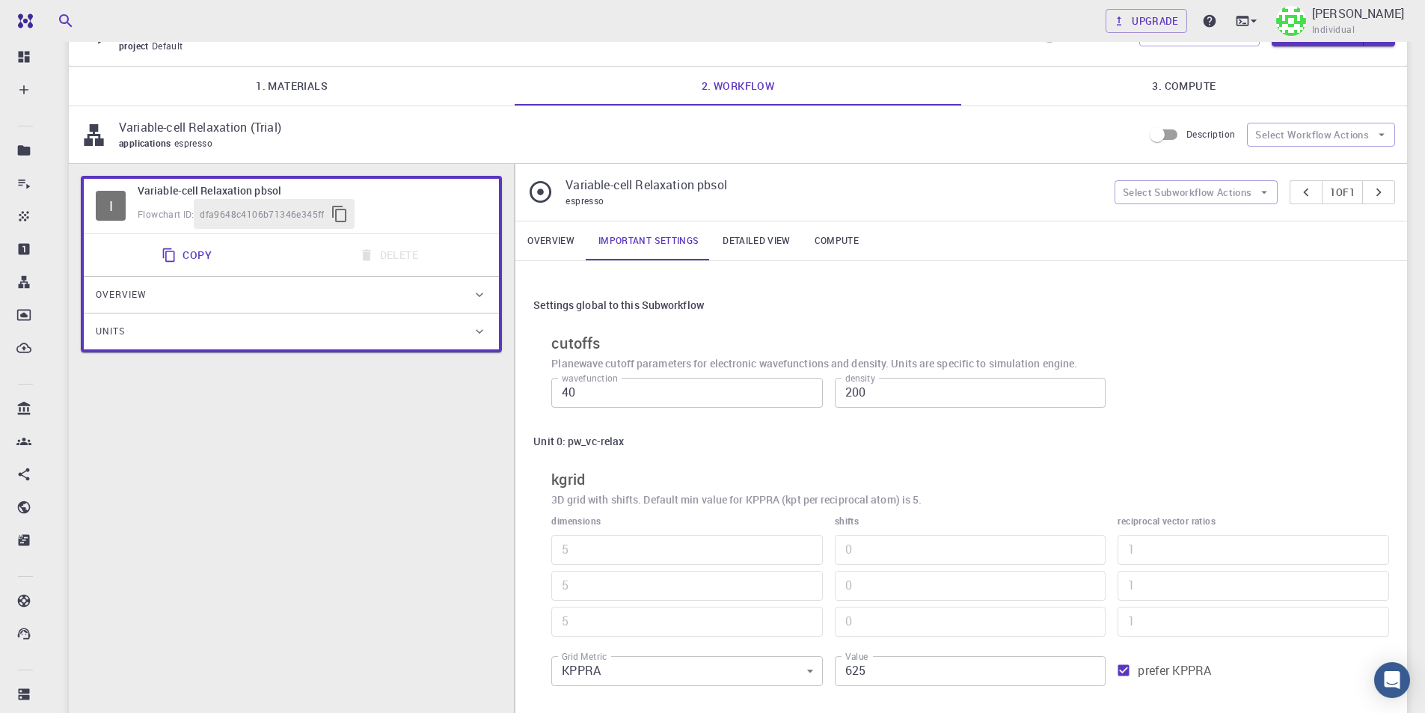
scroll to position [0, 0]
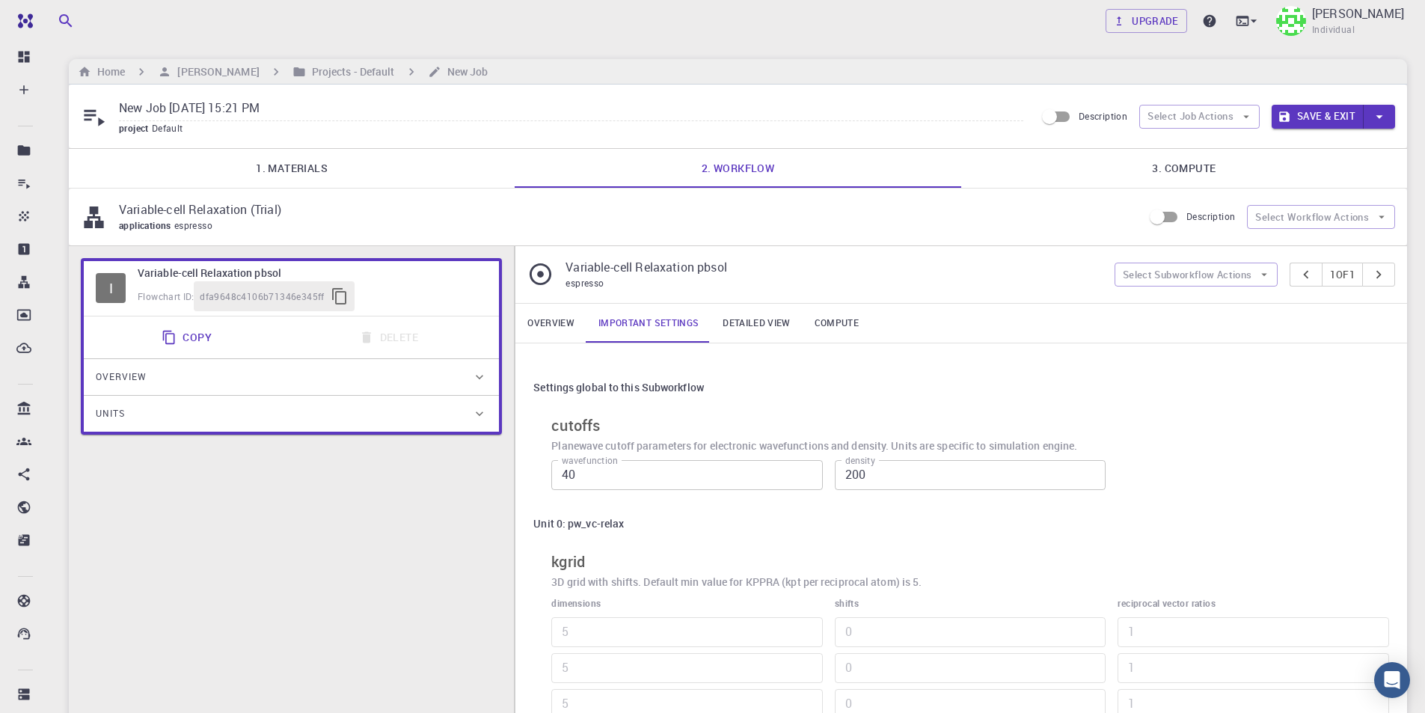
click at [1236, 170] on link "3. Compute" at bounding box center [1184, 168] width 446 height 39
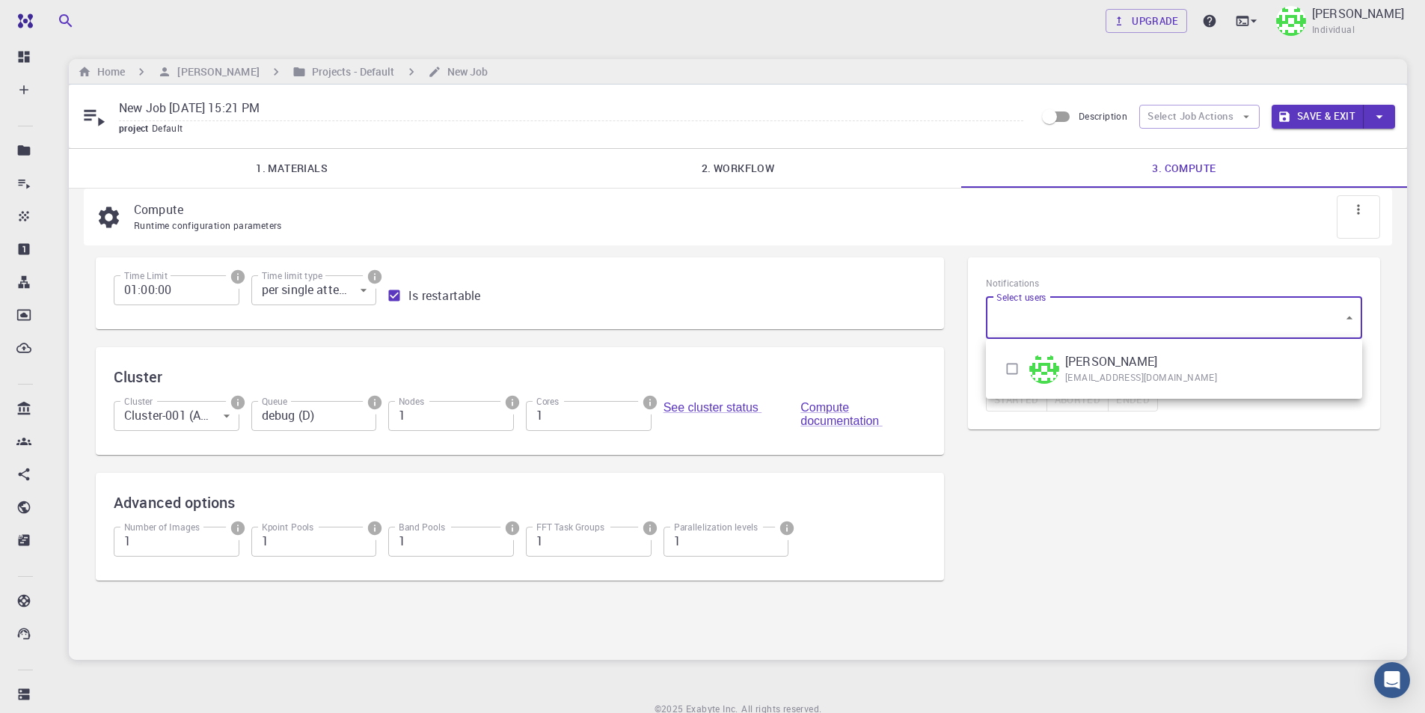
click at [1169, 315] on body "Free Dashboard Create New Job New Material Create Material Upload File Import f…" at bounding box center [712, 388] width 1425 height 776
click at [1101, 371] on span "[EMAIL_ADDRESS][DOMAIN_NAME]" at bounding box center [1141, 377] width 152 height 15
type input "[object Object]"
checkbox input "true"
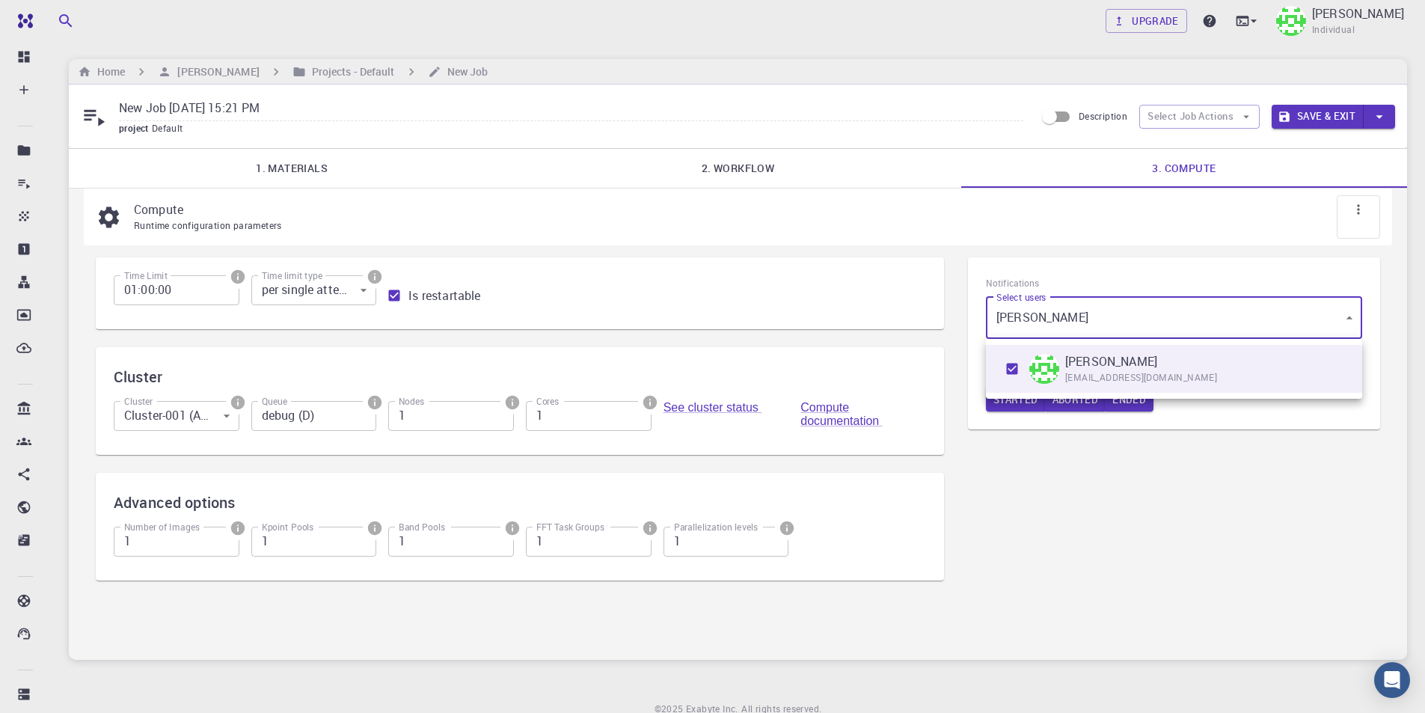
click at [1071, 457] on div at bounding box center [712, 356] width 1425 height 713
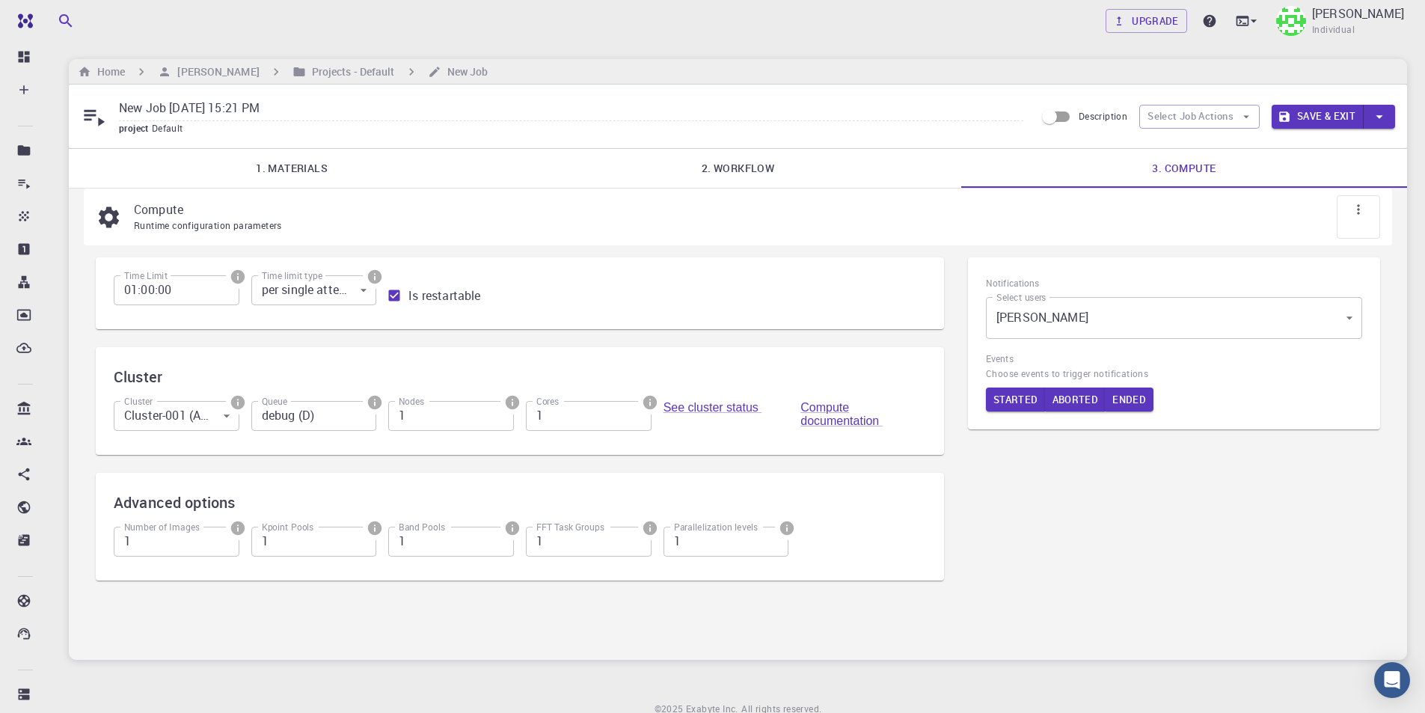
click at [542, 105] on input "New Job Aug 15, 2025, 15:21 PM" at bounding box center [571, 109] width 905 height 25
type input "New Job Aug 15, 2025, 15:21 PM 625"
click at [1333, 117] on button "Save & Exit" at bounding box center [1318, 117] width 92 height 24
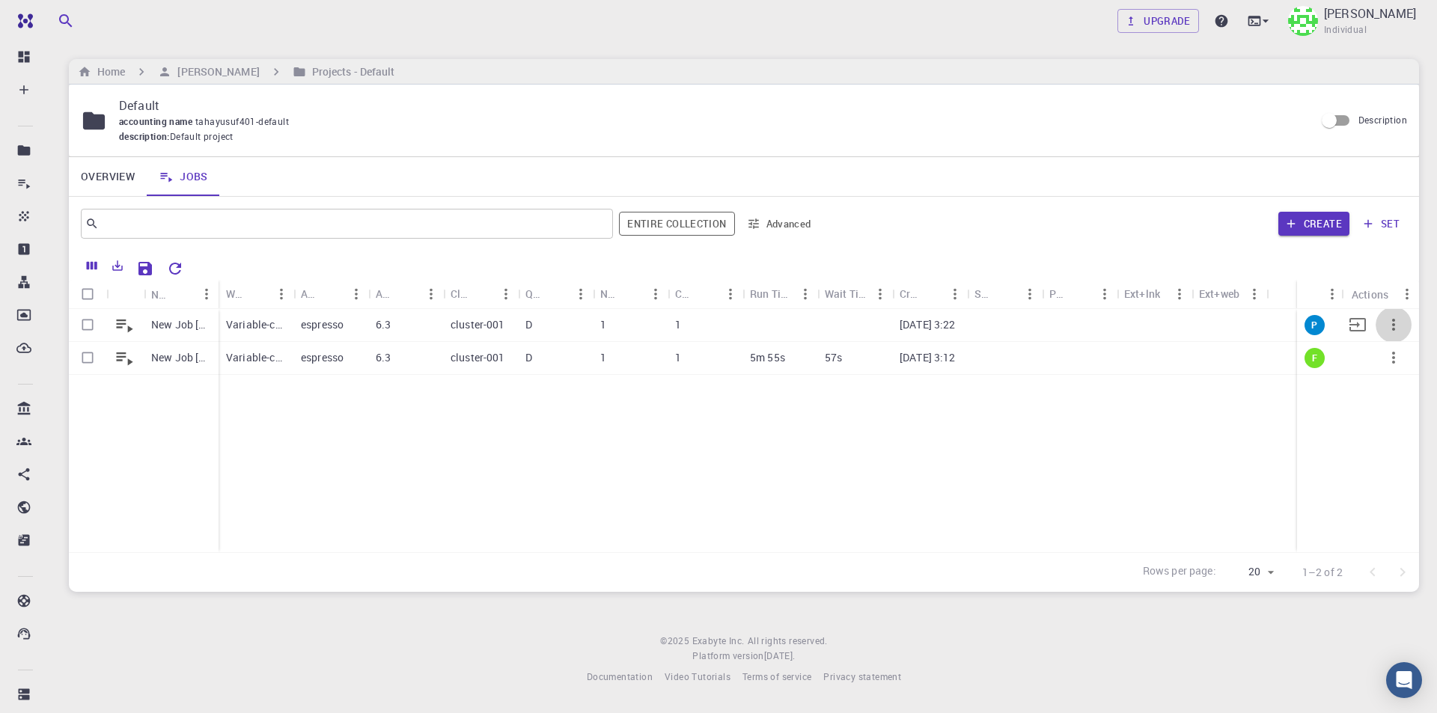
click at [1392, 320] on icon "button" at bounding box center [1393, 325] width 18 height 18
click at [1390, 409] on span "Run" at bounding box center [1383, 407] width 17 height 15
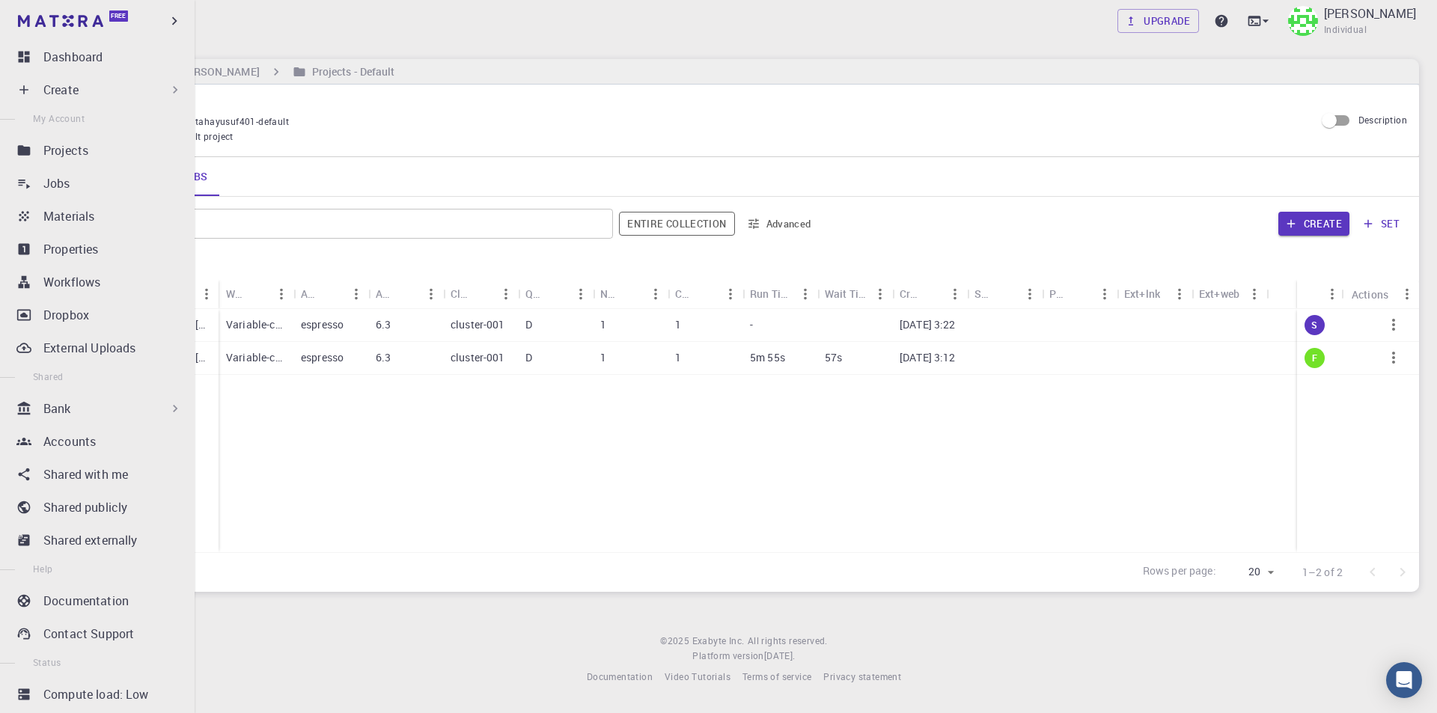
click at [70, 90] on p "Create" at bounding box center [60, 90] width 35 height 18
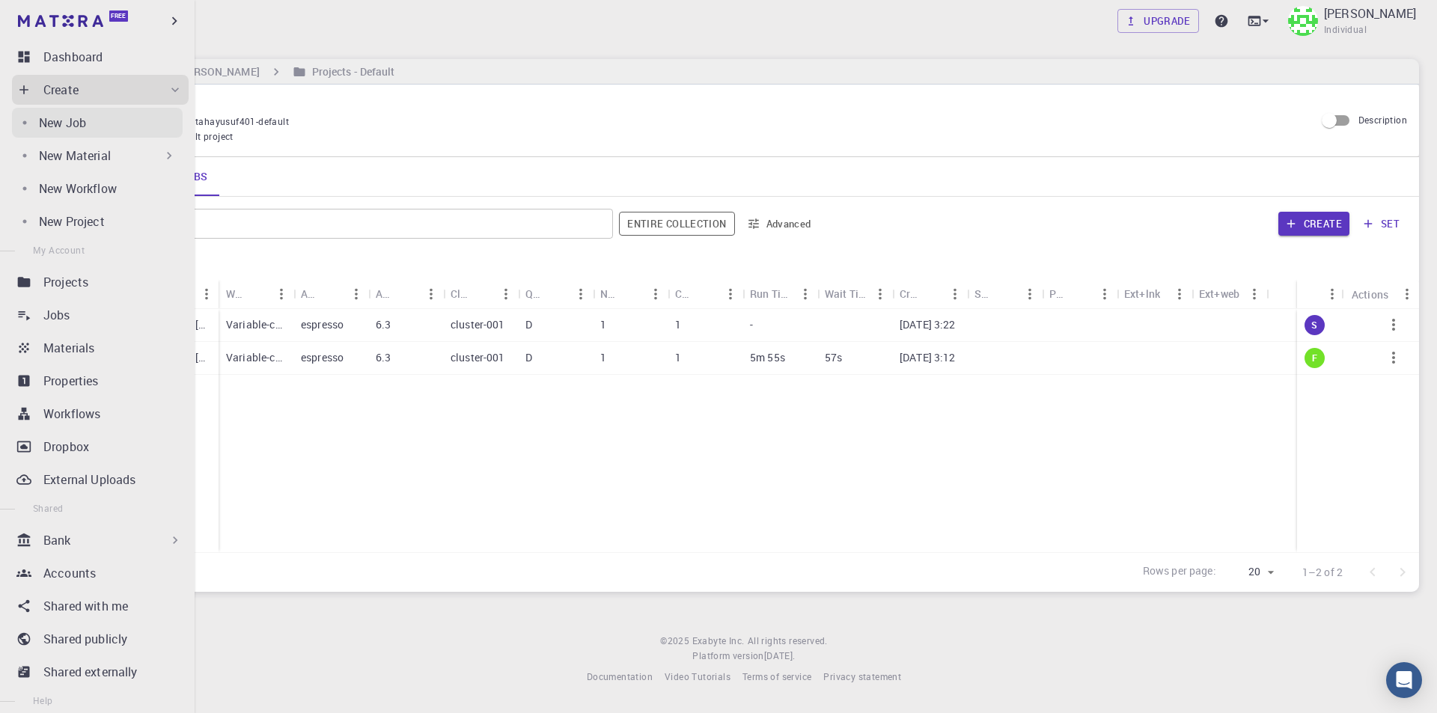
click at [105, 120] on div "New Job" at bounding box center [111, 123] width 144 height 18
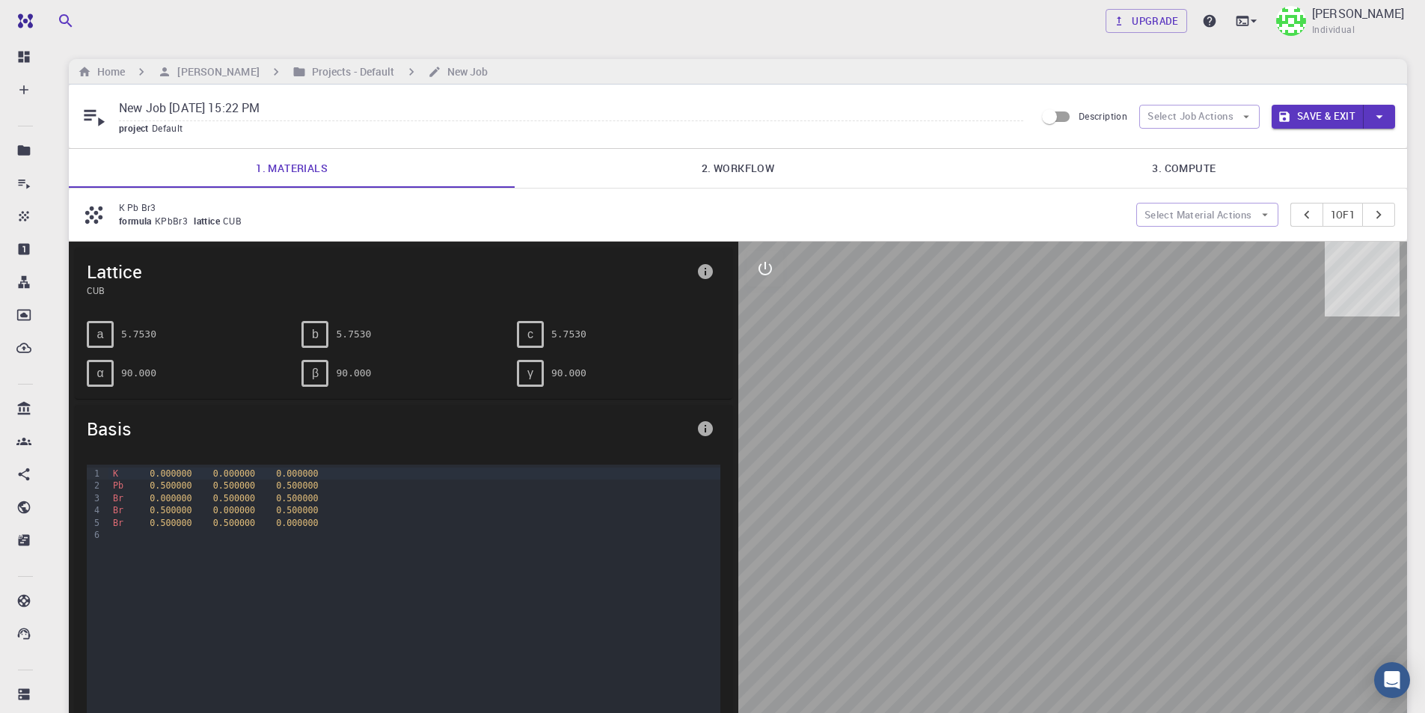
click at [717, 163] on link "2. Workflow" at bounding box center [738, 168] width 446 height 39
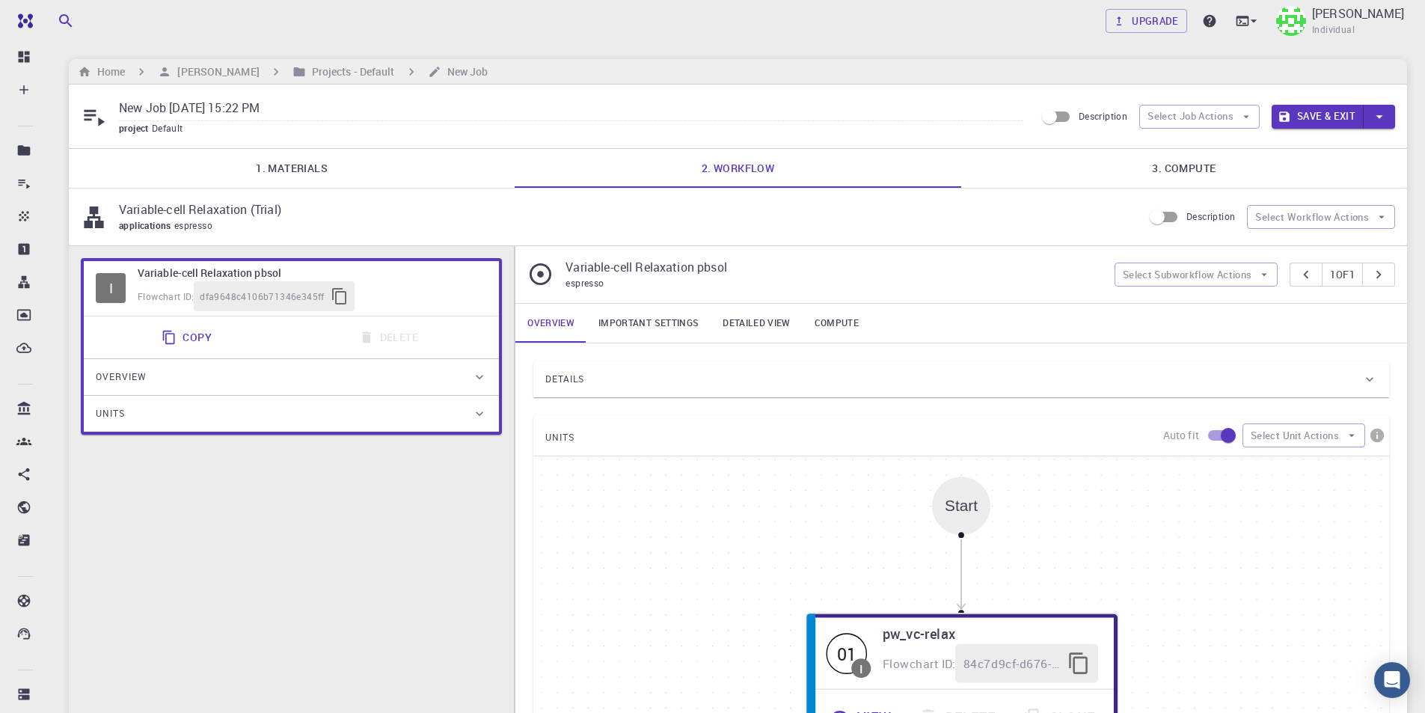
click at [657, 319] on link "Important settings" at bounding box center [649, 323] width 124 height 39
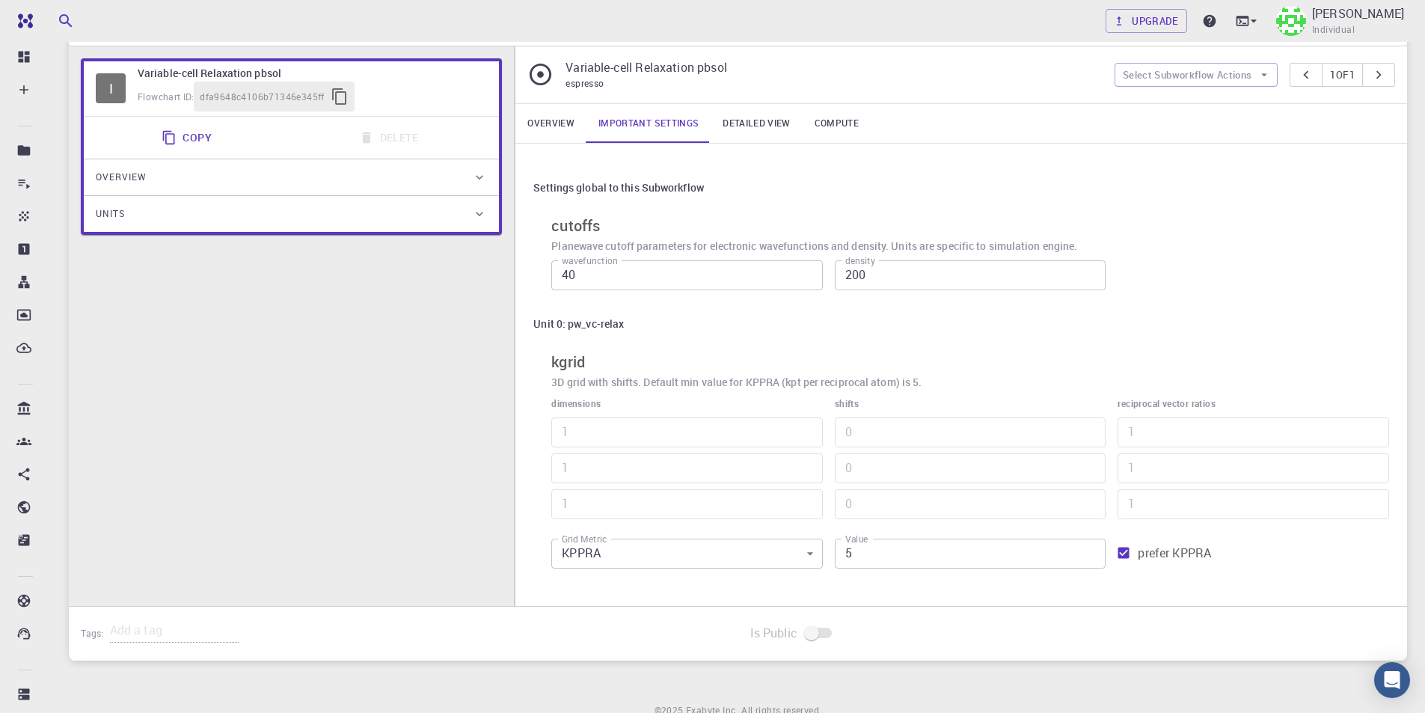
scroll to position [224, 0]
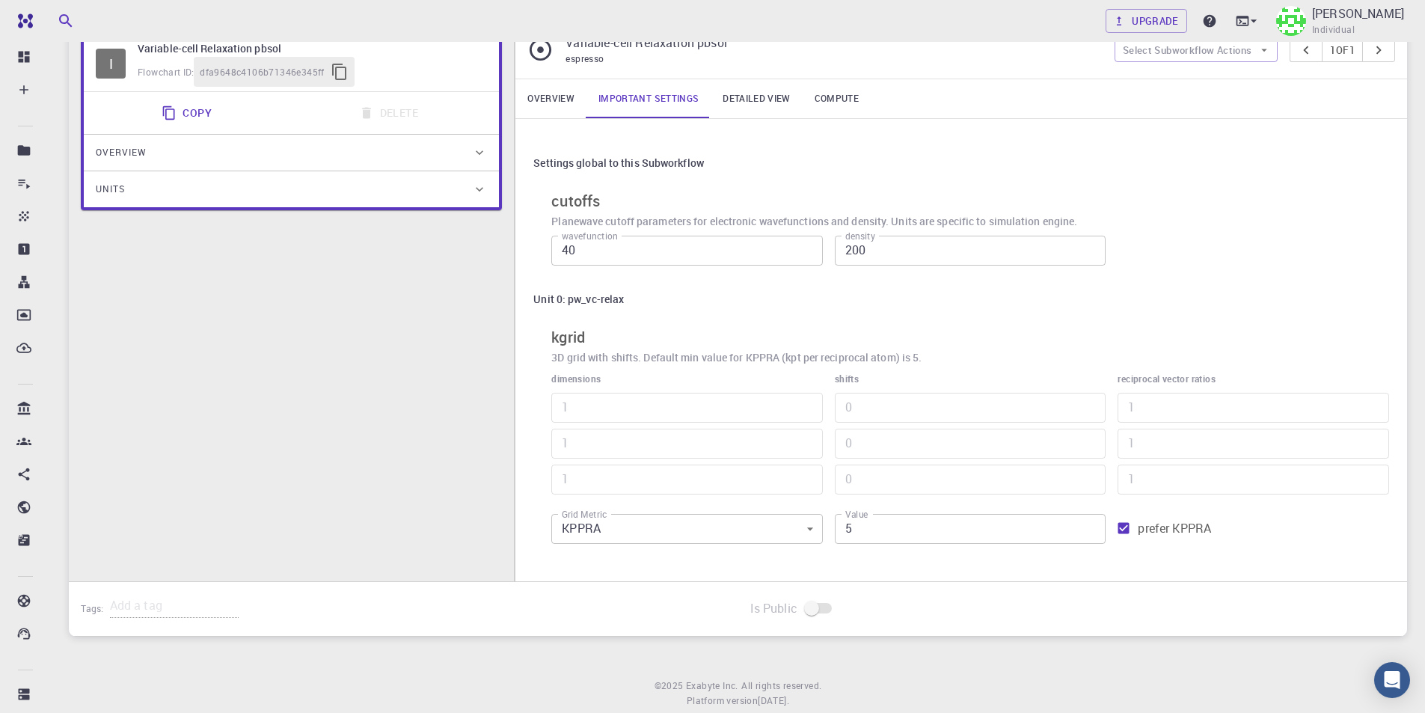
click at [936, 528] on input "5" at bounding box center [971, 529] width 272 height 30
type input "5"
type input "3"
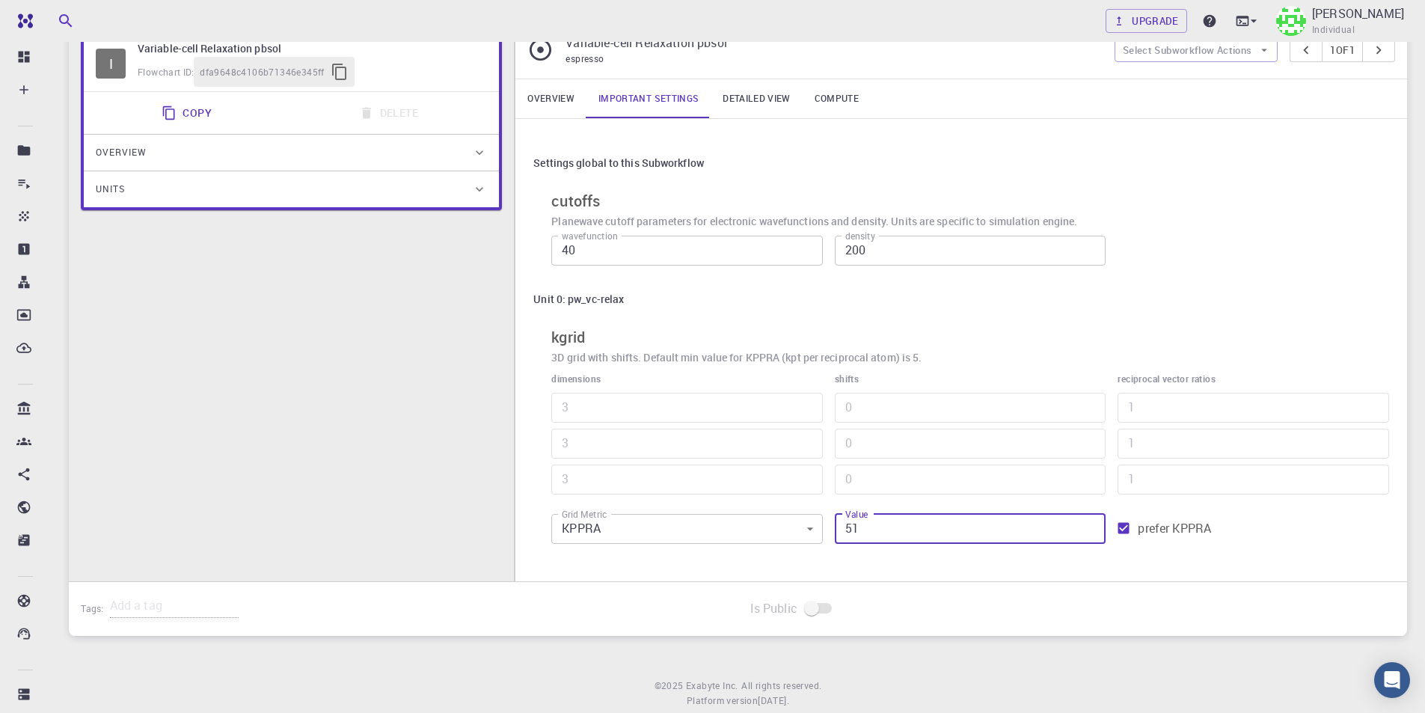
type input "512"
type input "5"
type input "11"
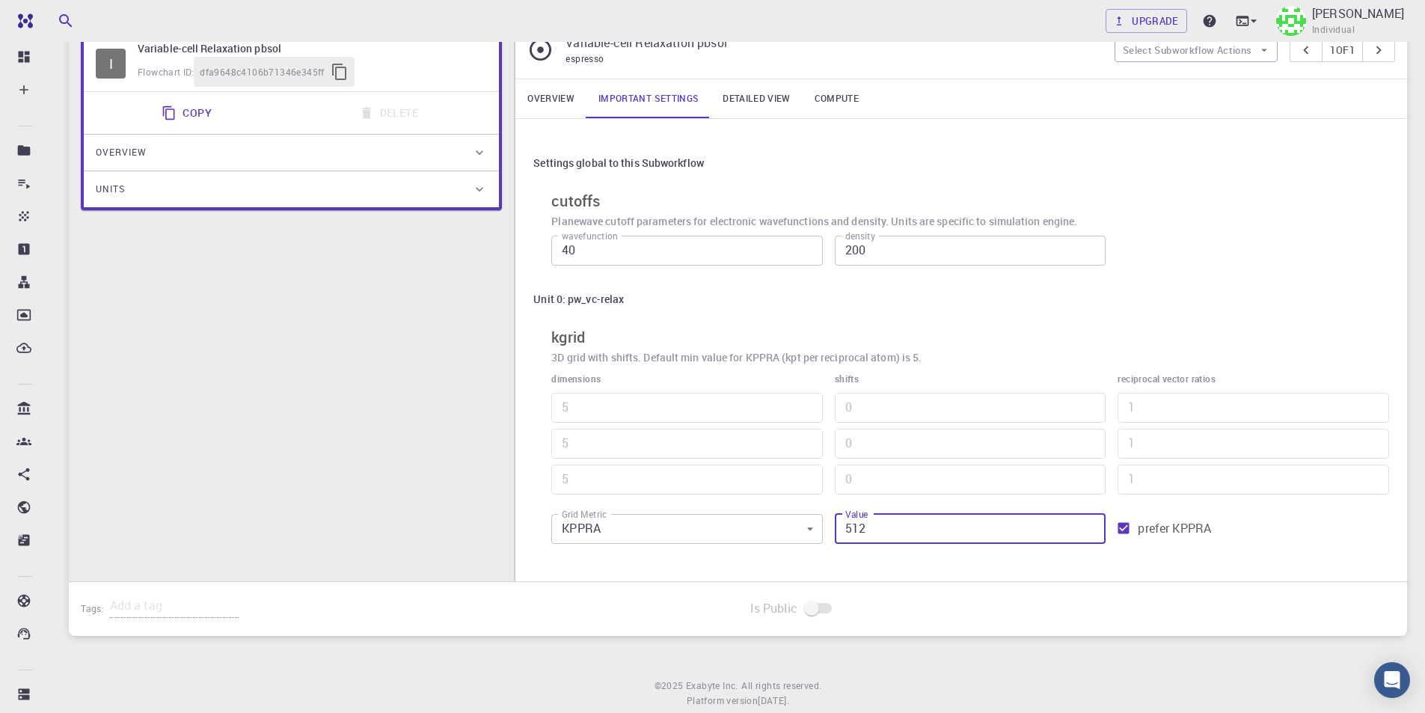
type input "11"
type input "5125"
type input "5"
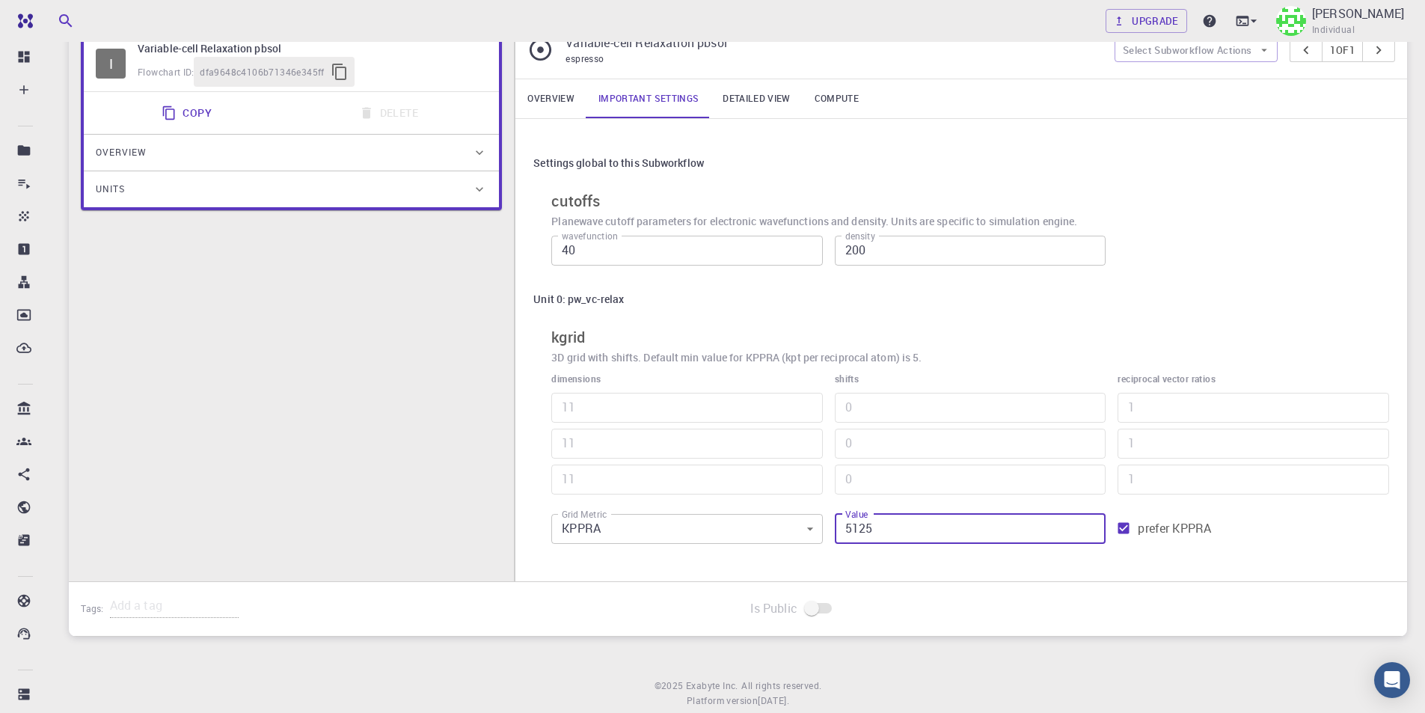
type input "5"
type input "51"
type input "3"
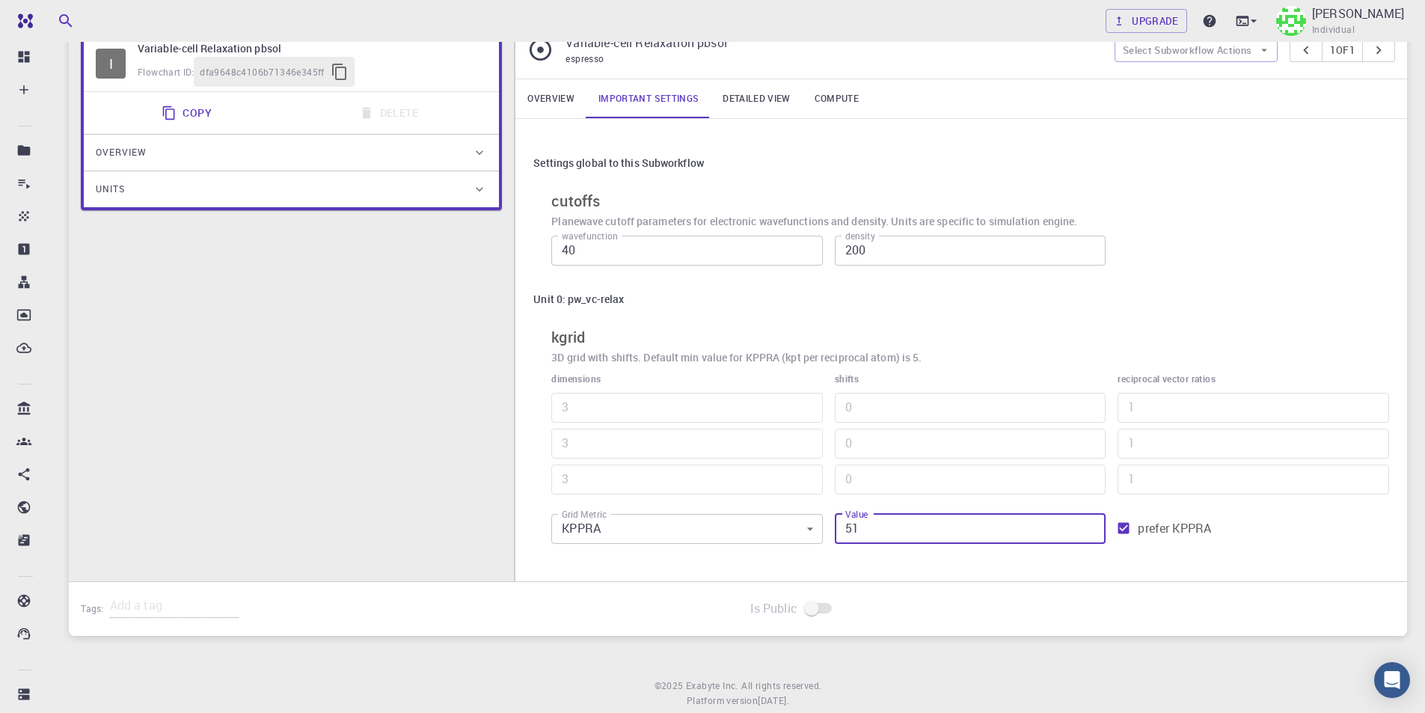
type input "5"
type input "1"
type input "5"
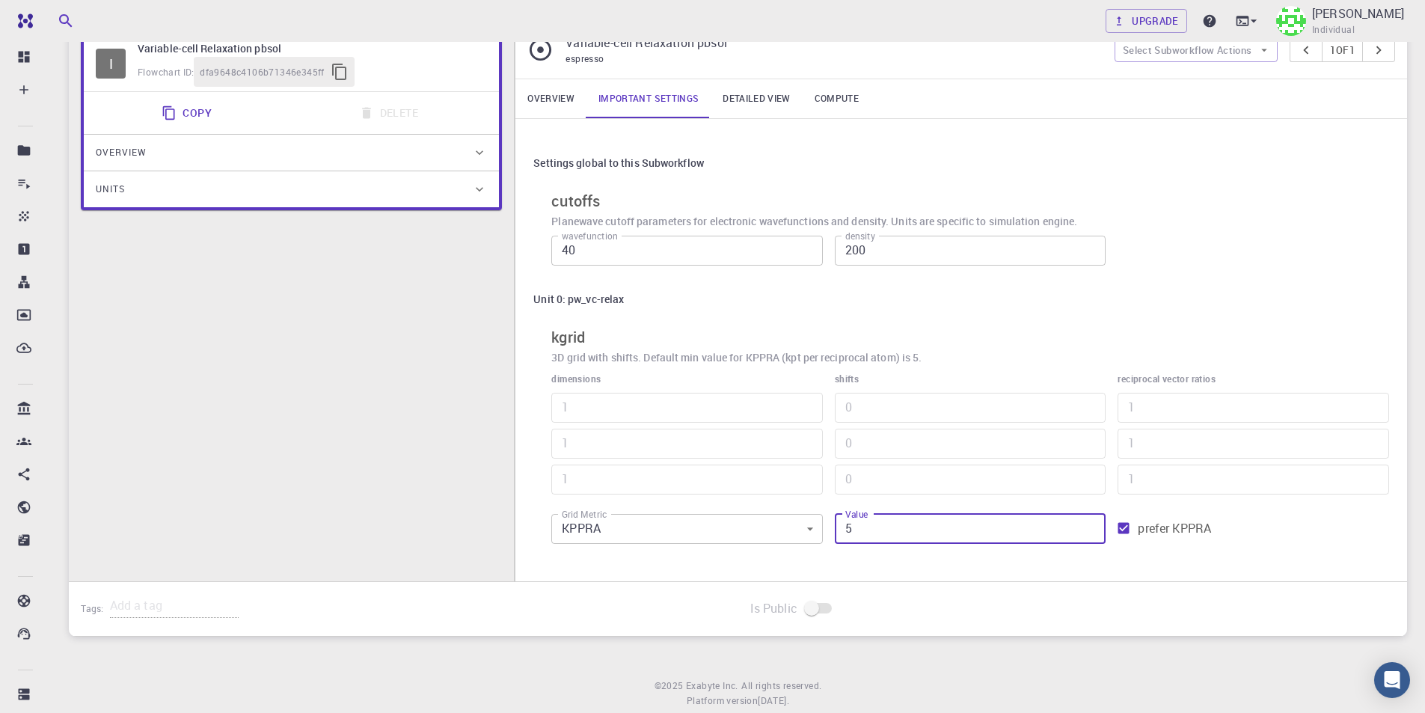
click at [848, 529] on input "5" at bounding box center [971, 529] width 272 height 30
type input "2"
type input "125"
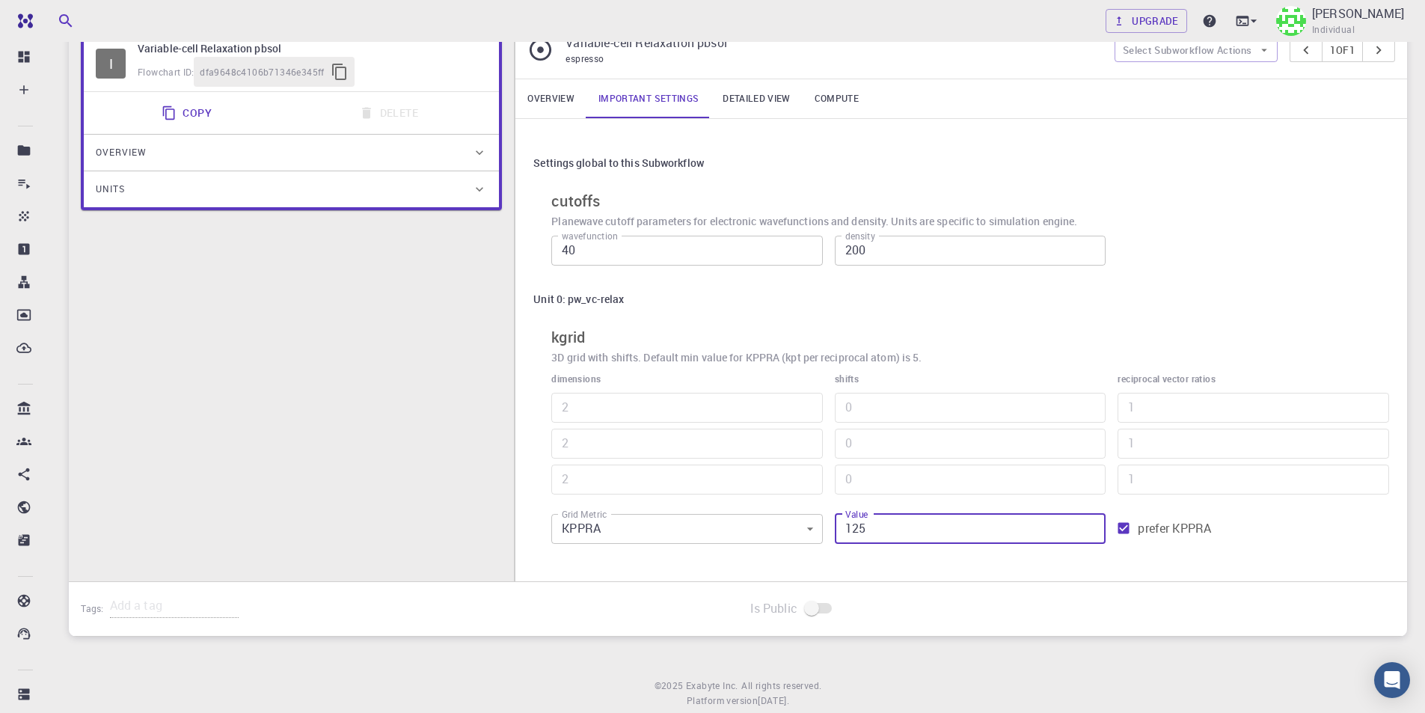
type input "3"
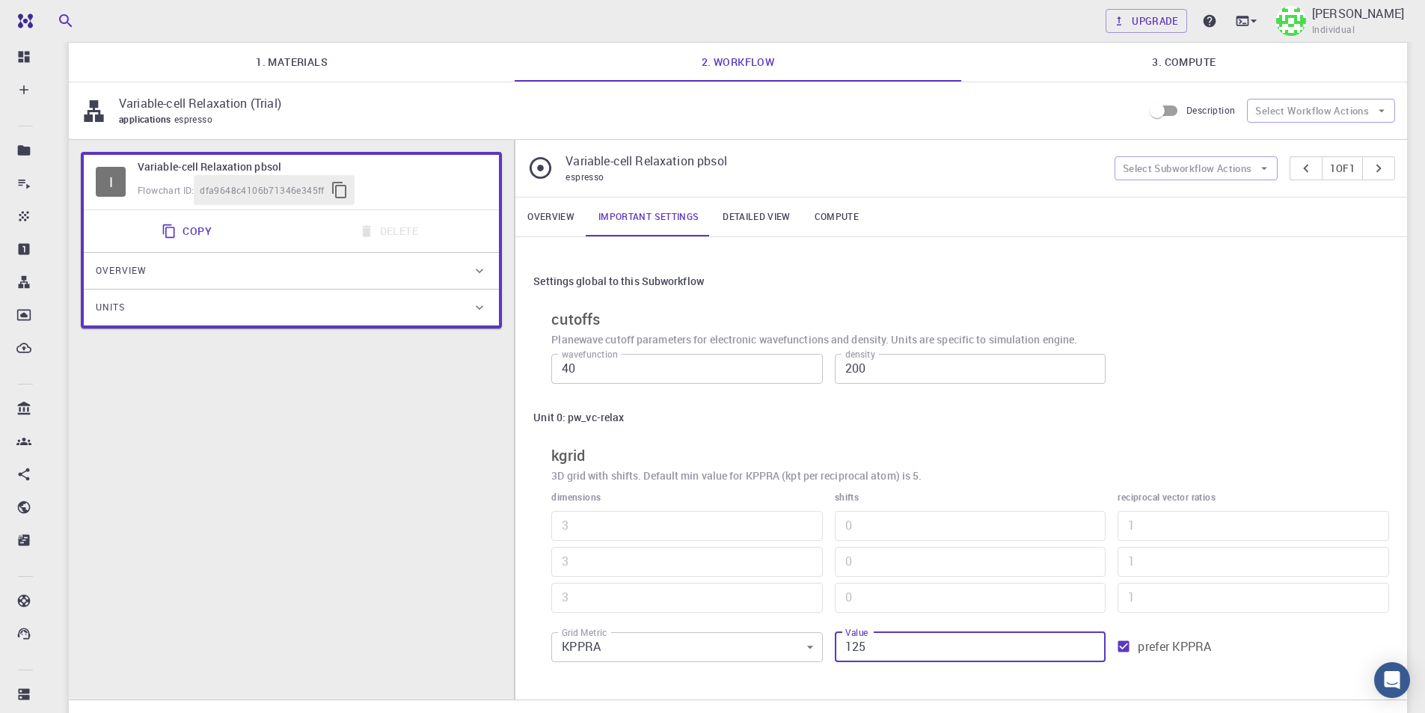
scroll to position [0, 0]
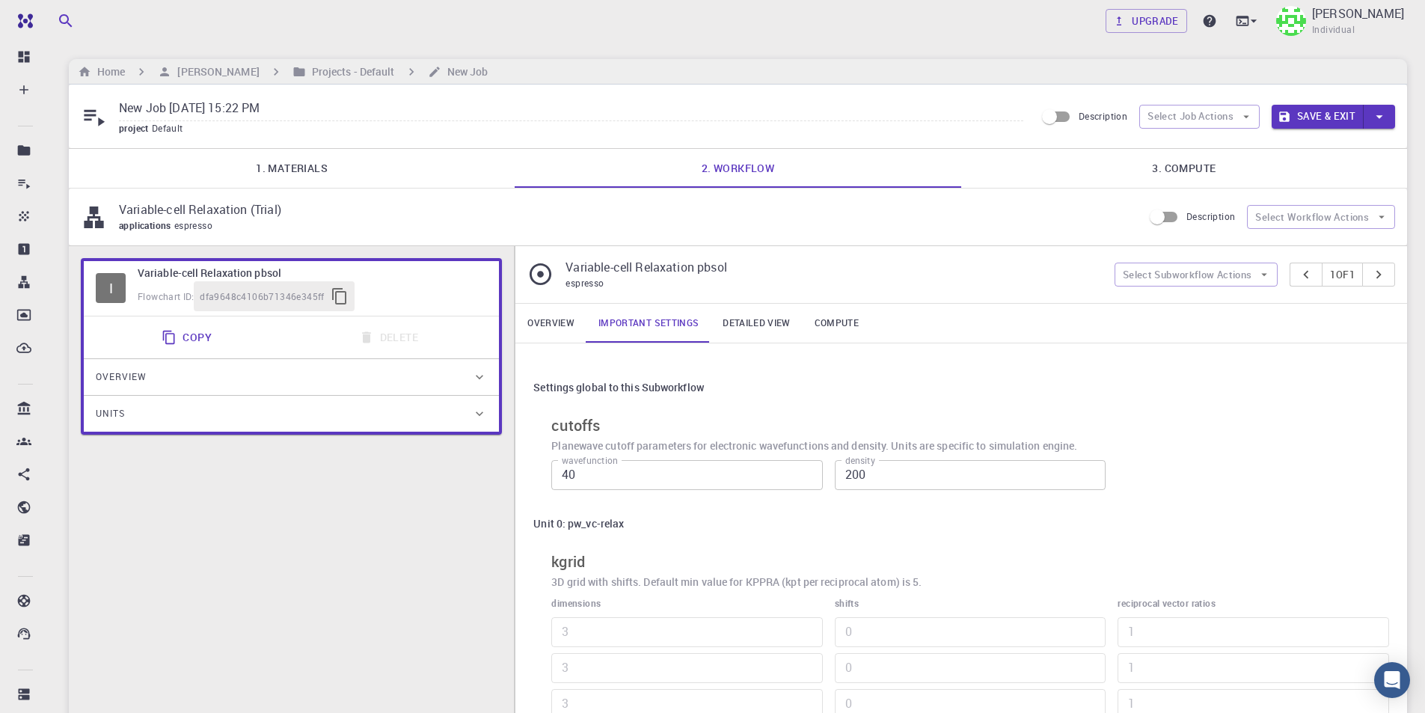
type input "125"
click at [1259, 173] on link "3. Compute" at bounding box center [1184, 168] width 446 height 39
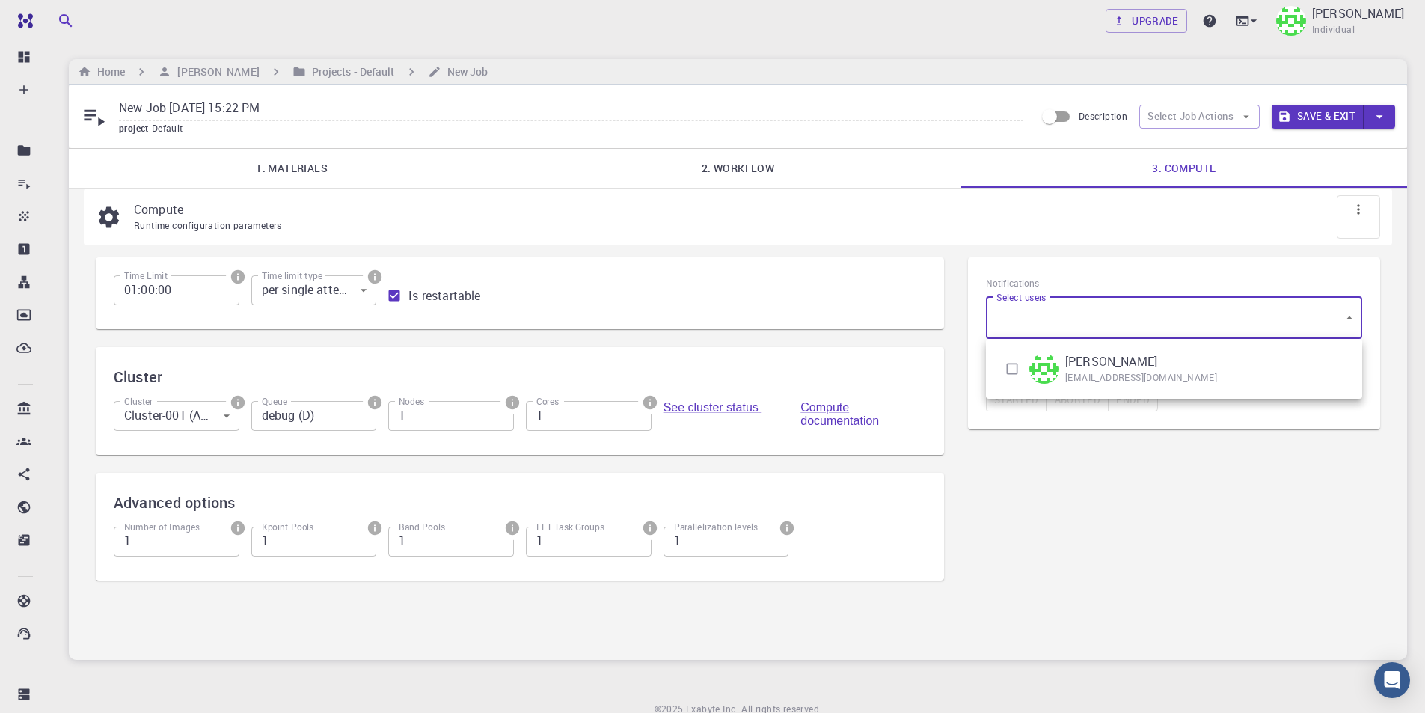
click at [1145, 333] on body "Free Dashboard Create New Job New Material Create Material Upload File Import f…" at bounding box center [712, 388] width 1425 height 776
click at [1020, 368] on input "checkbox" at bounding box center [1012, 369] width 28 height 28
checkbox input "true"
type input "[object Object]"
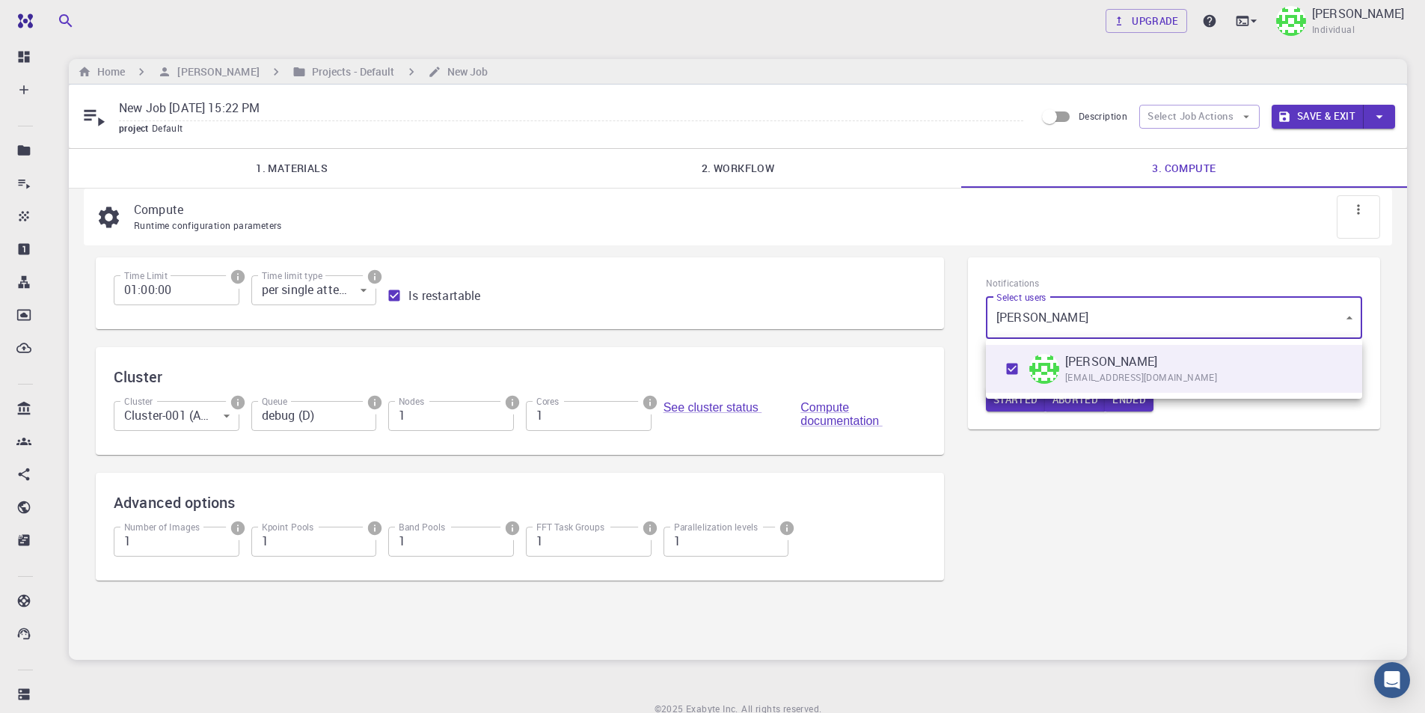
click at [1038, 476] on div at bounding box center [712, 356] width 1425 height 713
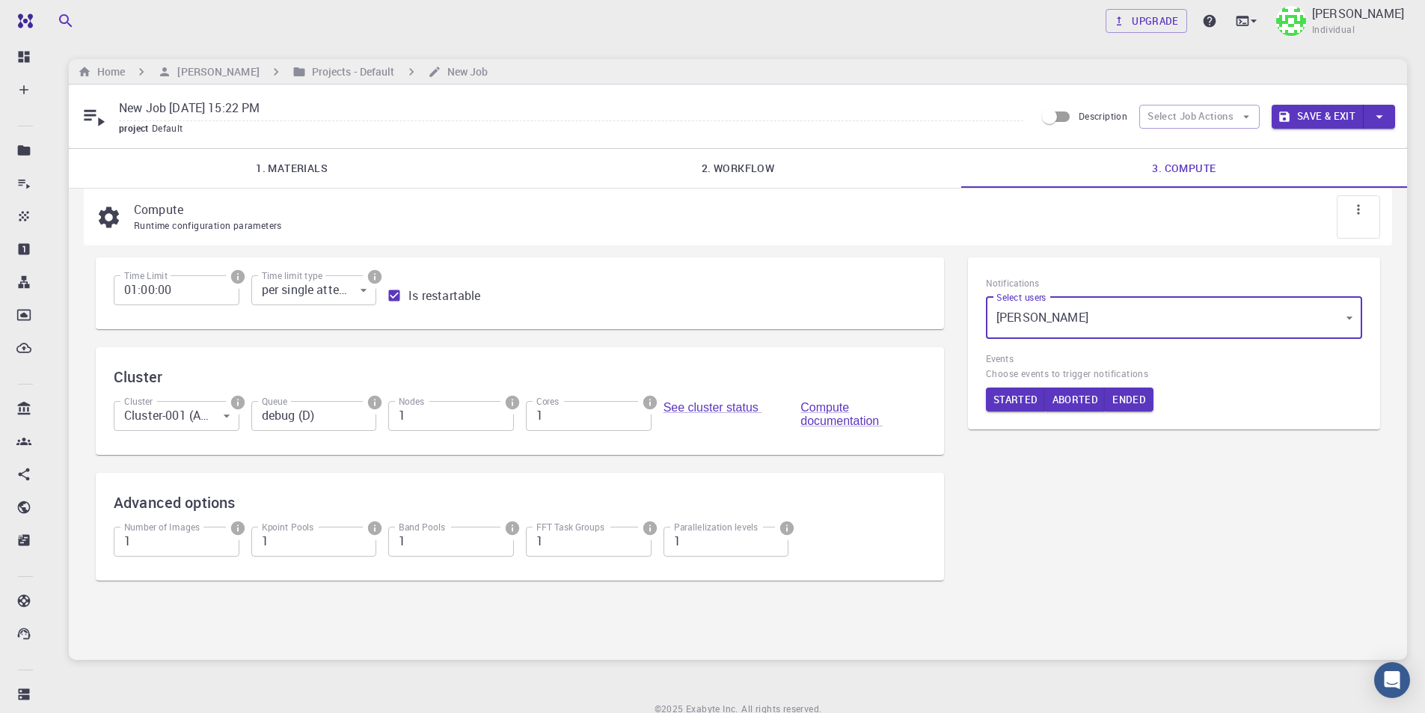
click at [538, 103] on input "New Job Aug 15, 2025, 15:22 PM" at bounding box center [571, 109] width 905 height 25
type input "New Job Aug 15, 2025, 15:22 PM 125"
click at [1318, 111] on button "Save & Exit" at bounding box center [1318, 117] width 92 height 24
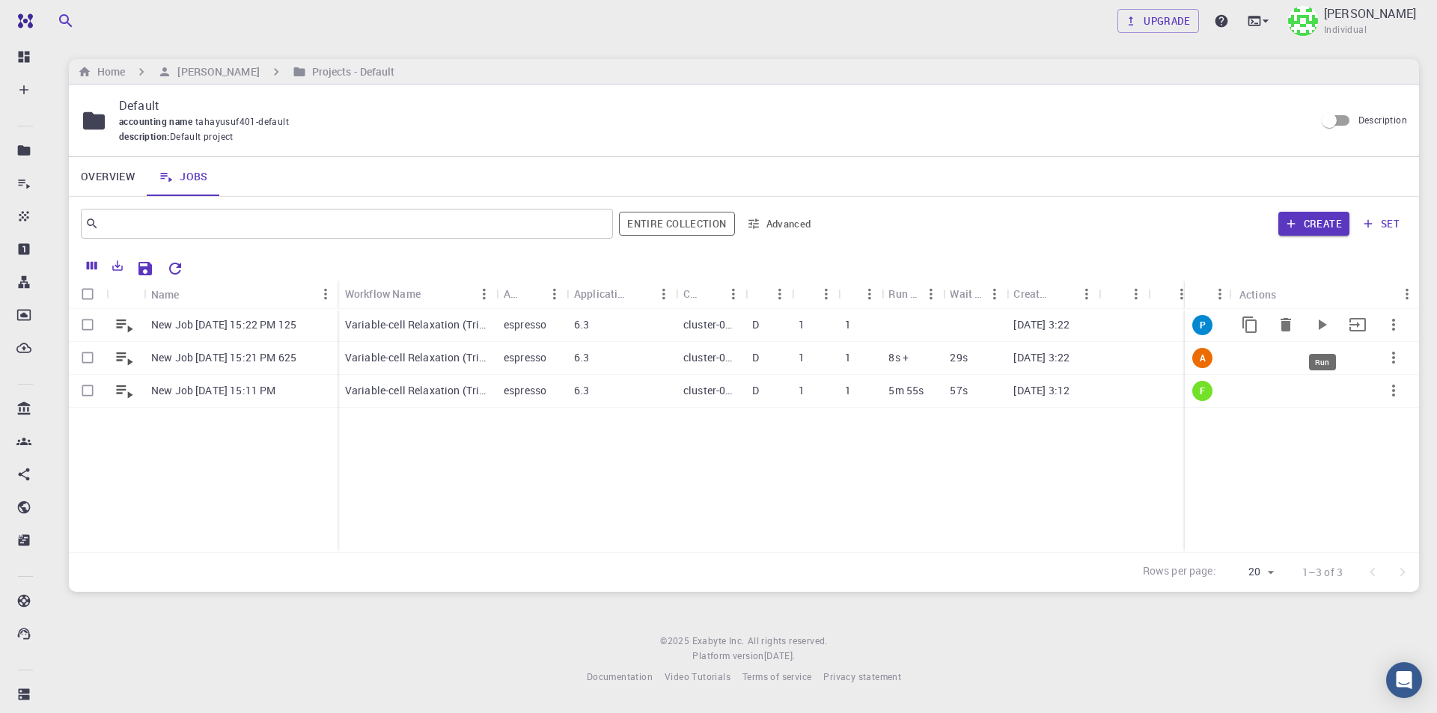
click at [1327, 321] on icon "Run" at bounding box center [1321, 325] width 18 height 18
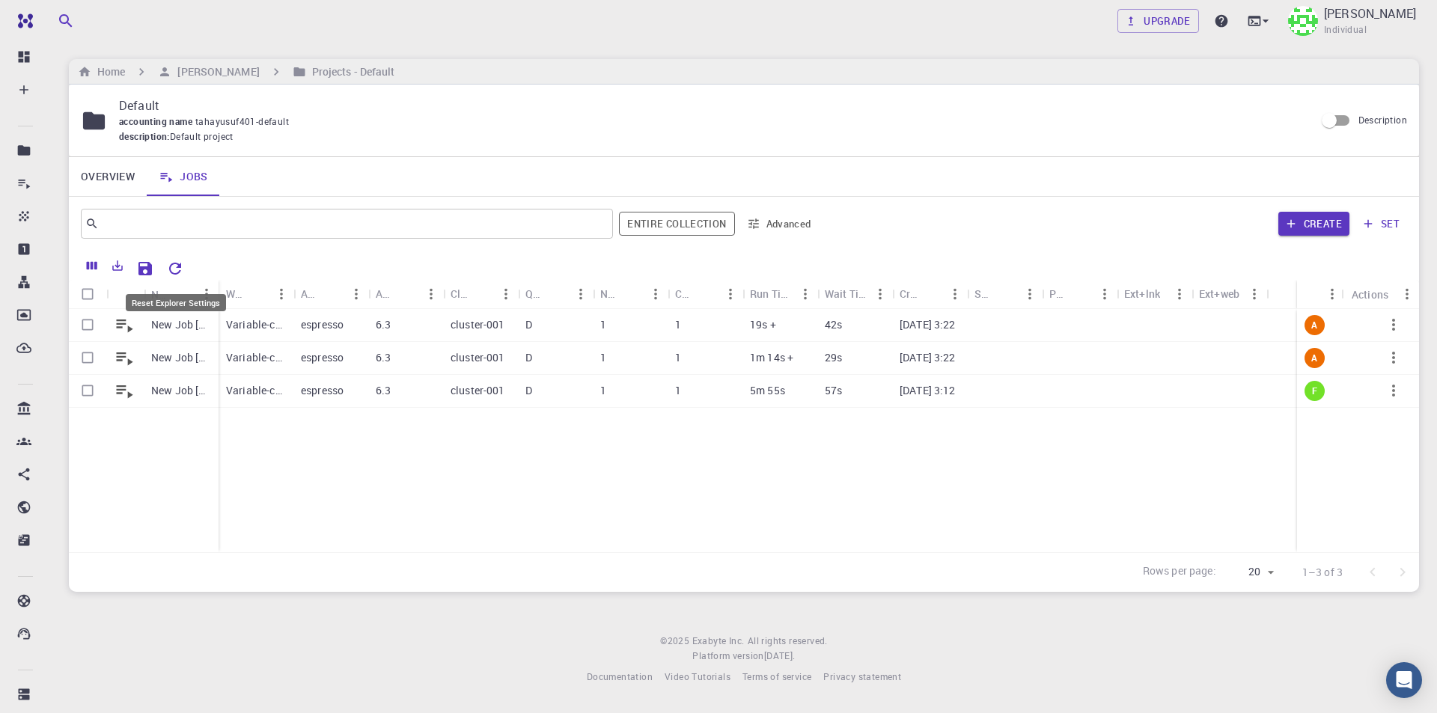
click at [172, 272] on icon "Reset Explorer Settings" at bounding box center [175, 269] width 18 height 18
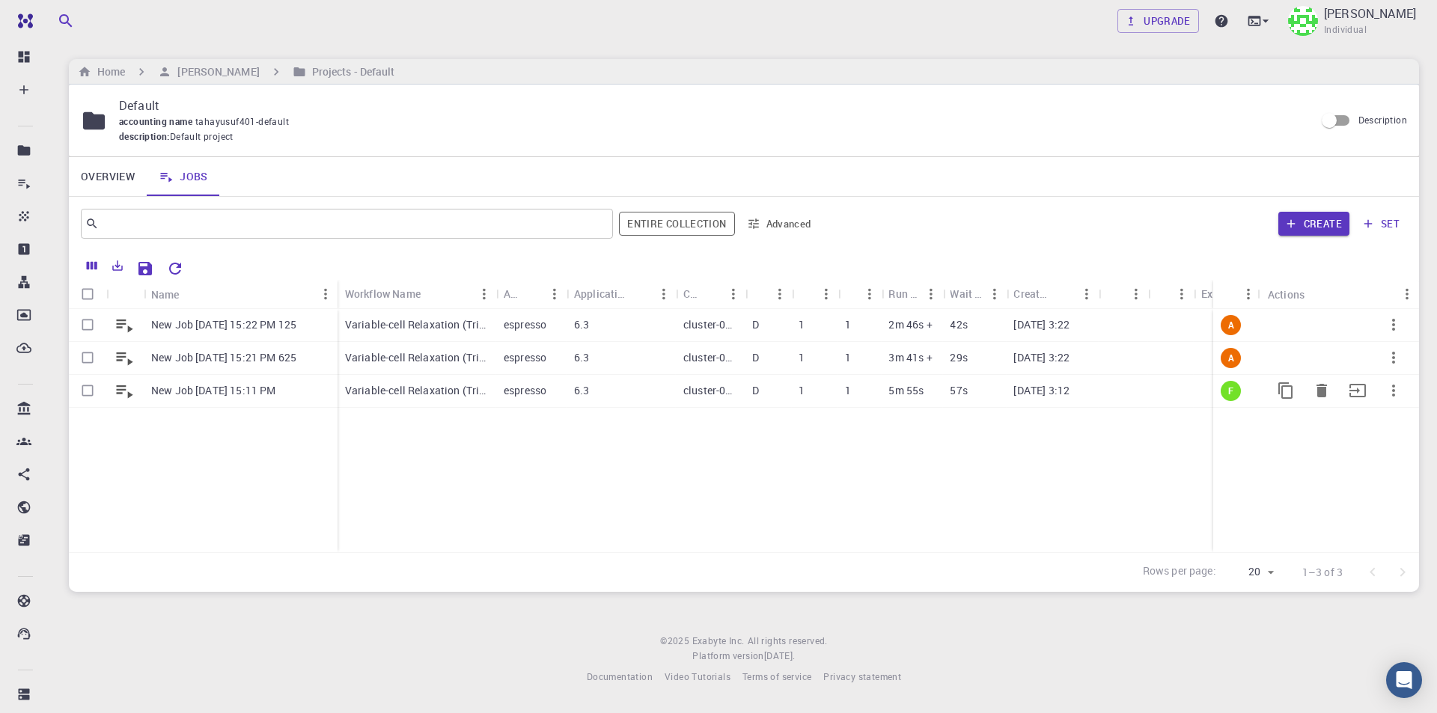
click at [254, 394] on p "New Job Aug 15, 2025, 15:11 PM" at bounding box center [213, 390] width 124 height 15
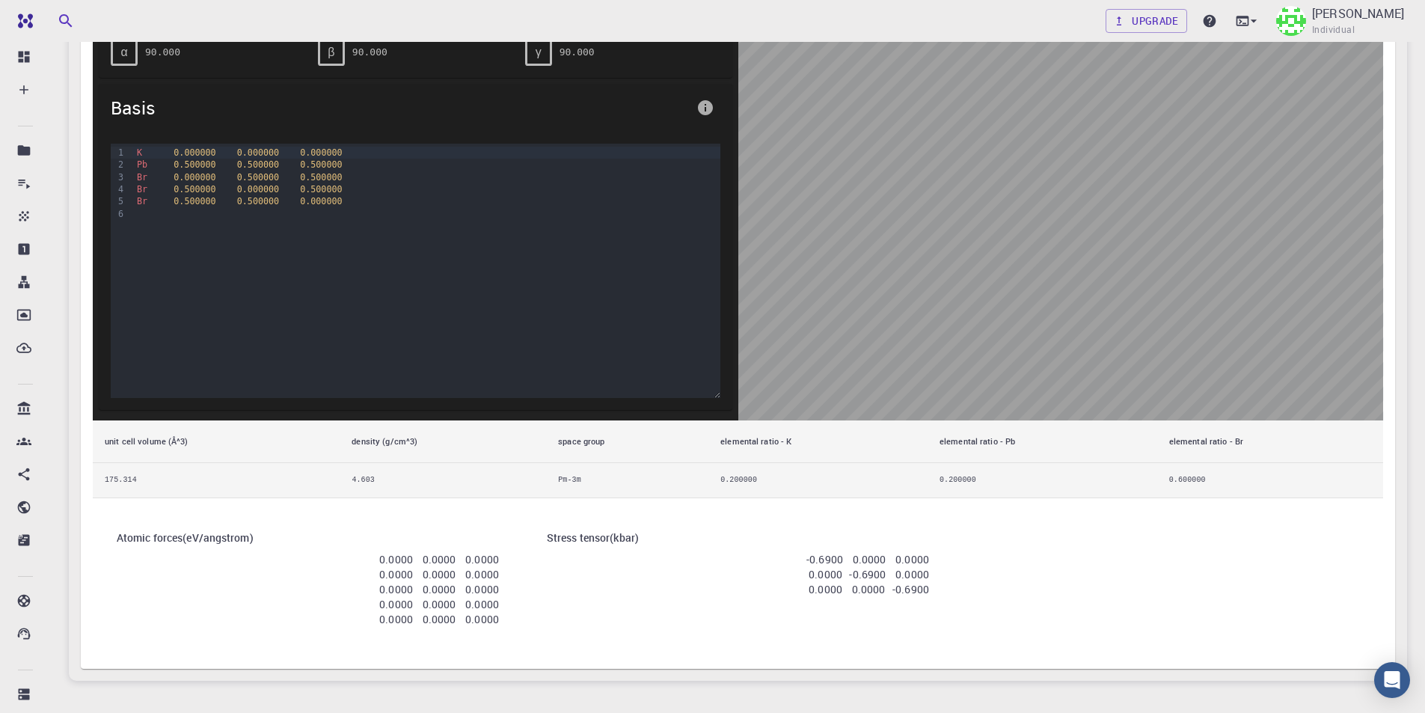
scroll to position [224, 0]
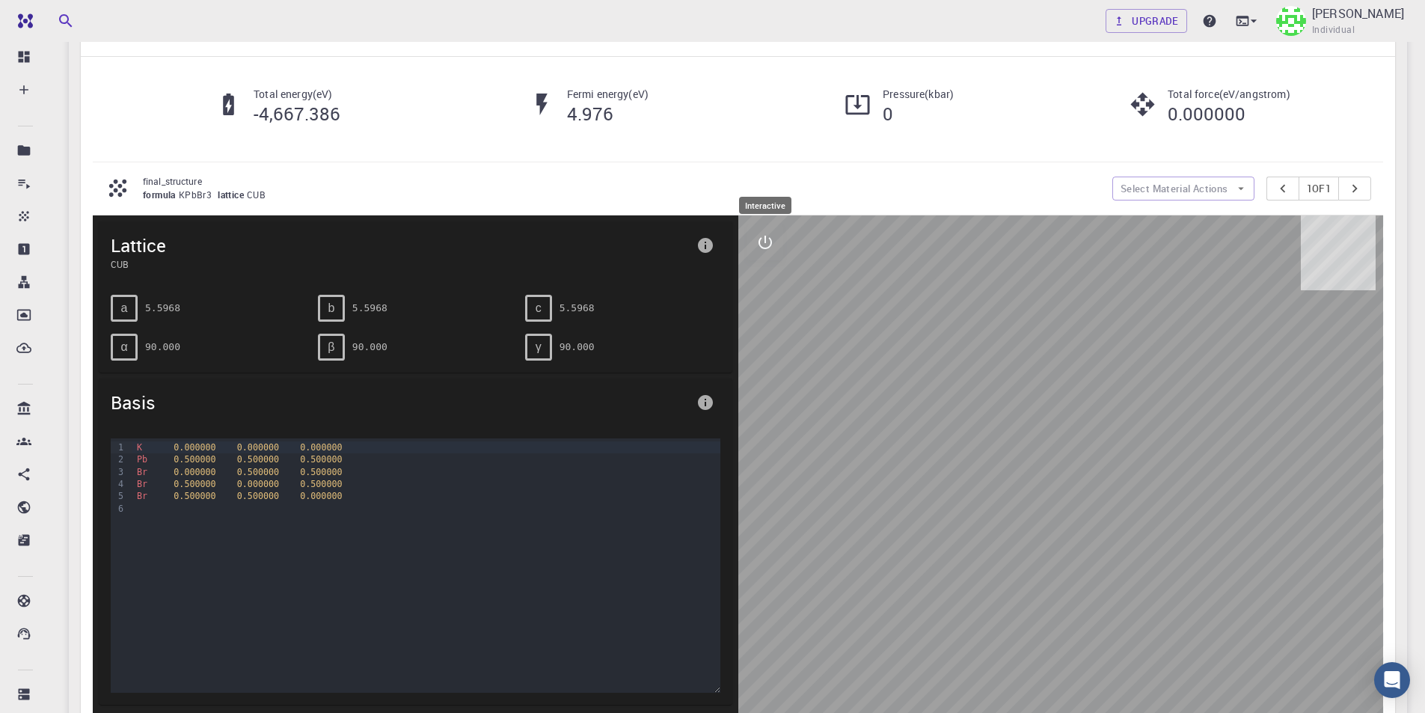
click at [778, 245] on button "interactive" at bounding box center [765, 242] width 36 height 36
click at [758, 350] on icon "measurements" at bounding box center [765, 350] width 18 height 18
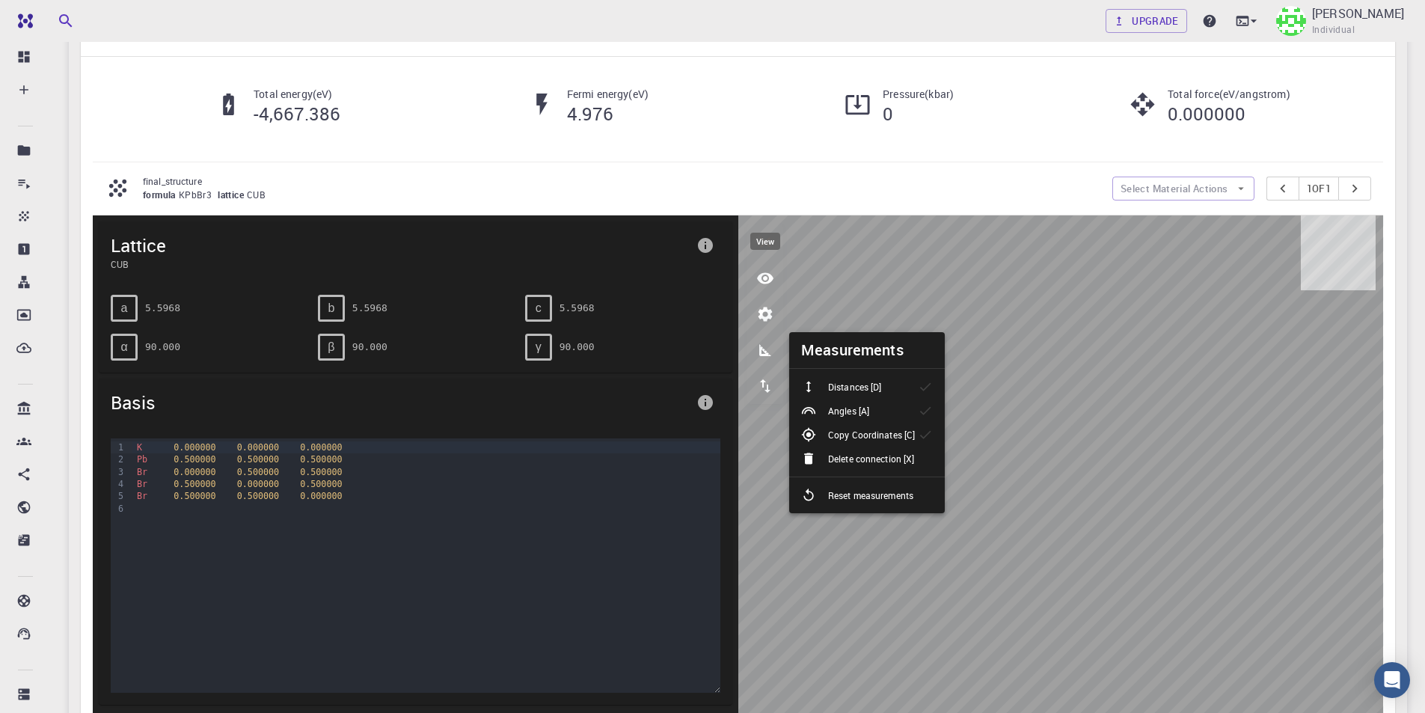
click at [766, 280] on icon "view" at bounding box center [765, 277] width 16 height 11
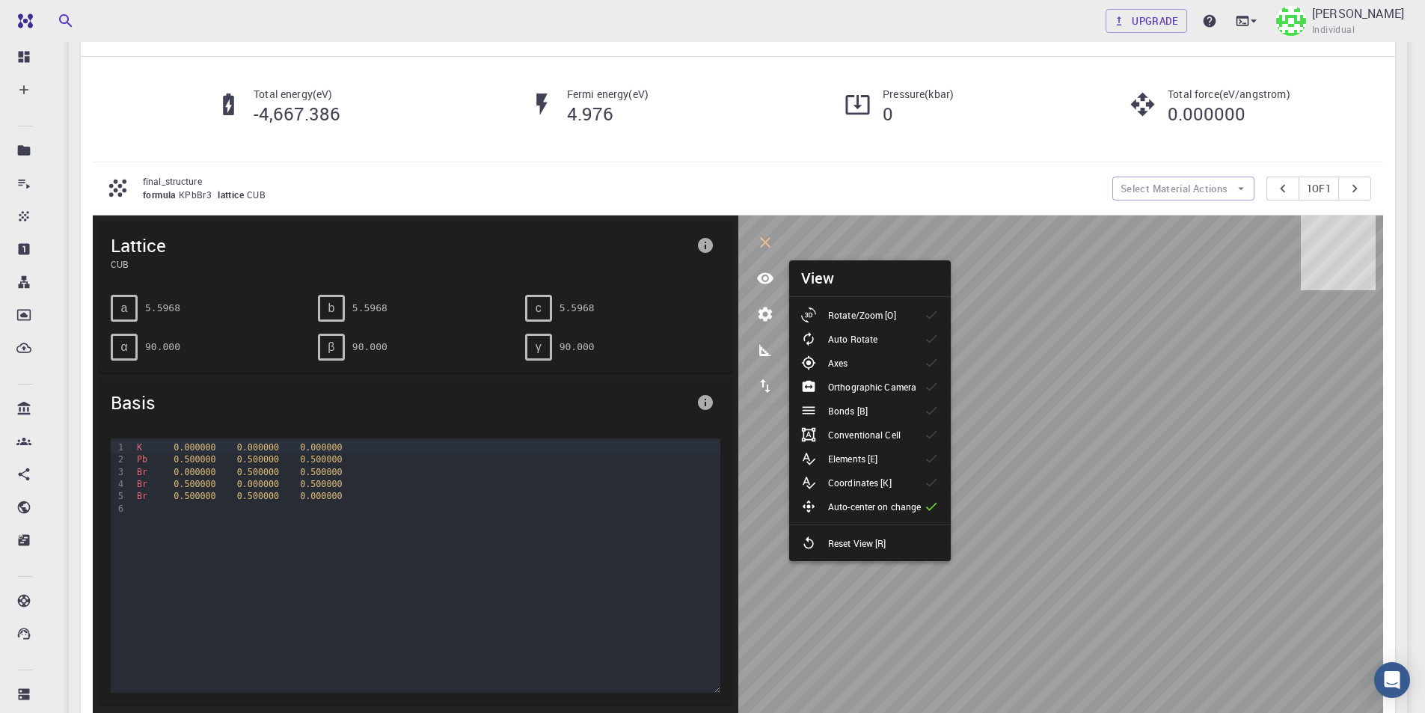
click at [860, 456] on p "Elements [E]" at bounding box center [852, 458] width 49 height 13
click at [920, 407] on li "Bonds [B]" at bounding box center [870, 411] width 162 height 24
click at [939, 438] on icon at bounding box center [931, 434] width 15 height 15
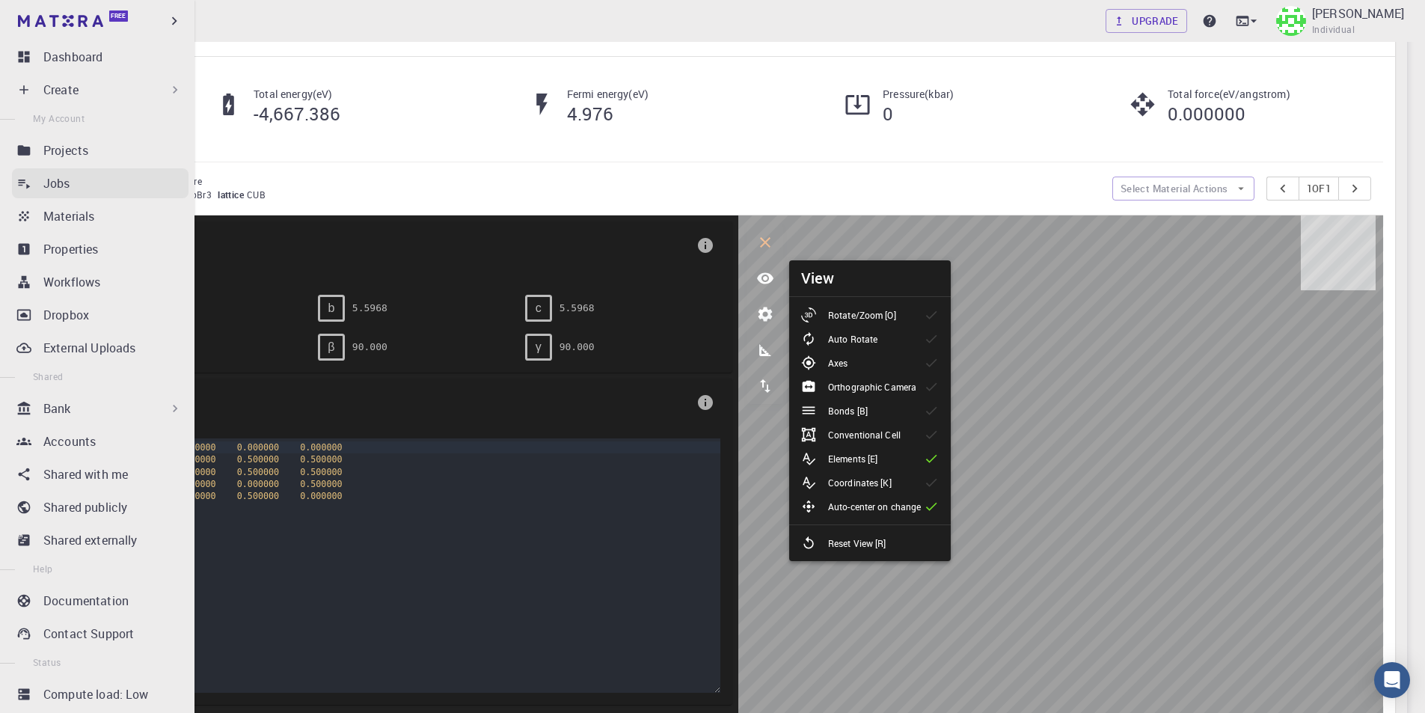
click at [61, 193] on link "Jobs" at bounding box center [100, 183] width 177 height 30
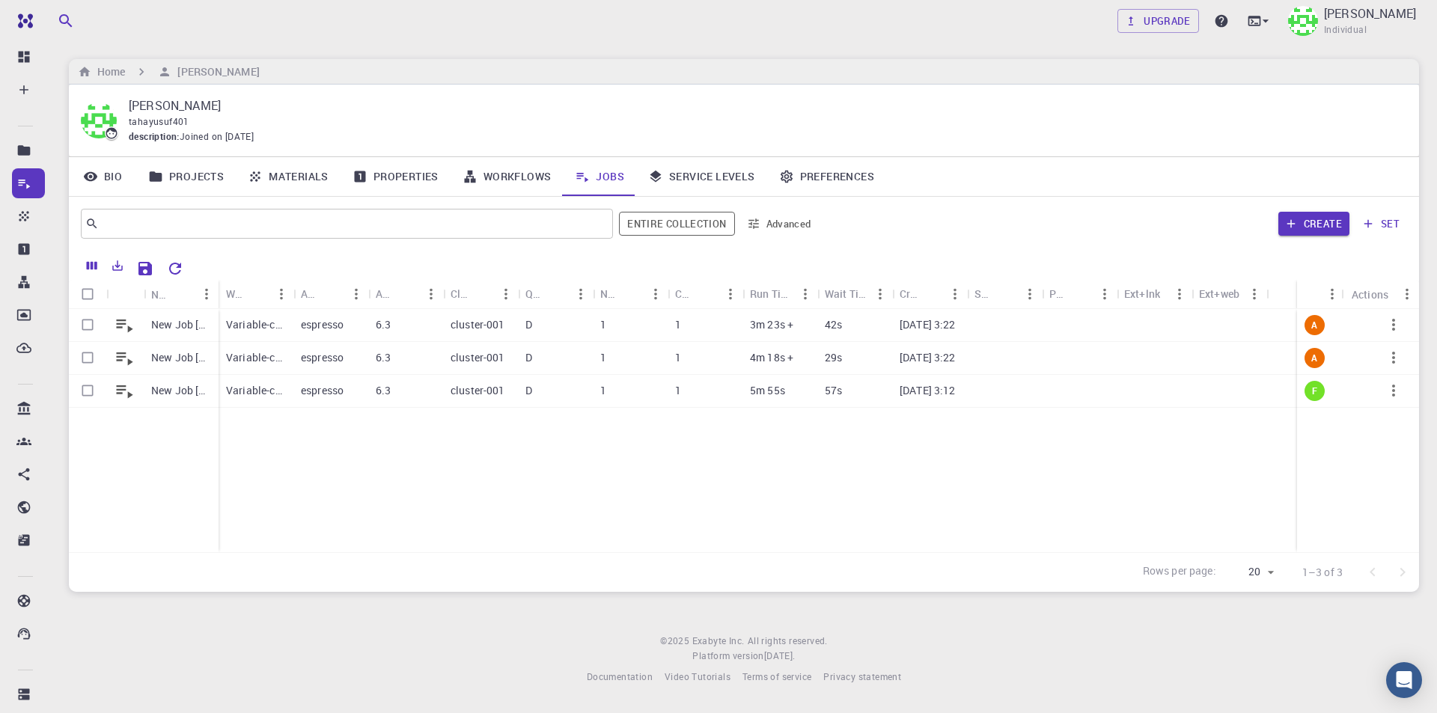
click at [180, 270] on icon "Reset Explorer Settings" at bounding box center [175, 269] width 12 height 12
drag, startPoint x: 217, startPoint y: 286, endPoint x: 367, endPoint y: 278, distance: 149.9
click at [367, 278] on div "Name Workflow Name Application Application Version Cluster Queue Nodes Cores Ru…" at bounding box center [744, 421] width 1350 height 341
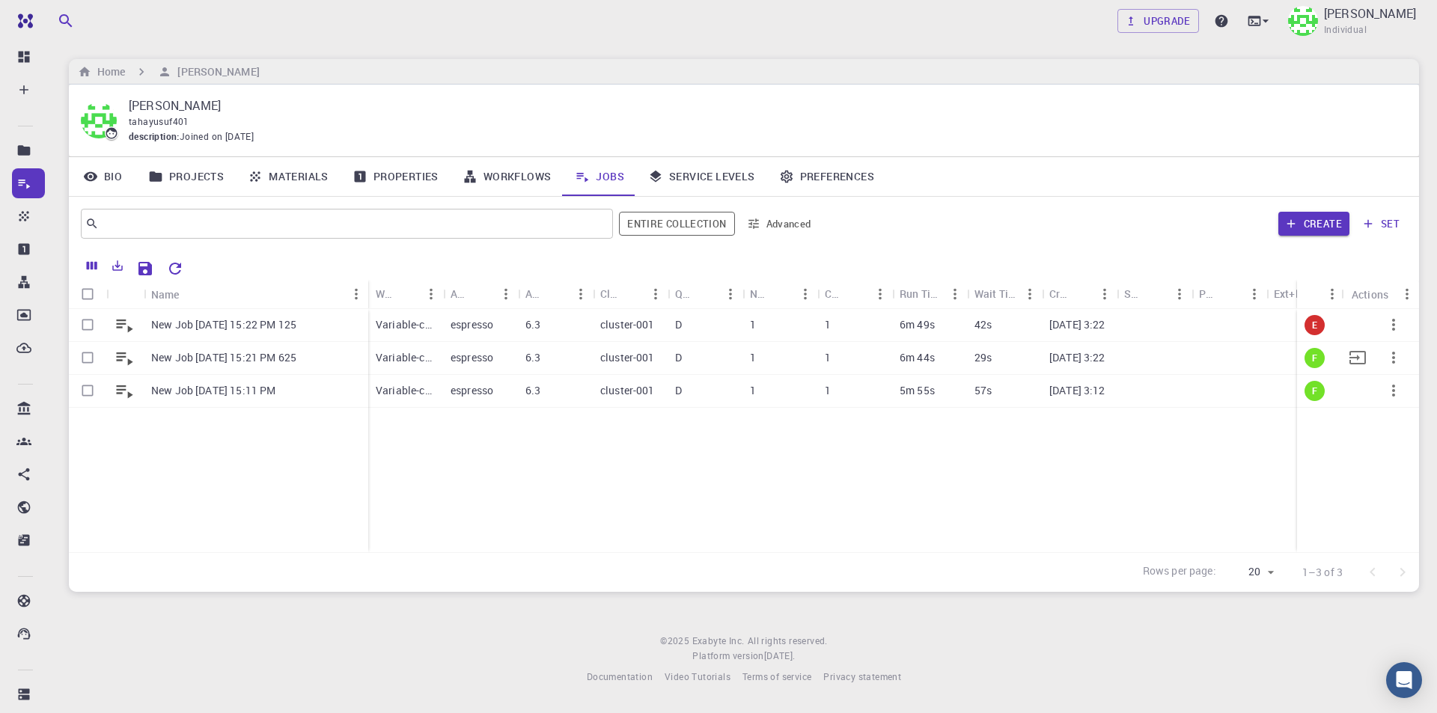
click at [296, 357] on p "New Job Aug 15, 2025, 15:21 PM 625" at bounding box center [223, 357] width 145 height 15
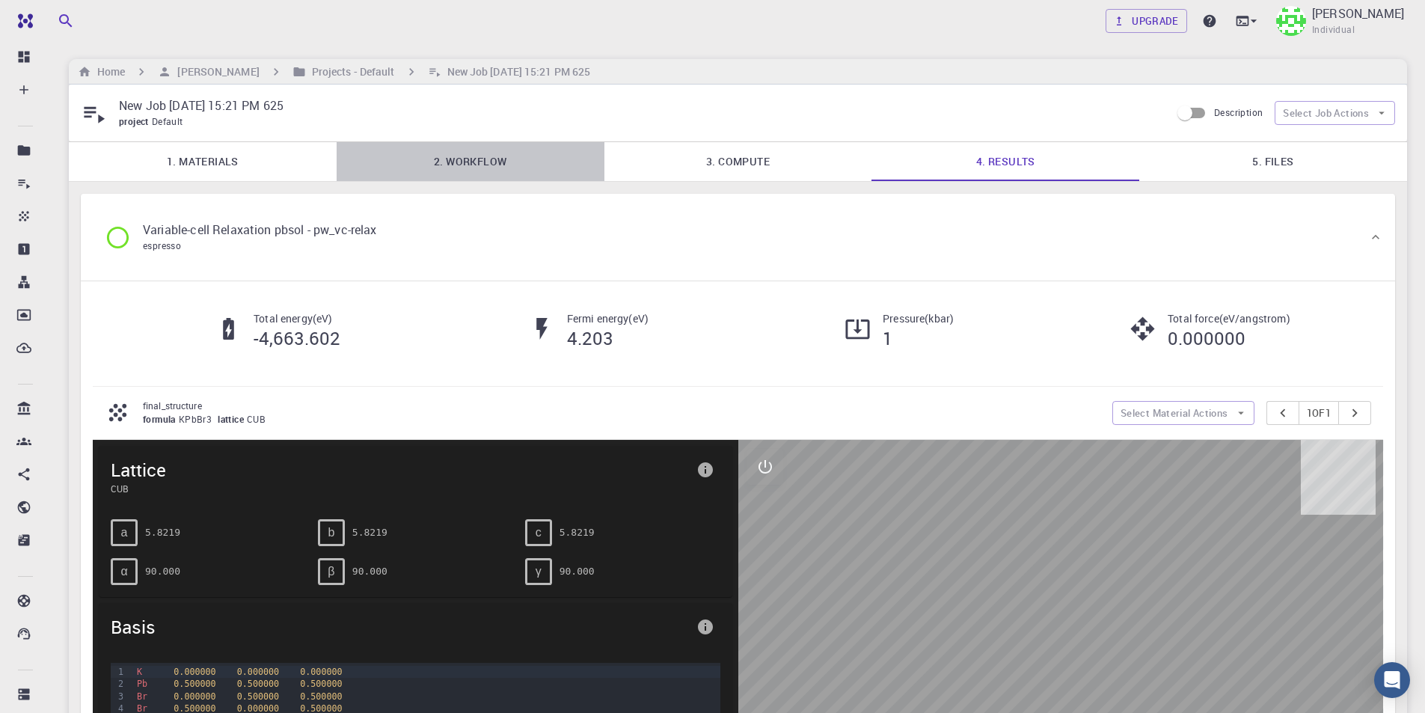
click at [498, 157] on link "2. Workflow" at bounding box center [471, 161] width 268 height 39
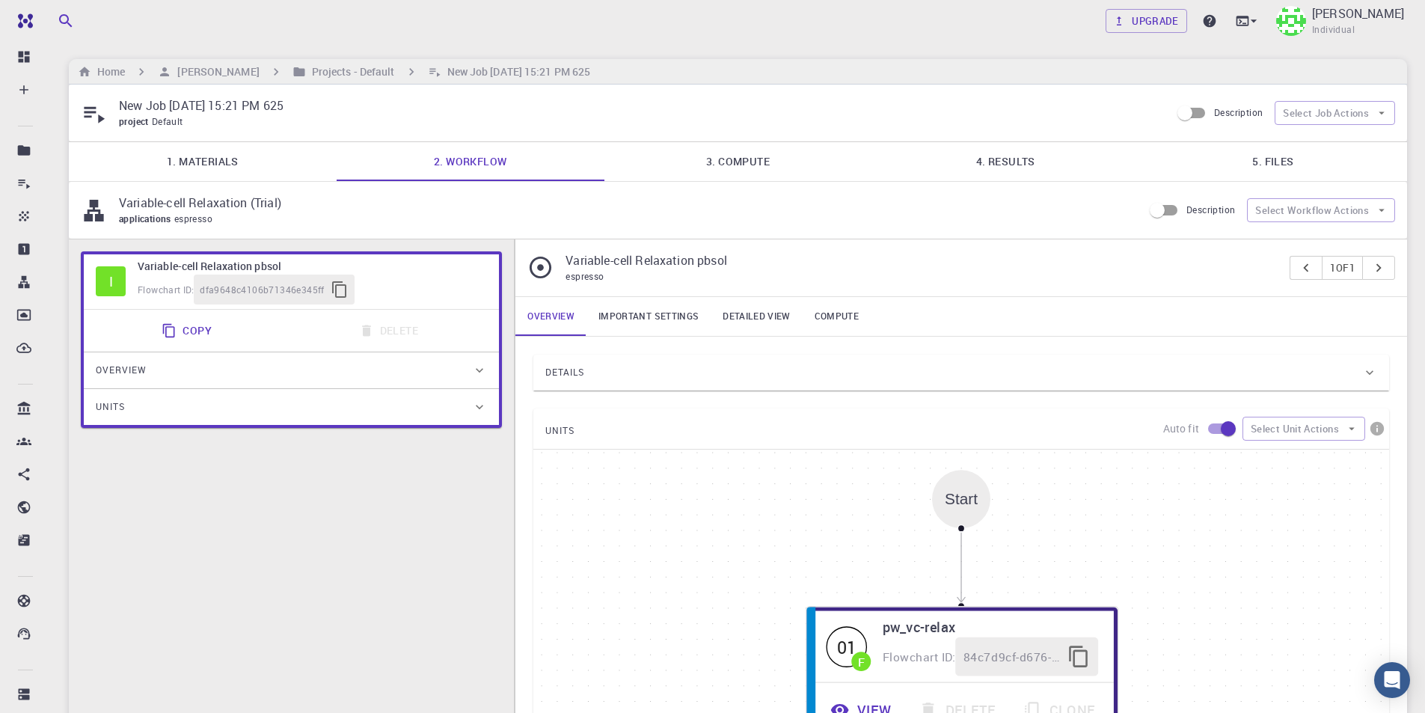
click at [652, 317] on link "Important settings" at bounding box center [649, 316] width 124 height 39
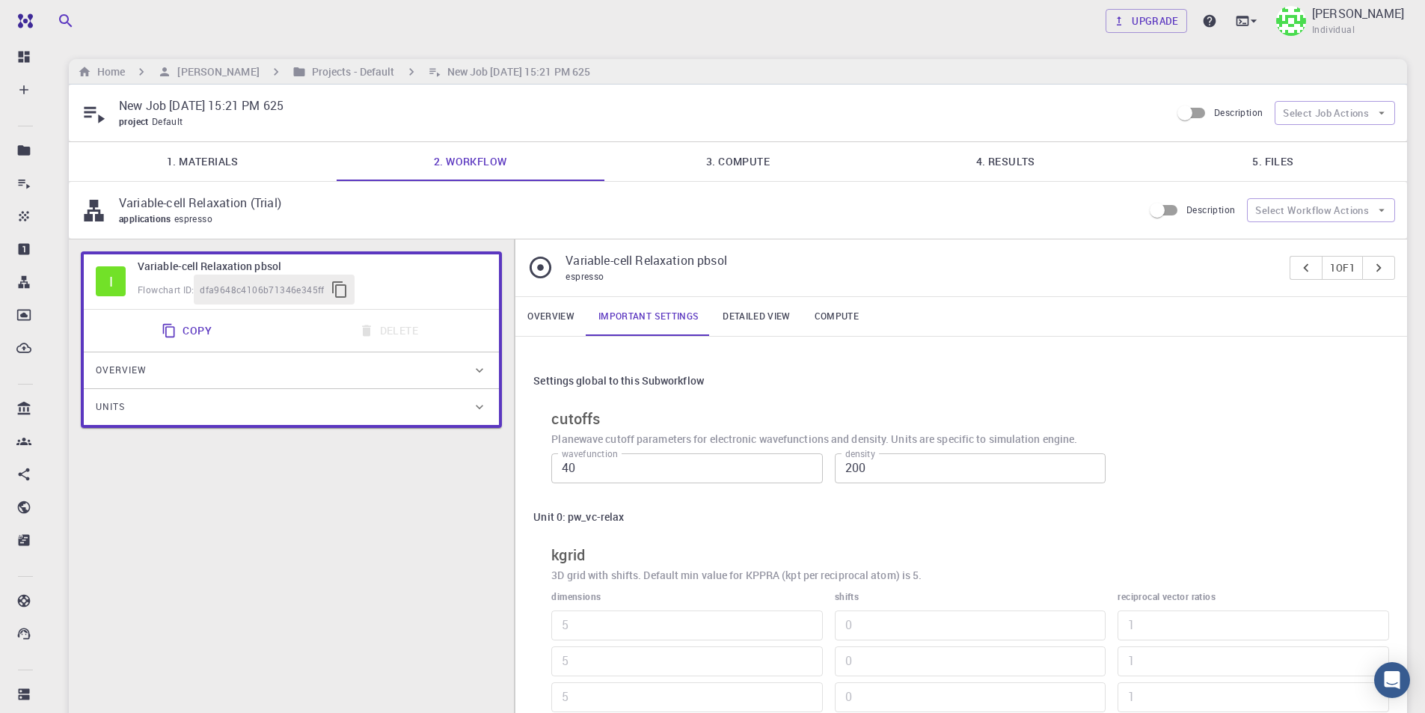
click at [210, 166] on link "1. Materials" at bounding box center [203, 161] width 268 height 39
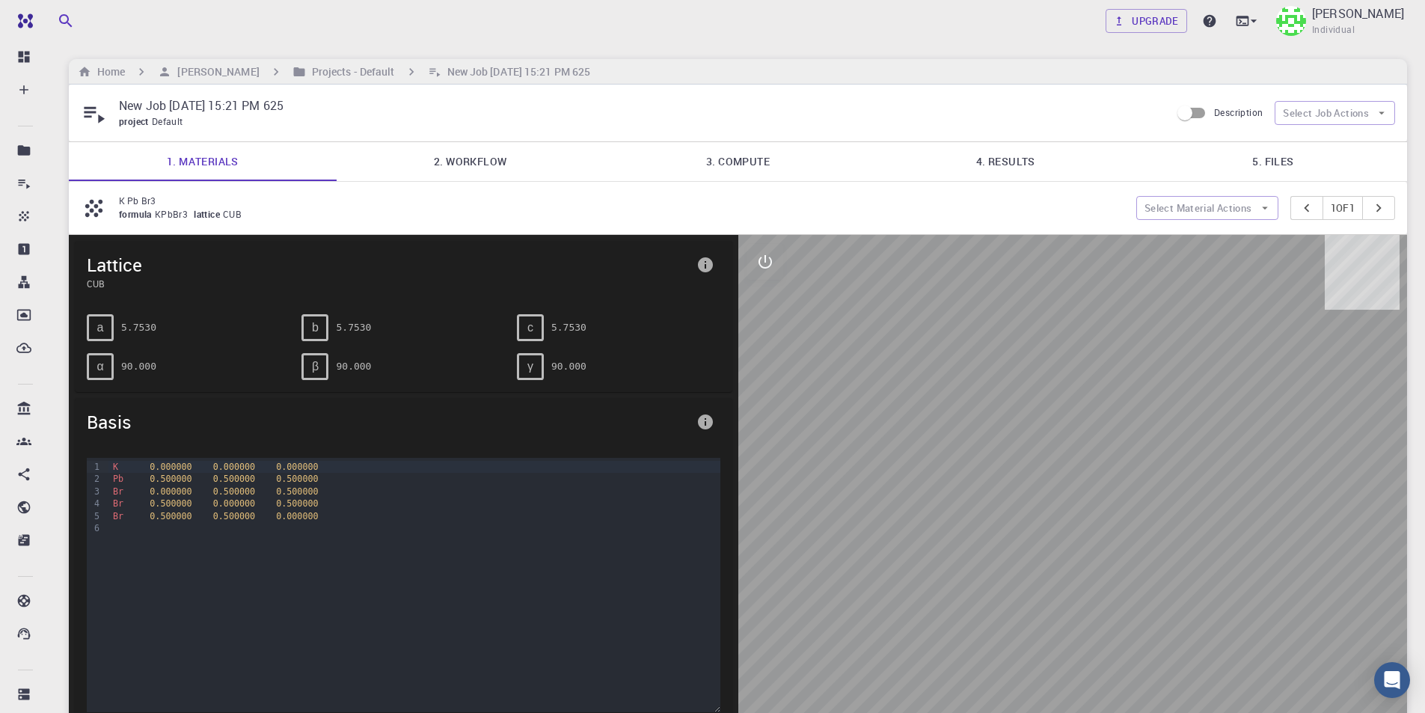
click at [1053, 159] on link "4. Results" at bounding box center [1006, 161] width 268 height 39
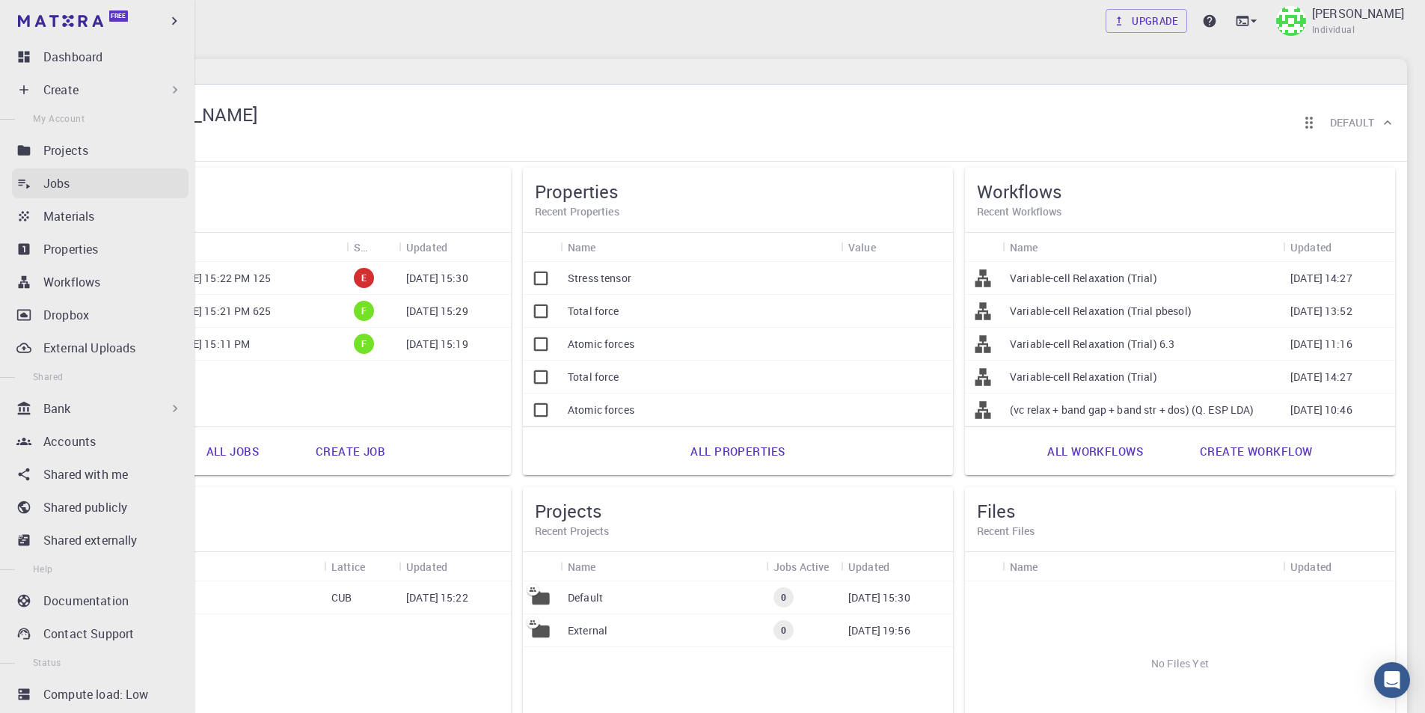
click at [83, 183] on div "Jobs" at bounding box center [115, 183] width 145 height 18
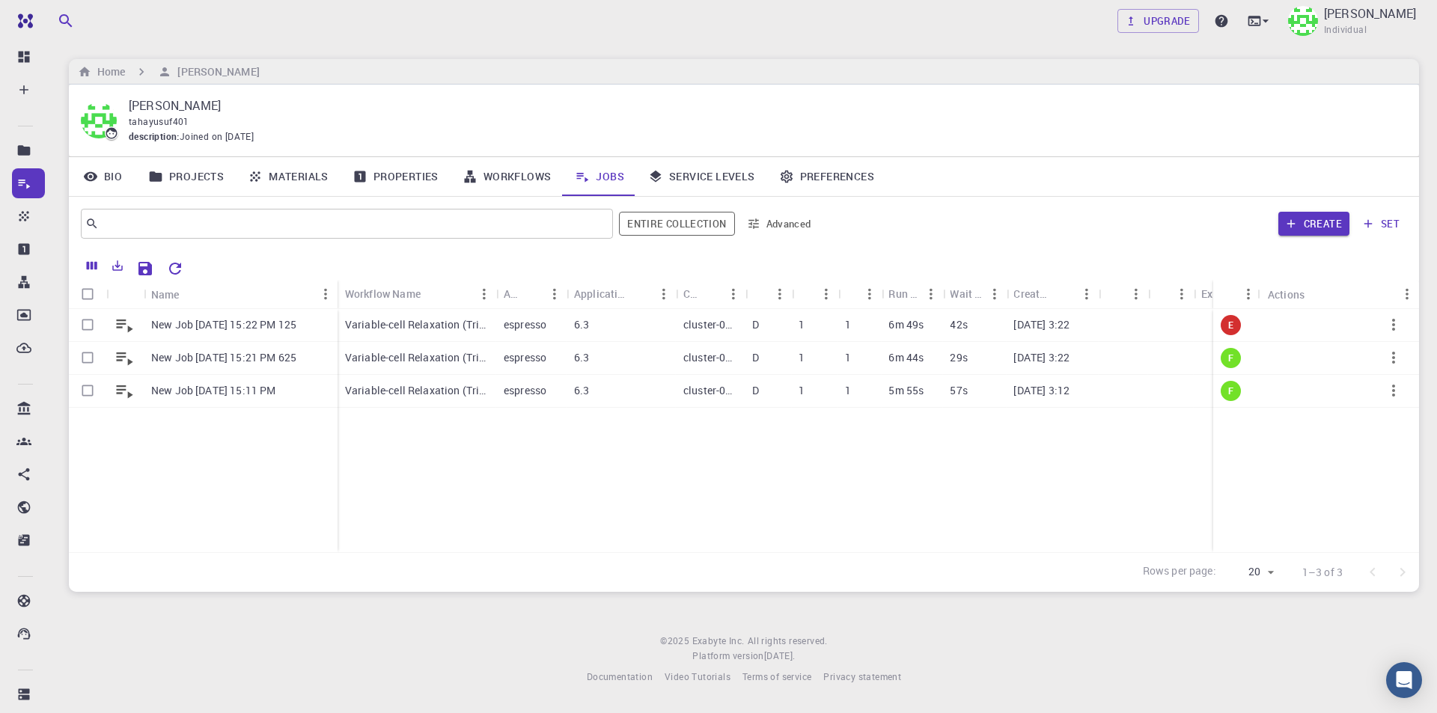
click at [88, 296] on input "Select all rows" at bounding box center [87, 294] width 28 height 28
checkbox input "true"
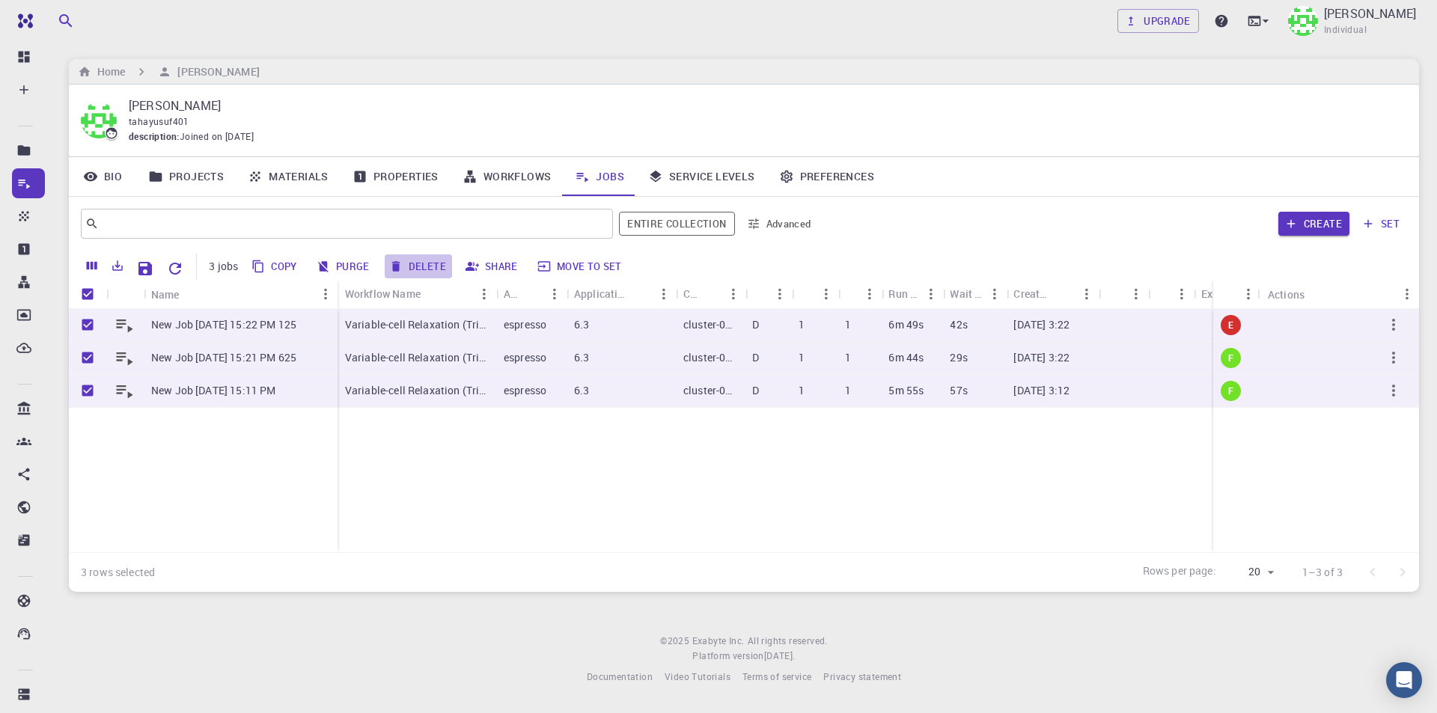
click at [420, 260] on button "Delete" at bounding box center [418, 266] width 67 height 24
checkbox input "false"
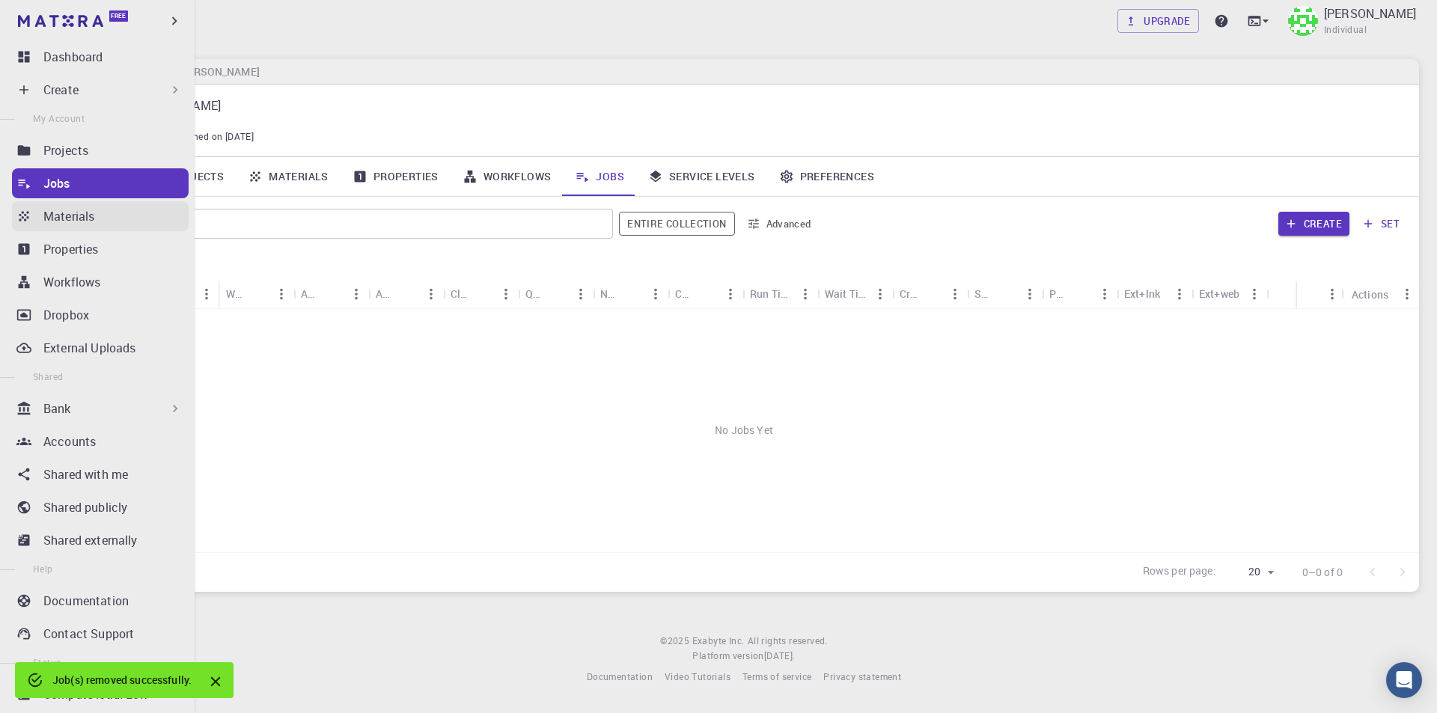
click at [65, 212] on p "Materials" at bounding box center [68, 216] width 51 height 18
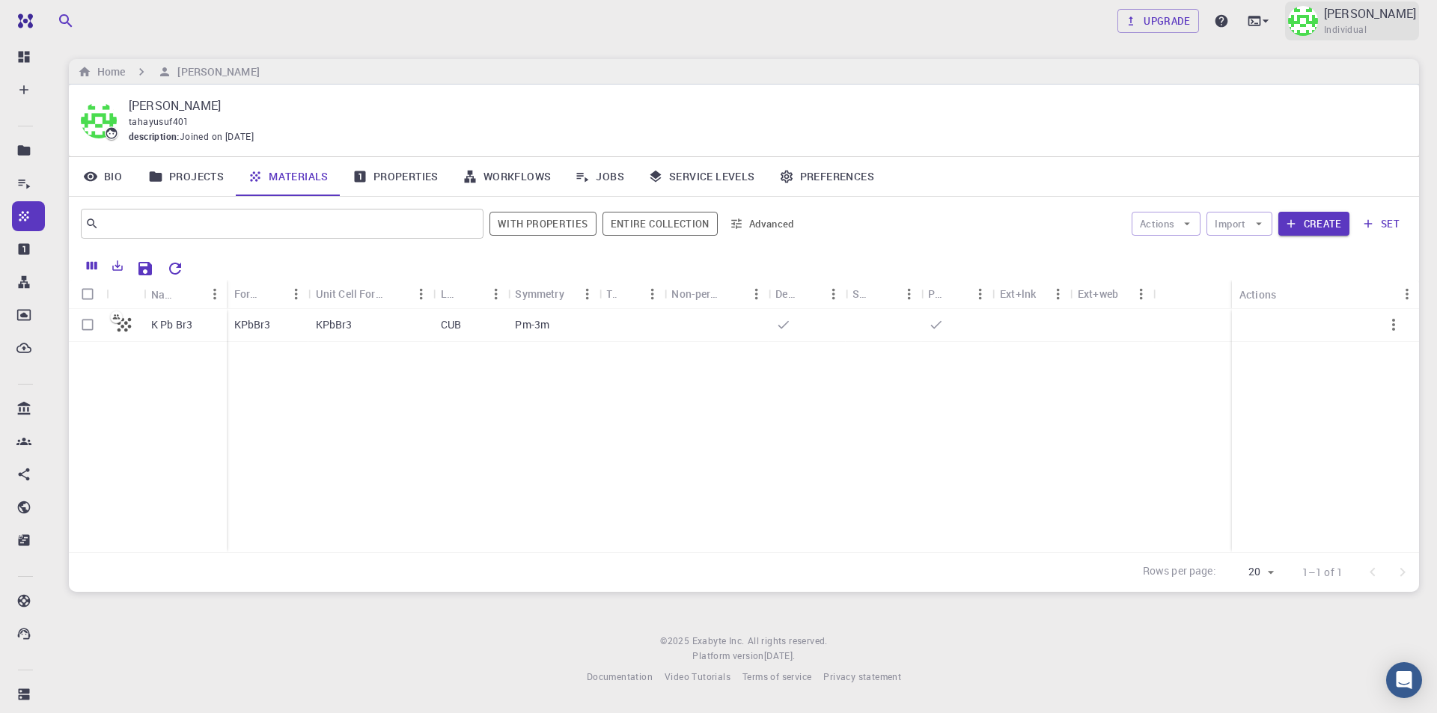
click at [1366, 22] on span "Individual" at bounding box center [1345, 29] width 43 height 15
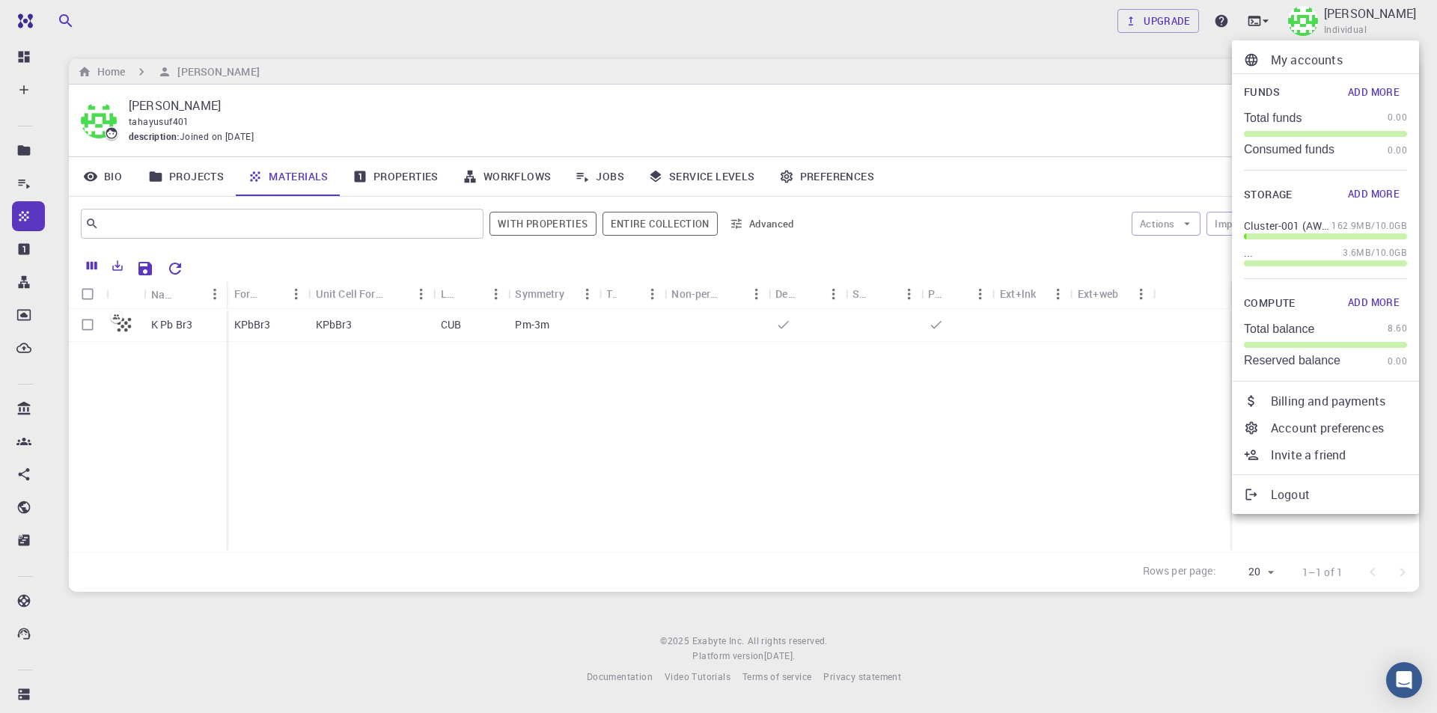
click at [1145, 472] on div at bounding box center [718, 356] width 1437 height 713
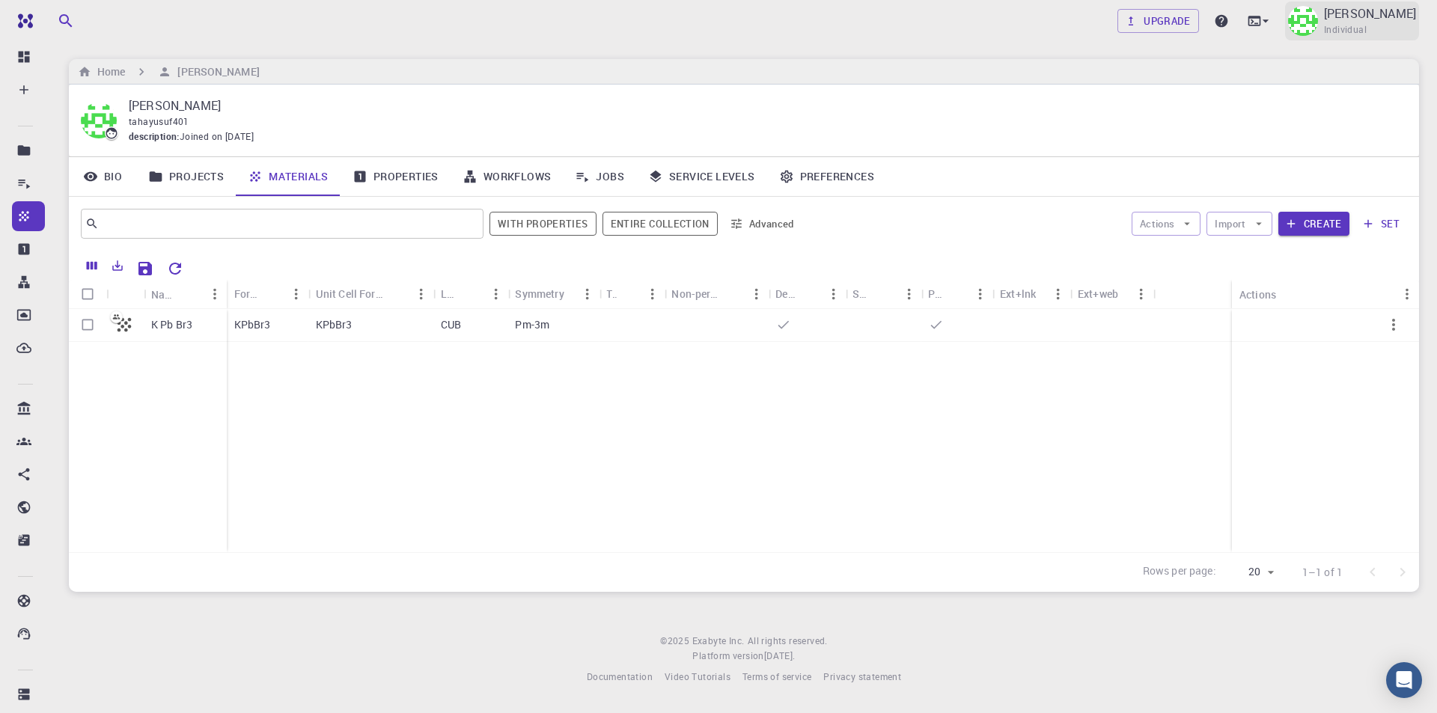
click at [1360, 19] on p "[PERSON_NAME]" at bounding box center [1370, 13] width 92 height 18
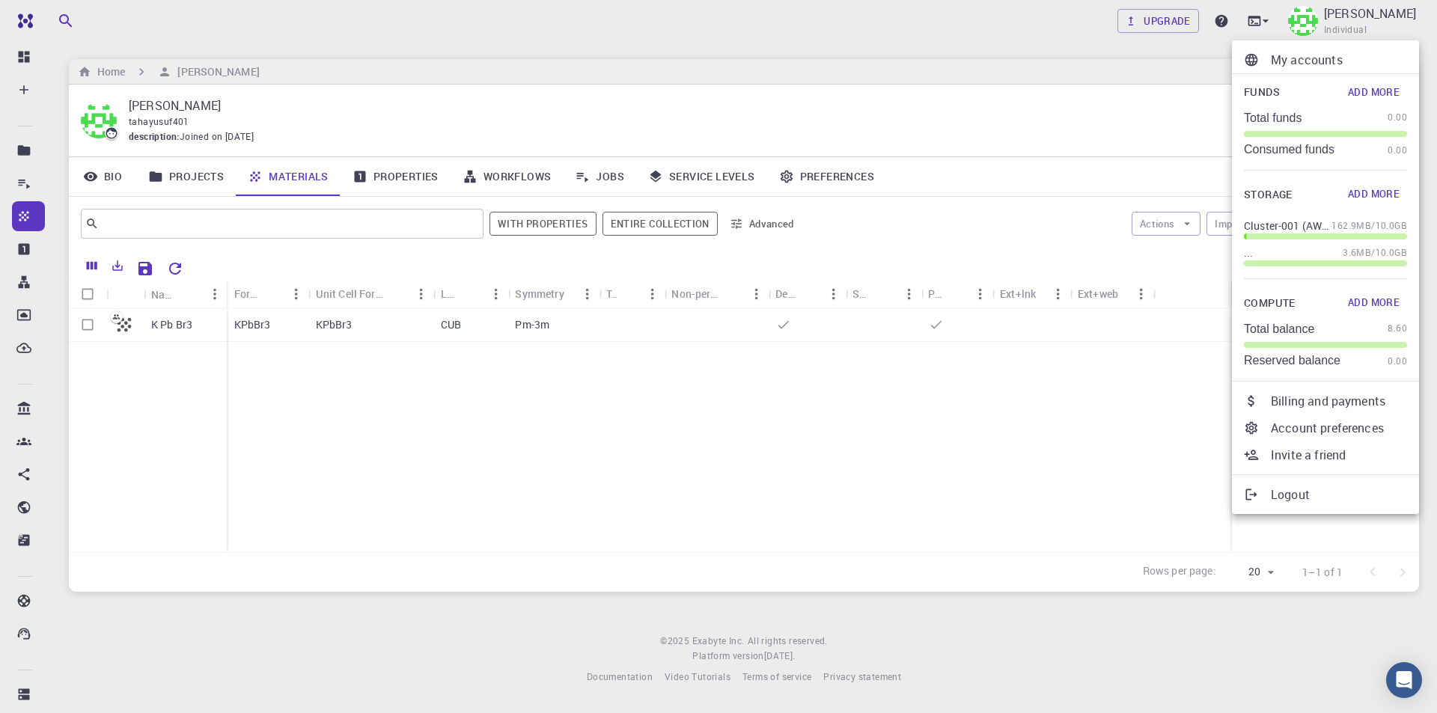
drag, startPoint x: 1332, startPoint y: 397, endPoint x: 1212, endPoint y: 409, distance: 120.3
click at [1332, 397] on p "Billing and payments" at bounding box center [1338, 401] width 136 height 18
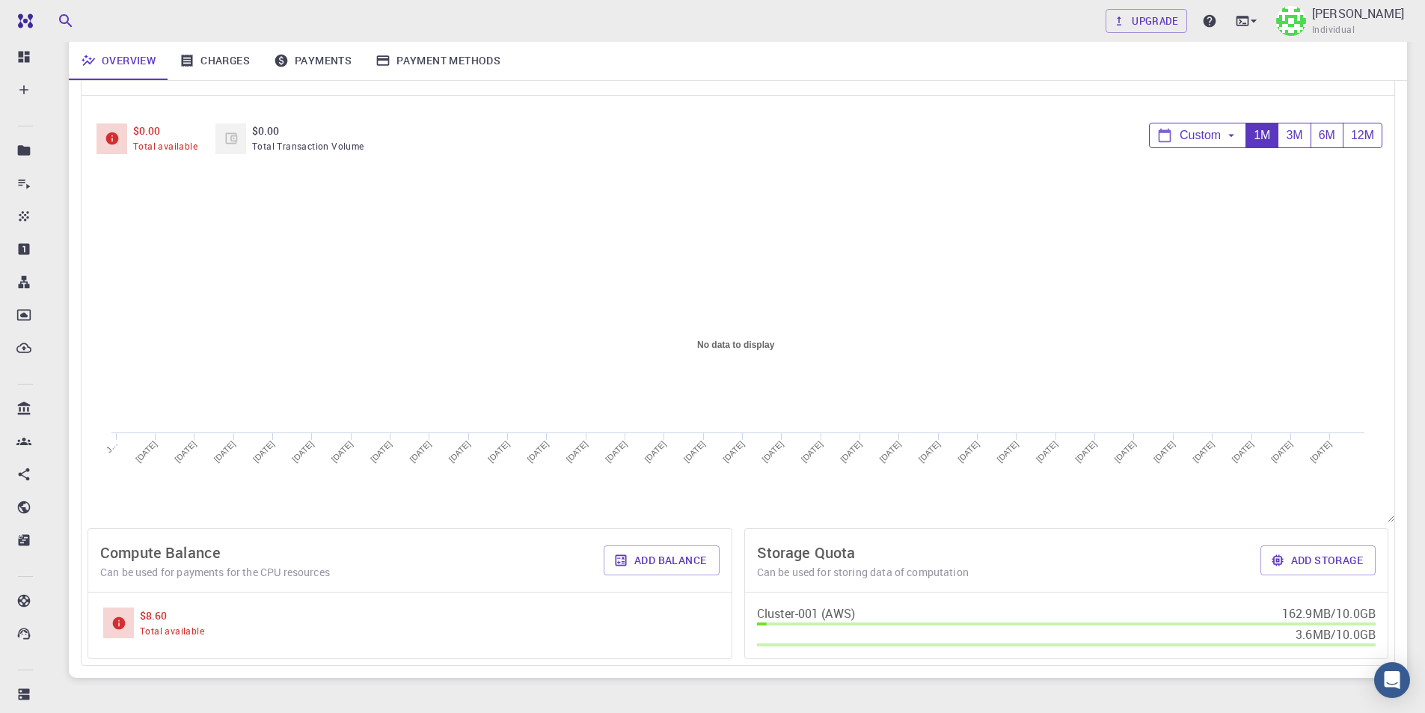
scroll to position [150, 0]
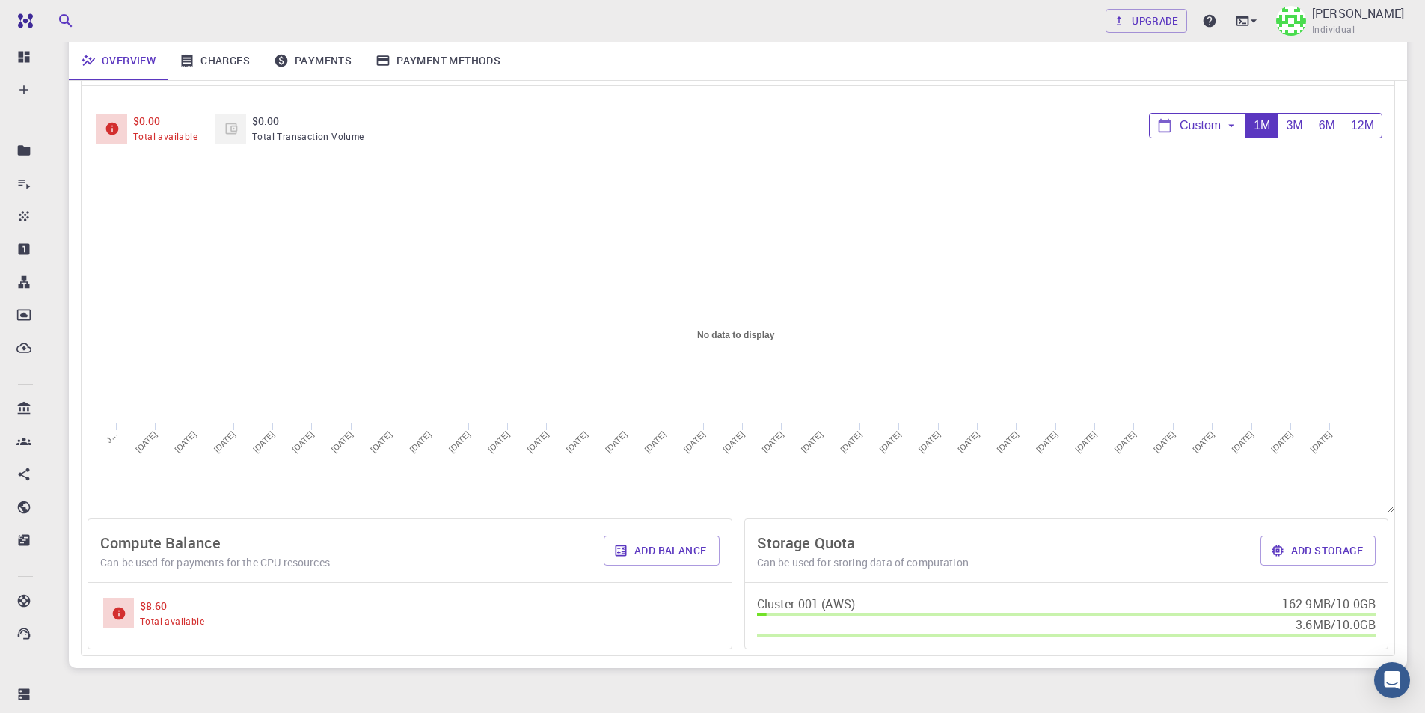
click at [138, 614] on div "$8.60 Total available" at bounding box center [172, 613] width 76 height 31
click at [158, 604] on h6 "$8.60" at bounding box center [172, 606] width 64 height 16
click at [164, 624] on span "Total available" at bounding box center [172, 621] width 64 height 12
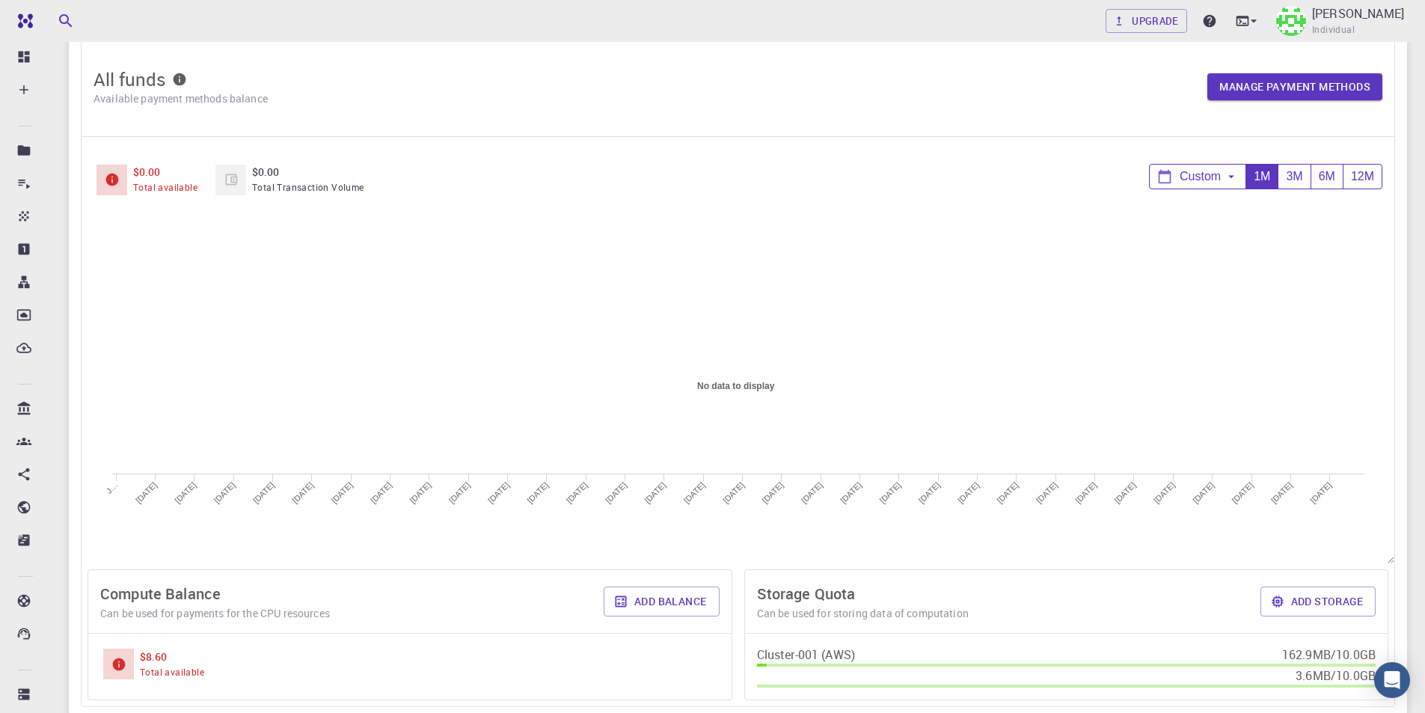
scroll to position [0, 0]
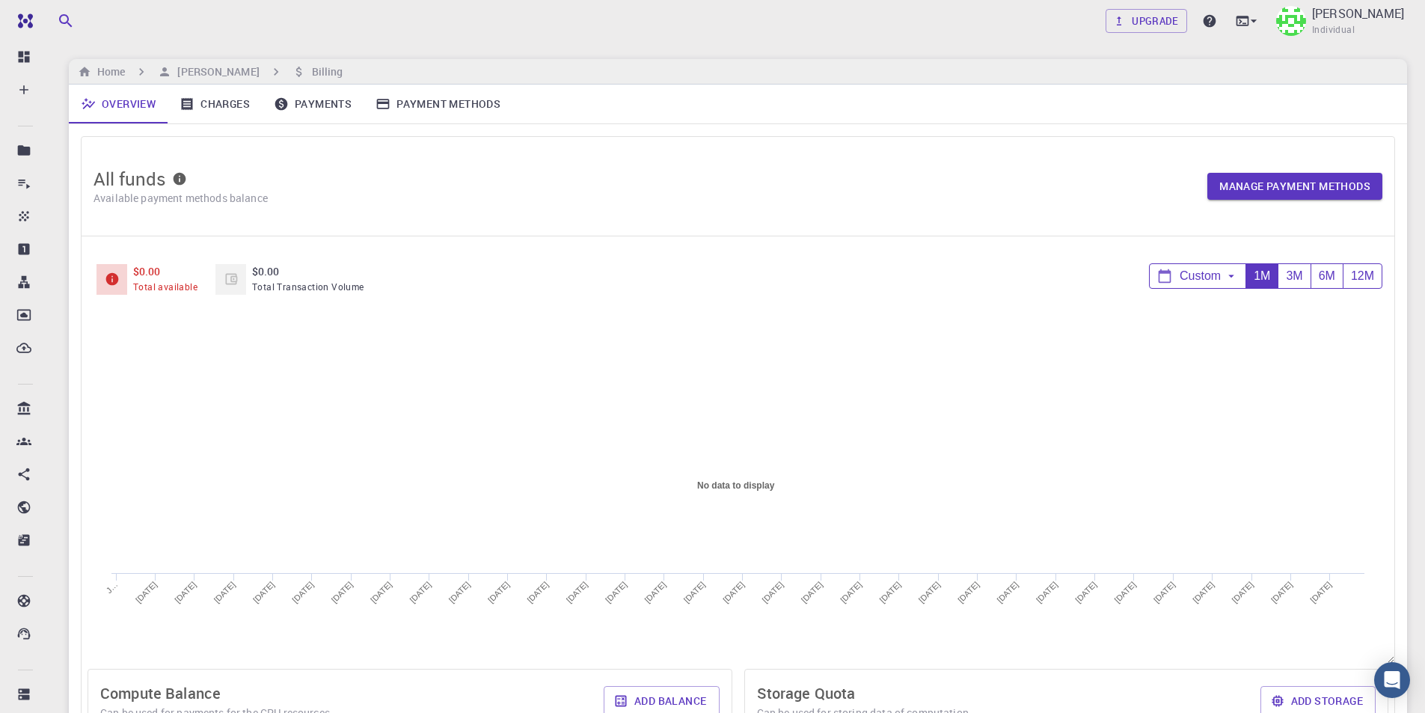
click at [218, 107] on link "Charges" at bounding box center [215, 104] width 94 height 39
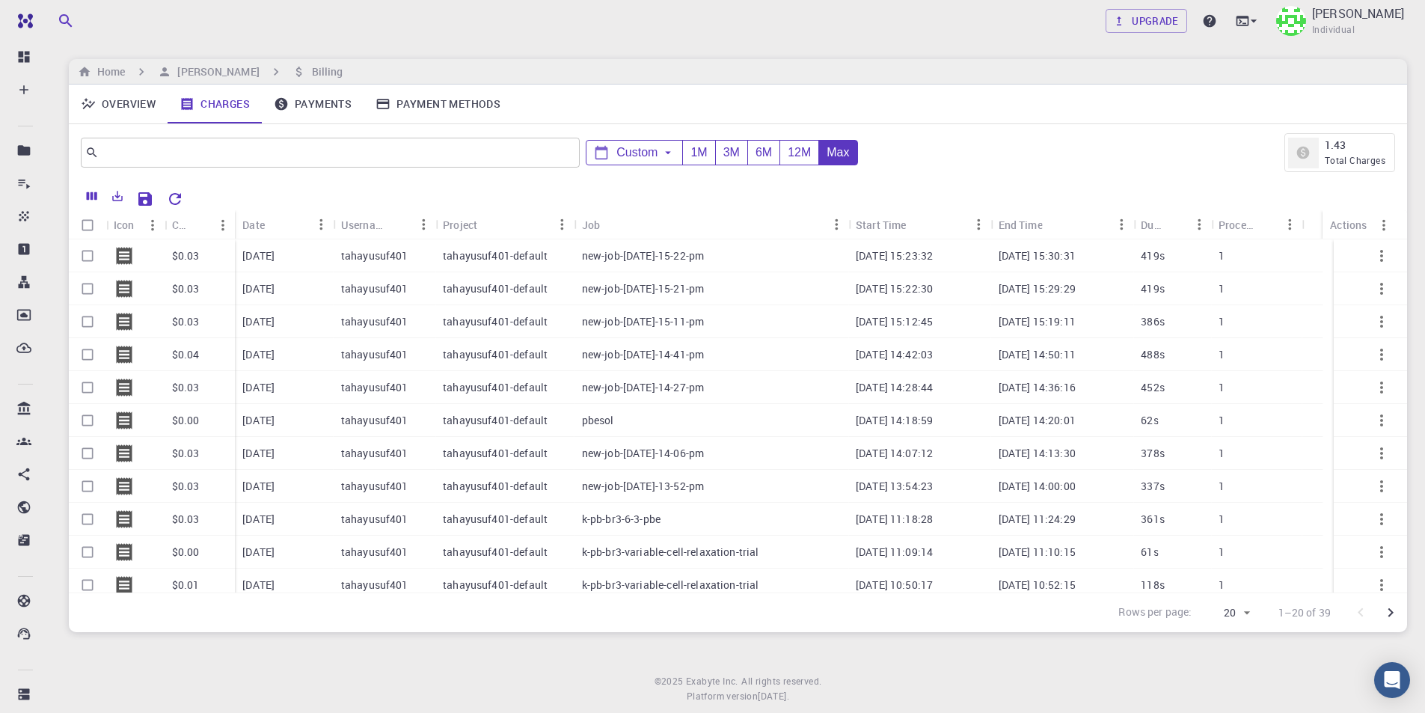
click at [325, 103] on link "Payments" at bounding box center [313, 104] width 102 height 39
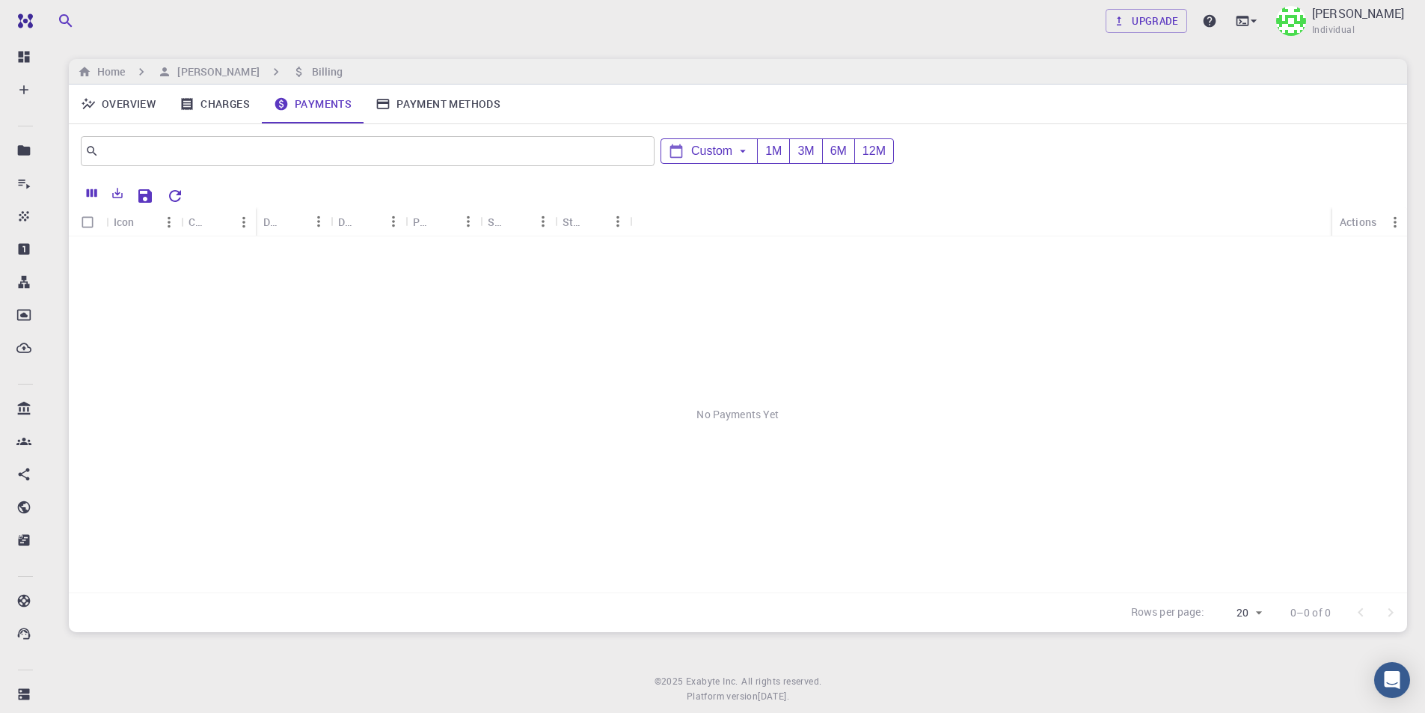
click at [464, 103] on link "Payment Methods" at bounding box center [438, 104] width 149 height 39
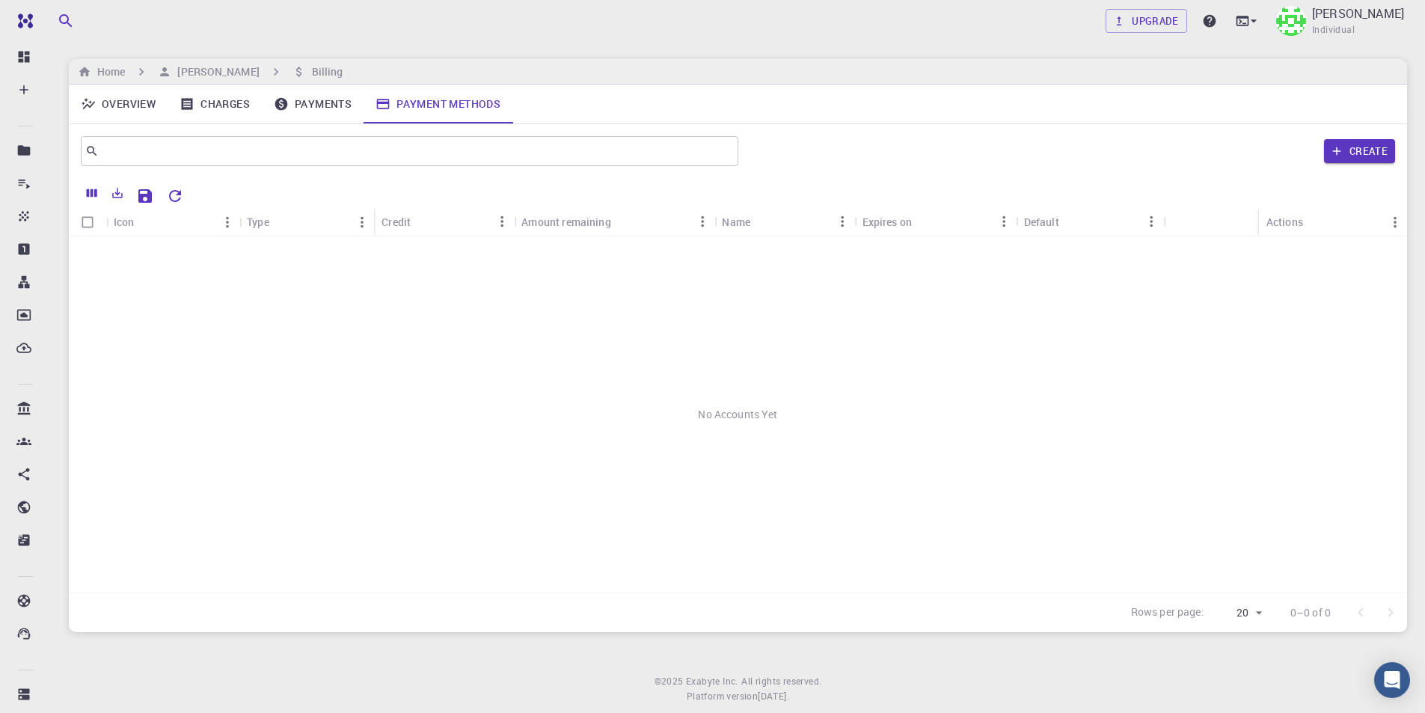
click at [122, 100] on link "Overview" at bounding box center [118, 104] width 99 height 39
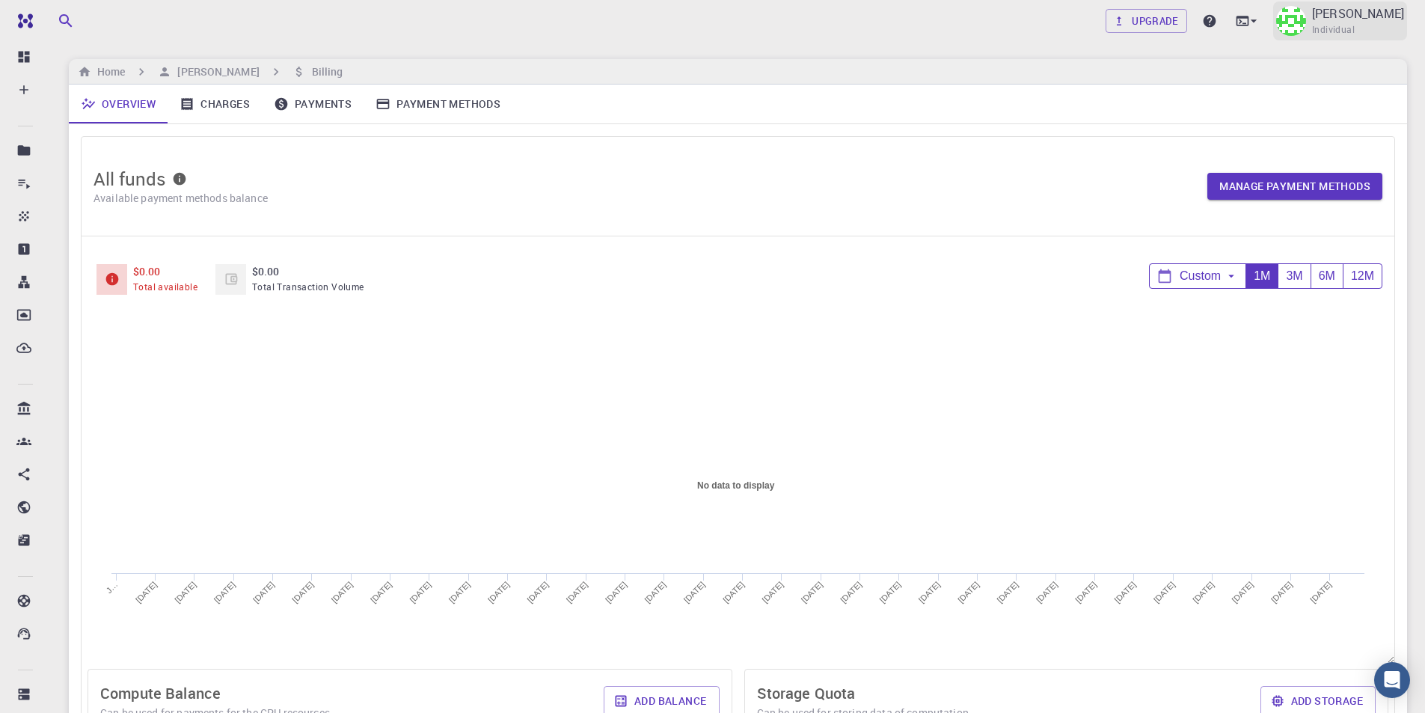
click at [1373, 16] on p "[PERSON_NAME]" at bounding box center [1358, 13] width 92 height 18
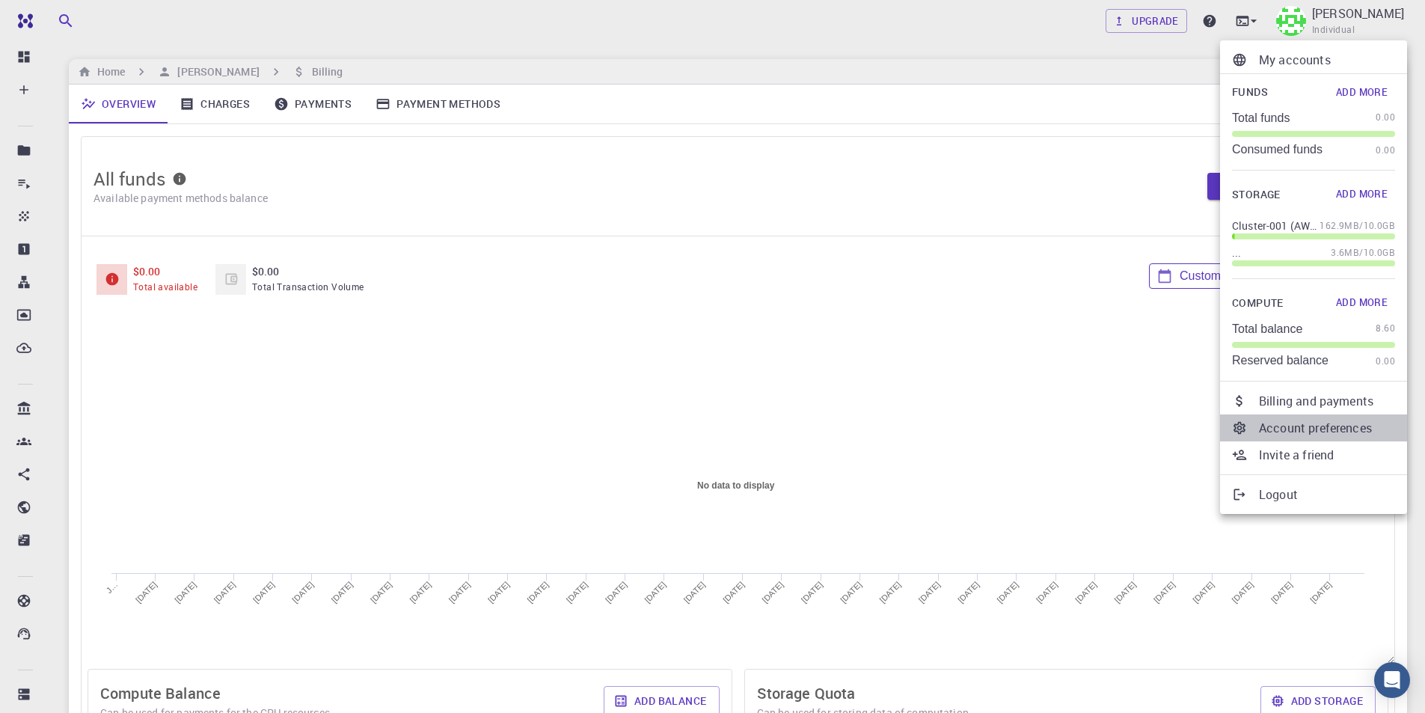
click at [1330, 436] on p "Account preferences" at bounding box center [1327, 428] width 136 height 18
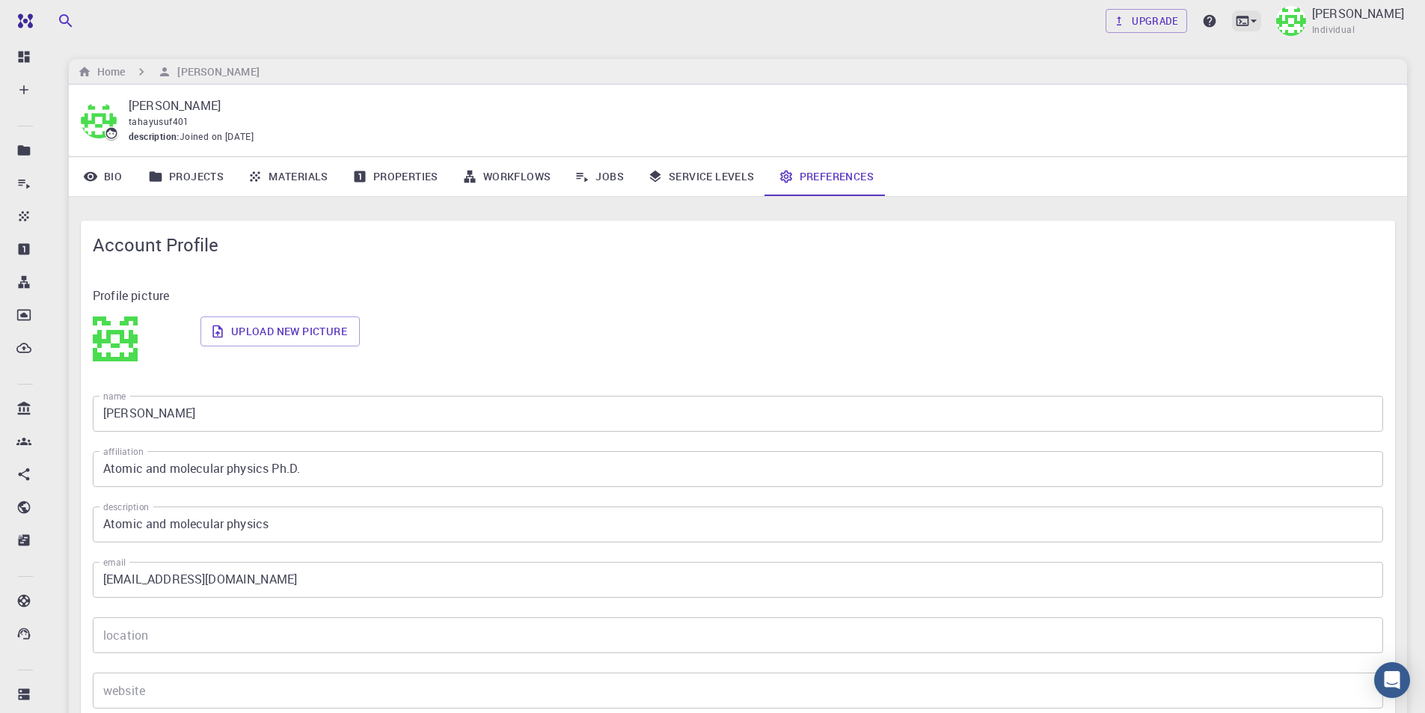
click at [1261, 22] on icon at bounding box center [1253, 20] width 15 height 15
click at [1365, 19] on div at bounding box center [712, 356] width 1425 height 713
click at [1355, 31] on span "Individual" at bounding box center [1333, 29] width 43 height 15
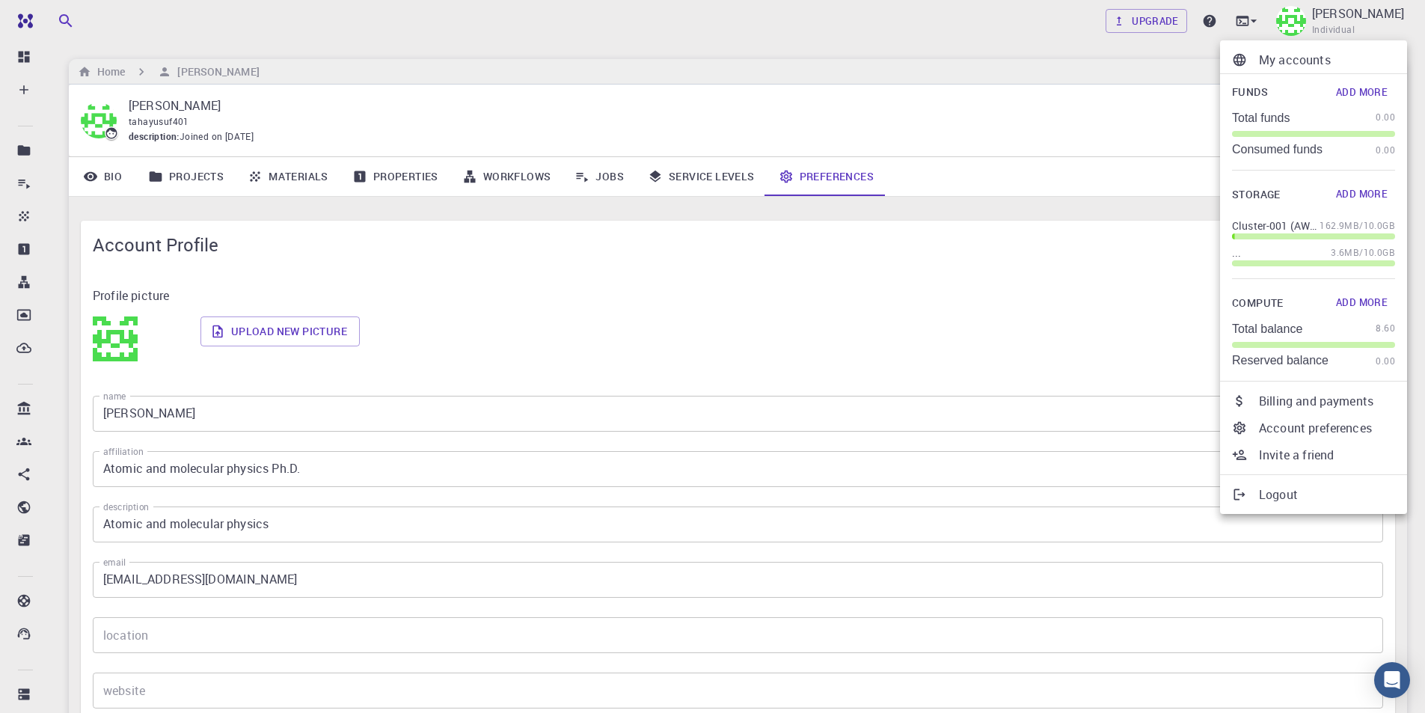
click at [1288, 490] on p "Logout" at bounding box center [1327, 495] width 136 height 18
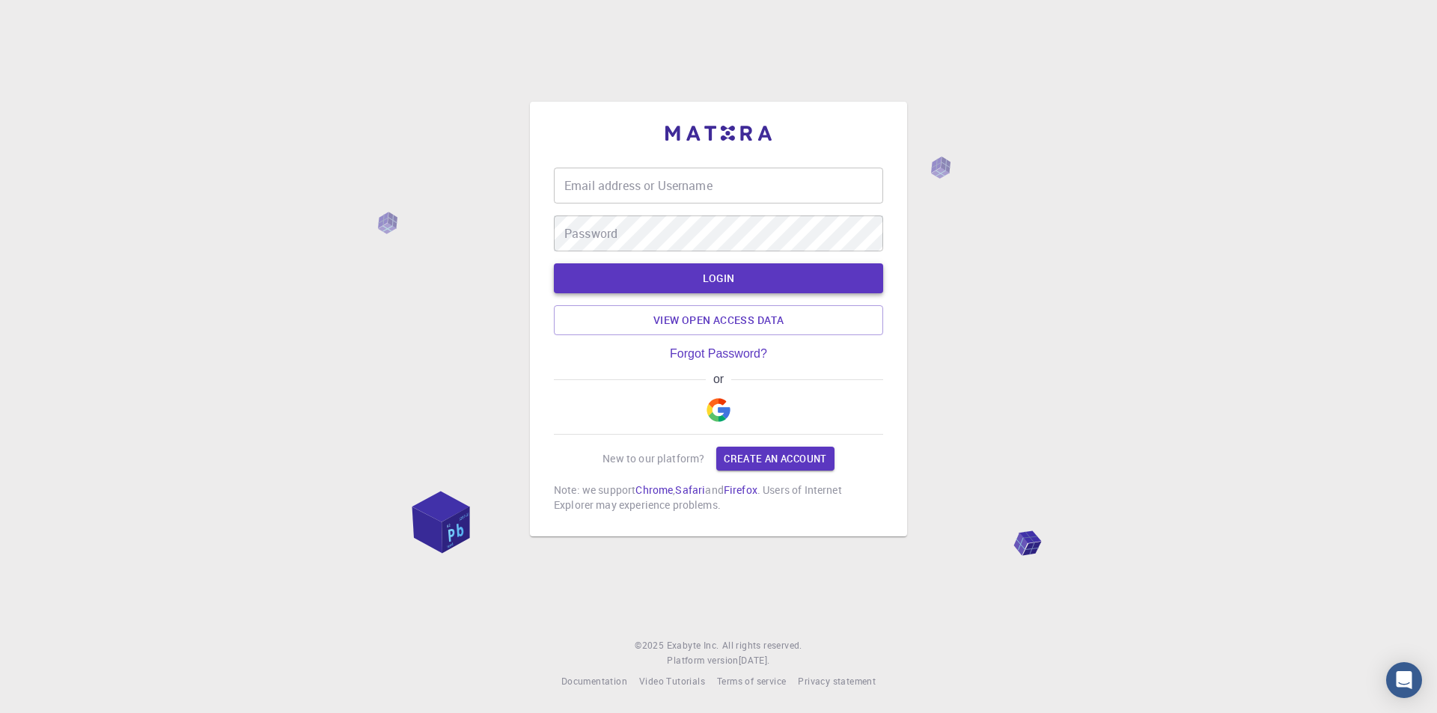
type input "[EMAIL_ADDRESS][DOMAIN_NAME]"
